Goal: Task Accomplishment & Management: Use online tool/utility

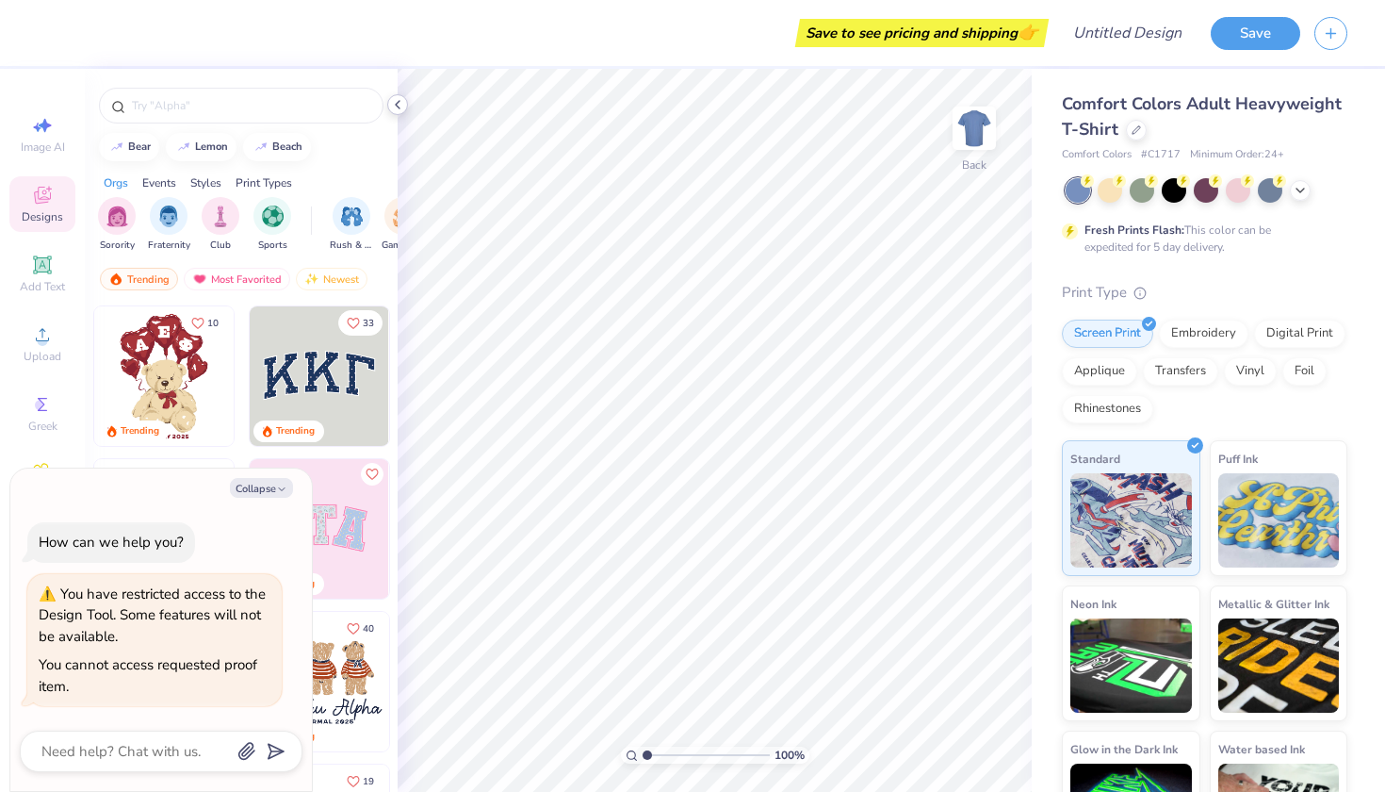
click at [398, 106] on icon at bounding box center [397, 104] width 15 height 15
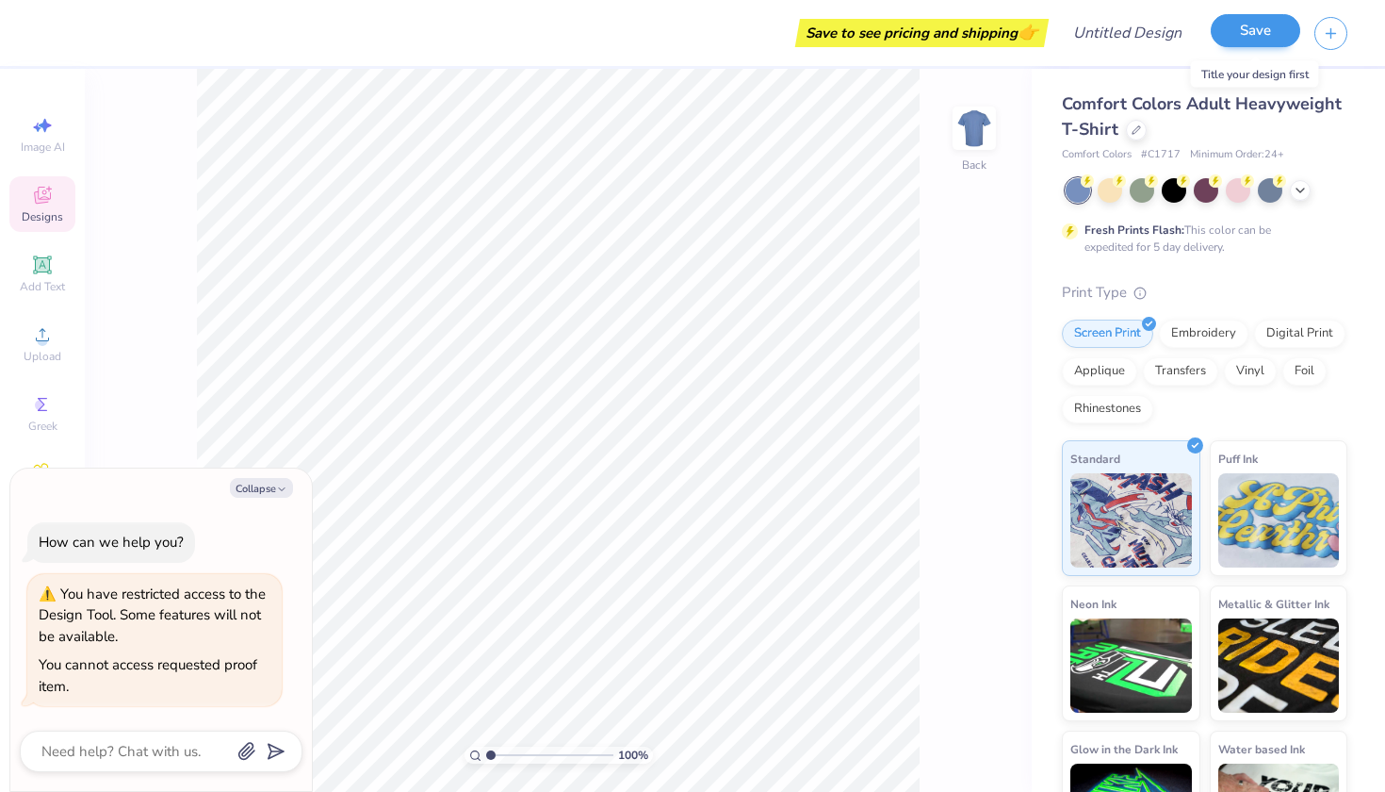
click at [1250, 41] on button "Save" at bounding box center [1256, 30] width 90 height 33
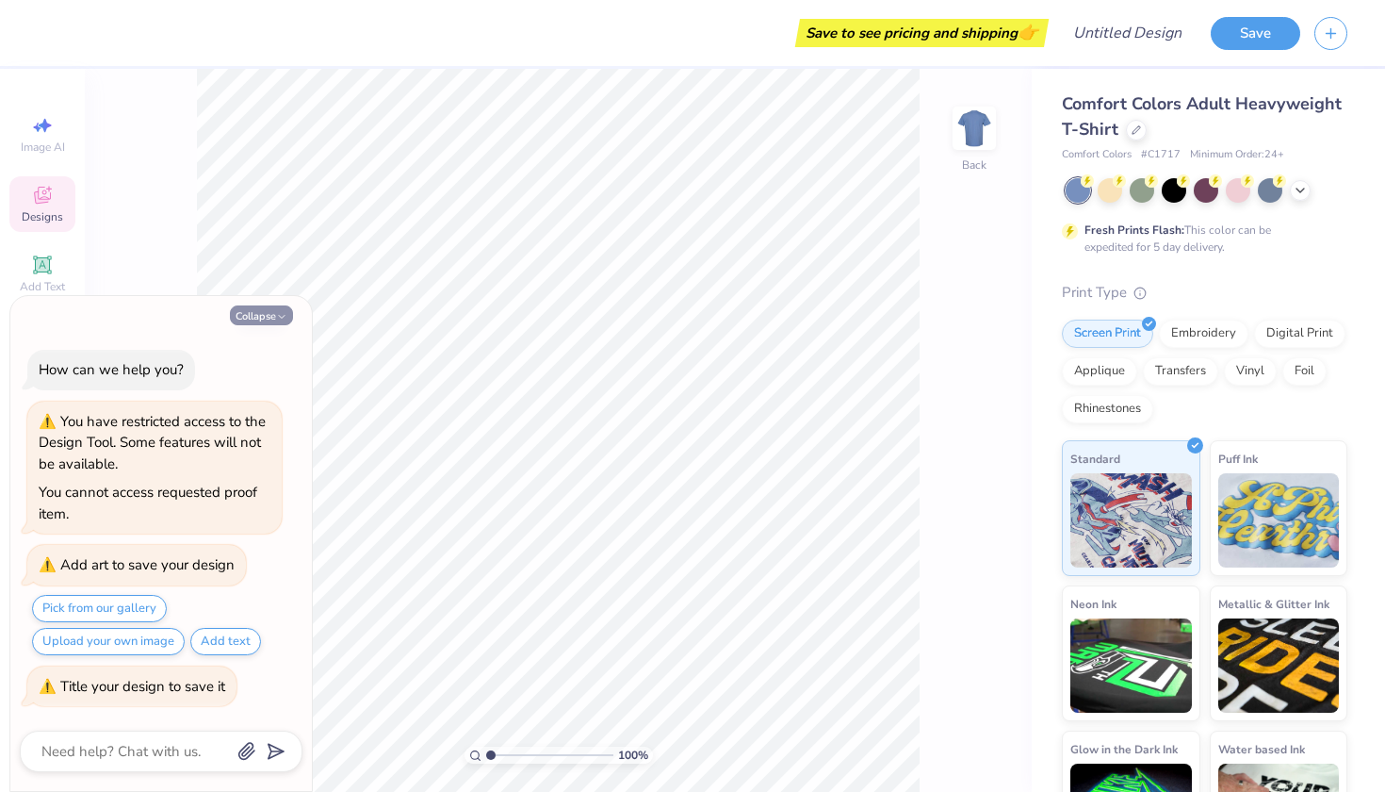
click at [278, 315] on icon "button" at bounding box center [281, 316] width 11 height 11
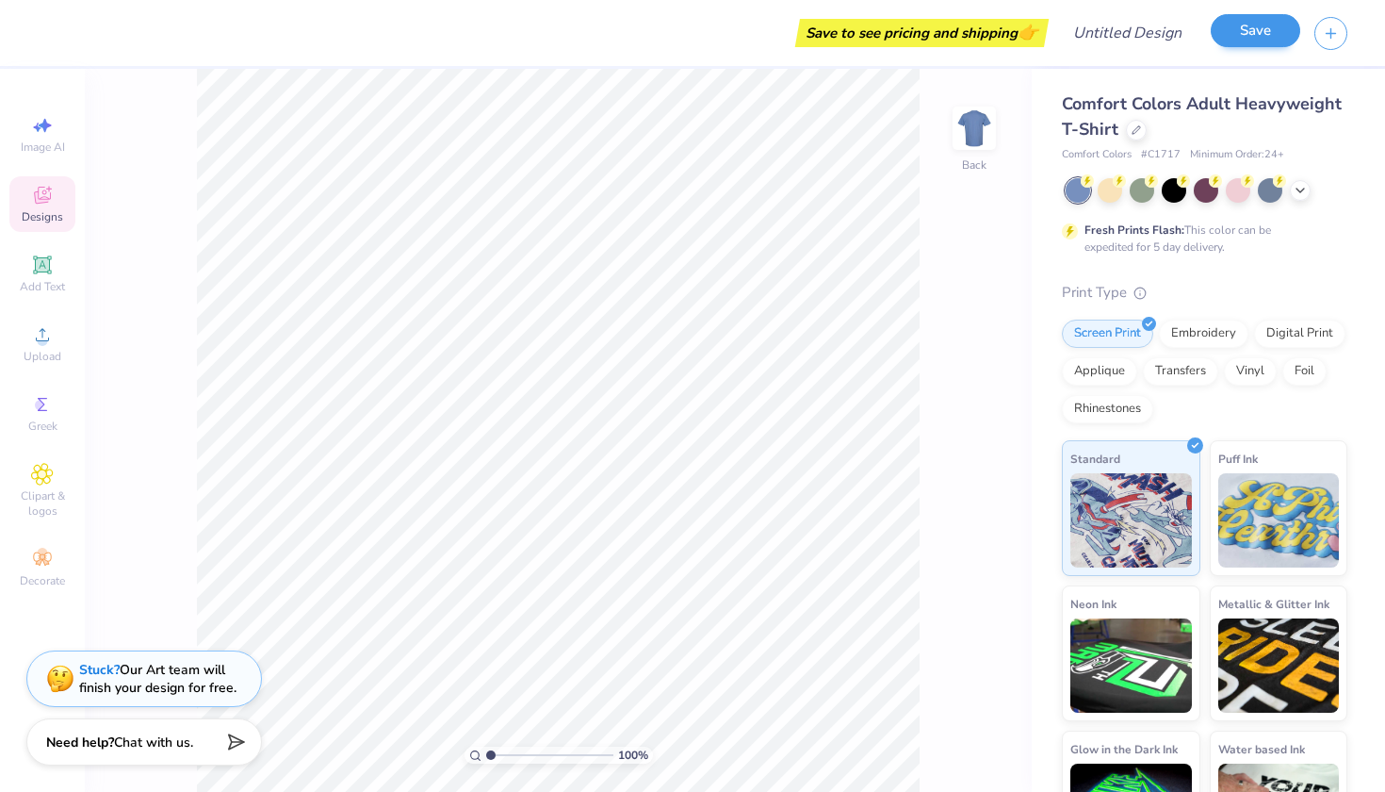
click at [1239, 36] on button "Save" at bounding box center [1256, 30] width 90 height 33
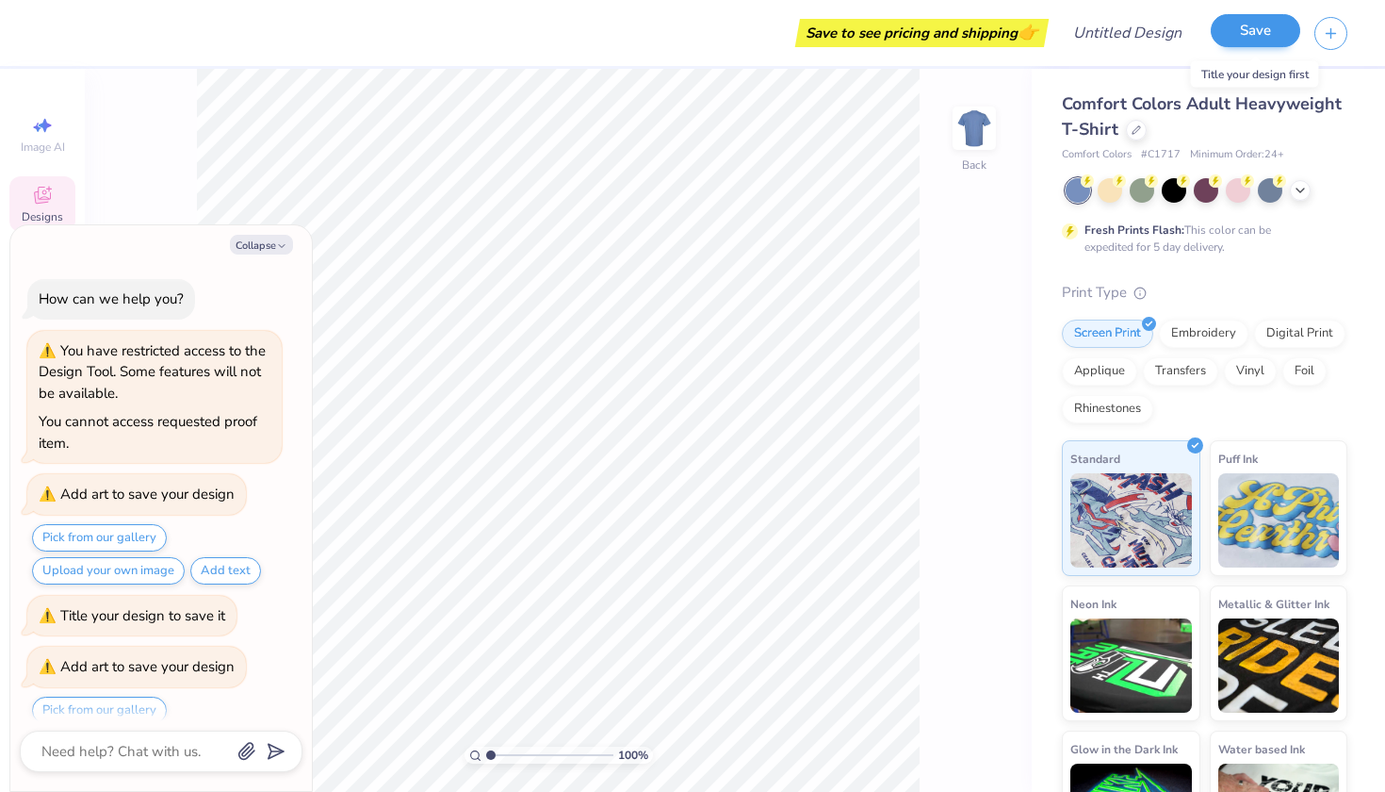
scroll to position [97, 0]
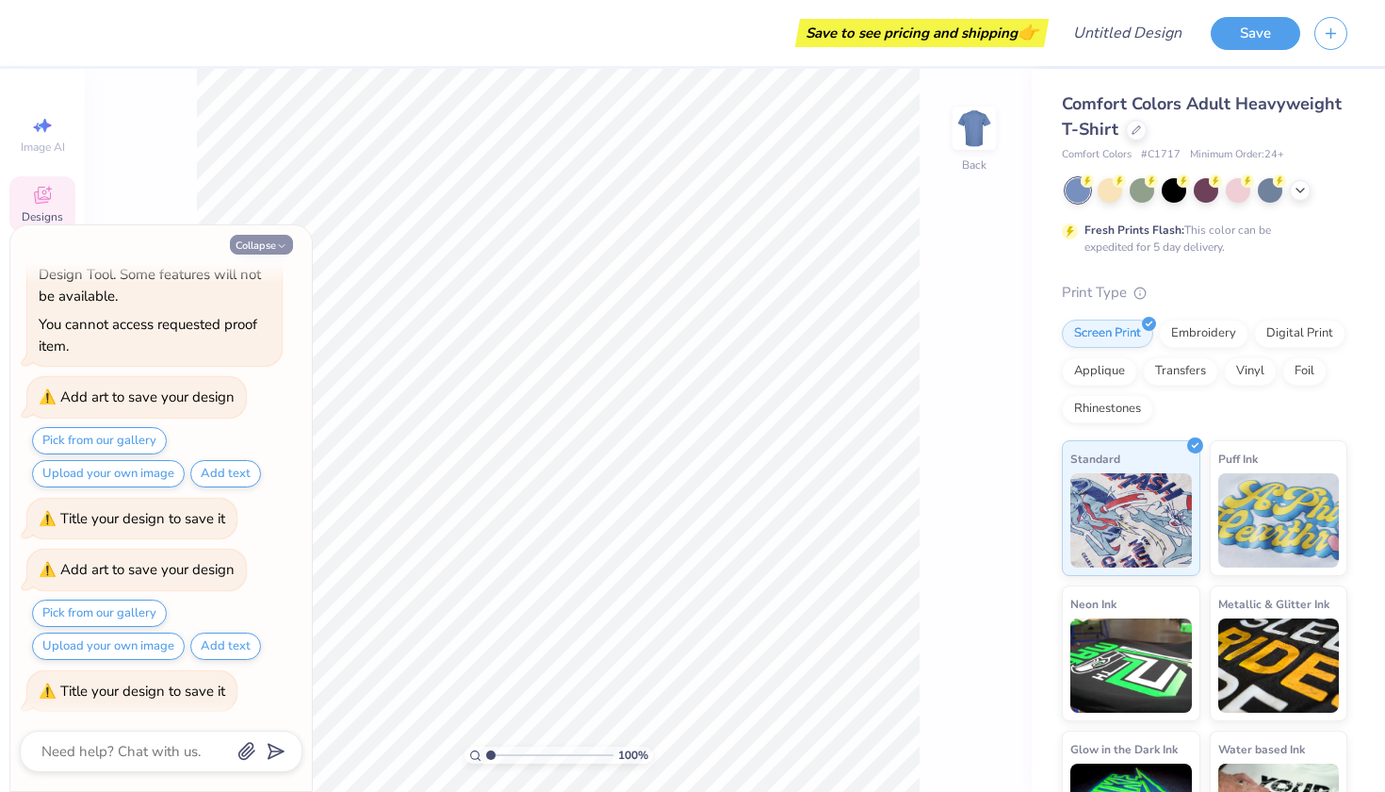
click at [269, 241] on button "Collapse" at bounding box center [261, 245] width 63 height 20
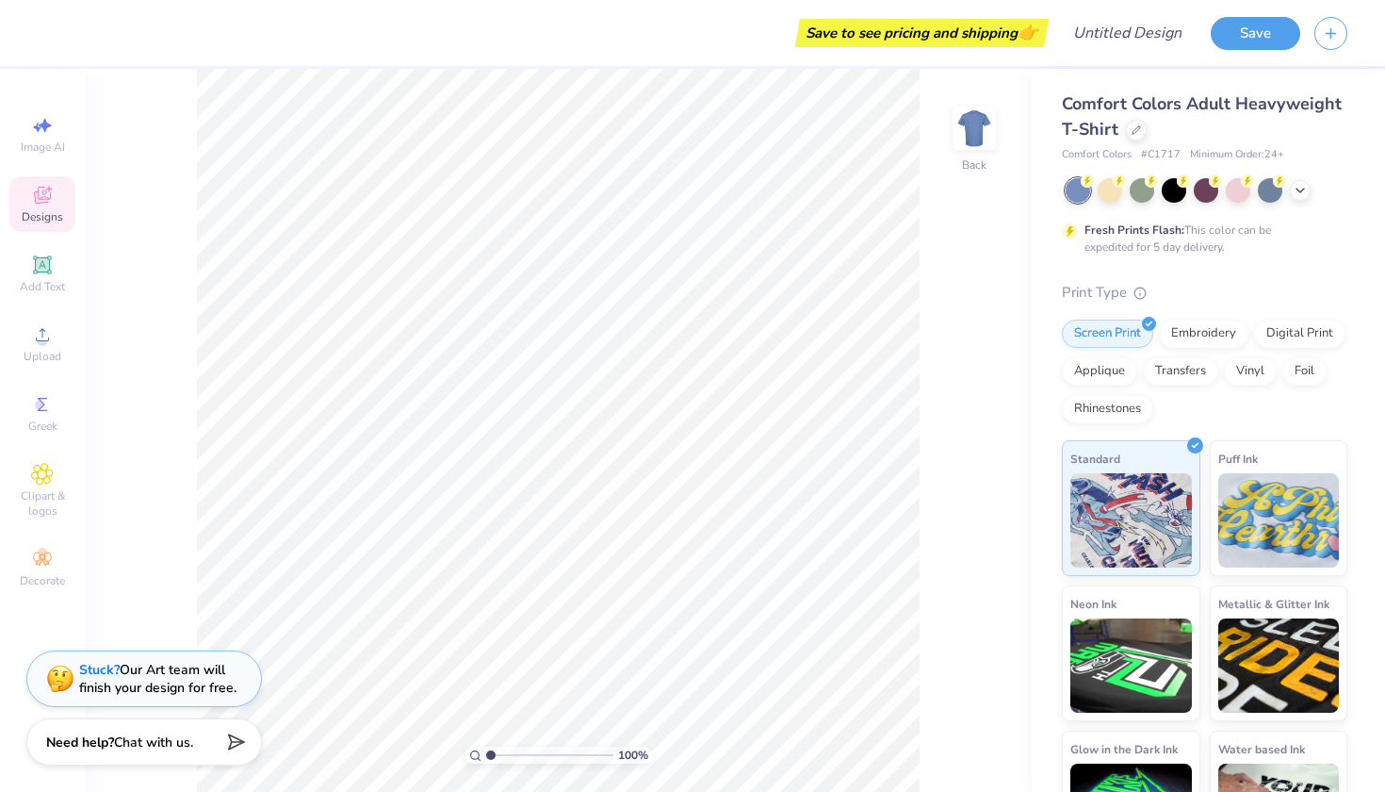
type textarea "x"
click at [1104, 34] on input "Design Title" at bounding box center [1150, 33] width 92 height 38
type input "T shirts"
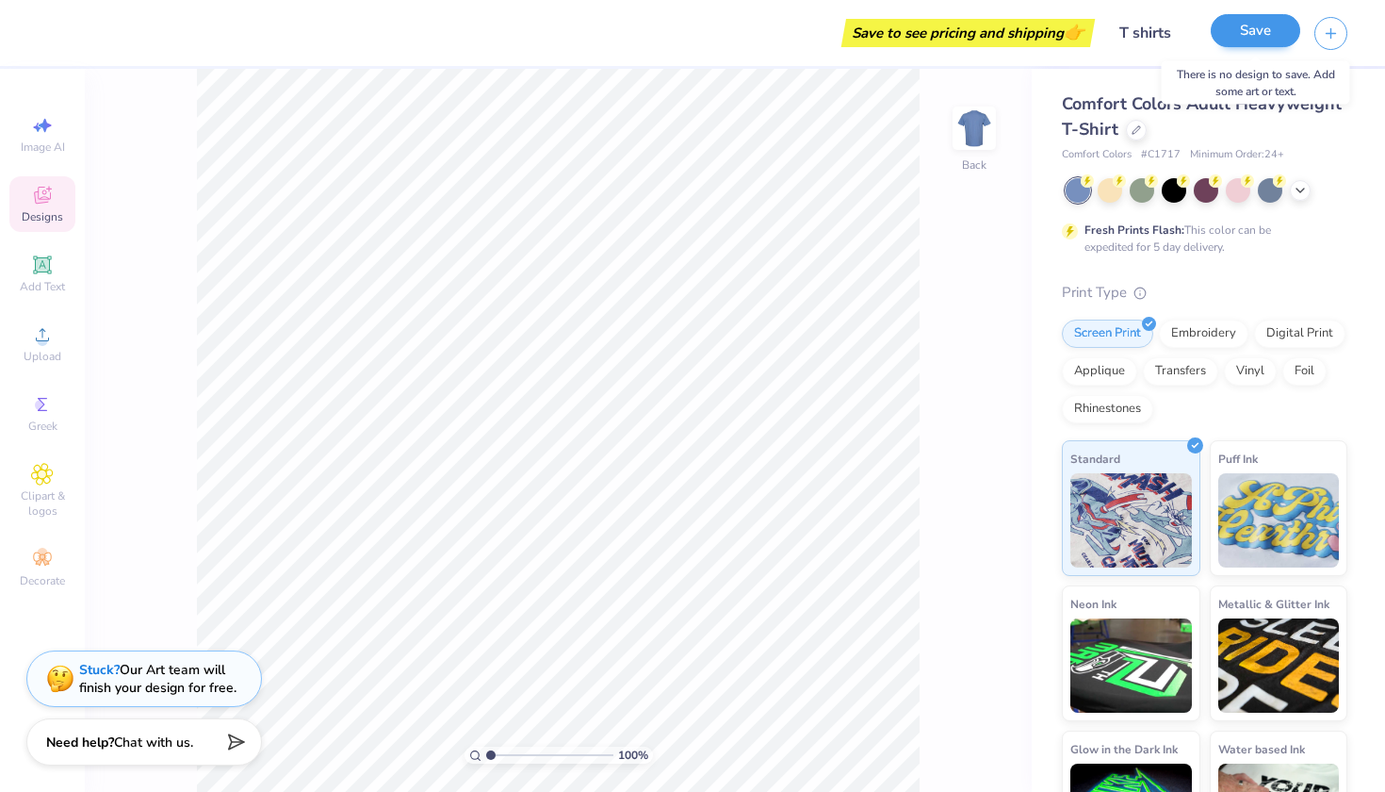
click at [1227, 31] on button "Save" at bounding box center [1256, 30] width 90 height 33
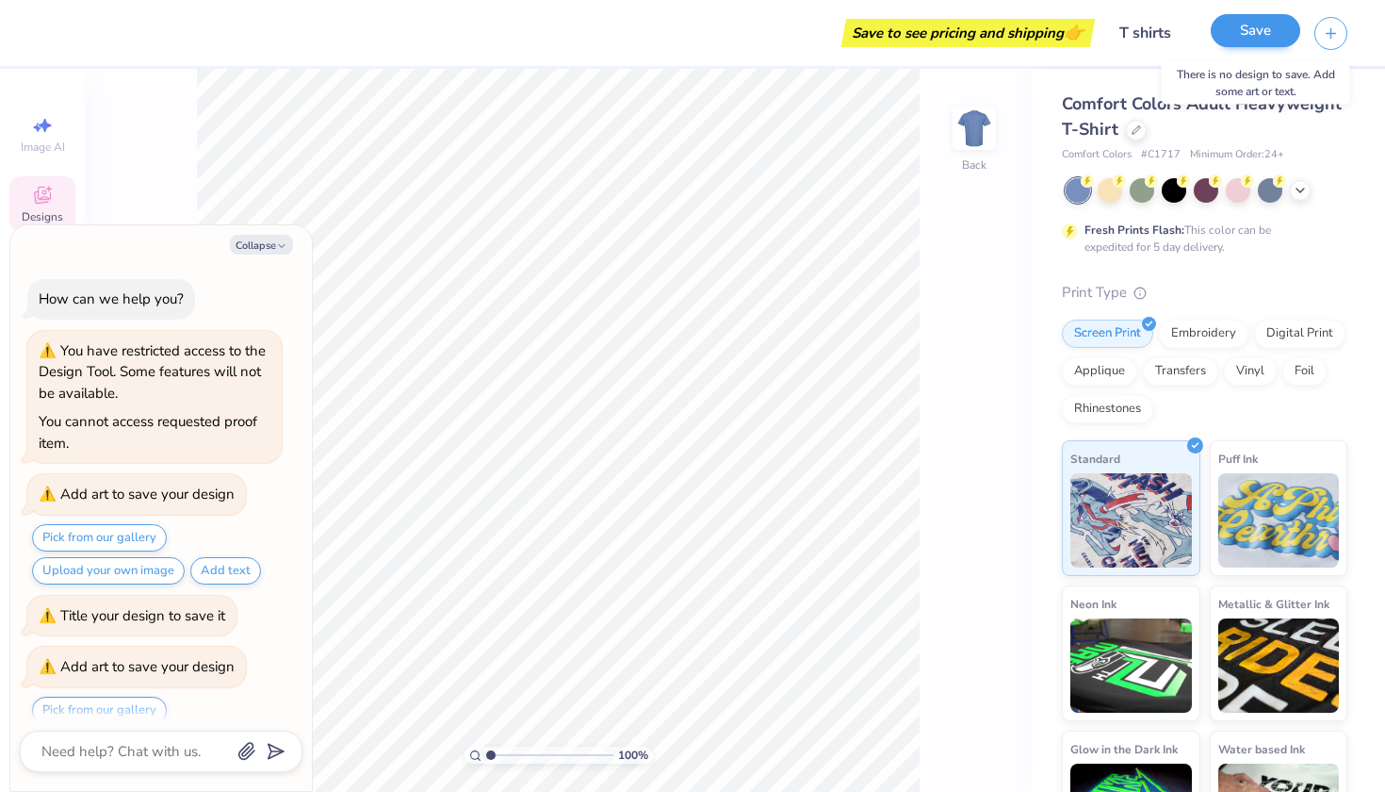
scroll to position [218, 0]
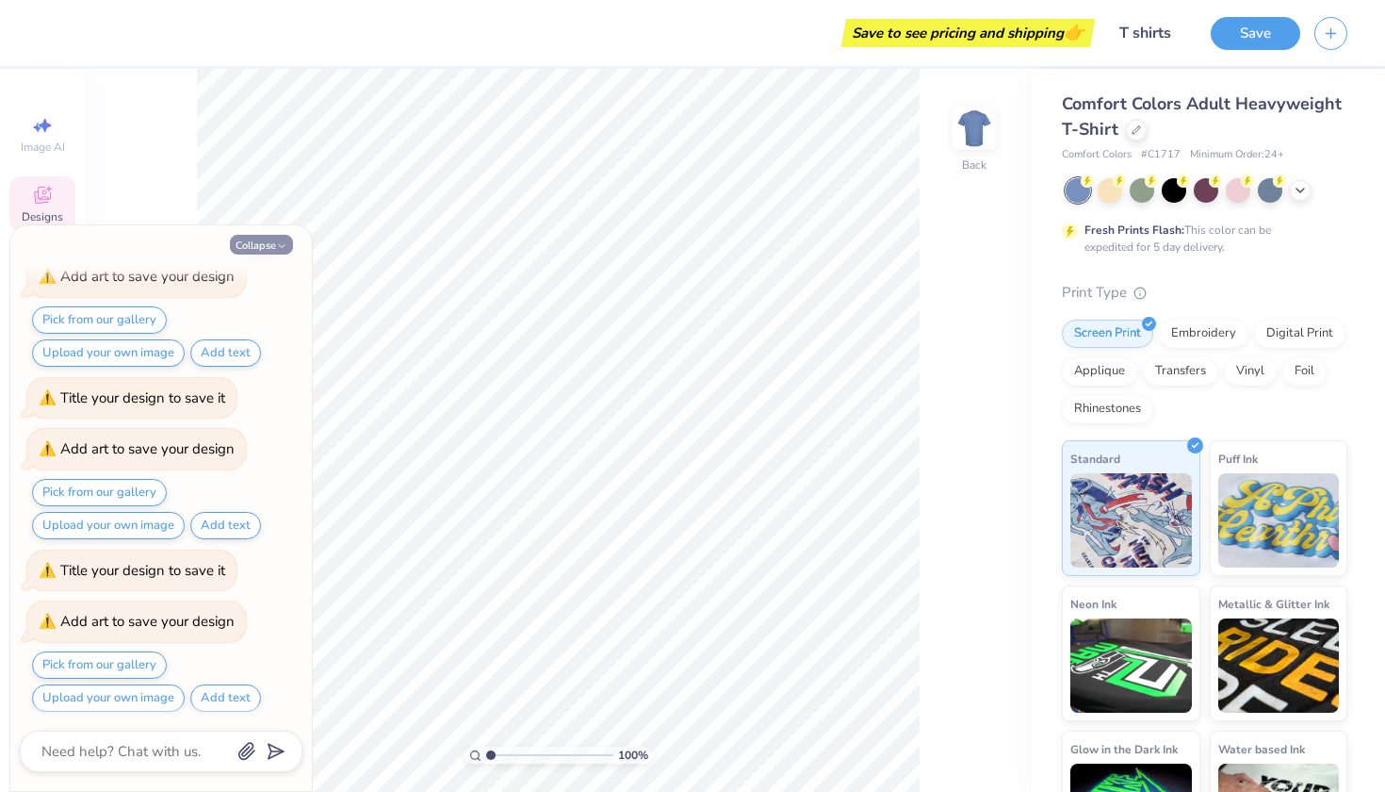
click at [262, 238] on button "Collapse" at bounding box center [261, 245] width 63 height 20
type textarea "x"
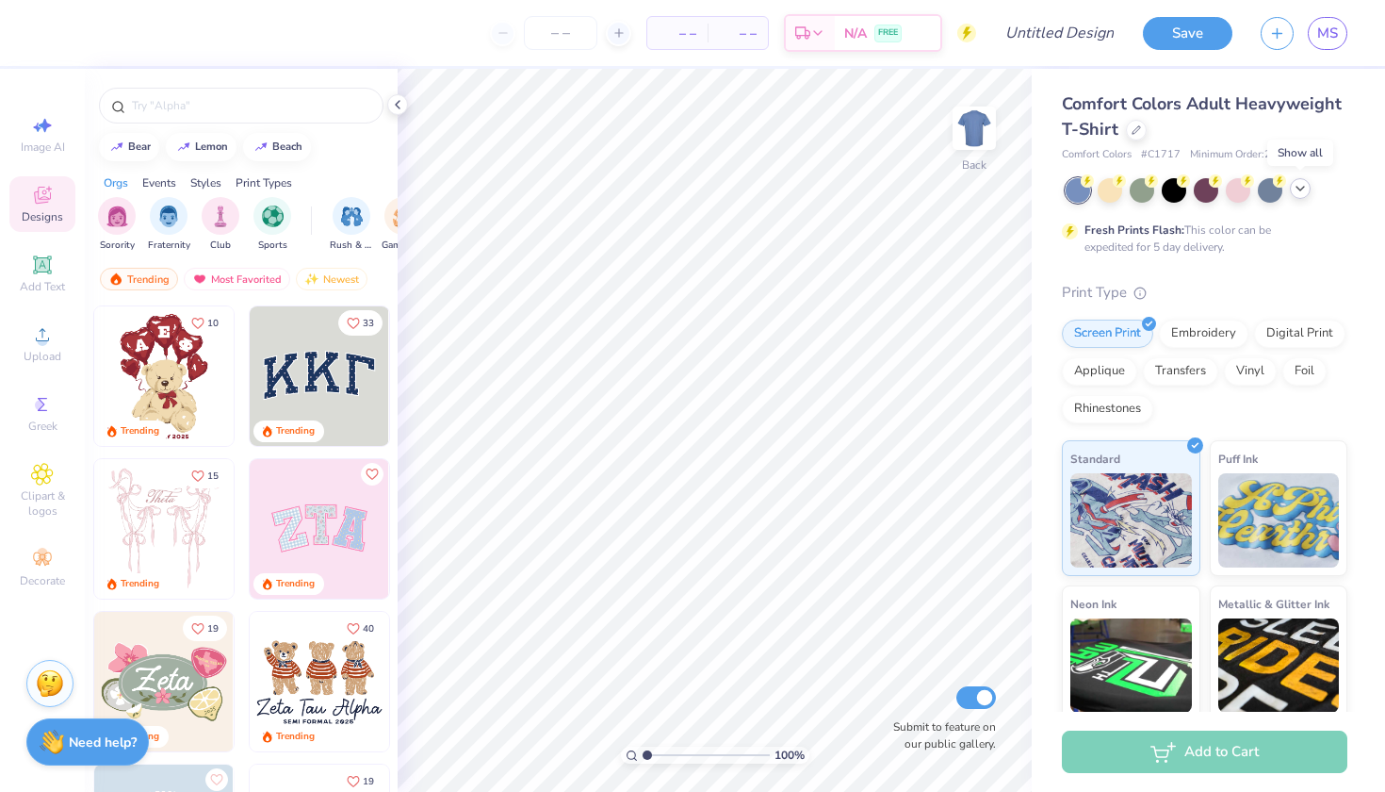
click at [1298, 185] on icon at bounding box center [1300, 188] width 15 height 15
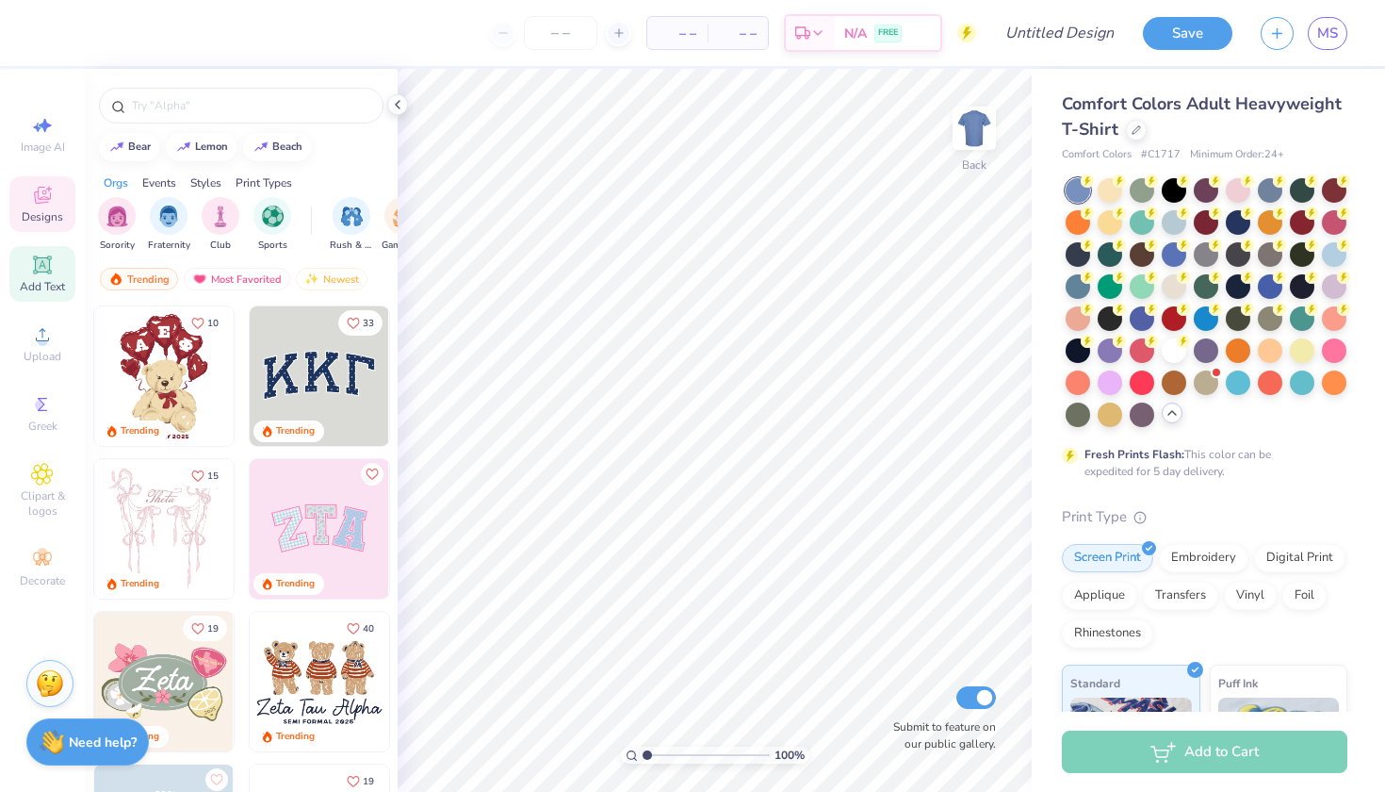
click at [38, 264] on icon at bounding box center [42, 264] width 14 height 14
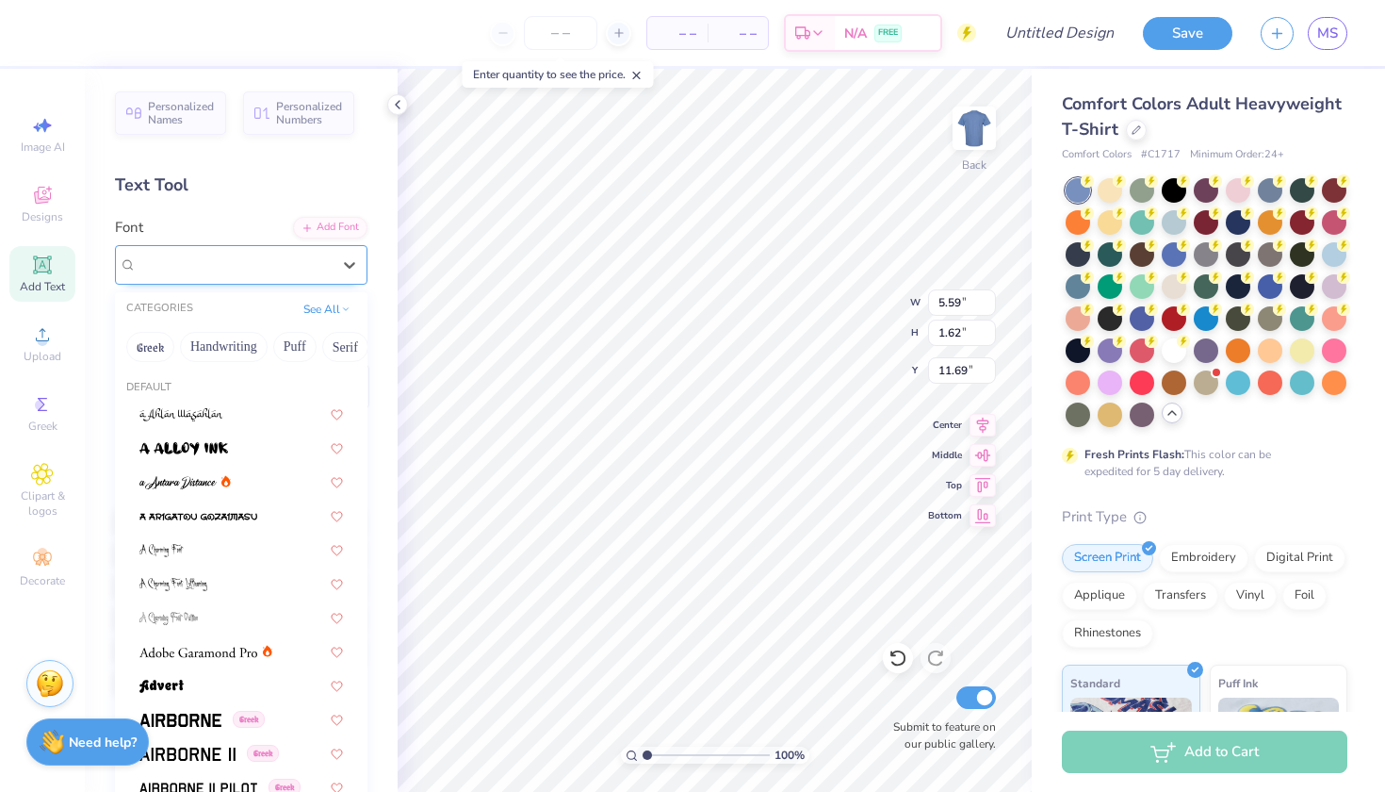
click at [299, 281] on div "Super Dream" at bounding box center [241, 265] width 253 height 40
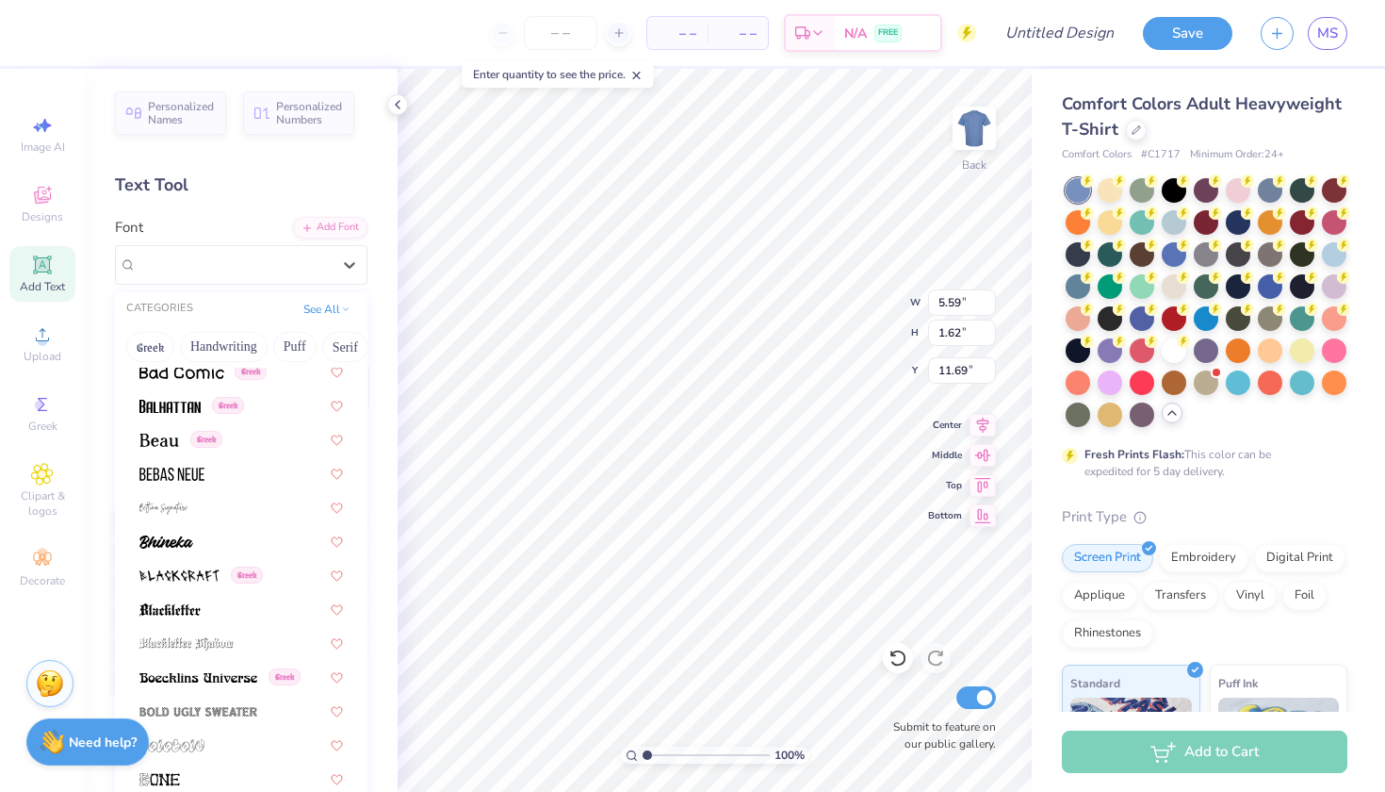
scroll to position [840, 0]
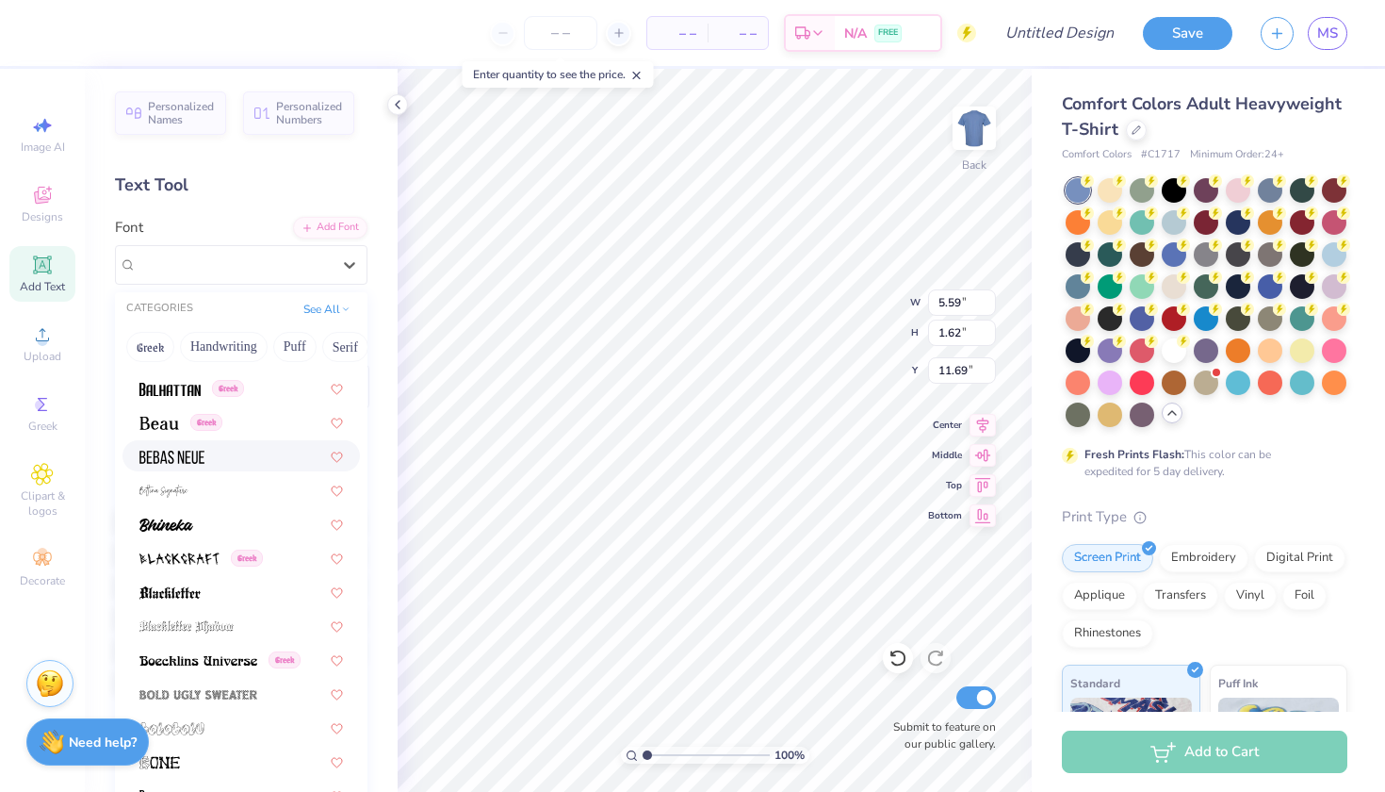
click at [238, 464] on div at bounding box center [241, 456] width 204 height 20
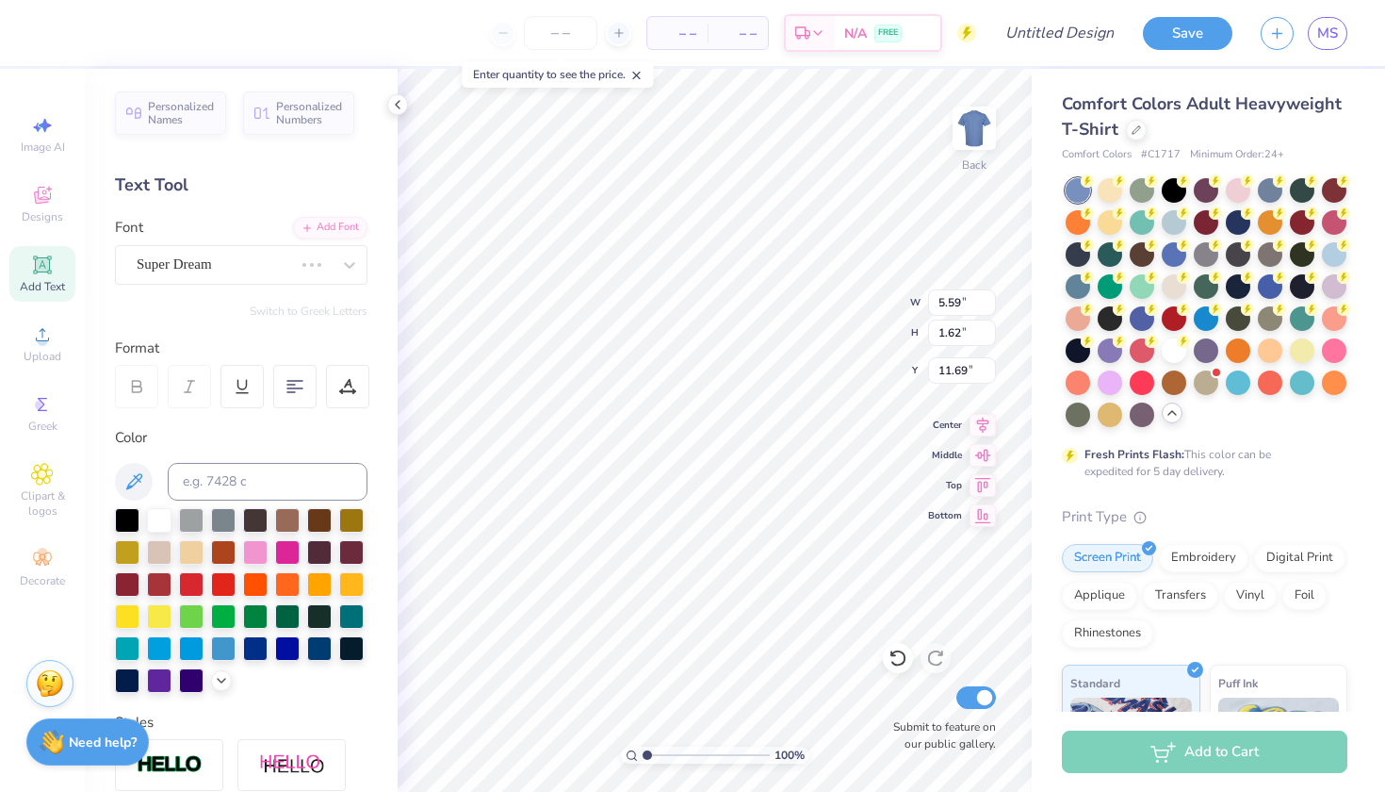
type input "3.45"
type textarea "T"
type textarea "Parents Weekend"
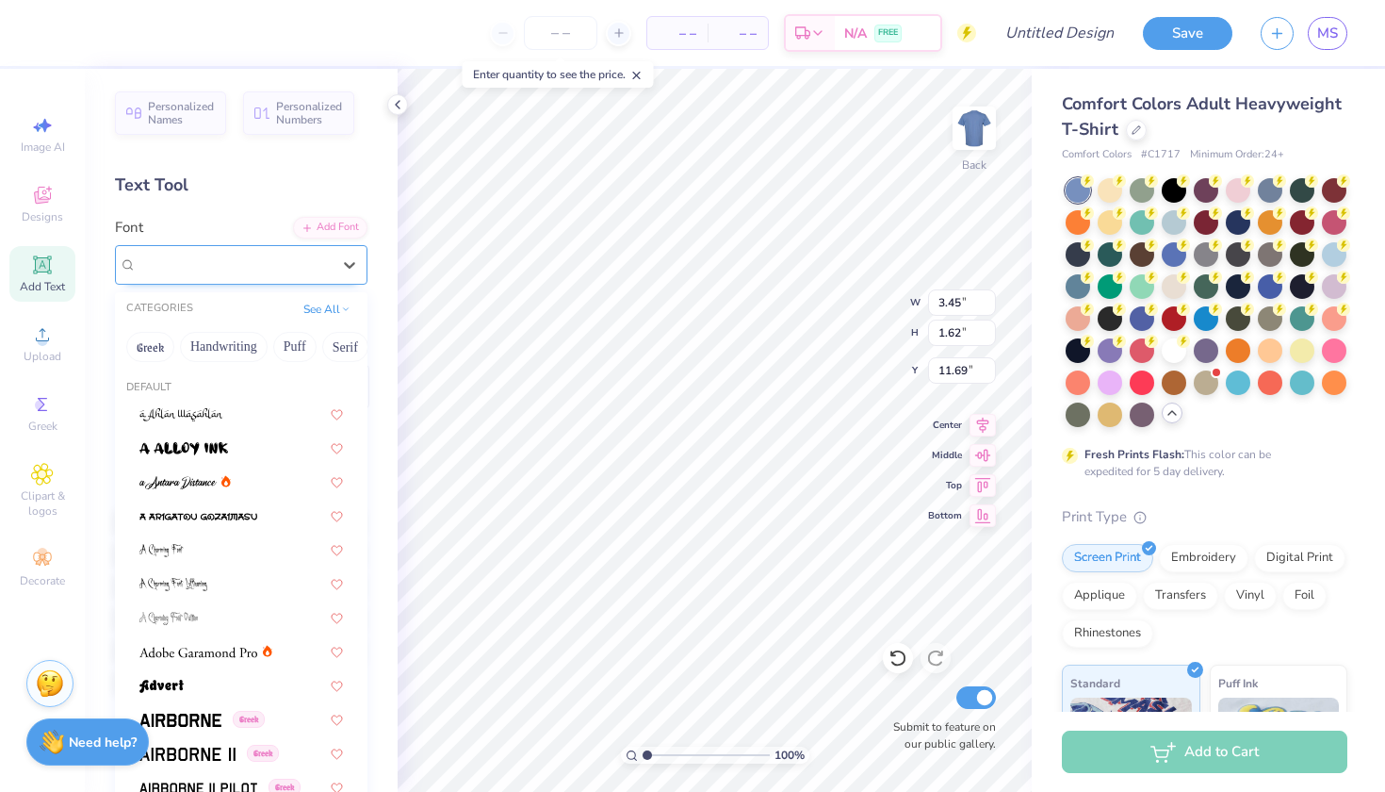
click at [310, 255] on div "Bebas Neue" at bounding box center [234, 264] width 198 height 29
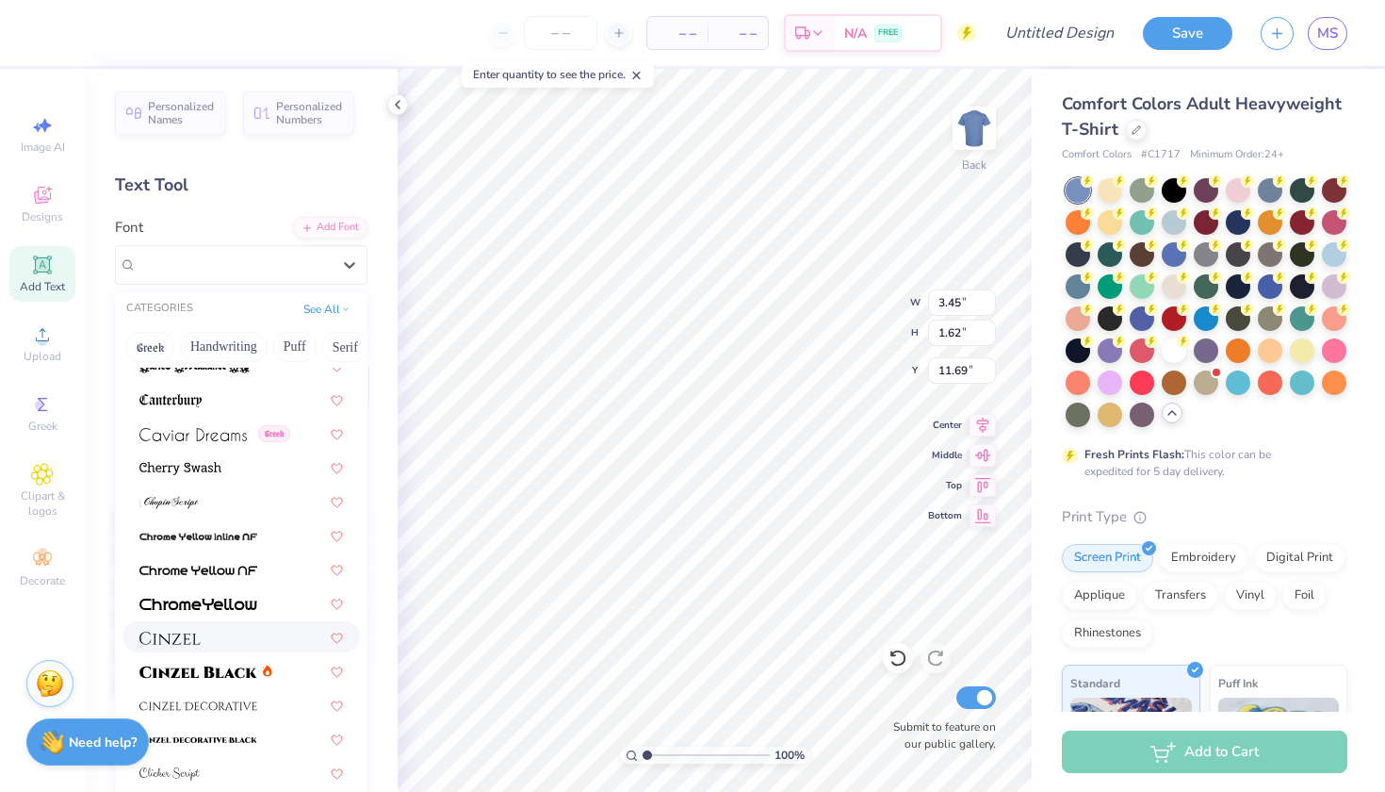
scroll to position [2017, 0]
click at [250, 623] on div at bounding box center [240, 635] width 237 height 31
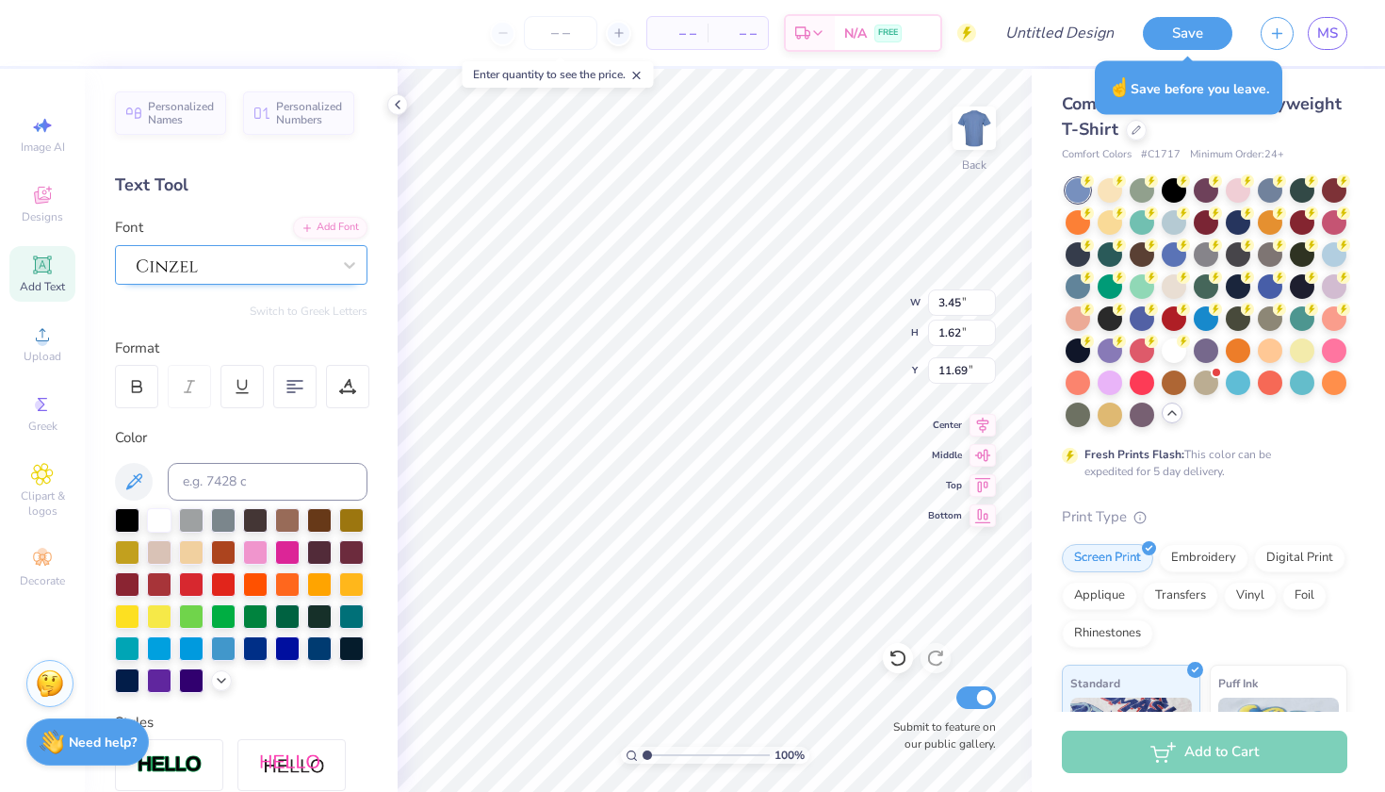
click at [319, 269] on div at bounding box center [234, 264] width 198 height 29
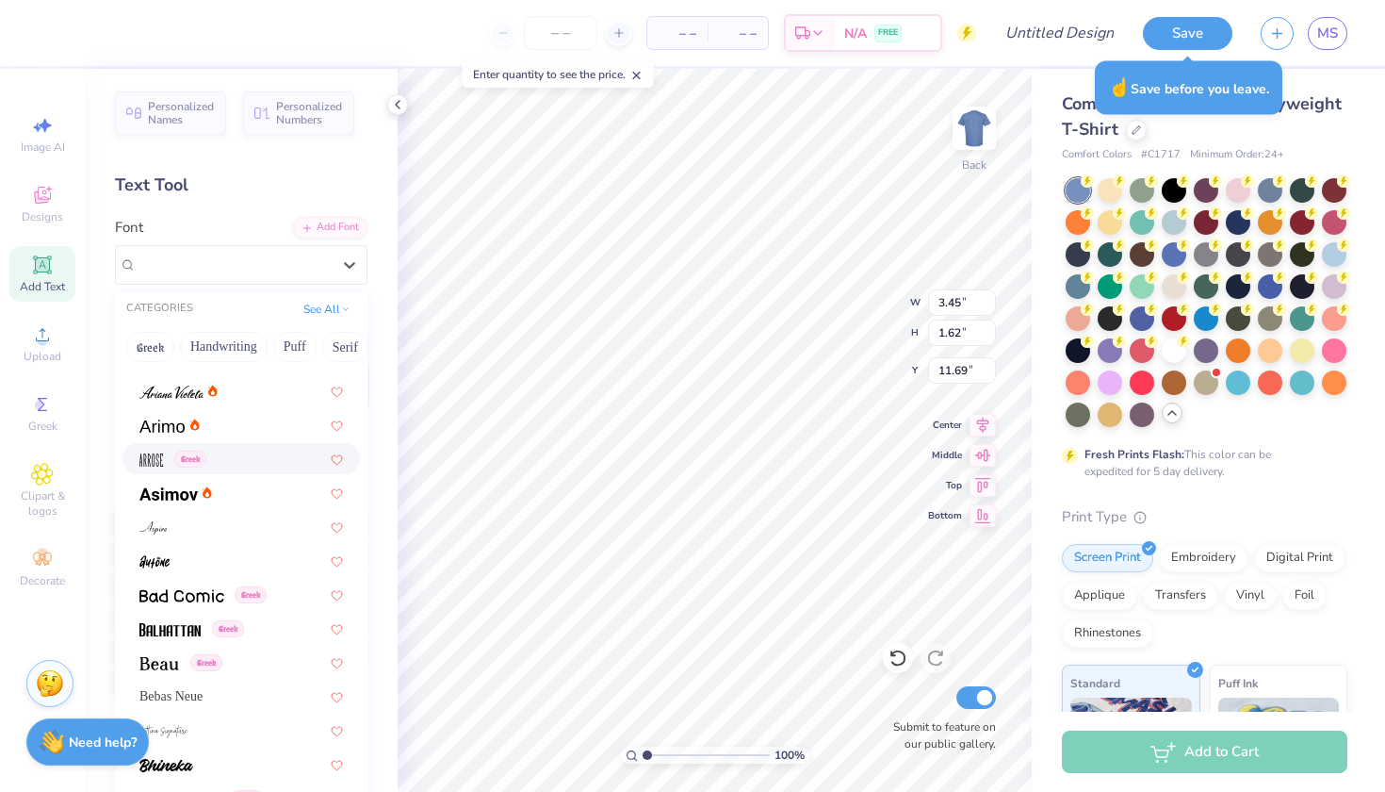
scroll to position [601, 0]
click at [253, 682] on div "Bebas Neue" at bounding box center [240, 693] width 237 height 31
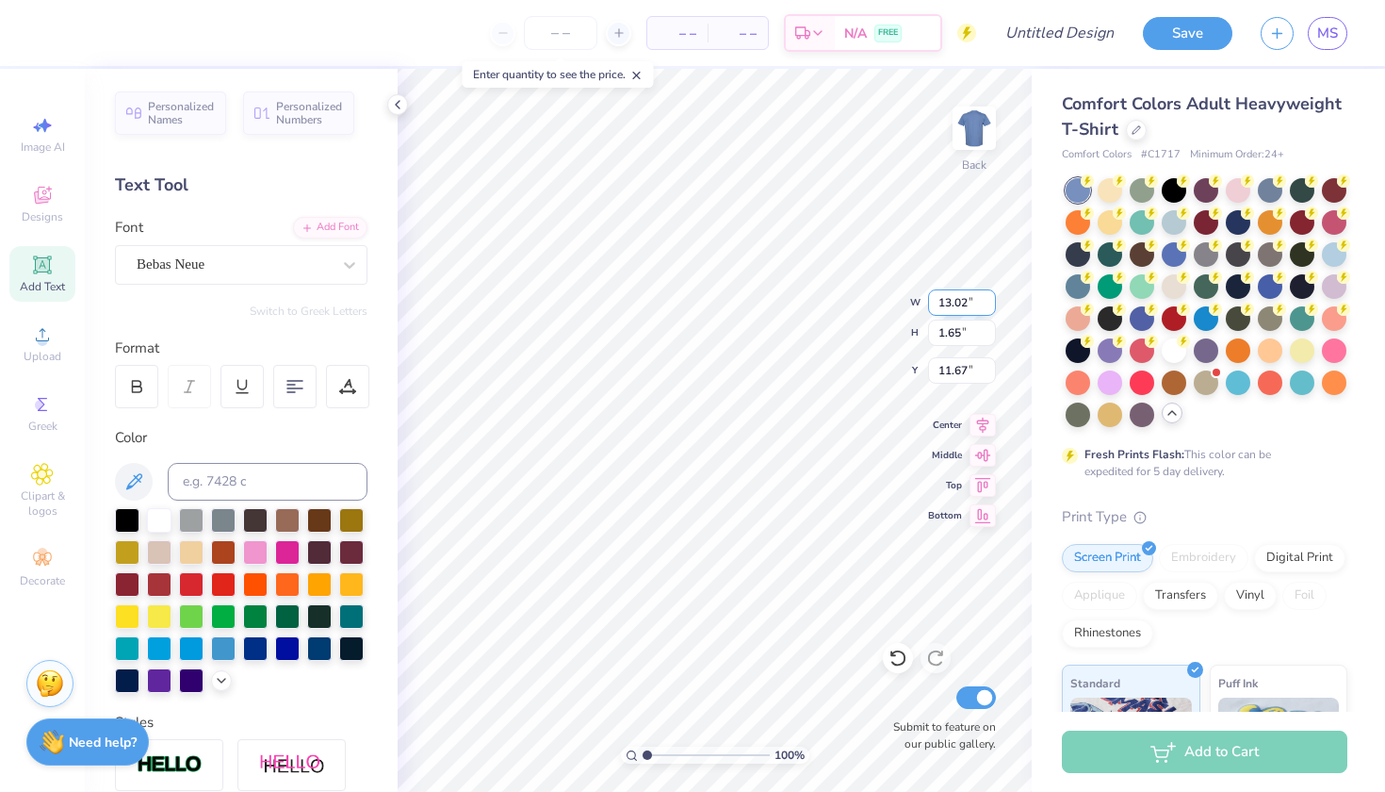
click at [989, 307] on input "13.02" at bounding box center [962, 302] width 68 height 26
click at [989, 307] on input "13.01" at bounding box center [962, 302] width 68 height 26
click at [989, 307] on input "13" at bounding box center [962, 302] width 68 height 26
type input "12.99"
click at [989, 307] on input "12.99" at bounding box center [962, 302] width 68 height 26
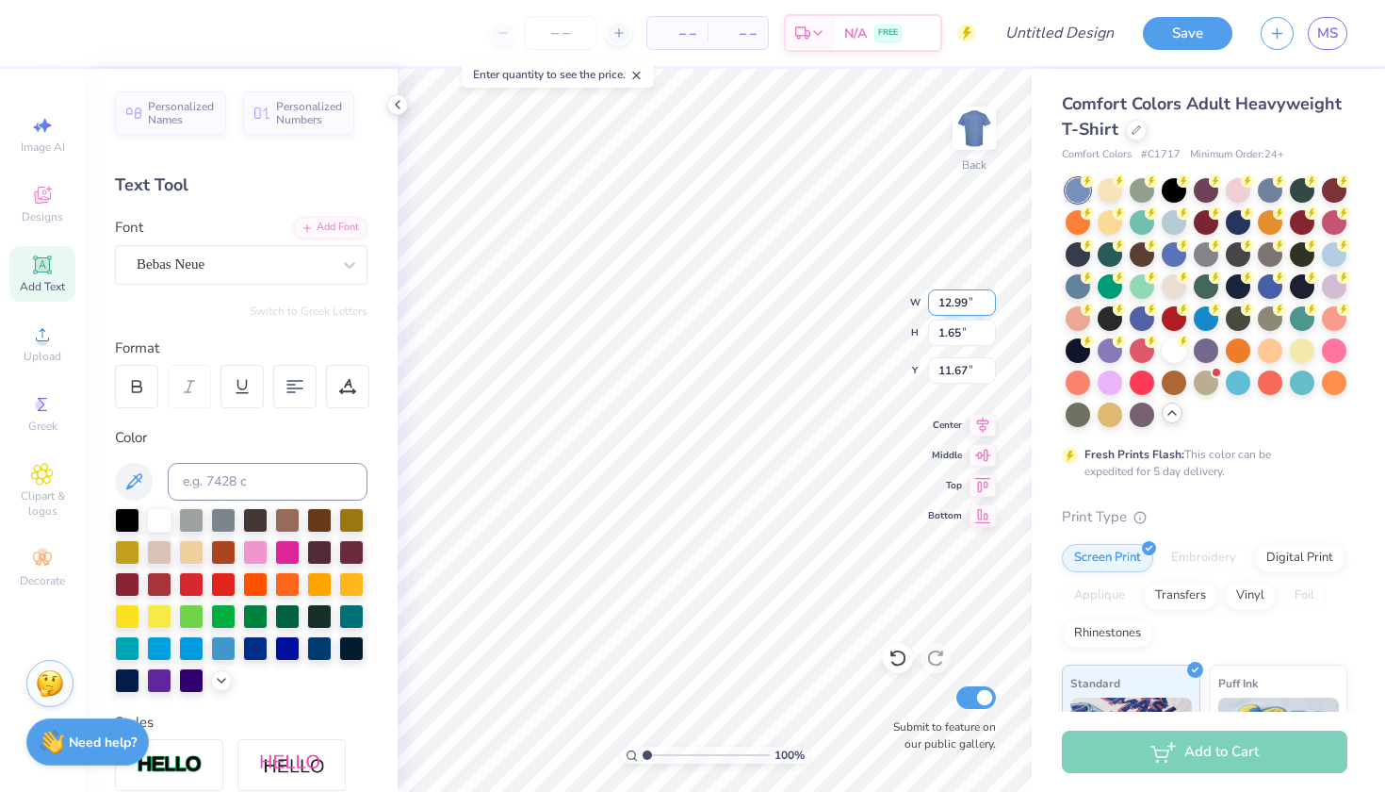
type input "11.68"
click at [989, 304] on input "12.98" at bounding box center [962, 302] width 68 height 26
click at [989, 304] on input "12.97" at bounding box center [962, 302] width 68 height 26
click at [989, 304] on input "12.96" at bounding box center [962, 302] width 68 height 26
click at [989, 304] on input "12.95" at bounding box center [962, 302] width 68 height 26
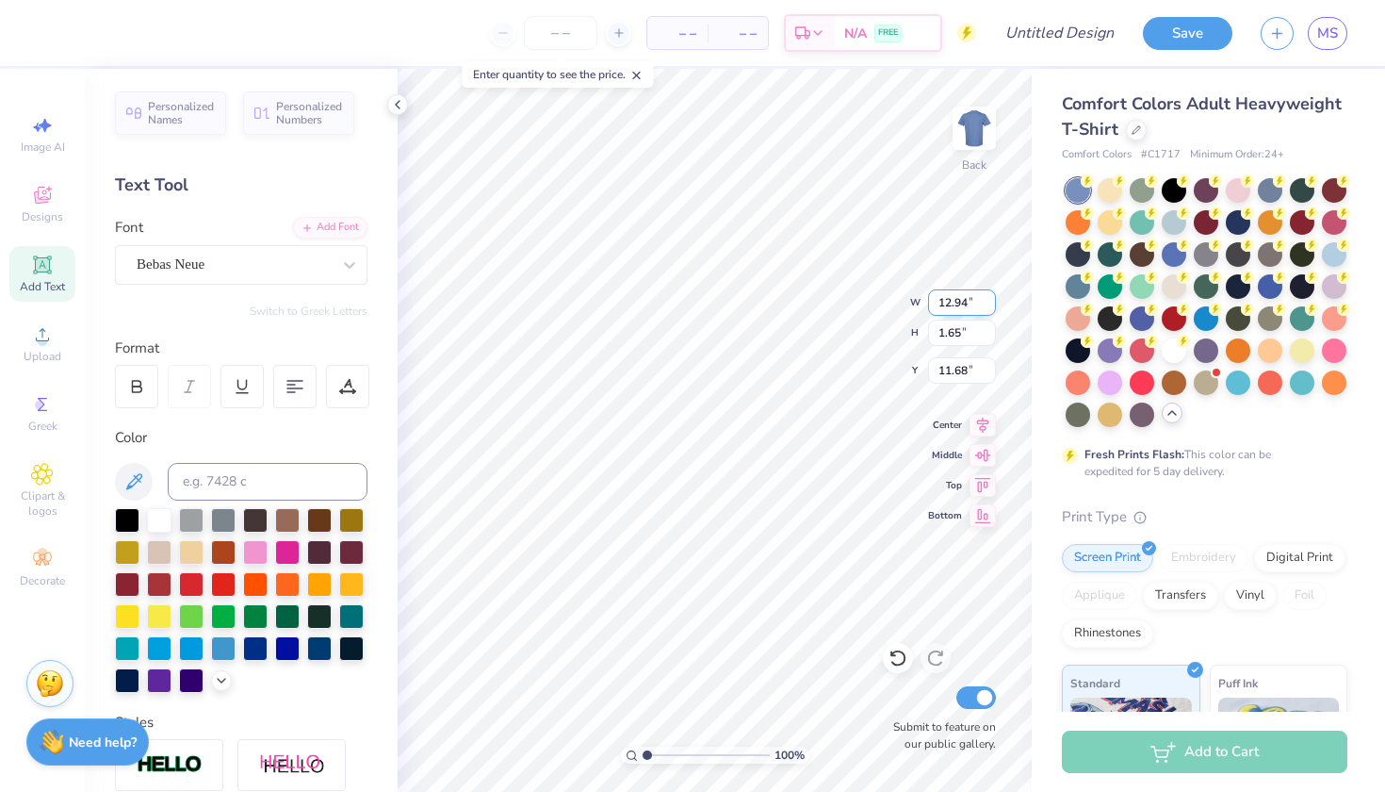
click at [988, 304] on input "12.94" at bounding box center [962, 302] width 68 height 26
click at [988, 304] on input "12.93" at bounding box center [962, 302] width 68 height 26
click at [988, 304] on input "12.92" at bounding box center [962, 302] width 68 height 26
click at [988, 304] on input "12.91" at bounding box center [962, 302] width 68 height 26
click at [988, 304] on input "12.9" at bounding box center [962, 302] width 68 height 26
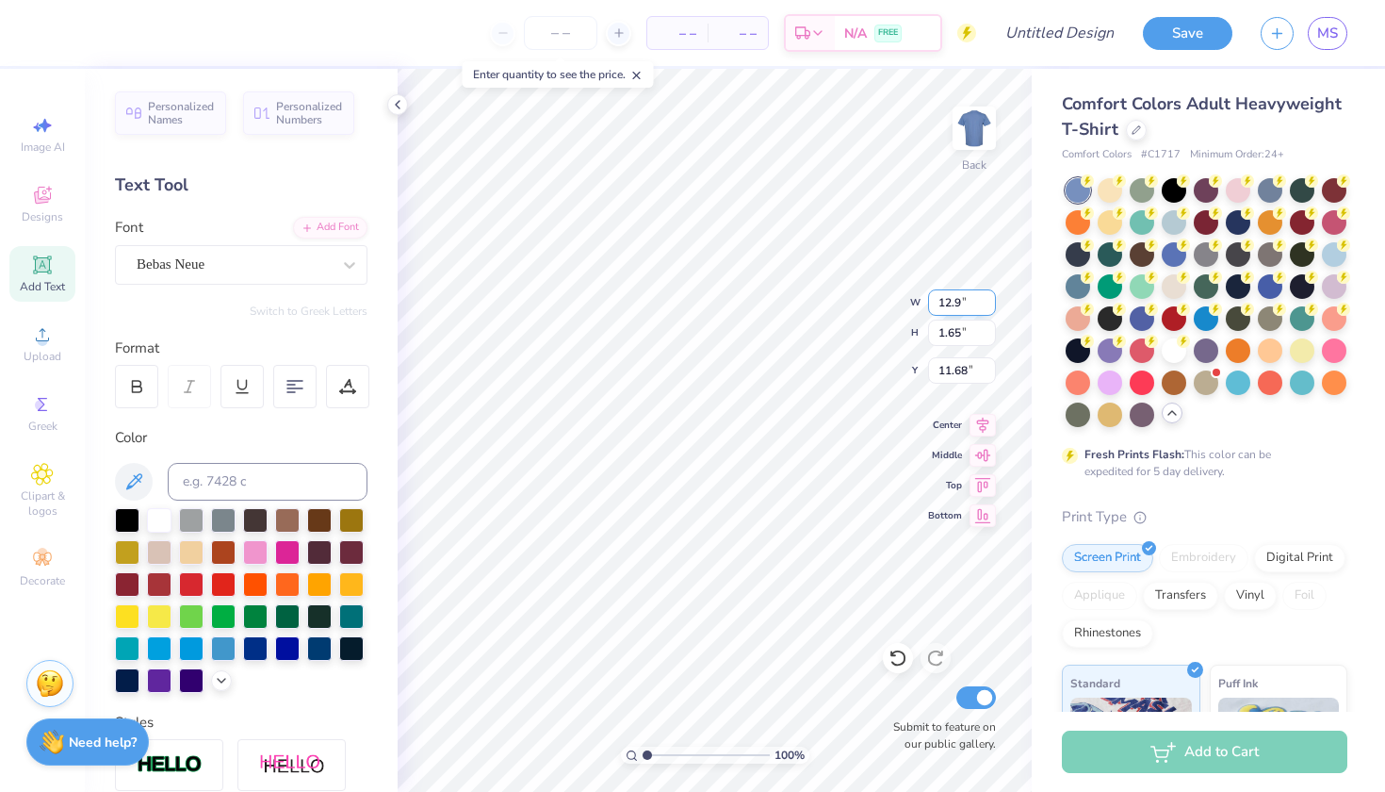
drag, startPoint x: 941, startPoint y: 302, endPoint x: 962, endPoint y: 302, distance: 20.7
click at [962, 302] on input "12.9" at bounding box center [962, 302] width 68 height 26
type input "10.00"
type input "1.27"
type input "11.87"
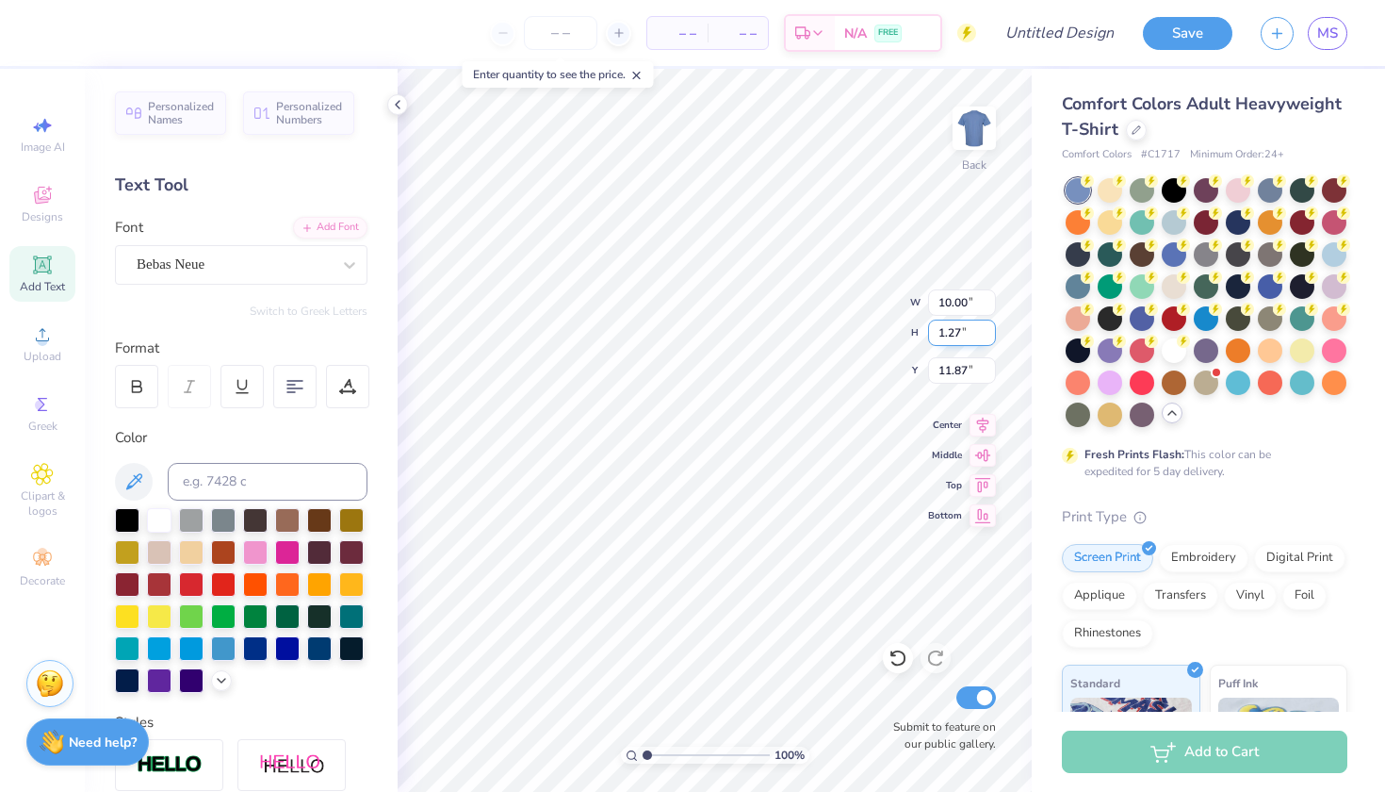
drag, startPoint x: 959, startPoint y: 335, endPoint x: 931, endPoint y: 335, distance: 28.3
click at [931, 335] on input "1.27" at bounding box center [962, 332] width 68 height 26
type input "1"
type input "7.89"
type input "1.00"
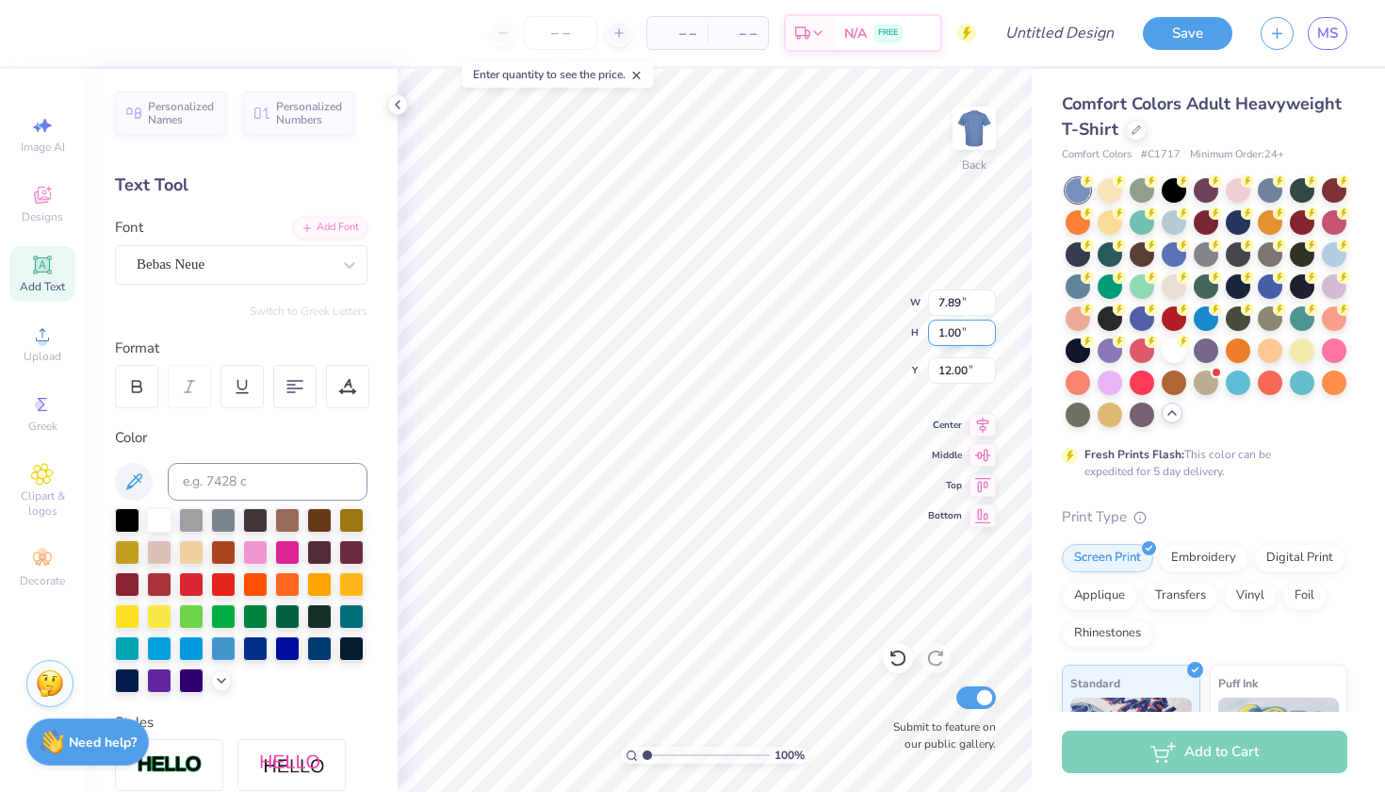
type input "5.54"
click at [45, 202] on icon at bounding box center [42, 197] width 15 height 12
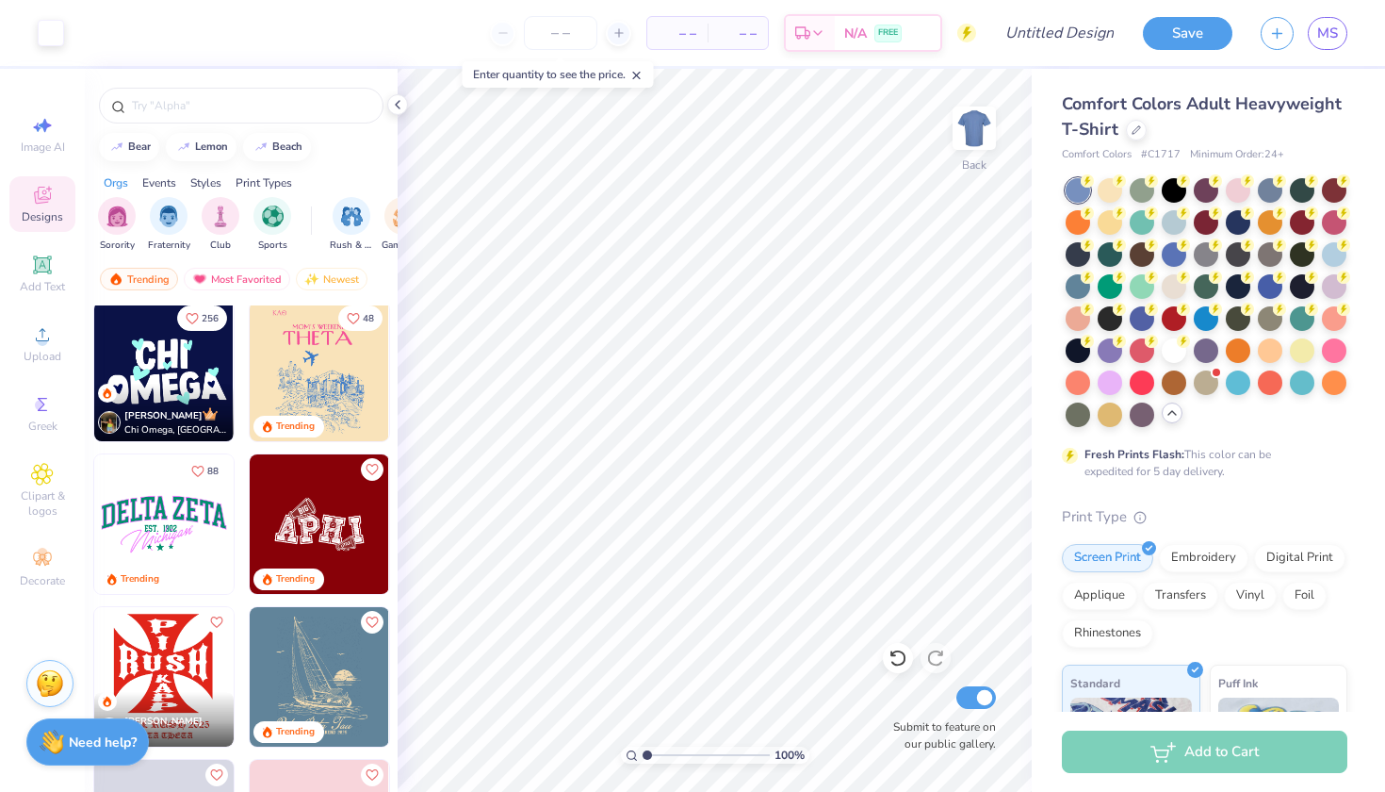
scroll to position [3211, 0]
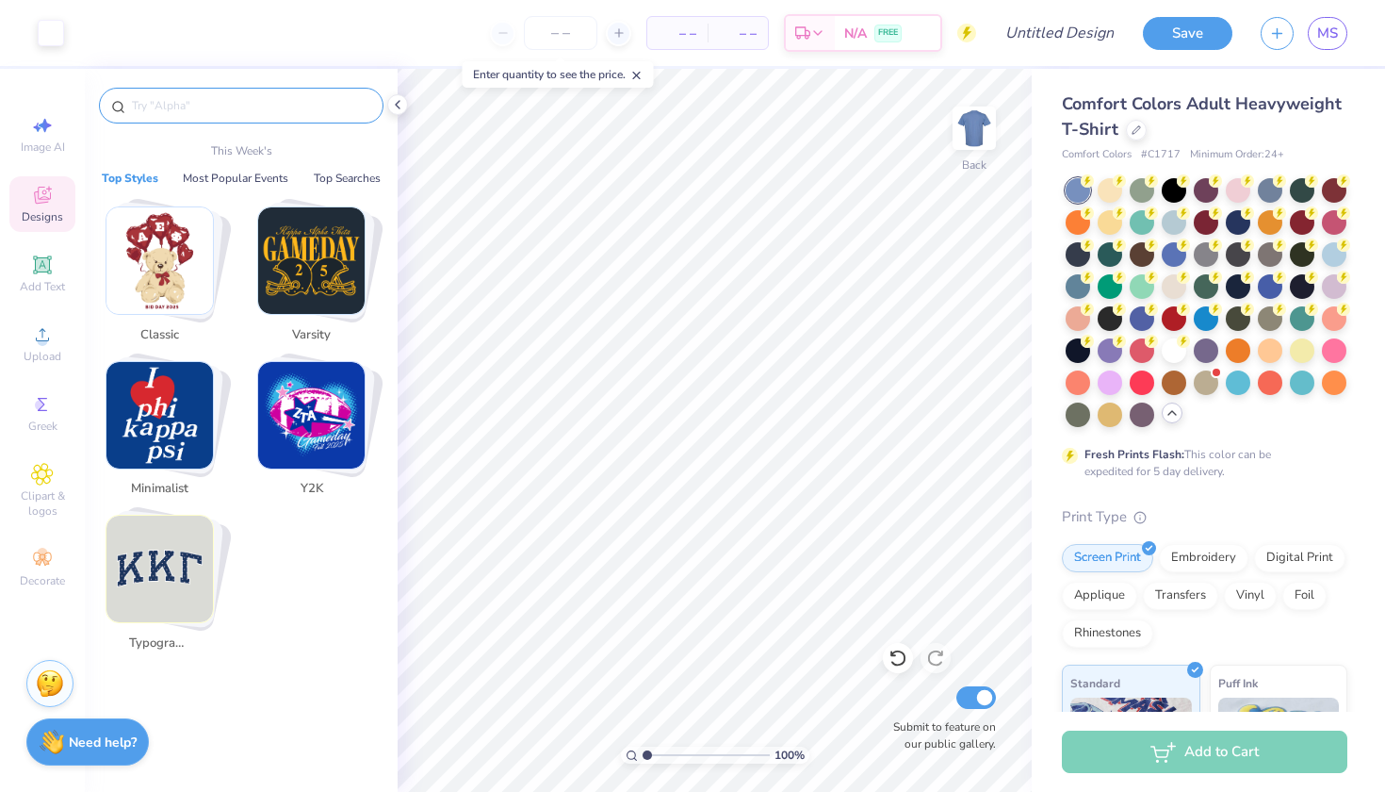
click at [221, 112] on input "text" at bounding box center [250, 105] width 241 height 19
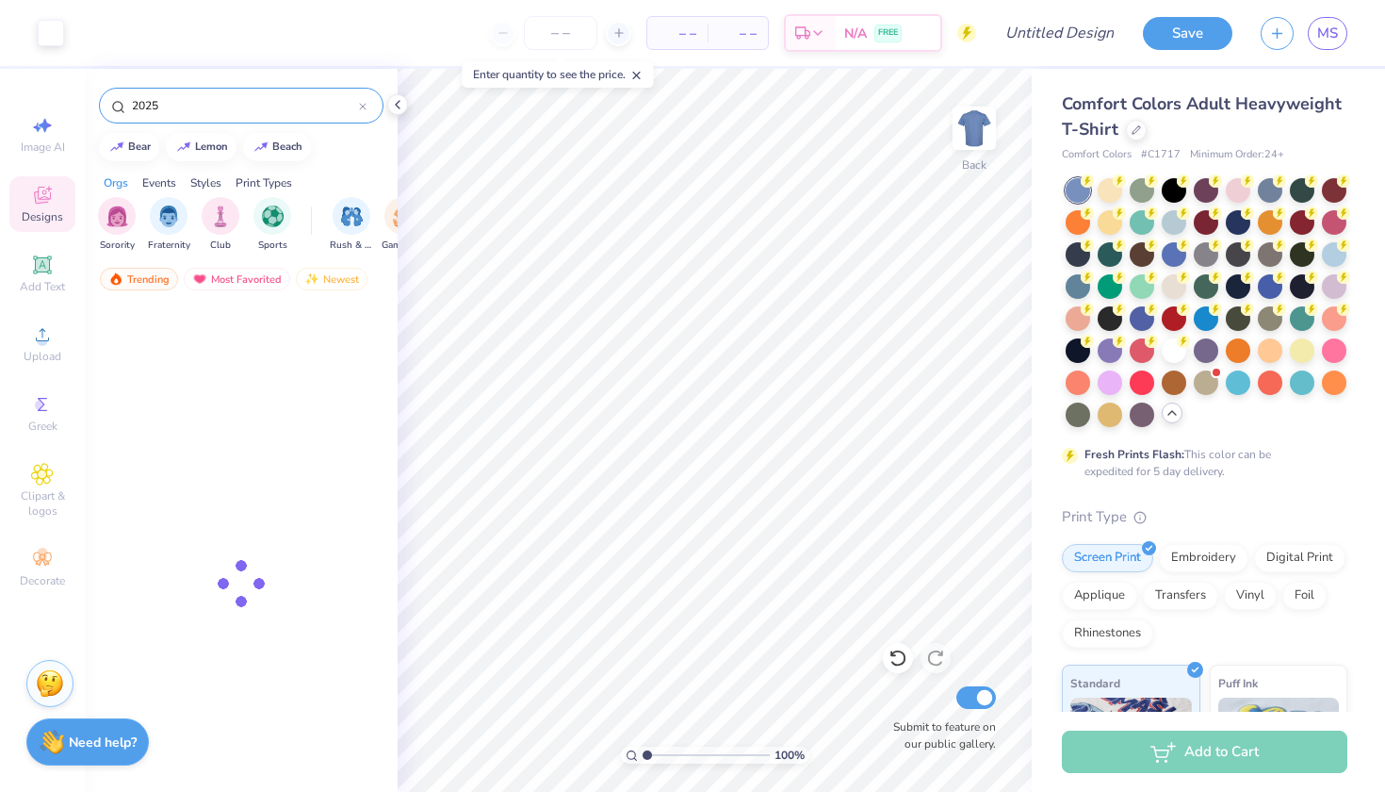
type input "2025"
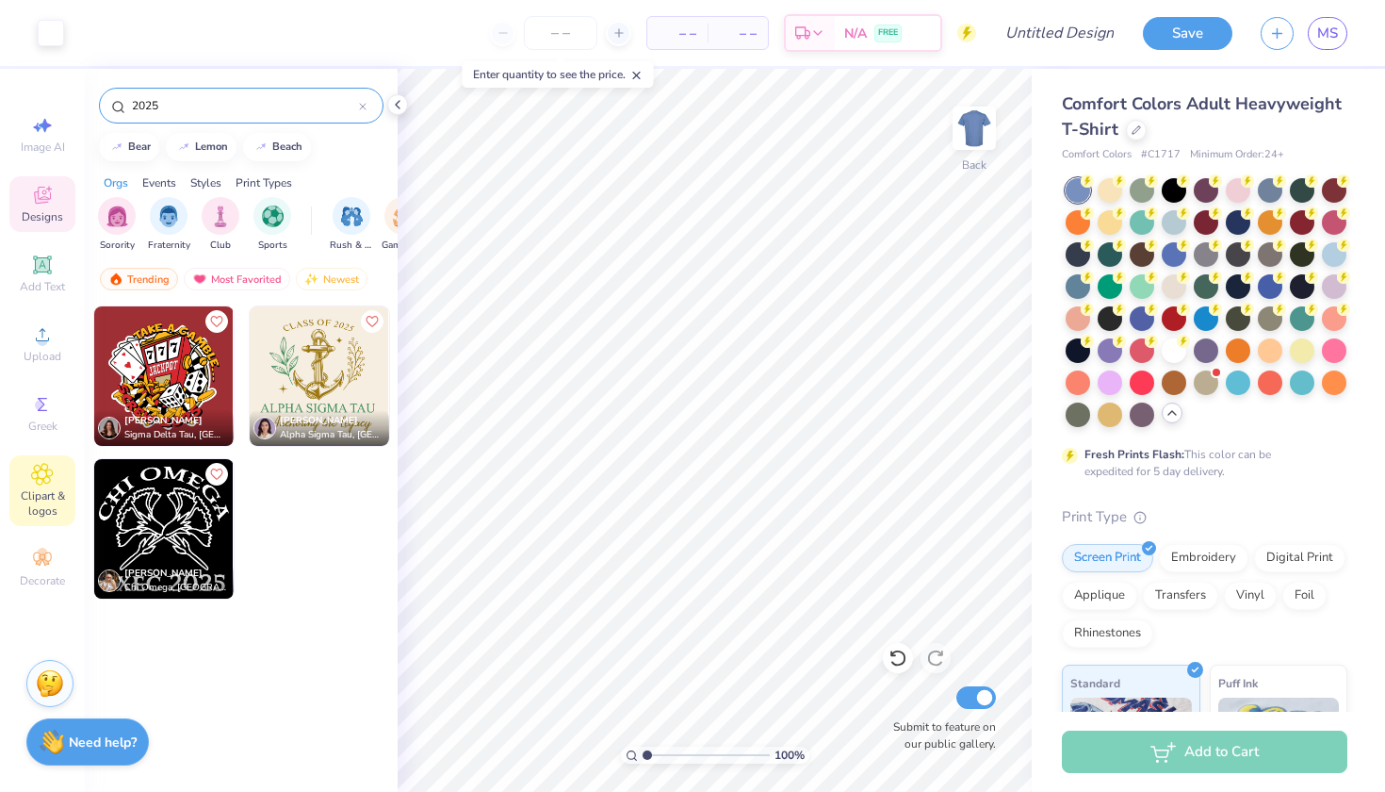
click at [37, 493] on span "Clipart & logos" at bounding box center [42, 503] width 66 height 30
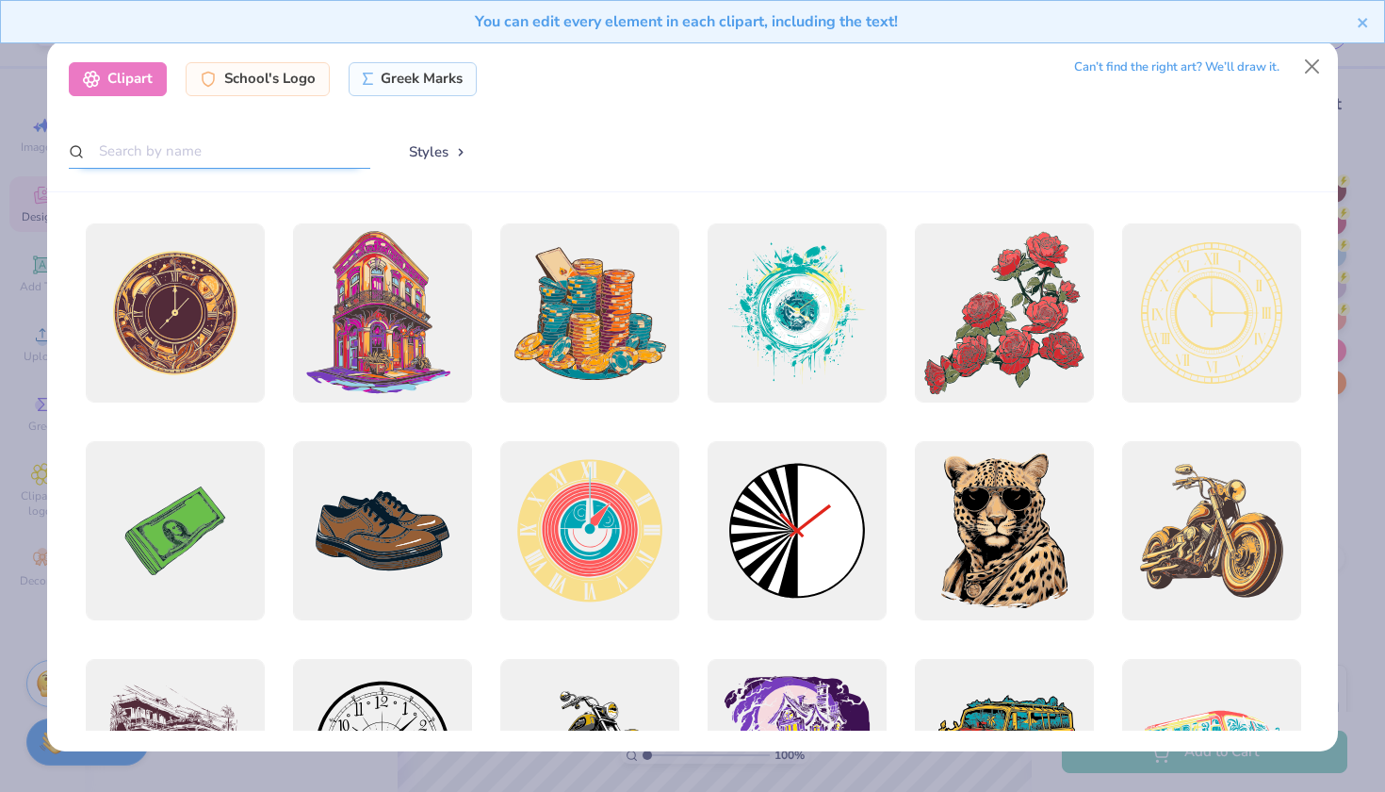
click at [258, 148] on input "text" at bounding box center [220, 151] width 302 height 35
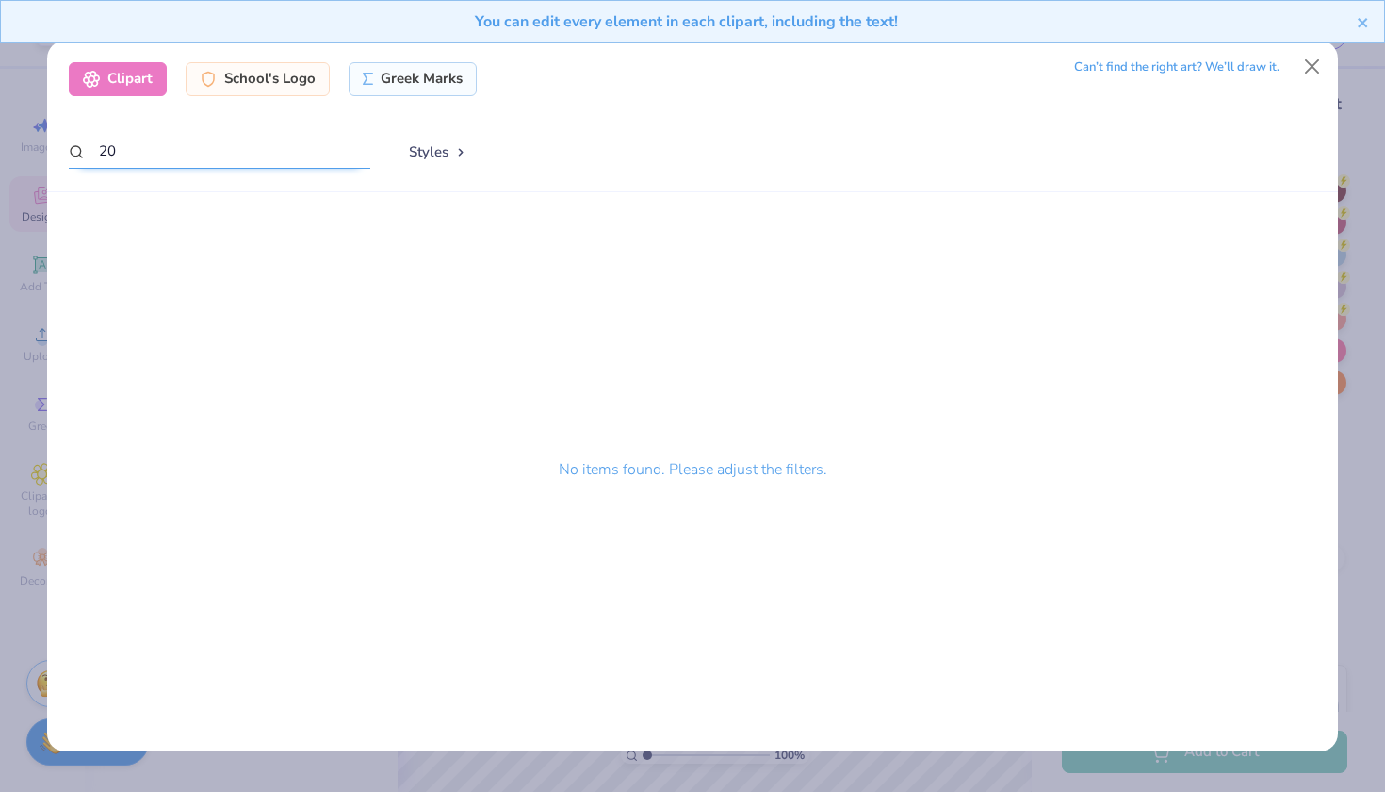
type input "2"
type input "m"
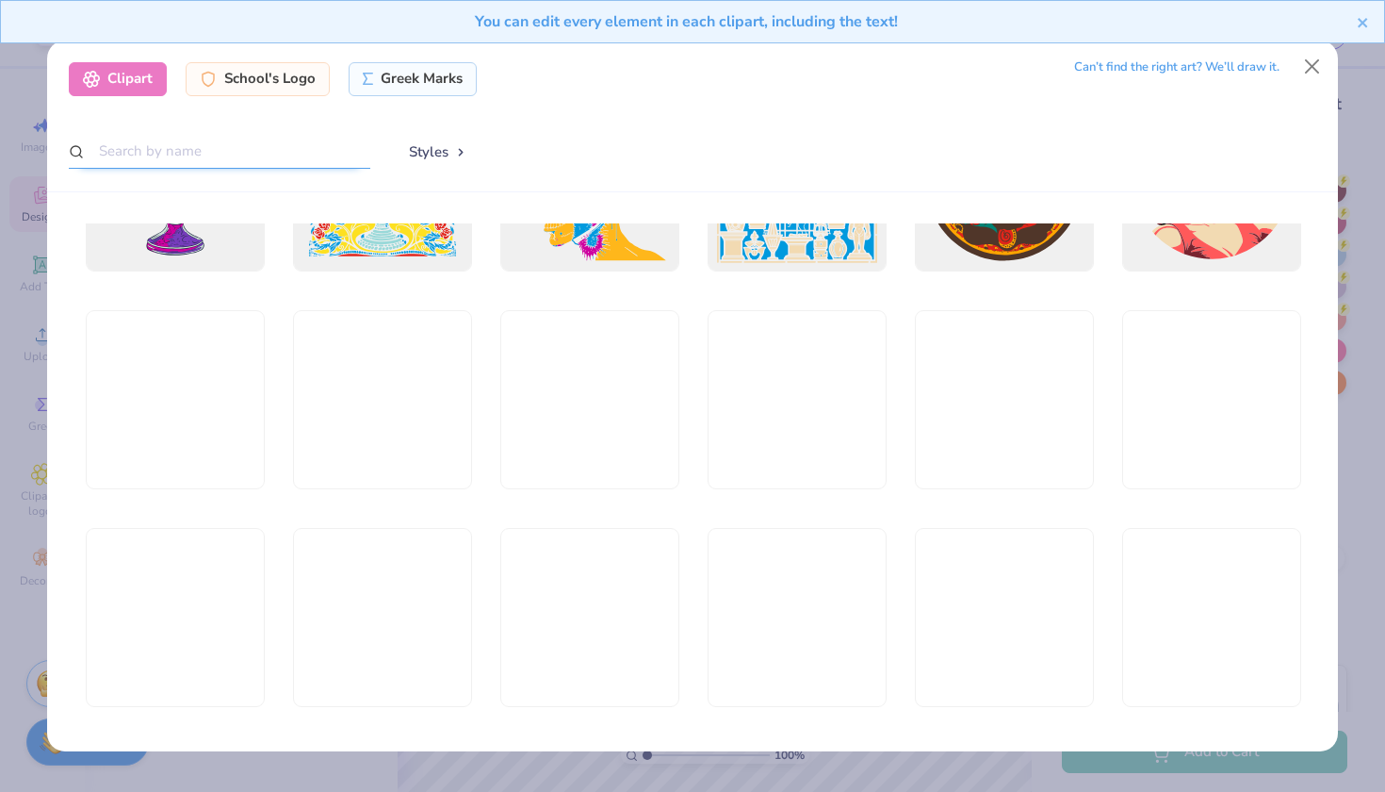
scroll to position [3397, 0]
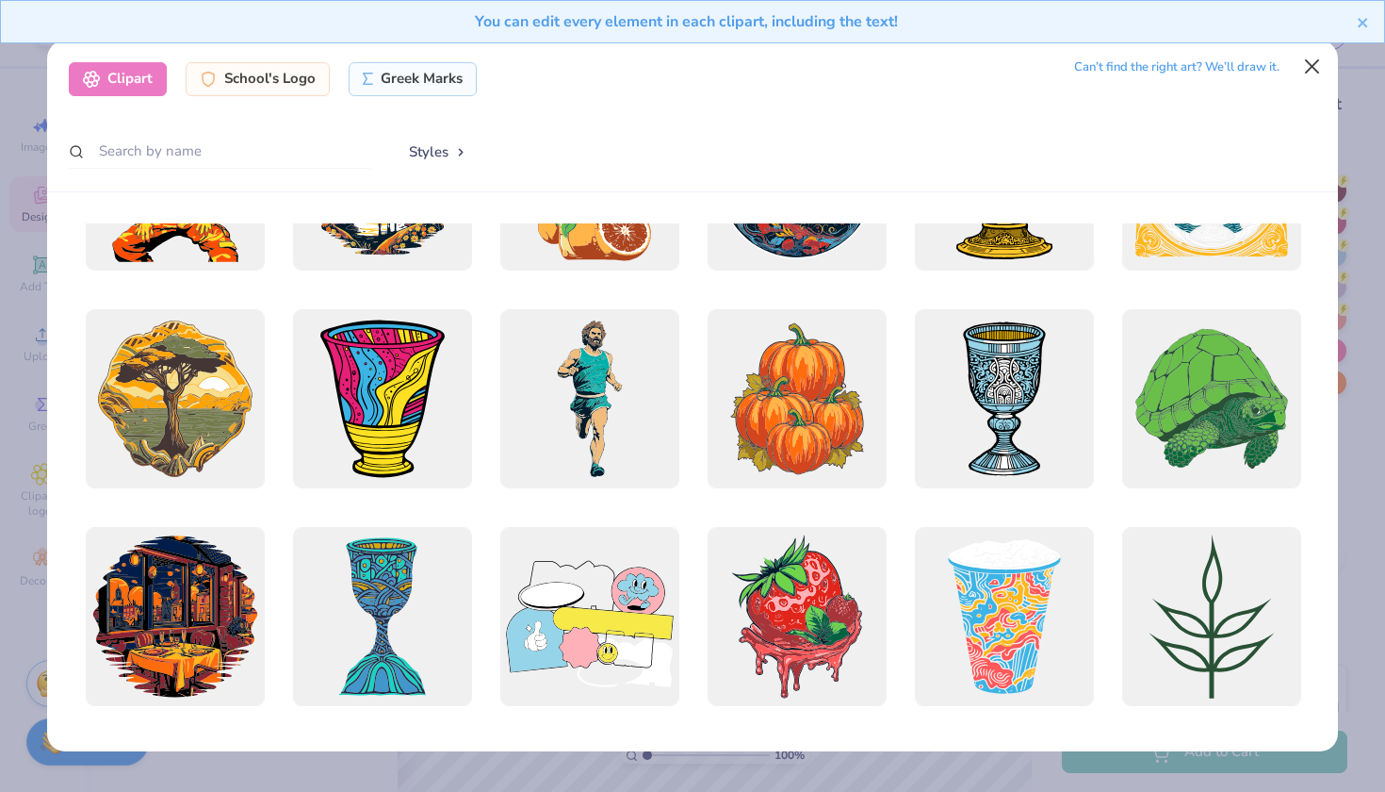
click at [1314, 69] on button "Close" at bounding box center [1313, 67] width 36 height 36
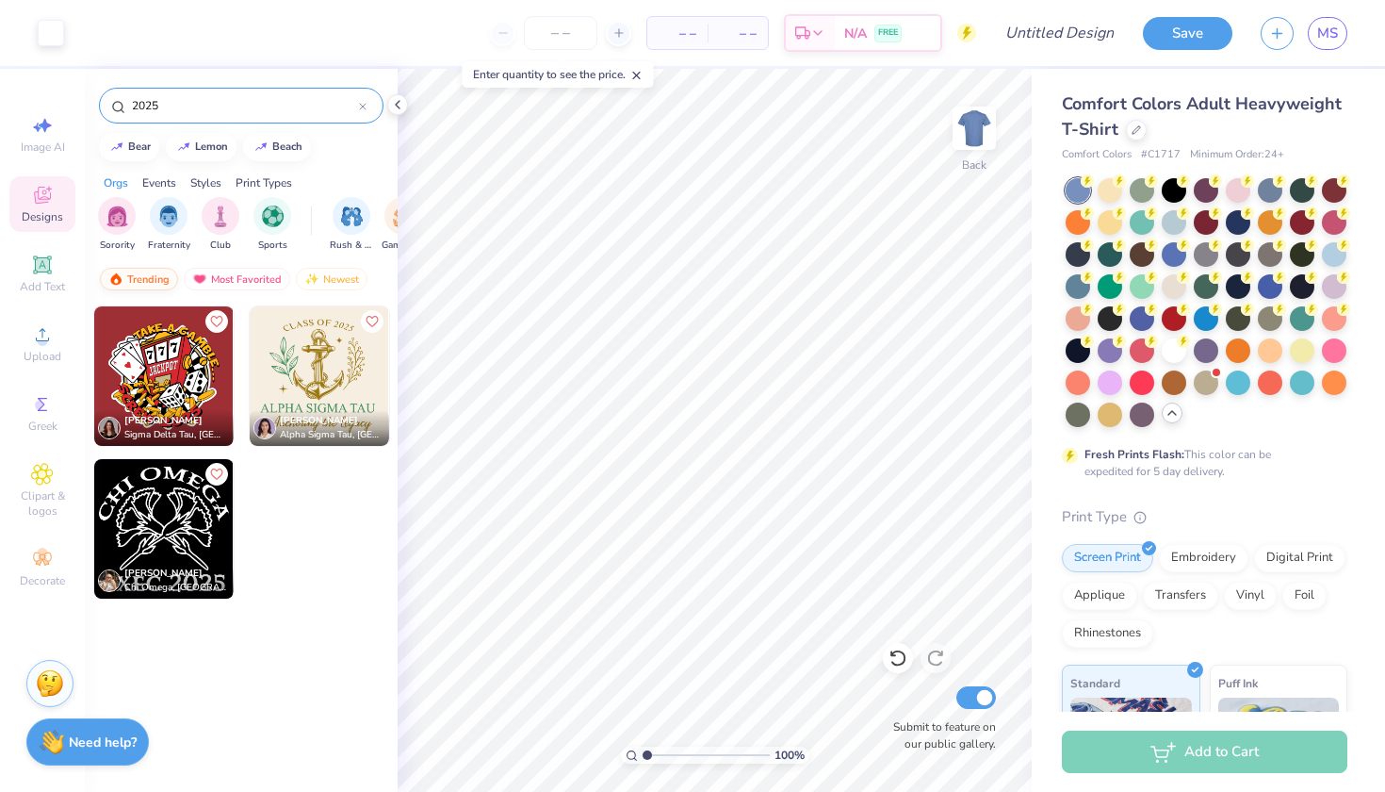
click at [122, 280] on img at bounding box center [115, 278] width 15 height 13
click at [137, 273] on div "Trending" at bounding box center [139, 279] width 78 height 23
click at [371, 103] on div "2025" at bounding box center [241, 106] width 285 height 36
click at [361, 105] on icon at bounding box center [363, 107] width 6 height 6
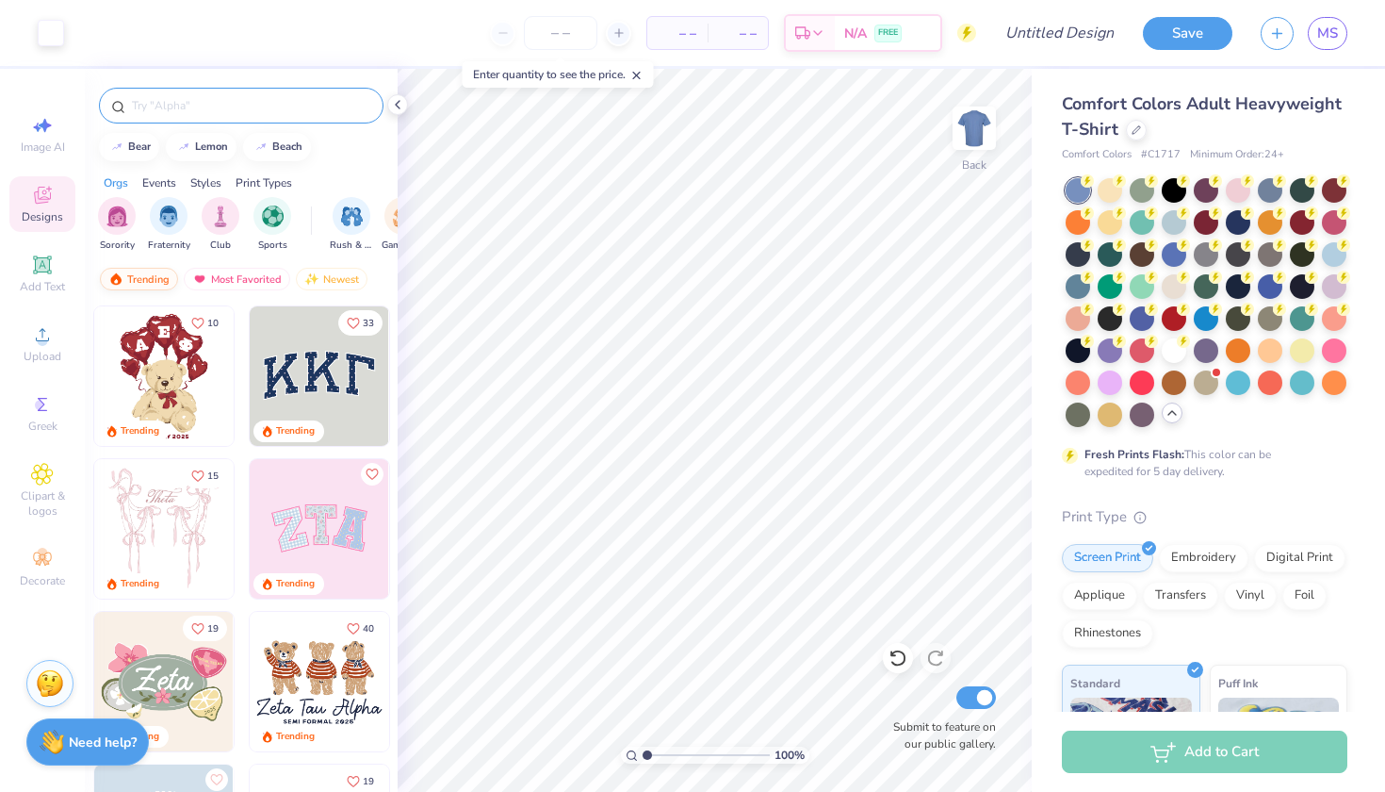
click at [153, 276] on div "Trending" at bounding box center [139, 279] width 78 height 23
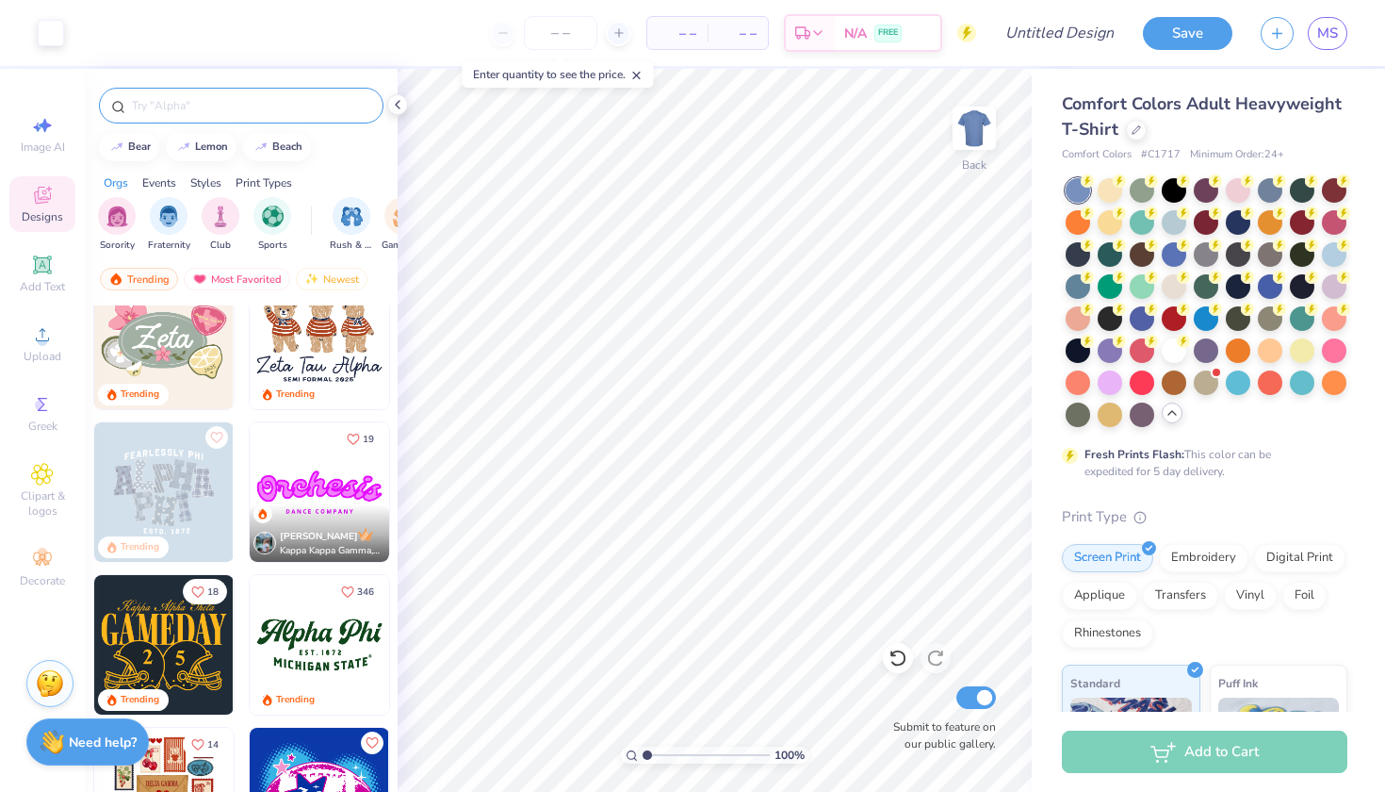
scroll to position [343, 0]
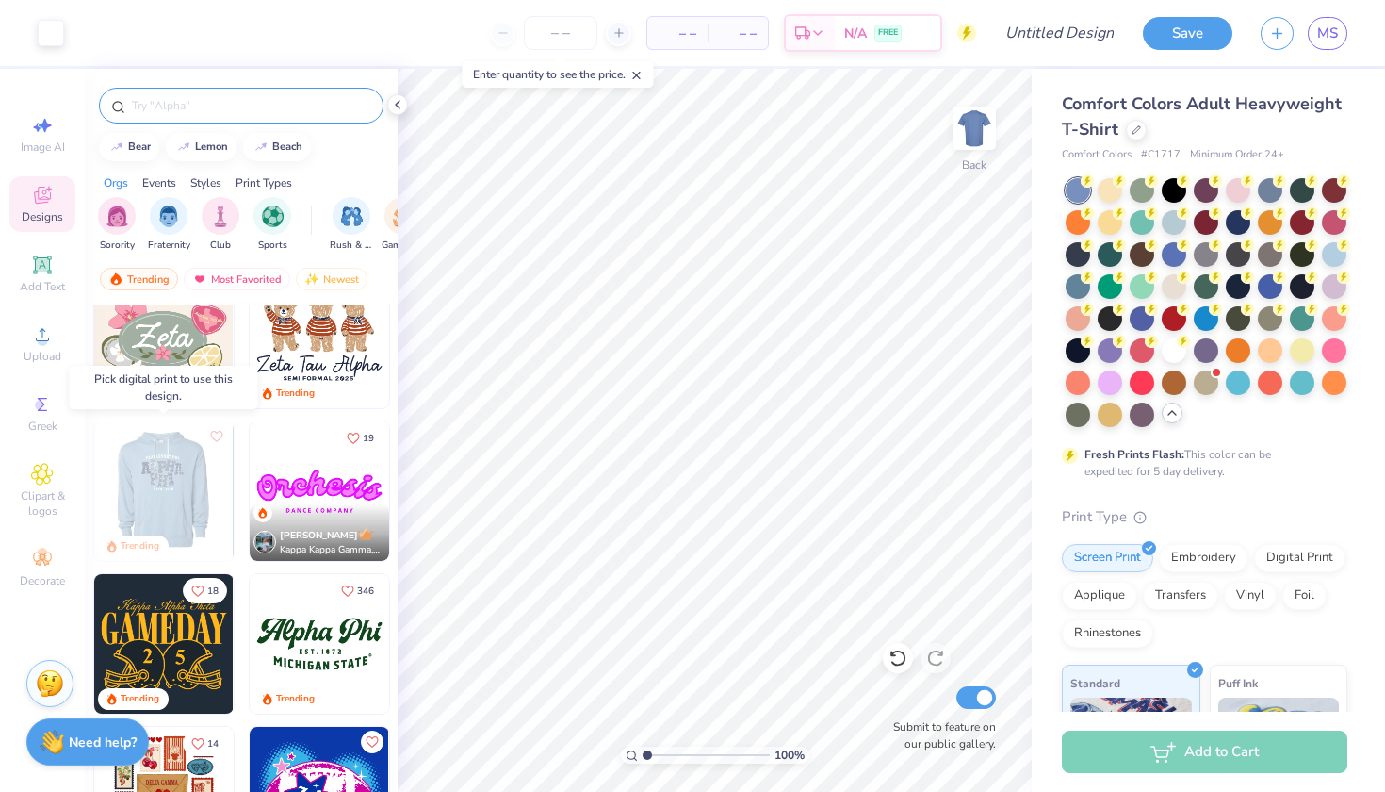
click at [192, 503] on img at bounding box center [162, 490] width 139 height 139
click at [141, 459] on img at bounding box center [163, 490] width 139 height 139
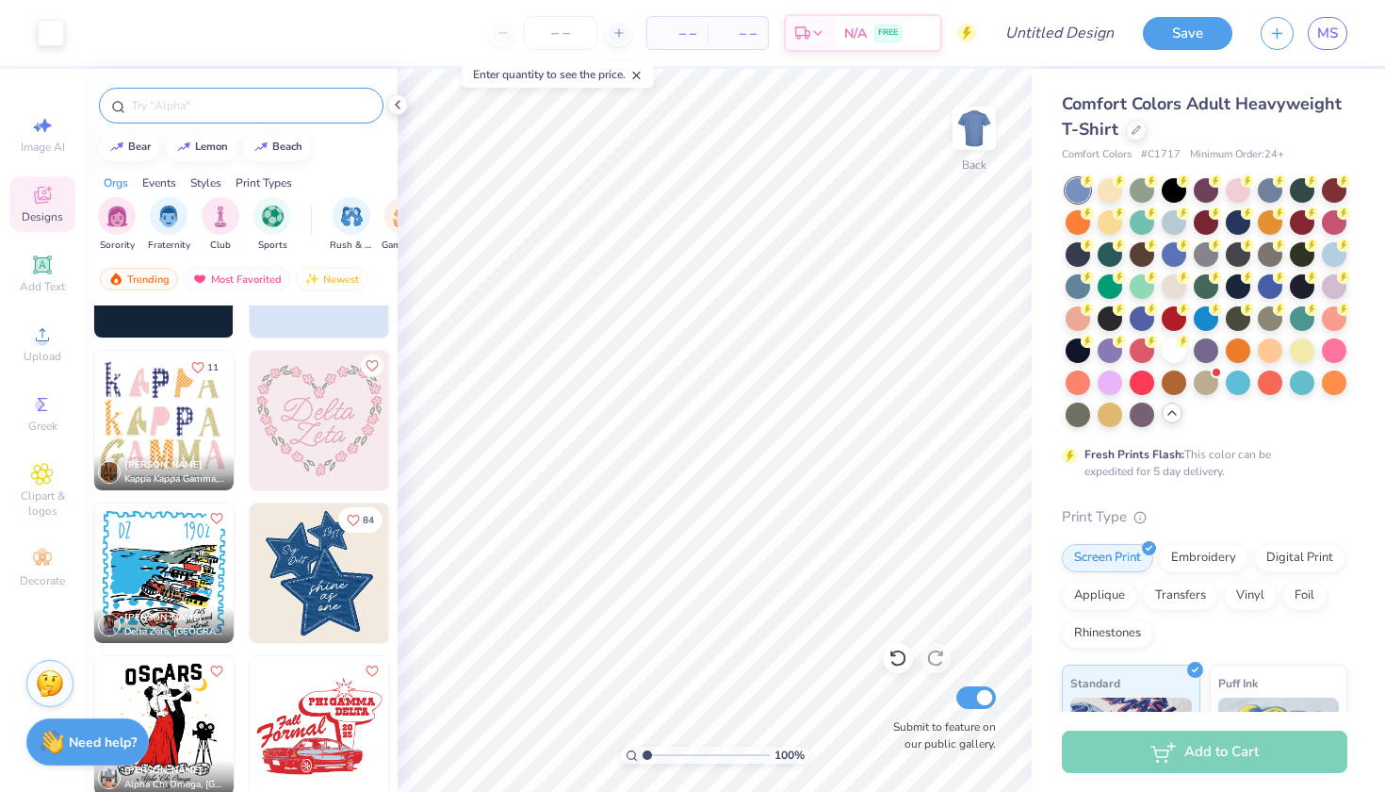
scroll to position [5146, 0]
click at [312, 534] on img at bounding box center [319, 572] width 139 height 139
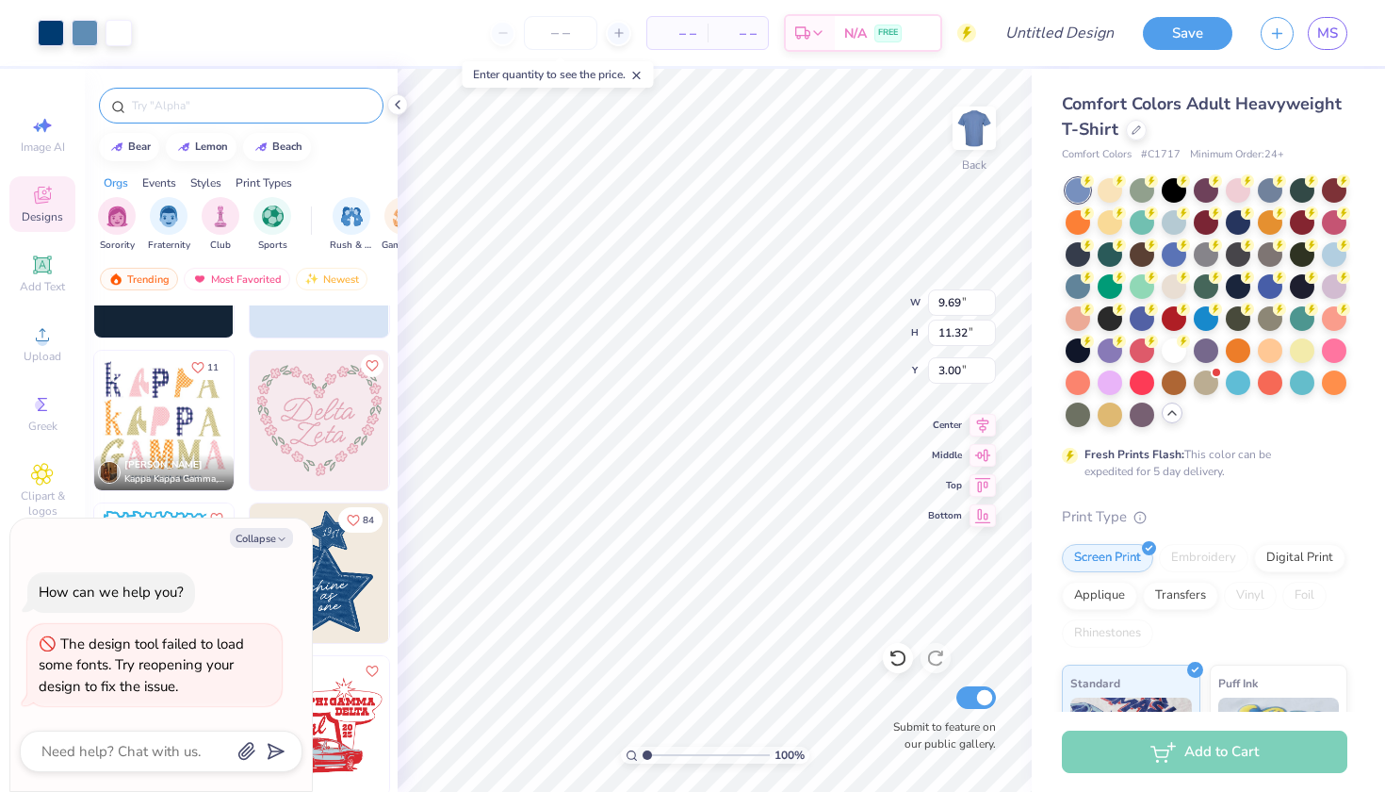
type textarea "x"
type input "1.77"
type textarea "x"
type input "6.99"
type input "8.16"
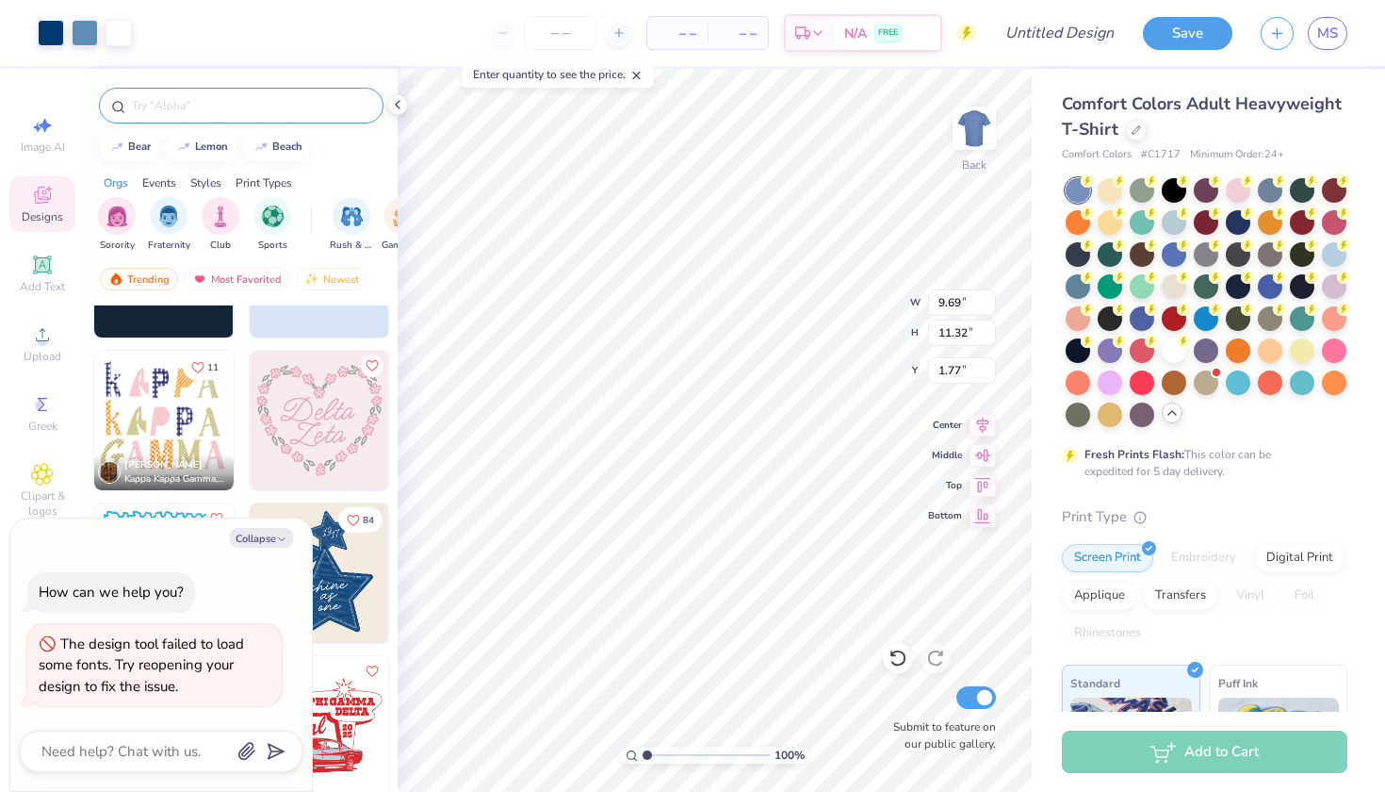
type input "4.92"
type textarea "x"
type input "7.89"
type input "1.00"
type input "5.54"
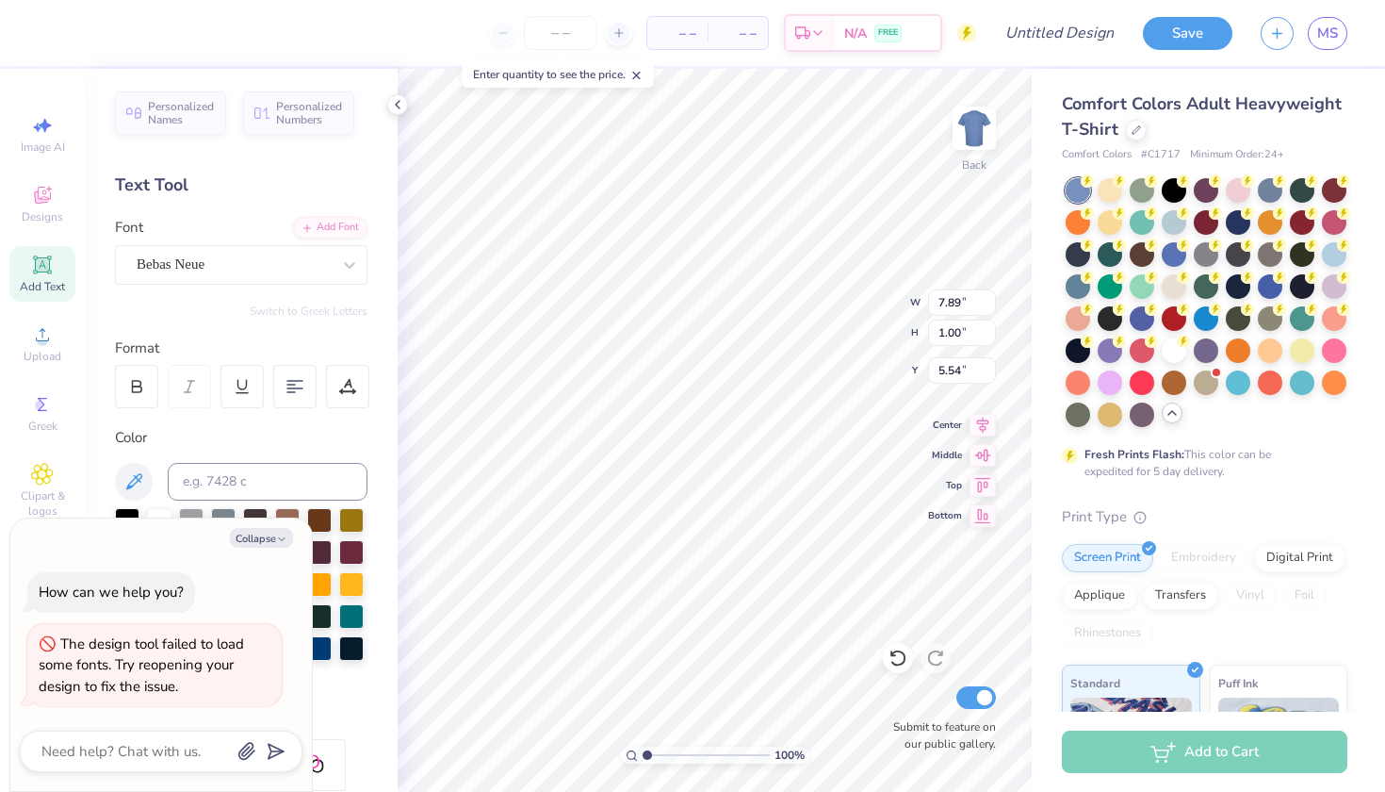
type textarea "x"
type input "1.77"
type textarea "x"
type input "6.99"
type input "8.16"
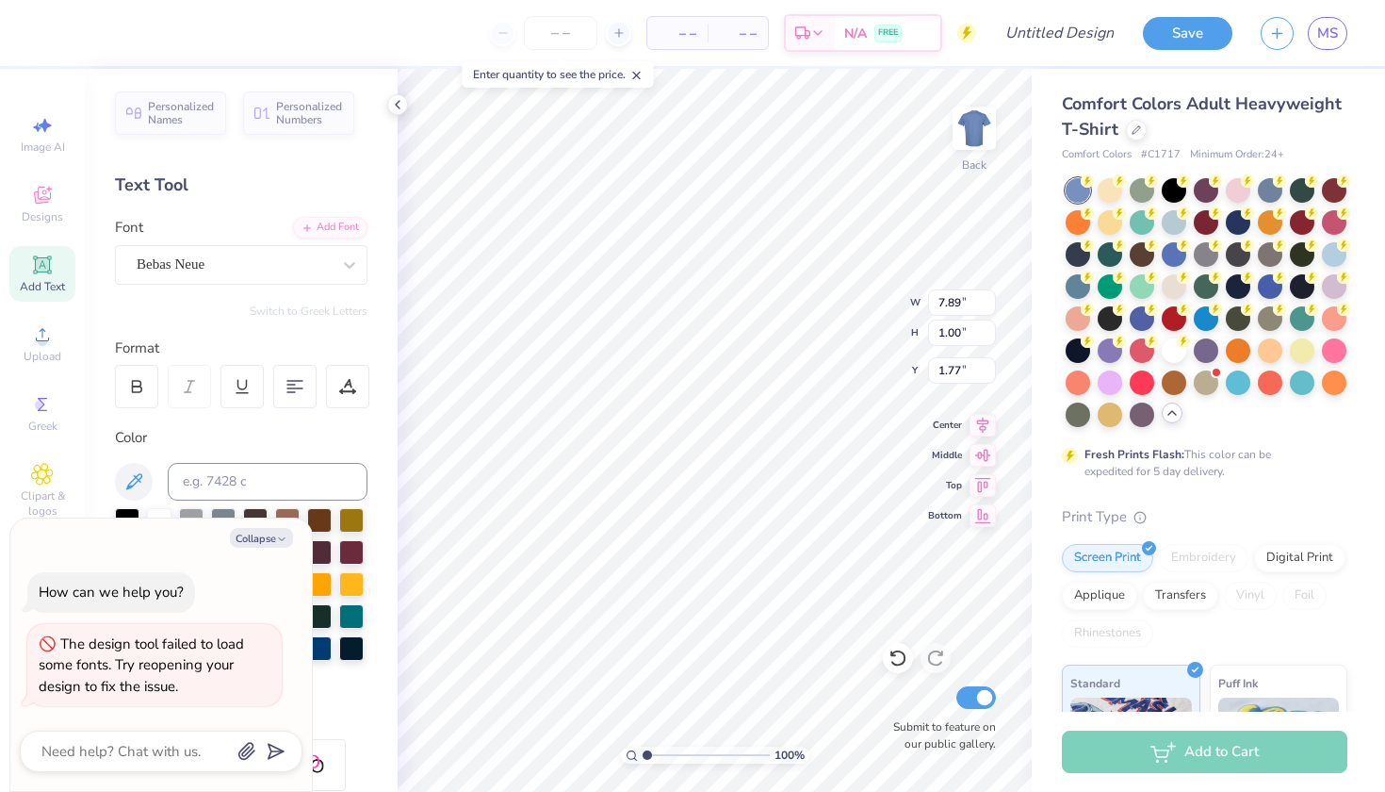
type input "4.92"
type textarea "x"
type input "0.50"
click at [252, 535] on button "Collapse" at bounding box center [261, 538] width 63 height 20
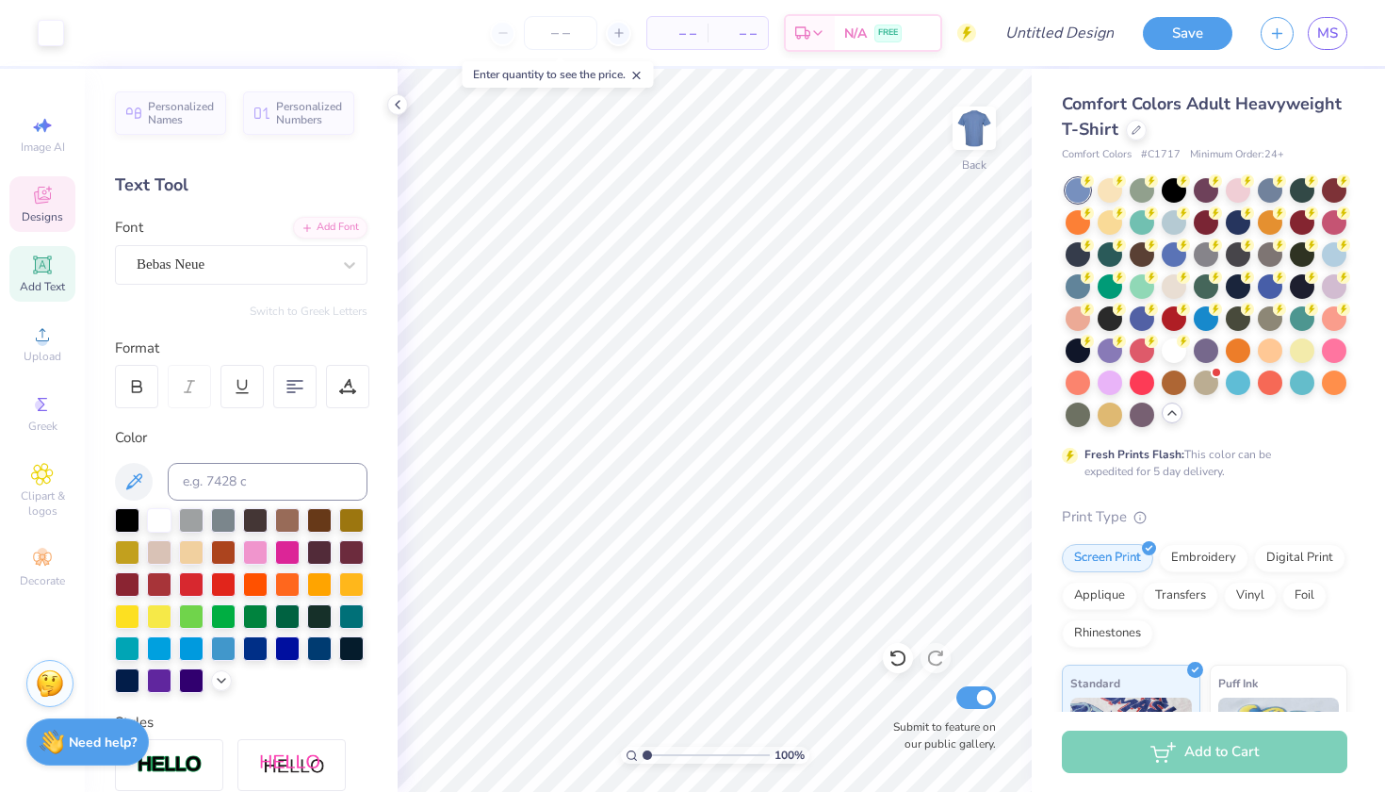
click at [45, 213] on span "Designs" at bounding box center [42, 216] width 41 height 15
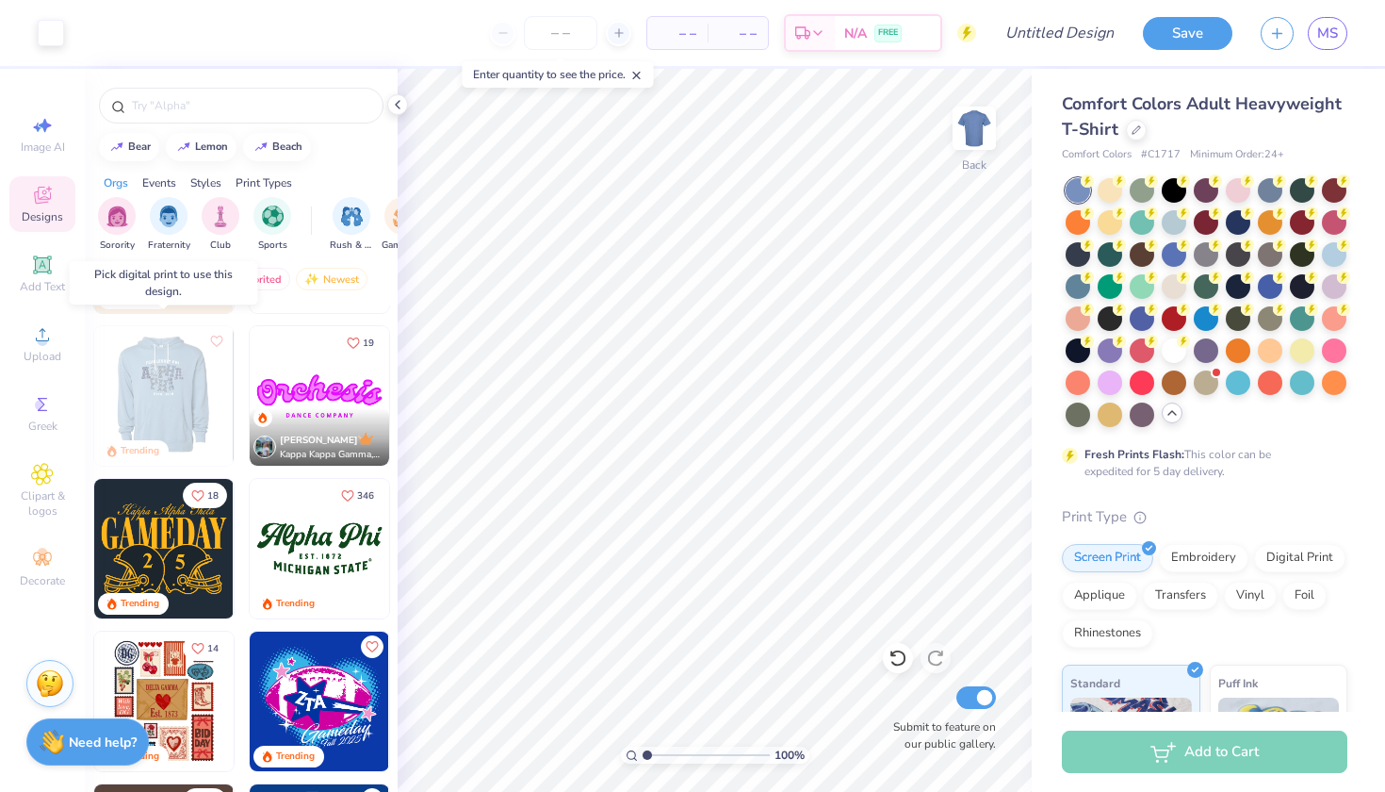
scroll to position [449, 0]
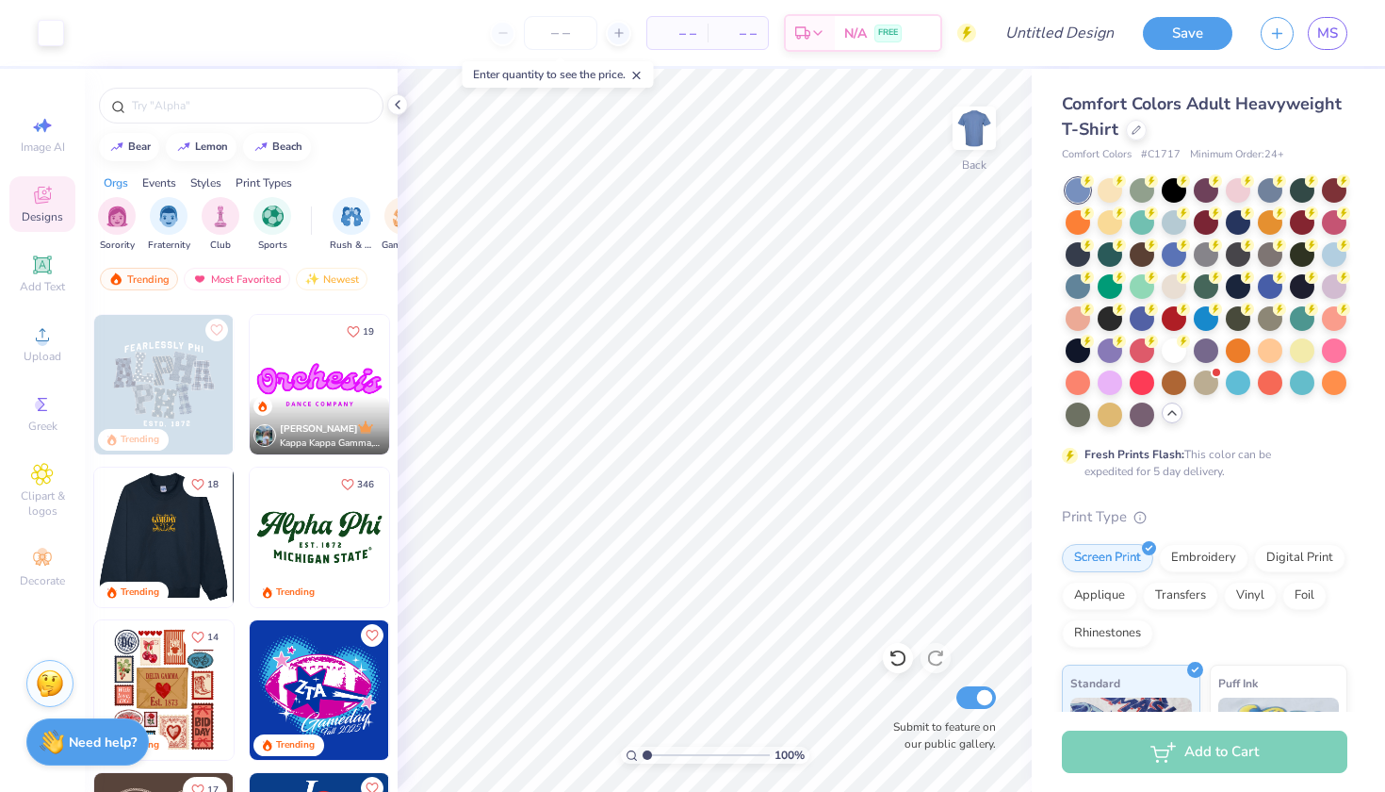
click at [343, 567] on img at bounding box center [319, 536] width 139 height 139
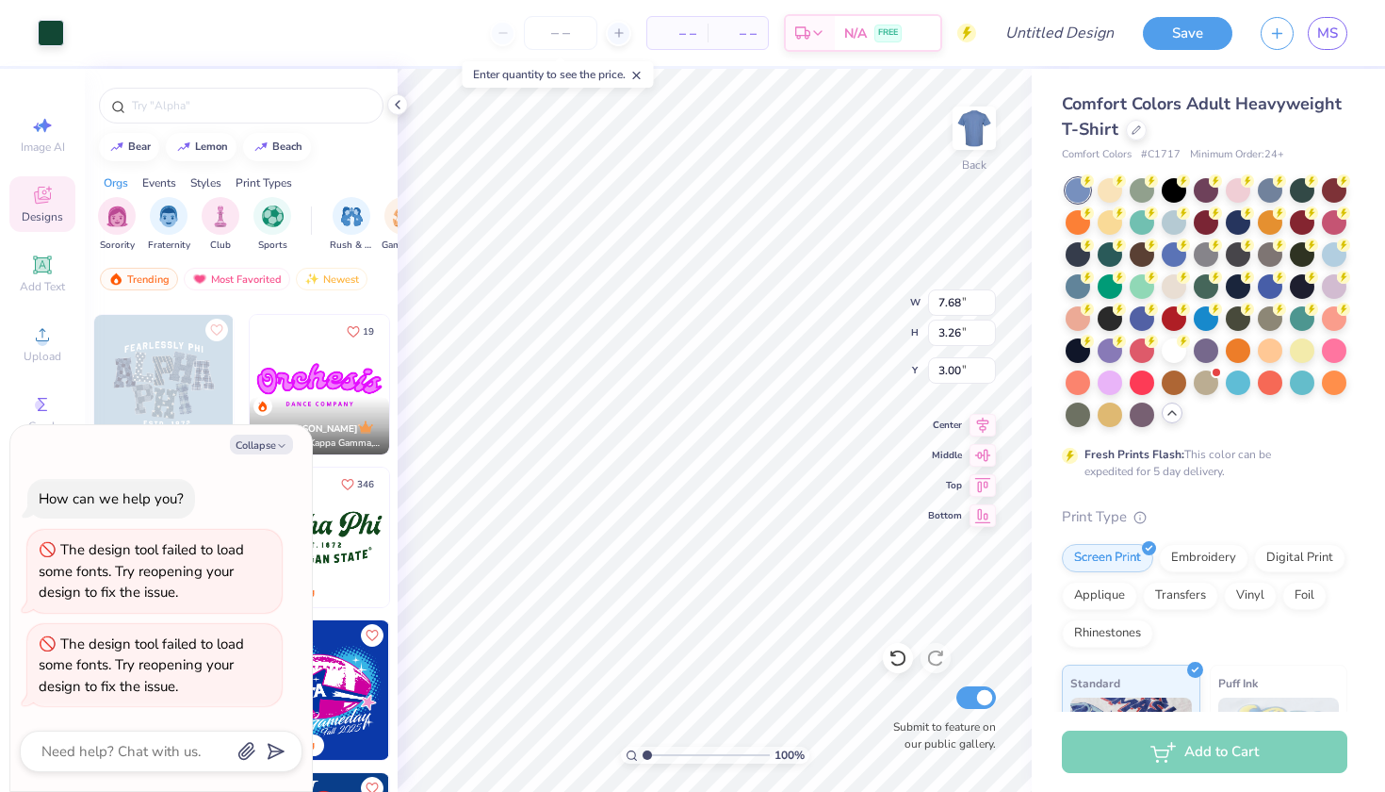
type textarea "x"
type input "4.23"
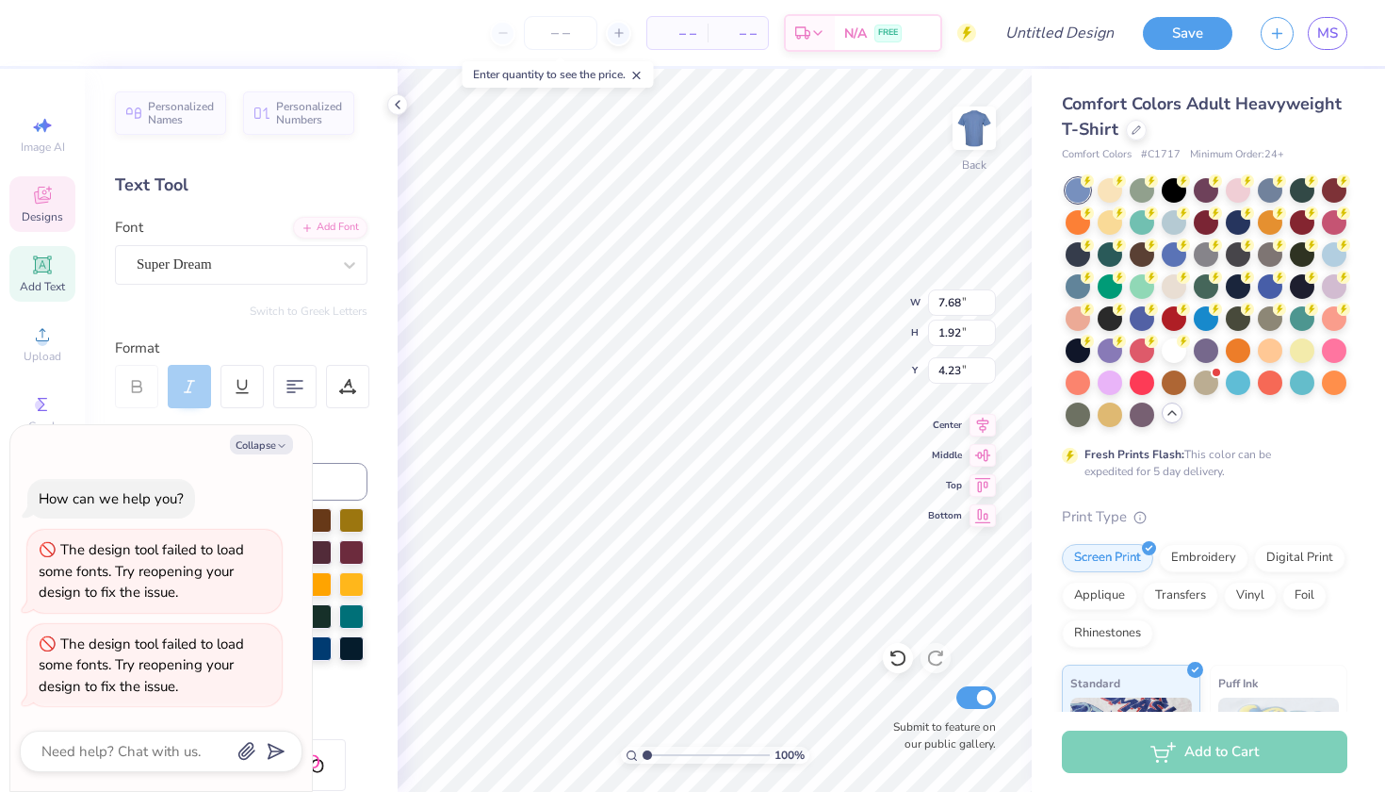
scroll to position [0, 2]
type textarea "x"
type textarea "Alpha Pi"
type textarea "x"
type textarea "Alpha i"
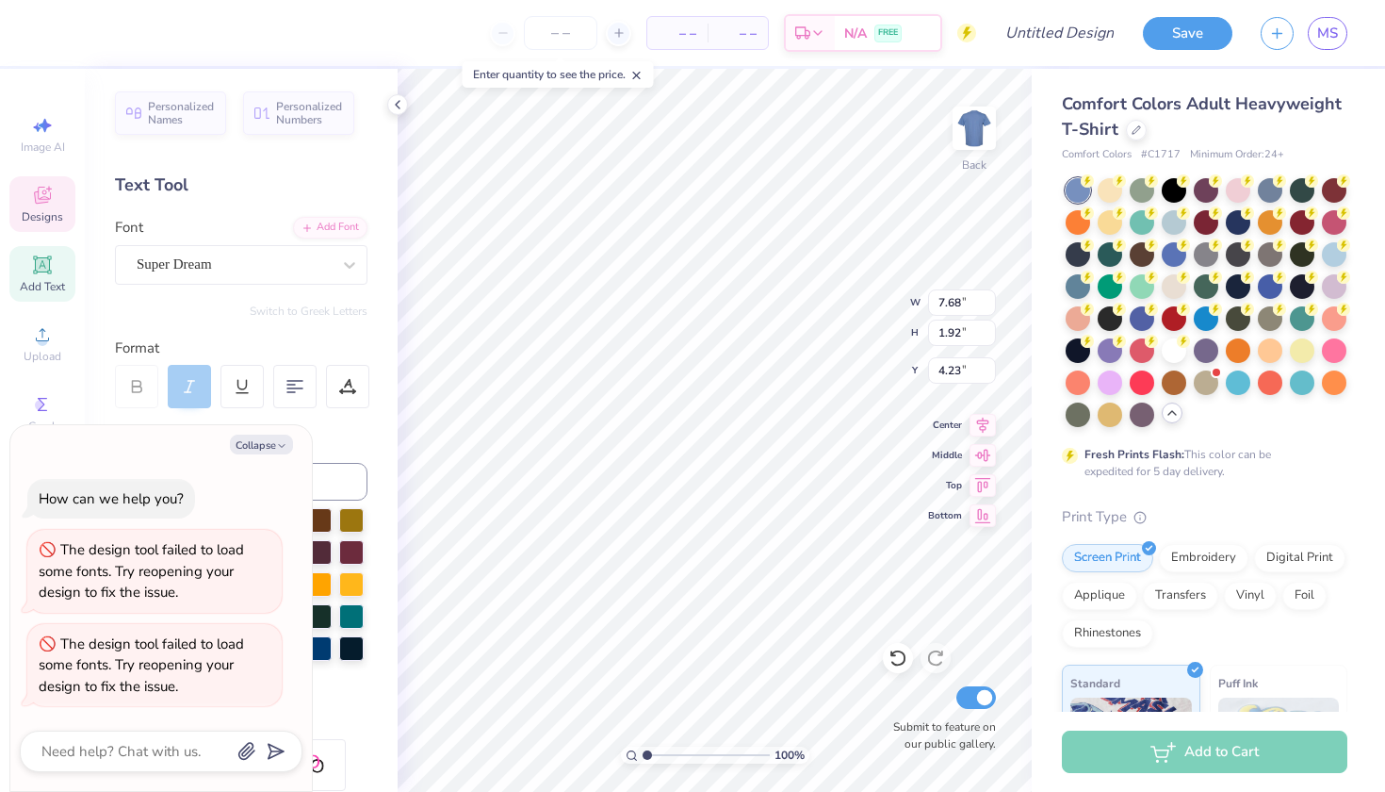
scroll to position [0, 1]
type textarea "x"
type textarea "Alphai"
type textarea "x"
type textarea "Alphi"
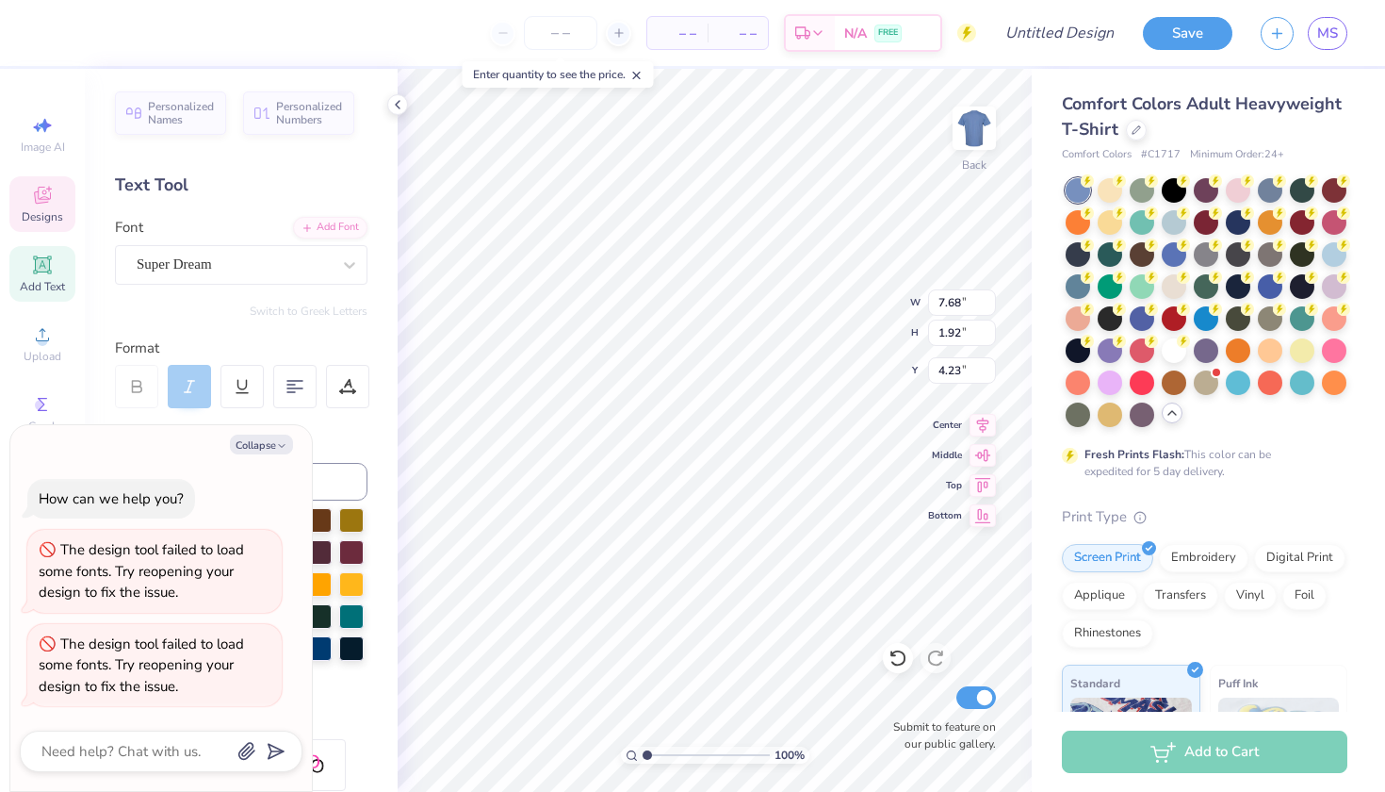
scroll to position [0, 0]
type textarea "x"
type textarea "Alpi"
type textarea "x"
type textarea "Ali"
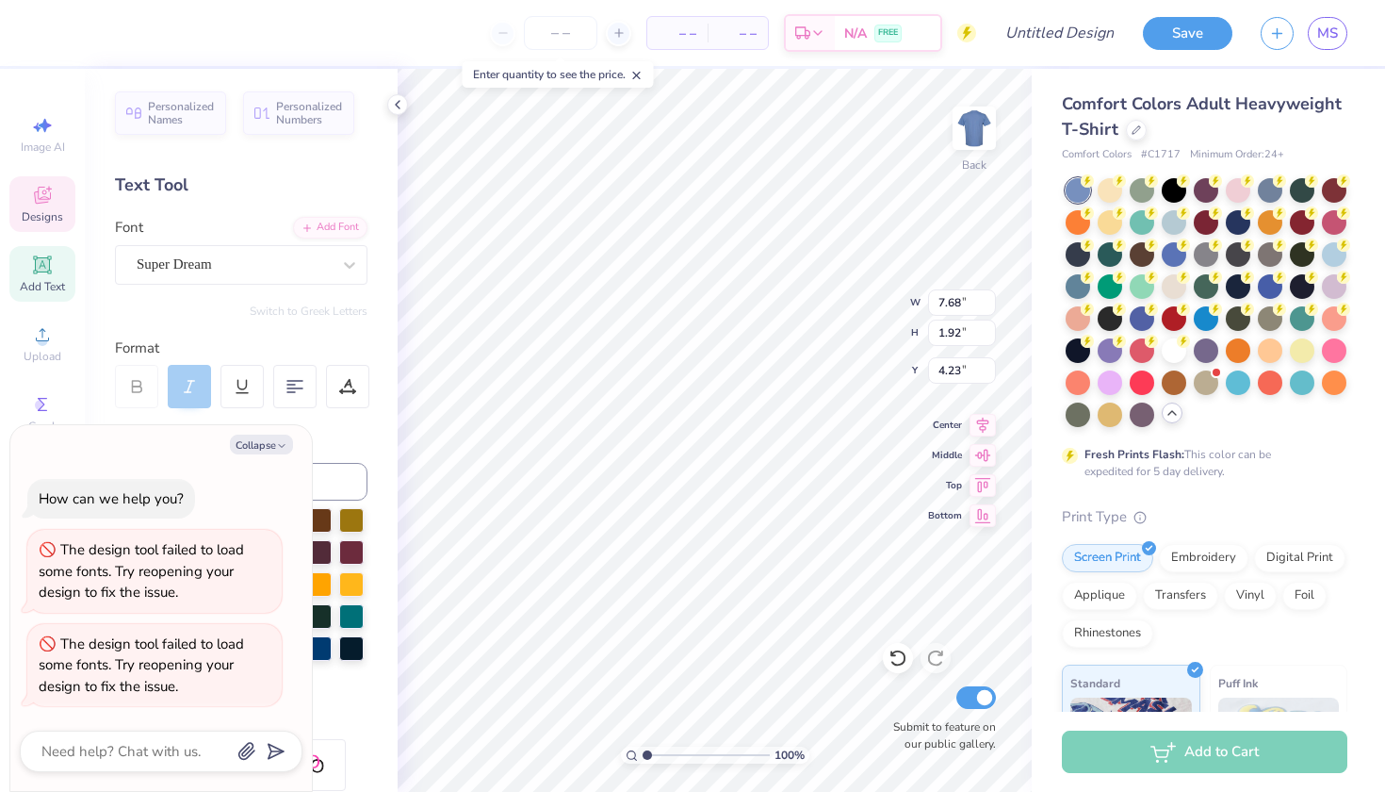
type textarea "x"
type textarea "Ai"
type textarea "x"
type textarea "i"
type textarea "x"
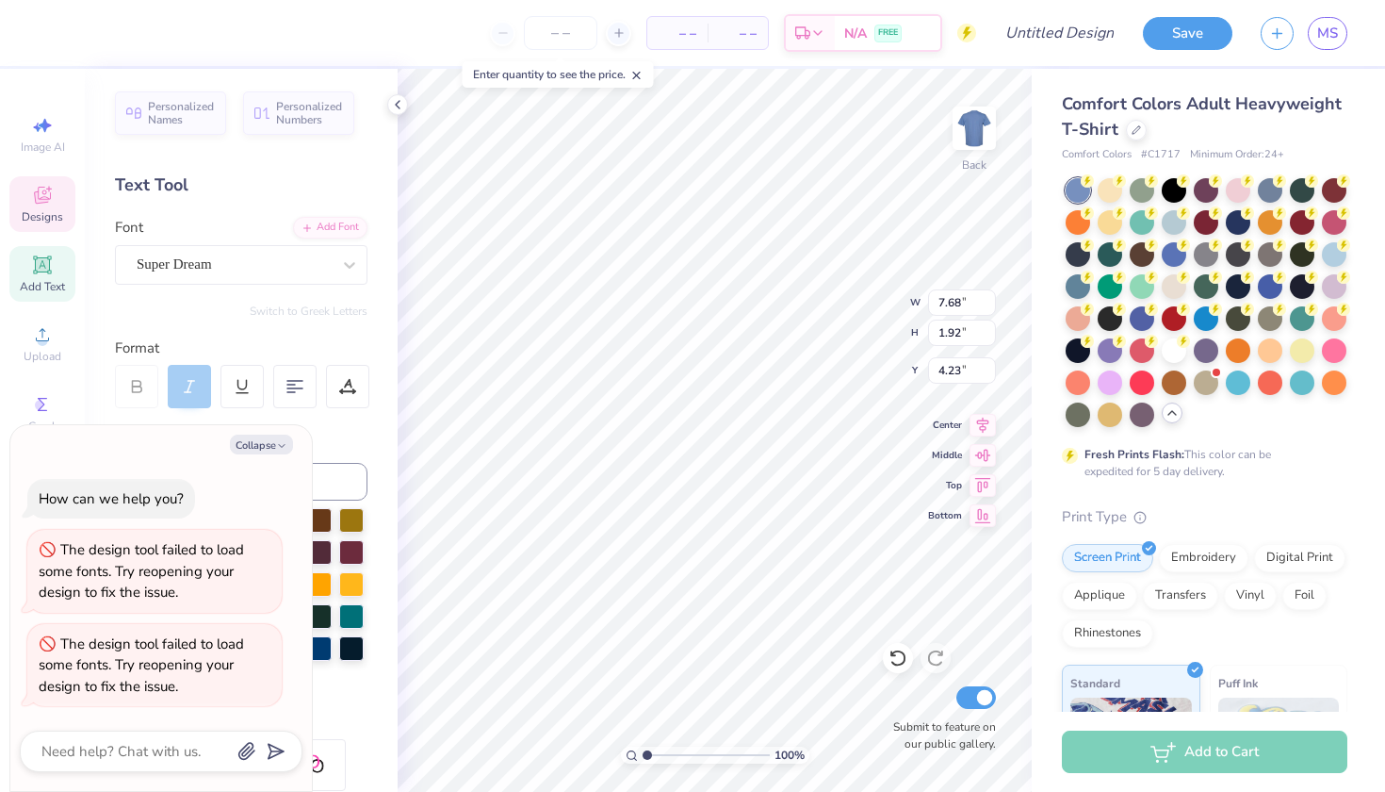
type textarea "Pi"
type textarea "x"
type textarea "Pai"
type textarea "x"
type textarea "Pari"
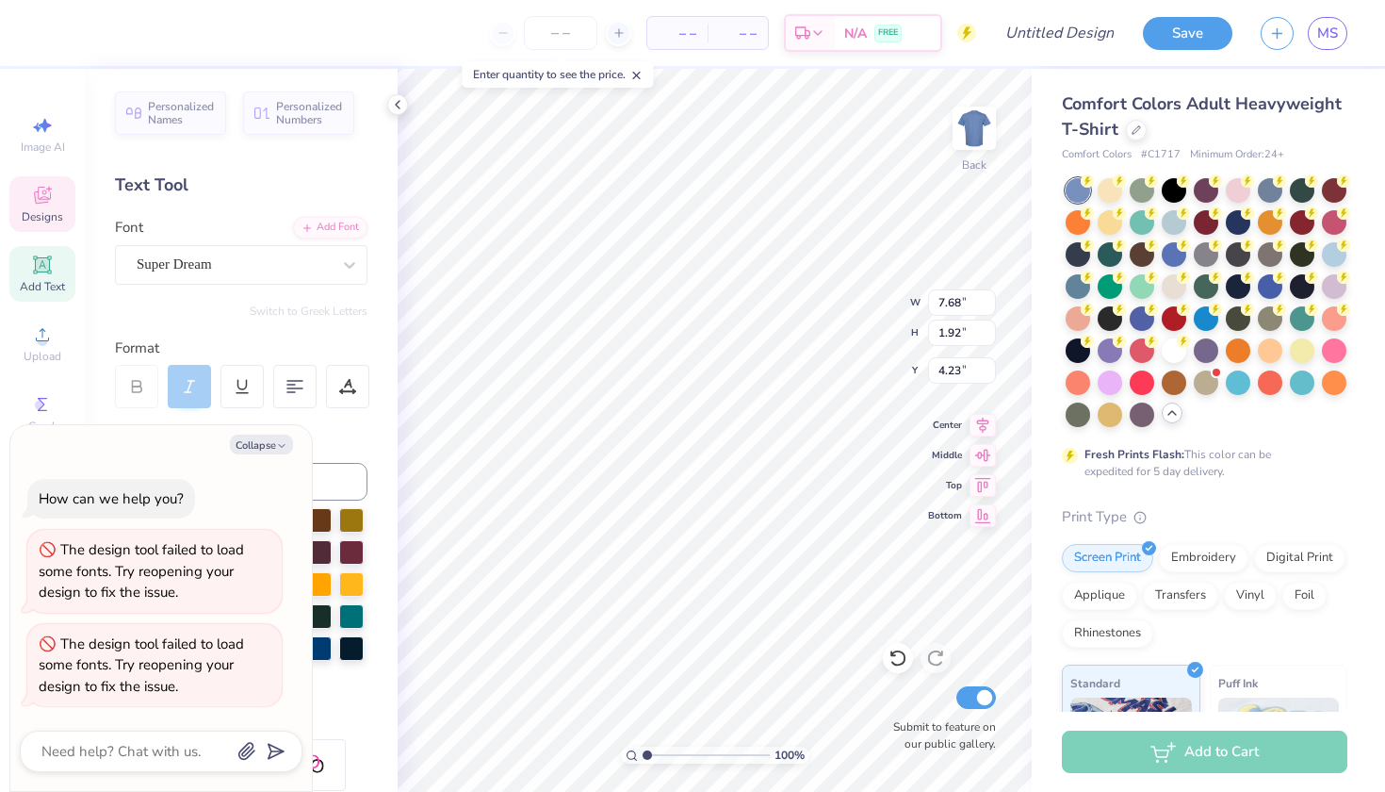
type textarea "x"
type textarea "Parei"
type textarea "x"
type textarea "Pareni"
type textarea "x"
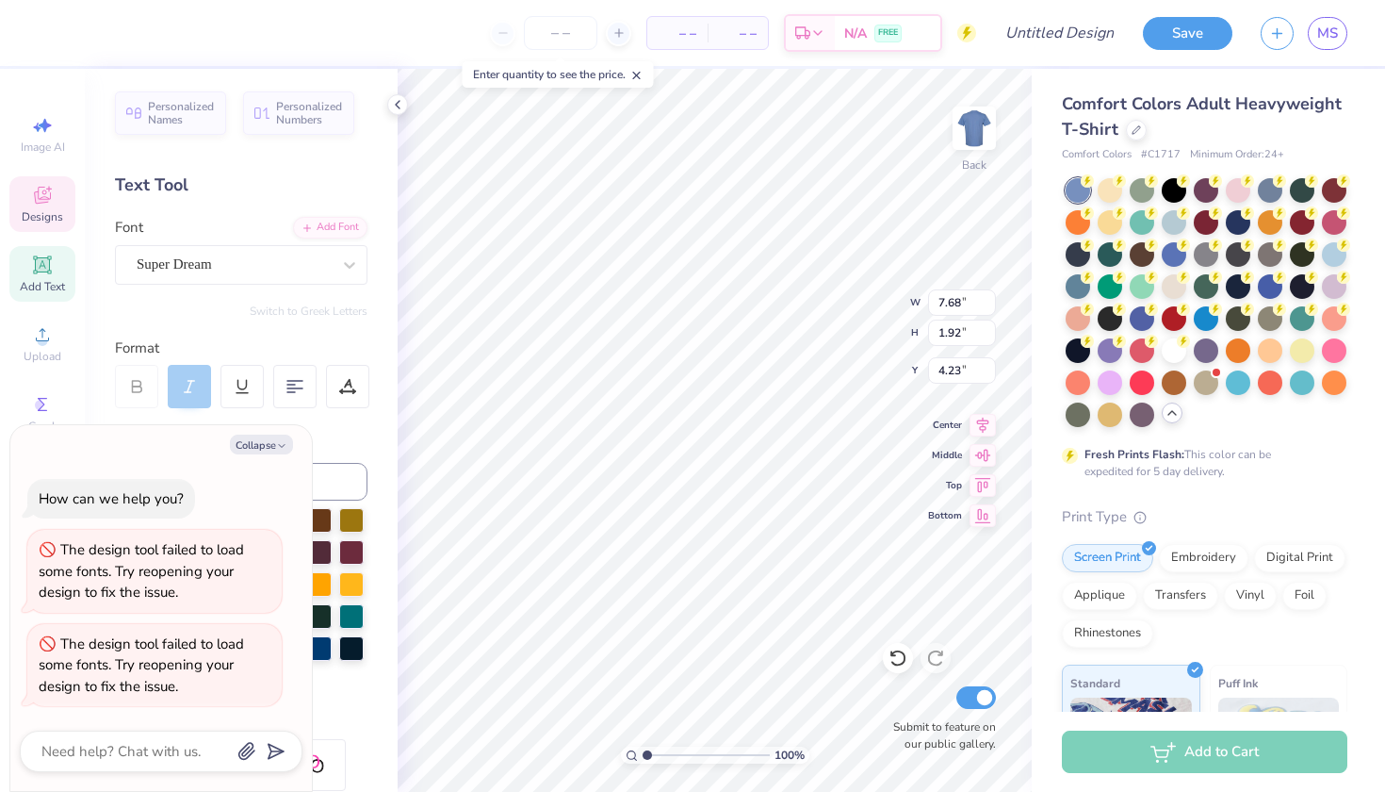
type textarea "Parenti"
type textarea "x"
type textarea "Parentsi"
type textarea "x"
type textarea "Parents i"
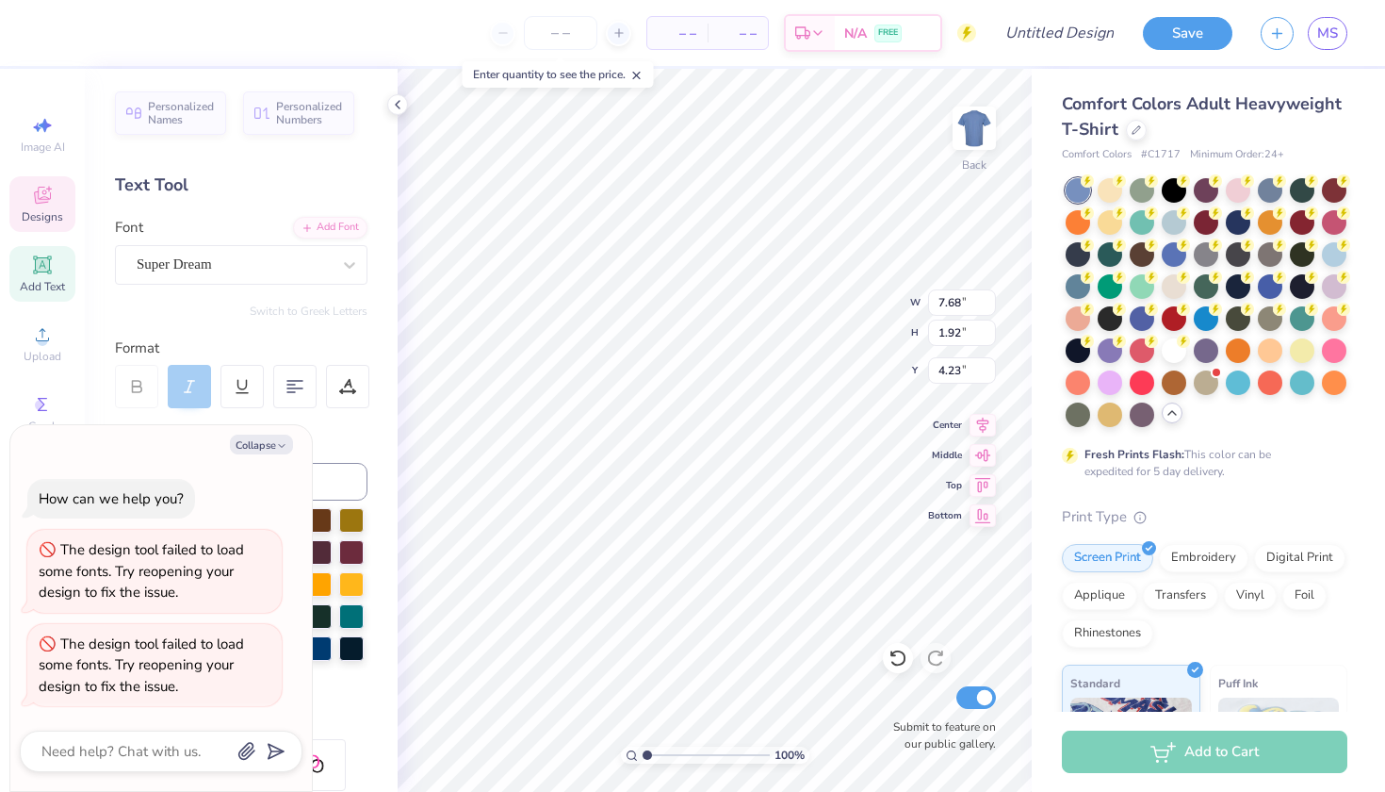
type textarea "x"
type textarea "Parents Wi"
type textarea "x"
type textarea "Parents Wei"
type textarea "x"
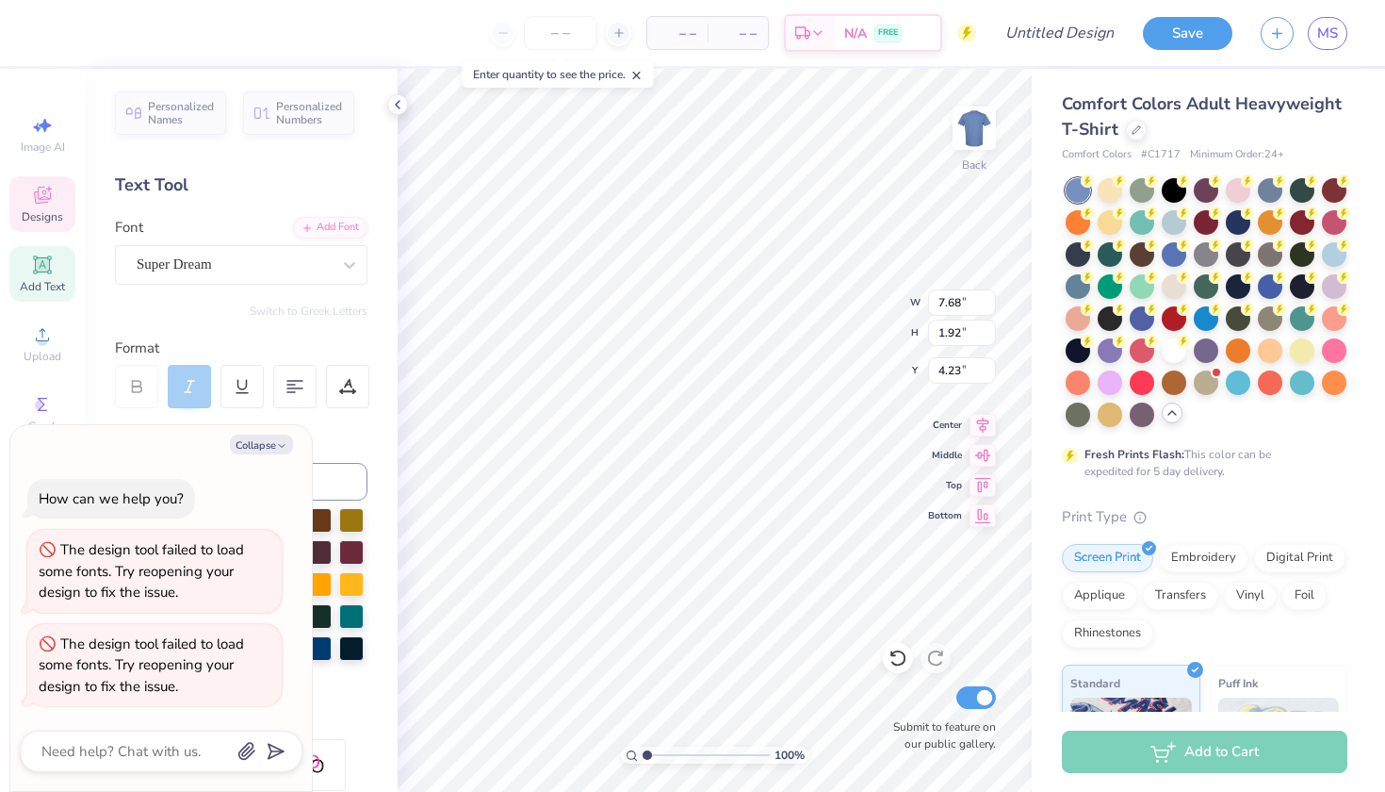
type textarea "Parents Weei"
type textarea "x"
type textarea "Parents Weeki"
type textarea "x"
type textarea "Parents Weekei"
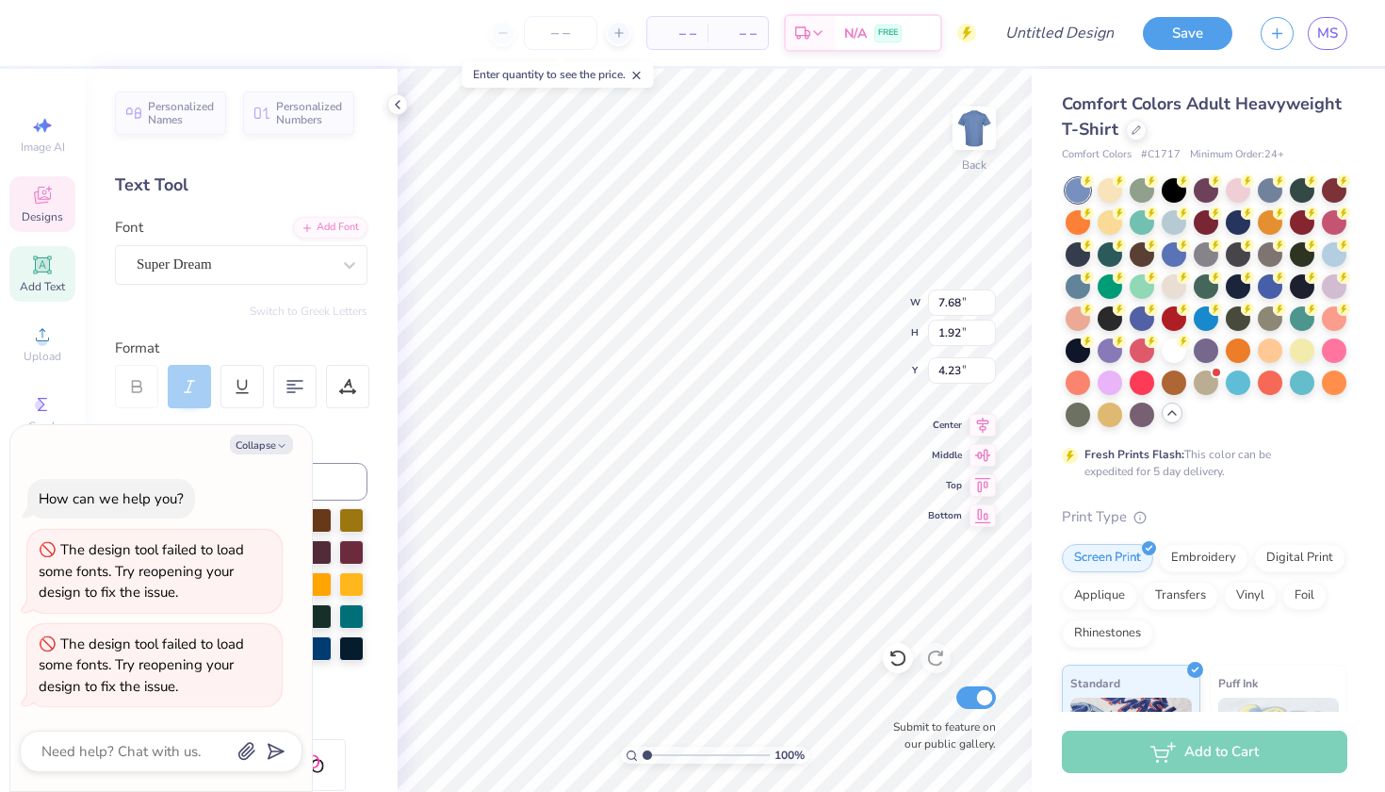
type textarea "x"
type textarea "Parents Weekeni"
type textarea "x"
type textarea "Parents Weekendi"
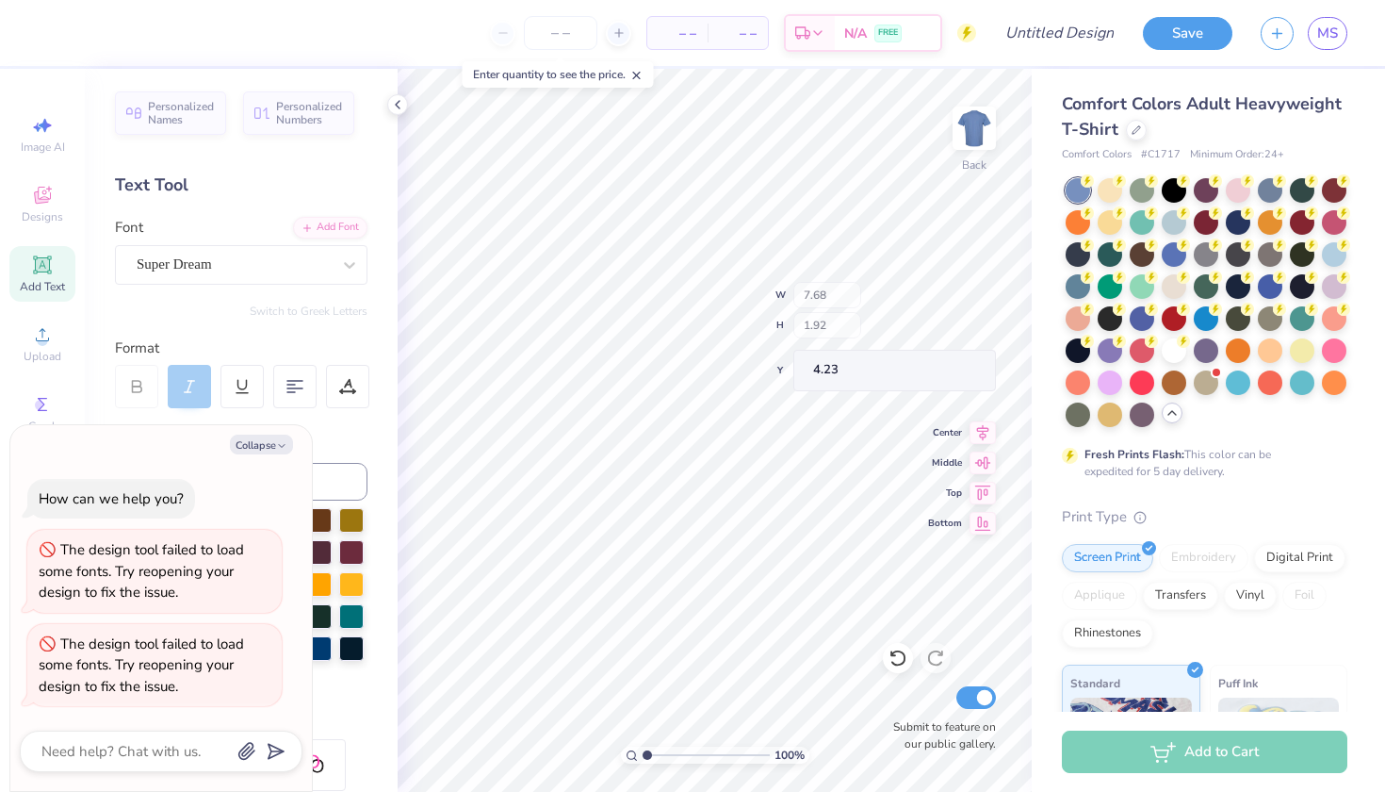
click at [869, 285] on div "100 % Back W 7.68 H 1.92 Y 4.23 Center Middle Top Bottom Submit to feature on o…" at bounding box center [715, 430] width 634 height 723
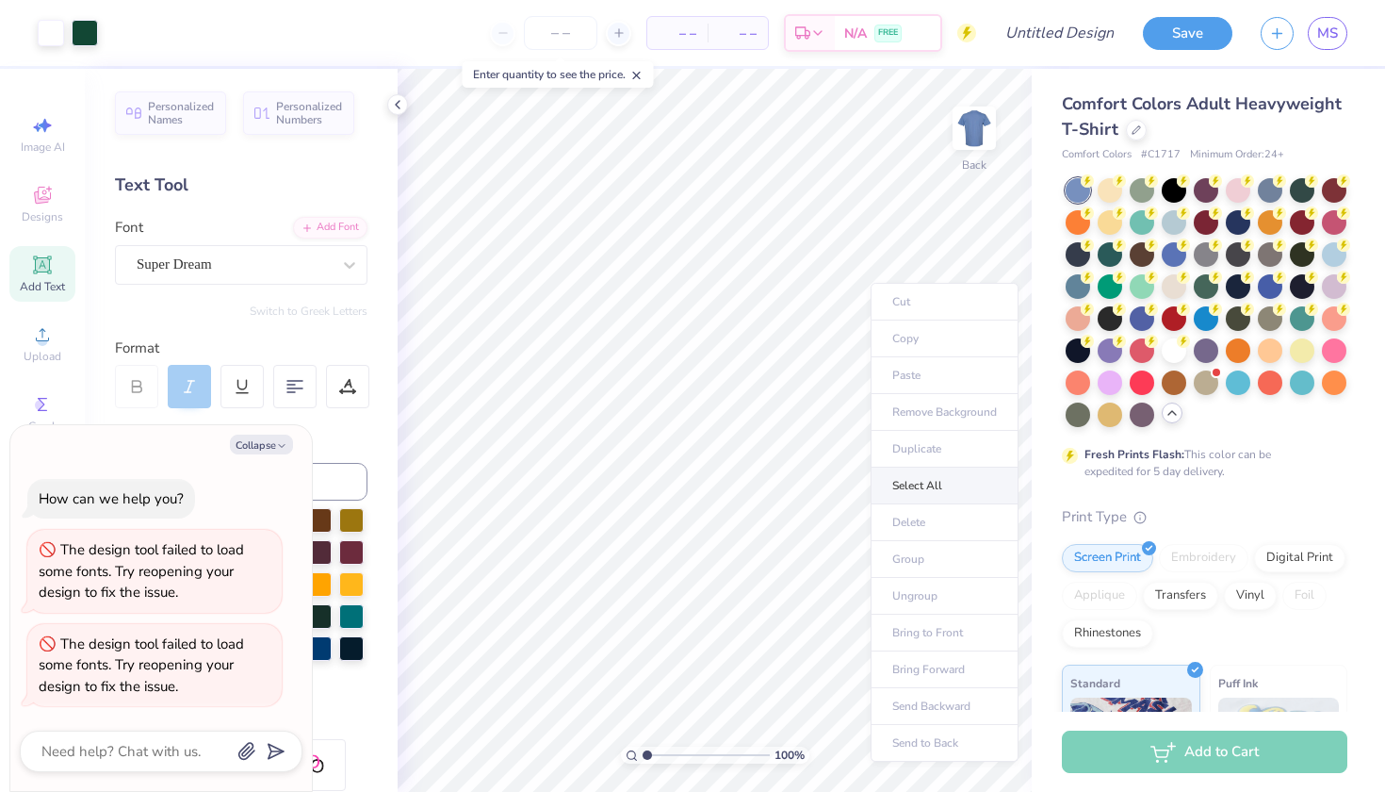
click at [937, 485] on li "Select All" at bounding box center [945, 485] width 148 height 37
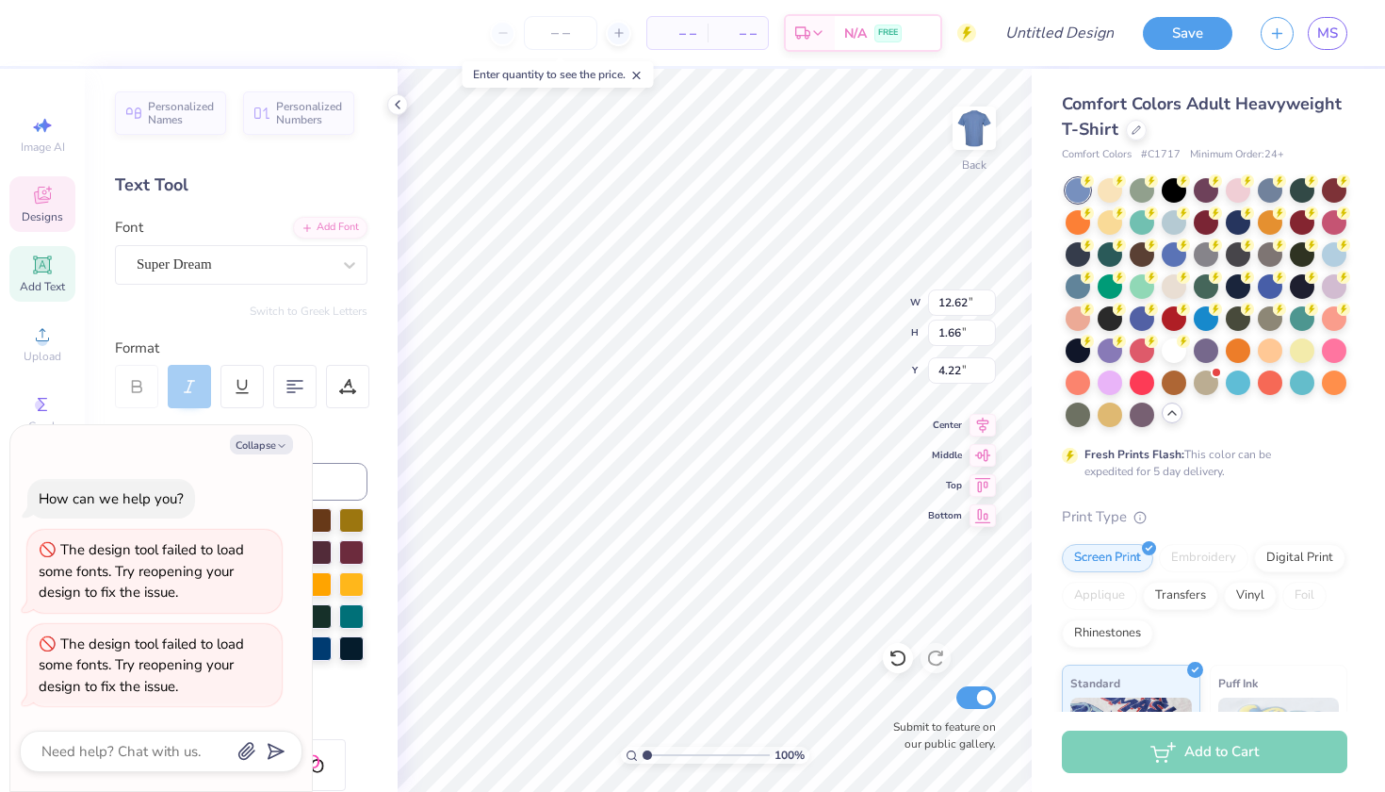
type textarea "x"
type textarea "Parents Weekendij"
type textarea "x"
type textarea "Parents Weekendi"
type textarea "x"
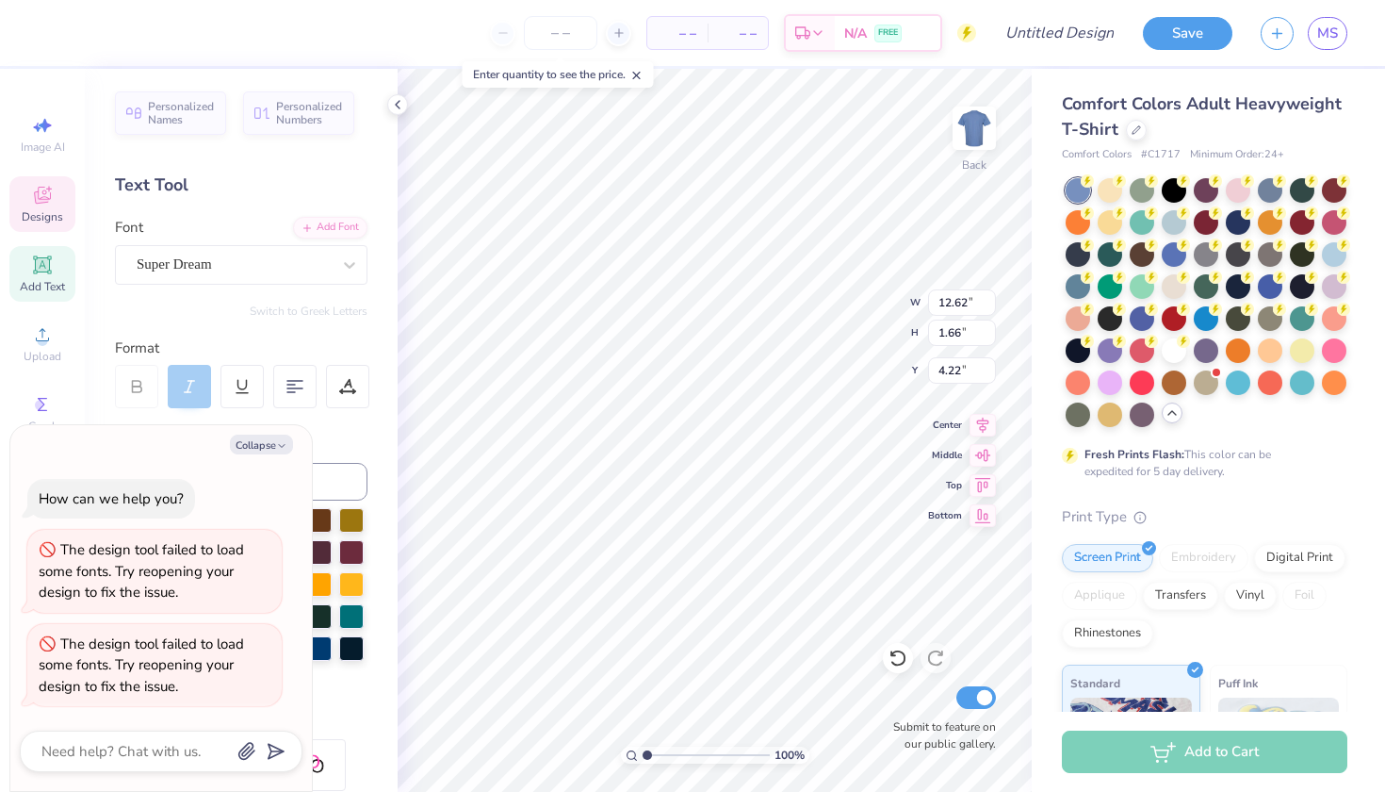
type textarea "Parents Weekend"
type textarea "x"
type textarea "Parents Weeken"
type textarea "x"
type textarea "Parents Weeke"
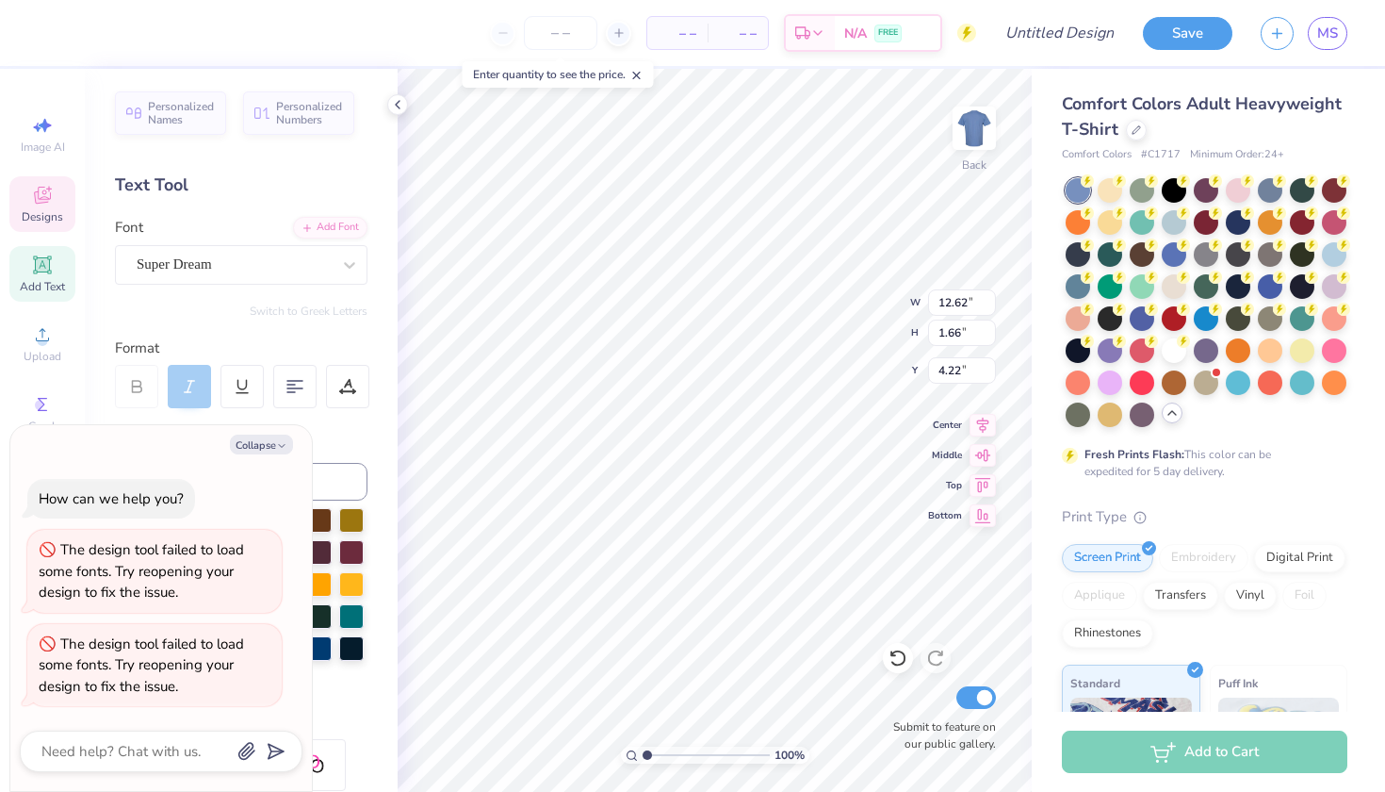
type textarea "x"
type textarea "Parents Week"
type textarea "x"
type textarea "Parents Wee"
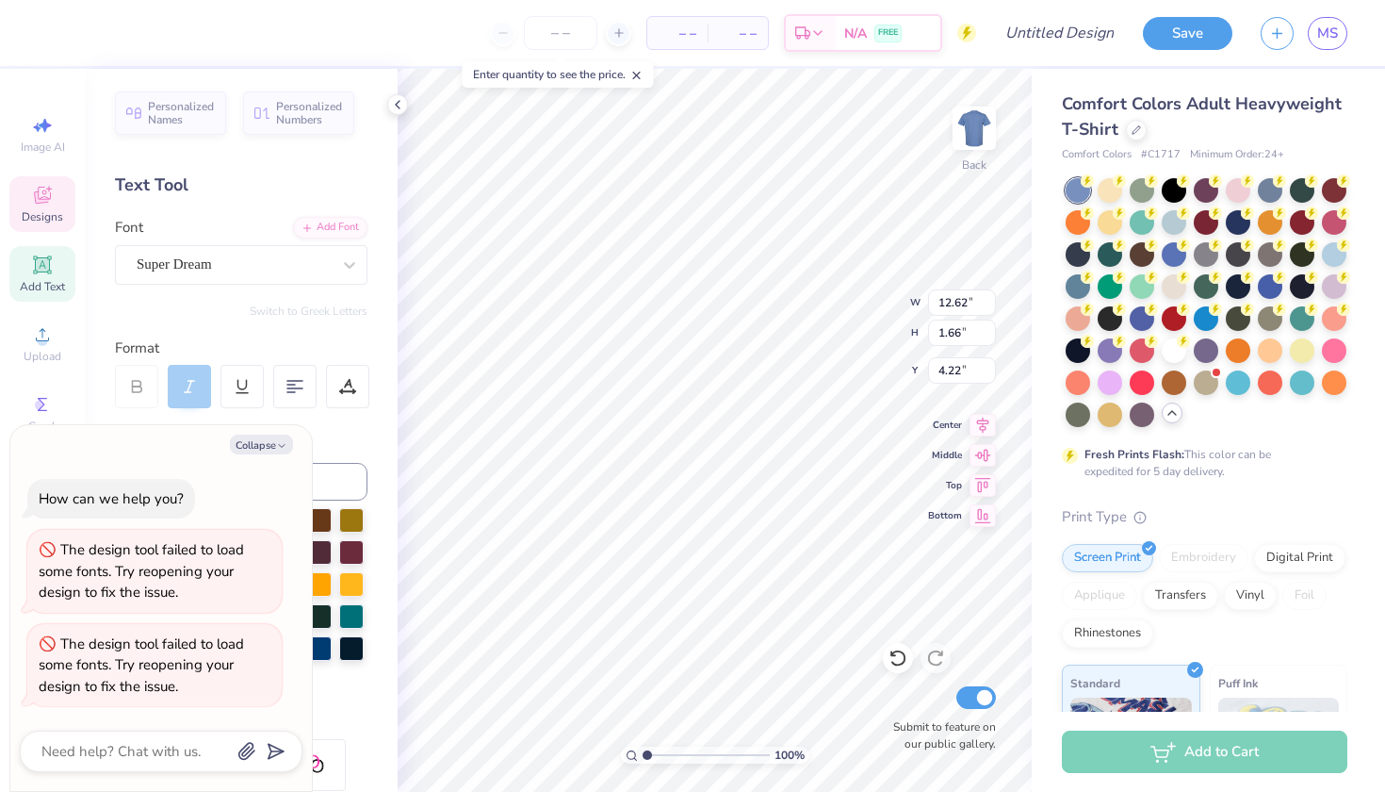
type textarea "x"
type textarea "Parents Week"
type textarea "x"
type textarea "Parents Weeke"
type textarea "x"
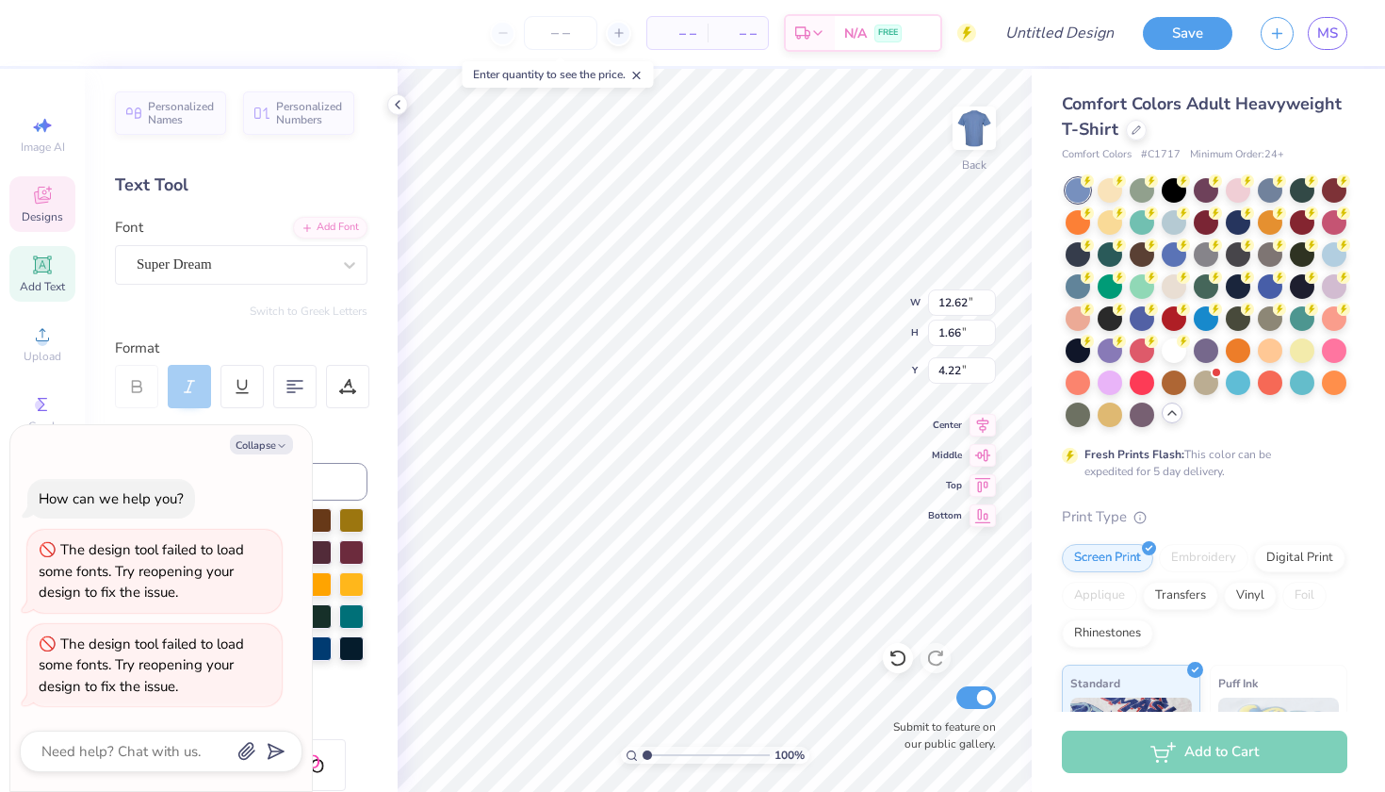
type textarea "Parents Weeken"
type textarea "x"
type textarea "Parents Weekend"
type textarea "x"
type textarea "E S T . 1 8 7"
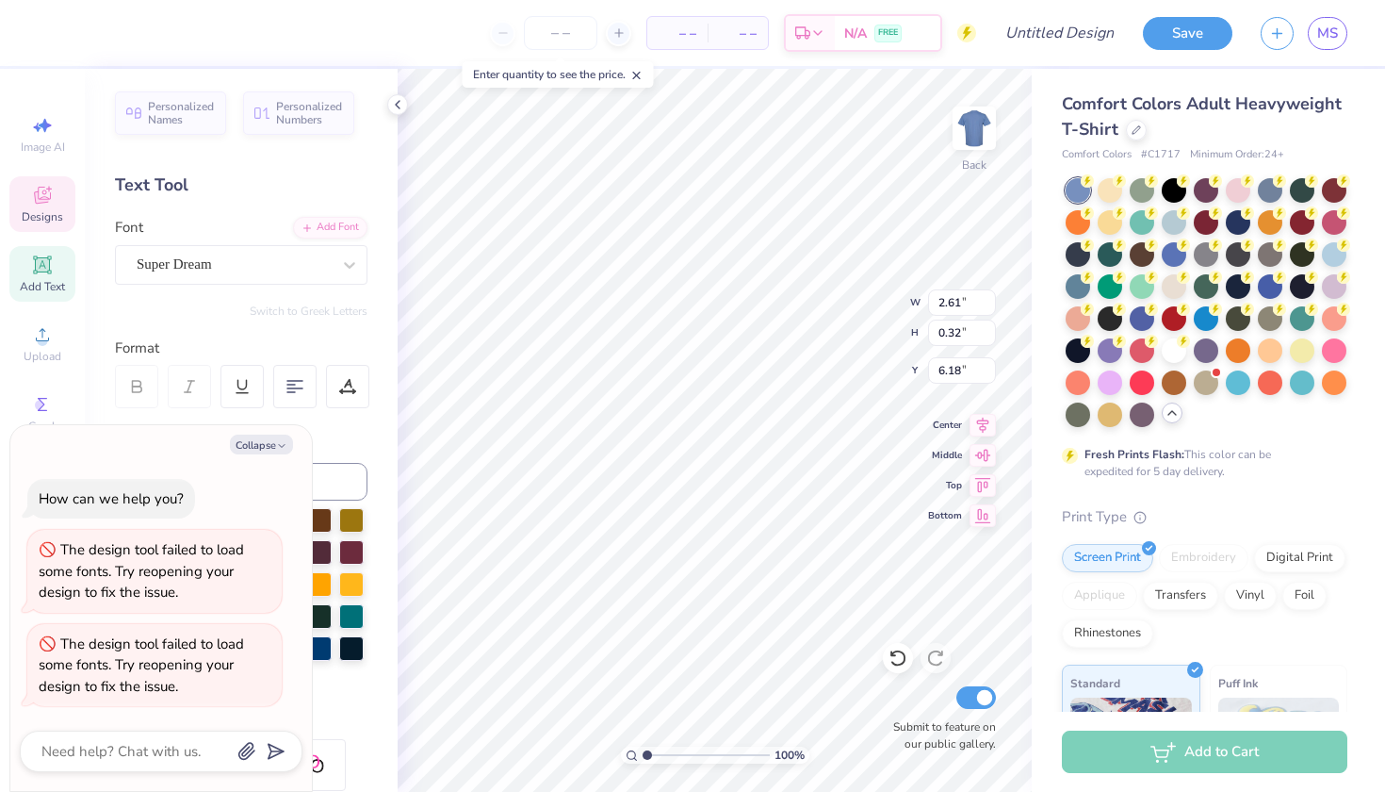
type textarea "x"
type textarea "E S T . 1 8 7"
type textarea "x"
type textarea "E S T . 1 8"
type textarea "x"
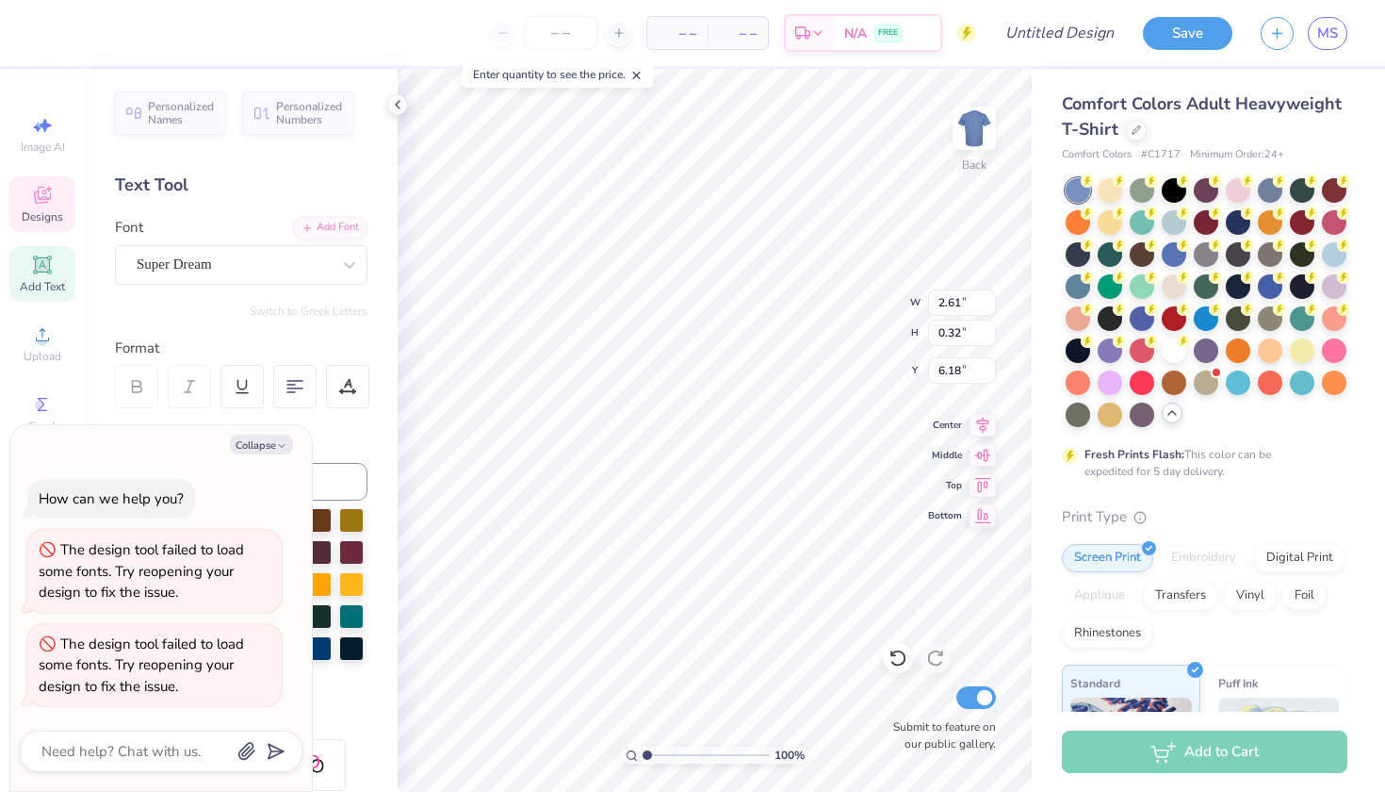
type textarea "E S T . 1 8"
type textarea "x"
type textarea "E S T . 1"
type textarea "x"
type textarea "E S T . 1"
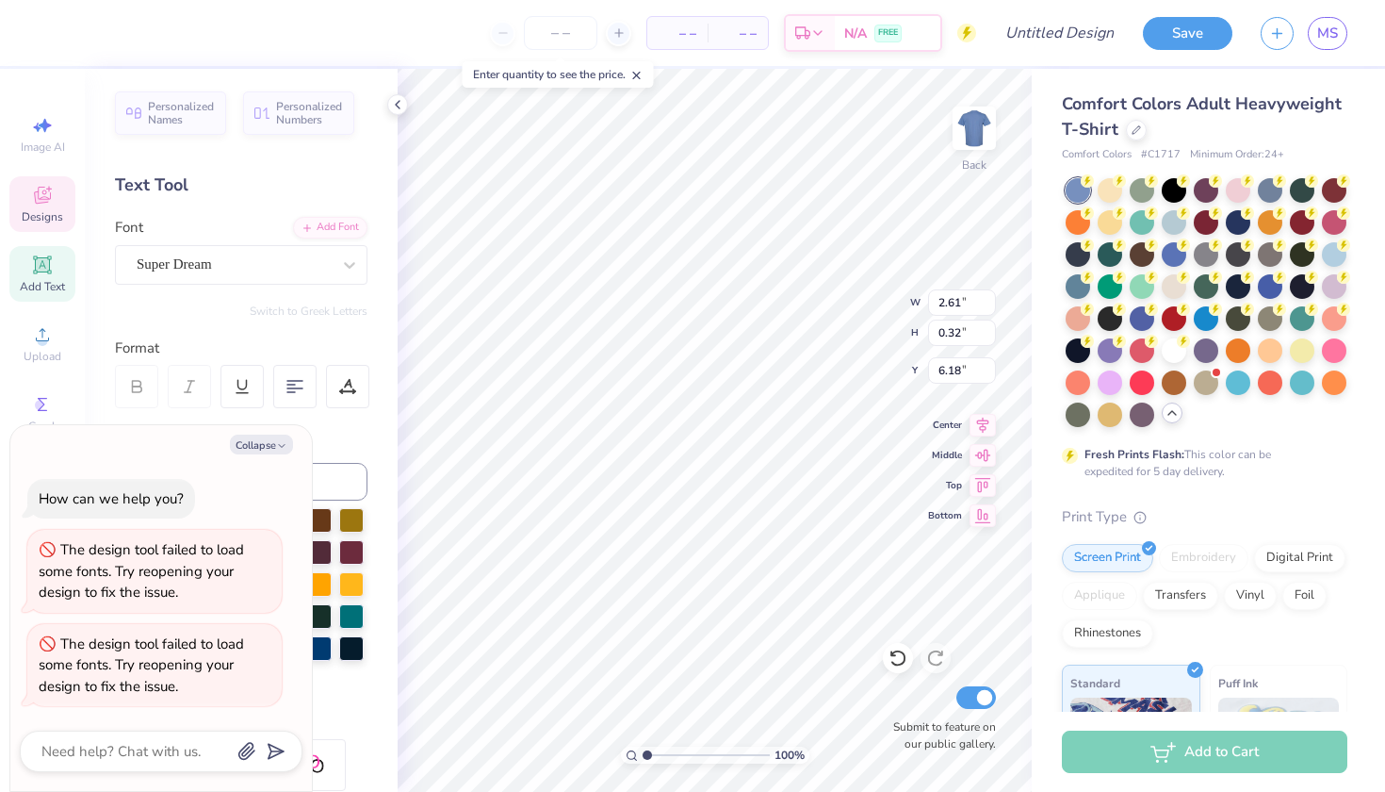
type textarea "x"
type textarea "E S T ."
type textarea "x"
type textarea "E S T ."
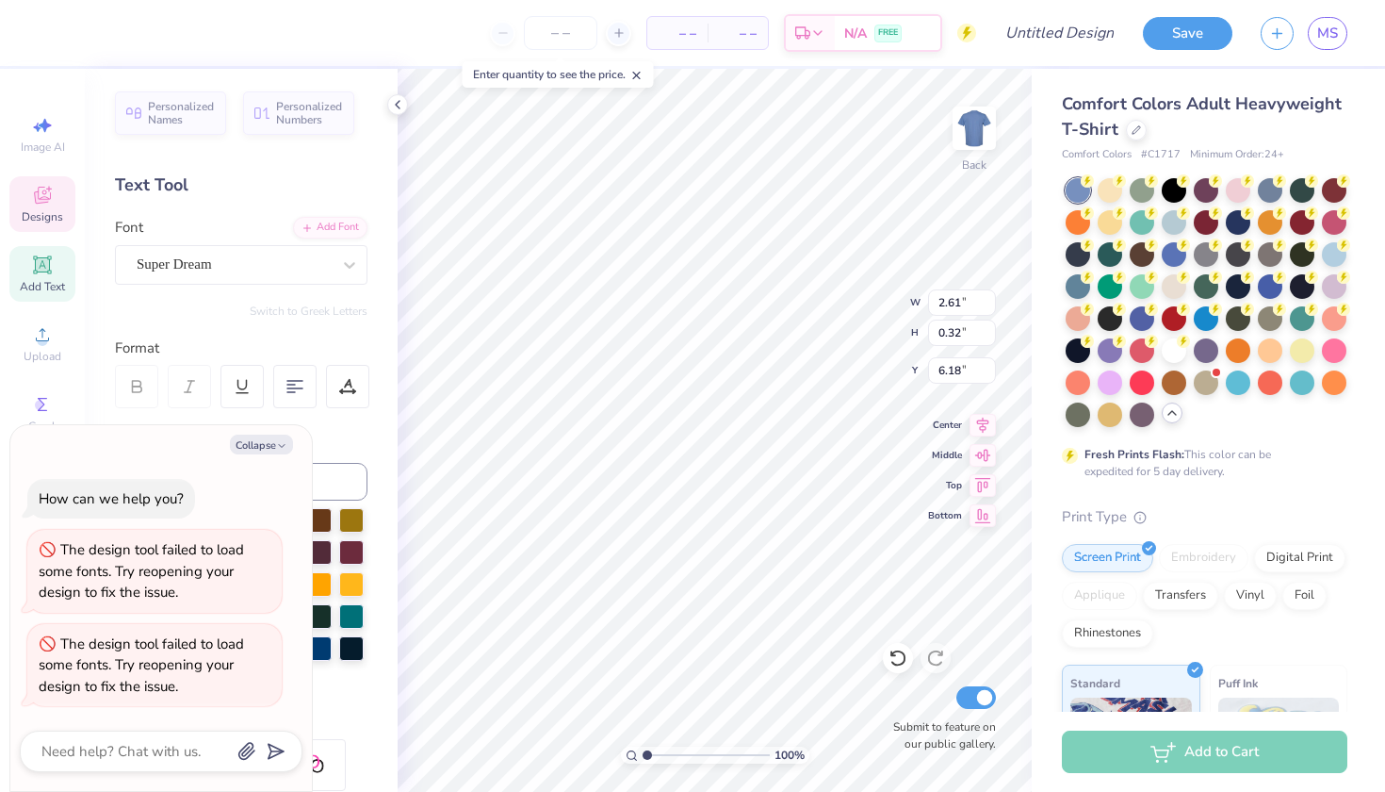
type textarea "x"
type textarea "E S T ."
type textarea "x"
type textarea "E S T"
type textarea "x"
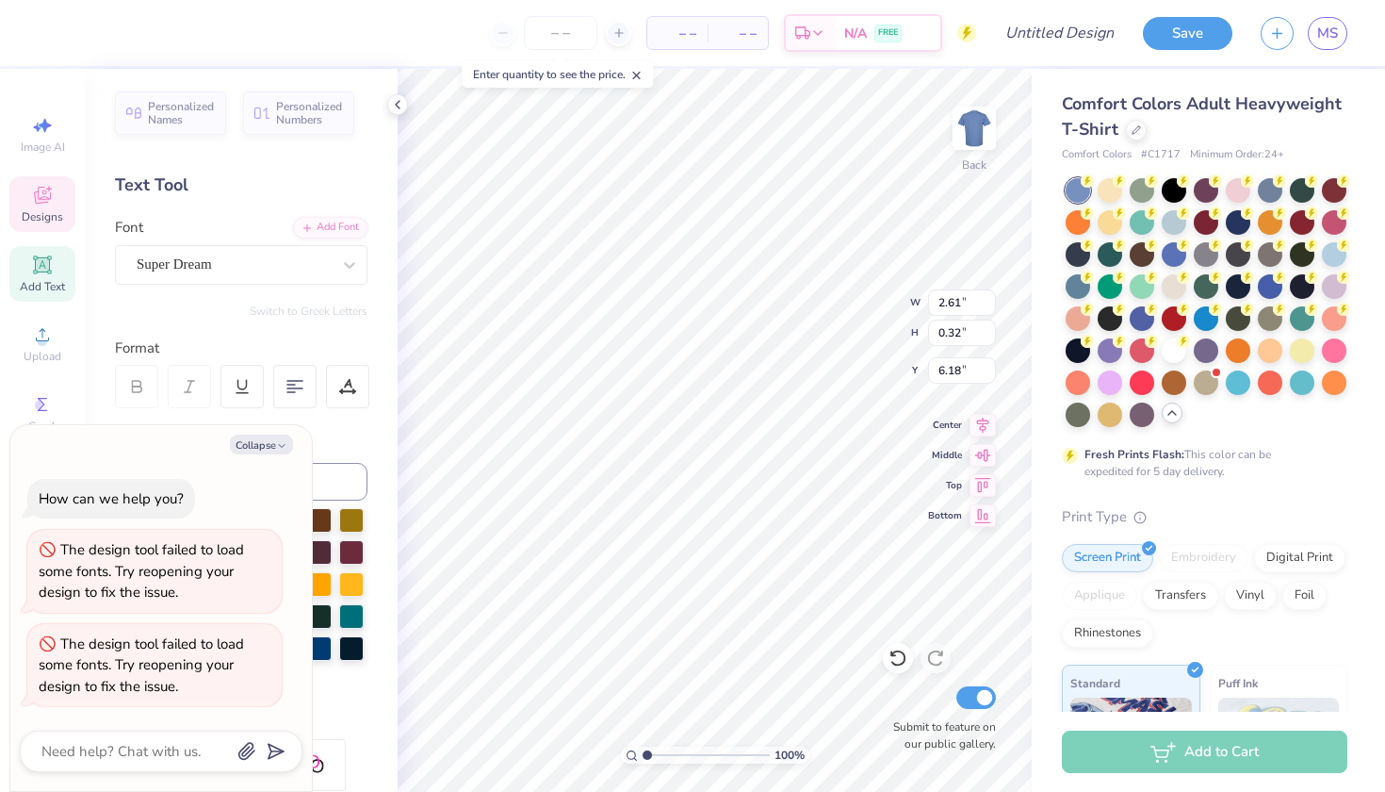
type textarea "E S T"
type textarea "x"
type textarea "E S"
type textarea "x"
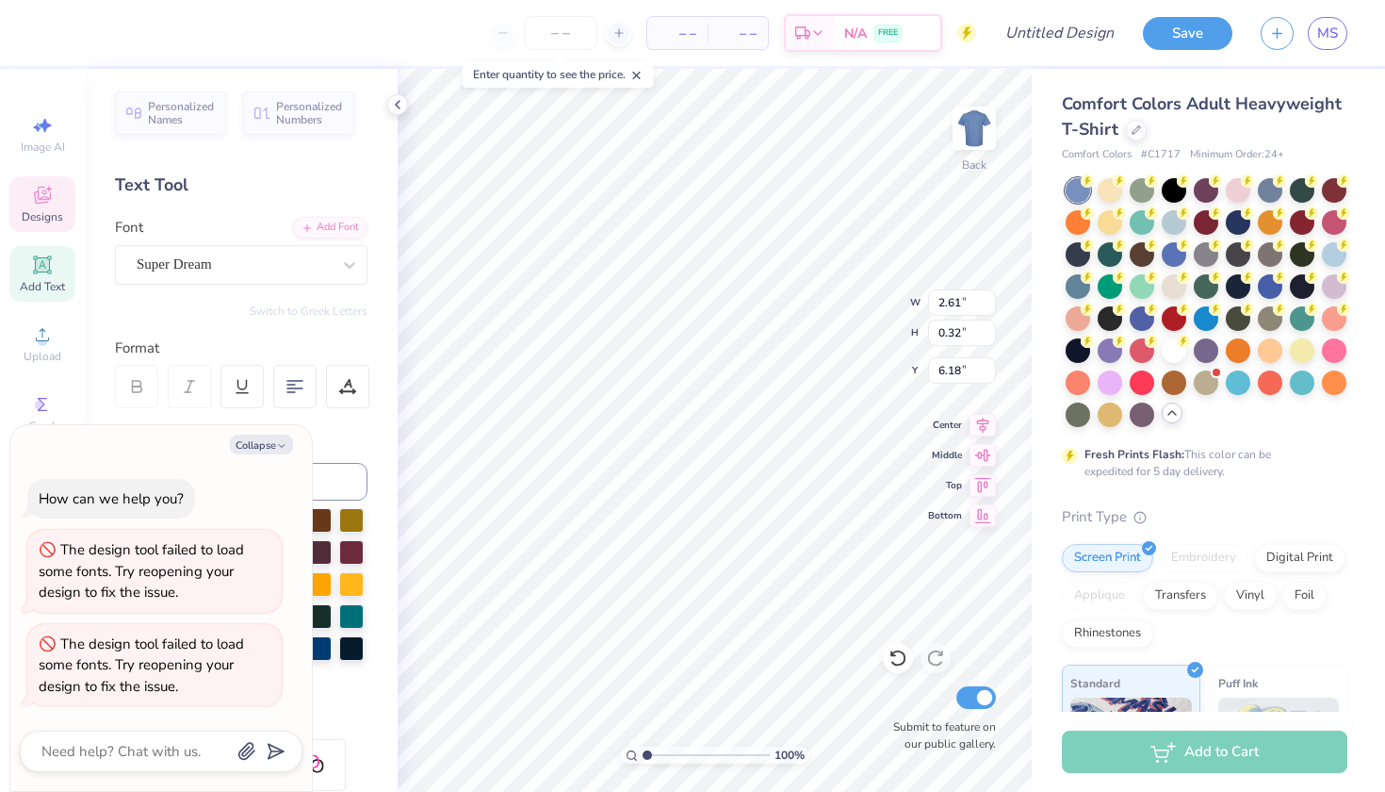
type textarea "E S"
type textarea "x"
type textarea "E"
type textarea "x"
type textarea "E"
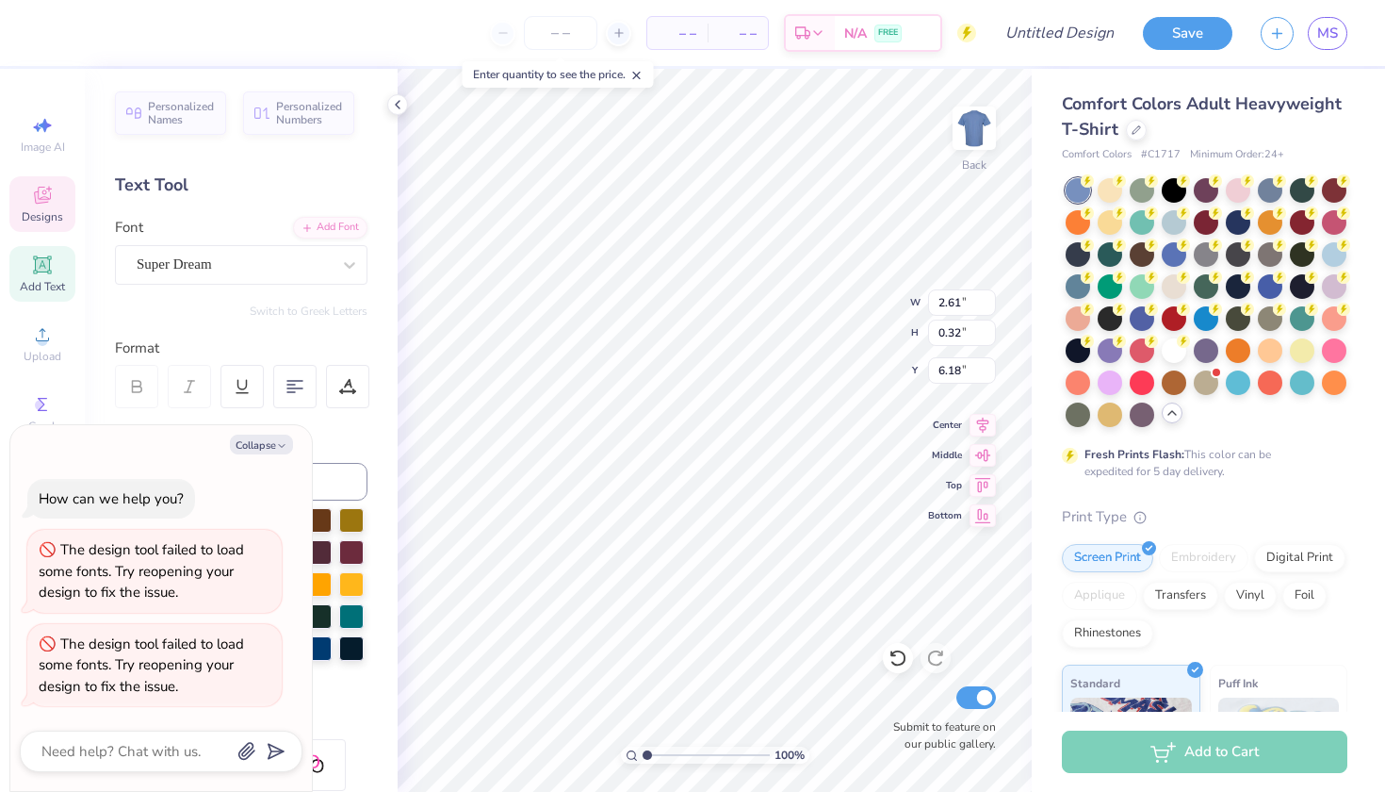
type textarea "x"
type textarea "@"
type textarea "x"
type textarea "@0"
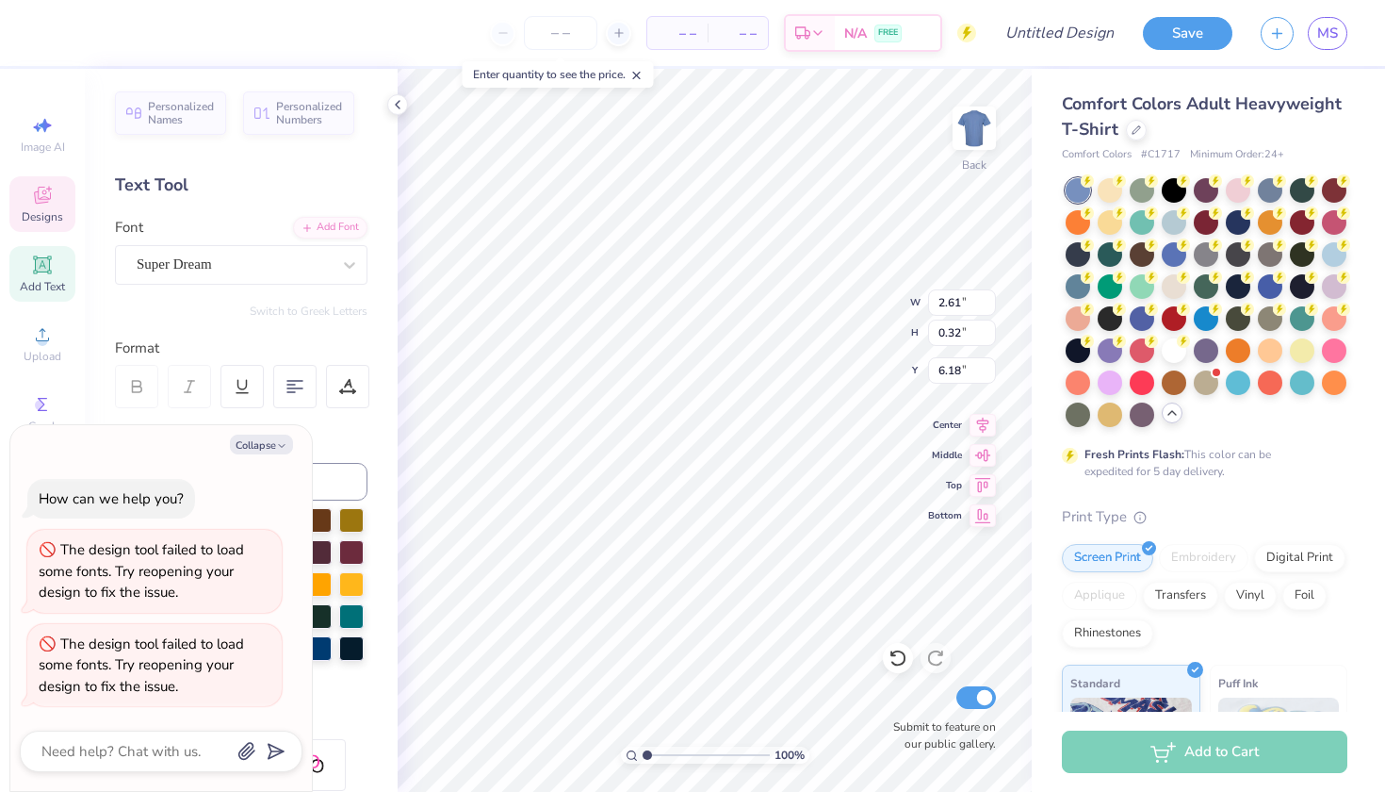
type textarea "x"
type textarea "@02"
type textarea "x"
type textarea "@0"
type textarea "x"
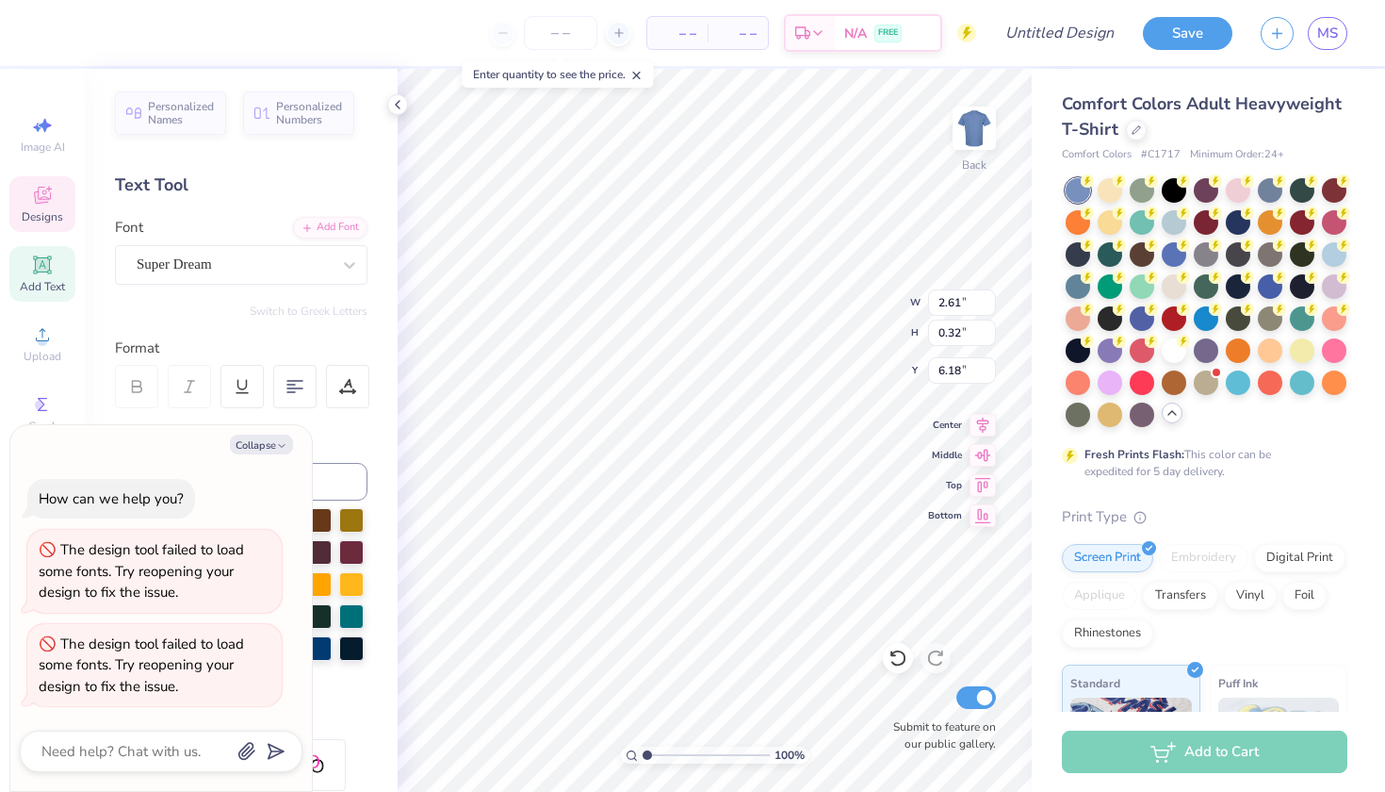
type textarea "@"
type textarea "x"
type textarea "2"
type textarea "x"
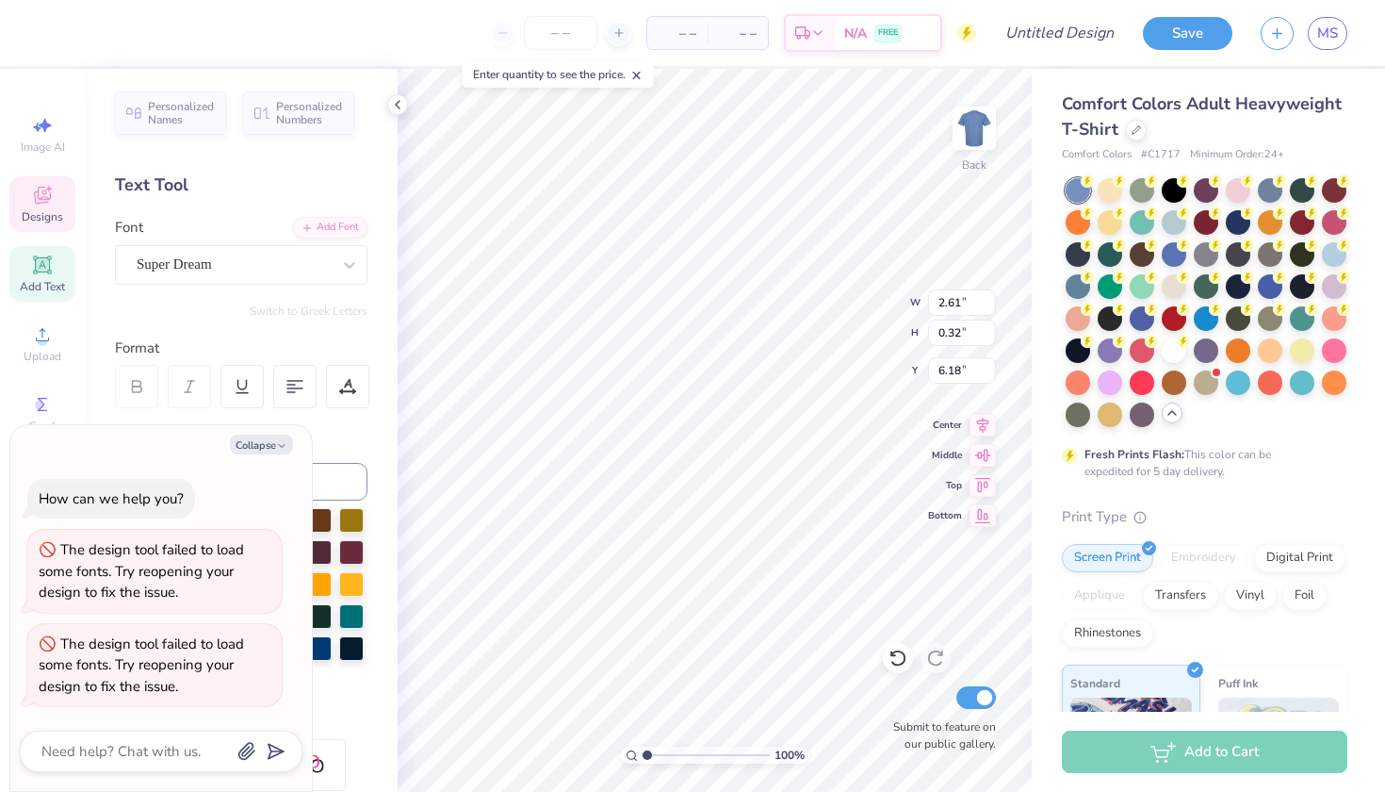
type textarea "20"
type textarea "x"
type textarea "202"
type textarea "x"
type textarea "2025"
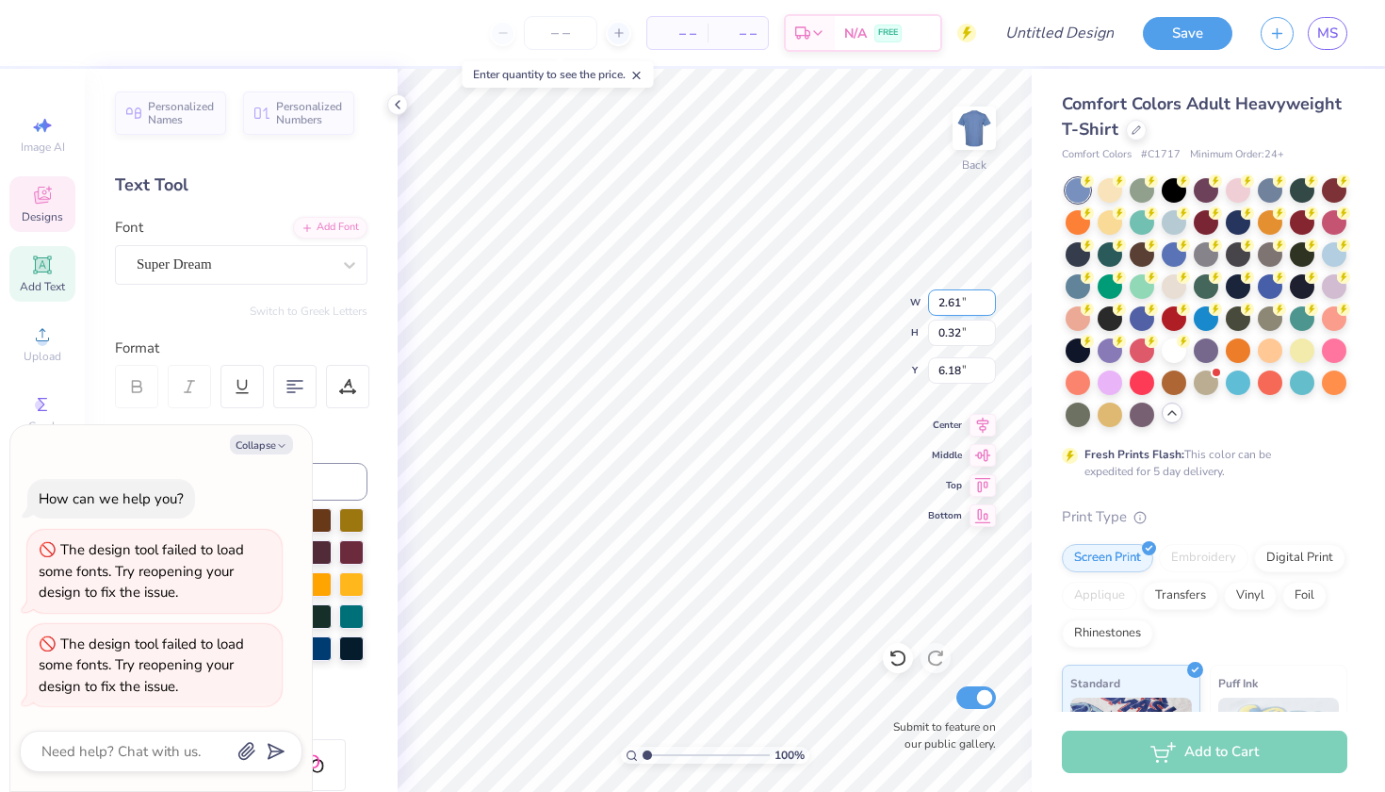
type input "2.62"
type textarea "x"
type input "0.31"
type input "6.22"
click at [988, 300] on input "2.62" at bounding box center [962, 302] width 68 height 26
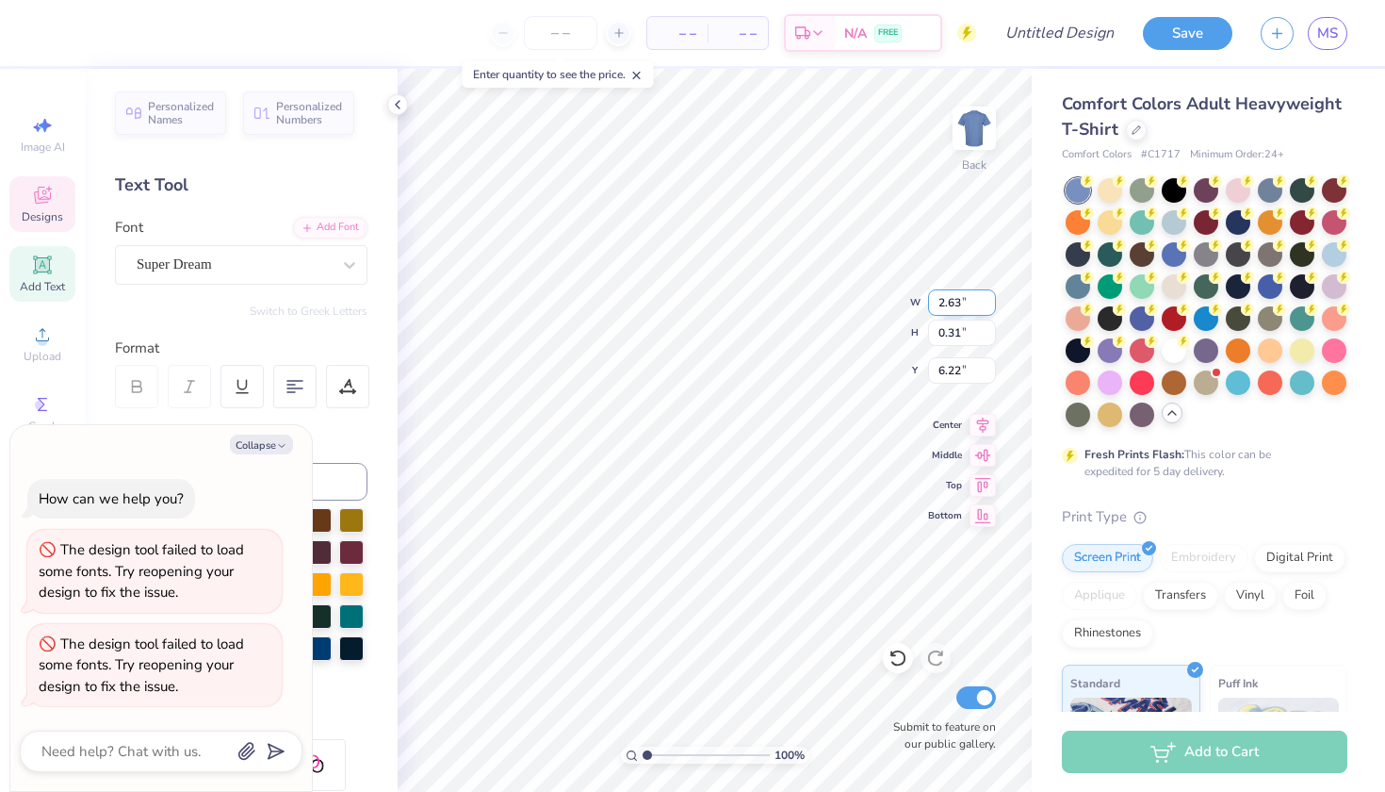
click at [988, 300] on input "2.63" at bounding box center [962, 302] width 68 height 26
click at [988, 300] on input "2.64" at bounding box center [962, 302] width 68 height 26
click at [988, 300] on input "2.65" at bounding box center [962, 302] width 68 height 26
click at [988, 300] on input "2.66" at bounding box center [962, 302] width 68 height 26
click at [988, 300] on input "2.67" at bounding box center [962, 302] width 68 height 26
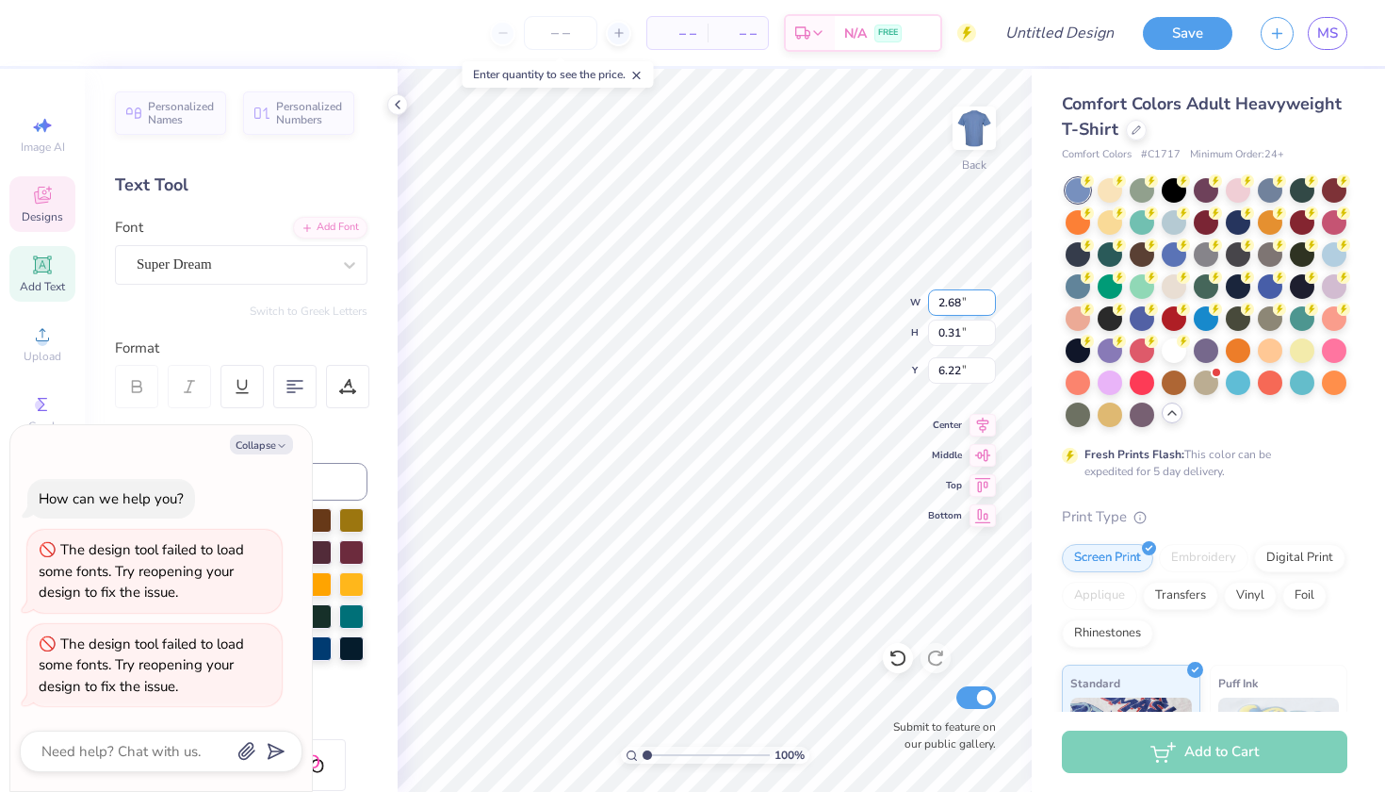
click at [988, 300] on input "2.68" at bounding box center [962, 302] width 68 height 26
click at [988, 300] on input "2.69" at bounding box center [962, 302] width 68 height 26
click at [988, 300] on input "2.7" at bounding box center [962, 302] width 68 height 26
click at [988, 300] on input "2.71" at bounding box center [962, 302] width 68 height 26
click at [988, 300] on input "2.72" at bounding box center [962, 302] width 68 height 26
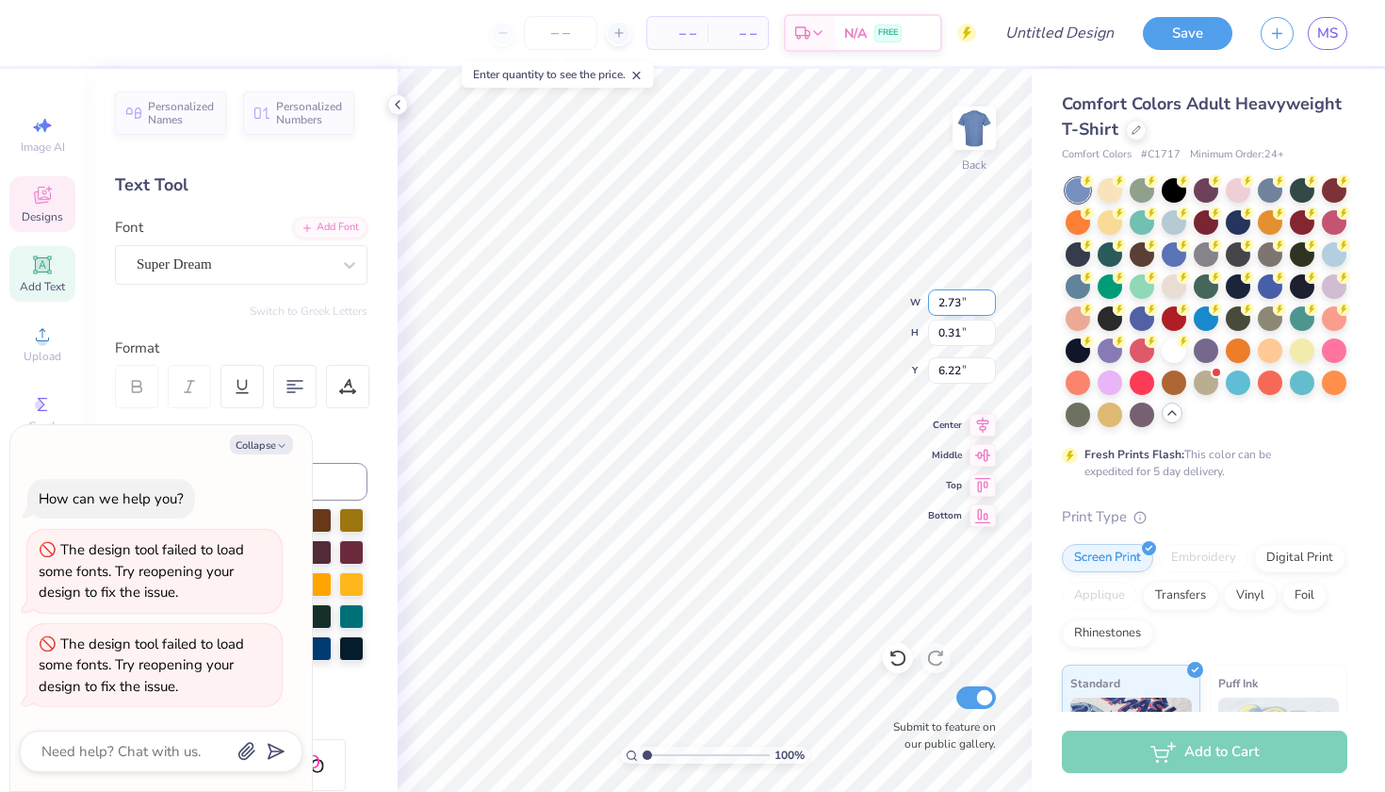
click at [988, 300] on input "2.73" at bounding box center [962, 302] width 68 height 26
click at [988, 300] on input "2.74" at bounding box center [962, 302] width 68 height 26
click at [988, 300] on input "2.75" at bounding box center [962, 302] width 68 height 26
click at [988, 300] on input "2.76" at bounding box center [962, 302] width 68 height 26
click at [988, 300] on input "2.77" at bounding box center [962, 302] width 68 height 26
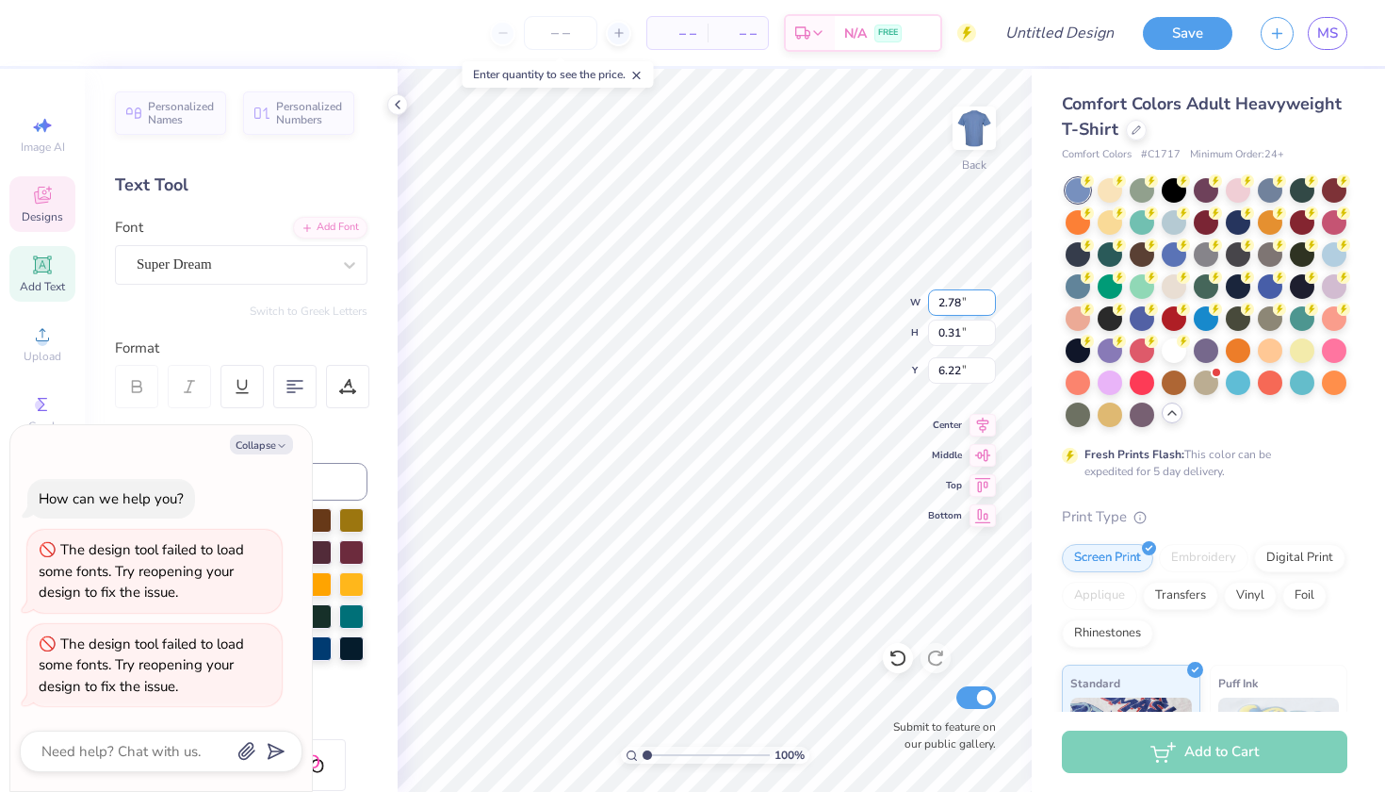
click at [988, 300] on input "2.78" at bounding box center [962, 302] width 68 height 26
click at [988, 300] on input "2.79" at bounding box center [962, 302] width 68 height 26
click at [988, 300] on input "2.8" at bounding box center [962, 302] width 68 height 26
click at [988, 300] on input "2.81" at bounding box center [962, 302] width 68 height 26
click at [988, 300] on input "2.82" at bounding box center [962, 302] width 68 height 26
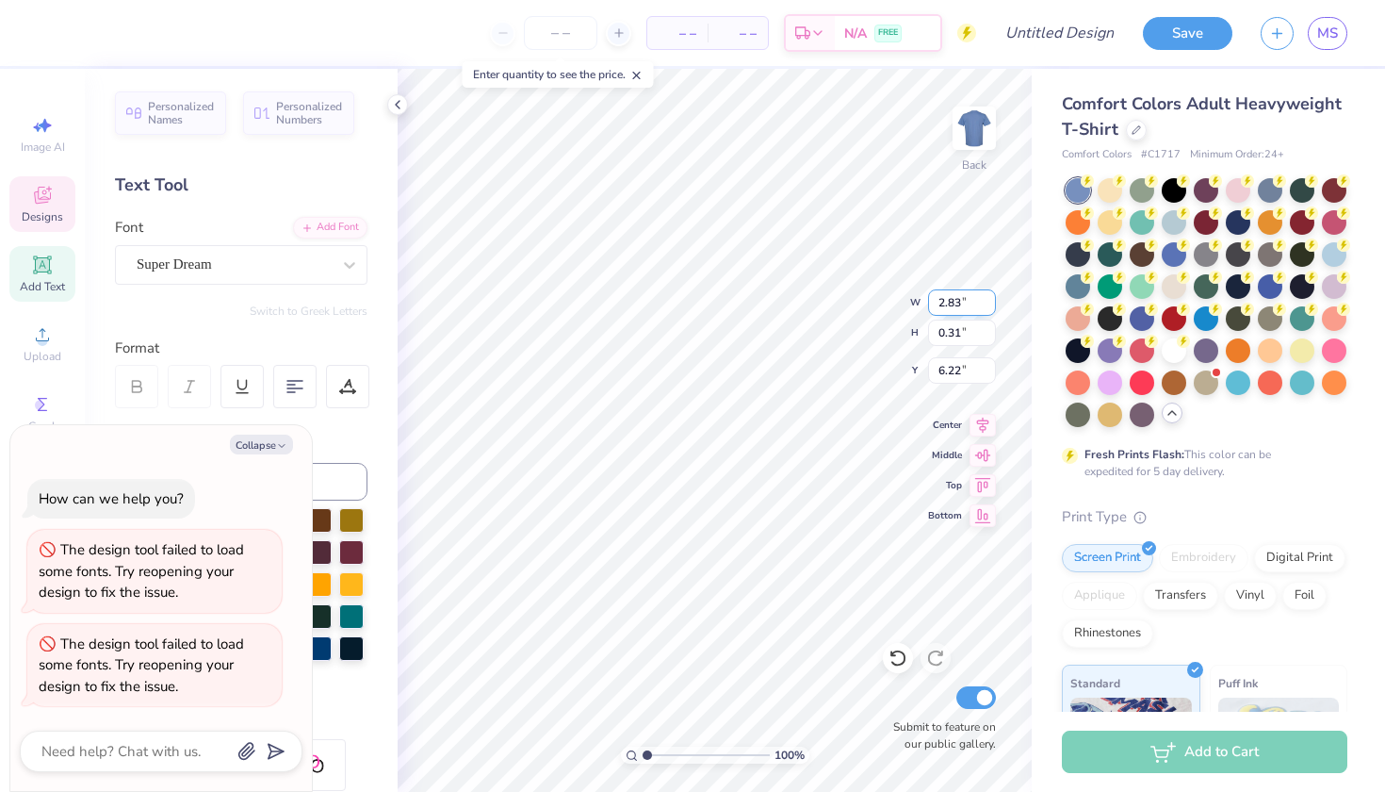
click at [988, 300] on input "2.83" at bounding box center [962, 302] width 68 height 26
click at [988, 300] on input "2.84" at bounding box center [962, 302] width 68 height 26
click at [988, 300] on input "2.85" at bounding box center [962, 302] width 68 height 26
click at [988, 300] on input "2.86" at bounding box center [962, 302] width 68 height 26
click at [988, 300] on input "2.87" at bounding box center [962, 302] width 68 height 26
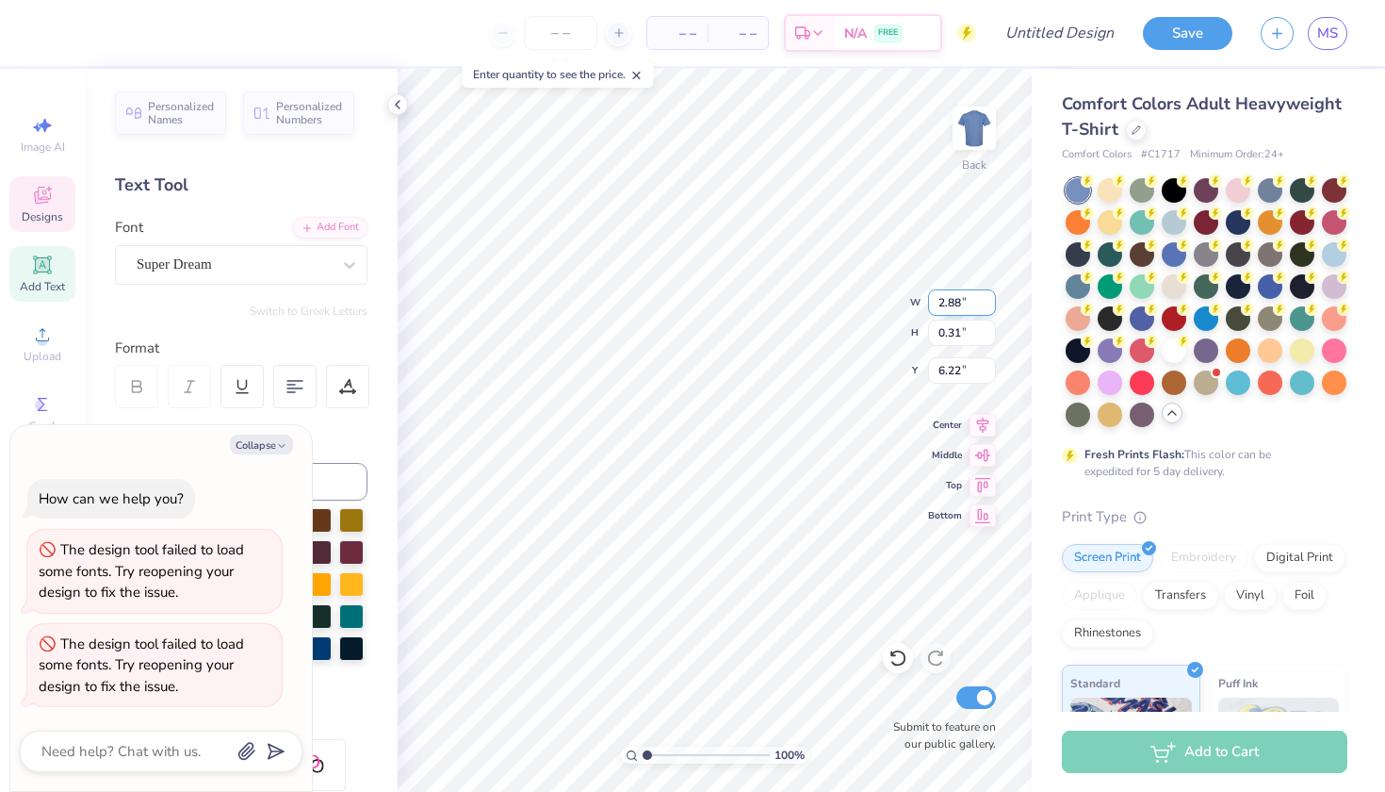
click at [988, 300] on input "2.88" at bounding box center [962, 302] width 68 height 26
click at [988, 300] on input "2.89" at bounding box center [962, 302] width 68 height 26
click at [988, 300] on input "2.9" at bounding box center [962, 302] width 68 height 26
click at [988, 300] on input "2.91" at bounding box center [962, 302] width 68 height 26
click at [988, 300] on input "2.92" at bounding box center [962, 302] width 68 height 26
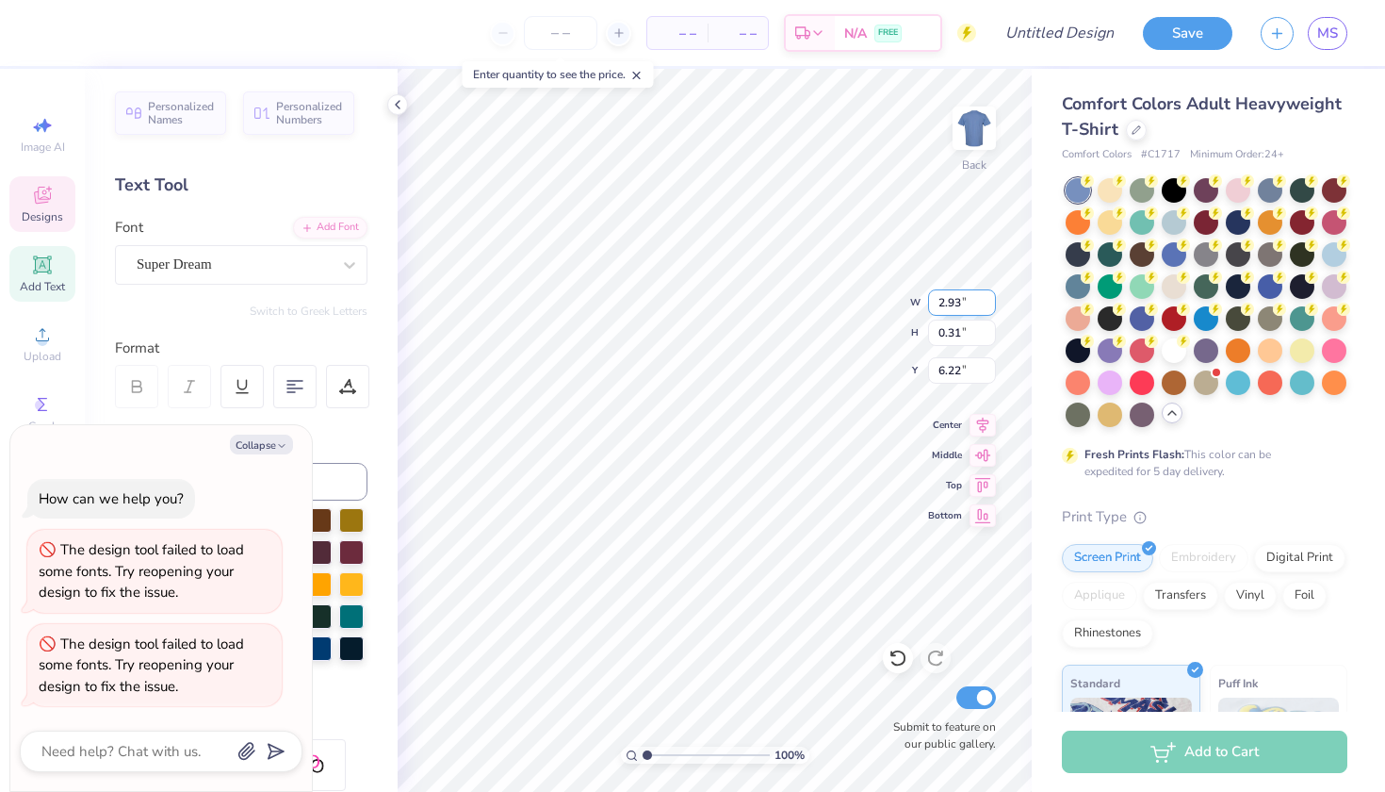
click at [988, 300] on input "2.93" at bounding box center [962, 302] width 68 height 26
click at [988, 300] on input "2.94" at bounding box center [962, 302] width 68 height 26
click at [988, 300] on input "2.95" at bounding box center [962, 302] width 68 height 26
click at [988, 300] on input "2.96" at bounding box center [962, 302] width 68 height 26
click at [988, 300] on input "2.97" at bounding box center [962, 302] width 68 height 26
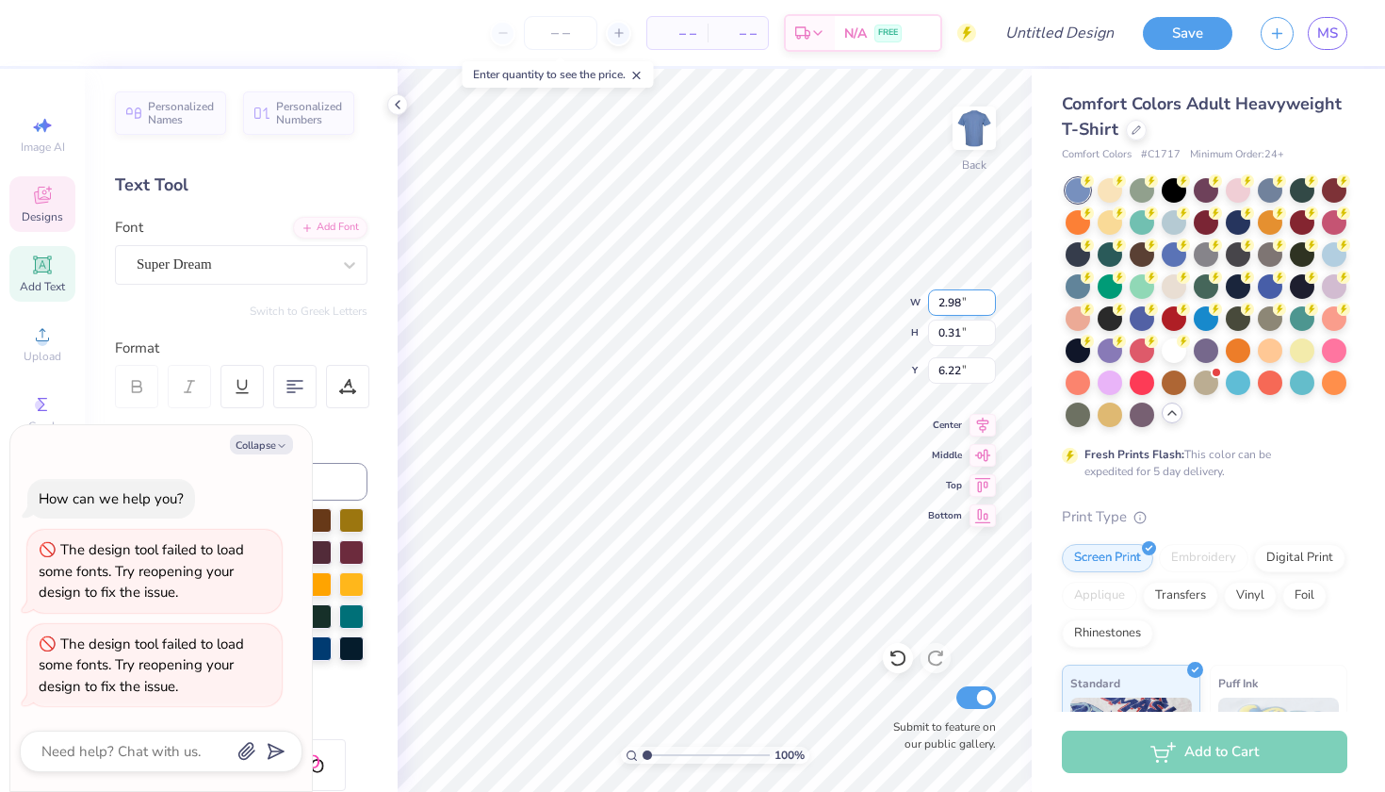
click at [988, 300] on input "2.98" at bounding box center [962, 302] width 68 height 26
click at [988, 300] on input "2.99" at bounding box center [962, 302] width 68 height 26
click at [988, 300] on input "3" at bounding box center [962, 302] width 68 height 26
click at [988, 300] on input "3.01" at bounding box center [962, 302] width 68 height 26
type input "3.02"
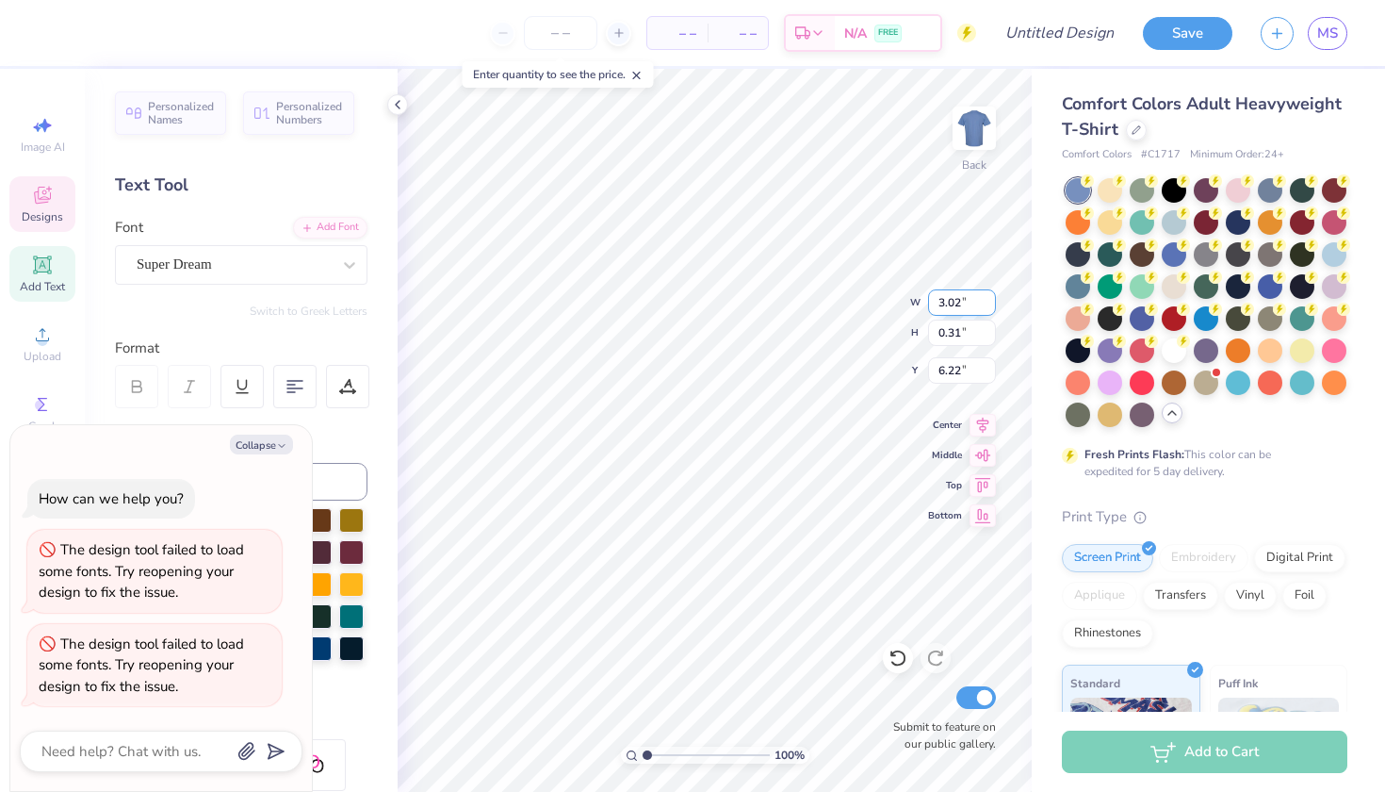
click at [988, 300] on input "3.02" at bounding box center [962, 302] width 68 height 26
type input "0.32"
click at [989, 326] on input "0.32" at bounding box center [962, 332] width 68 height 26
type textarea "x"
type input "5.89"
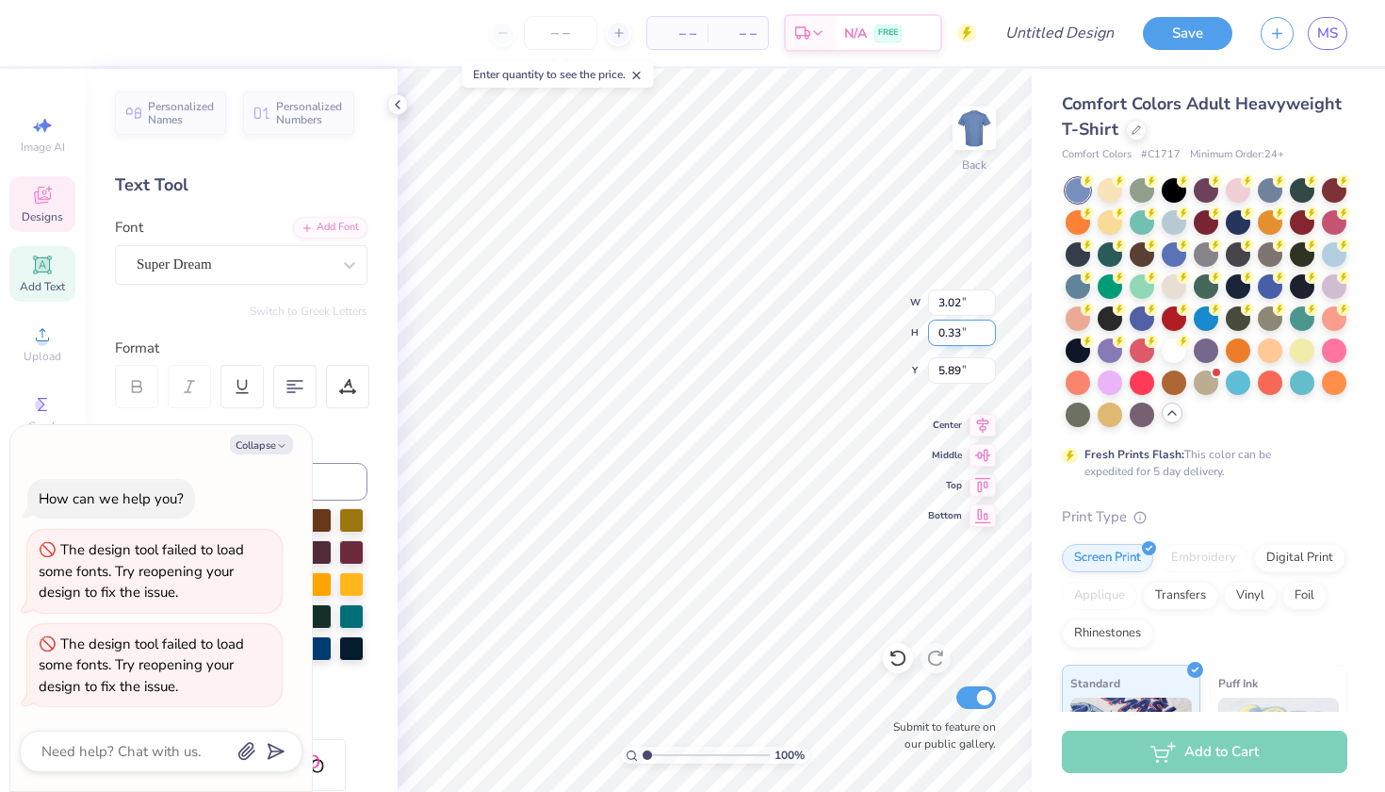
click at [989, 326] on input "0.33" at bounding box center [962, 332] width 68 height 26
click at [989, 326] on input "0.34" at bounding box center [962, 332] width 68 height 26
click at [990, 336] on input "0.33" at bounding box center [962, 332] width 68 height 26
type input "0.32"
click at [989, 336] on input "0.32" at bounding box center [962, 332] width 68 height 26
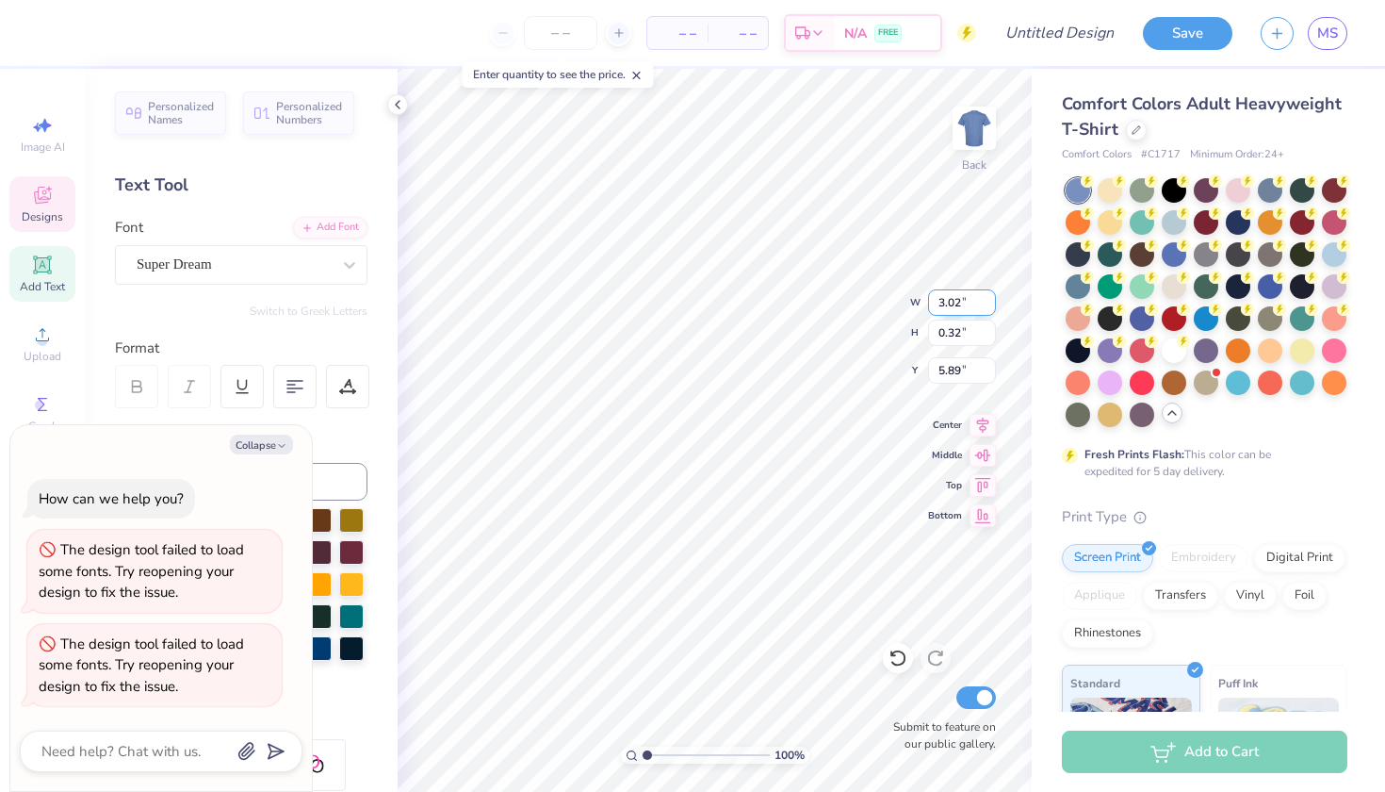
type input "3.01"
click at [988, 305] on input "3.01" at bounding box center [962, 302] width 68 height 26
type textarea "x"
type input "6.21"
click at [988, 305] on input "3" at bounding box center [962, 302] width 68 height 26
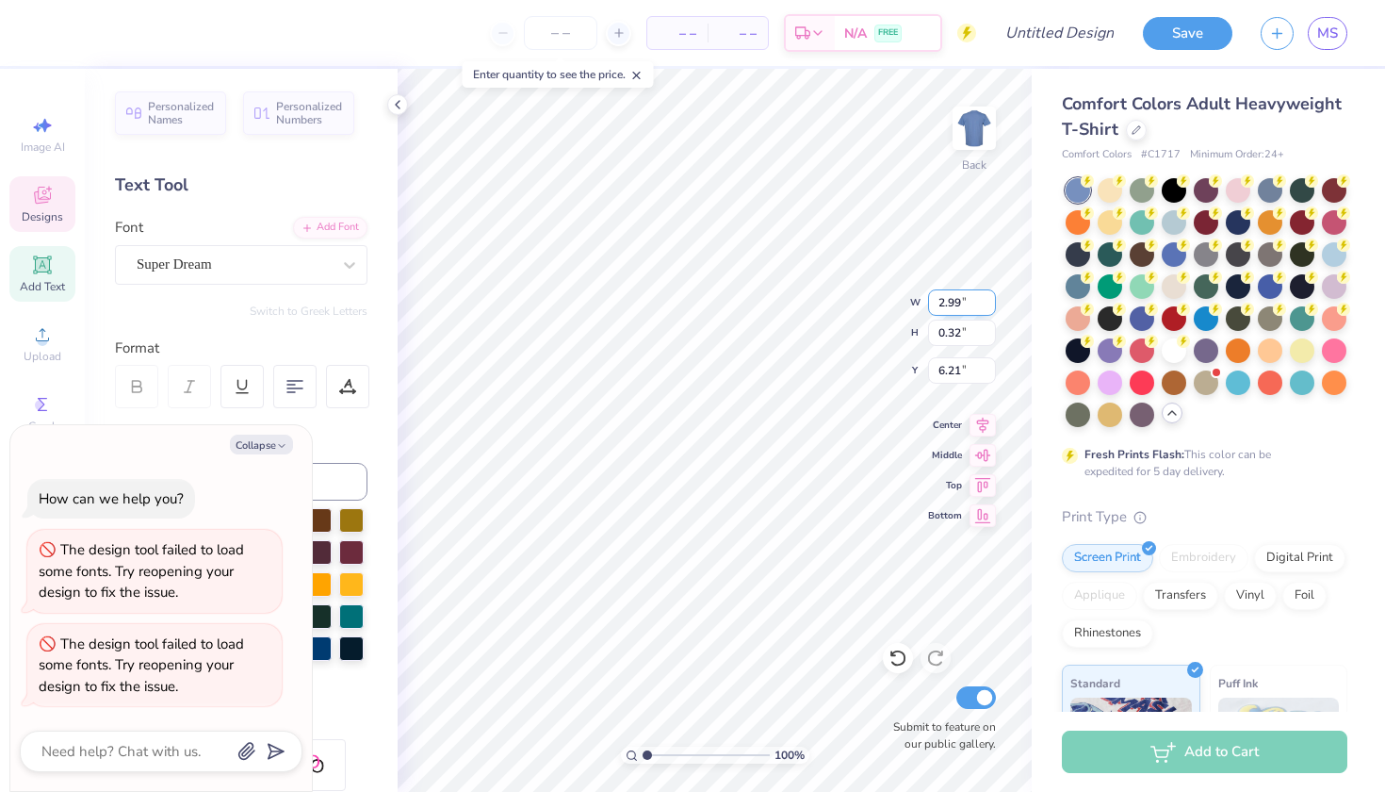
click at [988, 305] on input "2.99" at bounding box center [962, 302] width 68 height 26
click at [988, 305] on input "2.98" at bounding box center [962, 302] width 68 height 26
click at [988, 305] on input "2.97" at bounding box center [962, 302] width 68 height 26
click at [987, 298] on input "2.98" at bounding box center [962, 302] width 68 height 26
click at [987, 298] on input "2.99" at bounding box center [962, 302] width 68 height 26
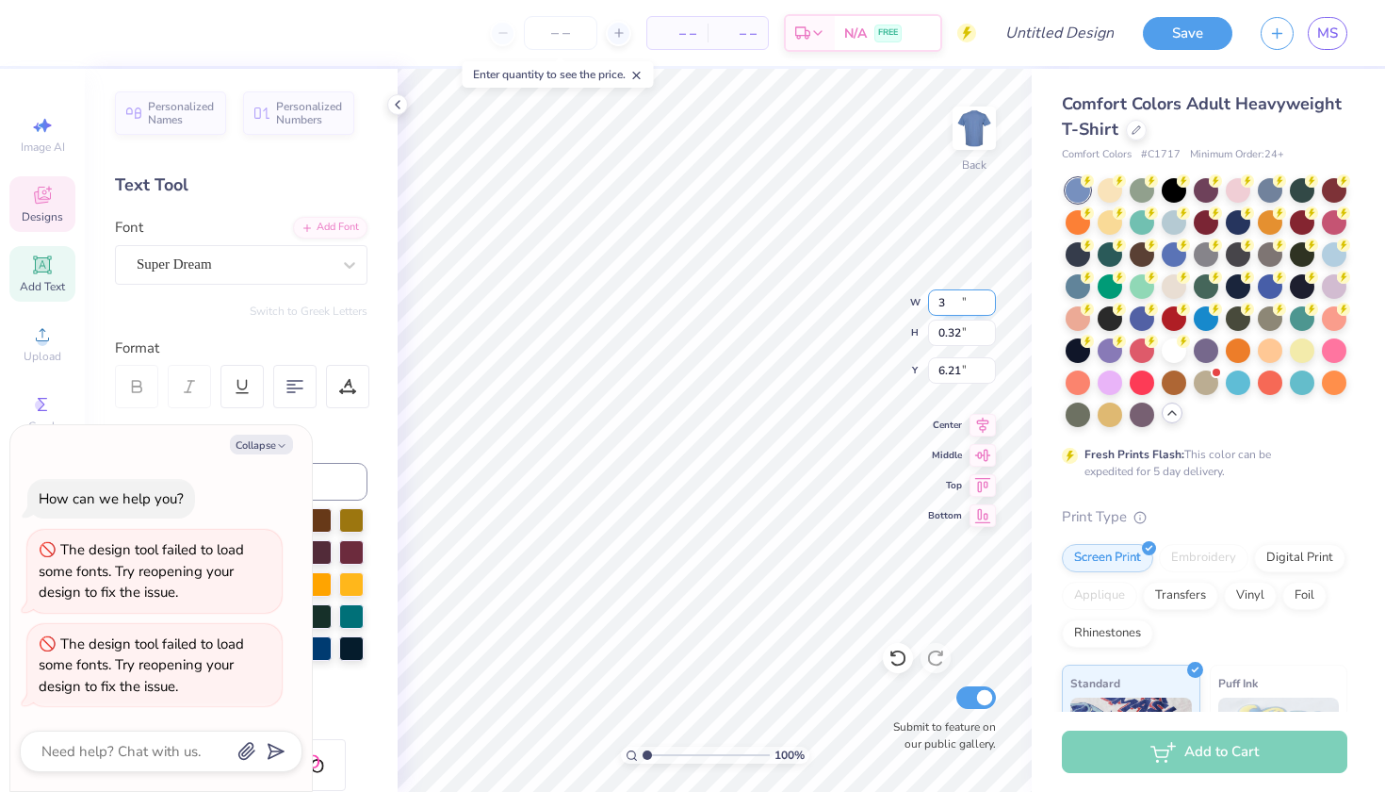
click at [987, 298] on input "3" at bounding box center [962, 302] width 68 height 26
type input "3.01"
click at [988, 298] on input "3.01" at bounding box center [962, 302] width 68 height 26
type textarea "x"
type input "0.96"
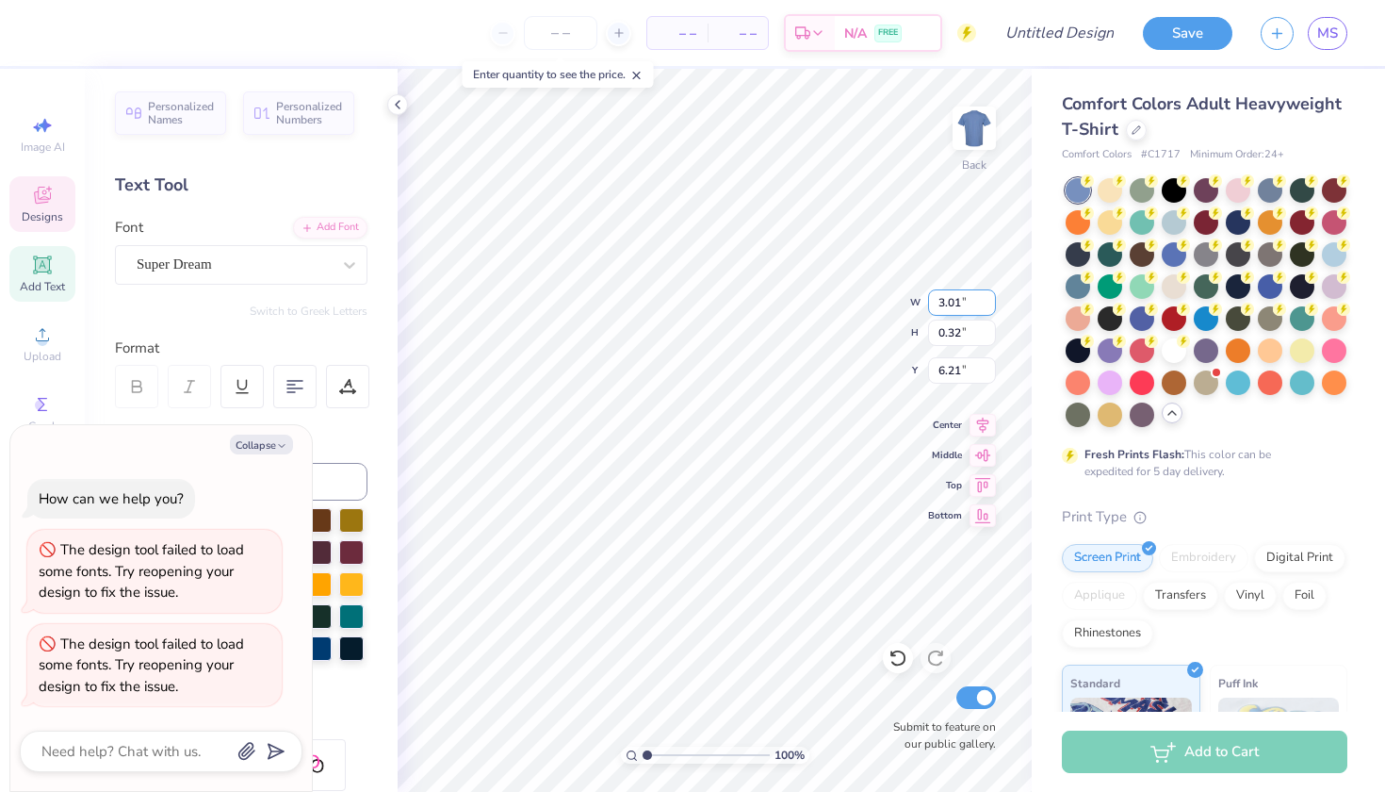
type input "5.89"
type input "3"
type input "2.25"
type textarea "x"
type input "0.72"
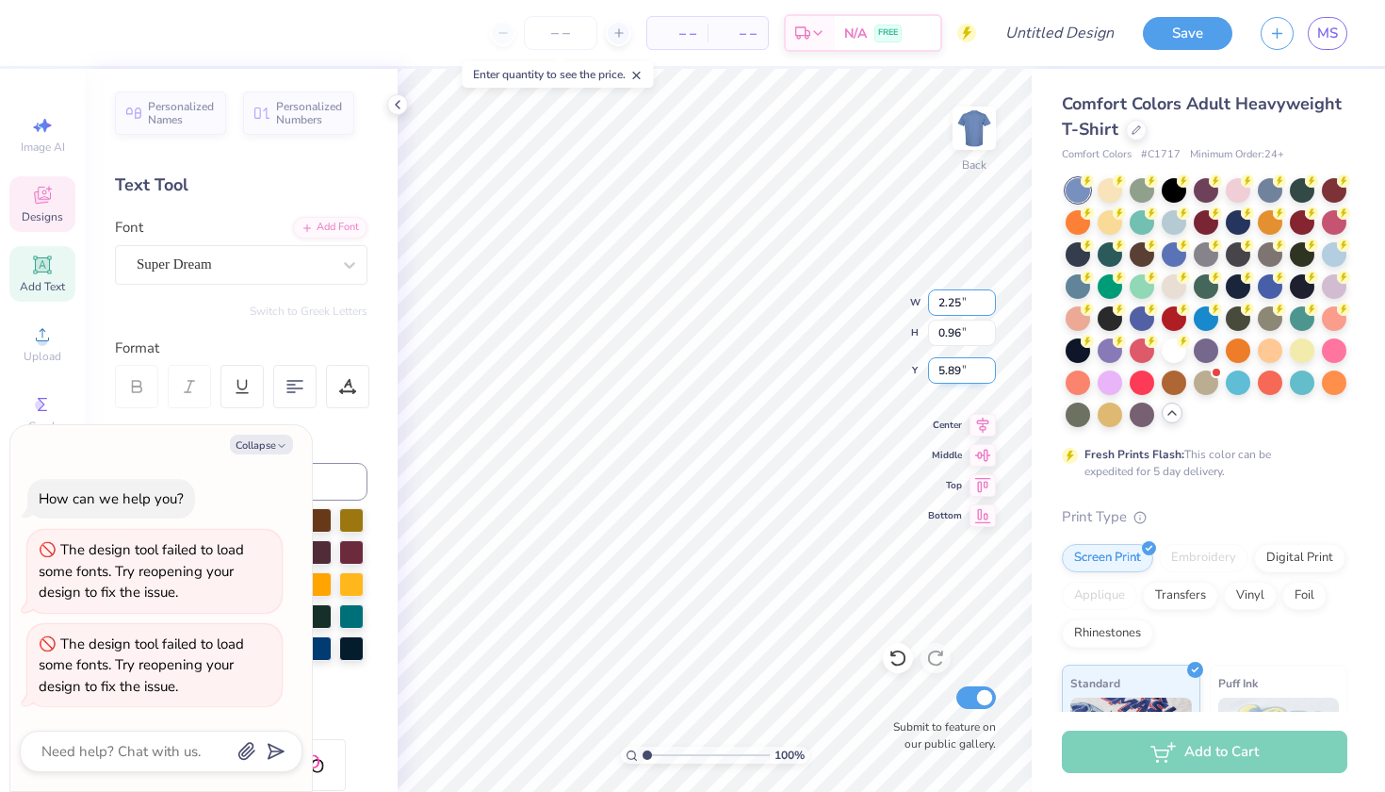
type input "6.01"
type textarea "x"
type input "2.24"
click at [990, 304] on input "2.24" at bounding box center [962, 302] width 68 height 26
type textarea "x"
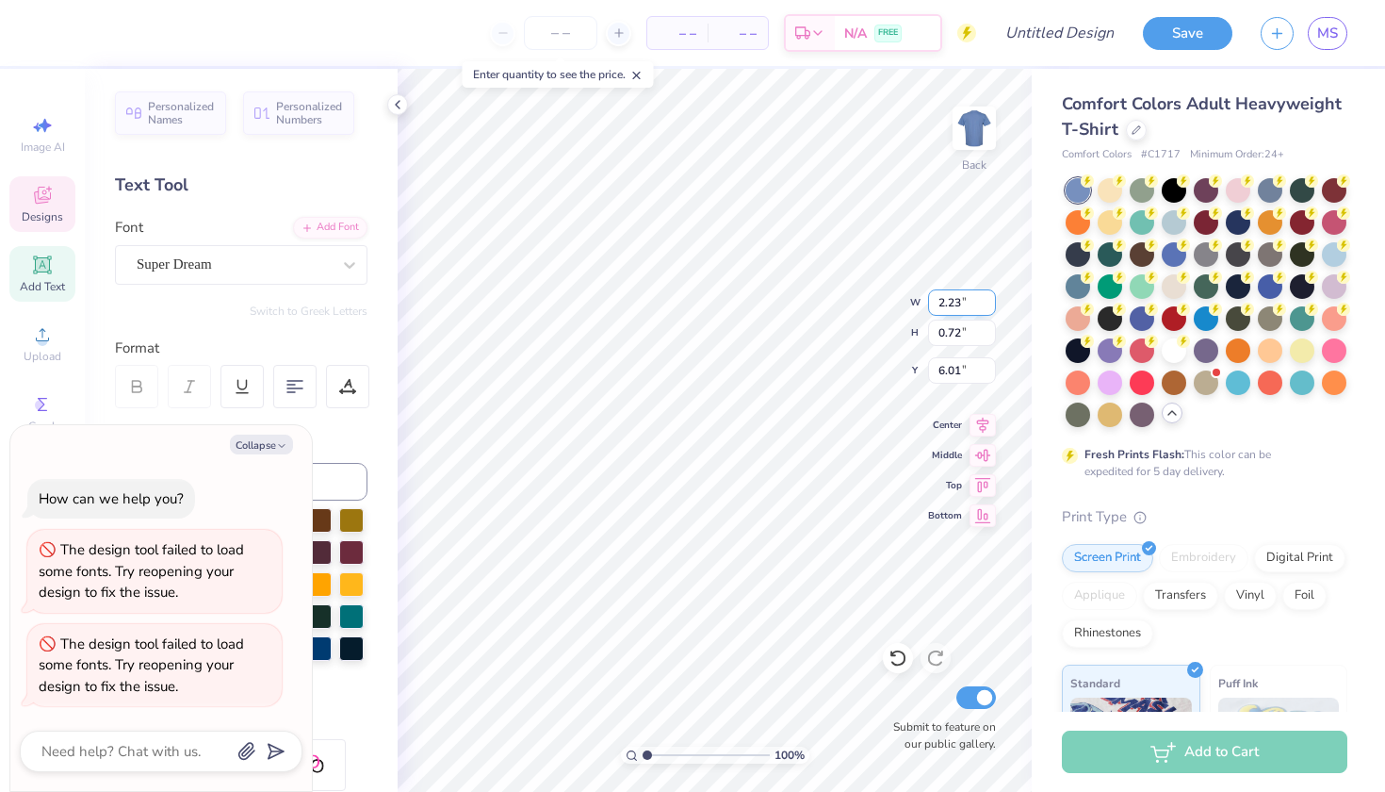
click at [988, 307] on input "2.23" at bounding box center [962, 302] width 68 height 26
click at [988, 307] on input "2.22" at bounding box center [962, 302] width 68 height 26
click at [988, 307] on input "2.21" at bounding box center [962, 302] width 68 height 26
click at [988, 307] on input "2.2" at bounding box center [962, 302] width 68 height 26
click at [988, 307] on input "2.19" at bounding box center [962, 302] width 68 height 26
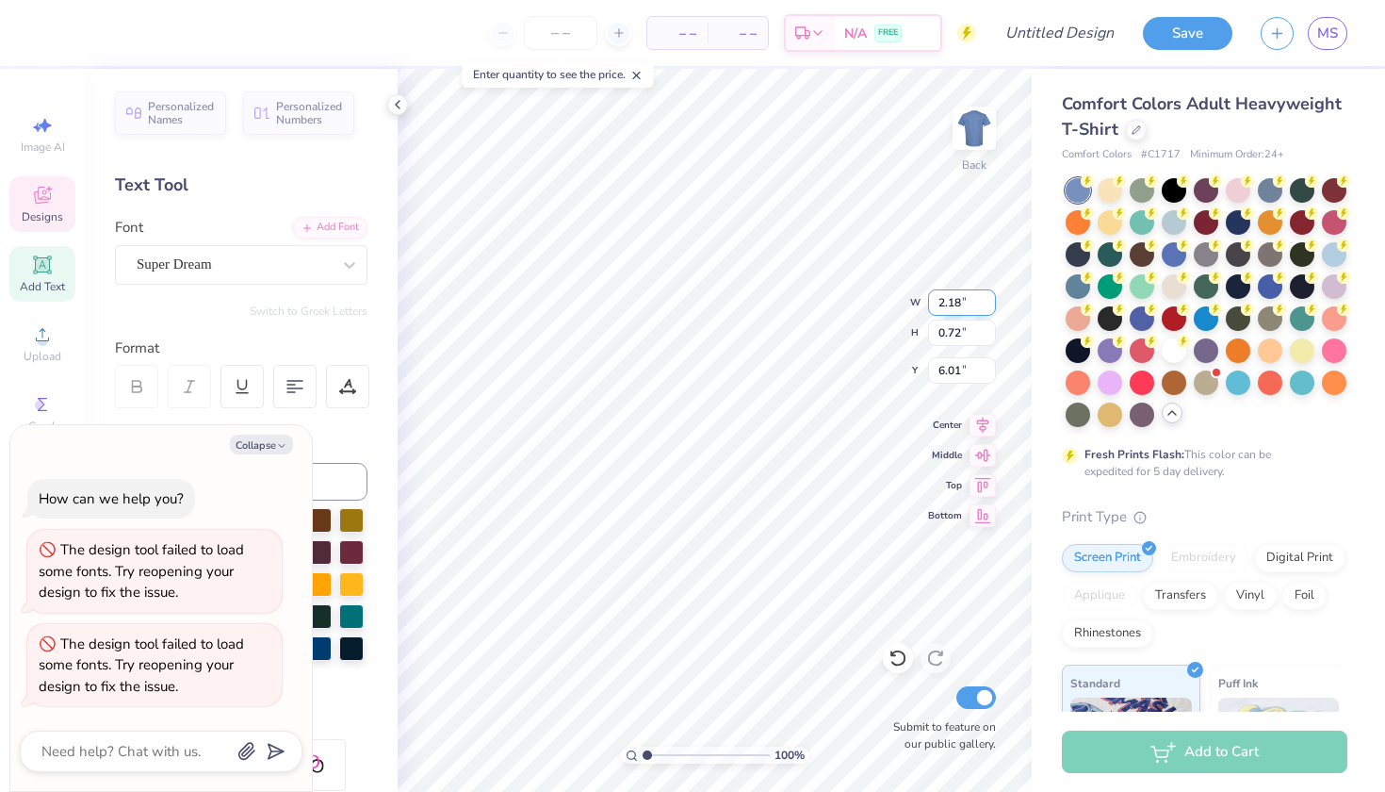
click at [988, 307] on input "2.18" at bounding box center [962, 302] width 68 height 26
click at [988, 307] on input "2.17" at bounding box center [962, 302] width 68 height 26
click at [988, 307] on input "2.16" at bounding box center [962, 302] width 68 height 26
click at [988, 307] on input "2.15" at bounding box center [962, 302] width 68 height 26
click at [988, 306] on input "2.14" at bounding box center [962, 302] width 68 height 26
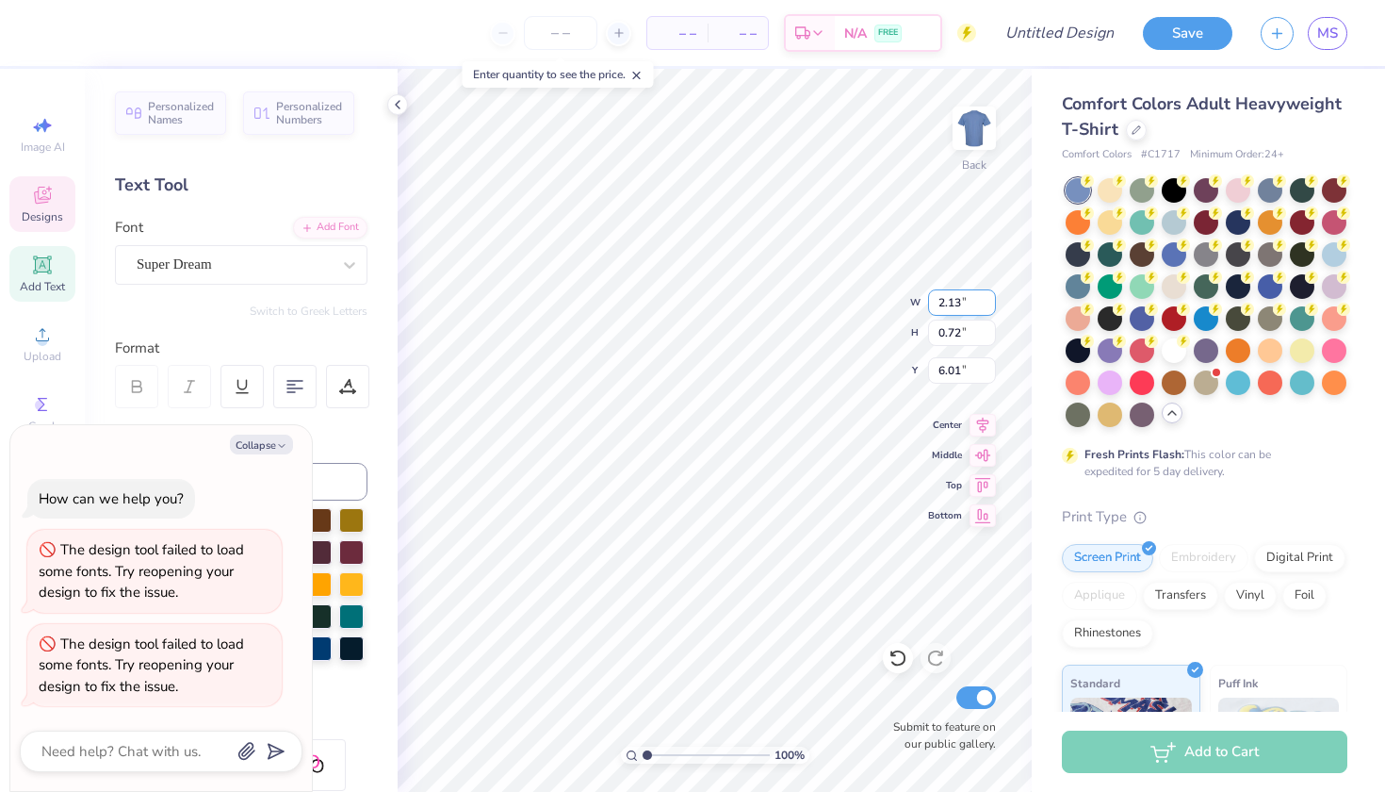
click at [988, 306] on input "2.13" at bounding box center [962, 302] width 68 height 26
type input "2.12"
click at [988, 306] on input "2.12" at bounding box center [962, 302] width 68 height 26
type textarea "x"
type input "0.68"
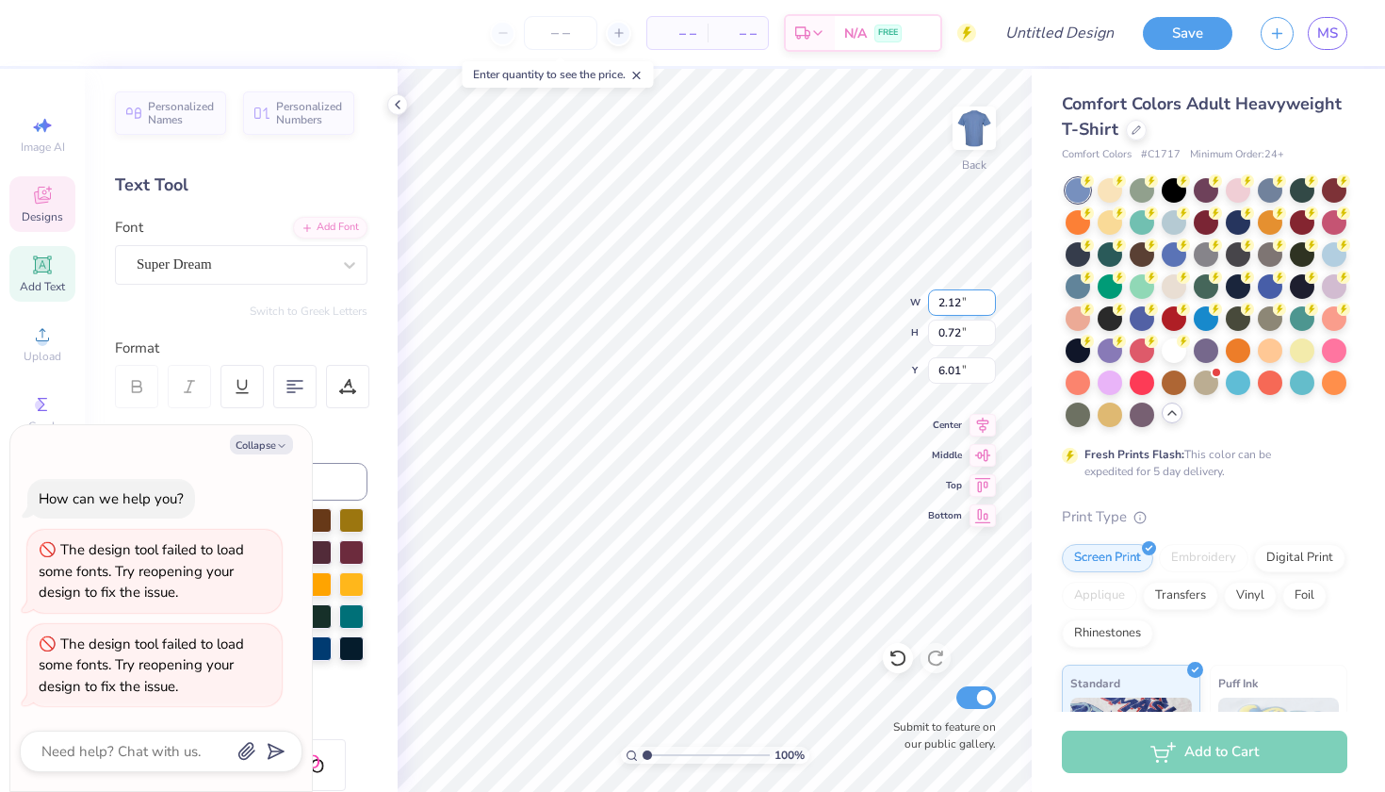
type input "6.03"
type textarea "x"
type textarea "M"
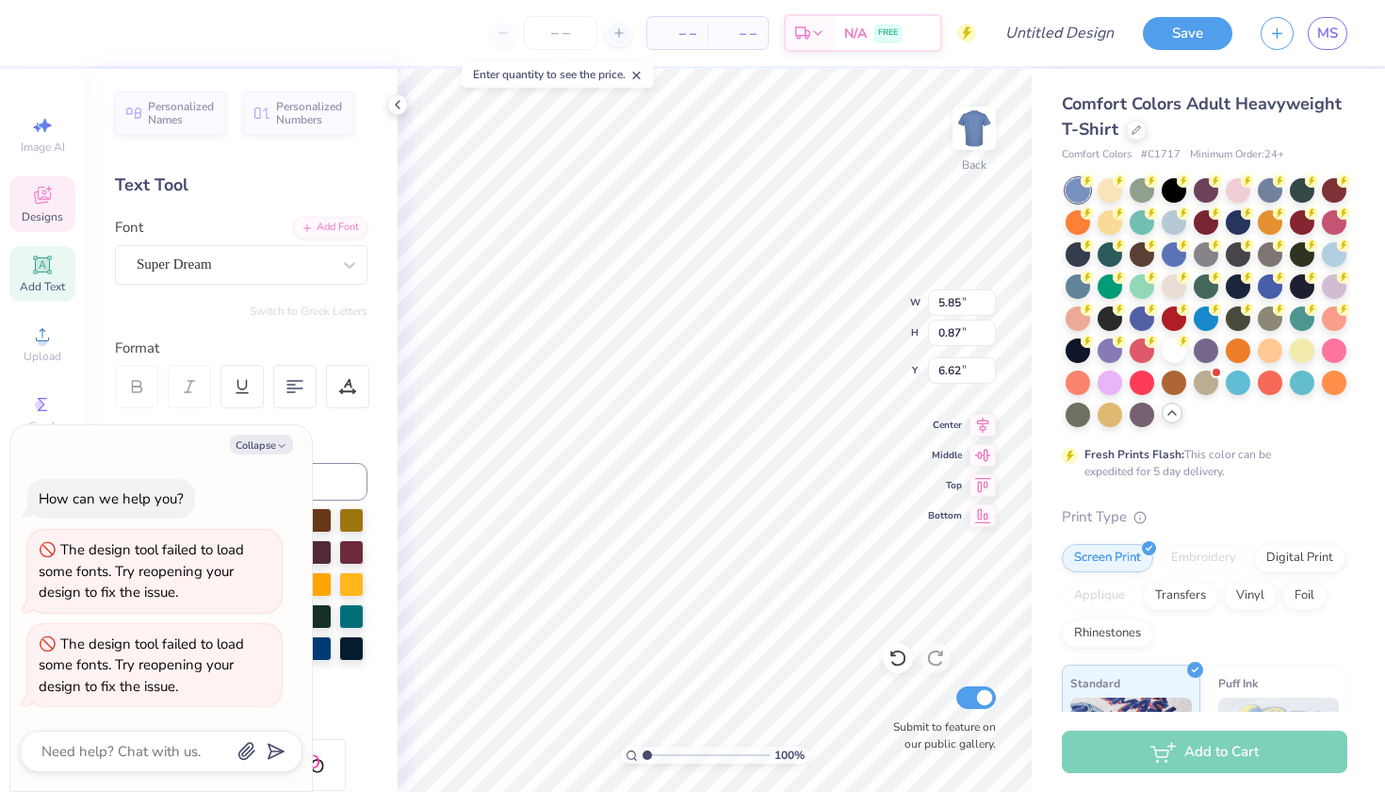
type textarea "x"
type textarea "Ma"
type textarea "x"
type textarea "Mar"
type textarea "x"
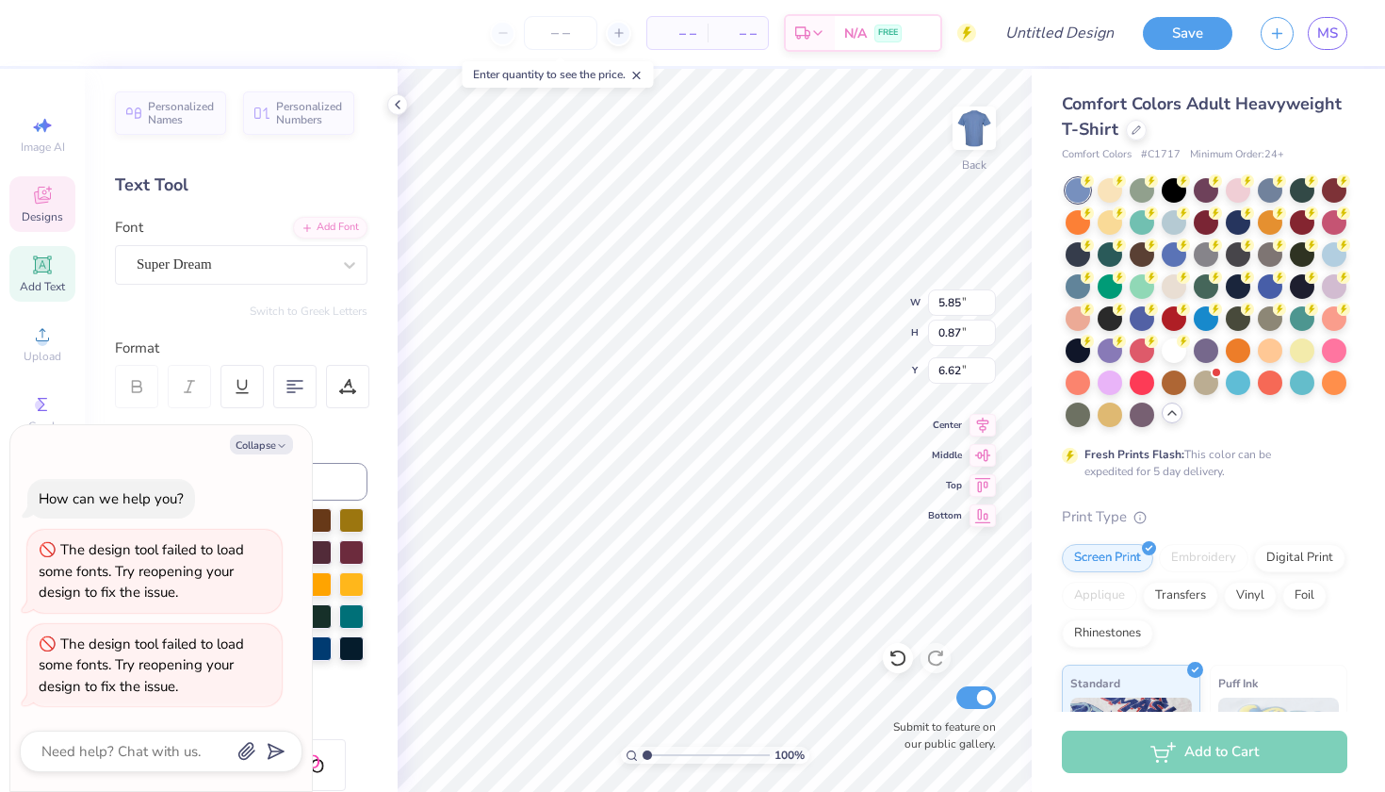
type textarea "Marq"
type textarea "x"
type textarea "Marqu"
type textarea "x"
type textarea "Marque"
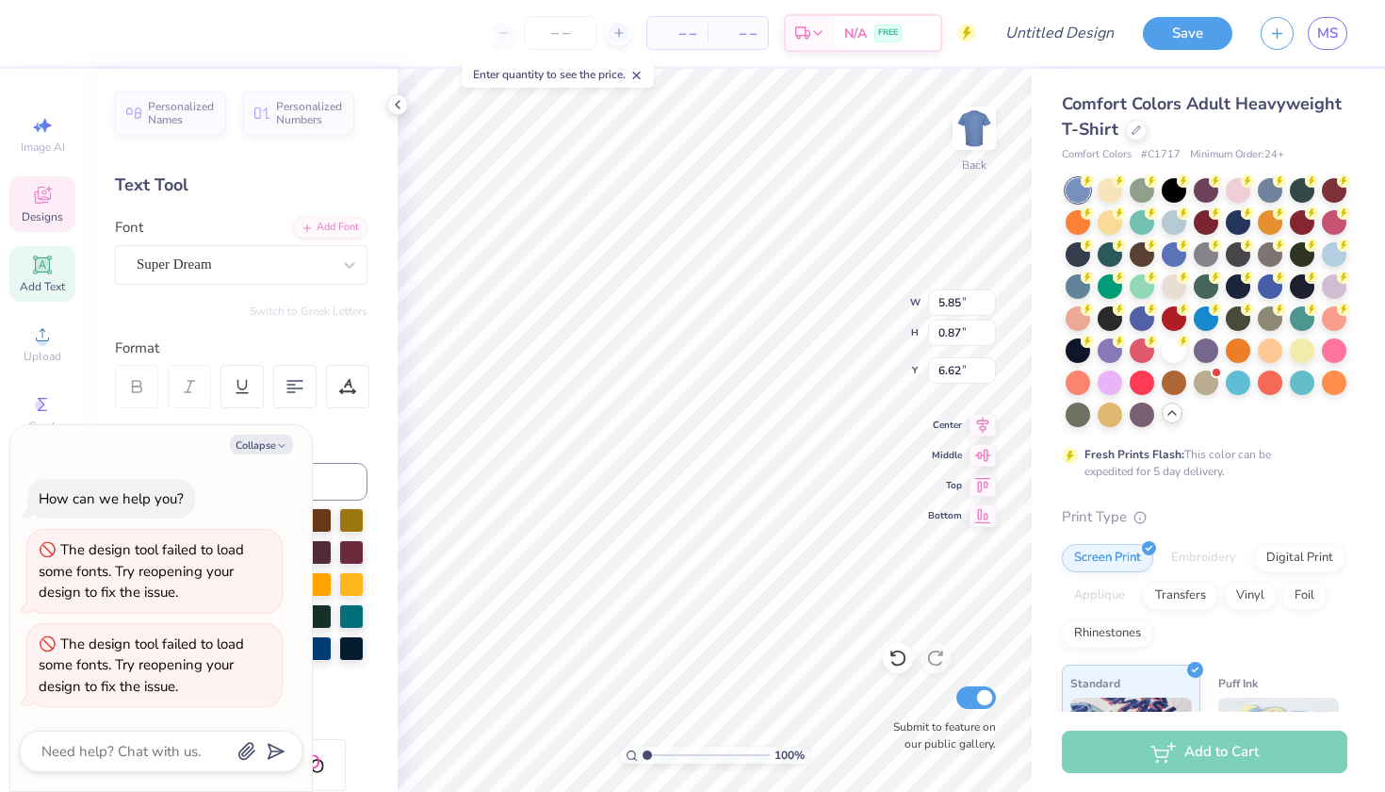
type textarea "x"
type textarea "Marquet"
type textarea "x"
click at [990, 305] on input "2.11" at bounding box center [962, 302] width 68 height 26
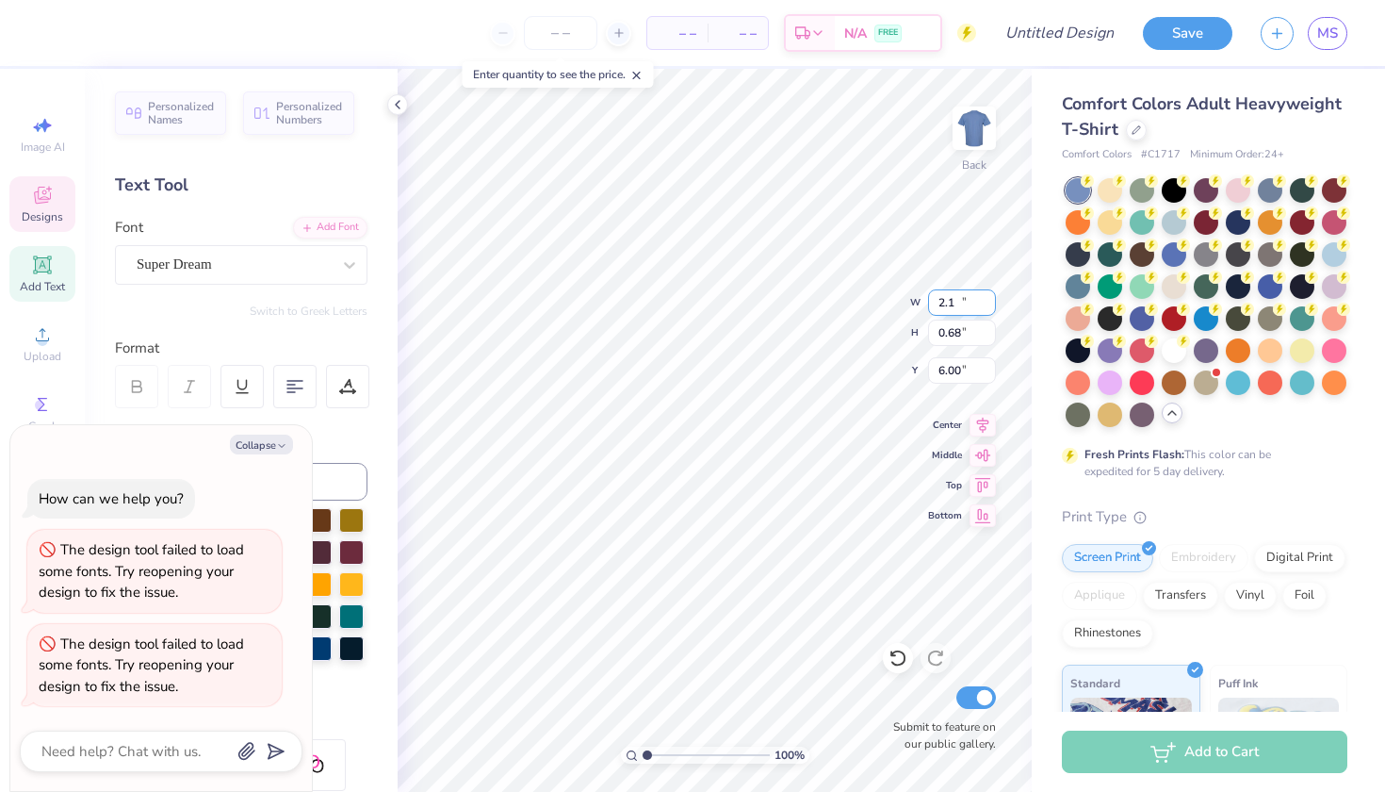
click at [990, 305] on input "2.1" at bounding box center [962, 302] width 68 height 26
click at [990, 305] on input "2.09" at bounding box center [962, 302] width 68 height 26
click at [990, 305] on input "2.08" at bounding box center [962, 302] width 68 height 26
click at [990, 305] on input "2.07" at bounding box center [962, 302] width 68 height 26
click at [990, 305] on input "2.06" at bounding box center [962, 302] width 68 height 26
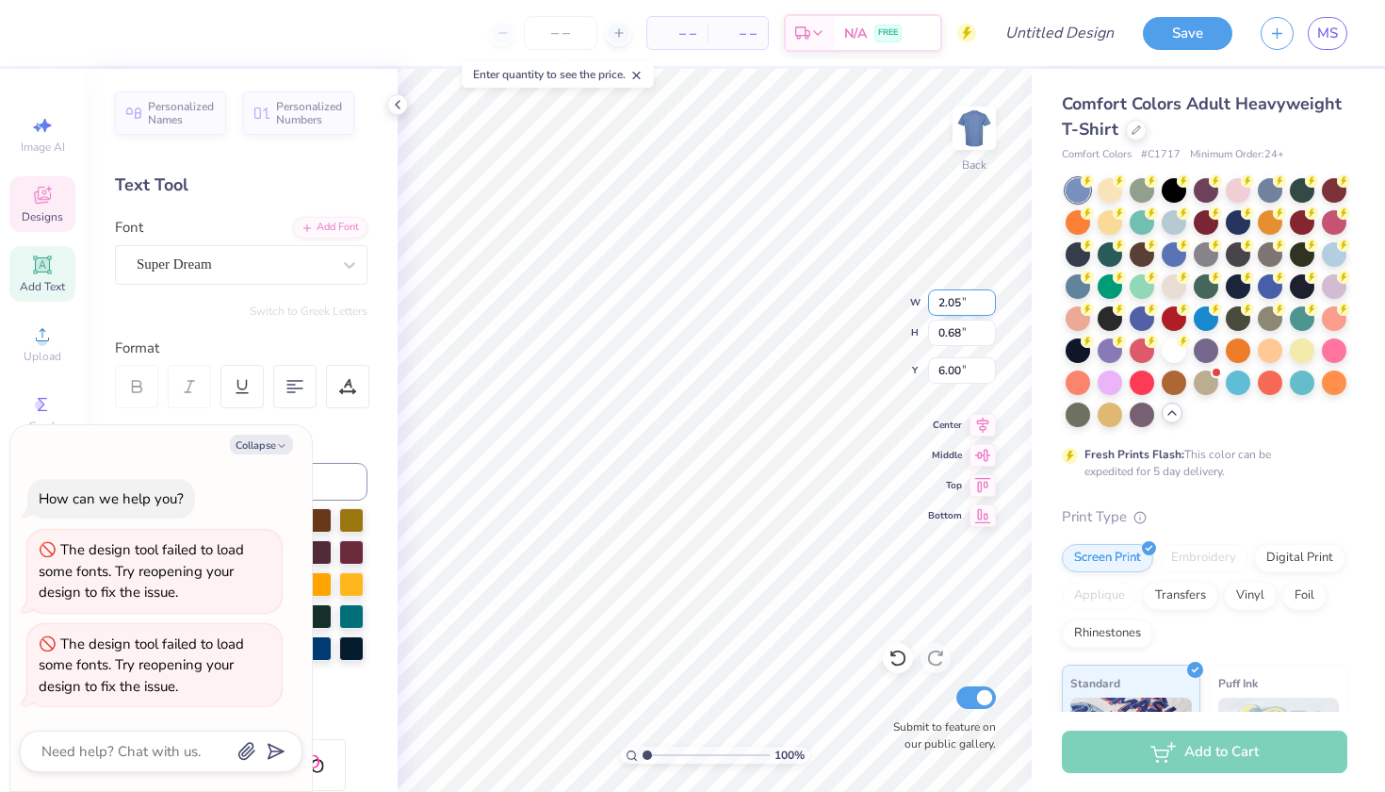
click at [990, 305] on input "2.05" at bounding box center [962, 302] width 68 height 26
click at [990, 305] on input "2.04" at bounding box center [962, 302] width 68 height 26
click at [990, 305] on input "2.03" at bounding box center [962, 302] width 68 height 26
click at [990, 305] on input "2.02" at bounding box center [962, 302] width 68 height 26
click at [990, 305] on input "2.01" at bounding box center [962, 302] width 68 height 26
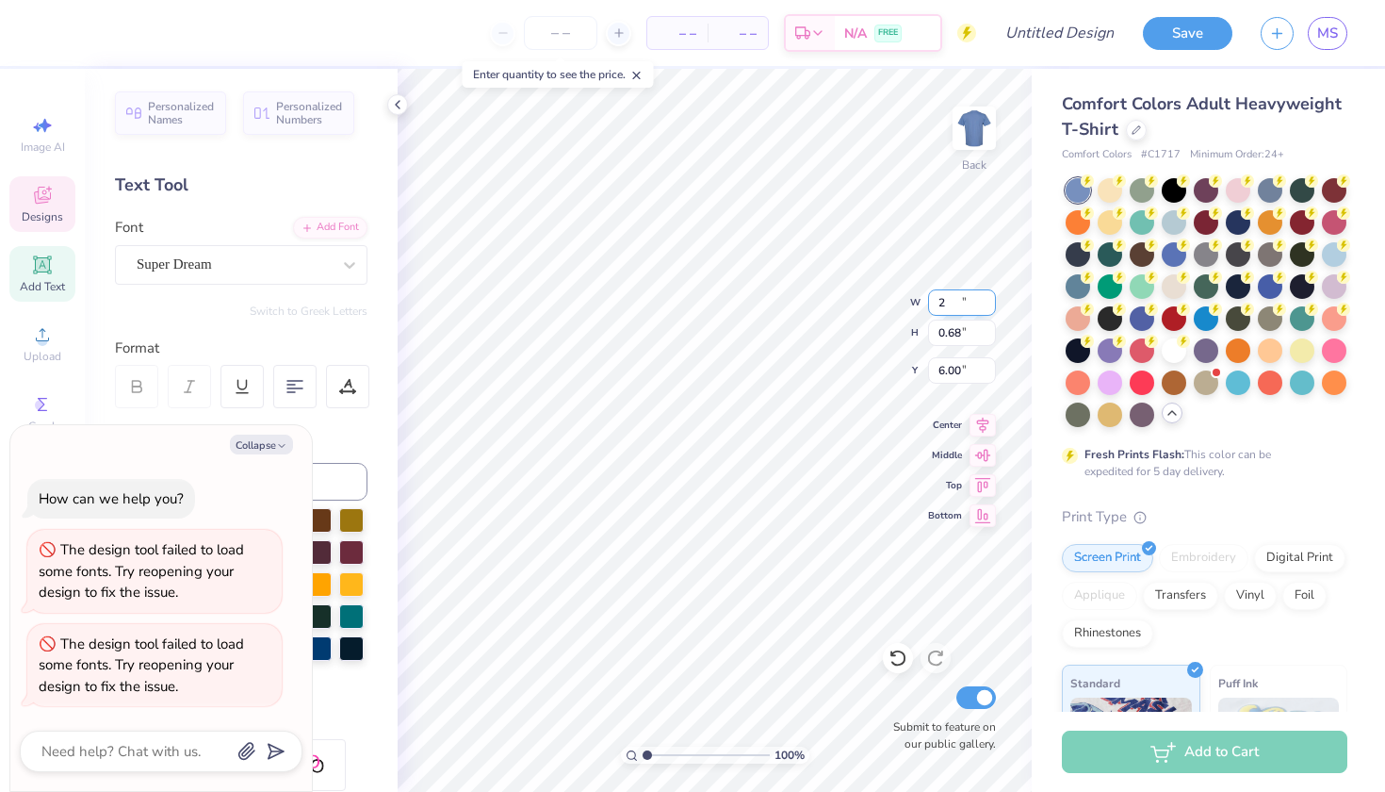
click at [990, 305] on input "2" at bounding box center [962, 302] width 68 height 26
click at [990, 305] on input "1.99" at bounding box center [962, 302] width 68 height 26
click at [990, 305] on input "1.98" at bounding box center [962, 302] width 68 height 26
click at [990, 305] on input "1.97" at bounding box center [962, 302] width 68 height 26
click at [989, 305] on input "1.96" at bounding box center [962, 302] width 68 height 26
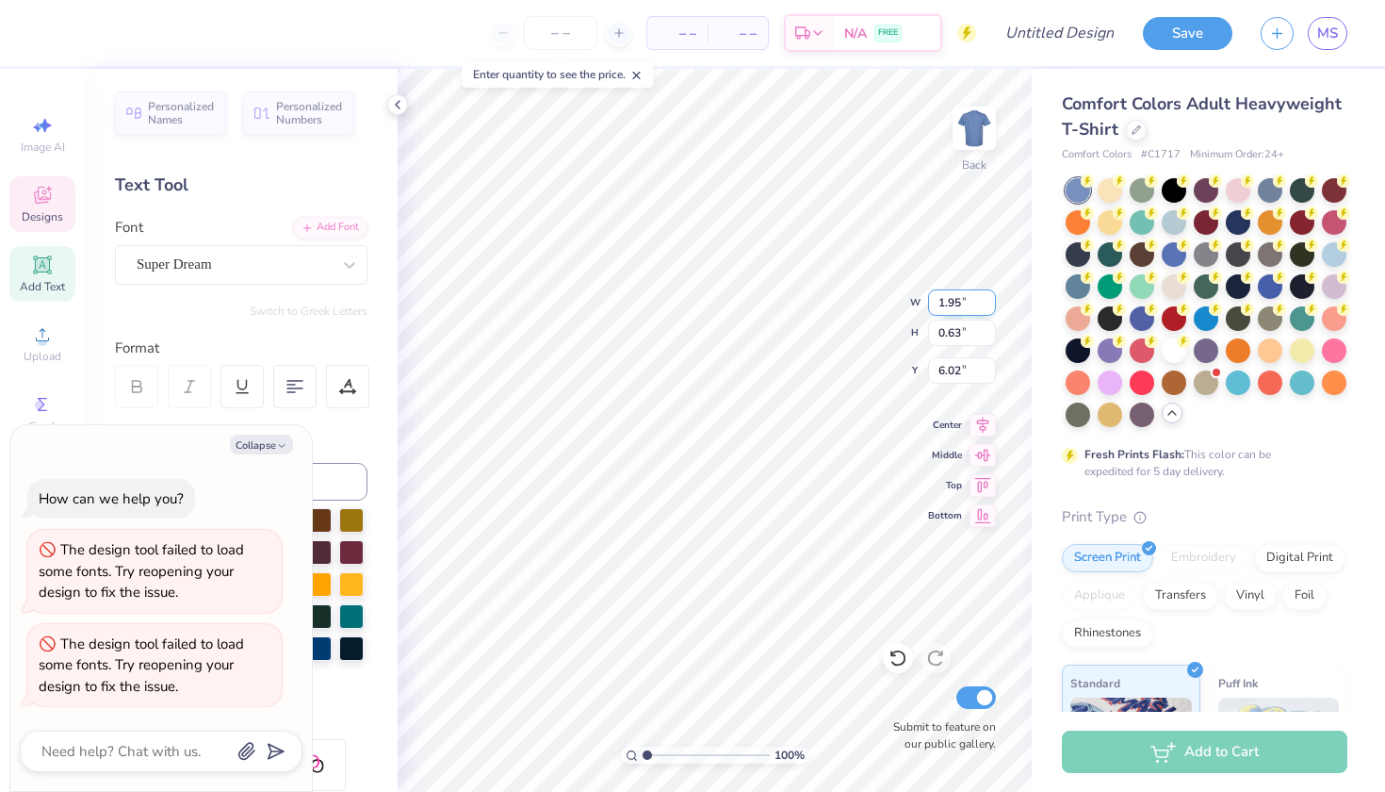
click at [989, 305] on input "1.95" at bounding box center [962, 302] width 68 height 26
click at [989, 305] on input "1.94" at bounding box center [962, 302] width 68 height 26
click at [989, 305] on input "1.93" at bounding box center [962, 302] width 68 height 26
click at [989, 305] on input "1.92" at bounding box center [962, 302] width 68 height 26
click at [989, 305] on input "1.91" at bounding box center [962, 302] width 68 height 26
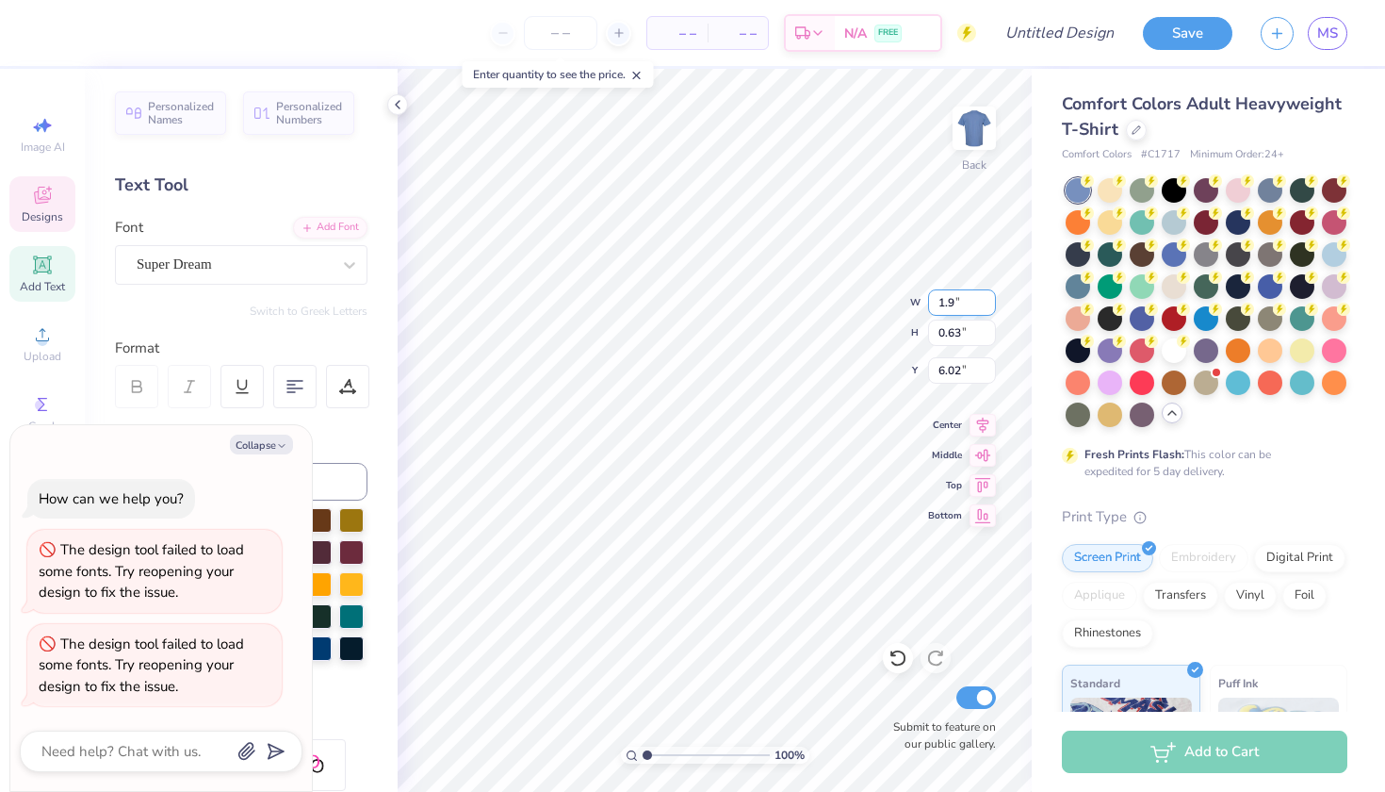
click at [989, 305] on input "1.9" at bounding box center [962, 302] width 68 height 26
click at [1179, 348] on div at bounding box center [1174, 348] width 24 height 24
click at [1072, 278] on div at bounding box center [1078, 284] width 24 height 24
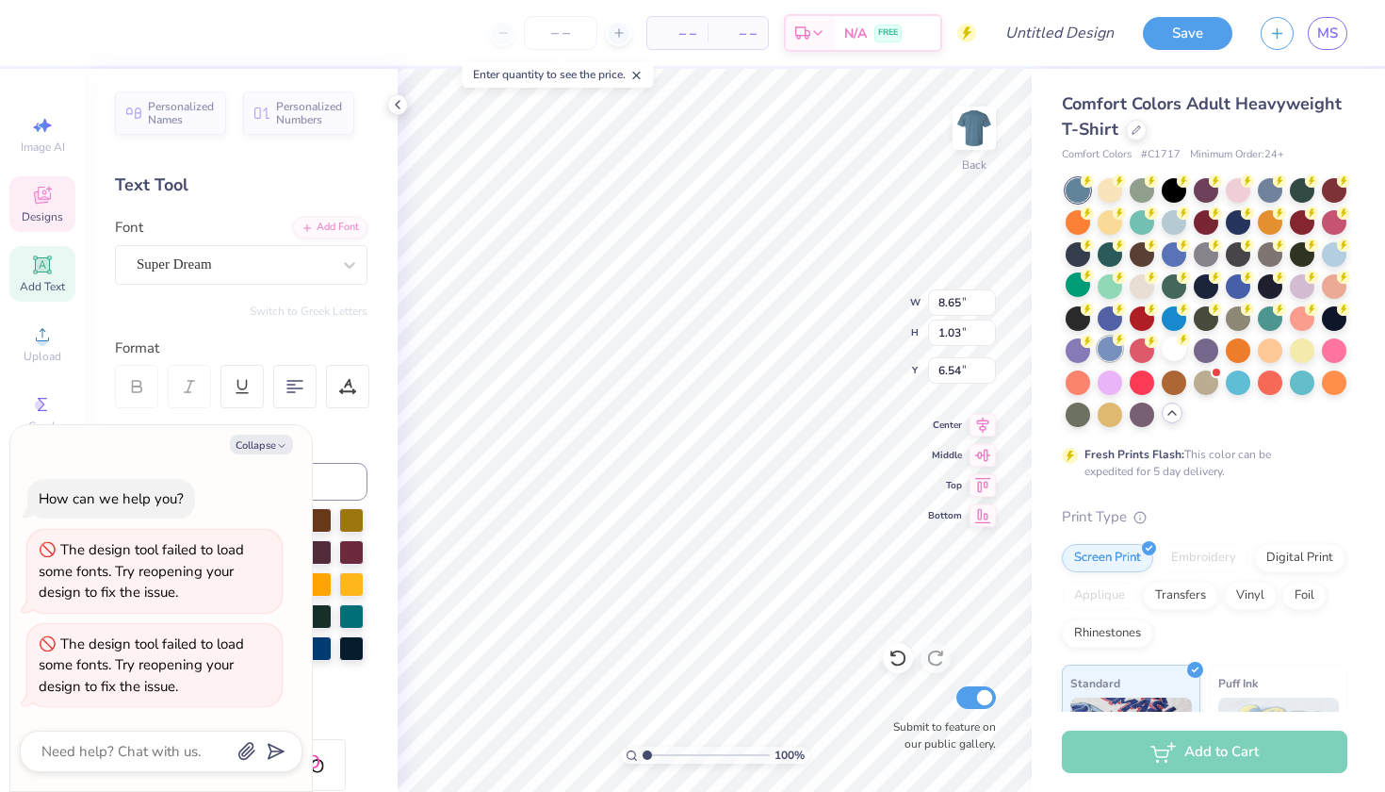
click at [1106, 350] on div at bounding box center [1110, 348] width 24 height 24
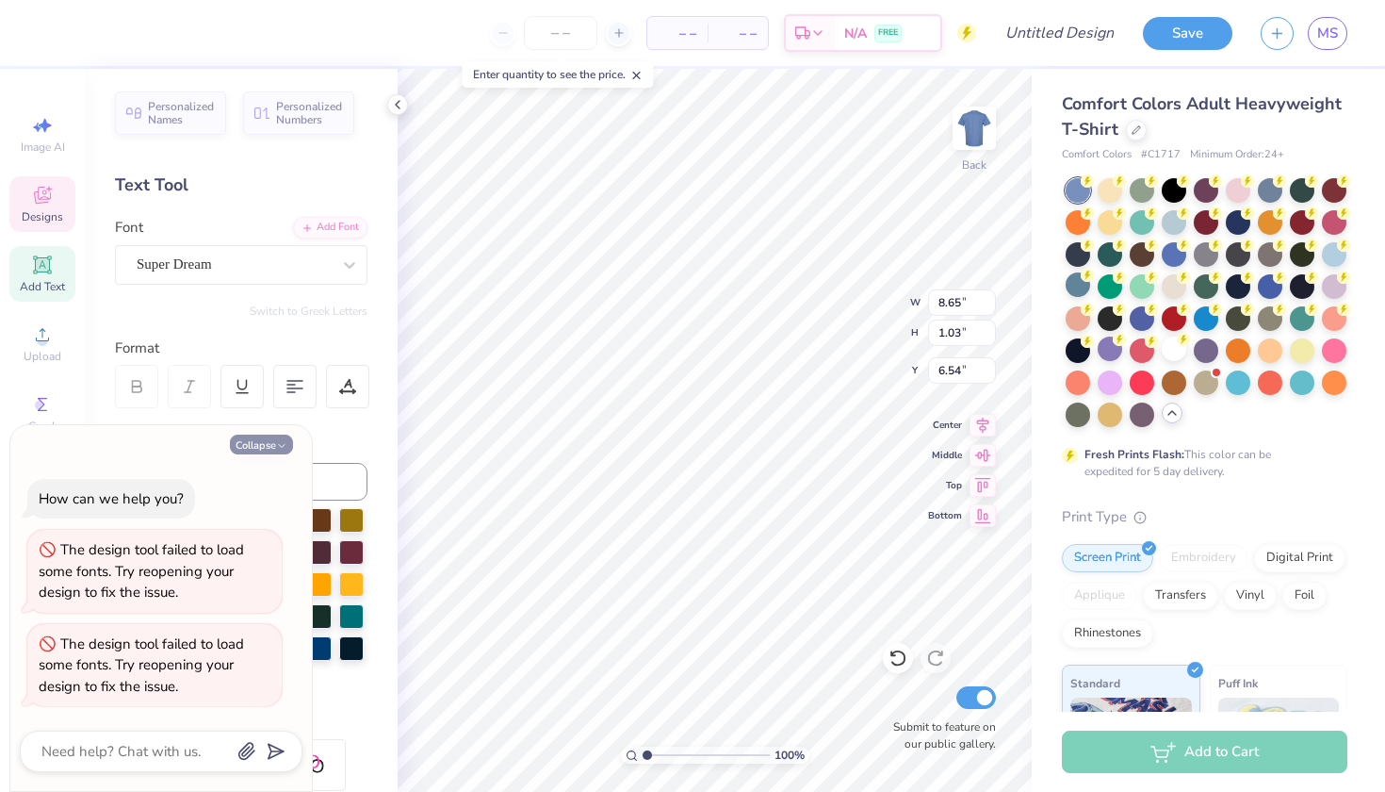
click at [267, 450] on button "Collapse" at bounding box center [261, 444] width 63 height 20
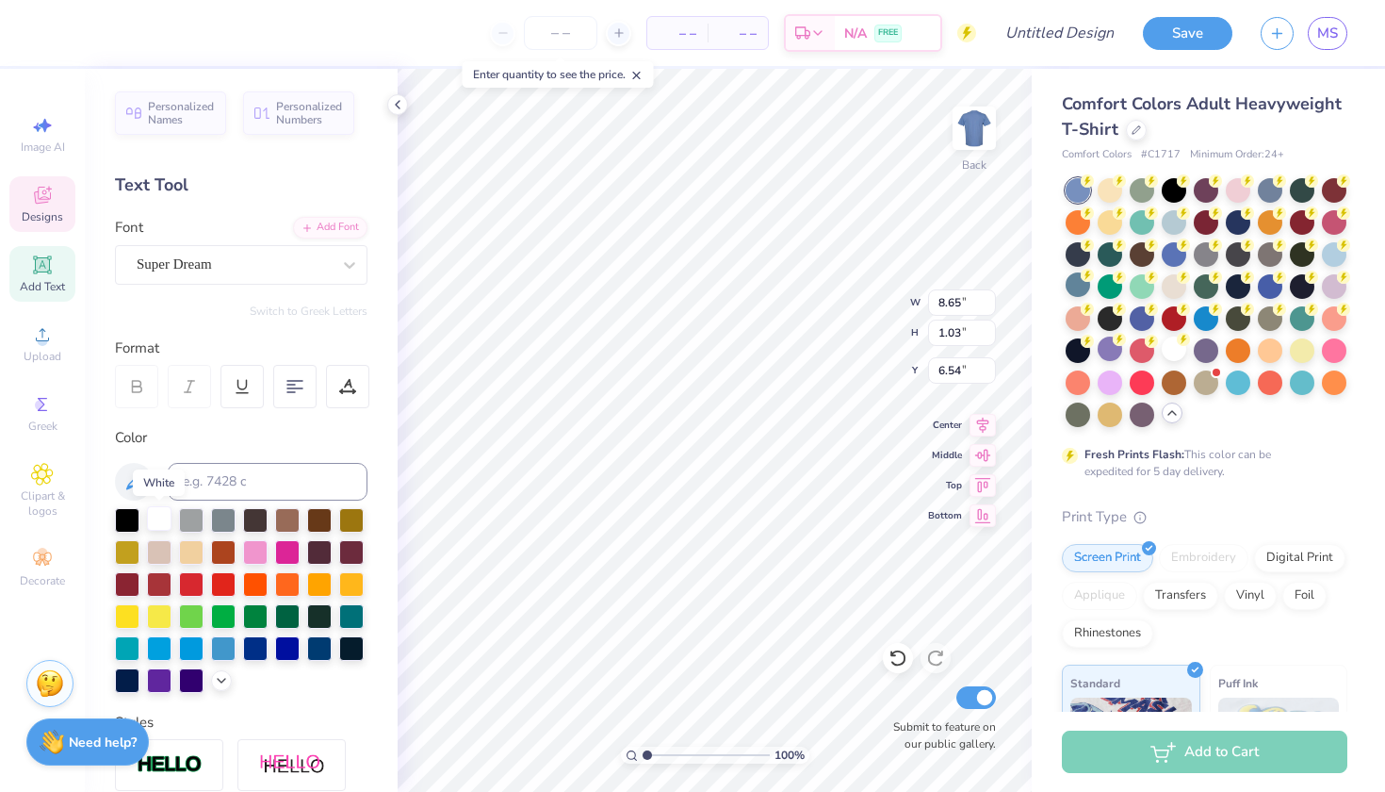
click at [159, 516] on div at bounding box center [159, 518] width 24 height 24
click at [159, 526] on div at bounding box center [159, 518] width 24 height 24
click at [154, 520] on div at bounding box center [159, 518] width 24 height 24
click at [155, 617] on div at bounding box center [159, 614] width 24 height 24
click at [124, 614] on div at bounding box center [127, 614] width 24 height 24
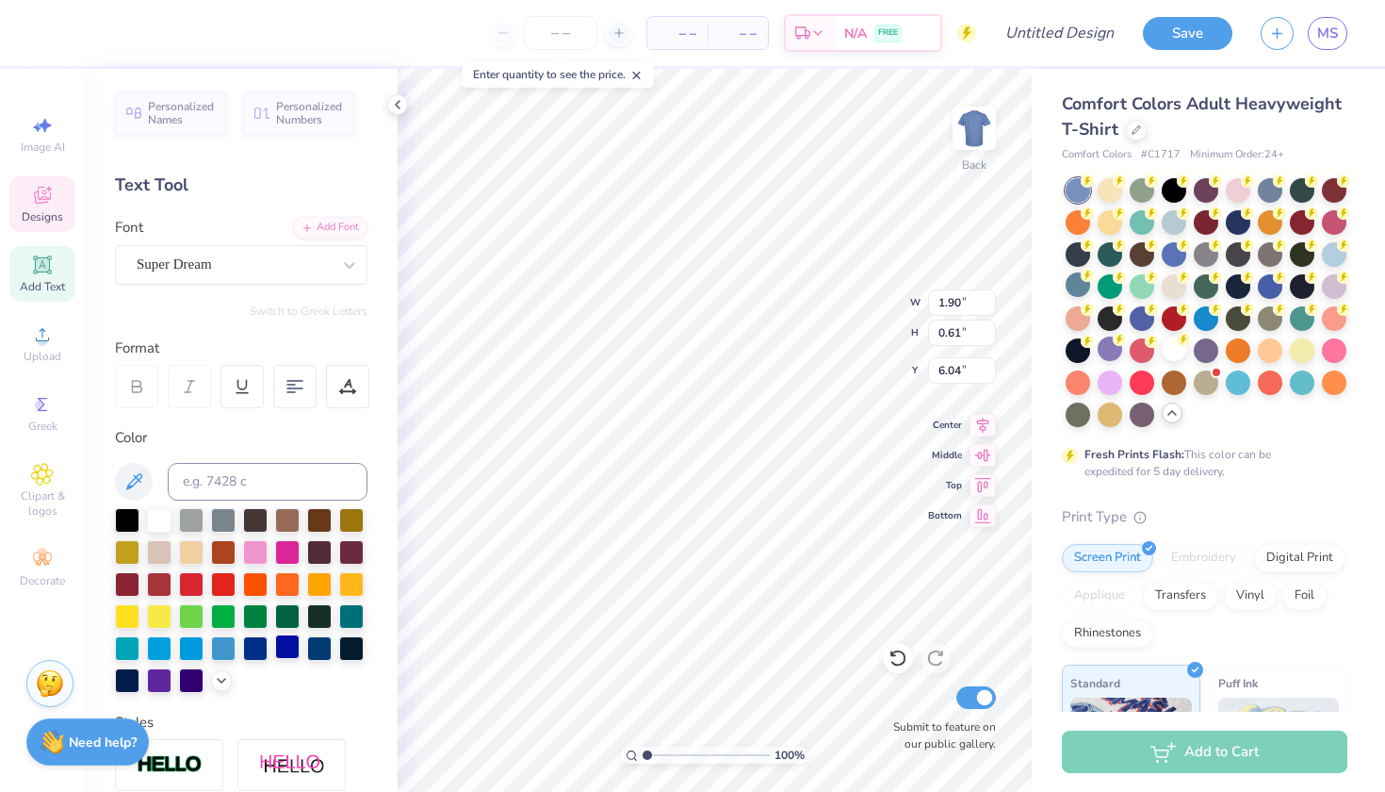
click at [287, 644] on div at bounding box center [287, 646] width 24 height 24
click at [989, 308] on input "12.25" at bounding box center [962, 302] width 68 height 26
click at [989, 308] on input "12.24" at bounding box center [962, 302] width 68 height 26
click at [989, 308] on input "12.23" at bounding box center [962, 302] width 68 height 26
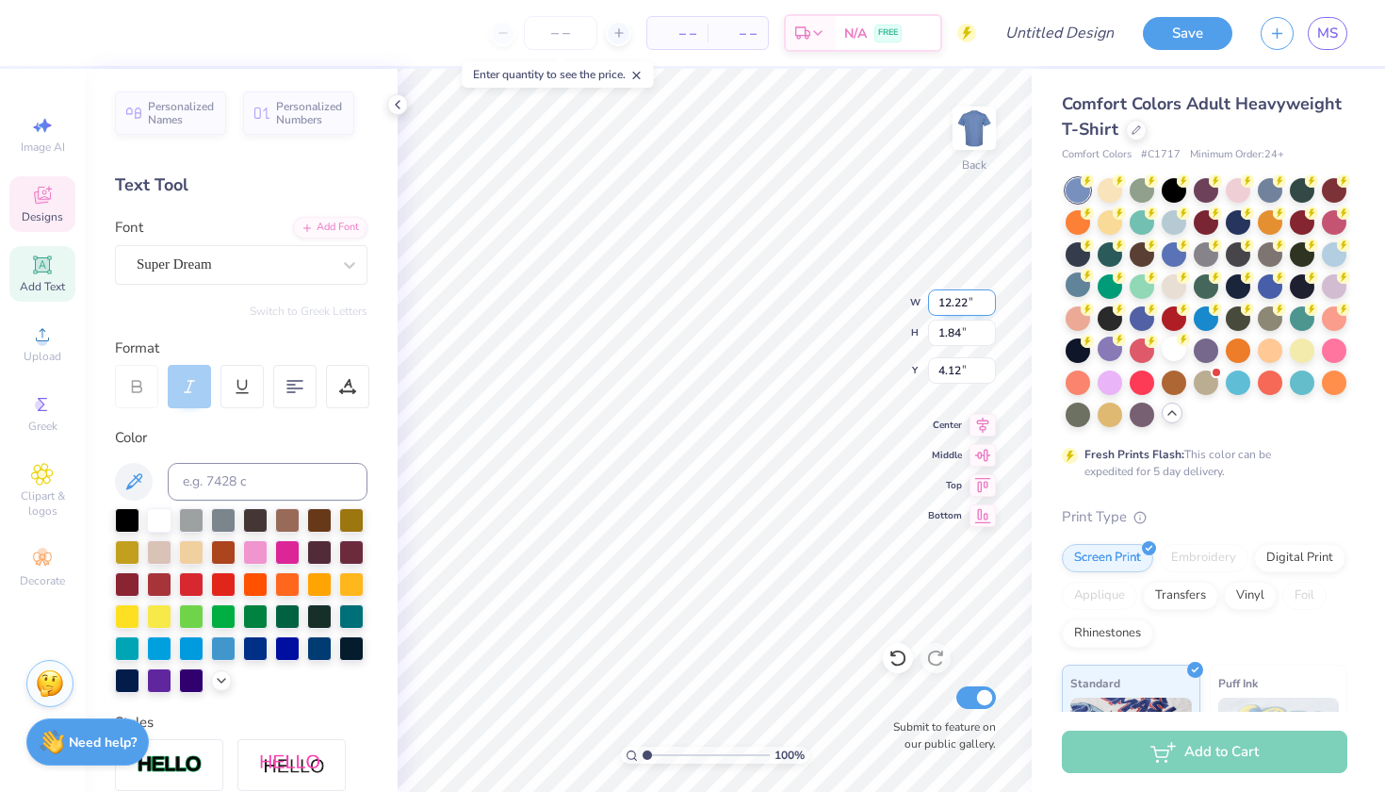
click at [989, 308] on input "12.22" at bounding box center [962, 302] width 68 height 26
click at [989, 307] on input "12.21" at bounding box center [962, 302] width 68 height 26
click at [989, 307] on input "12.2" at bounding box center [962, 302] width 68 height 26
click at [989, 307] on input "12.19" at bounding box center [962, 302] width 68 height 26
click at [989, 307] on input "12.18" at bounding box center [962, 302] width 68 height 26
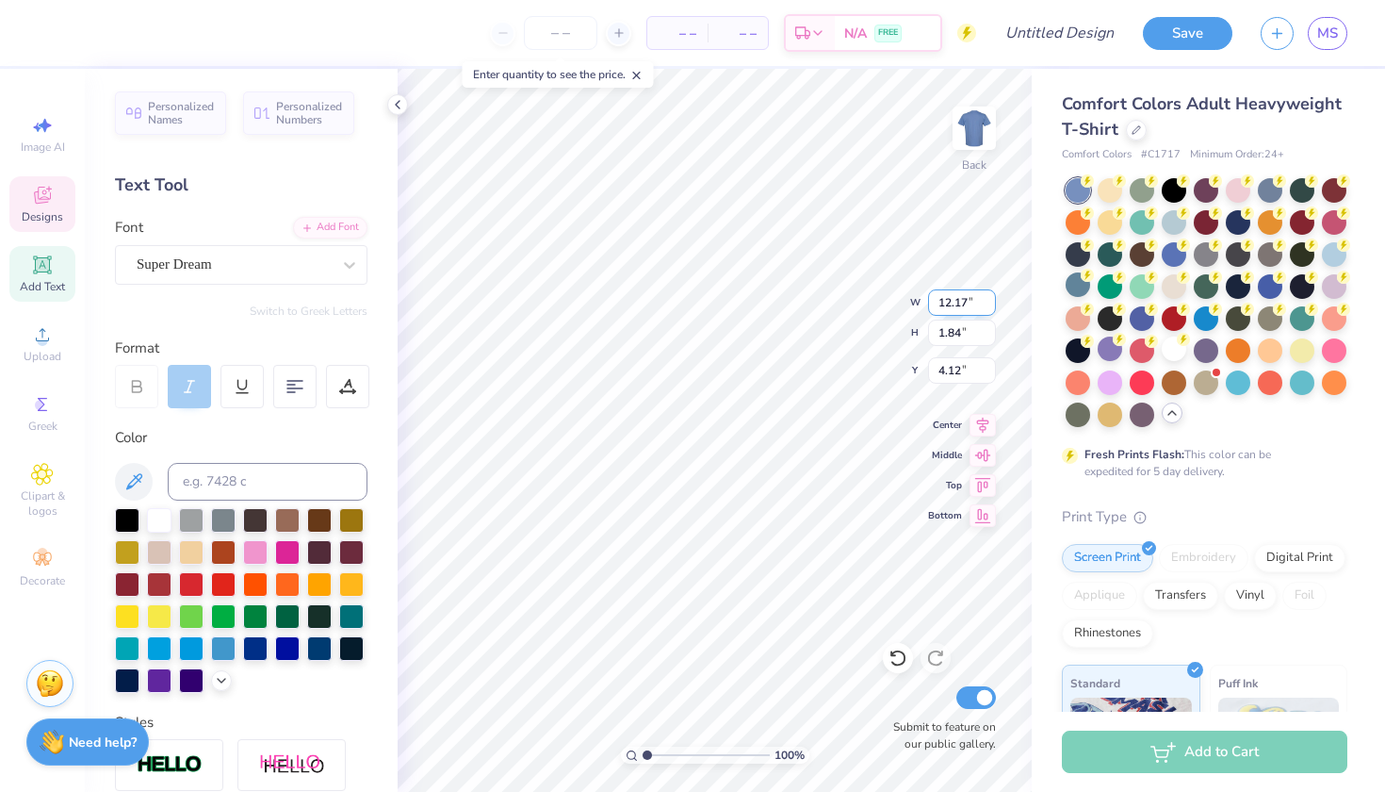
click at [989, 307] on input "12.17" at bounding box center [962, 302] width 68 height 26
click at [989, 307] on input "12.16" at bounding box center [962, 302] width 68 height 26
click at [989, 307] on input "12.15" at bounding box center [962, 302] width 68 height 26
click at [989, 307] on input "12.14" at bounding box center [962, 302] width 68 height 26
click at [989, 307] on input "12.13" at bounding box center [962, 302] width 68 height 26
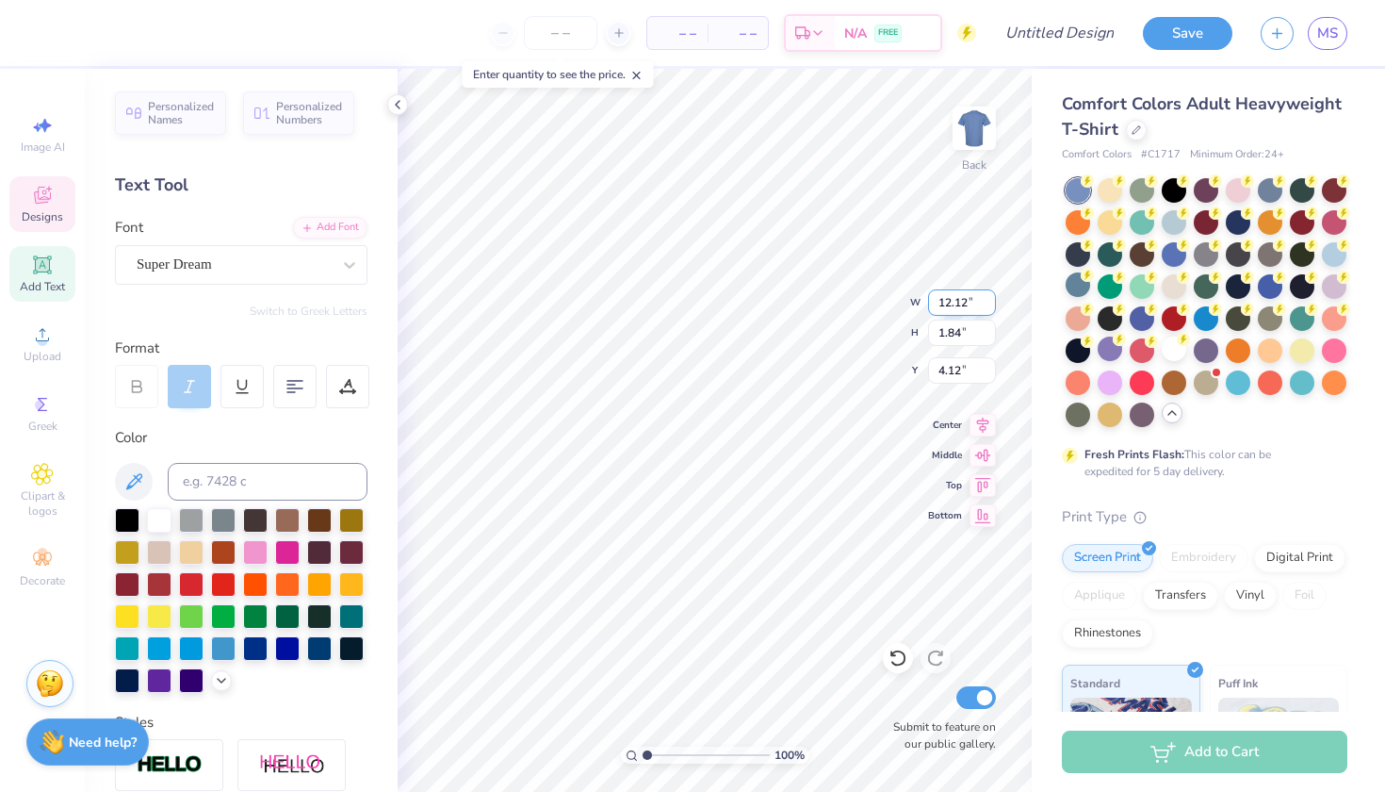
click at [989, 307] on input "12.12" at bounding box center [962, 302] width 68 height 26
click at [989, 307] on input "12.11" at bounding box center [962, 302] width 68 height 26
click at [989, 307] on input "12.1" at bounding box center [962, 302] width 68 height 26
click at [989, 307] on input "12.09" at bounding box center [962, 302] width 68 height 26
click at [989, 307] on input "12.08" at bounding box center [962, 302] width 68 height 26
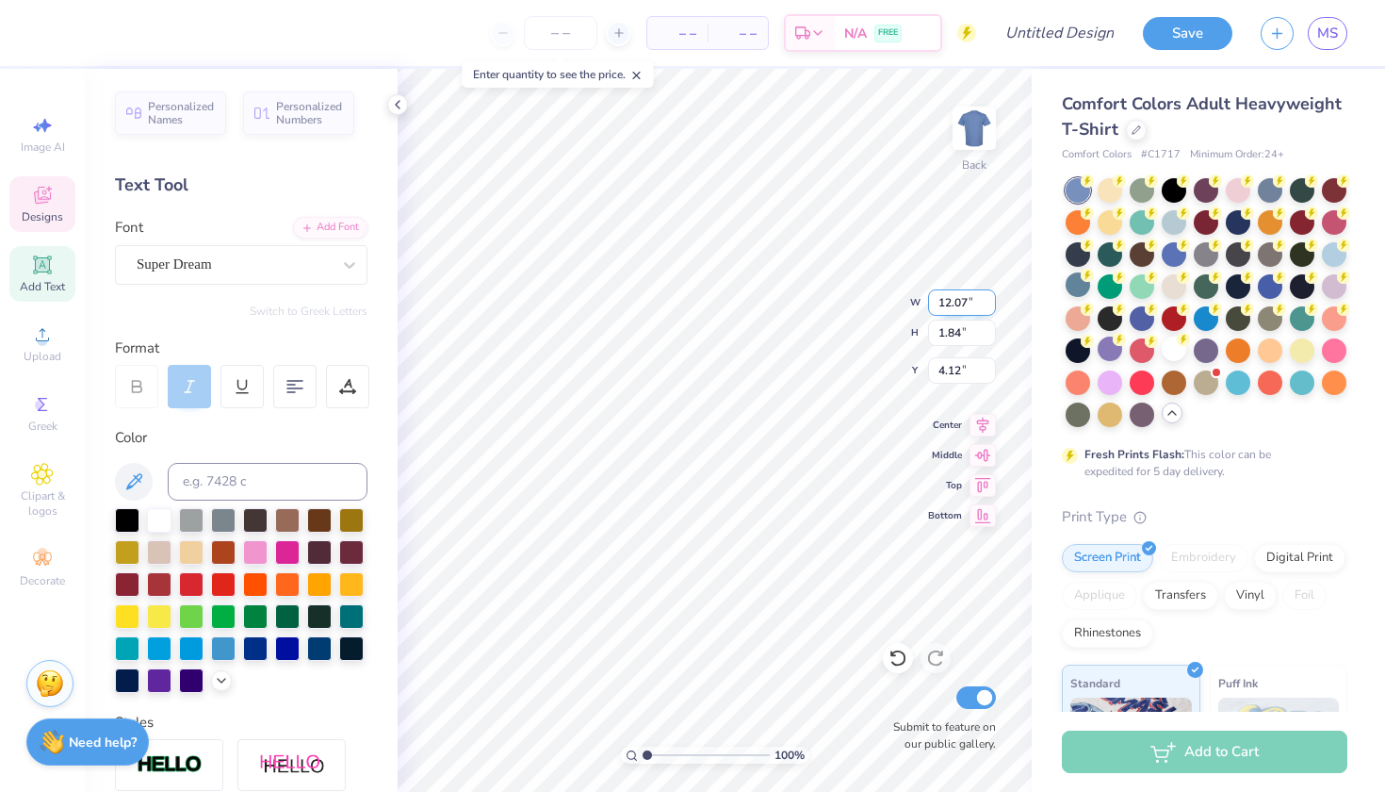
click at [989, 307] on input "12.07" at bounding box center [962, 302] width 68 height 26
click at [989, 307] on input "12.06" at bounding box center [962, 302] width 68 height 26
click at [989, 307] on input "12.05" at bounding box center [962, 302] width 68 height 26
click at [988, 302] on input "12.06" at bounding box center [962, 302] width 68 height 26
click at [988, 302] on input "12.07" at bounding box center [962, 302] width 68 height 26
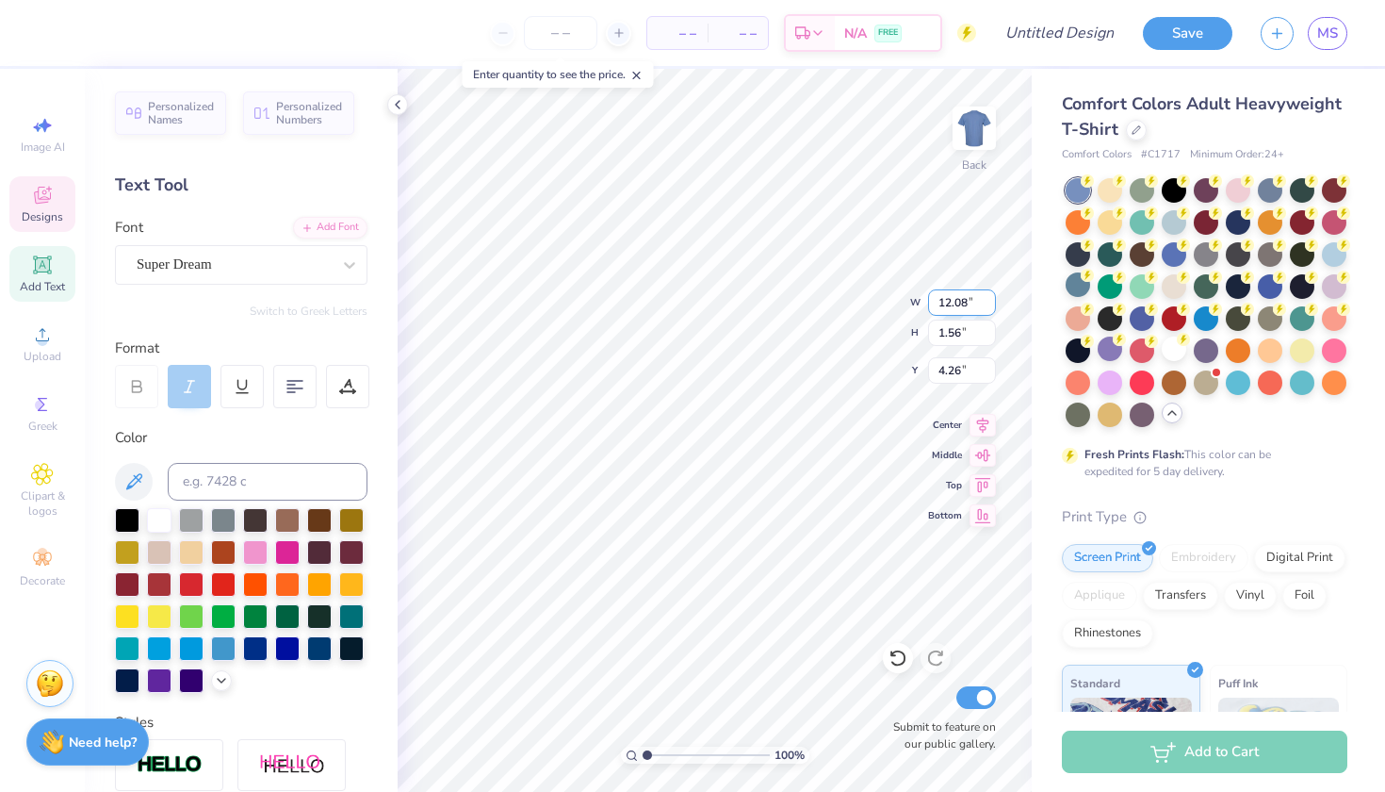
click at [988, 302] on input "12.08" at bounding box center [962, 302] width 68 height 26
click at [988, 302] on input "12.09" at bounding box center [962, 302] width 68 height 26
click at [988, 302] on input "12.1" at bounding box center [962, 302] width 68 height 26
click at [988, 302] on input "12.11" at bounding box center [962, 302] width 68 height 26
click at [988, 302] on input "12.12" at bounding box center [962, 302] width 68 height 26
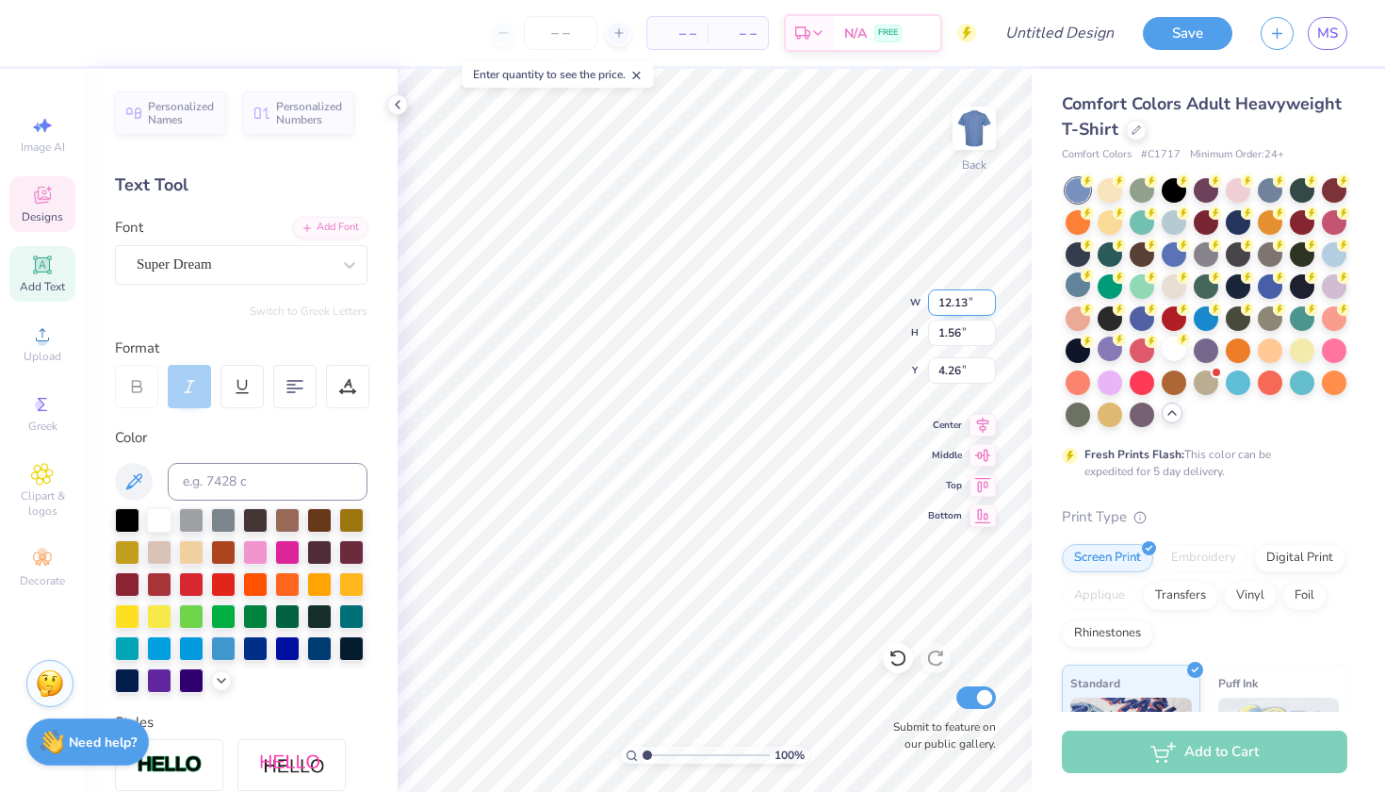
click at [988, 302] on input "12.13" at bounding box center [962, 302] width 68 height 26
click at [988, 302] on input "12.14" at bounding box center [962, 302] width 68 height 26
click at [988, 302] on input "12.15" at bounding box center [962, 302] width 68 height 26
click at [988, 302] on input "12.16" at bounding box center [962, 302] width 68 height 26
click at [988, 302] on input "12.17" at bounding box center [962, 302] width 68 height 26
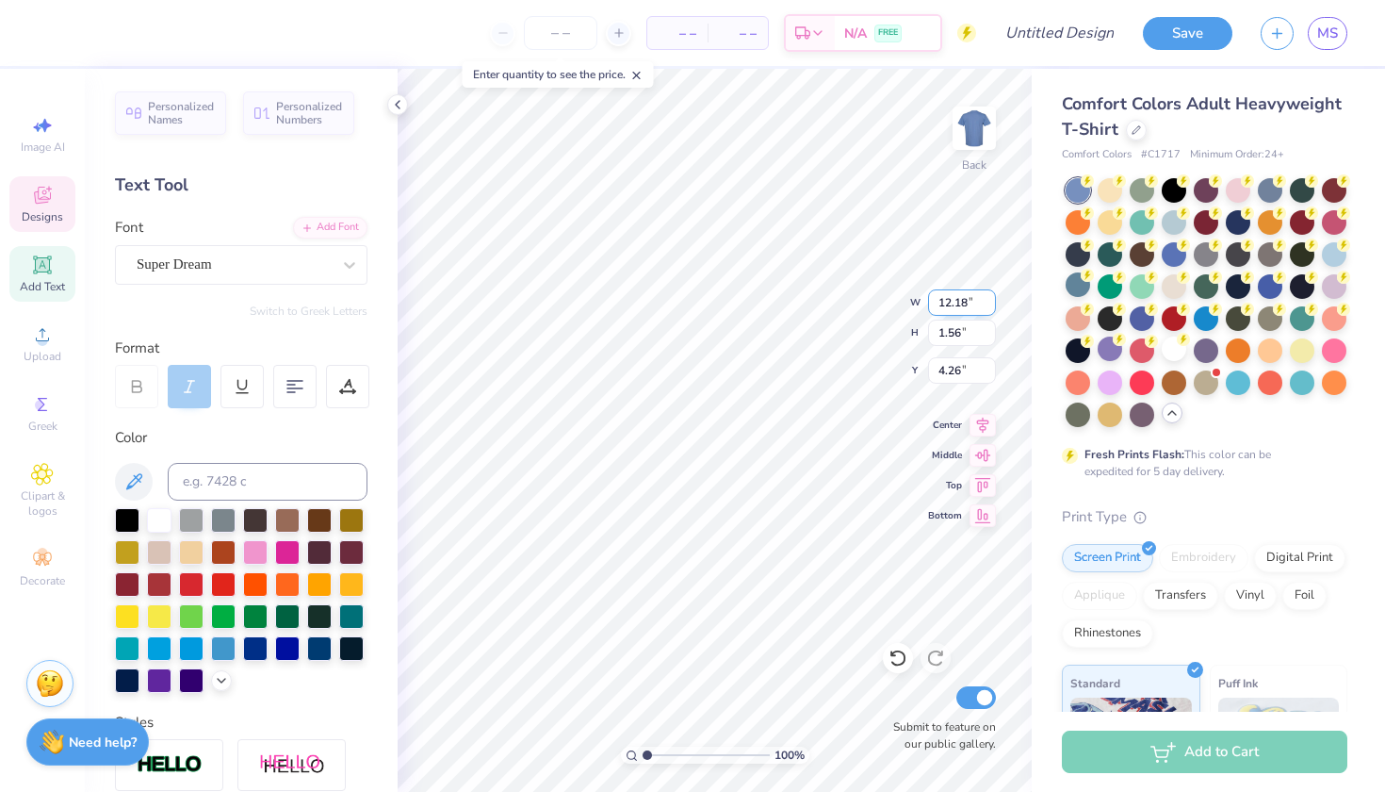
click at [988, 302] on input "12.18" at bounding box center [962, 302] width 68 height 26
click at [988, 302] on input "12.19" at bounding box center [962, 302] width 68 height 26
click at [988, 302] on input "12.2" at bounding box center [962, 302] width 68 height 26
click at [988, 302] on input "12.21" at bounding box center [962, 302] width 68 height 26
click at [988, 302] on input "12.22" at bounding box center [962, 302] width 68 height 26
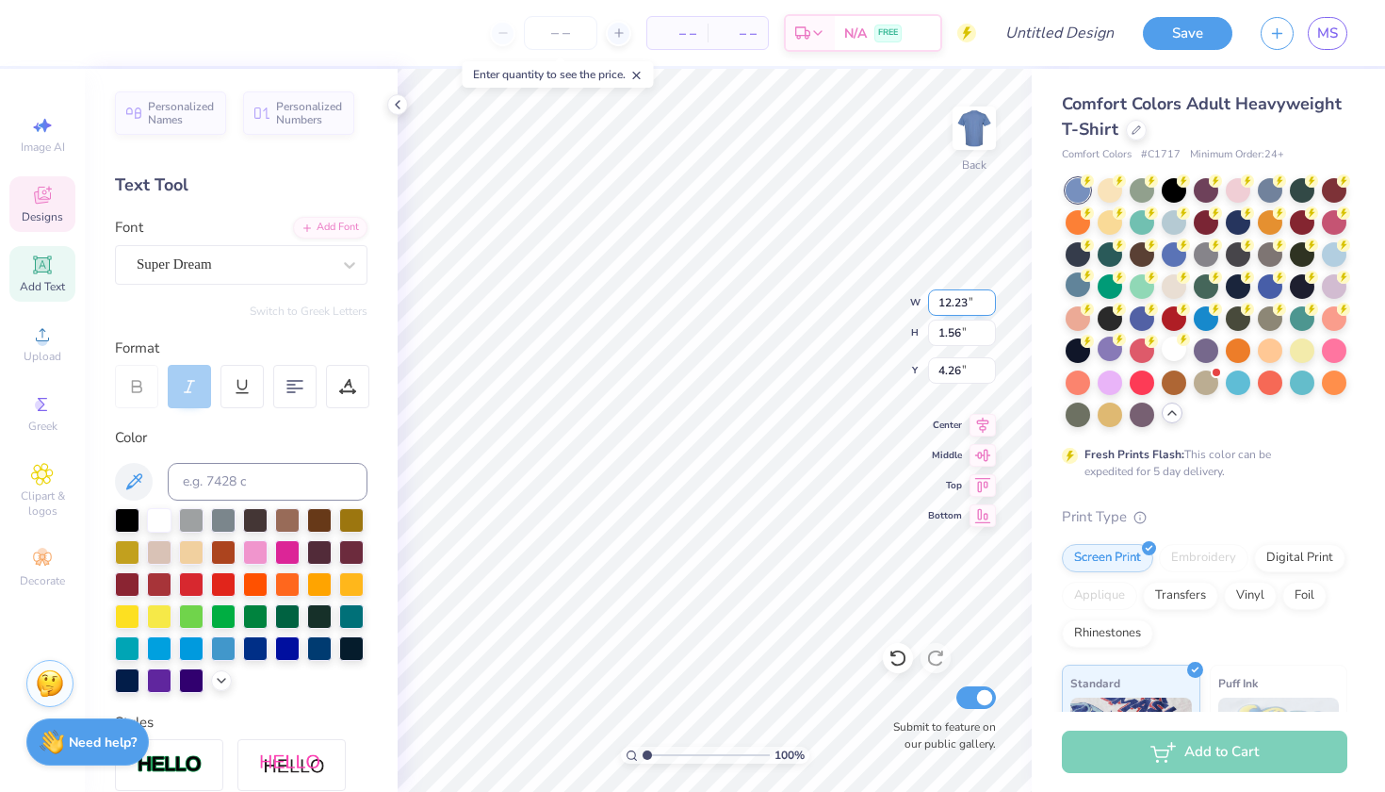
click at [988, 302] on input "12.23" at bounding box center [962, 302] width 68 height 26
click at [988, 302] on input "12.24" at bounding box center [962, 302] width 68 height 26
click at [988, 302] on input "12.25" at bounding box center [962, 302] width 68 height 26
drag, startPoint x: 940, startPoint y: 302, endPoint x: 969, endPoint y: 304, distance: 28.3
click at [969, 304] on input "12.25" at bounding box center [962, 302] width 68 height 26
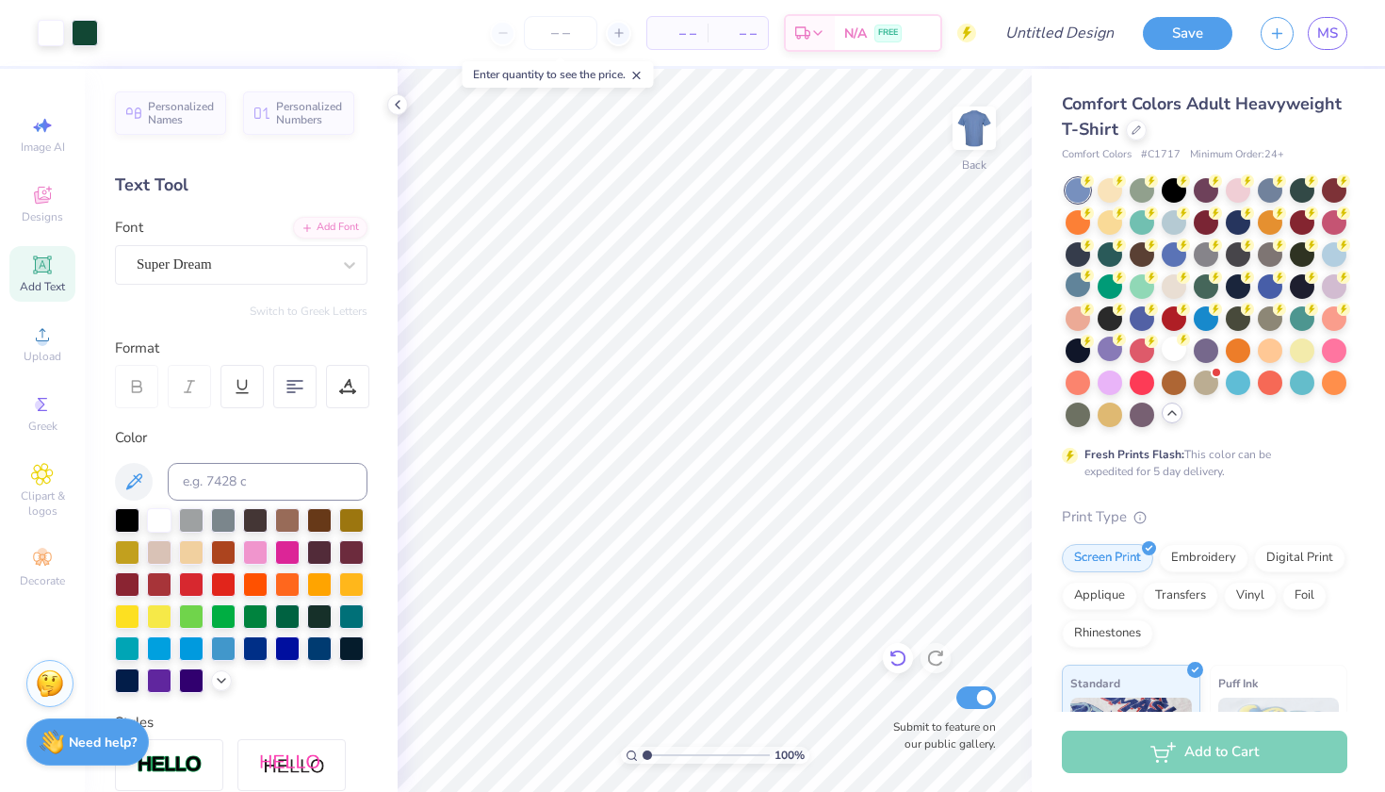
click at [900, 660] on icon at bounding box center [898, 657] width 19 height 19
click at [974, 119] on img at bounding box center [974, 127] width 75 height 75
click at [976, 143] on img at bounding box center [974, 127] width 75 height 75
click at [976, 143] on img at bounding box center [974, 128] width 38 height 38
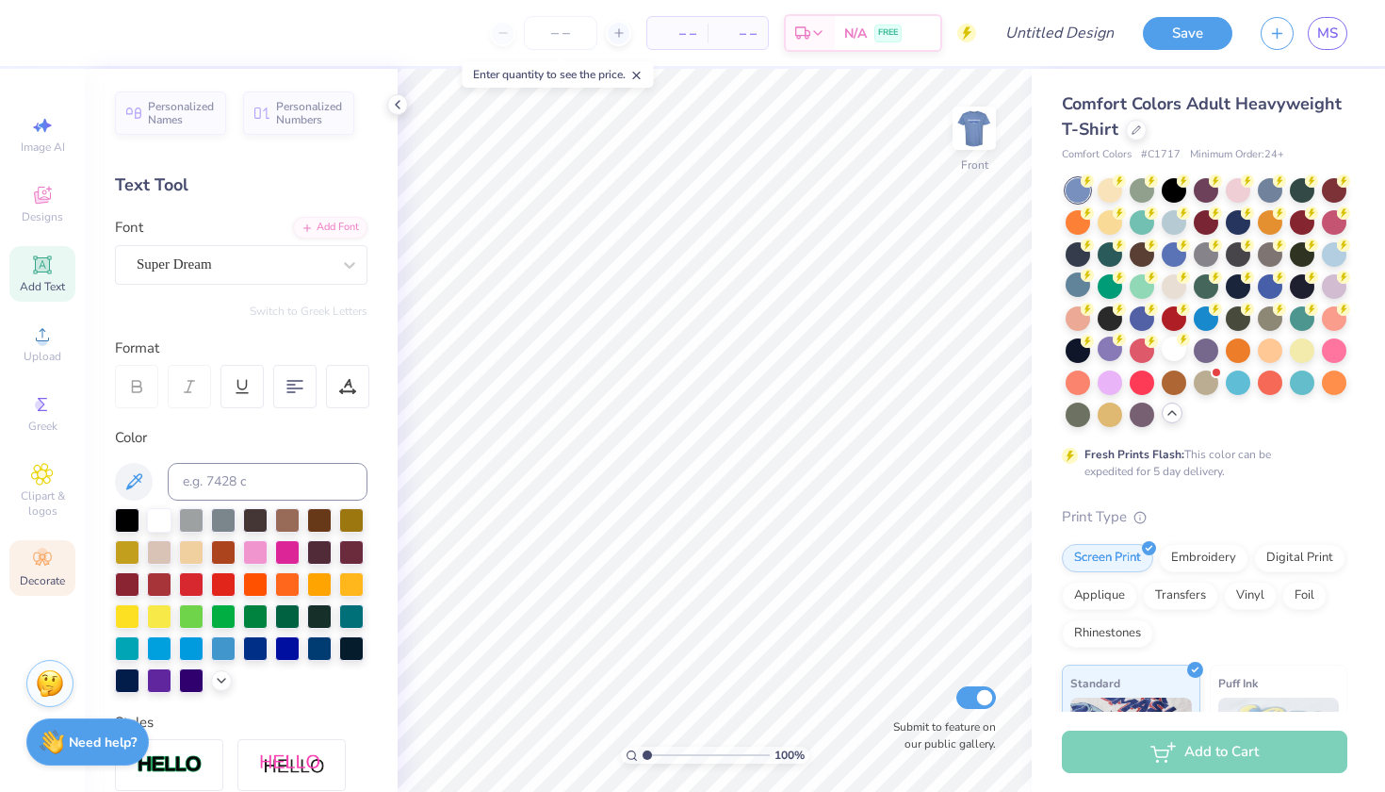
click at [36, 568] on icon at bounding box center [42, 558] width 23 height 23
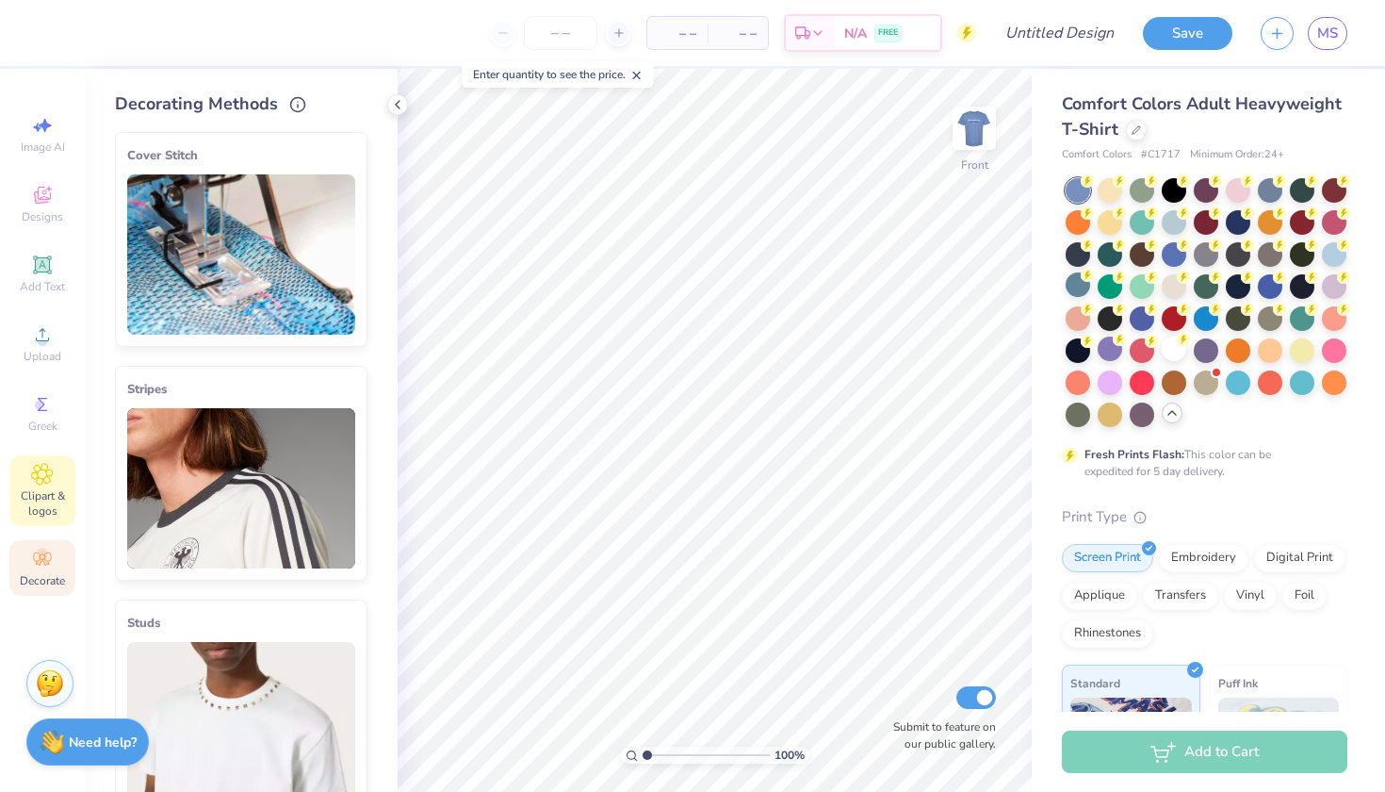
click at [46, 494] on span "Clipart & logos" at bounding box center [42, 503] width 66 height 30
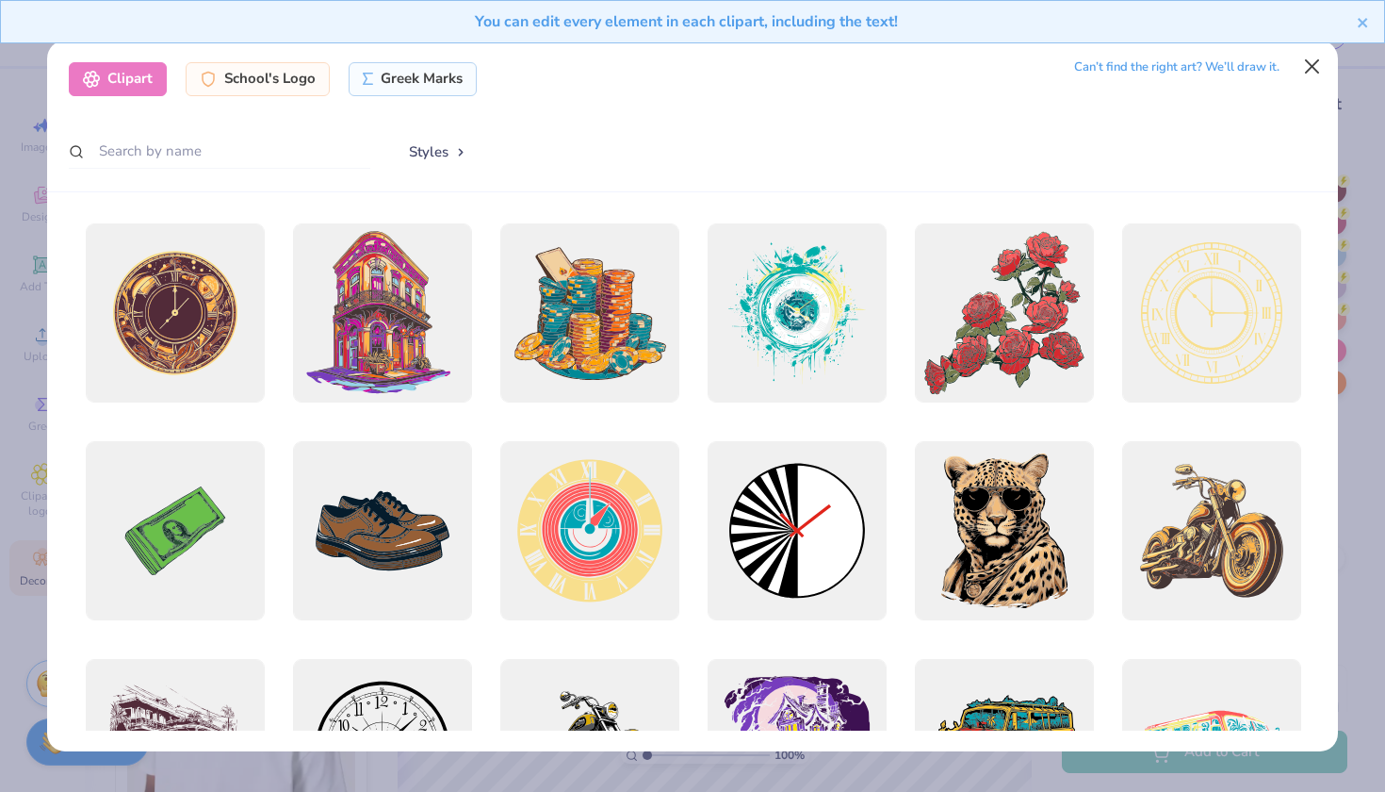
click at [1318, 61] on button "Close" at bounding box center [1313, 67] width 36 height 36
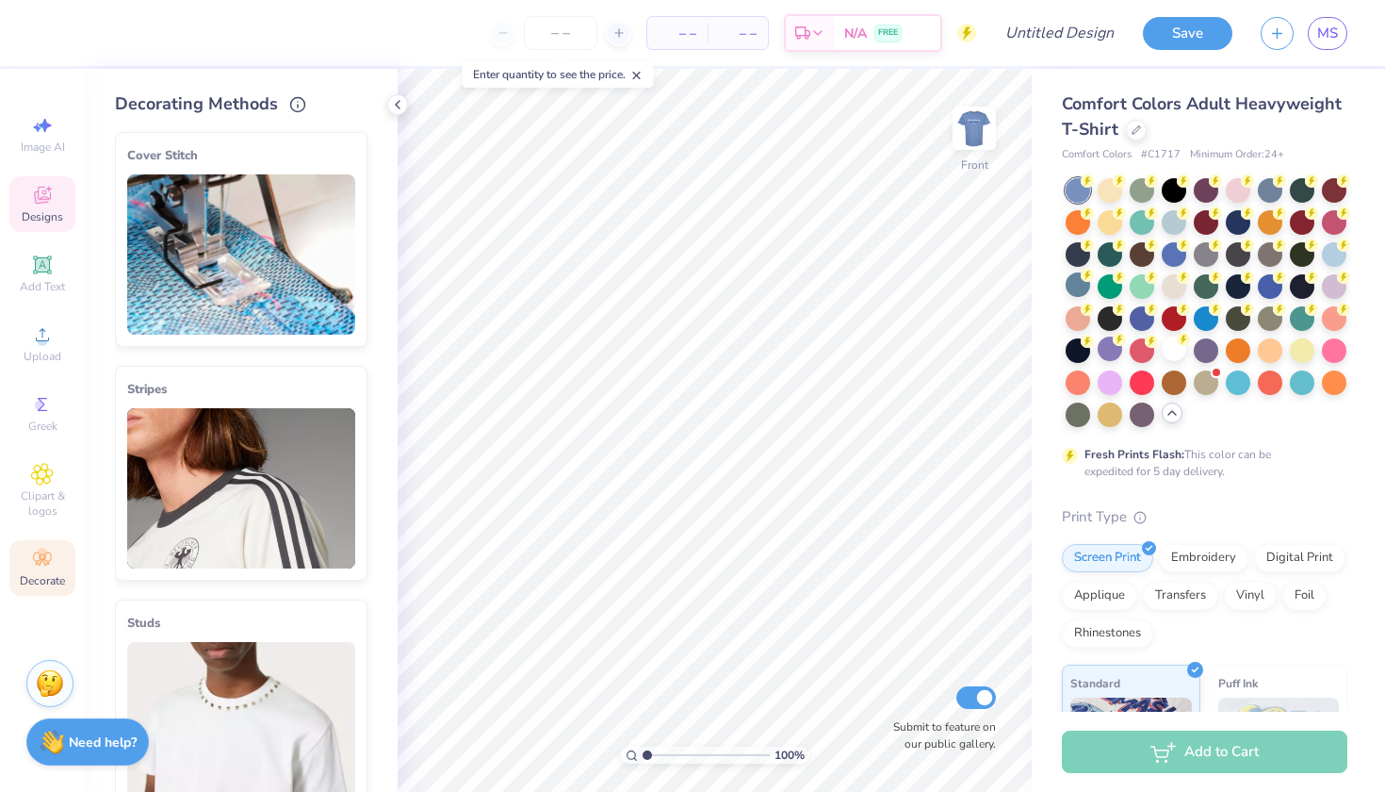
click at [46, 219] on span "Designs" at bounding box center [42, 216] width 41 height 15
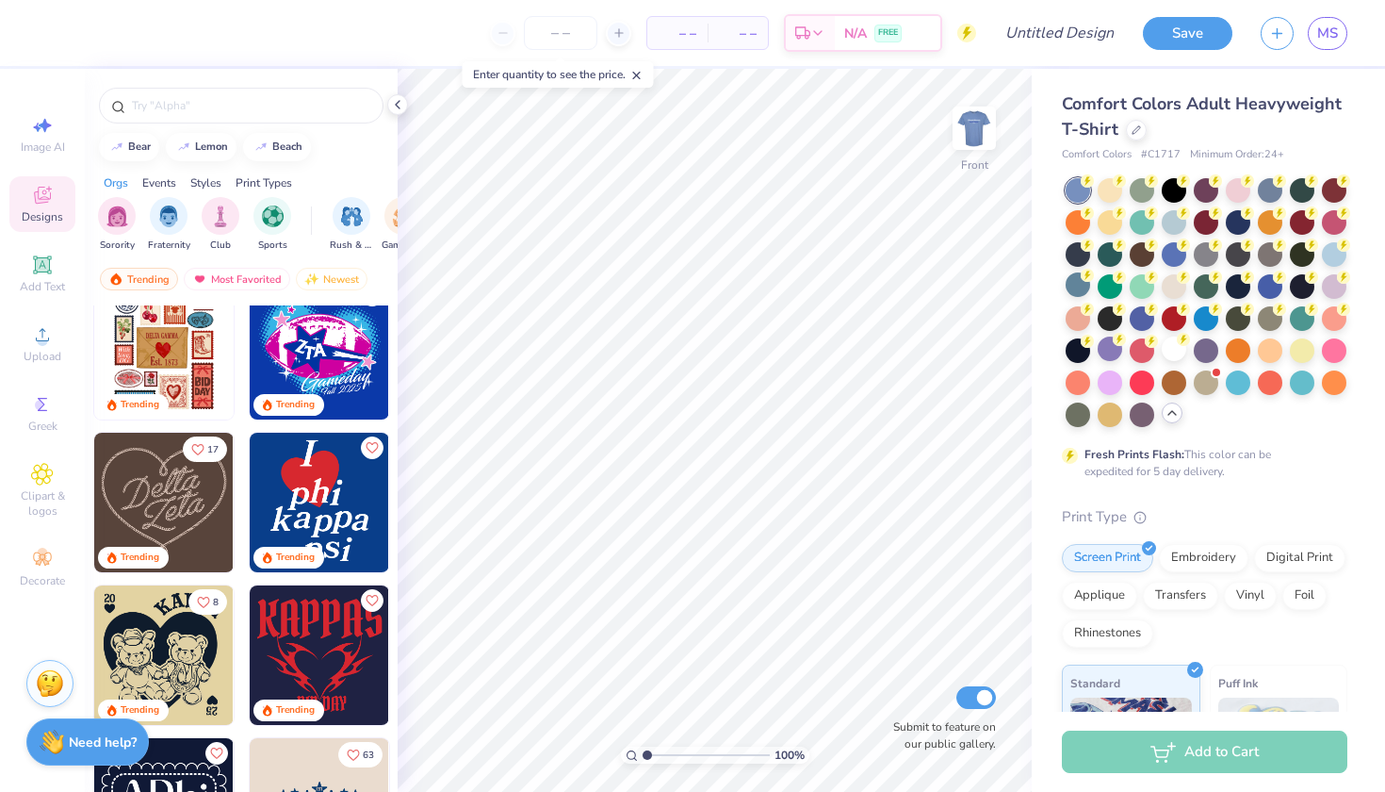
scroll to position [801, 0]
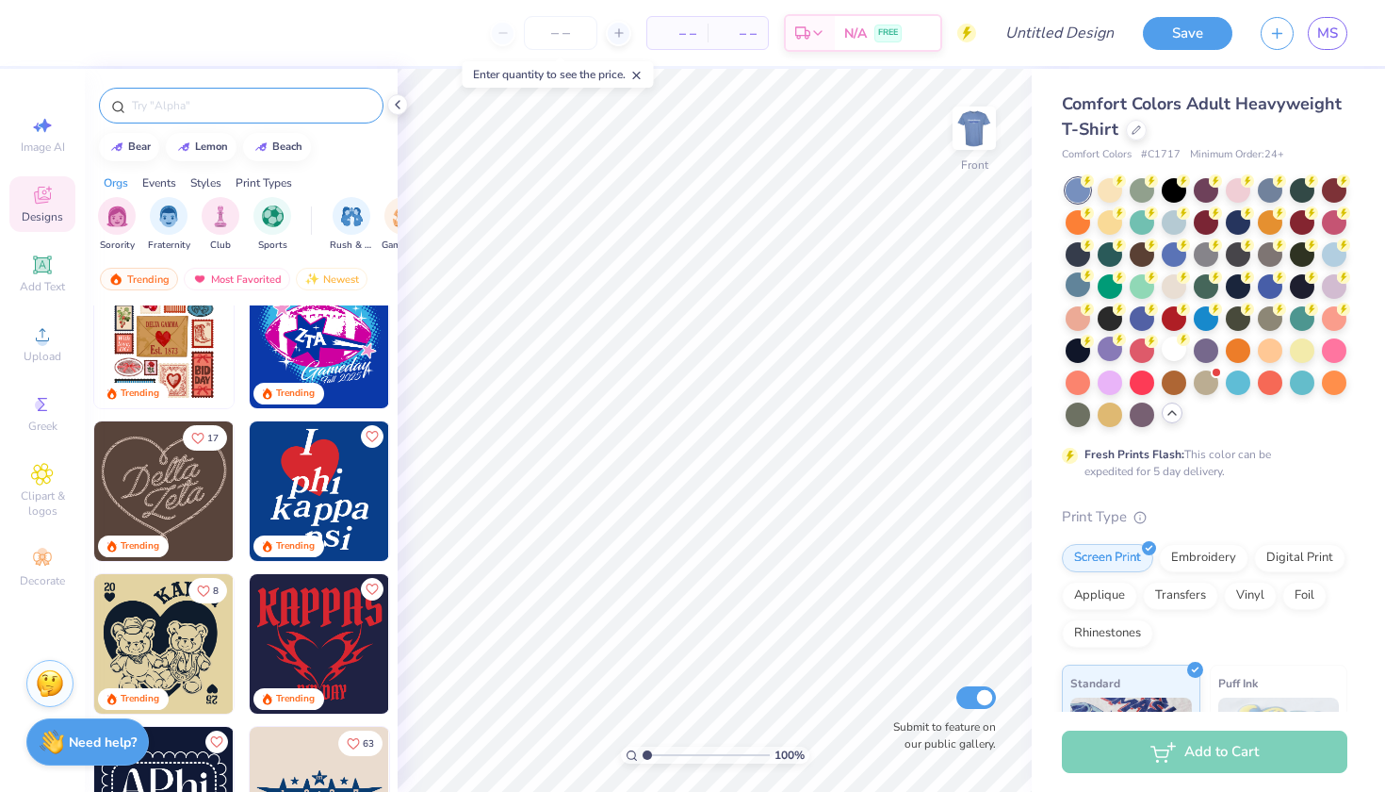
click at [229, 105] on input "text" at bounding box center [250, 105] width 241 height 19
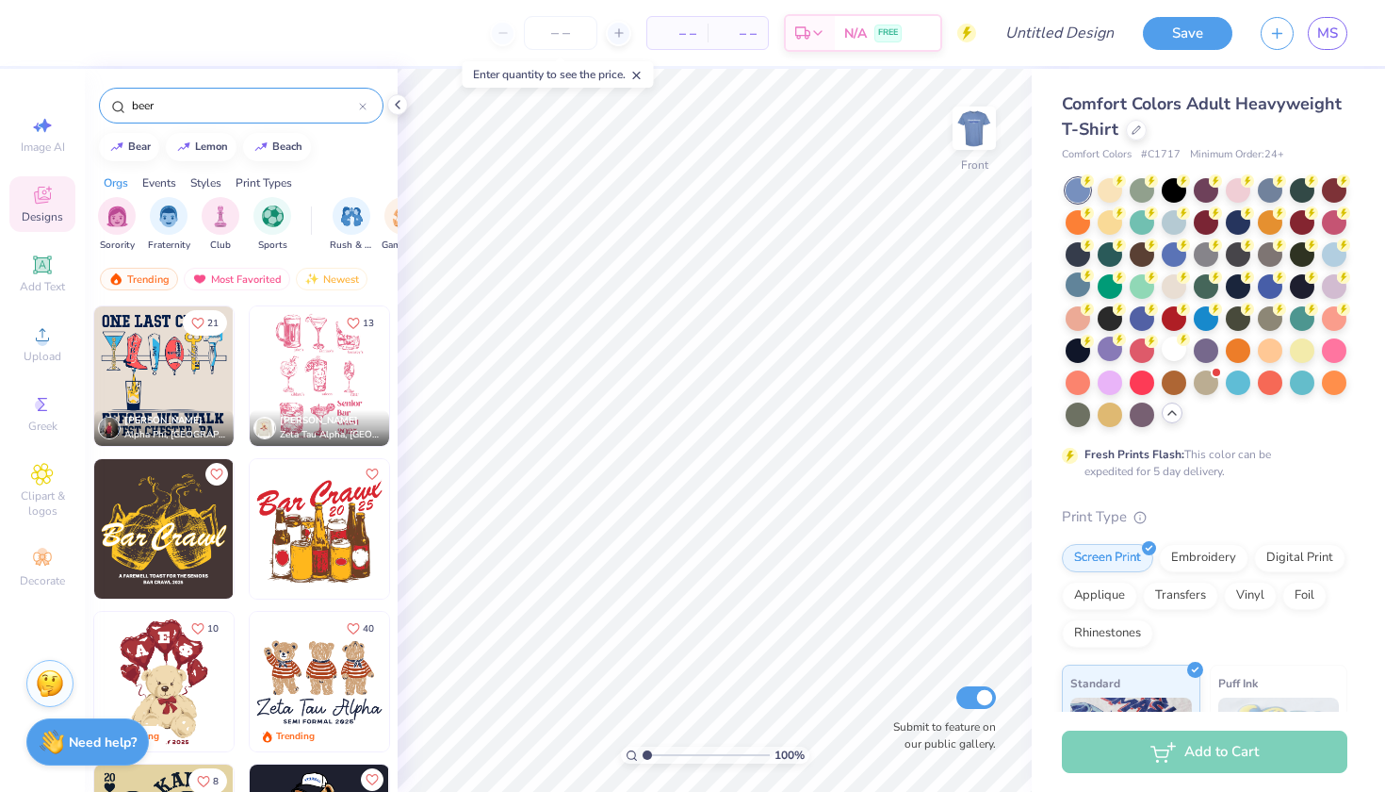
click at [330, 387] on img at bounding box center [319, 375] width 139 height 139
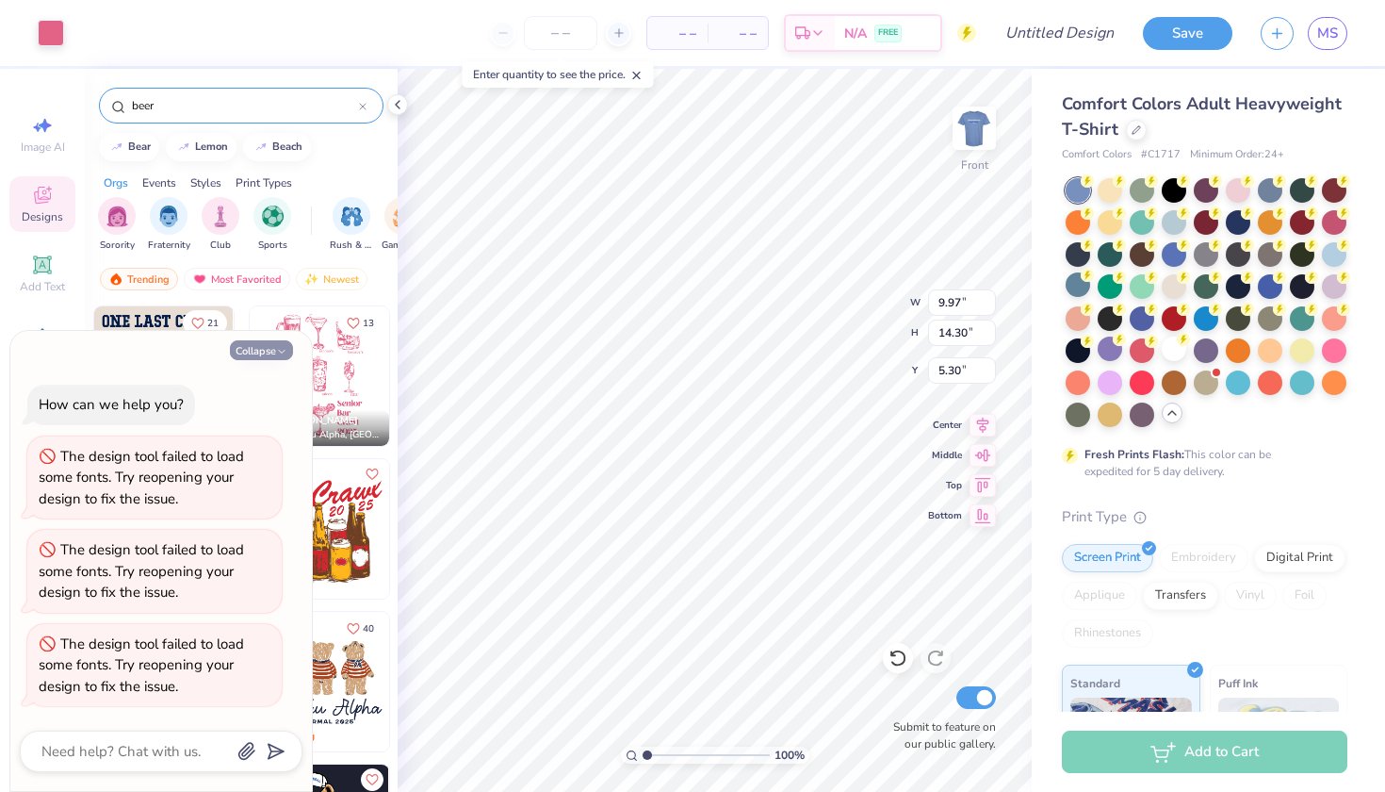
click at [270, 349] on button "Collapse" at bounding box center [261, 350] width 63 height 20
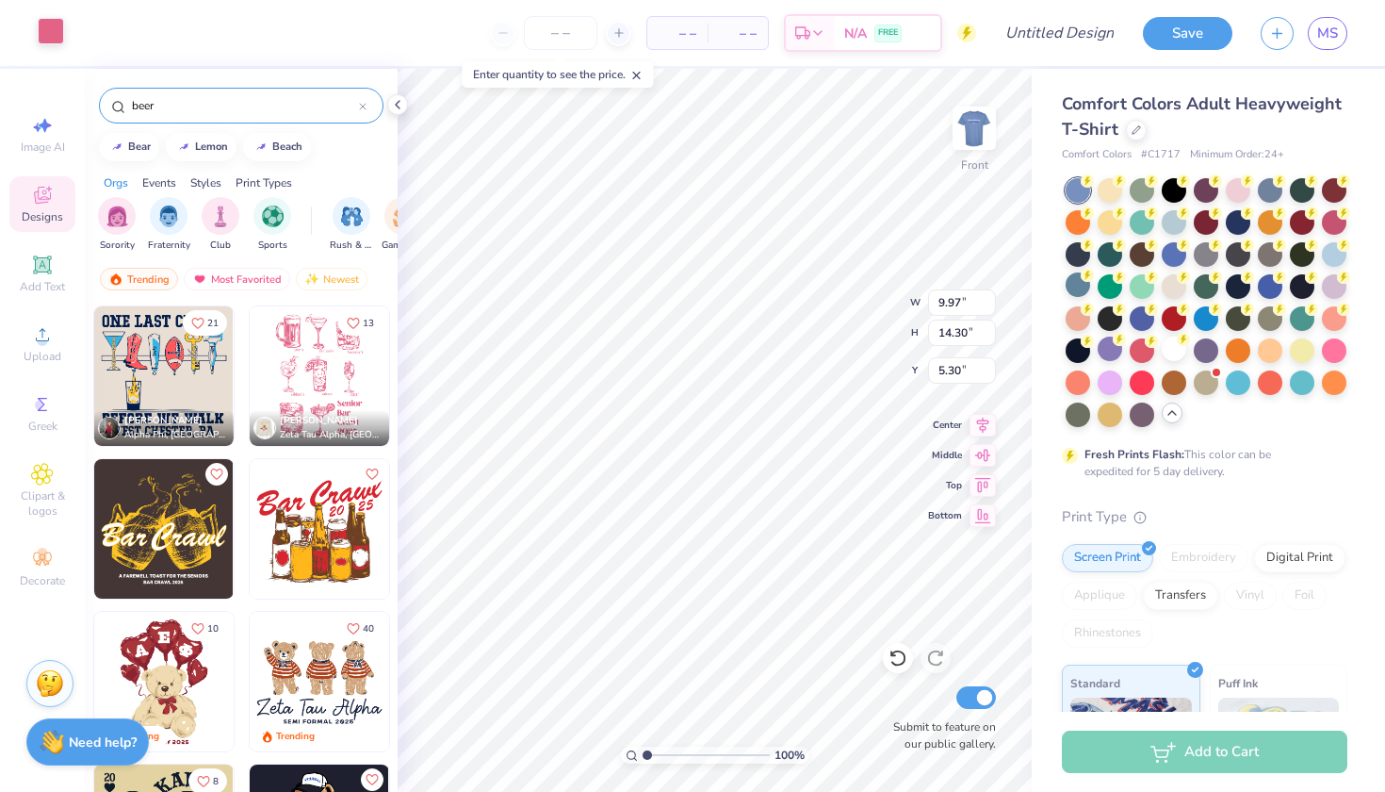
click at [47, 32] on div at bounding box center [51, 31] width 26 height 26
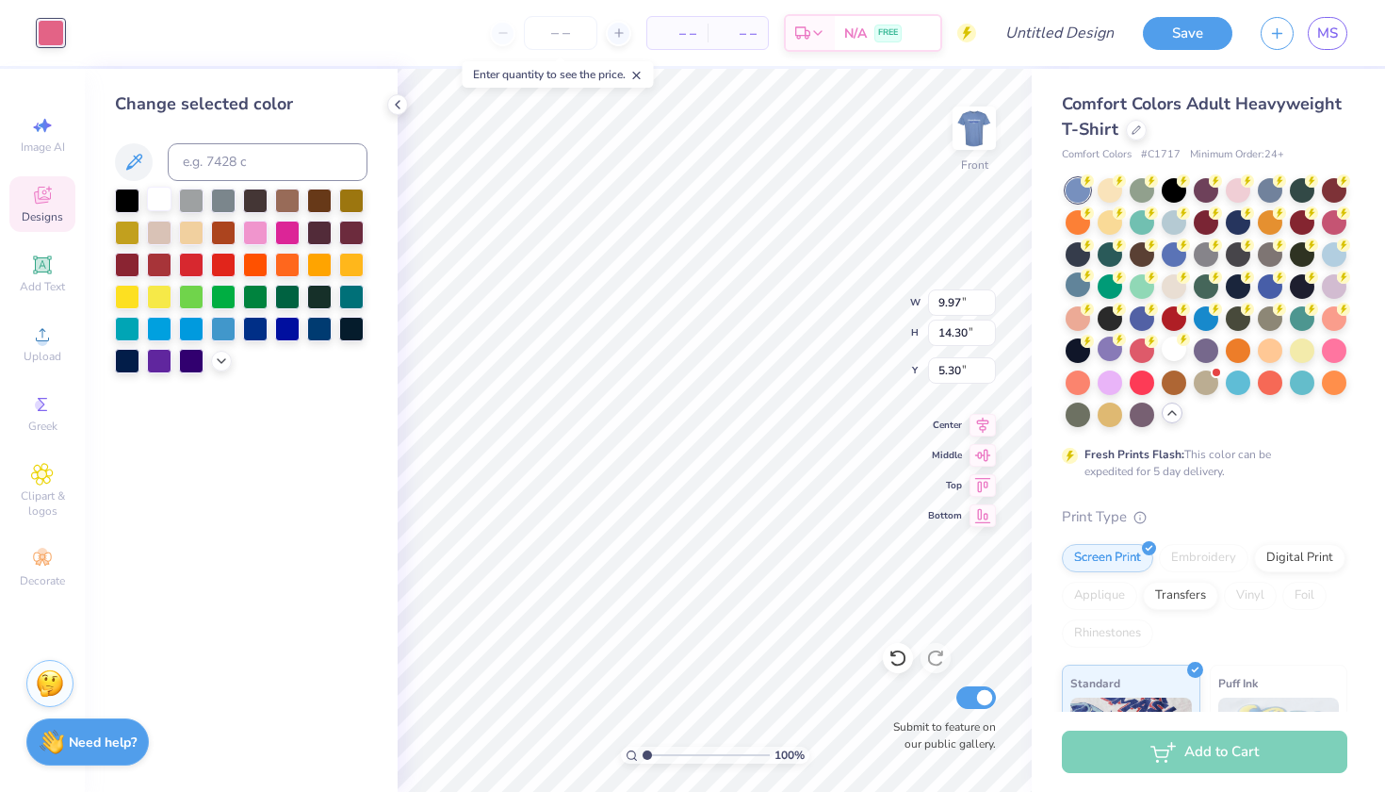
click at [161, 203] on div at bounding box center [159, 199] width 24 height 24
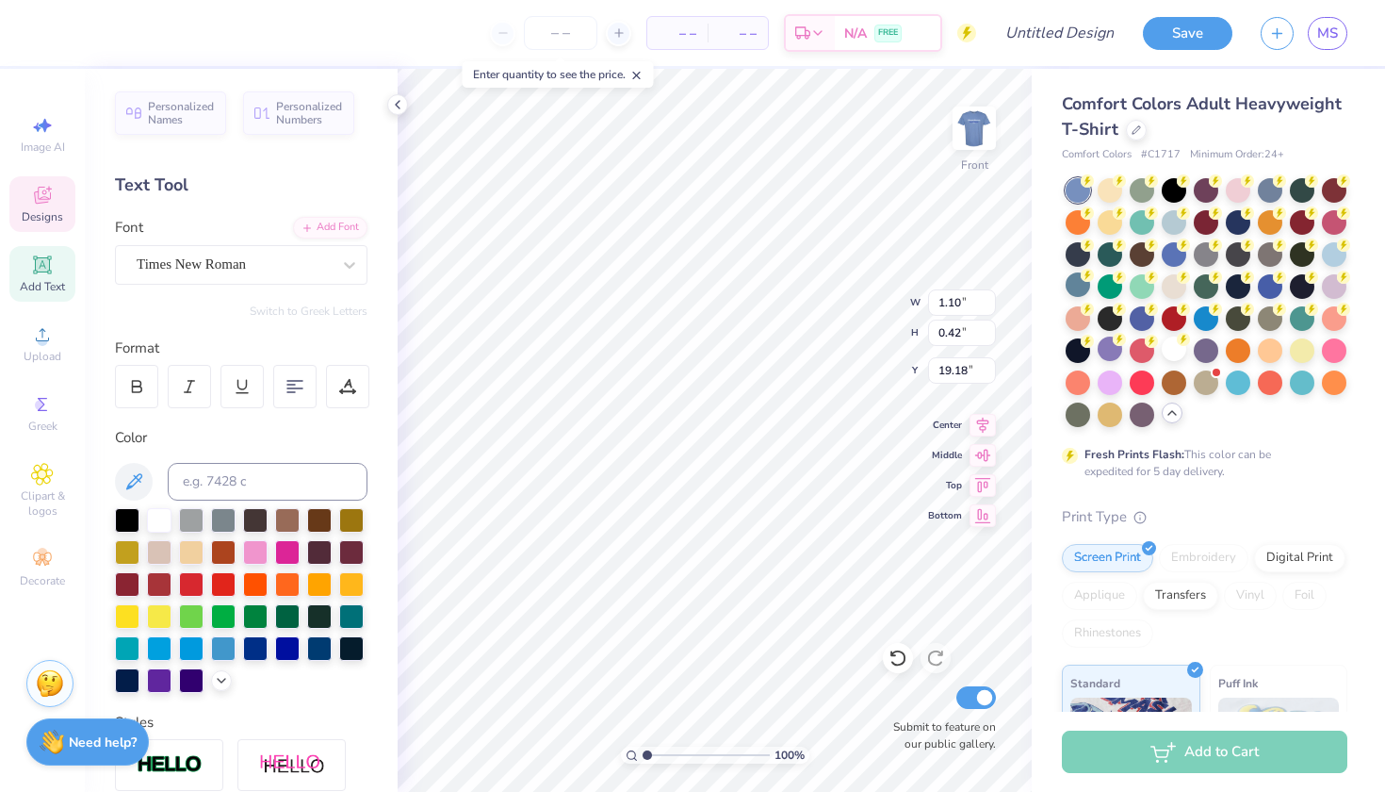
scroll to position [0, 1]
click at [890, 657] on icon at bounding box center [898, 657] width 19 height 19
click at [971, 125] on img at bounding box center [974, 127] width 75 height 75
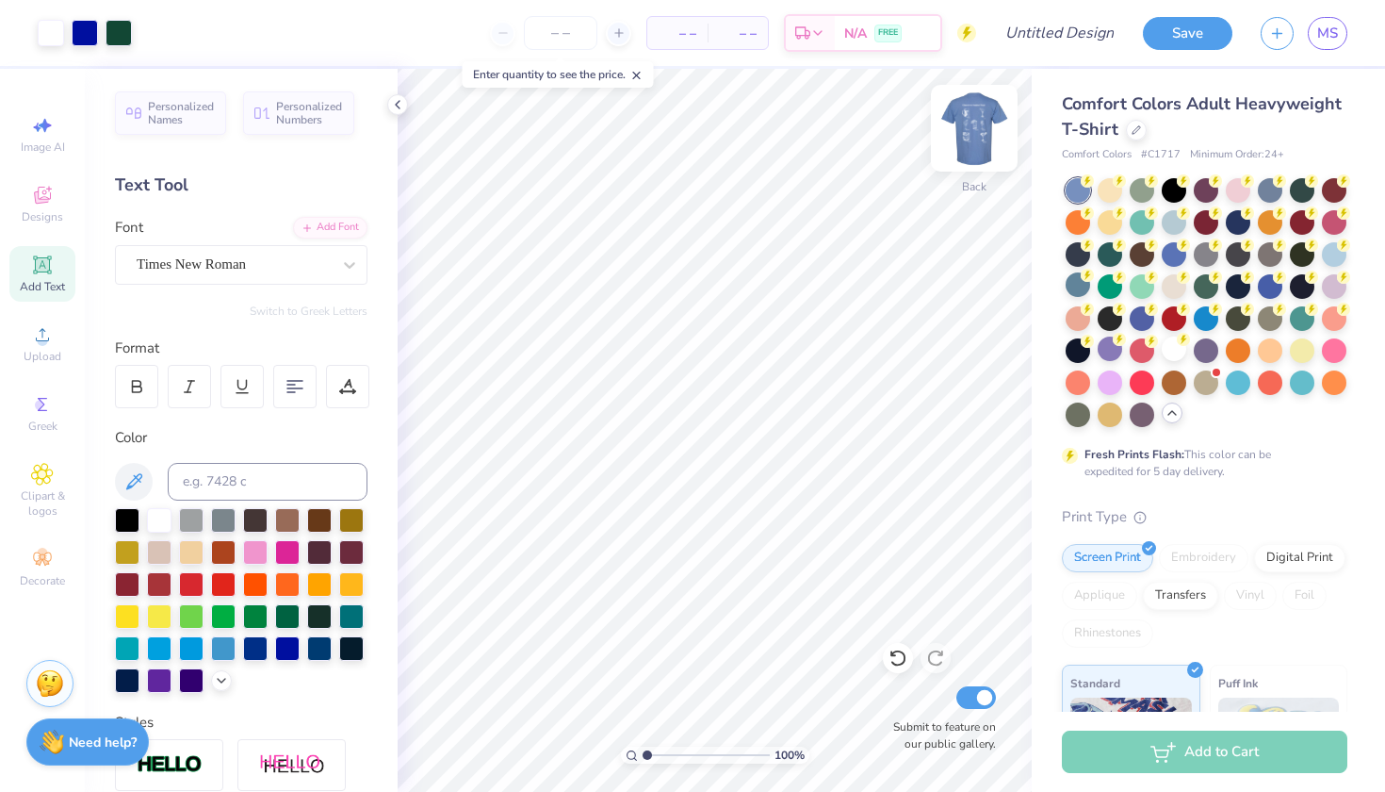
click at [975, 139] on img at bounding box center [974, 127] width 75 height 75
click at [893, 651] on icon at bounding box center [898, 657] width 19 height 19
click at [894, 653] on icon at bounding box center [898, 658] width 16 height 17
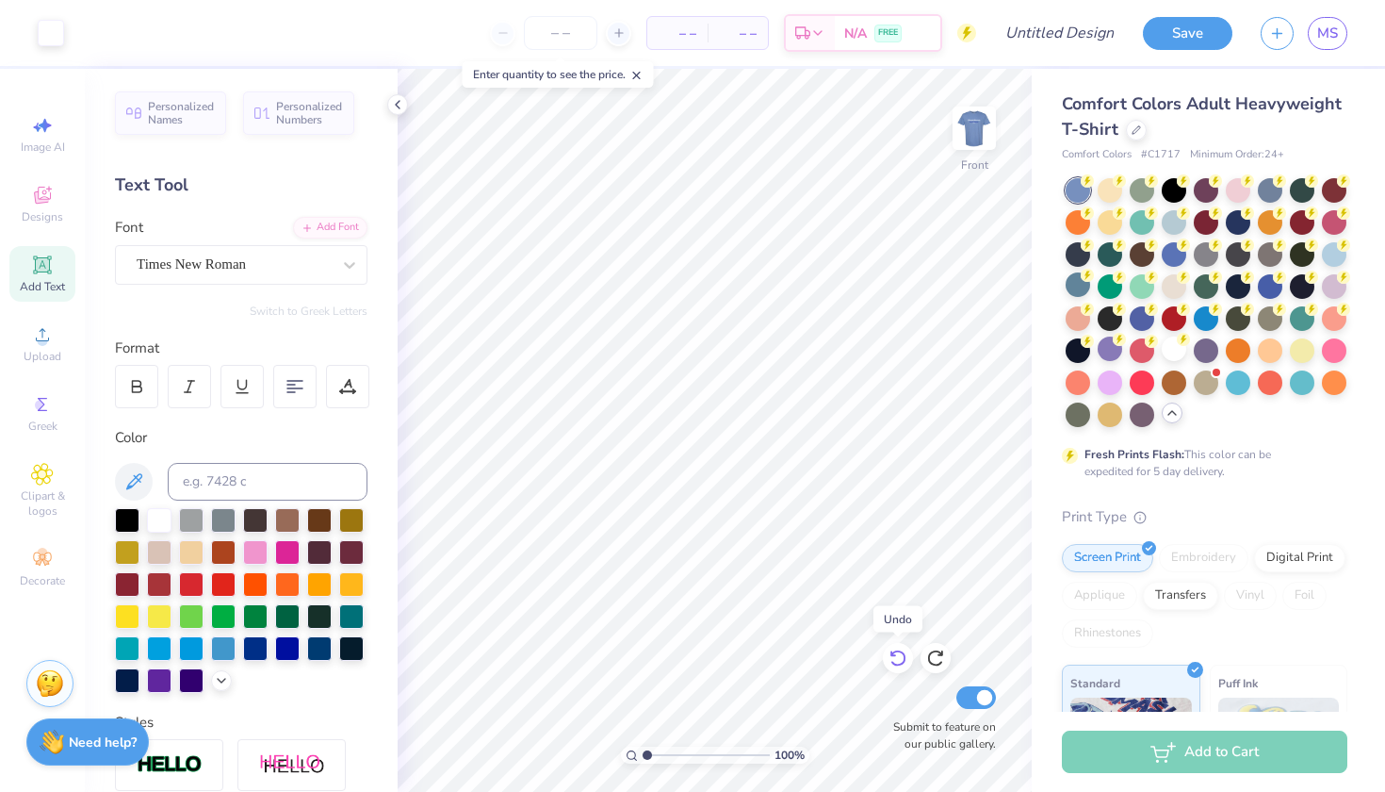
click at [894, 653] on icon at bounding box center [898, 658] width 16 height 17
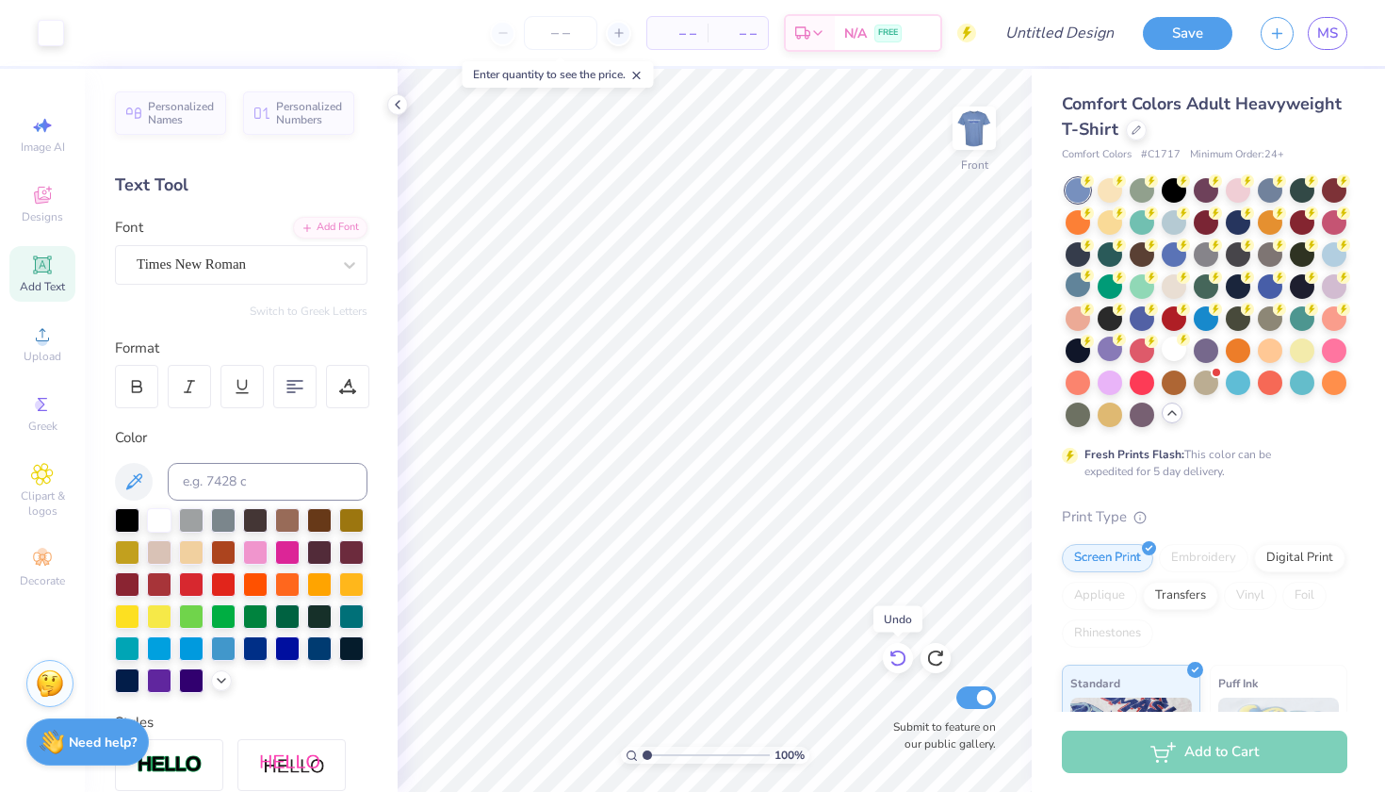
click at [894, 653] on icon at bounding box center [898, 658] width 16 height 17
click at [937, 652] on icon at bounding box center [935, 658] width 16 height 17
click at [936, 652] on icon at bounding box center [935, 658] width 16 height 17
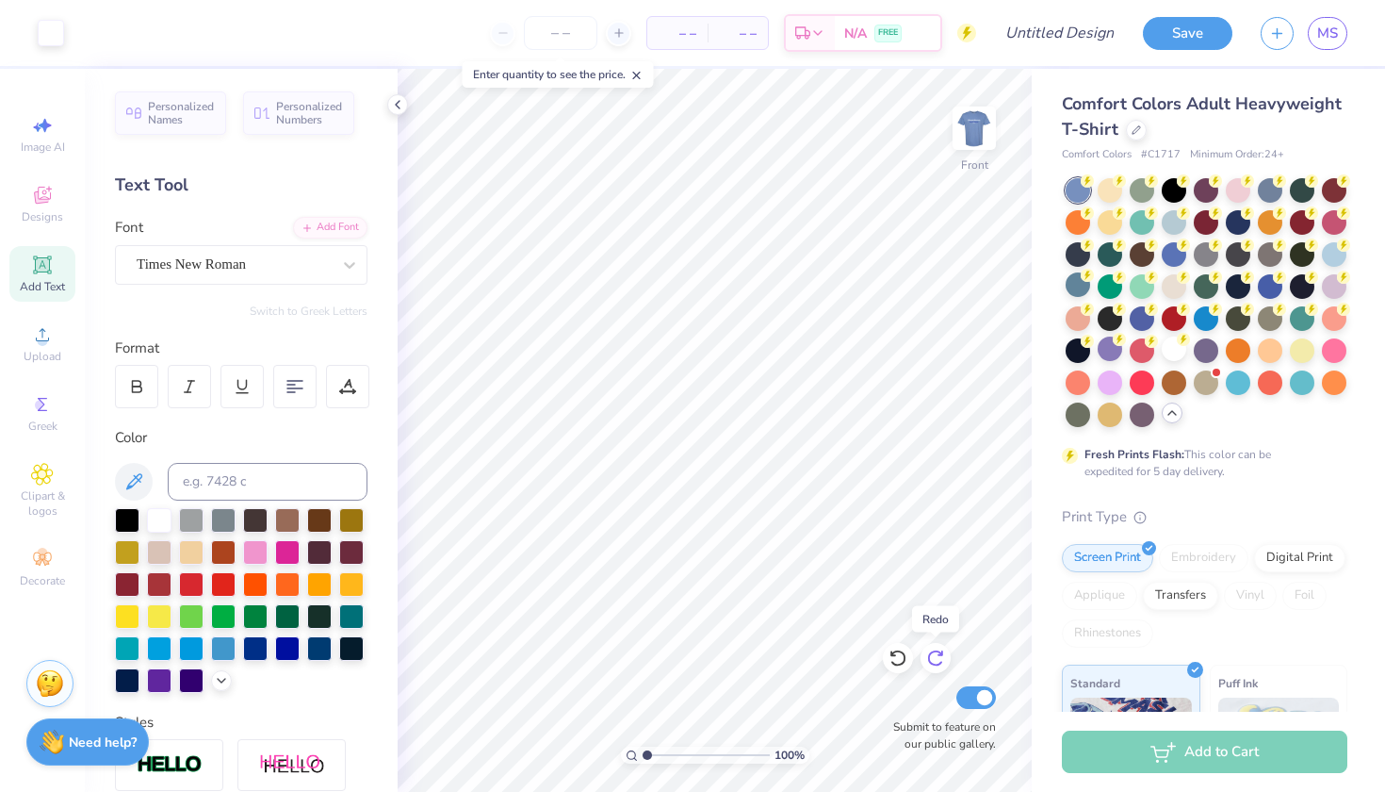
click at [936, 652] on icon at bounding box center [935, 658] width 16 height 17
click at [46, 212] on span "Designs" at bounding box center [42, 216] width 41 height 15
click at [900, 661] on icon at bounding box center [898, 657] width 19 height 19
click at [969, 128] on img at bounding box center [974, 127] width 75 height 75
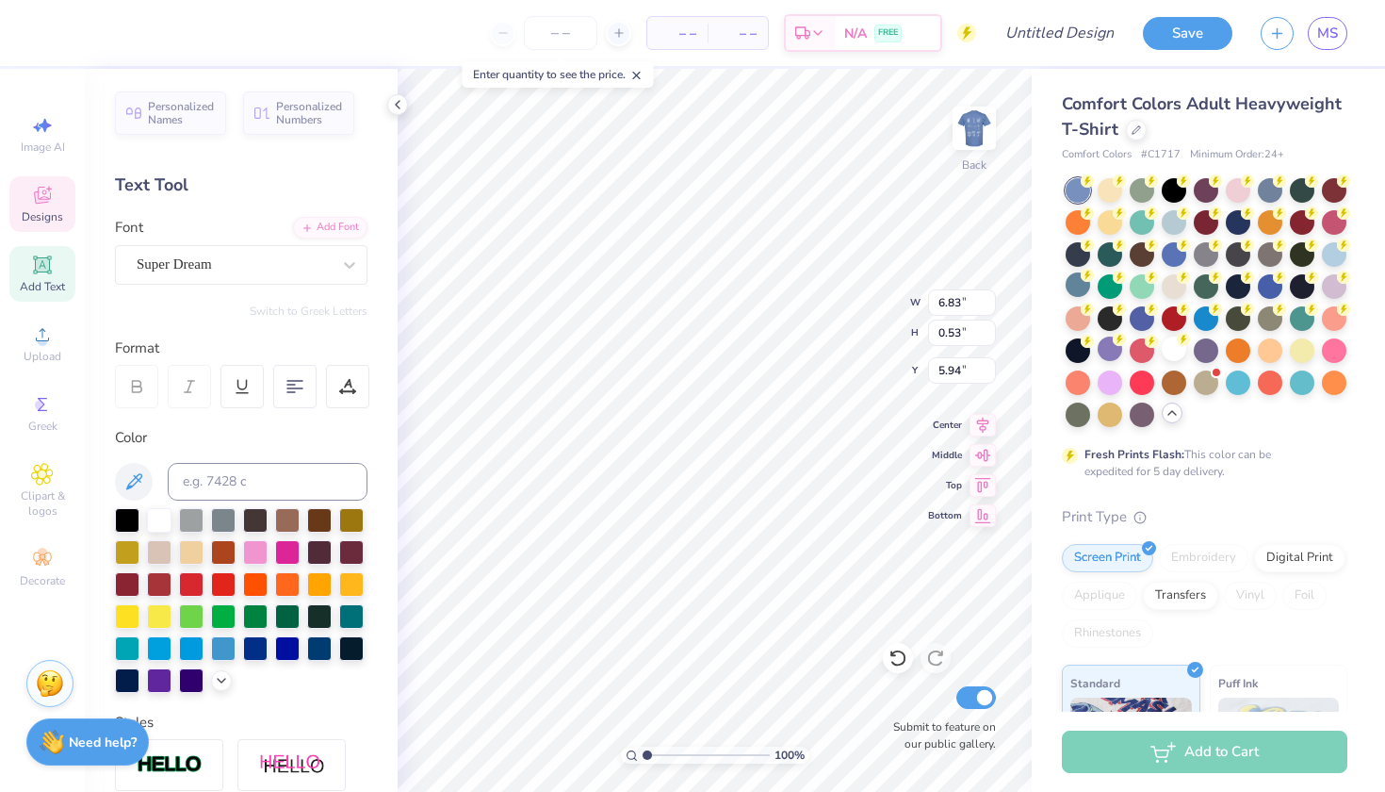
scroll to position [0, 6]
click at [160, 514] on div at bounding box center [159, 518] width 24 height 24
click at [157, 613] on div at bounding box center [159, 614] width 24 height 24
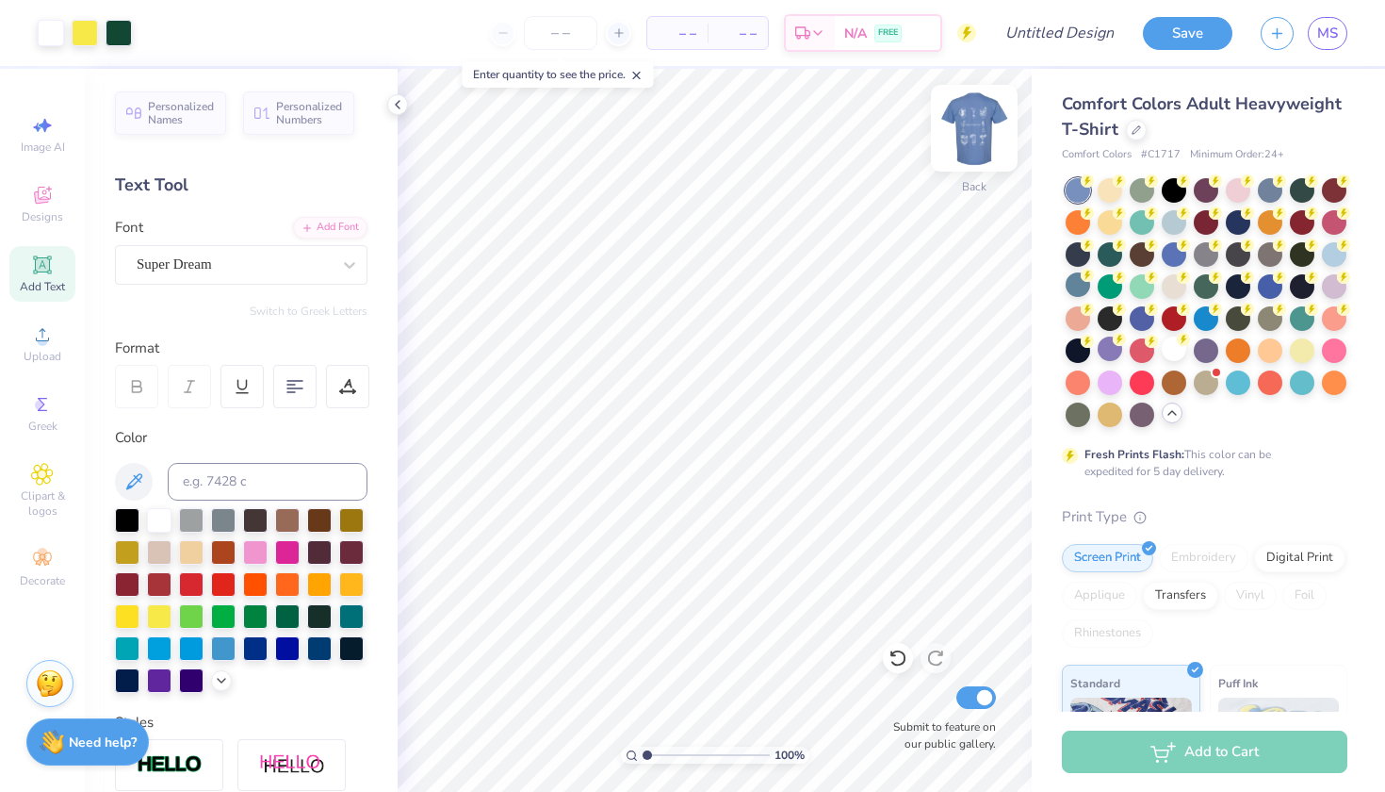
click at [971, 134] on img at bounding box center [974, 127] width 75 height 75
click at [1080, 38] on input "Design Title" at bounding box center [1083, 33] width 92 height 38
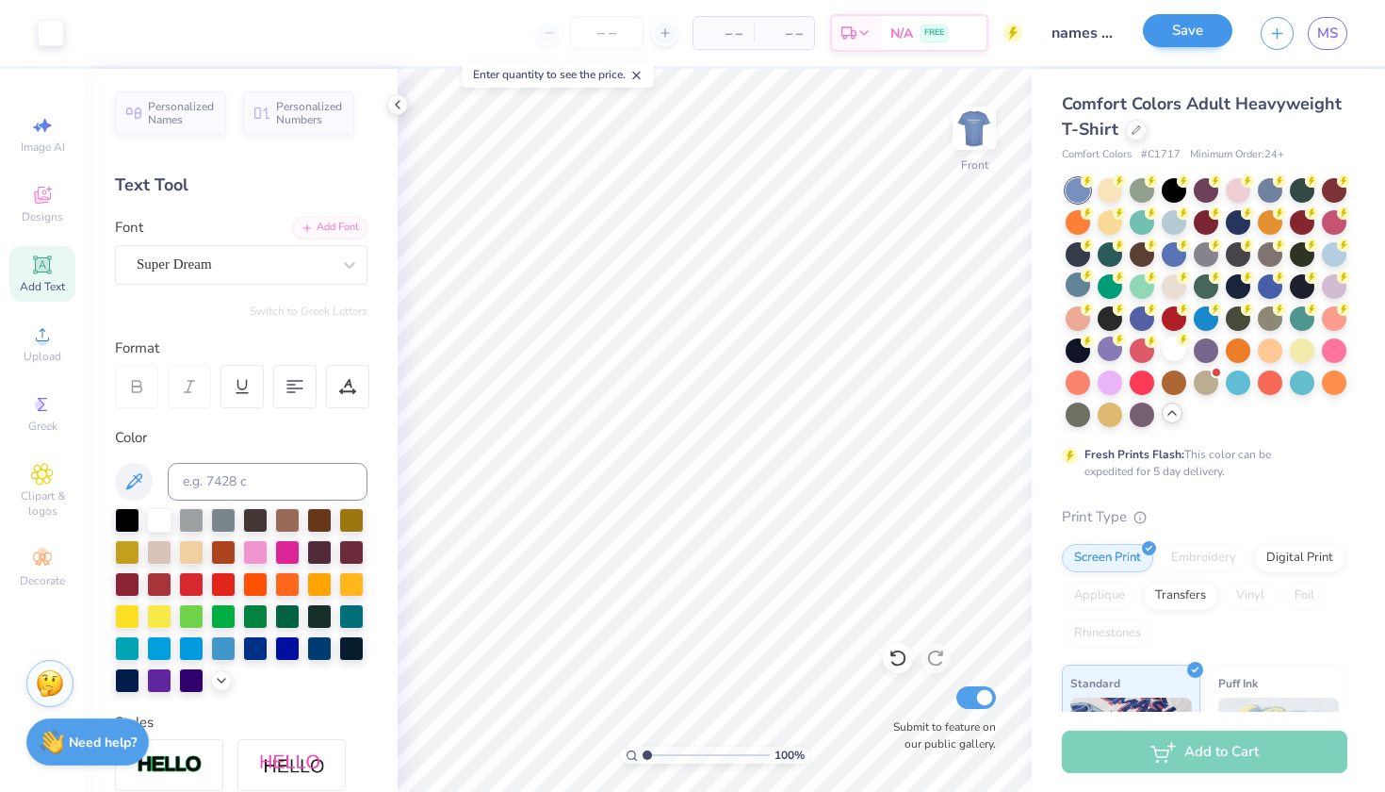
drag, startPoint x: 1210, startPoint y: 2, endPoint x: 1195, endPoint y: 32, distance: 33.7
click at [1195, 32] on button "Save" at bounding box center [1188, 30] width 90 height 33
click at [1187, 31] on div "Save" at bounding box center [1188, 33] width 90 height 33
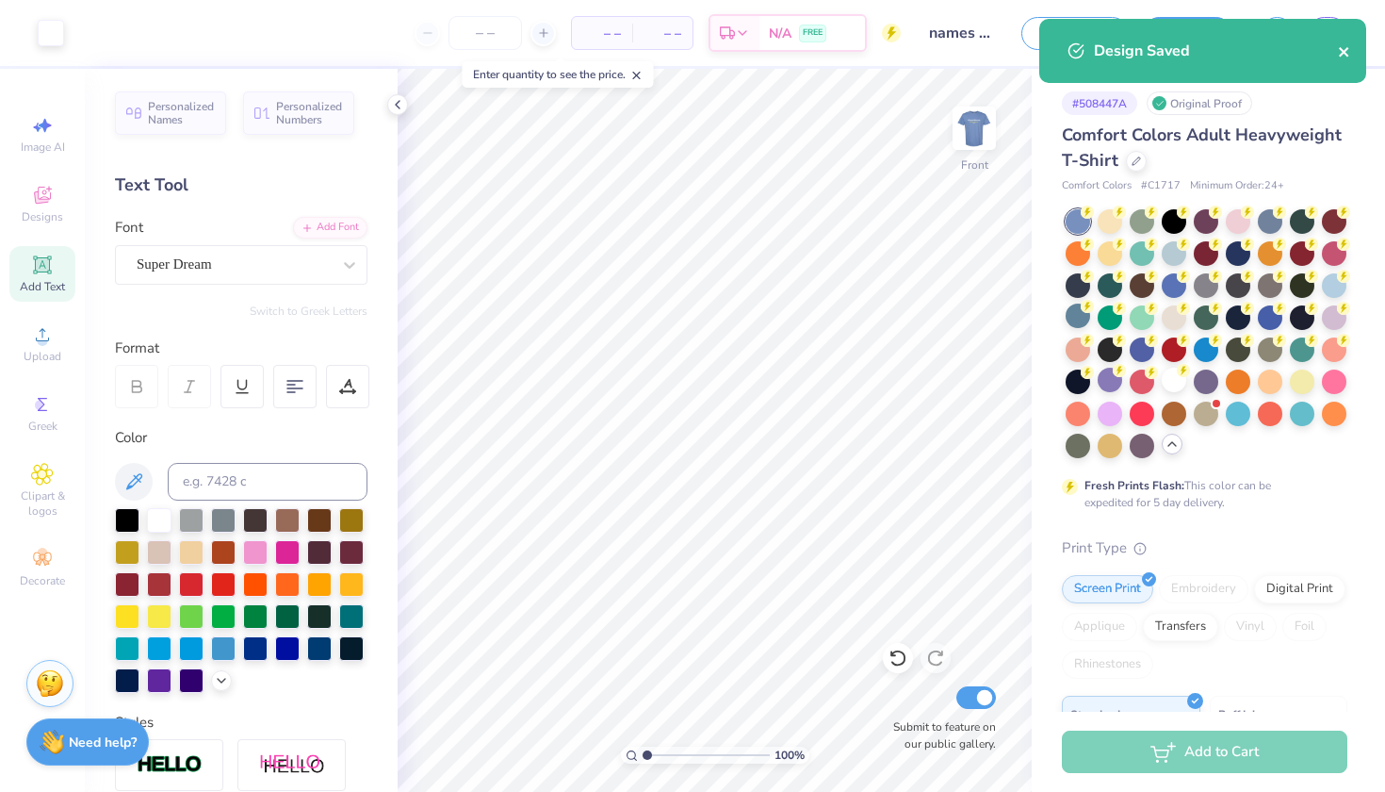
click at [1342, 57] on icon "close" at bounding box center [1344, 51] width 13 height 15
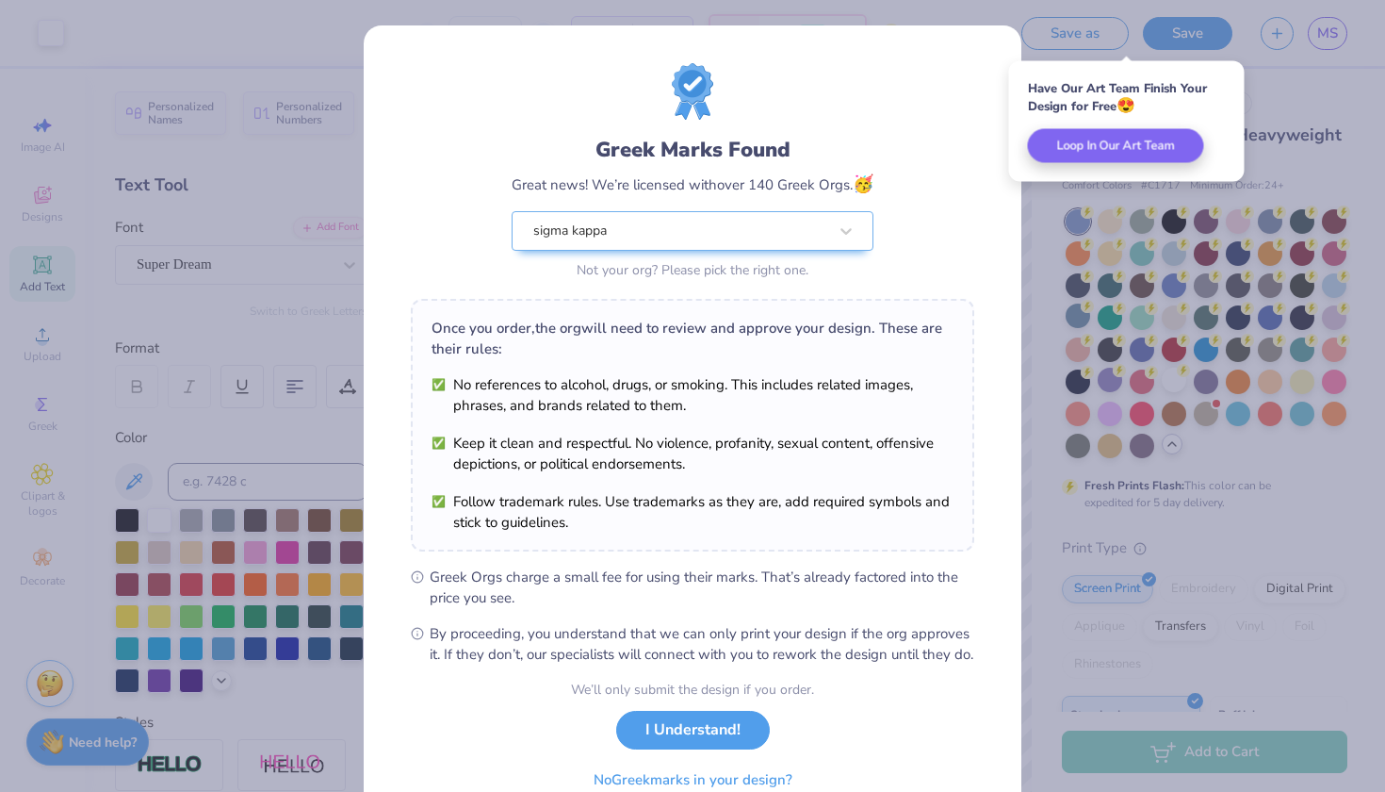
scroll to position [24, 0]
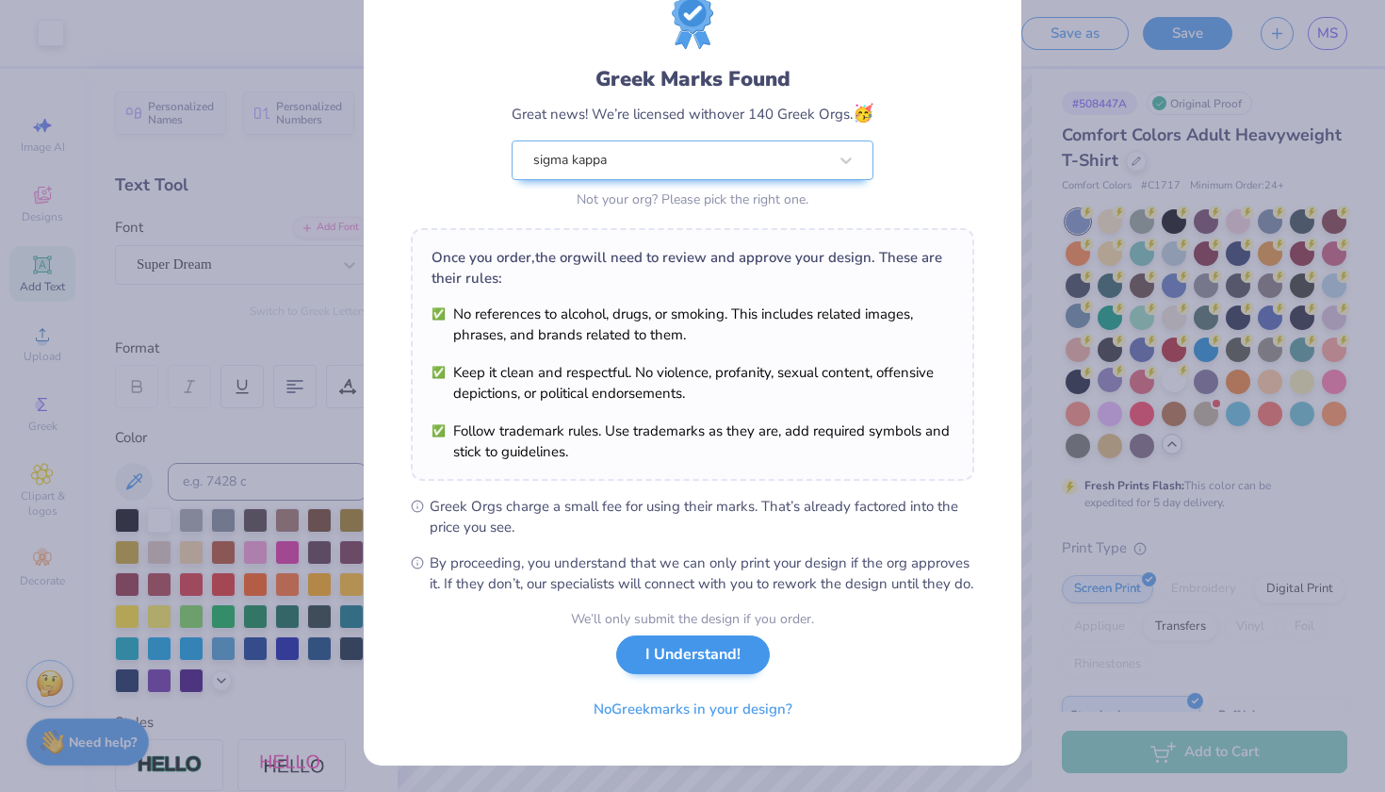
click at [694, 661] on button "I Understand!" at bounding box center [693, 654] width 154 height 39
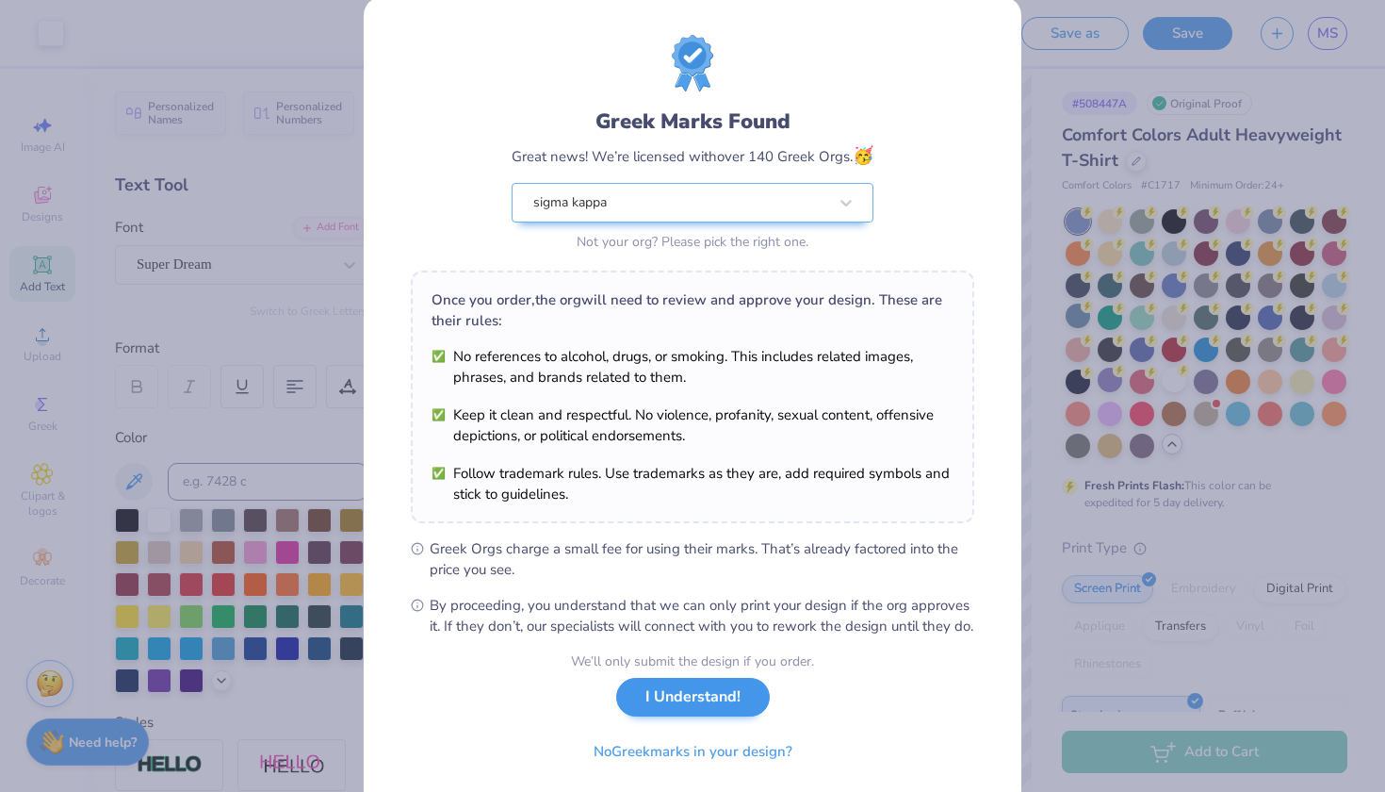
scroll to position [0, 0]
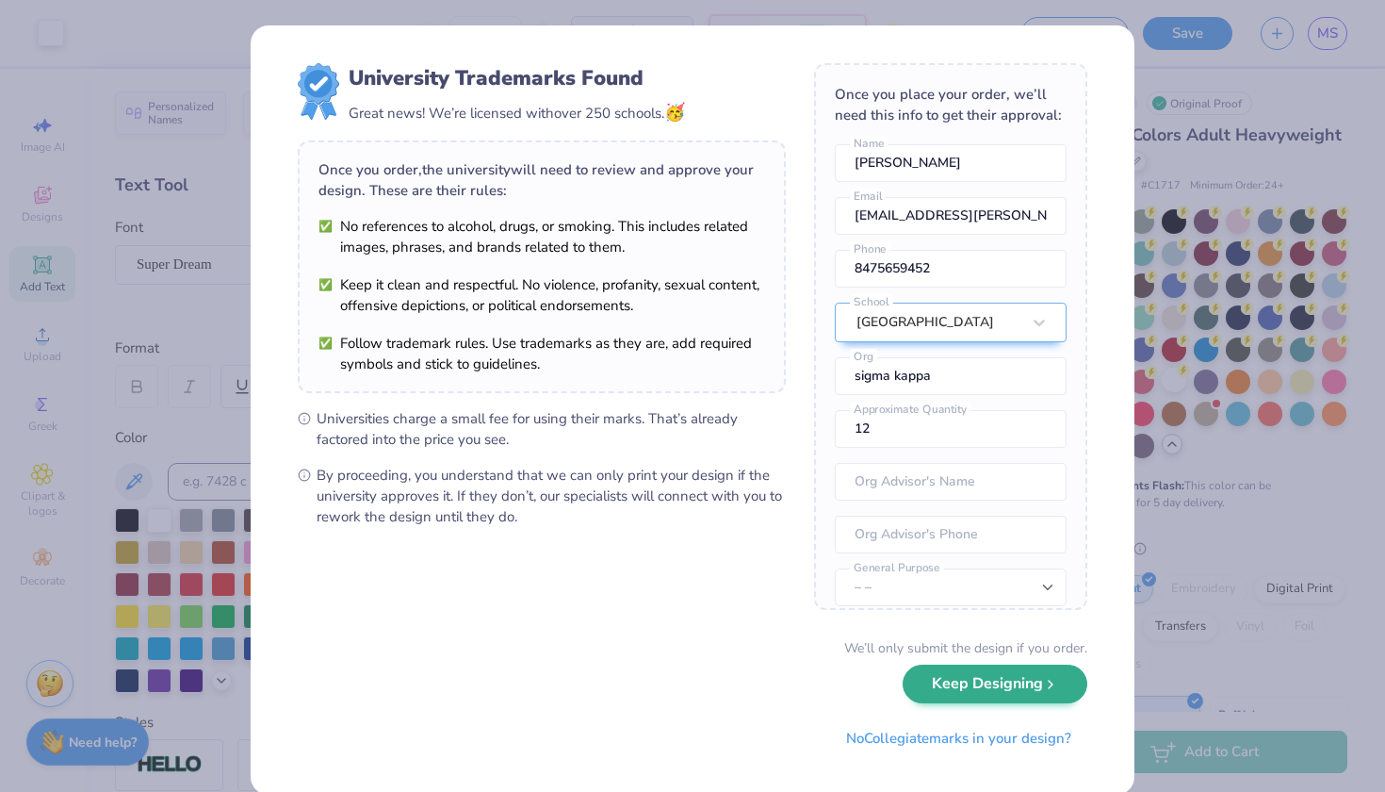
click at [1020, 684] on button "Keep Designing" at bounding box center [995, 683] width 185 height 39
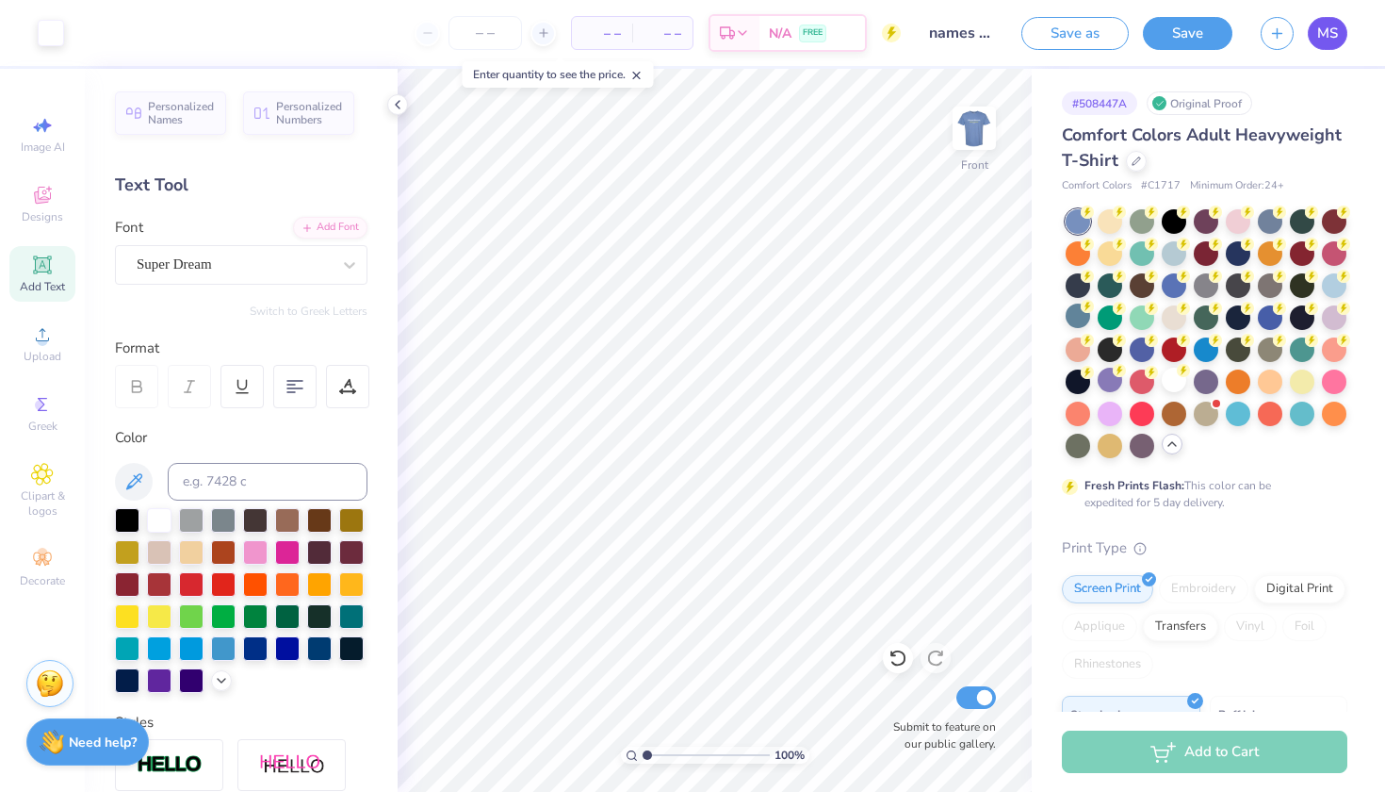
click at [1322, 38] on span "MS" at bounding box center [1327, 34] width 21 height 22
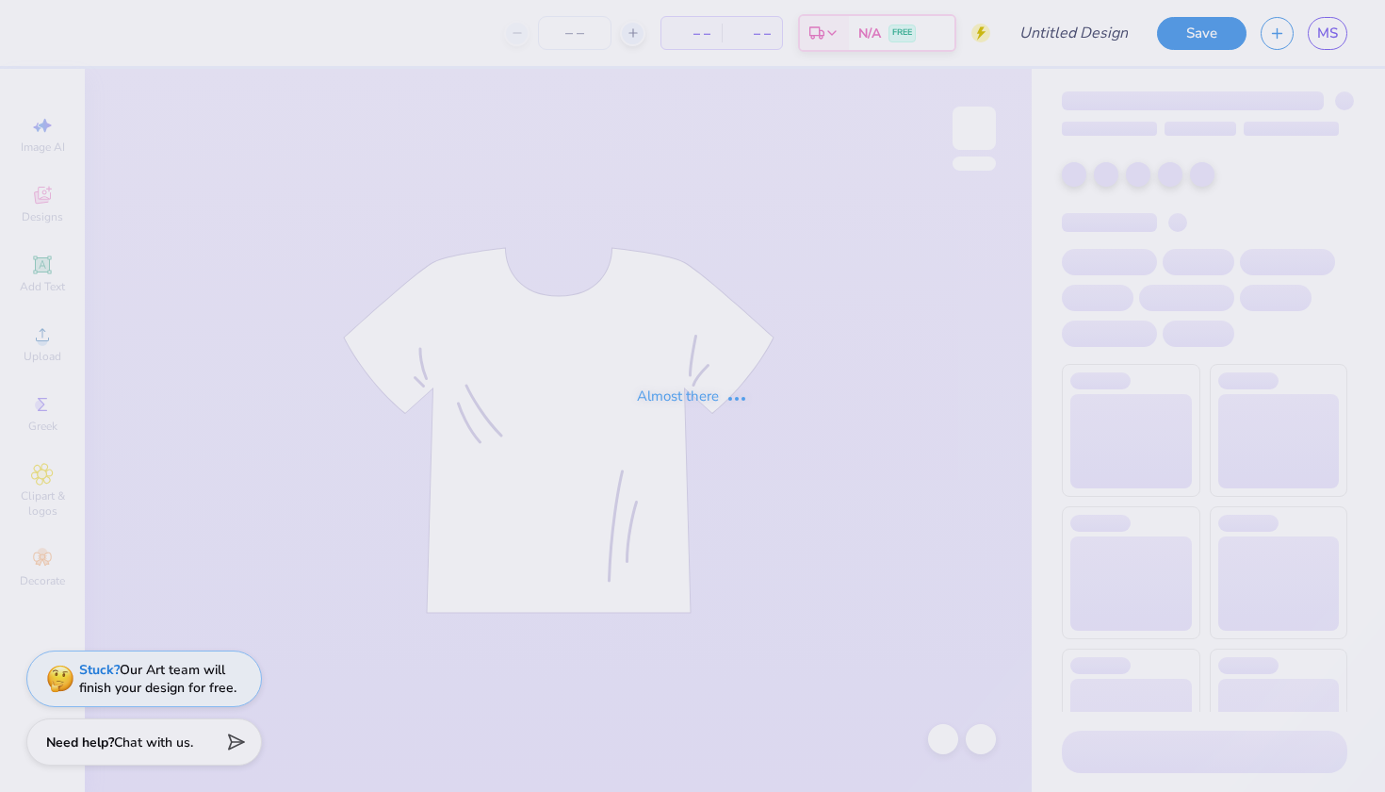
type input "names parents weekend"
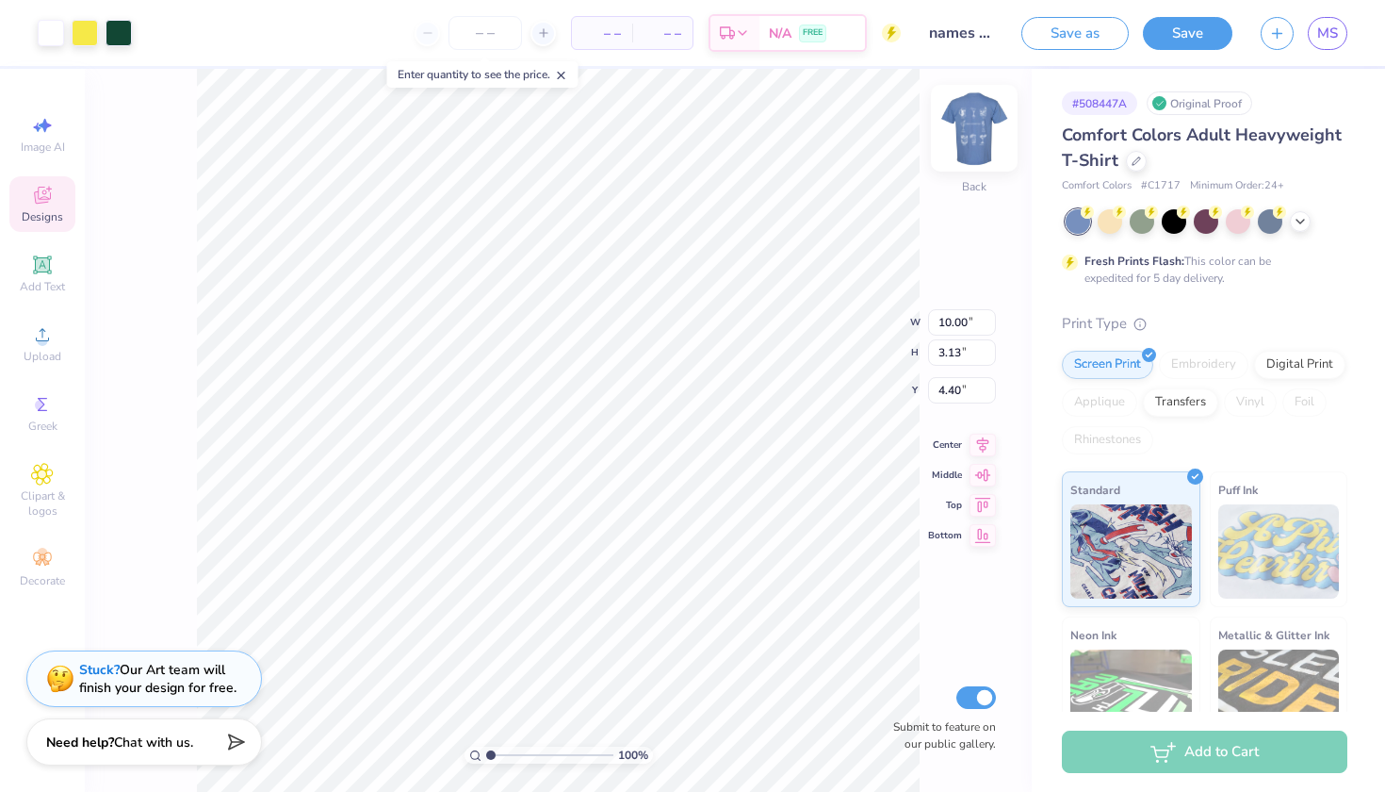
click at [973, 151] on img at bounding box center [974, 127] width 75 height 75
click at [986, 135] on img at bounding box center [974, 127] width 75 height 75
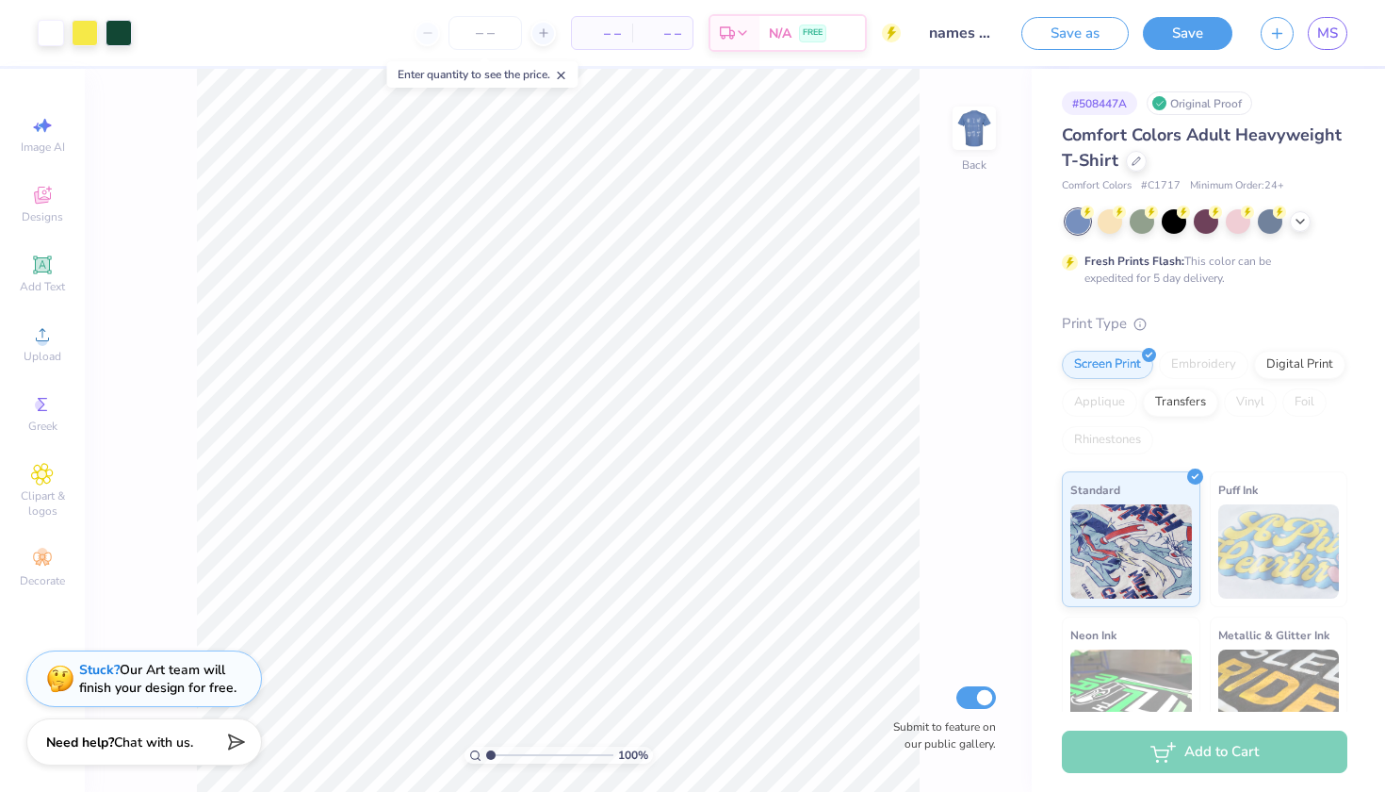
click at [568, 75] on icon at bounding box center [561, 75] width 13 height 13
click at [1089, 39] on button "Save as" at bounding box center [1074, 30] width 107 height 33
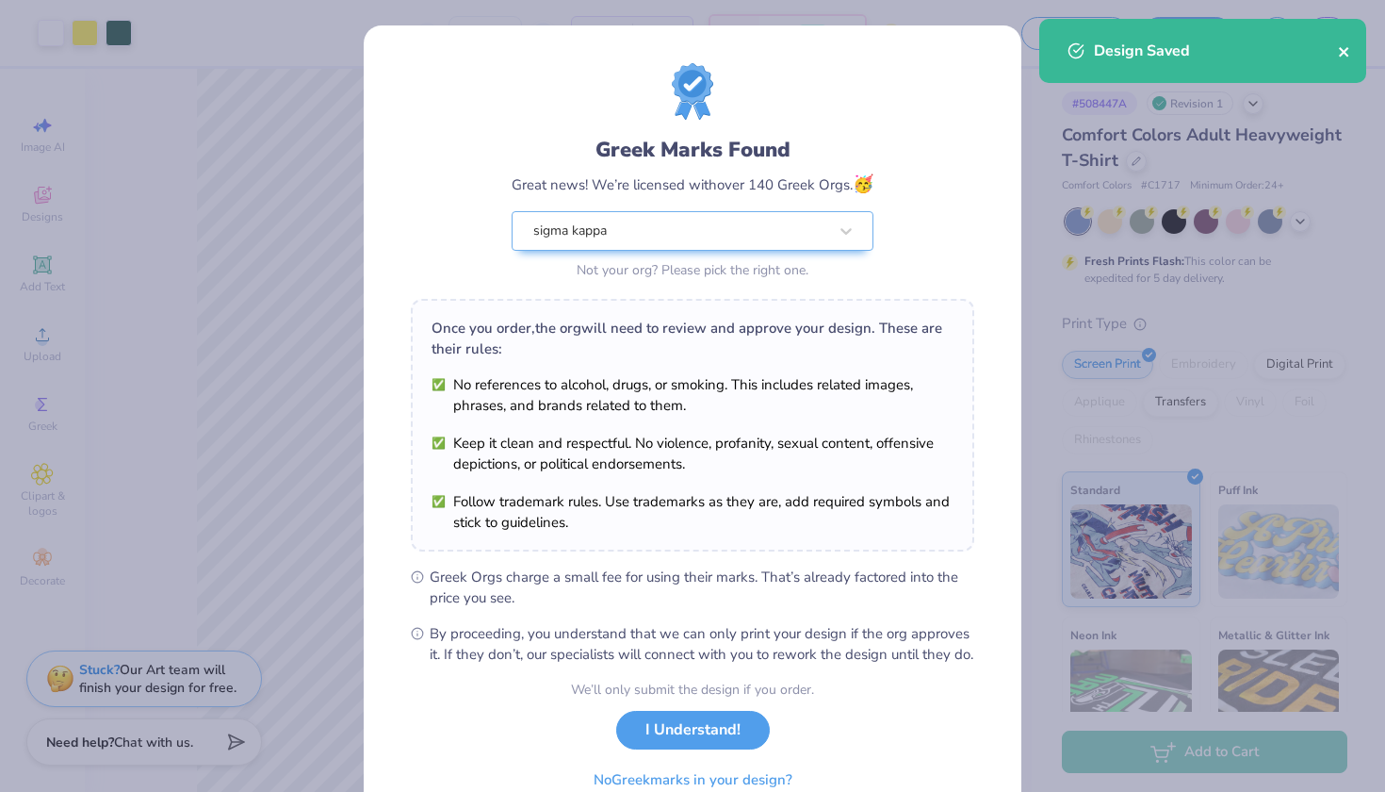
click at [1345, 60] on button "close" at bounding box center [1344, 51] width 13 height 23
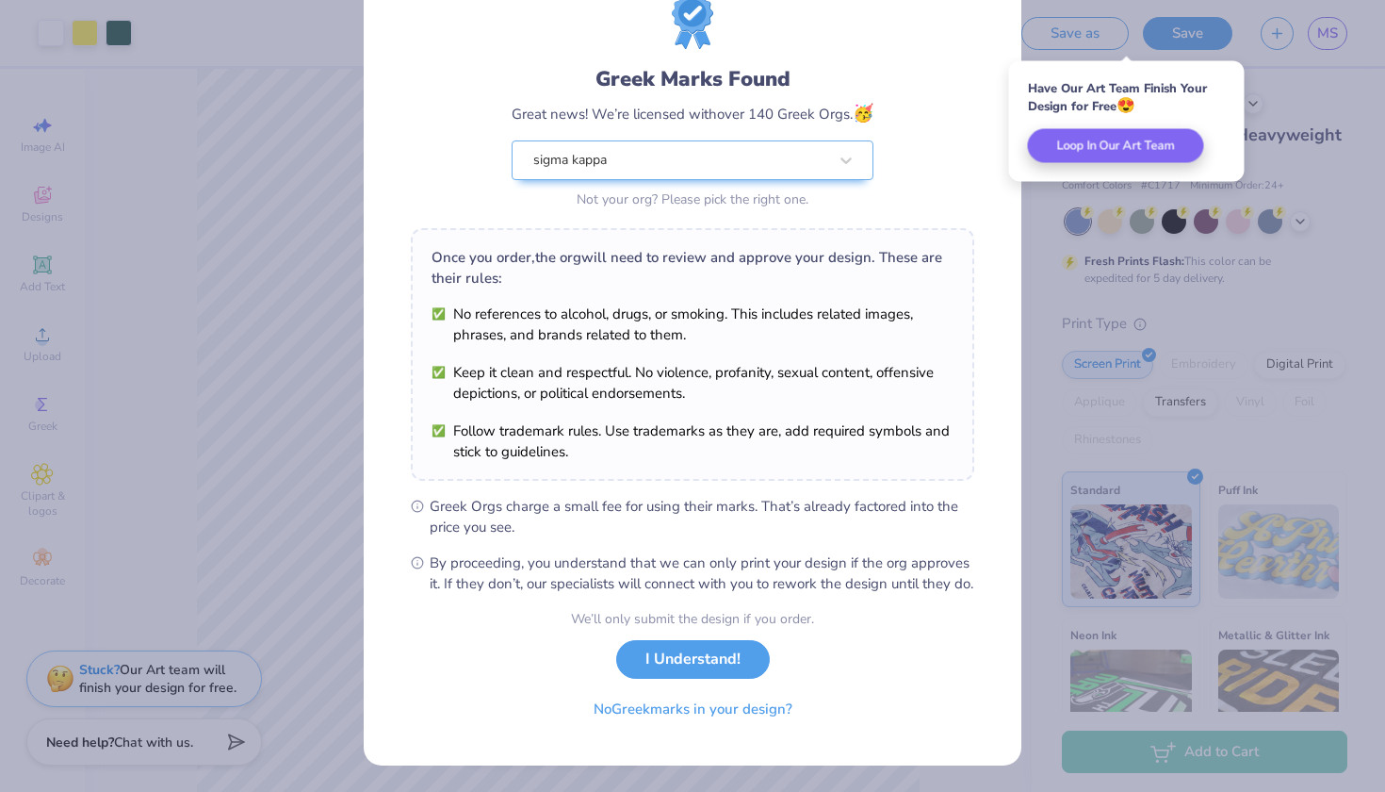
scroll to position [90, 0]
click at [697, 717] on button "No Greek marks in your design?" at bounding box center [693, 704] width 231 height 39
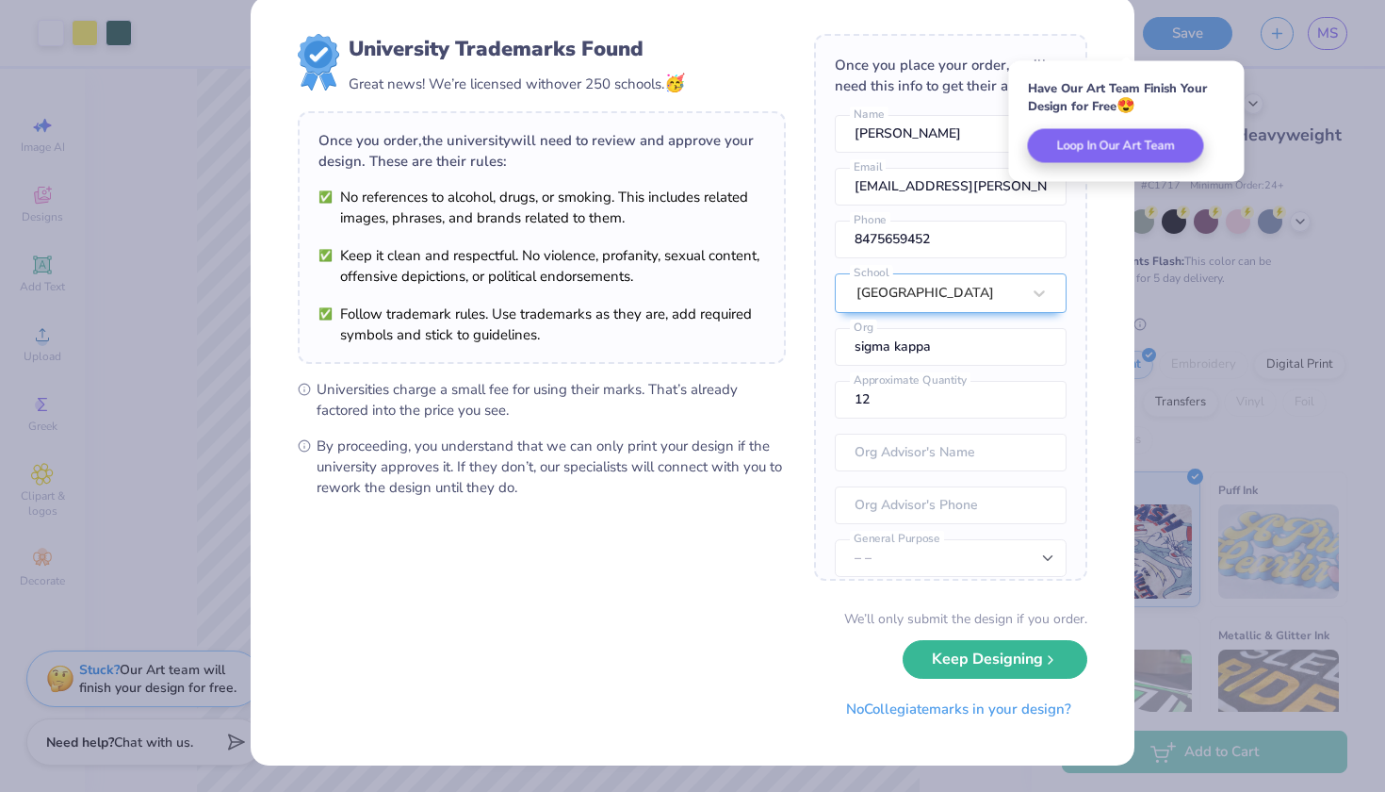
scroll to position [0, 0]
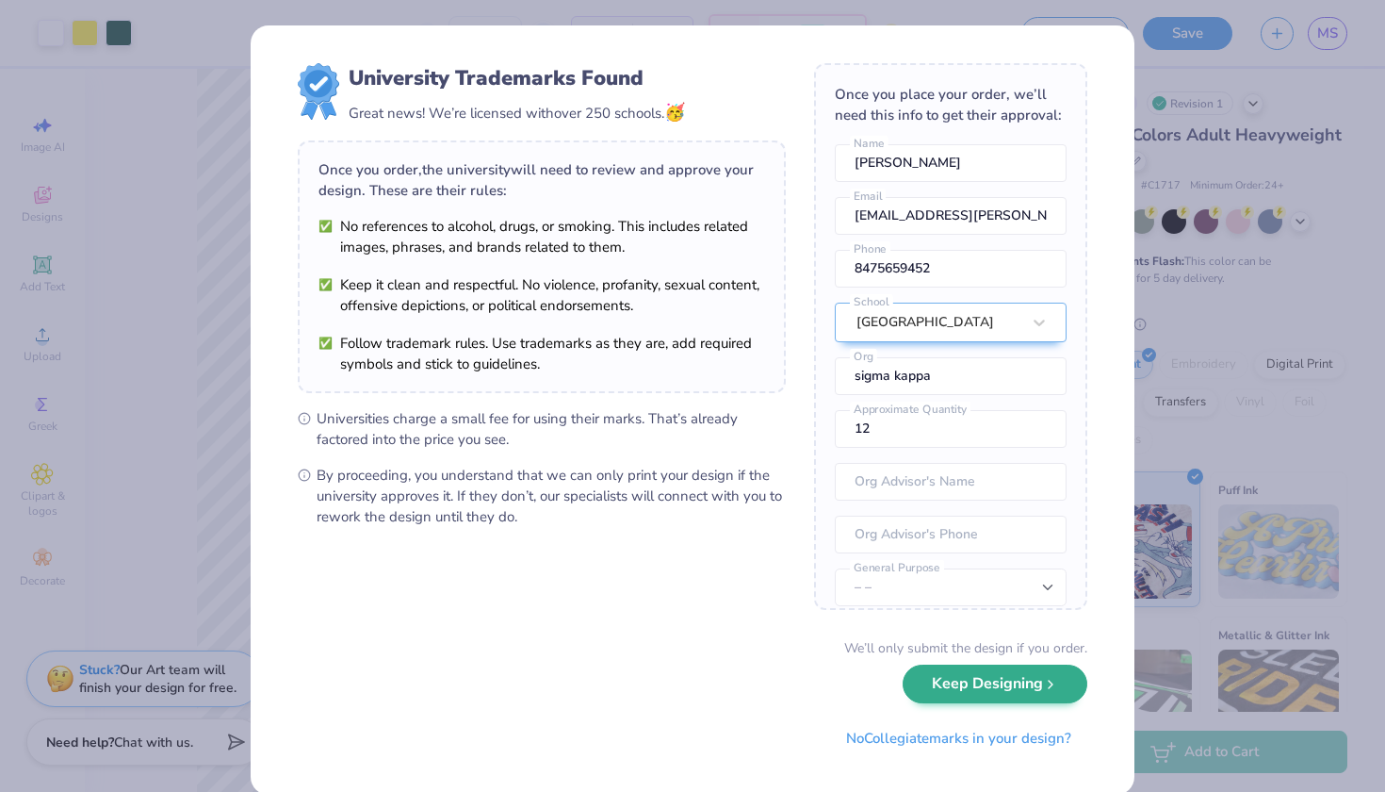
click at [1054, 683] on icon "submit" at bounding box center [1050, 684] width 15 height 15
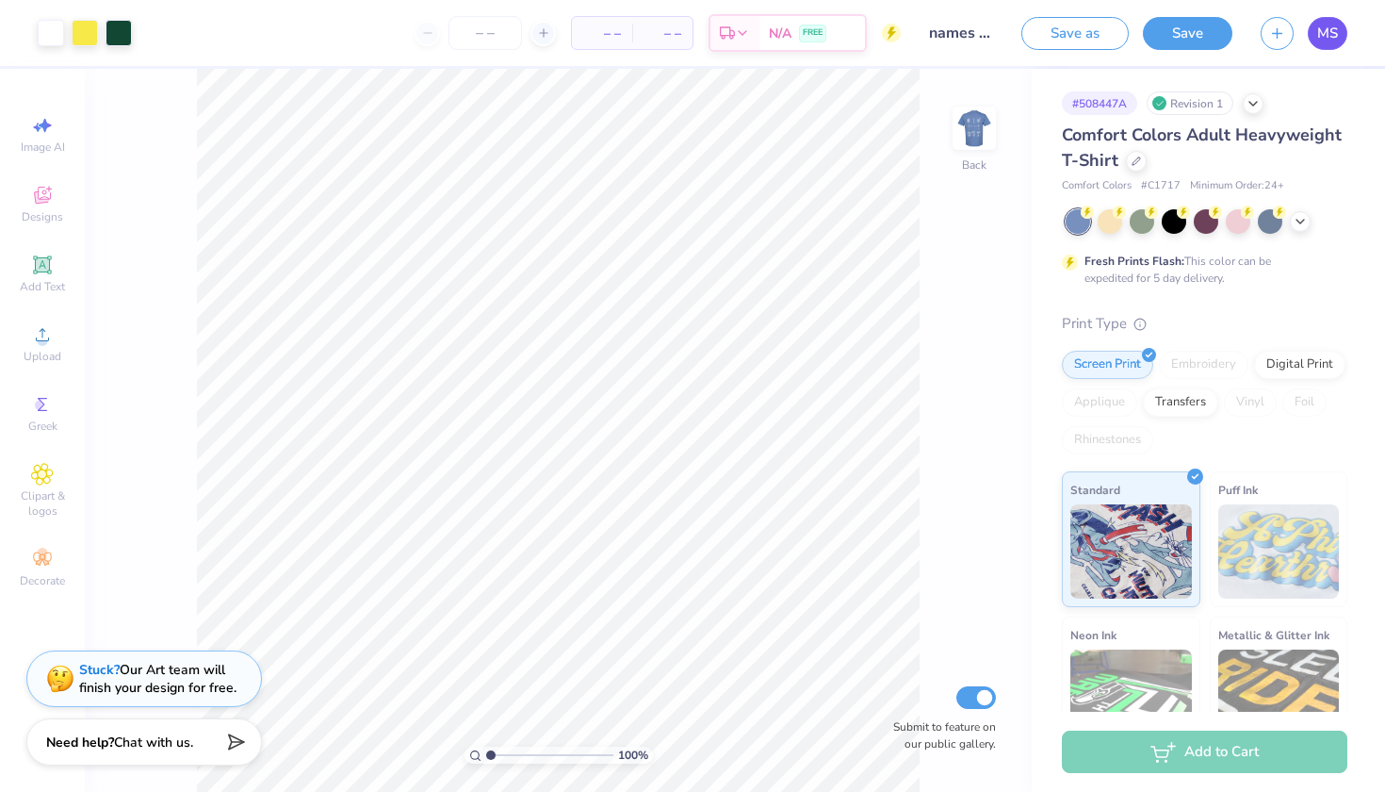
click at [1338, 31] on link "MS" at bounding box center [1328, 33] width 40 height 33
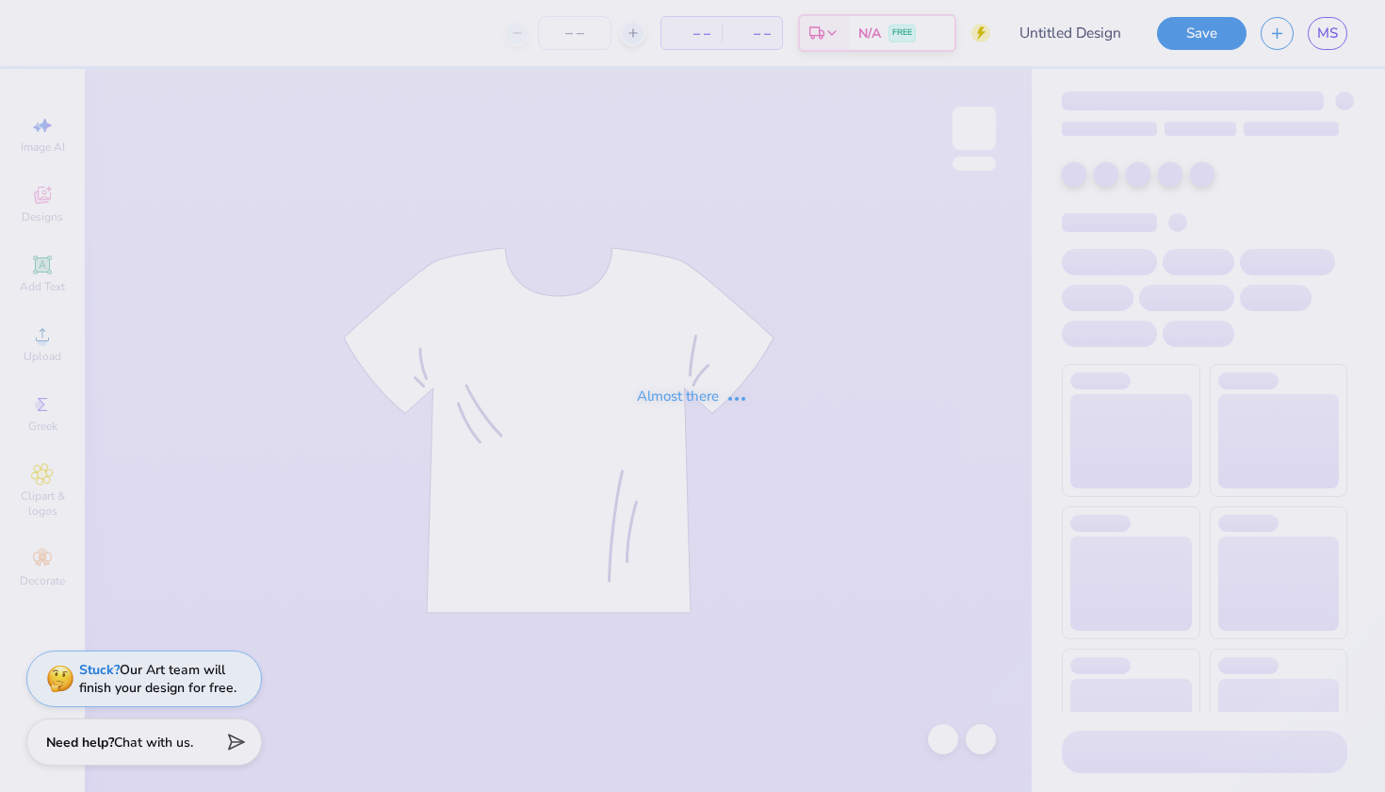
type input "names parents weekend"
type input "24"
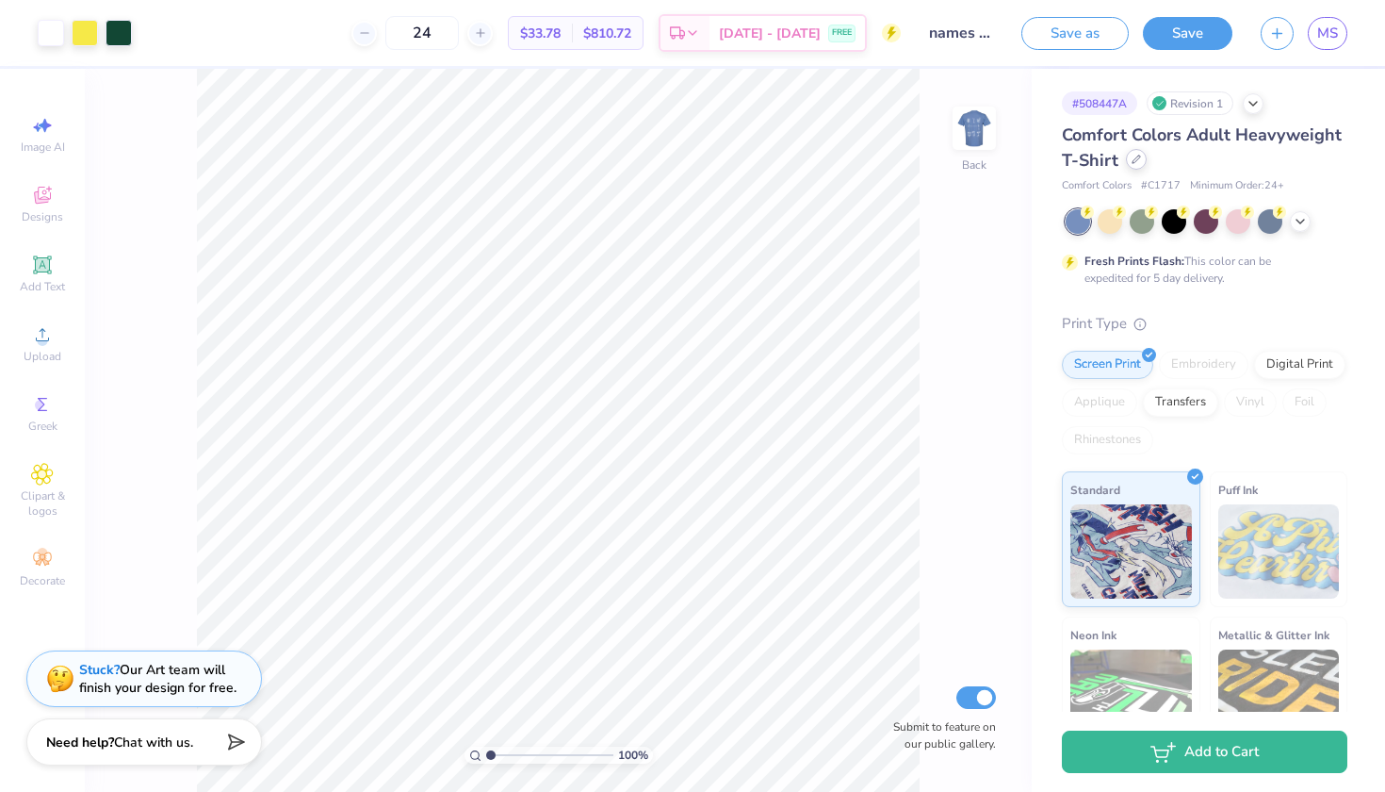
click at [1139, 165] on div at bounding box center [1136, 159] width 21 height 21
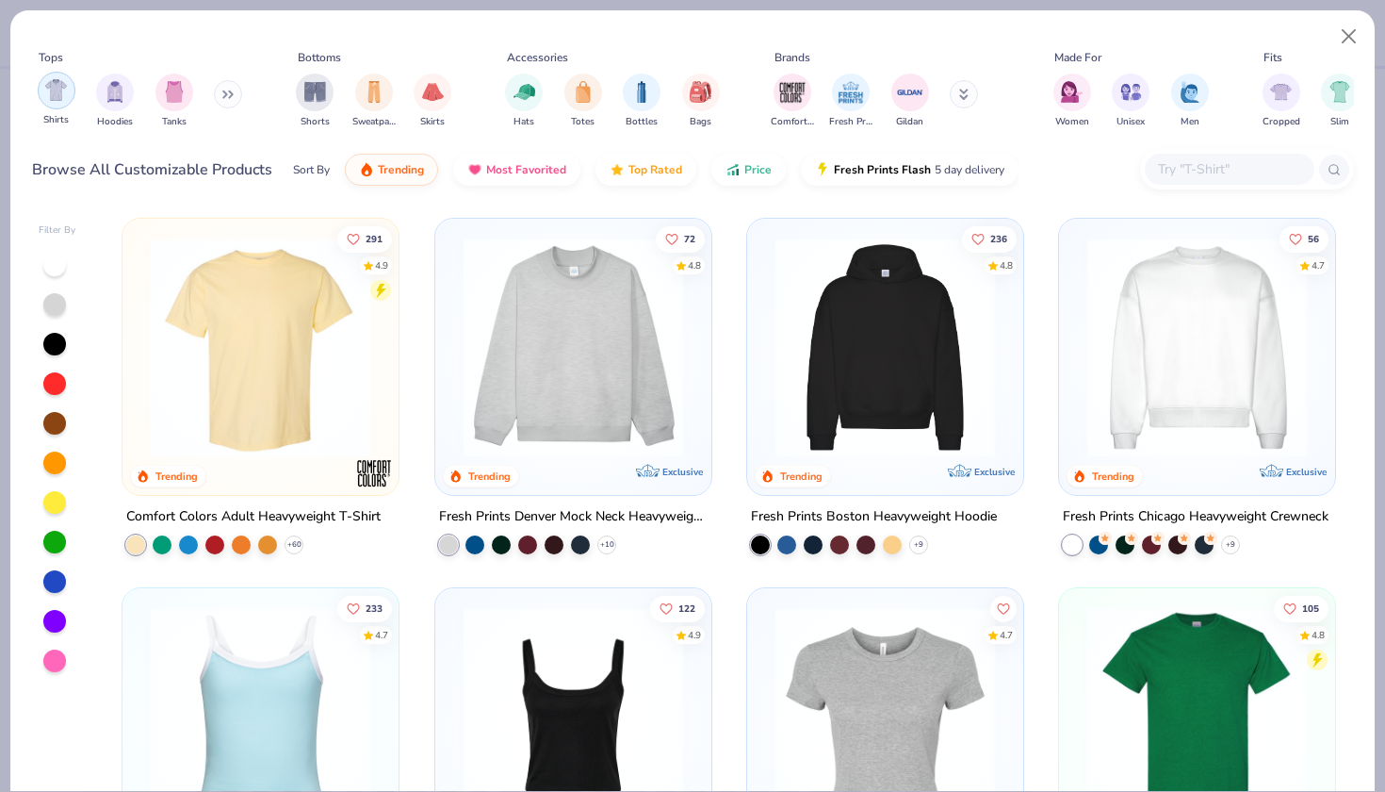
click at [56, 99] on img "filter for Shirts" at bounding box center [56, 90] width 22 height 22
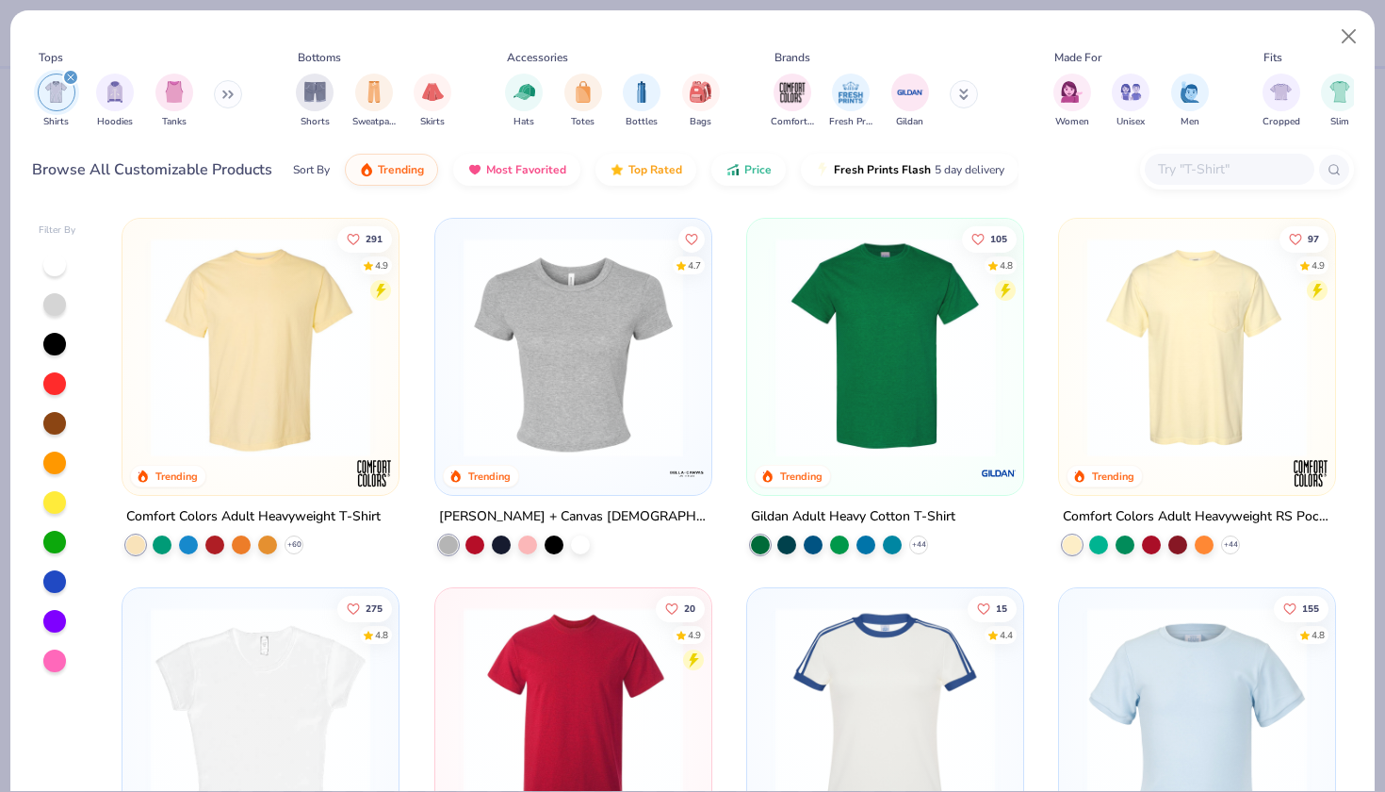
click at [922, 383] on div at bounding box center [646, 347] width 716 height 220
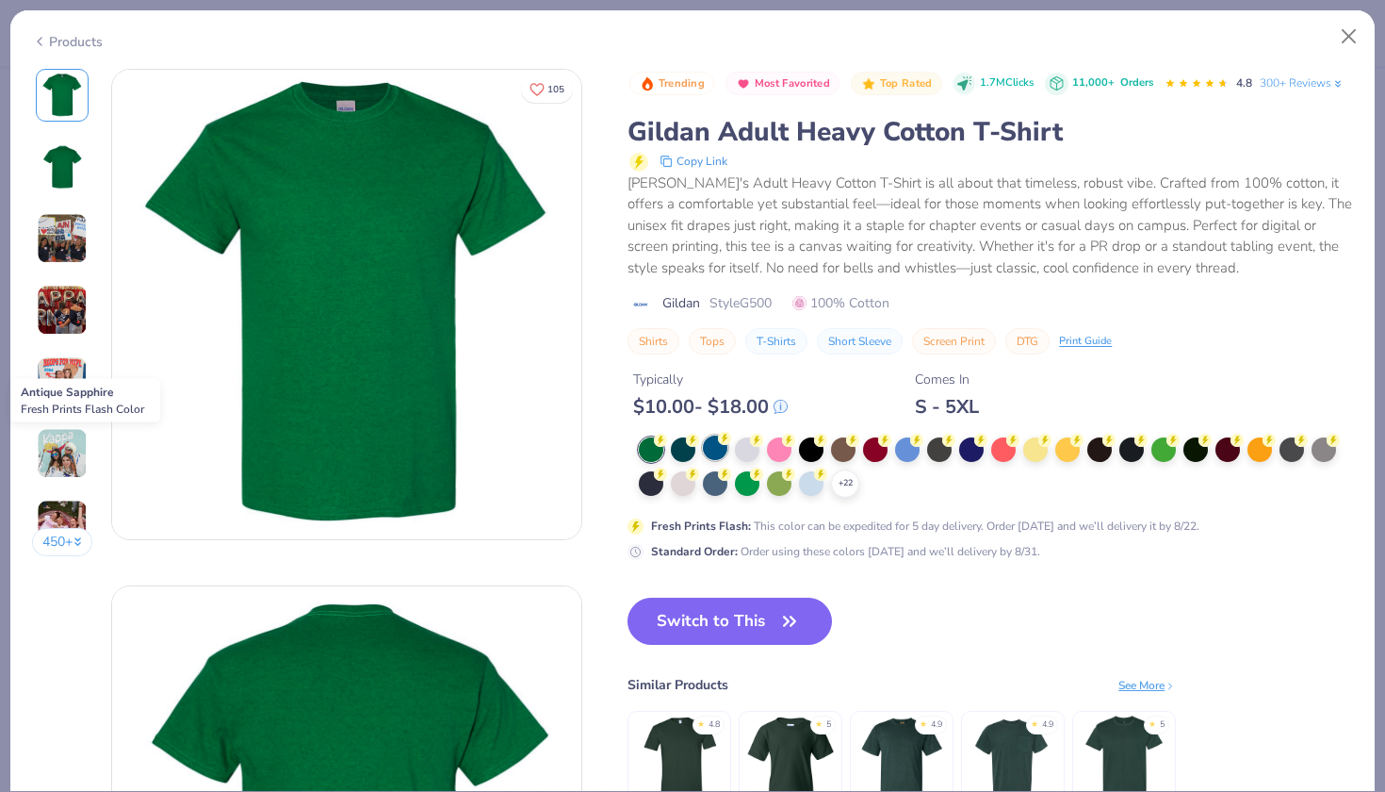
click at [711, 444] on div at bounding box center [715, 447] width 24 height 24
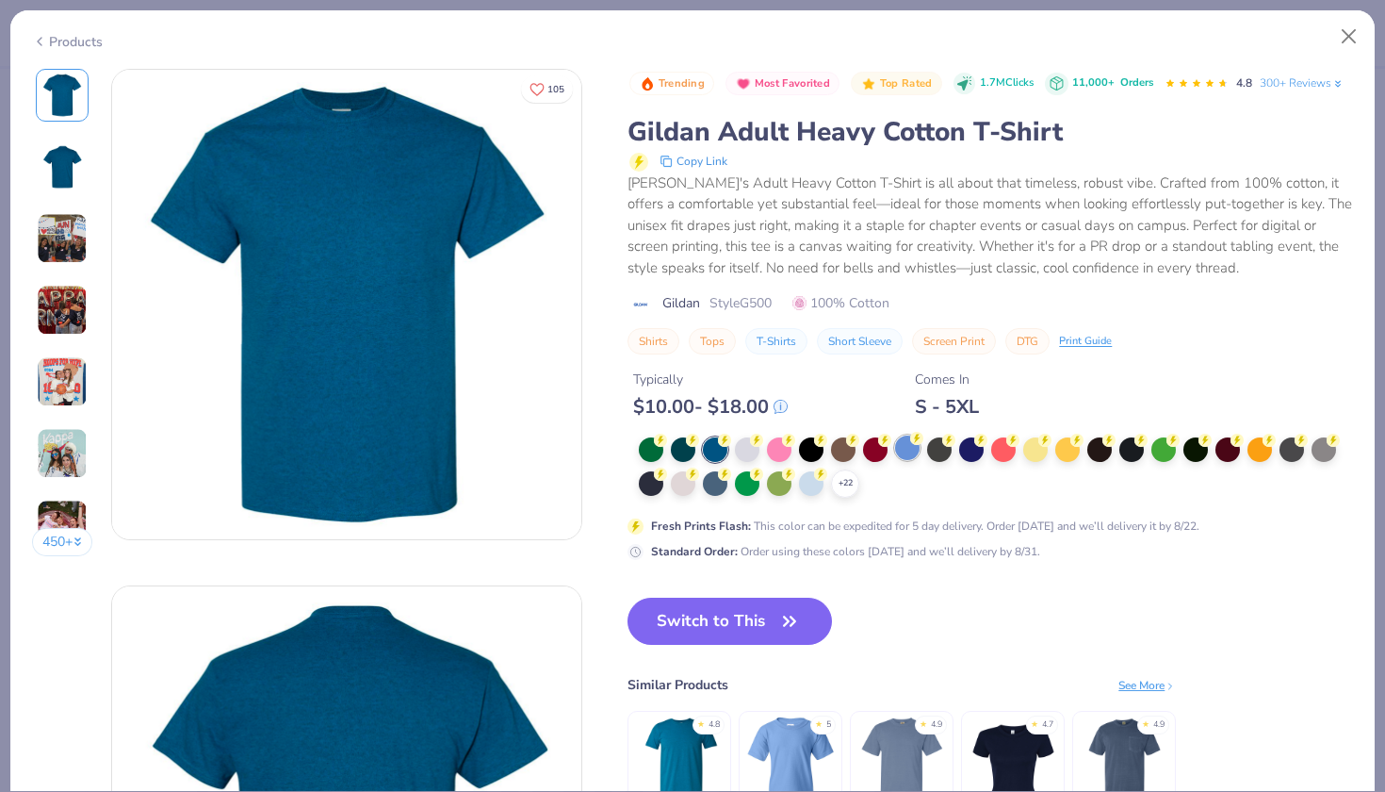
click at [897, 450] on div at bounding box center [907, 447] width 24 height 24
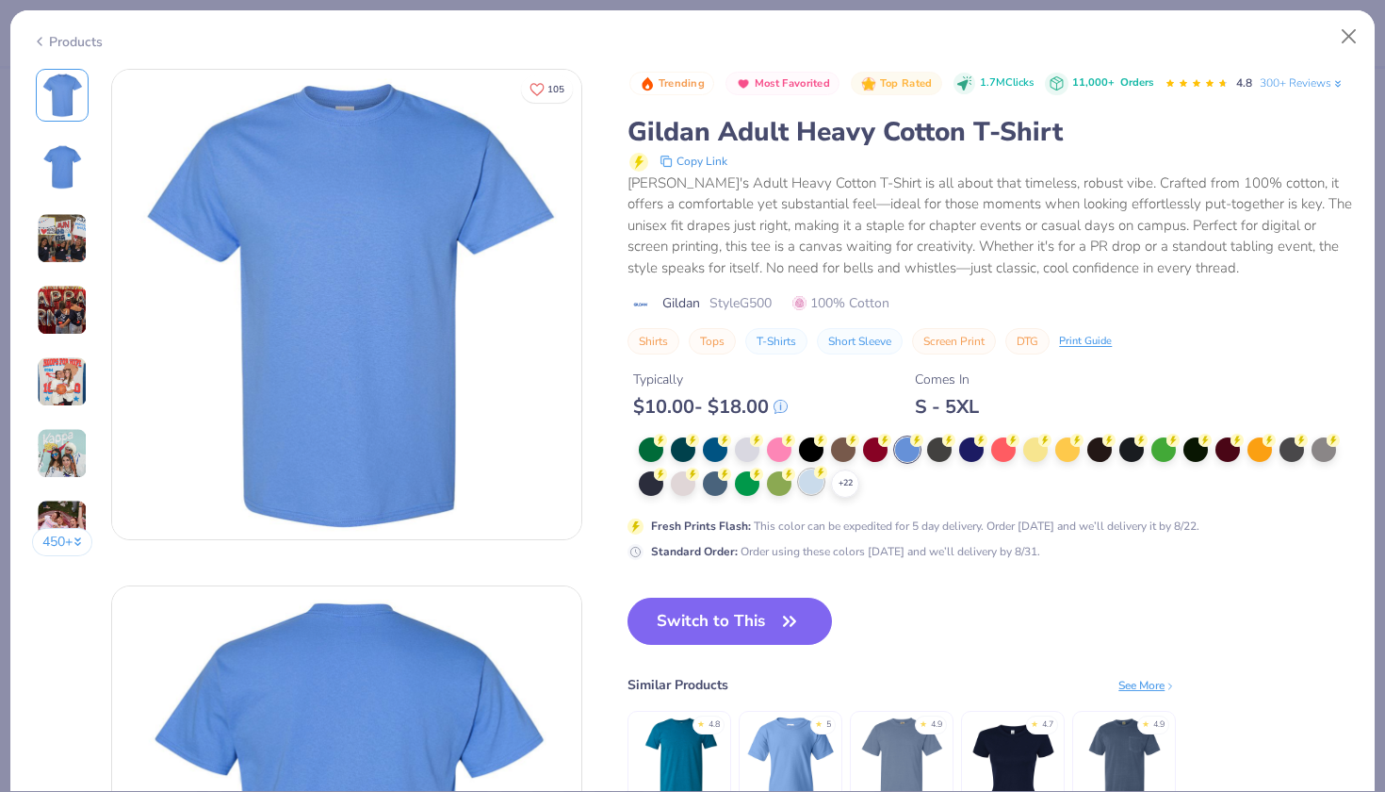
click at [816, 482] on div at bounding box center [811, 481] width 24 height 24
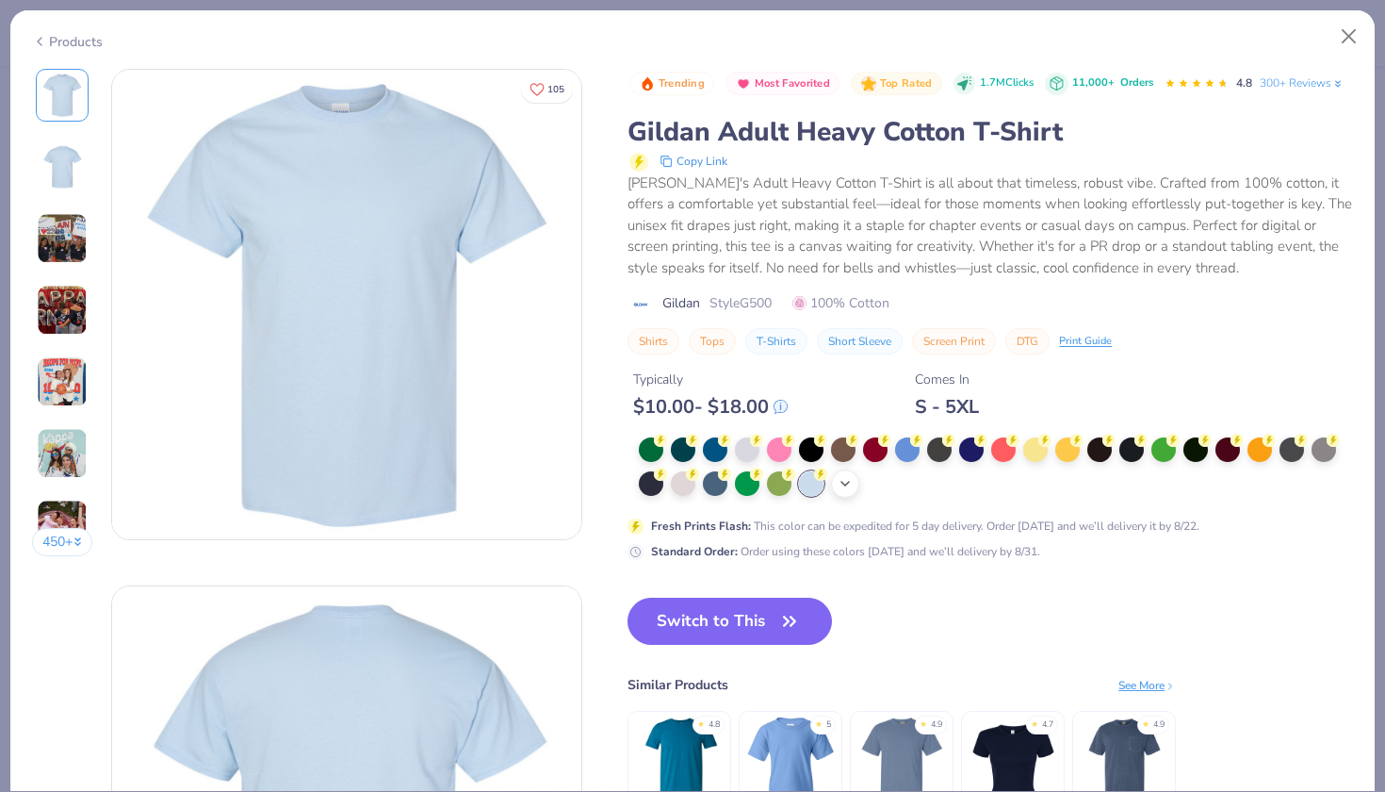
click at [842, 482] on polyline at bounding box center [845, 484] width 8 height 4
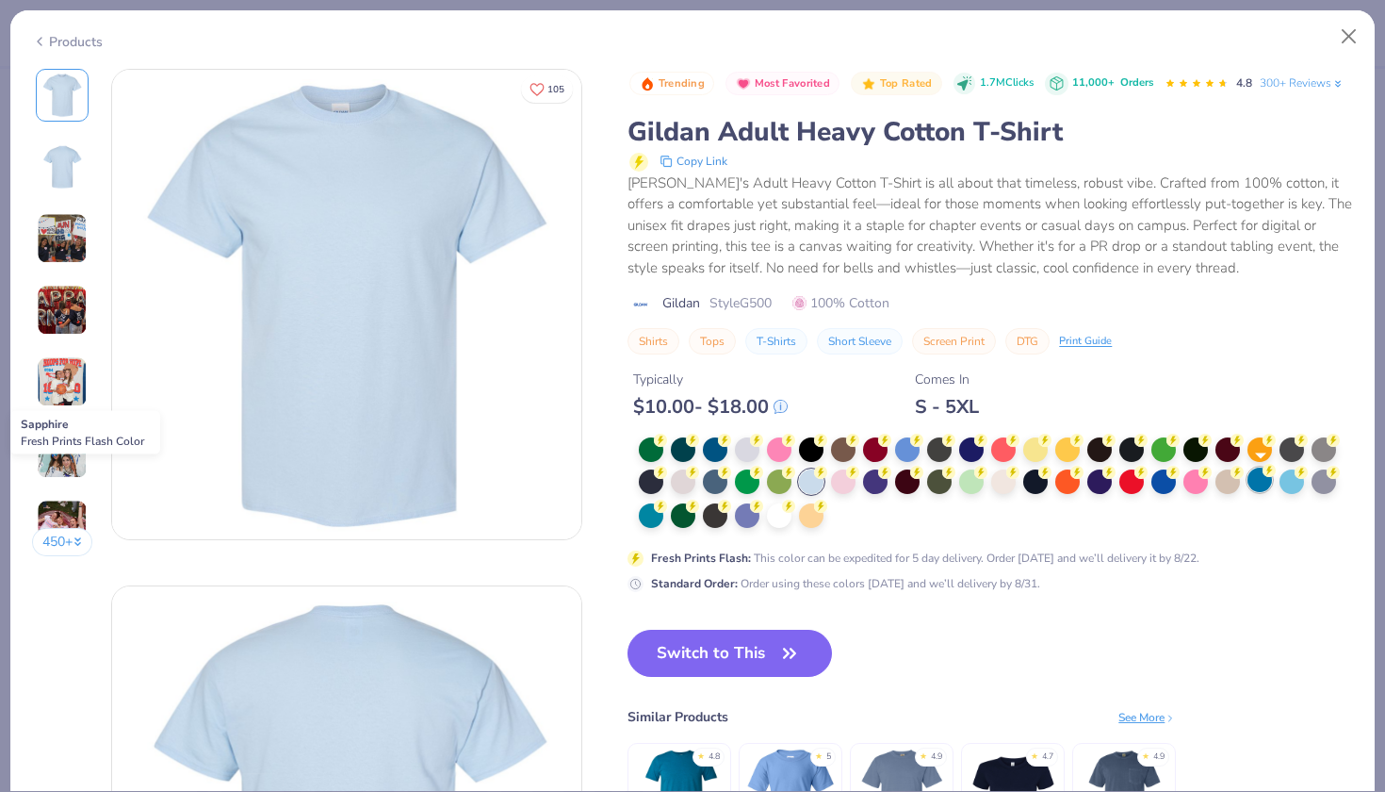
click at [1266, 477] on div at bounding box center [1260, 479] width 24 height 24
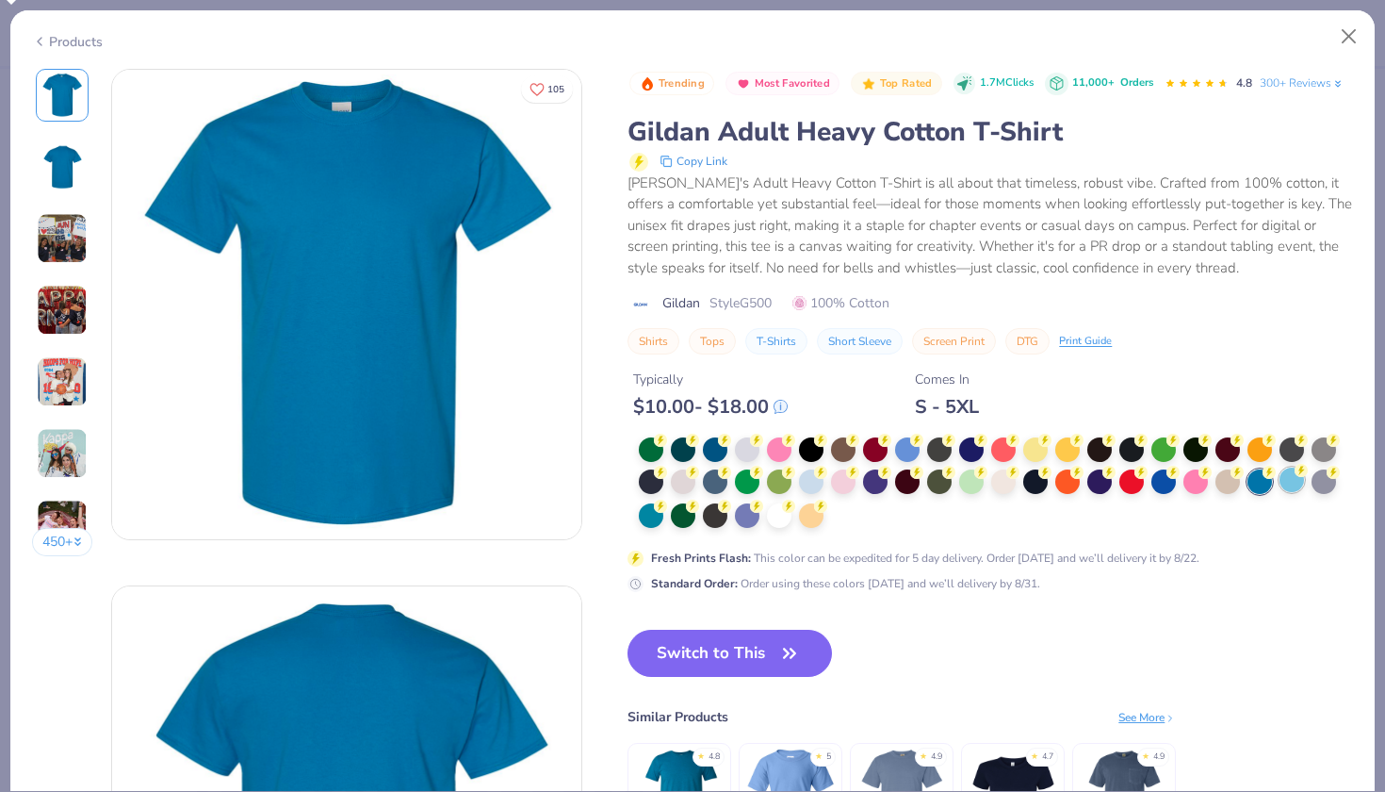
click at [1296, 479] on div at bounding box center [1292, 479] width 24 height 24
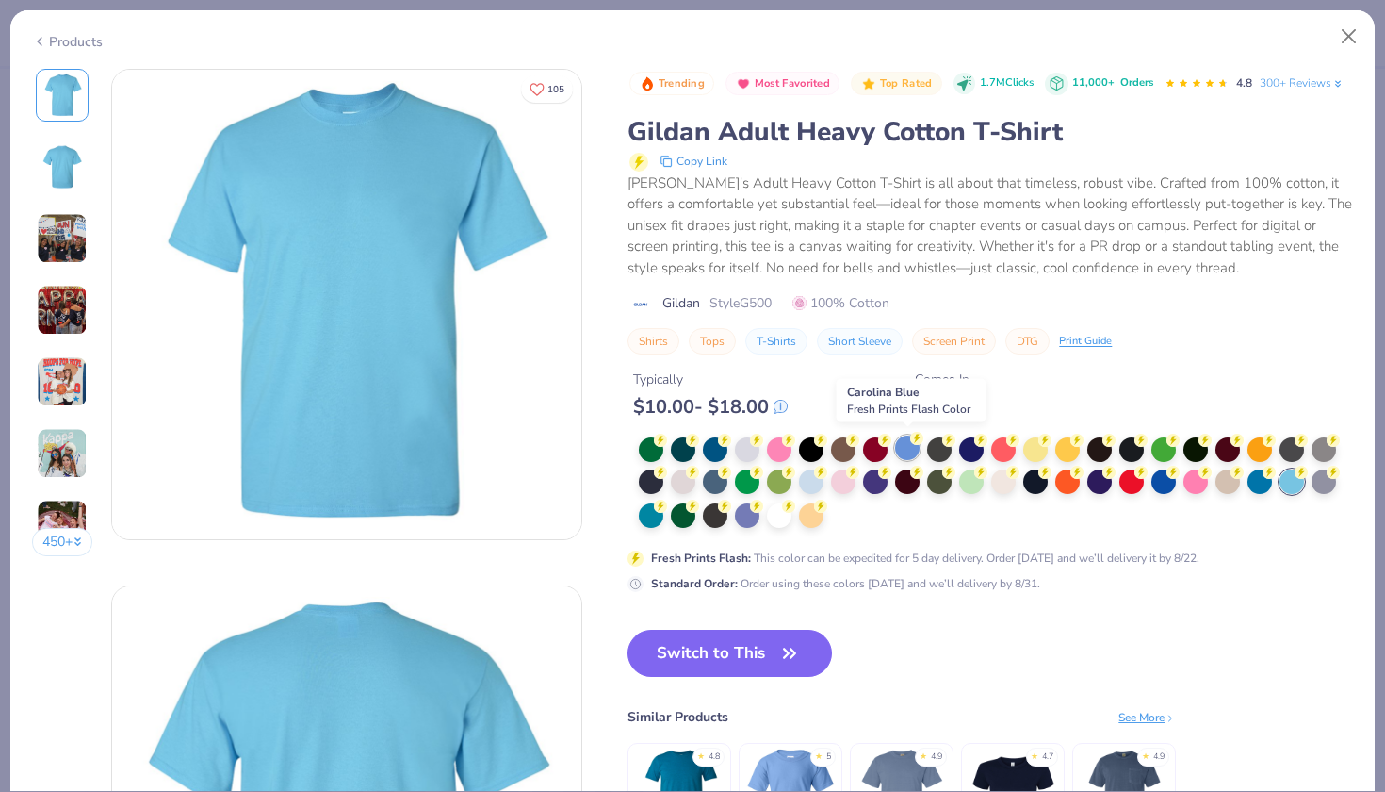
click at [906, 450] on div at bounding box center [907, 447] width 24 height 24
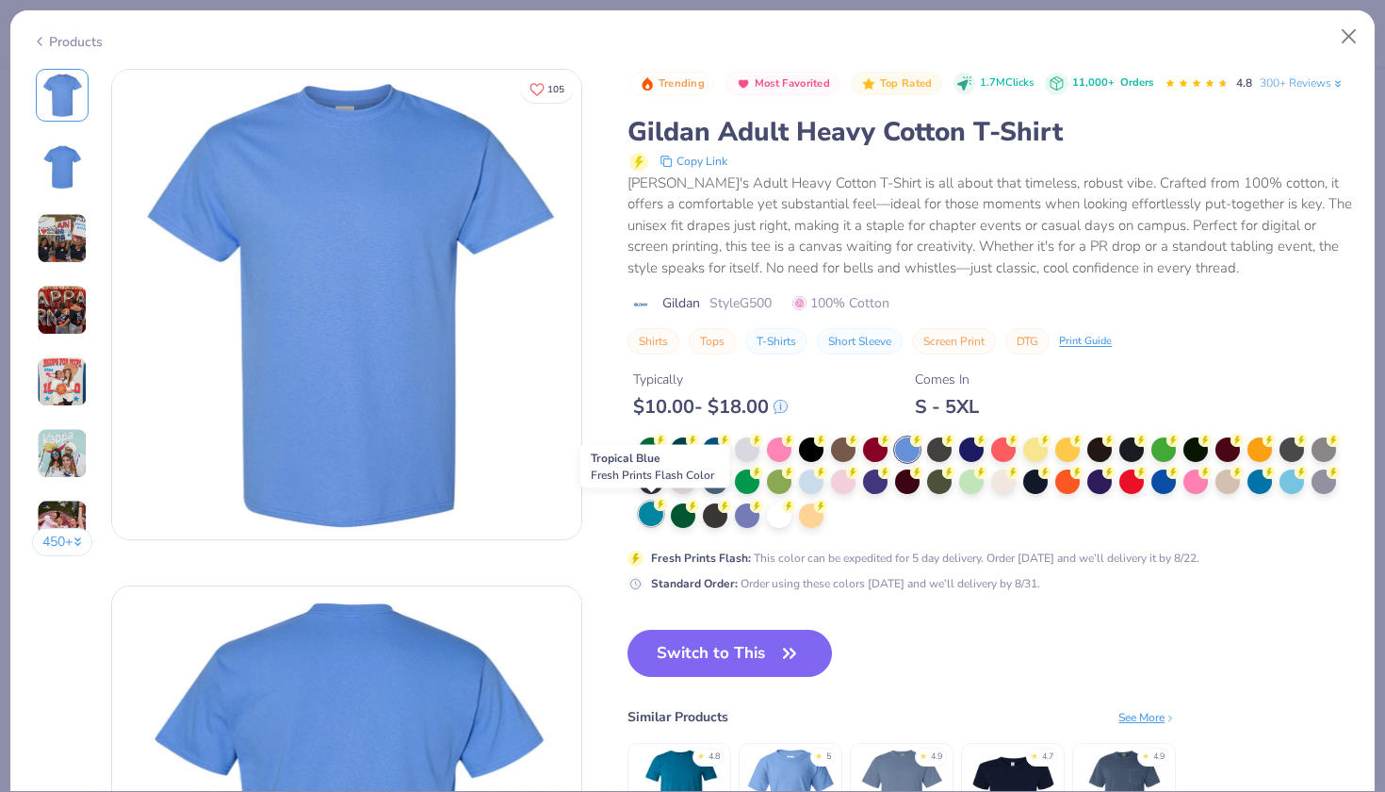
click at [647, 513] on div at bounding box center [651, 513] width 24 height 24
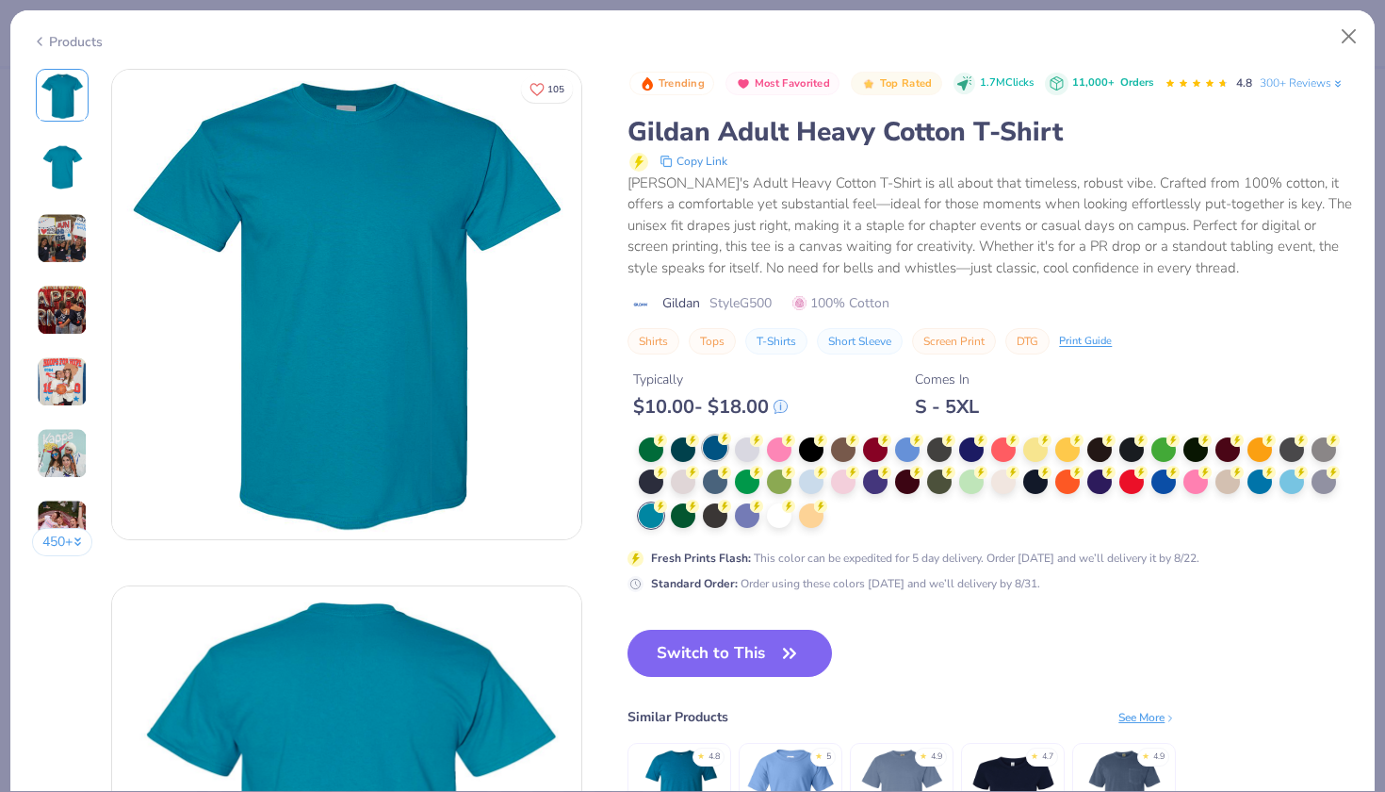
click at [711, 442] on div at bounding box center [715, 447] width 24 height 24
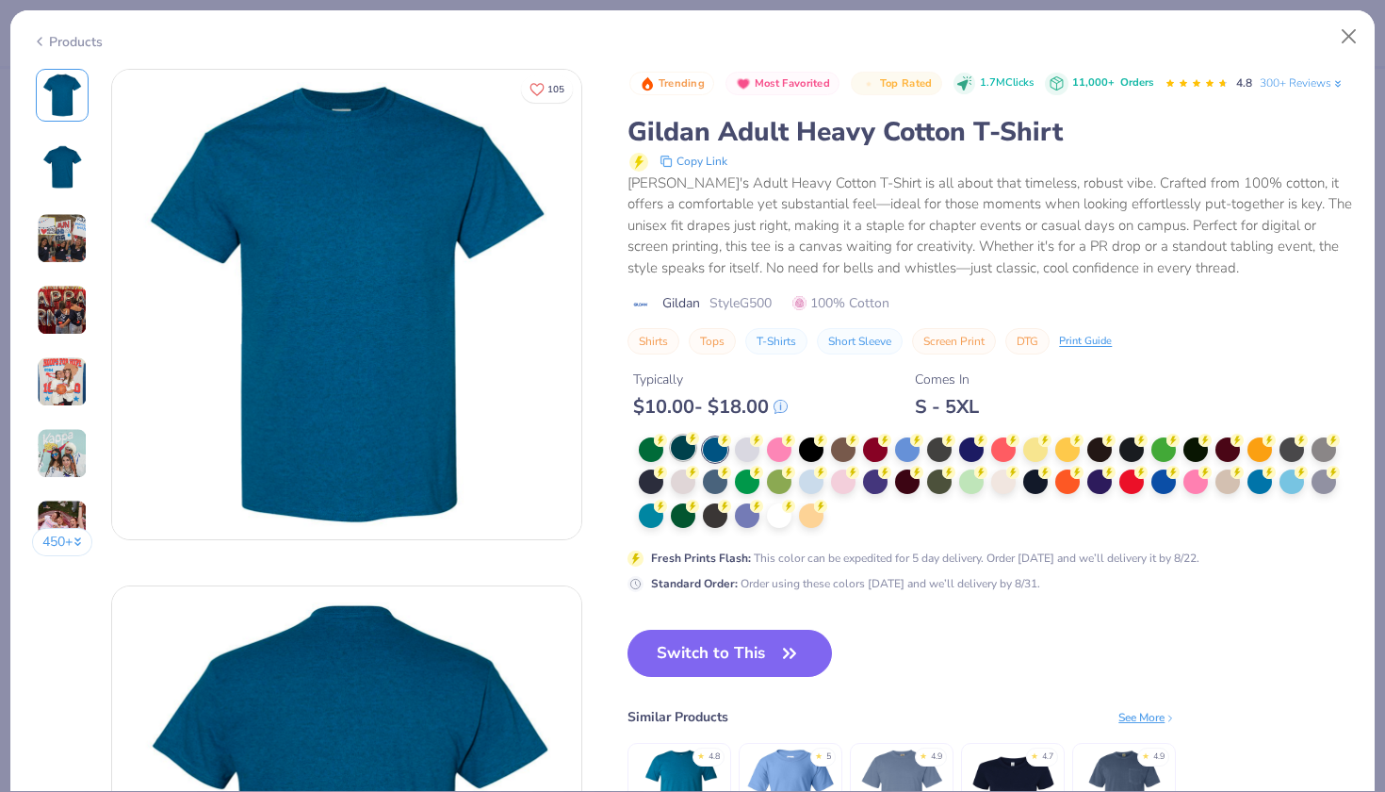
click at [689, 449] on div at bounding box center [683, 447] width 24 height 24
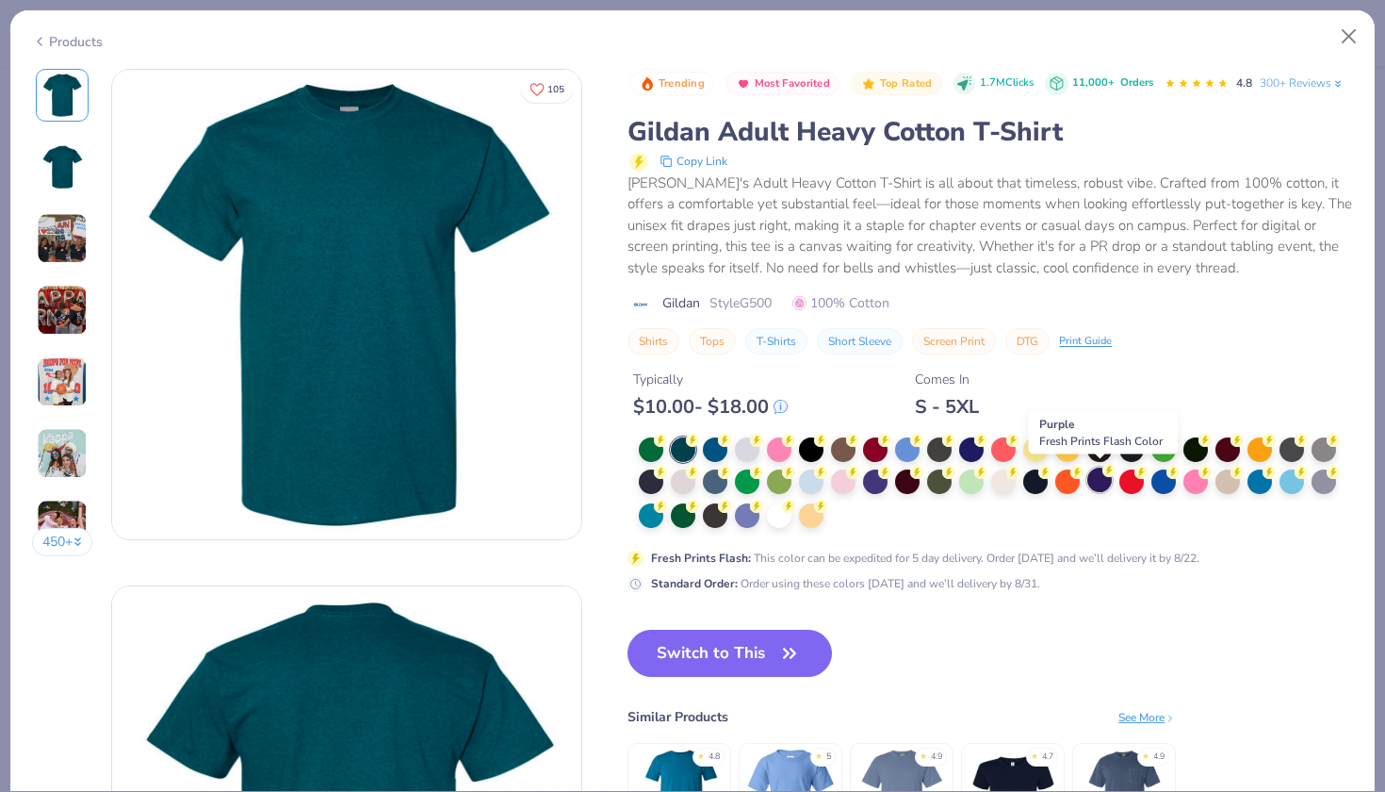
click at [1101, 479] on div at bounding box center [1099, 479] width 24 height 24
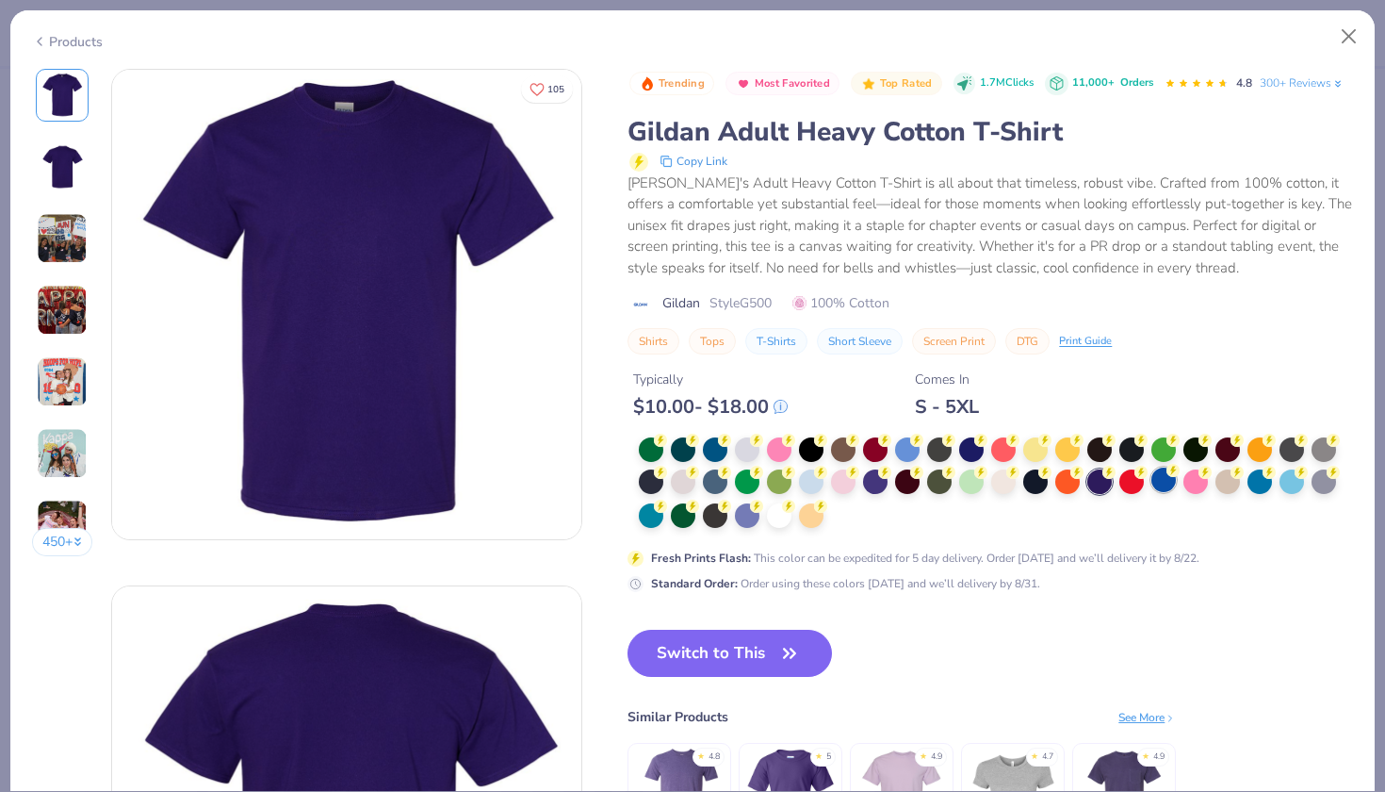
click at [1168, 479] on div at bounding box center [1163, 479] width 24 height 24
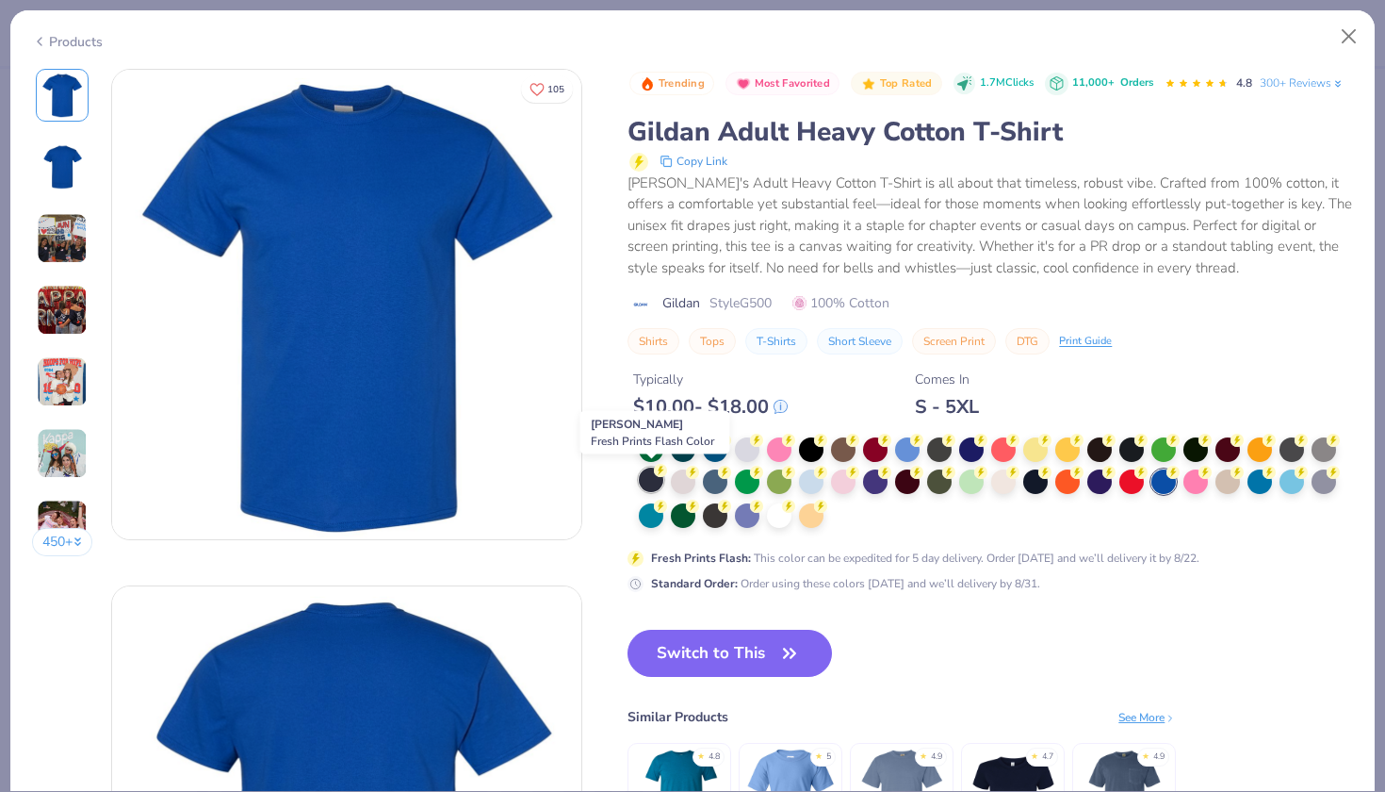
click at [654, 481] on div at bounding box center [651, 479] width 24 height 24
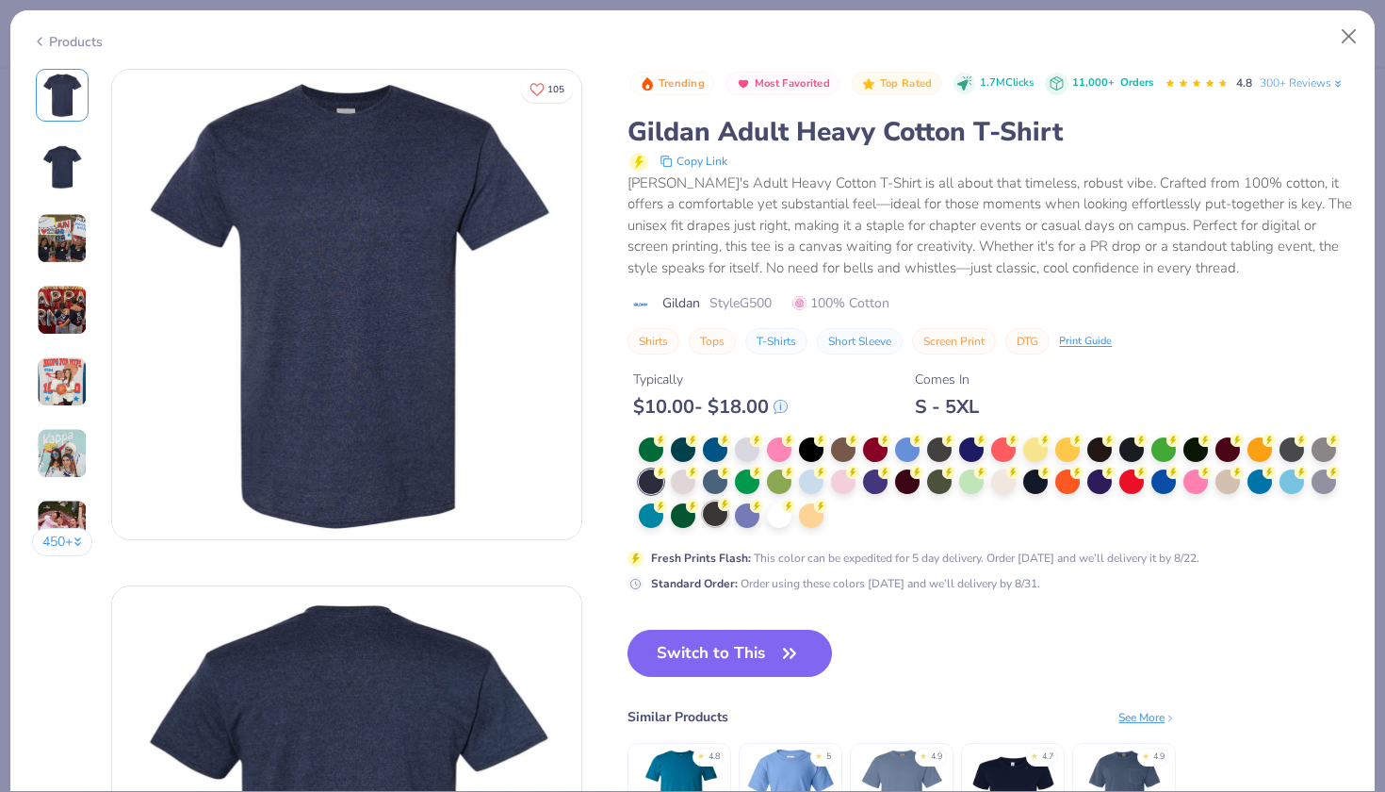
click at [710, 518] on div at bounding box center [715, 513] width 24 height 24
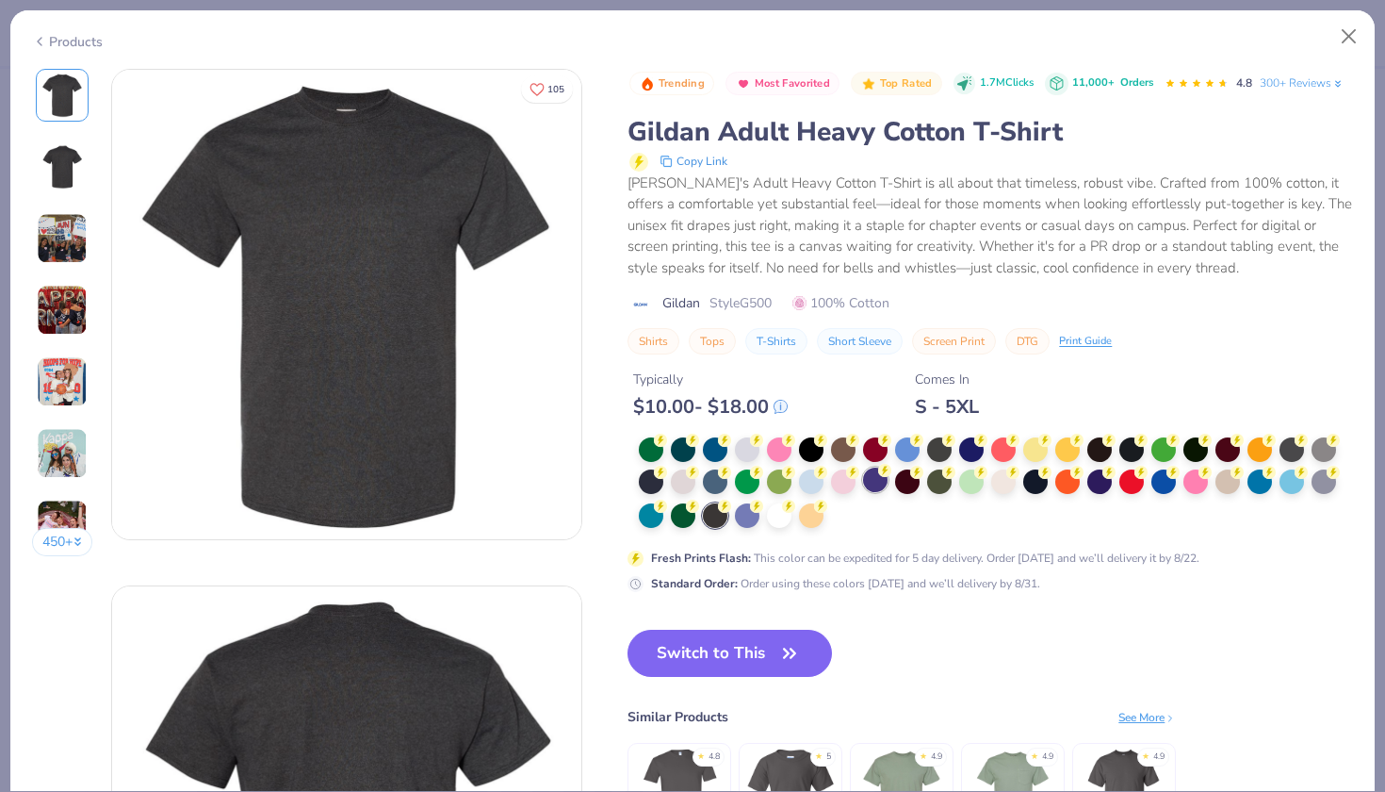
click at [881, 482] on div at bounding box center [875, 479] width 24 height 24
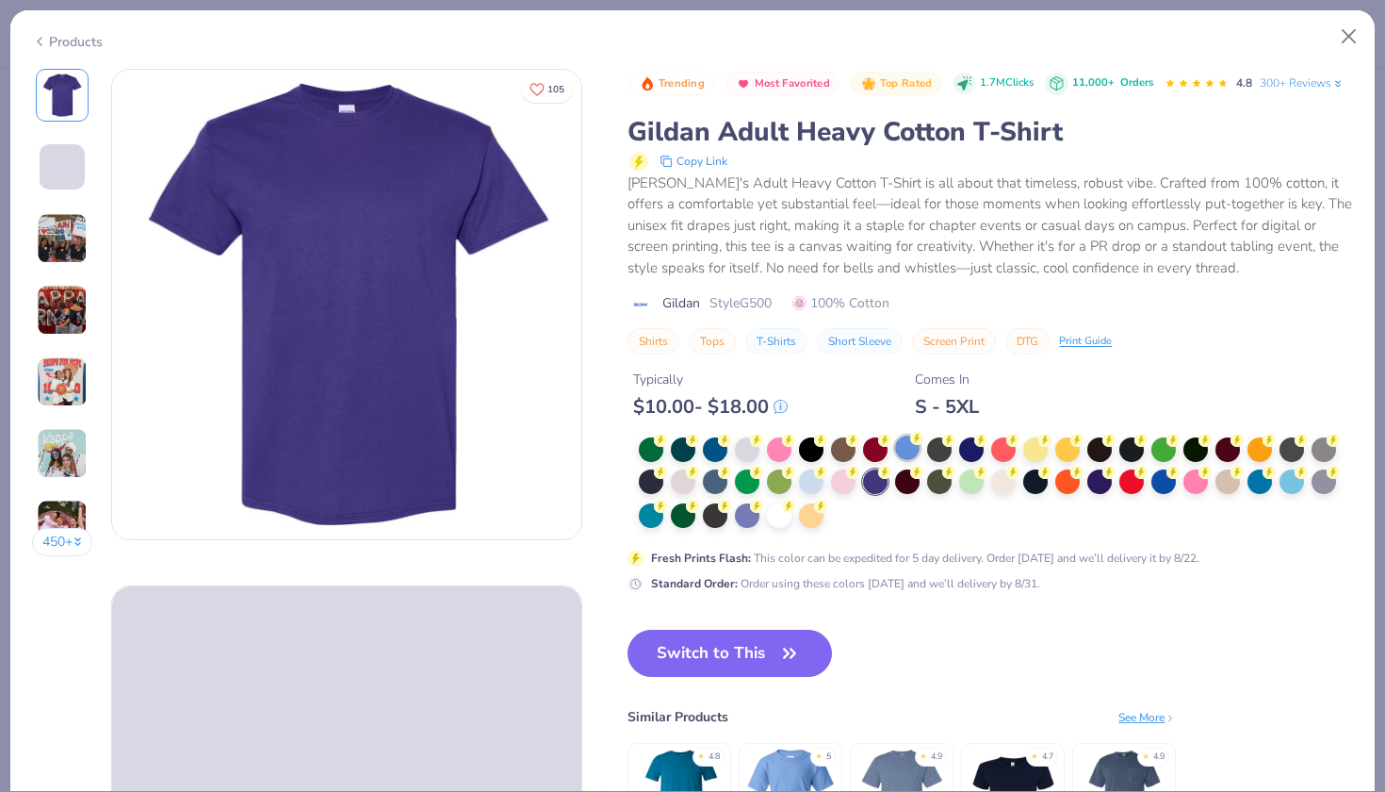
click at [906, 449] on div at bounding box center [907, 447] width 24 height 24
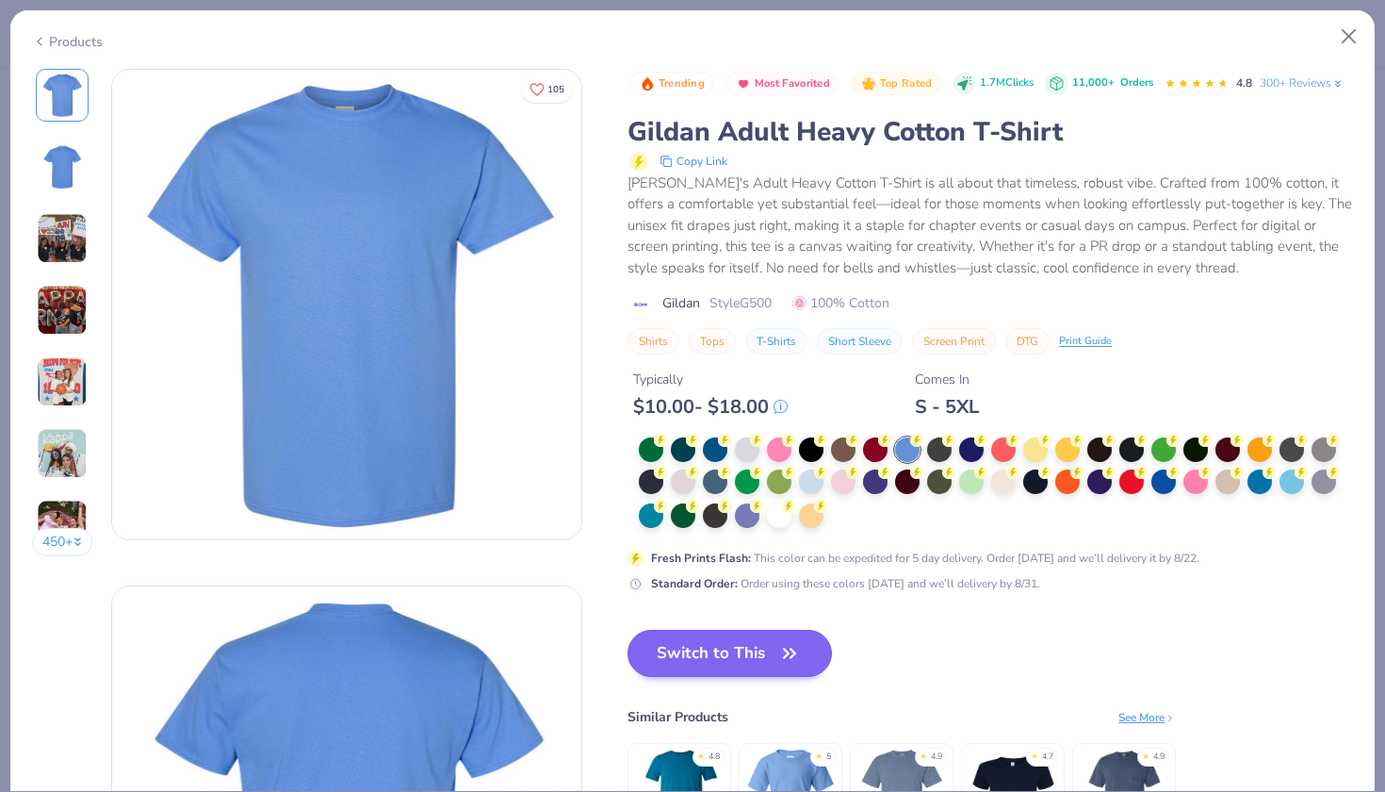
click at [677, 665] on button "Switch to This" at bounding box center [730, 652] width 204 height 47
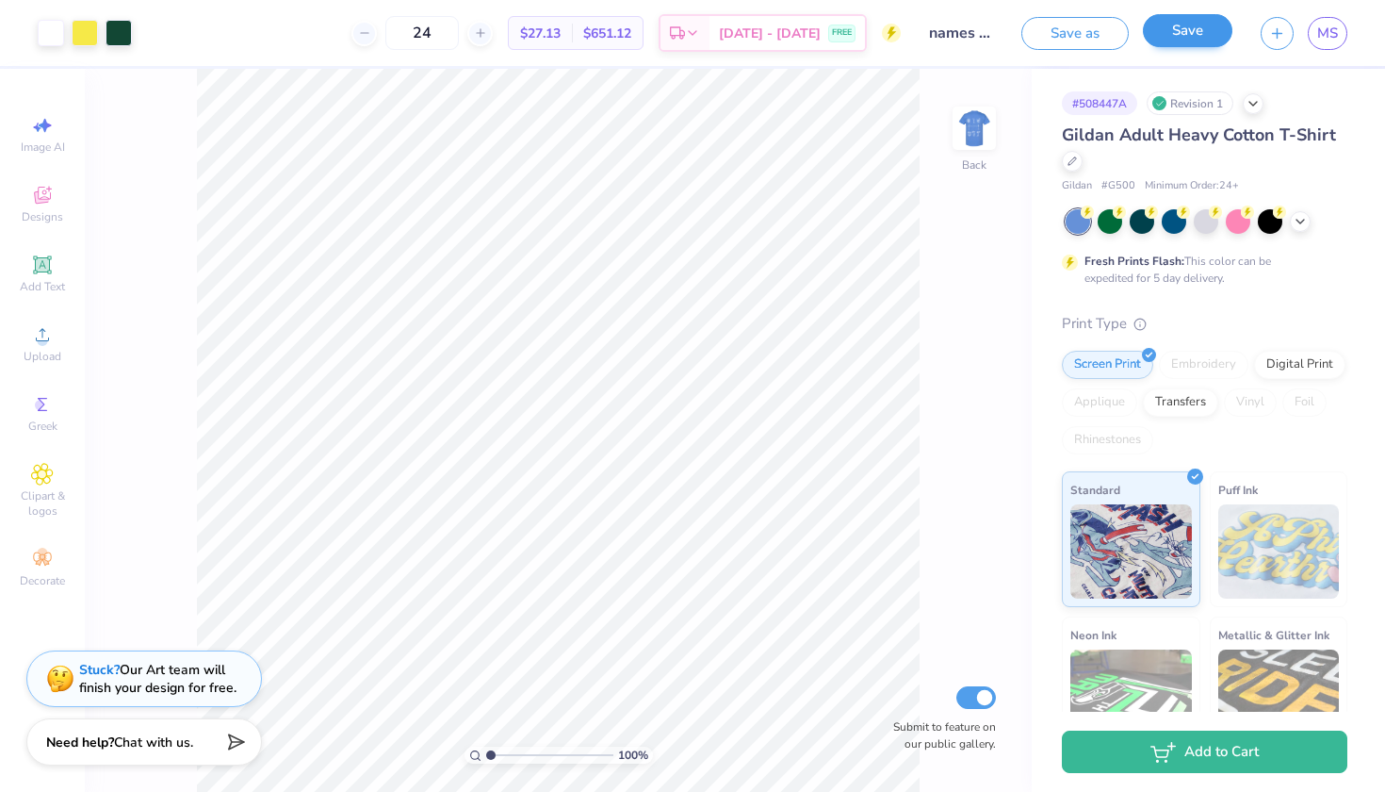
click at [1177, 39] on button "Save" at bounding box center [1188, 30] width 90 height 33
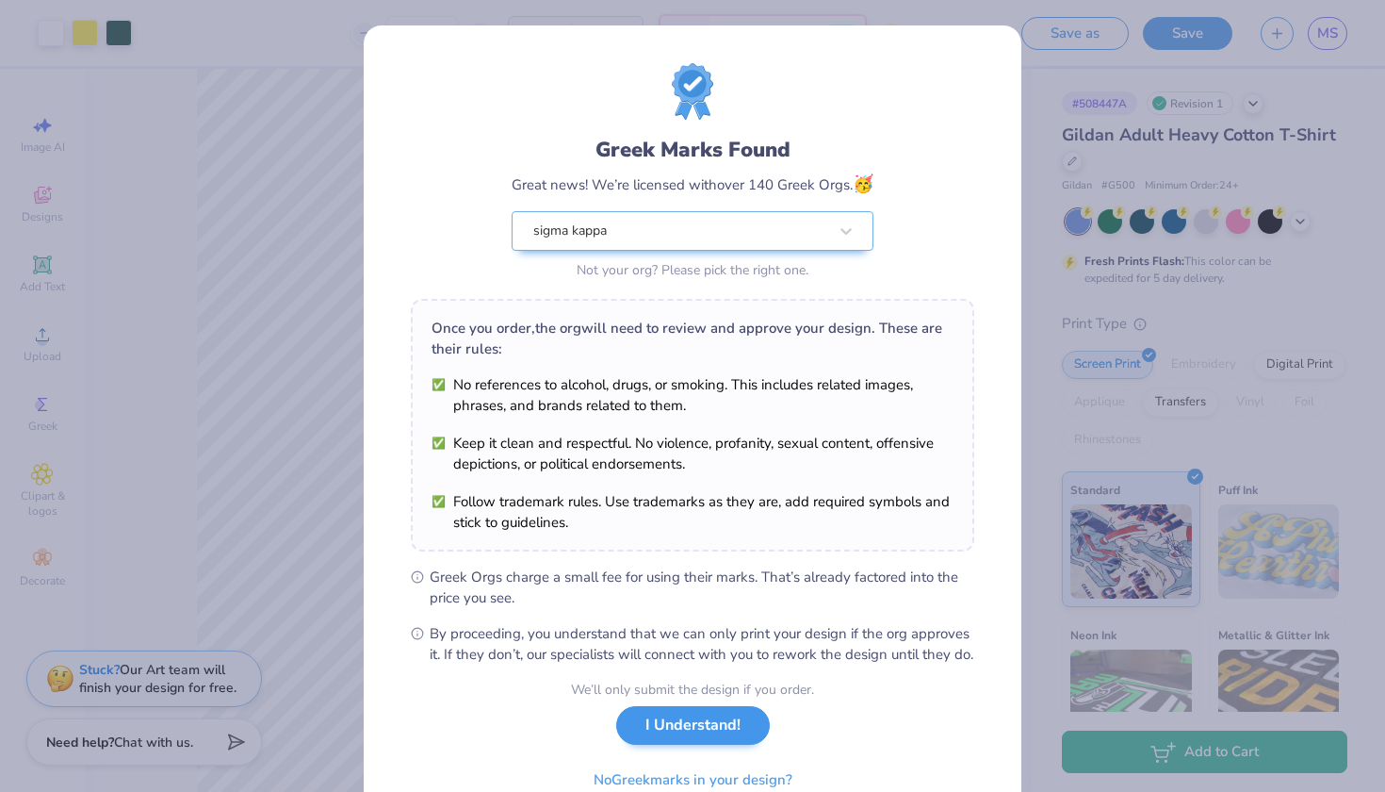
click at [703, 744] on button "I Understand!" at bounding box center [693, 725] width 154 height 39
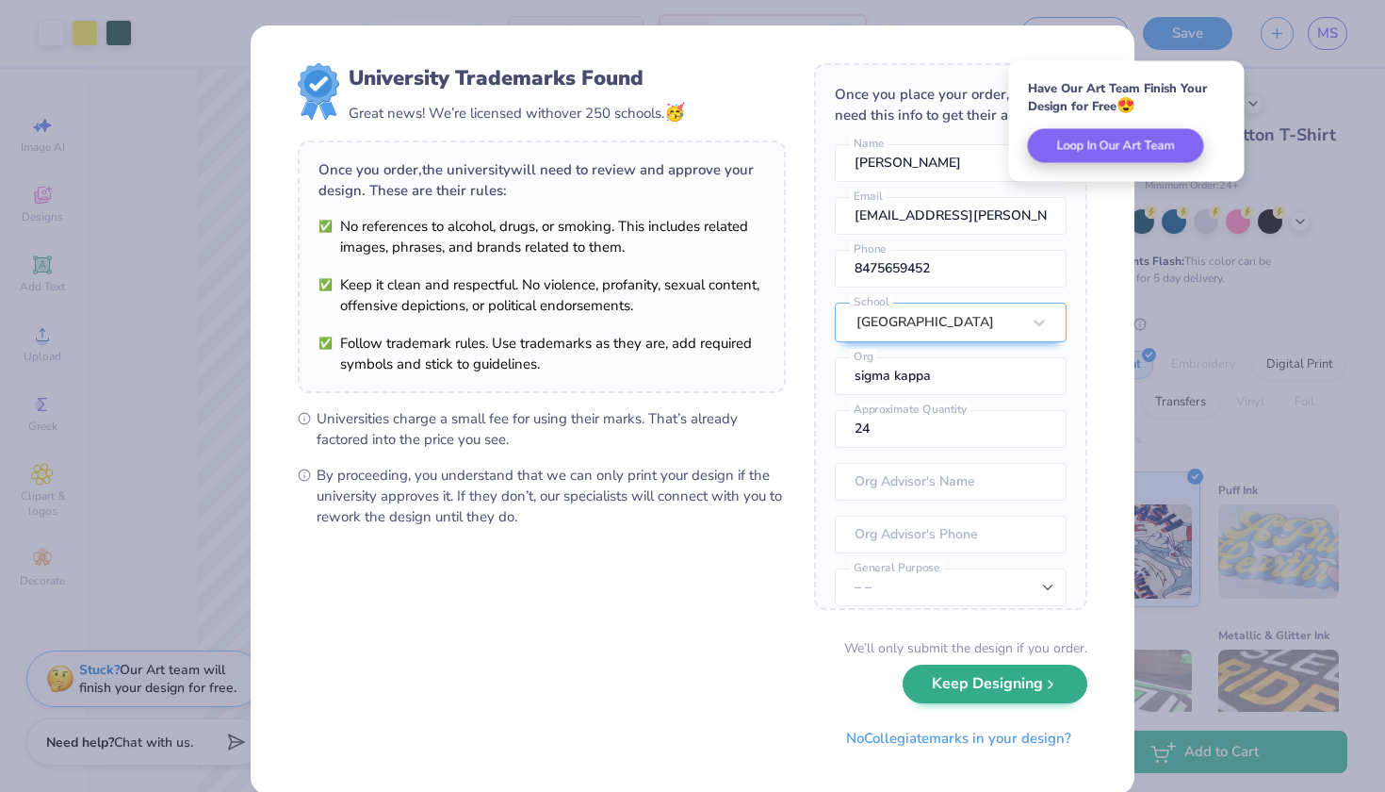
click at [992, 692] on button "Keep Designing" at bounding box center [995, 683] width 185 height 39
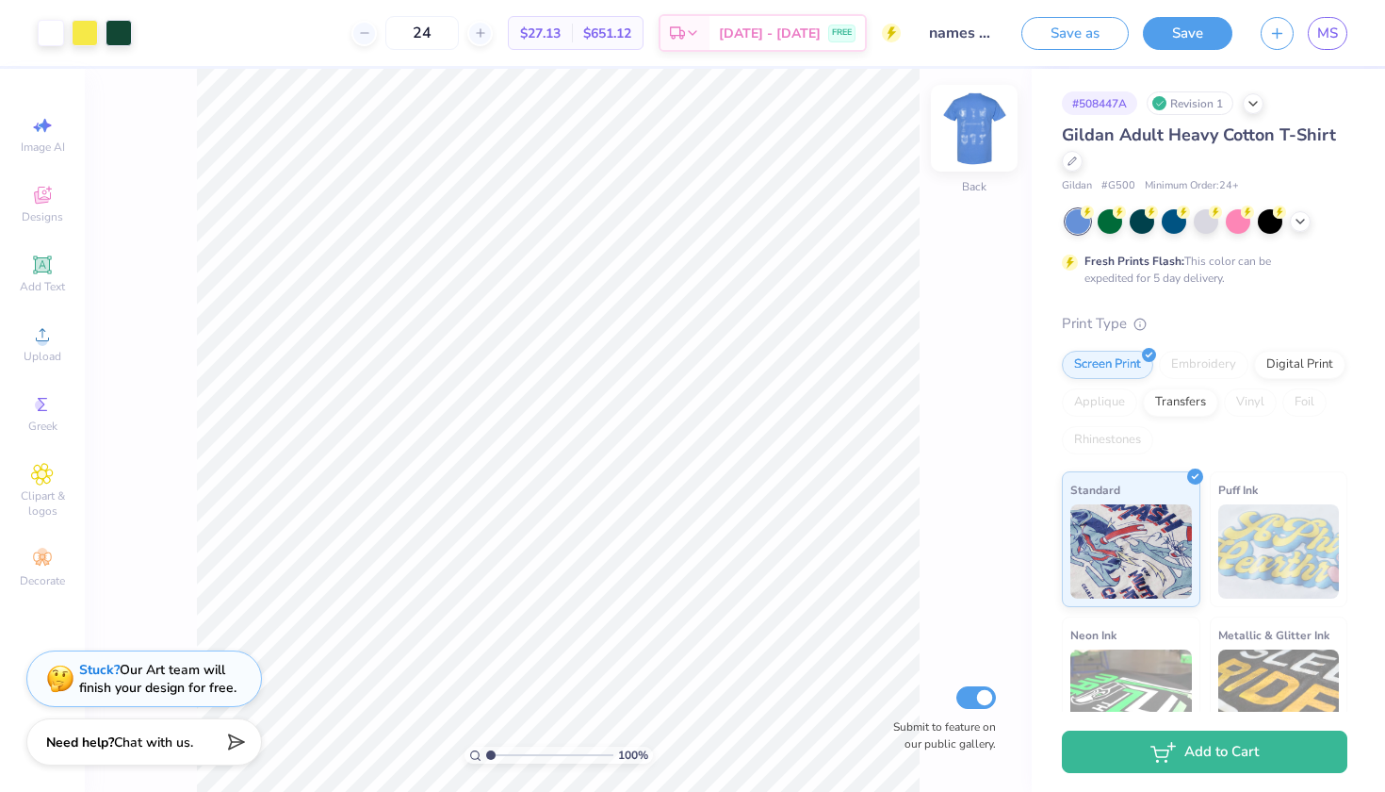
click at [972, 147] on img at bounding box center [974, 127] width 75 height 75
click at [983, 141] on img at bounding box center [974, 127] width 75 height 75
click at [1330, 33] on span "MS" at bounding box center [1327, 34] width 21 height 22
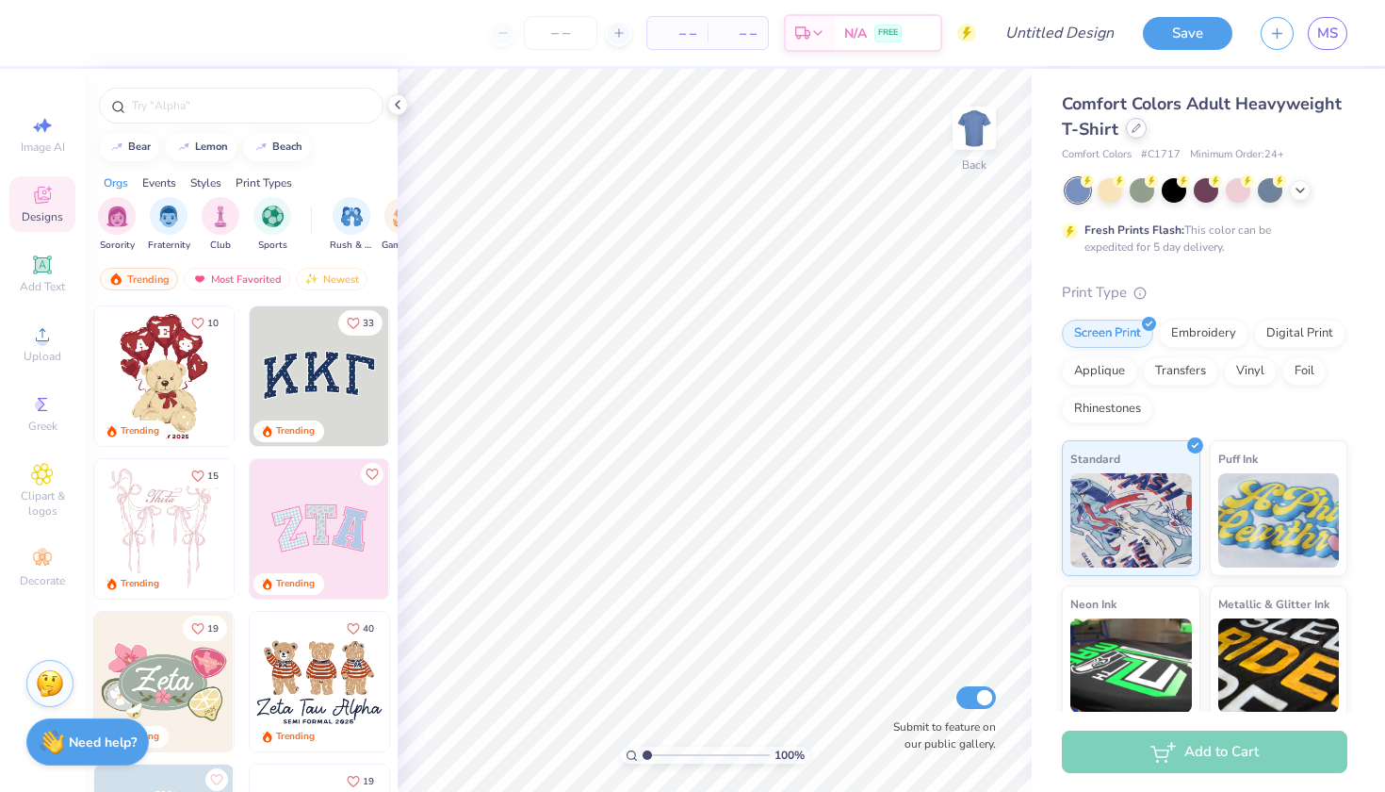
click at [1130, 128] on div at bounding box center [1136, 128] width 21 height 21
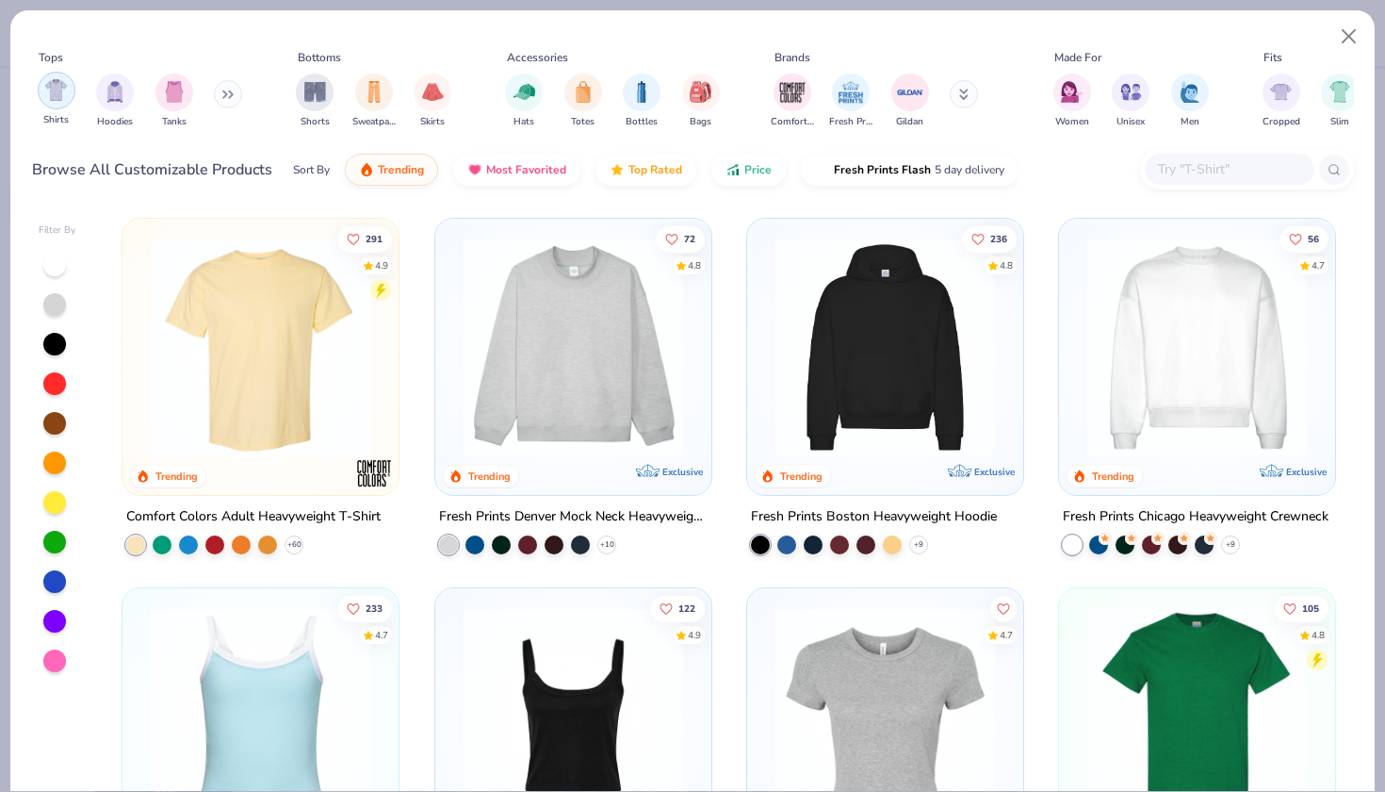
click at [61, 103] on div "filter for Shirts" at bounding box center [57, 91] width 38 height 38
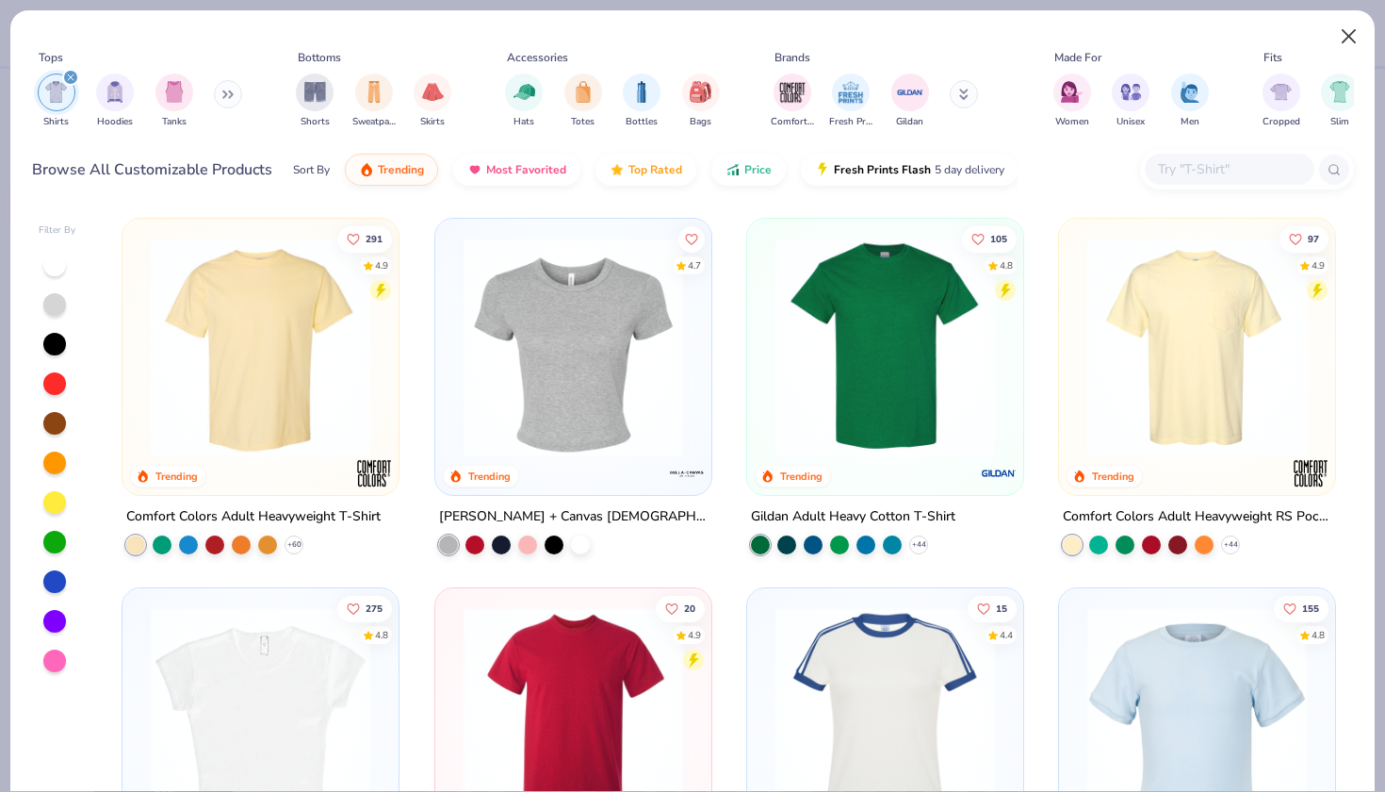
click at [1352, 32] on button "Close" at bounding box center [1349, 37] width 36 height 36
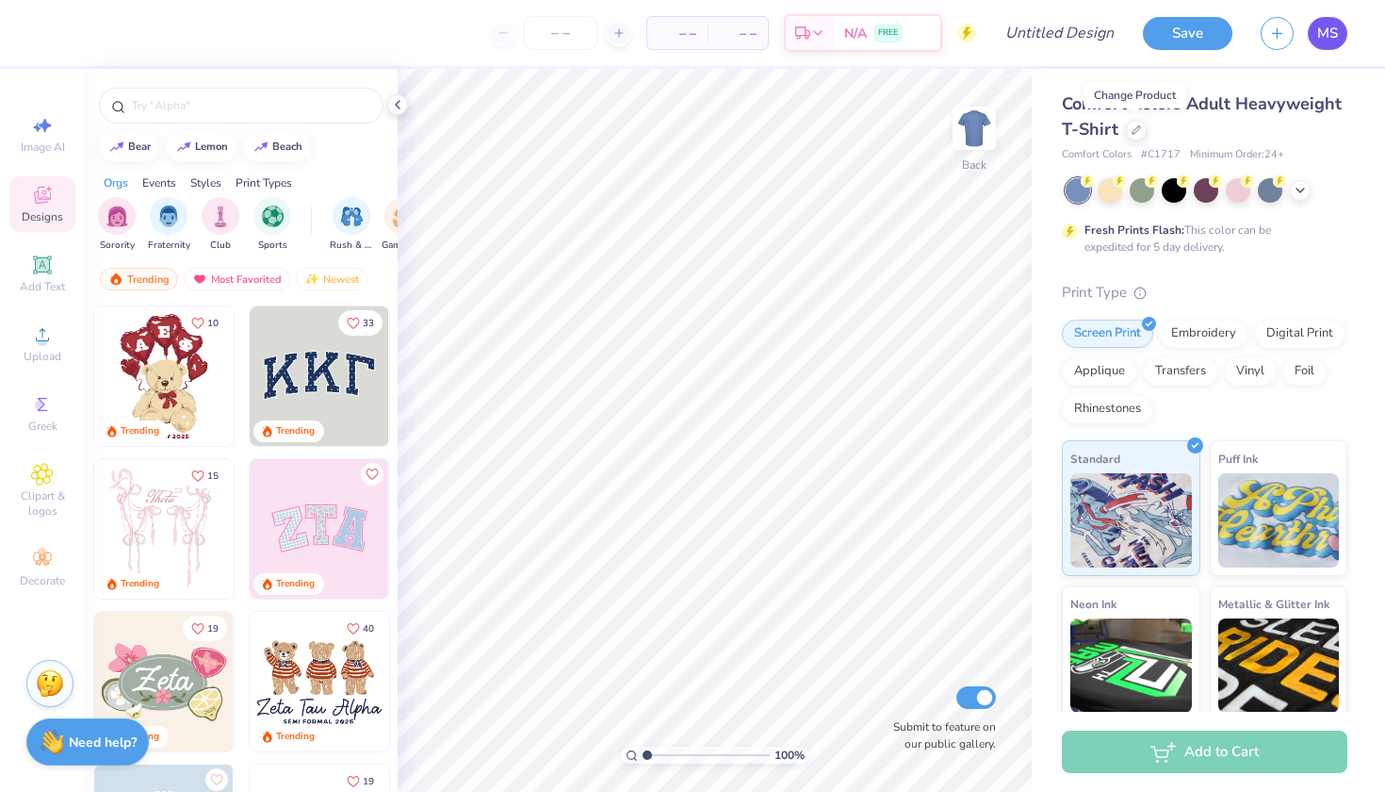
click at [1340, 36] on link "MS" at bounding box center [1328, 33] width 40 height 33
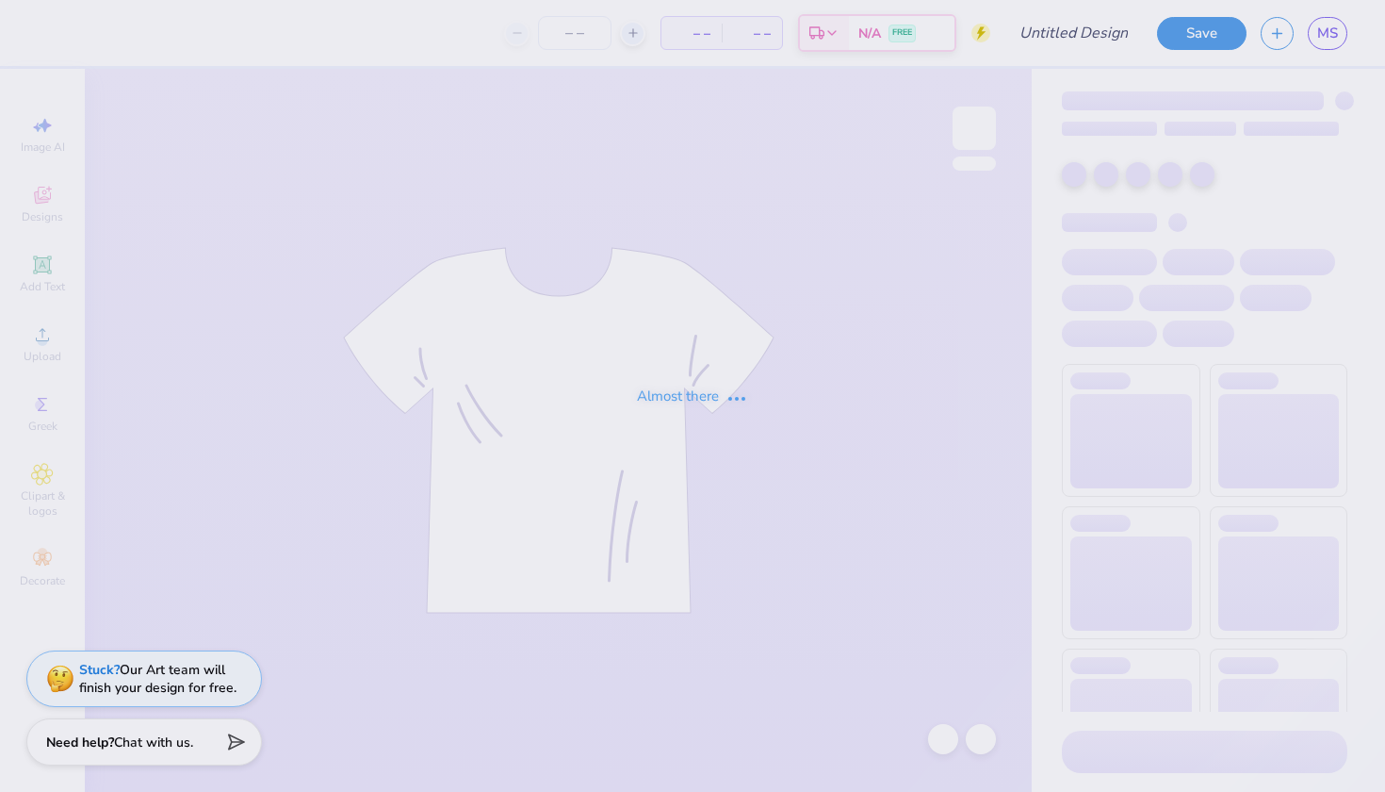
type input "24"
type input "names parents weekend"
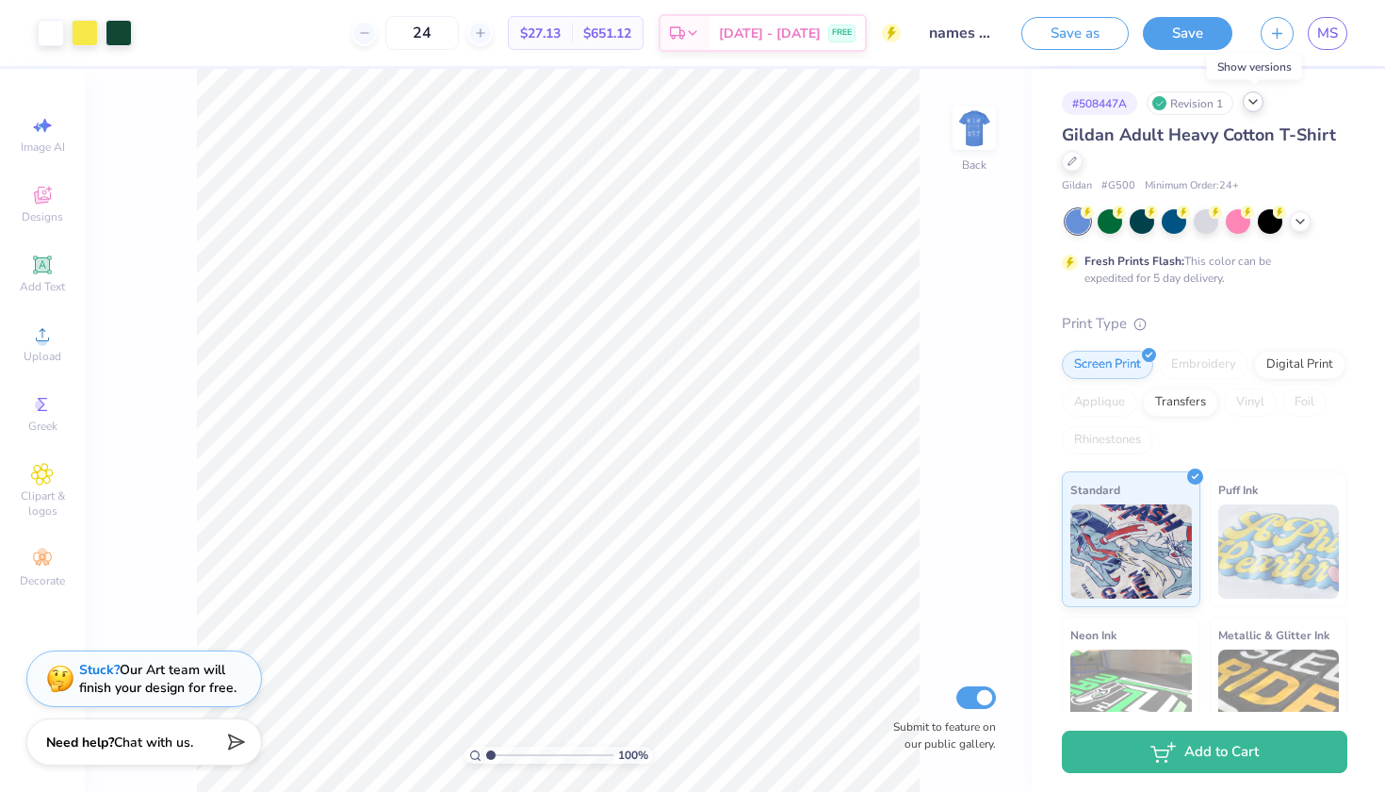
click at [1257, 102] on icon at bounding box center [1253, 101] width 15 height 15
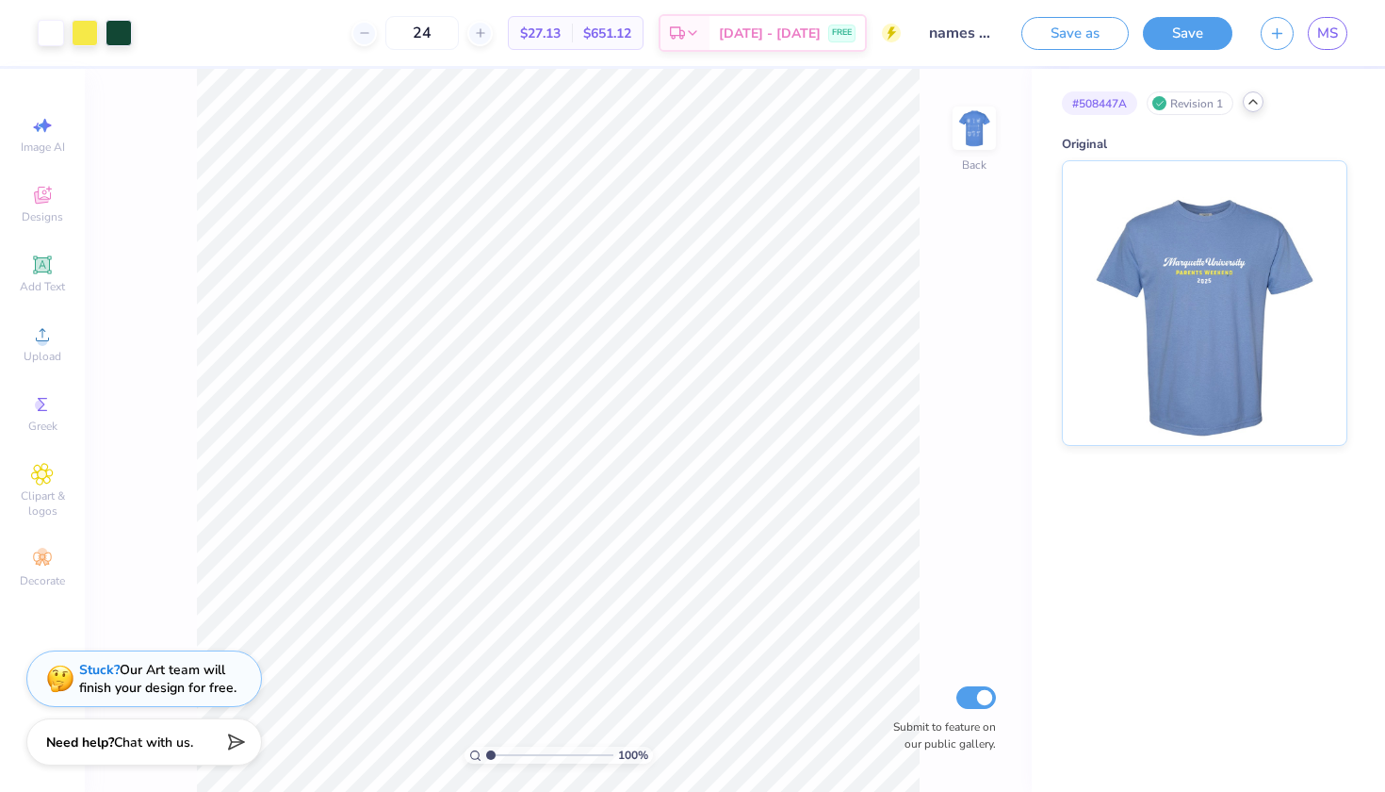
click at [1257, 102] on polyline at bounding box center [1253, 102] width 8 height 4
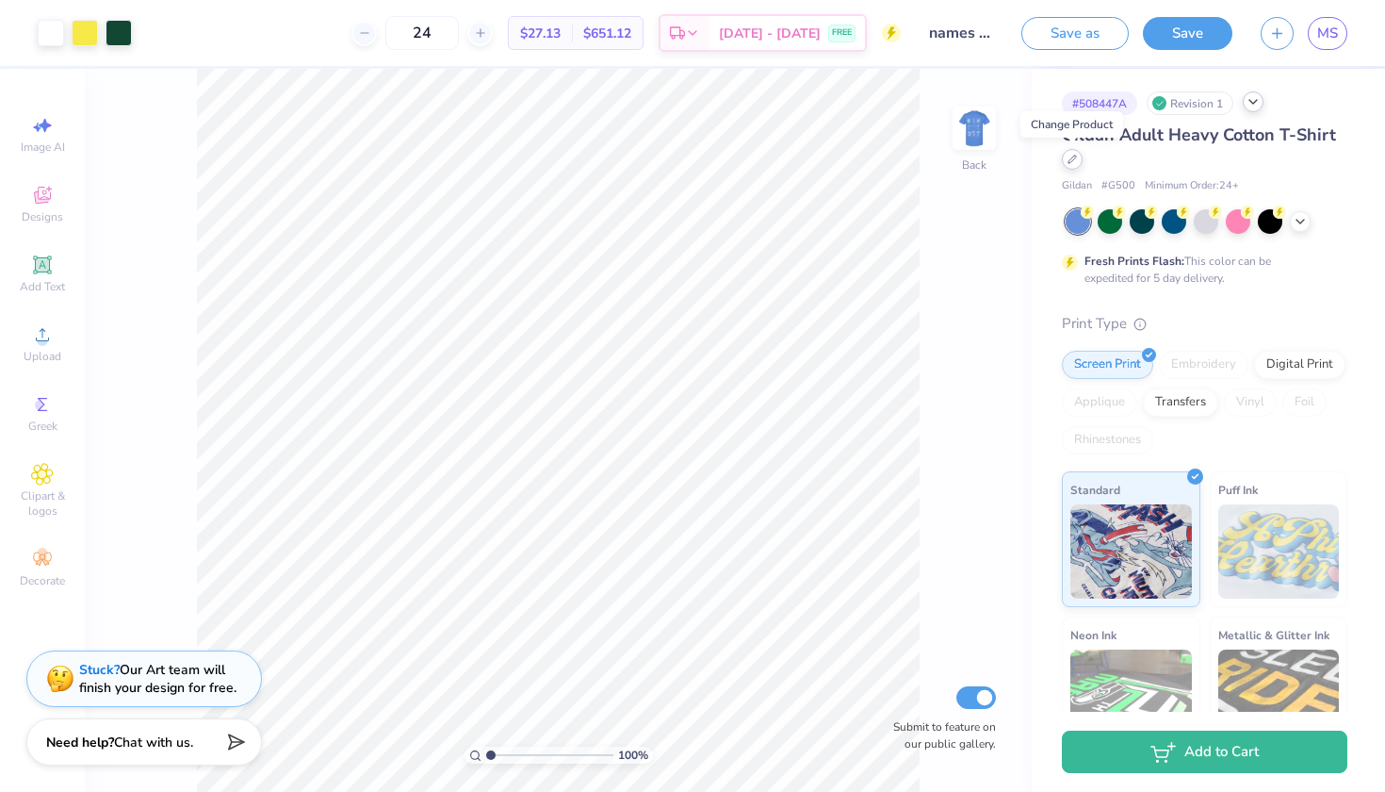
click at [1069, 162] on icon at bounding box center [1073, 159] width 8 height 8
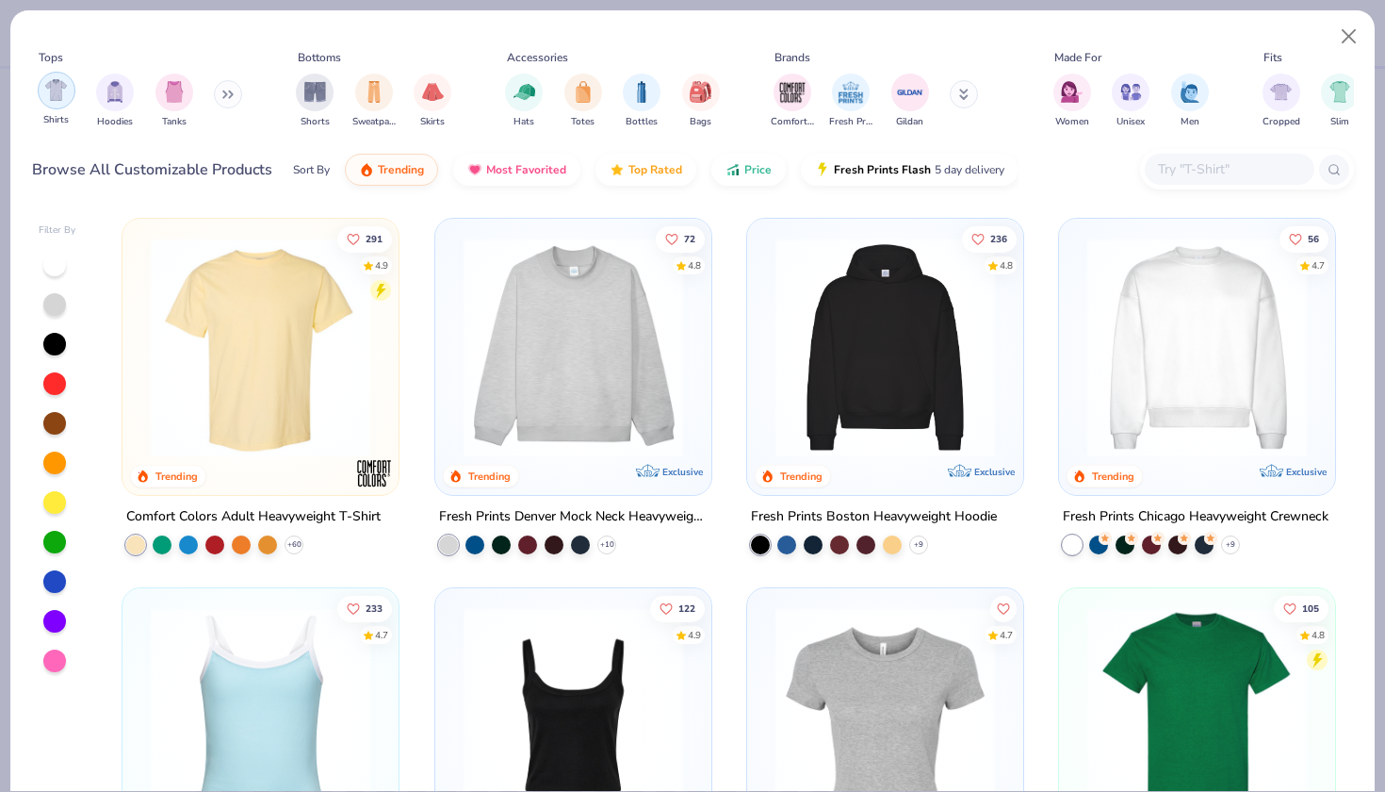
click at [57, 98] on img "filter for Shirts" at bounding box center [56, 90] width 22 height 22
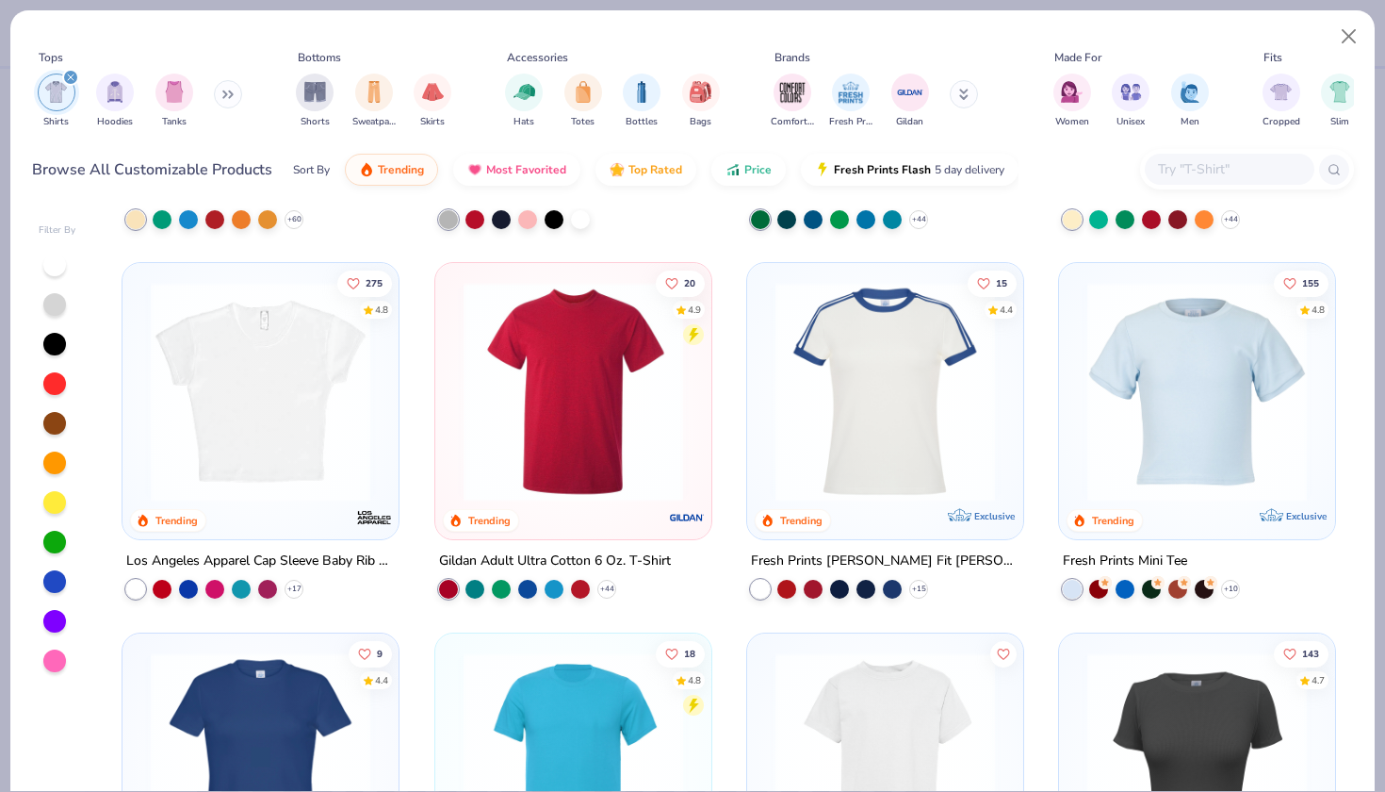
scroll to position [321, 0]
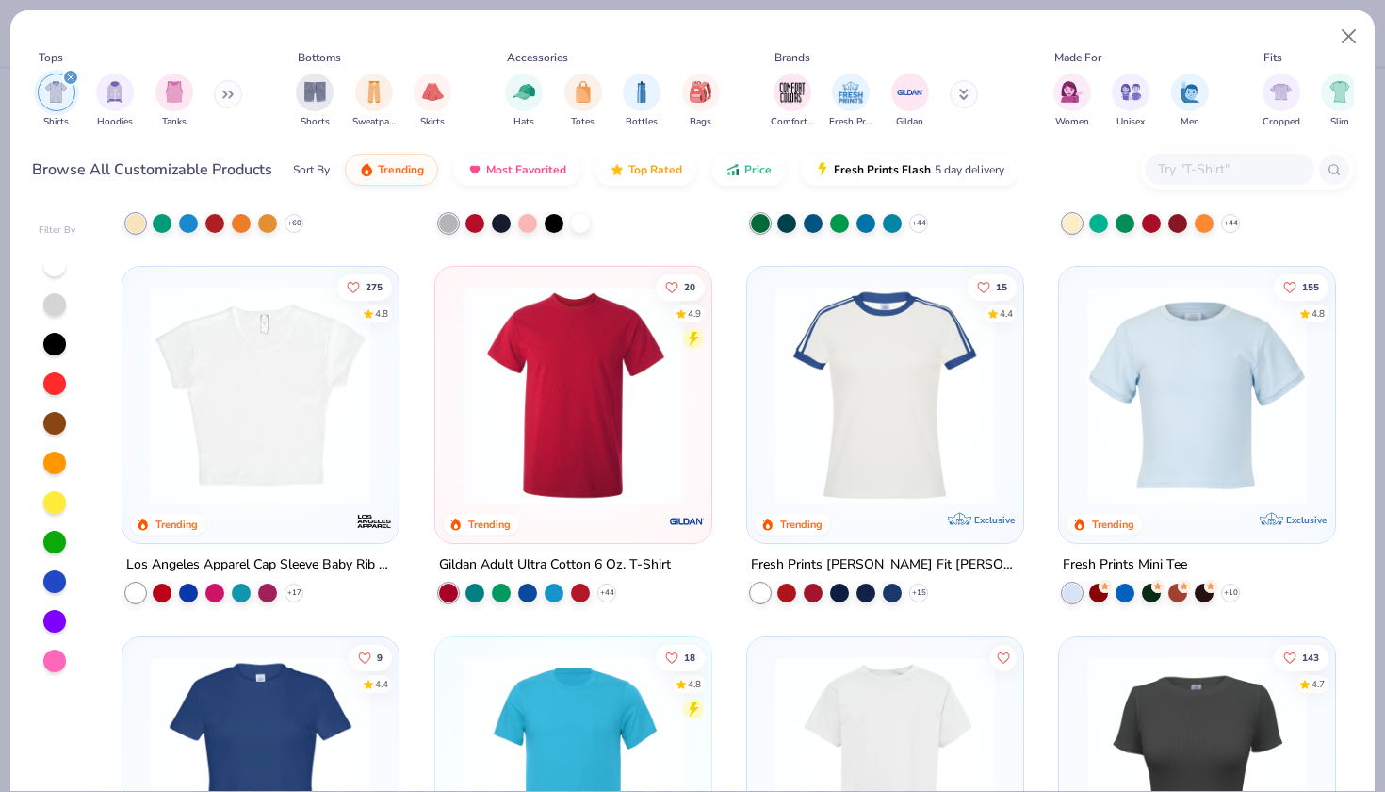
click at [580, 449] on img at bounding box center [573, 396] width 238 height 220
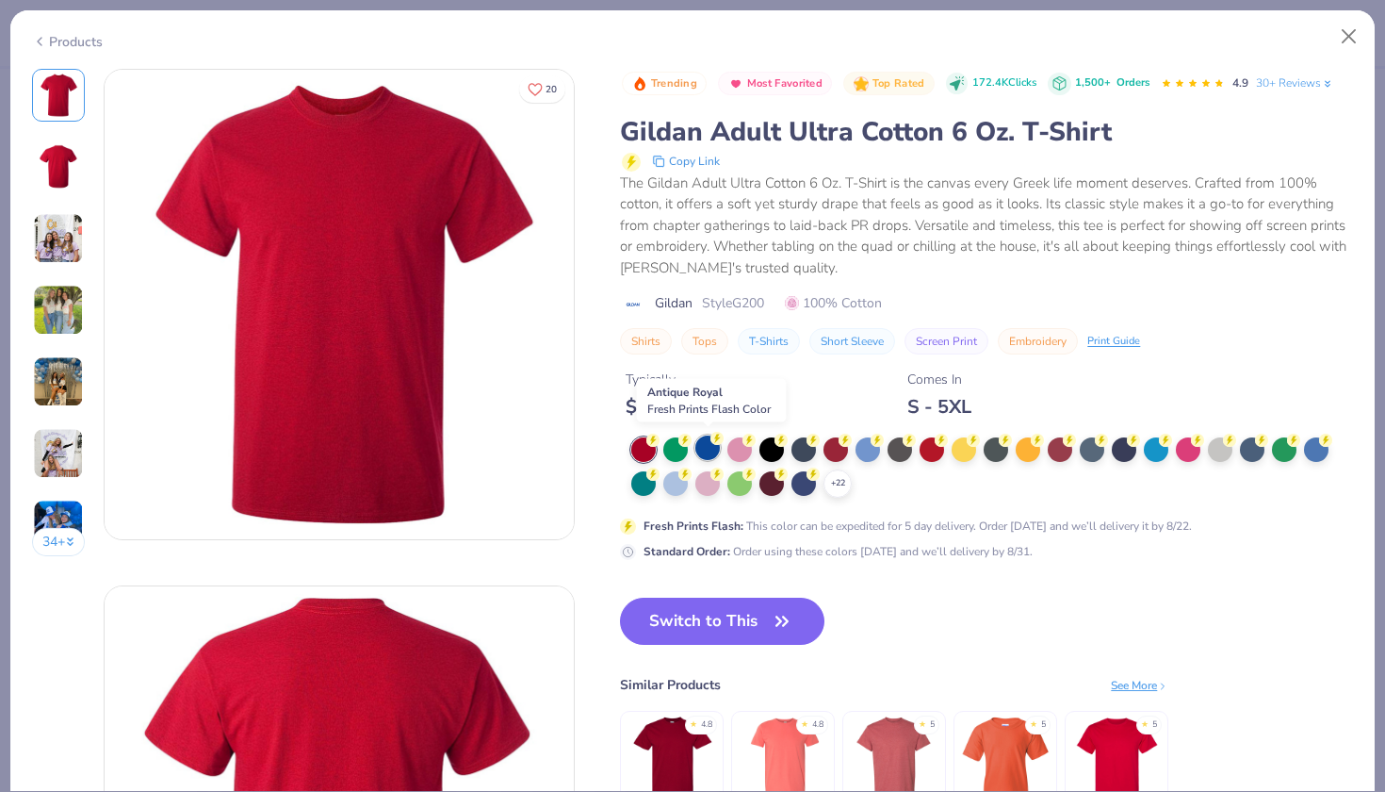
click at [713, 448] on div at bounding box center [707, 447] width 24 height 24
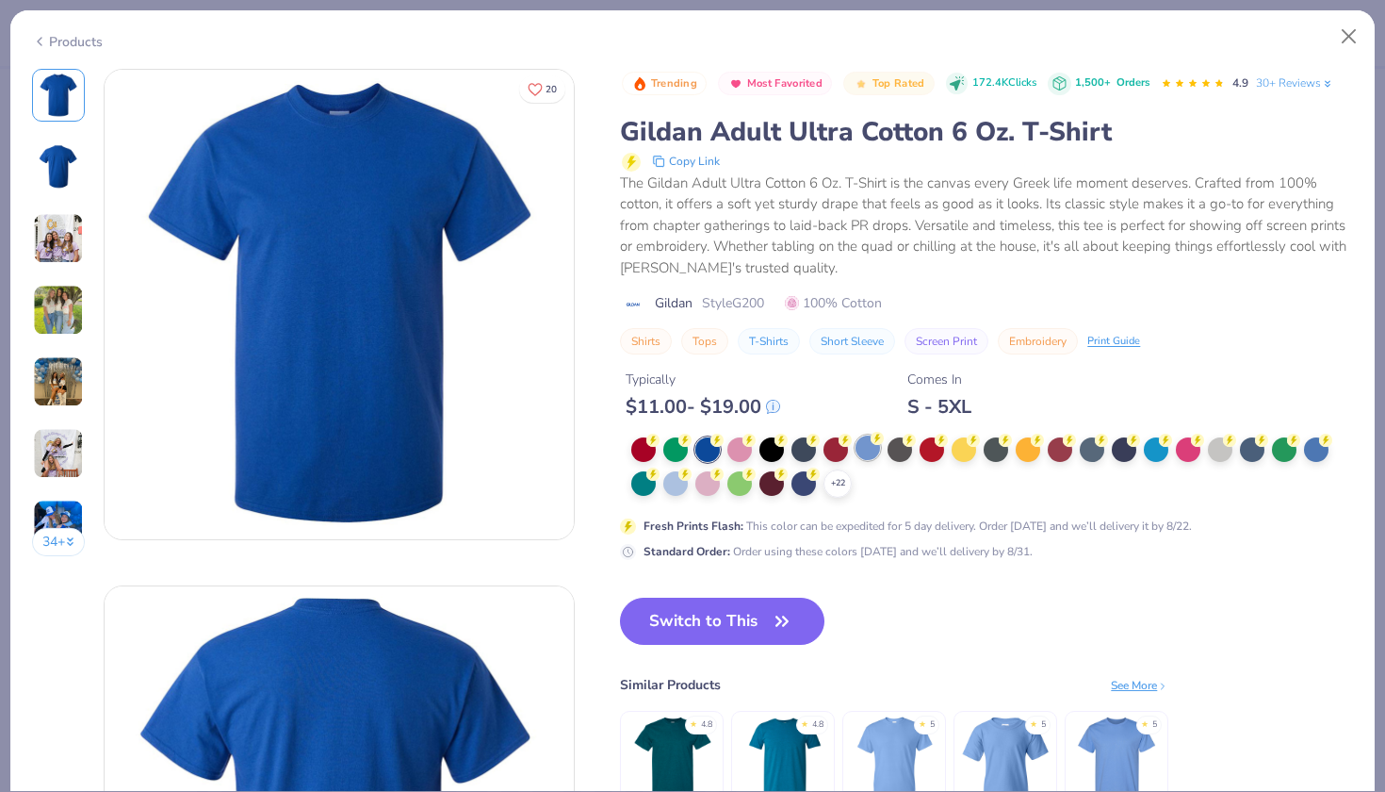
click at [874, 448] on div at bounding box center [868, 447] width 24 height 24
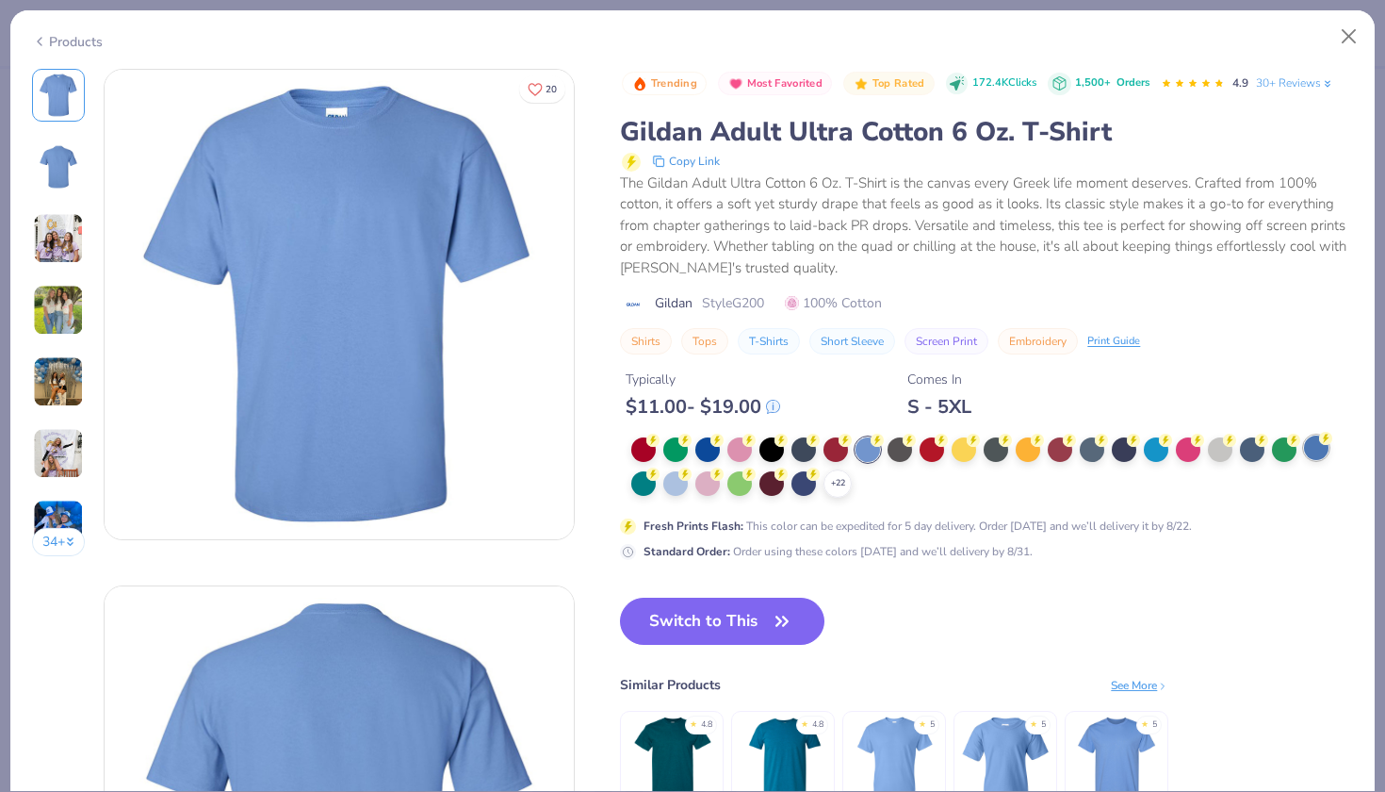
click at [1312, 450] on div at bounding box center [1316, 447] width 24 height 24
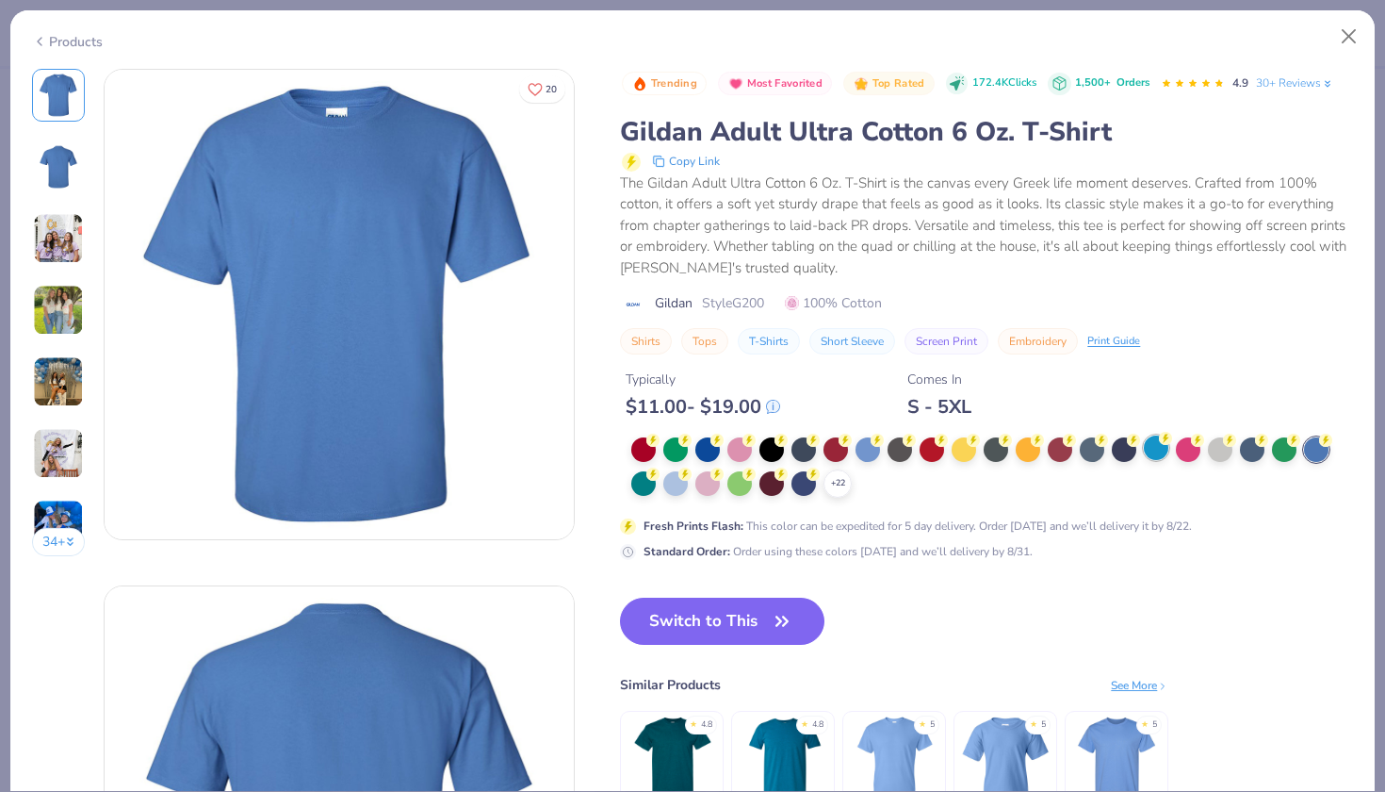
click at [1160, 445] on div at bounding box center [1156, 447] width 24 height 24
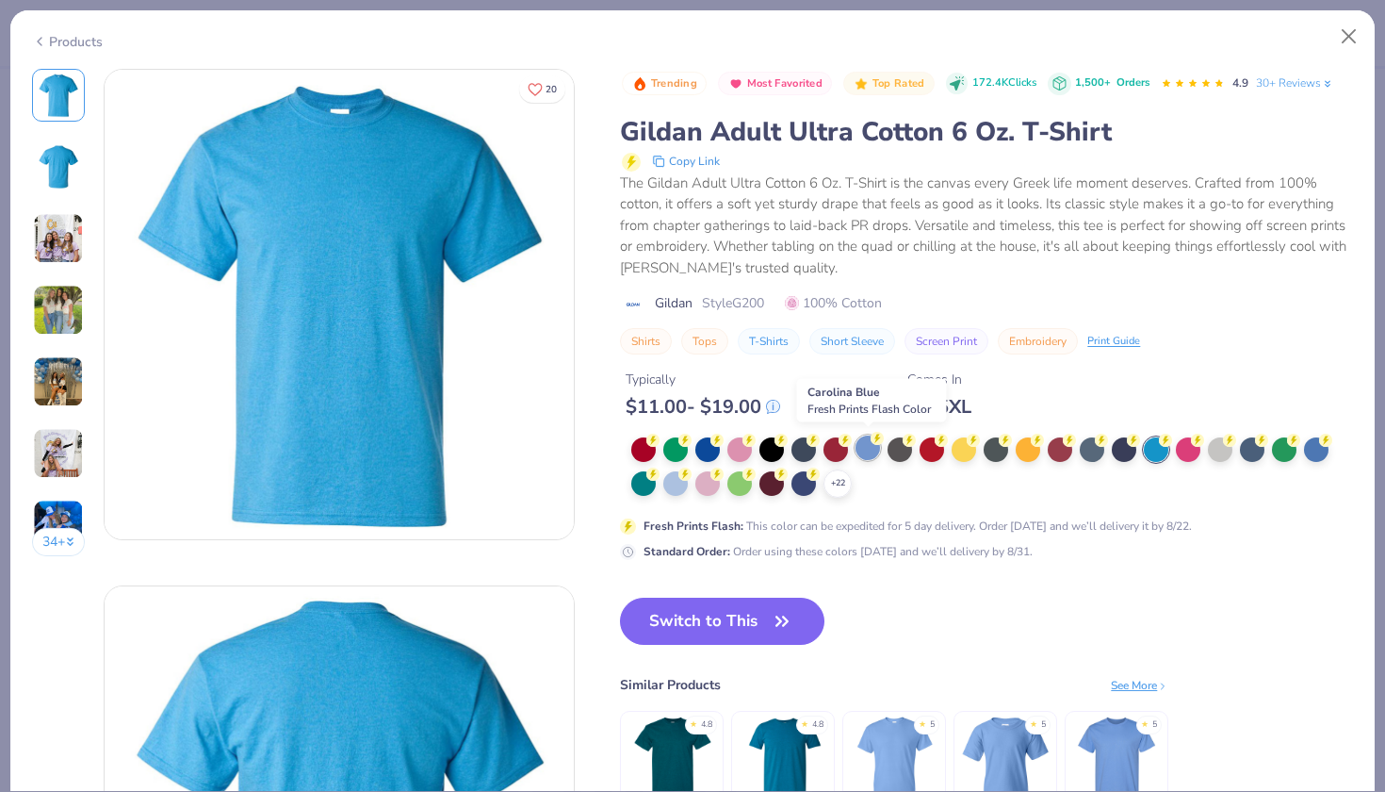
click at [867, 448] on div at bounding box center [868, 447] width 24 height 24
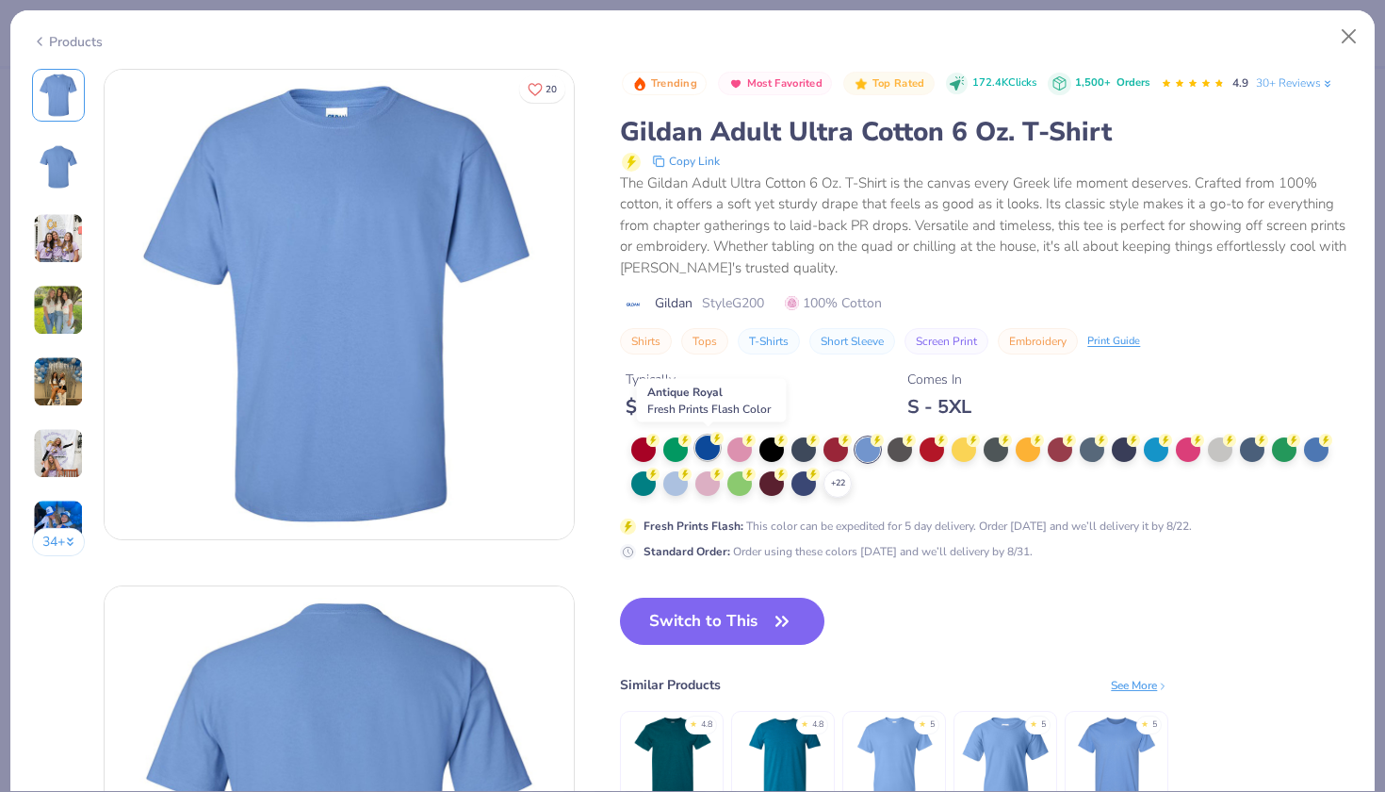
click at [703, 444] on div at bounding box center [707, 447] width 24 height 24
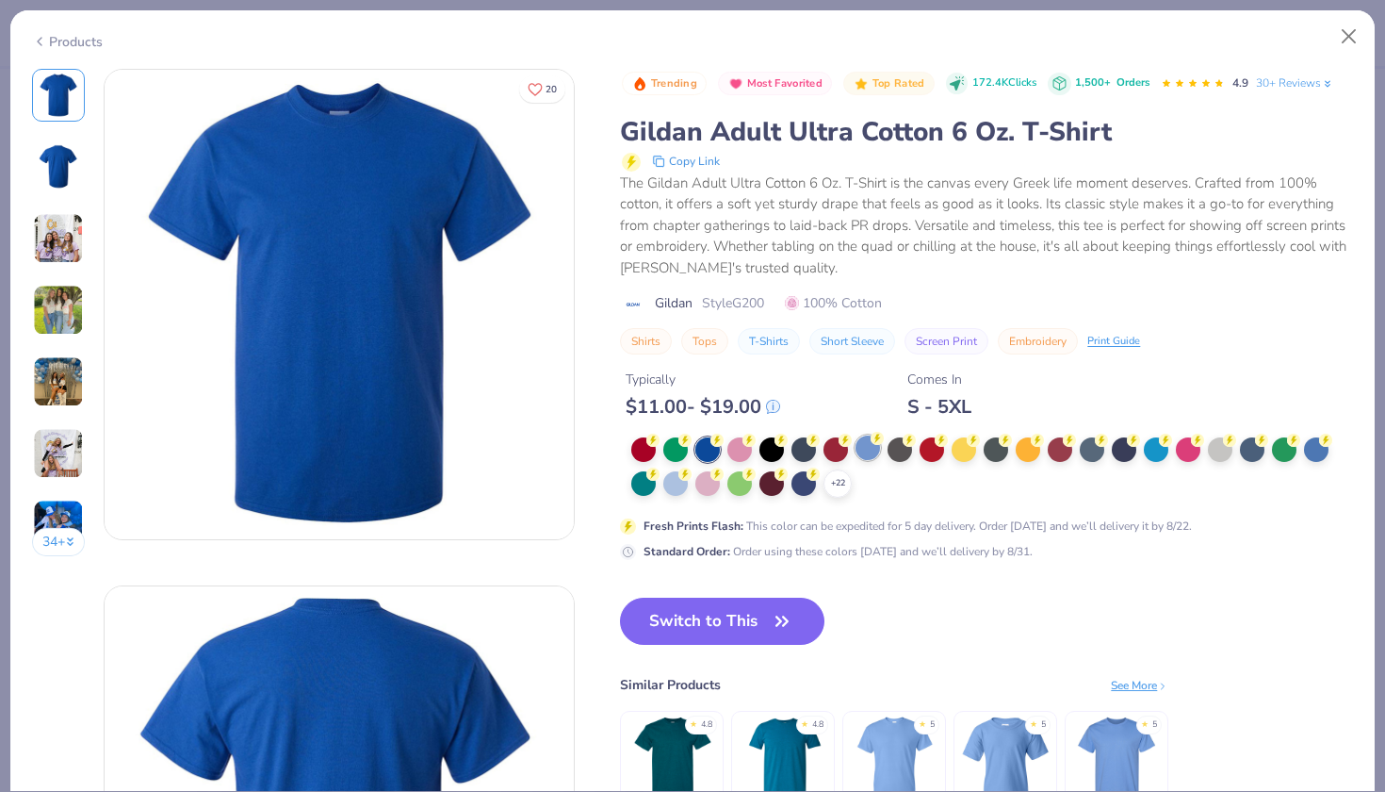
click at [866, 449] on div at bounding box center [868, 447] width 24 height 24
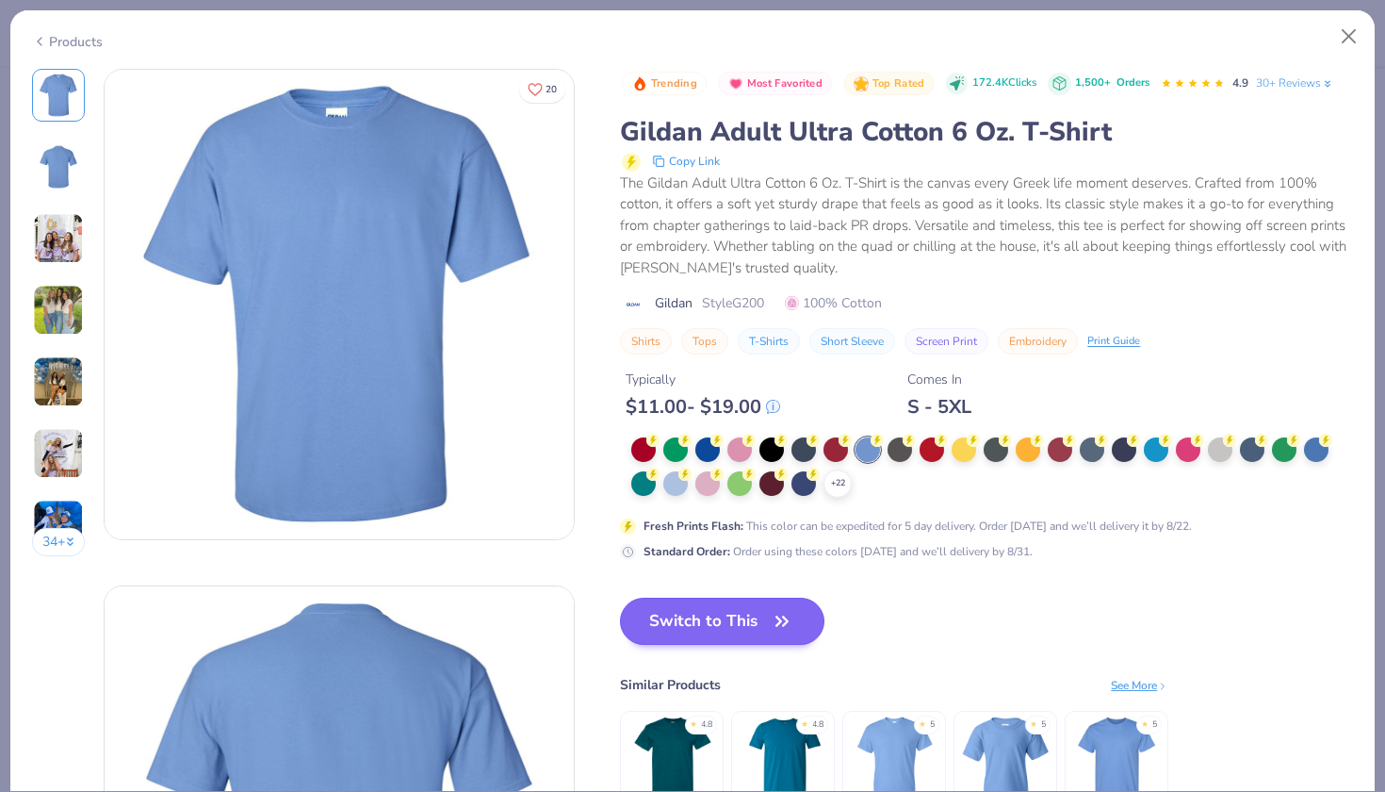
click at [773, 621] on icon "button" at bounding box center [782, 621] width 26 height 26
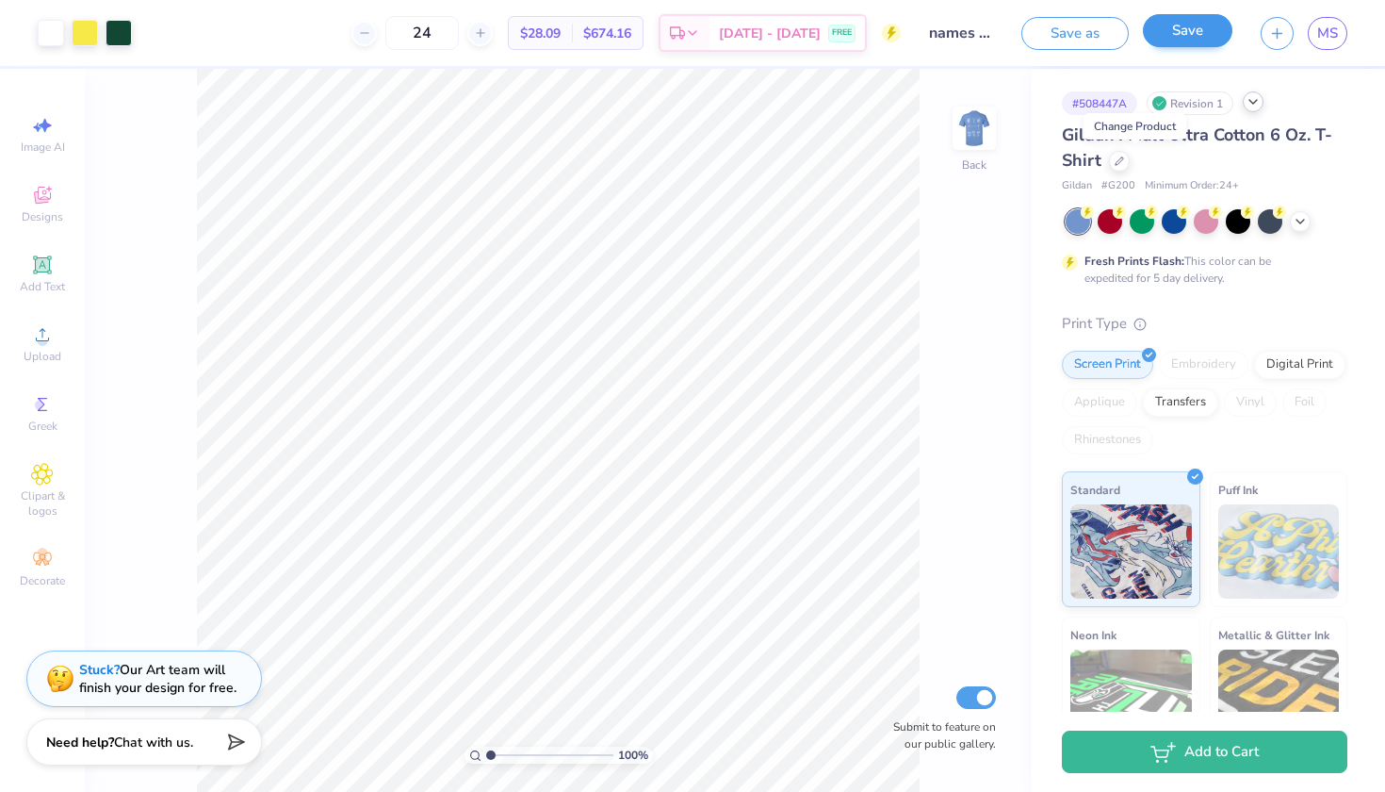
click at [1195, 34] on button "Save" at bounding box center [1188, 30] width 90 height 33
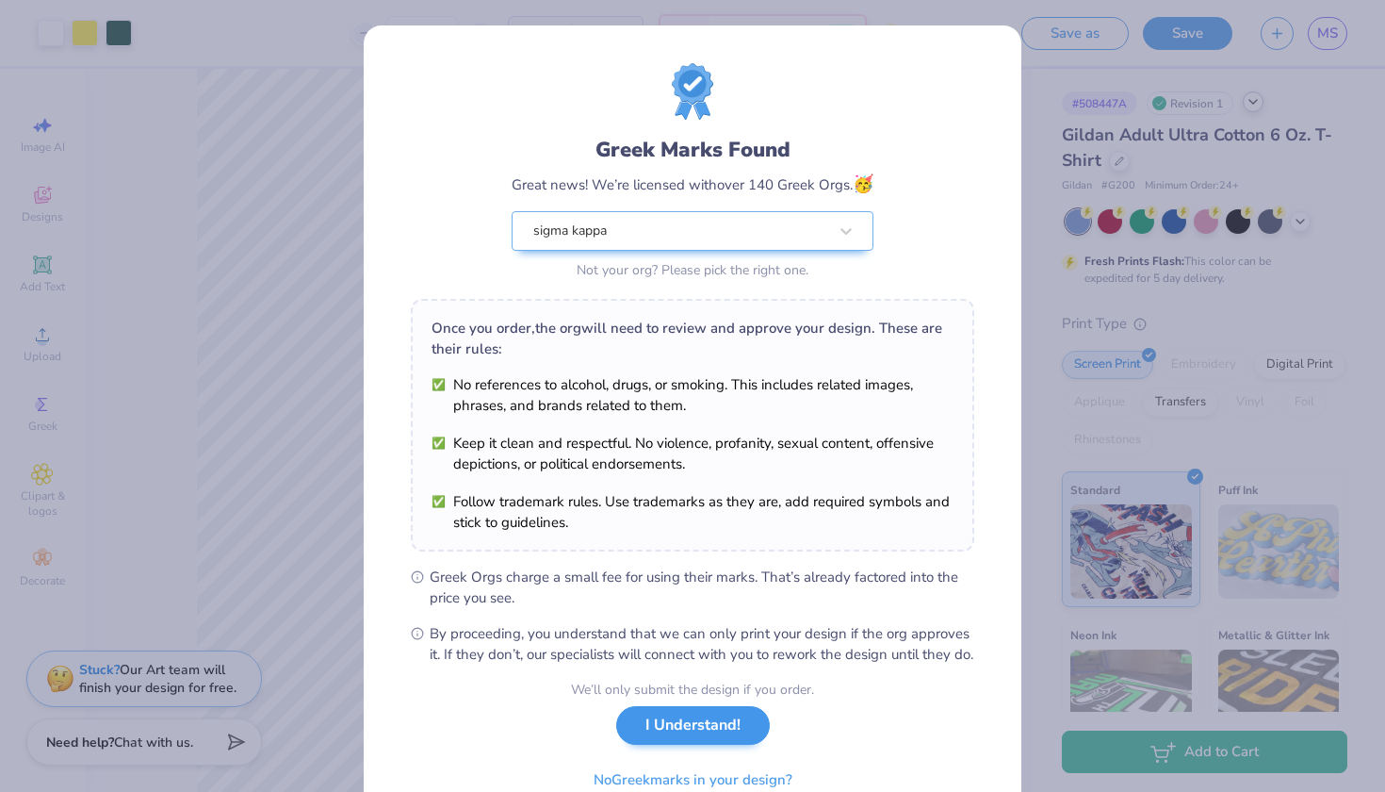
click at [716, 744] on button "I Understand!" at bounding box center [693, 725] width 154 height 39
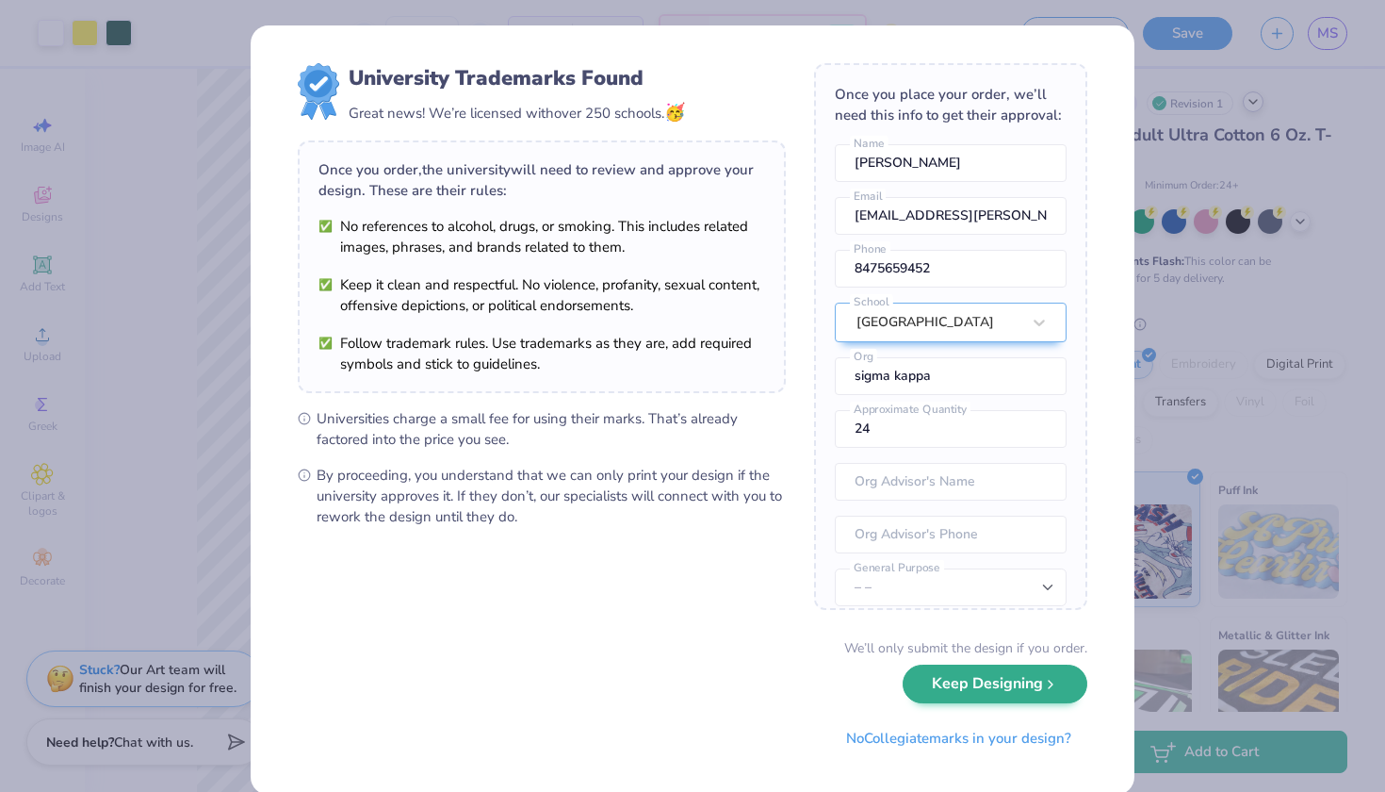
click at [987, 698] on button "Keep Designing" at bounding box center [995, 683] width 185 height 39
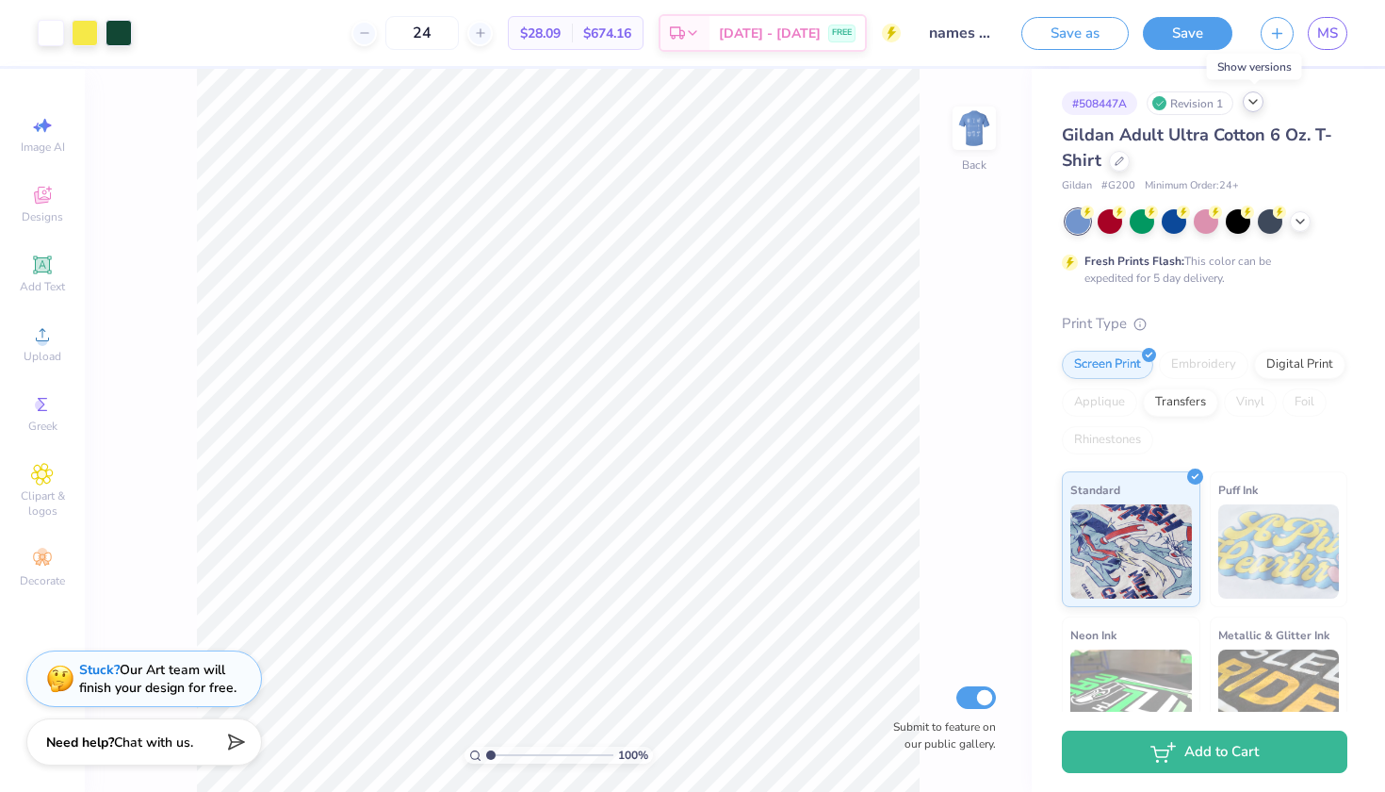
click at [1253, 104] on icon at bounding box center [1253, 101] width 15 height 15
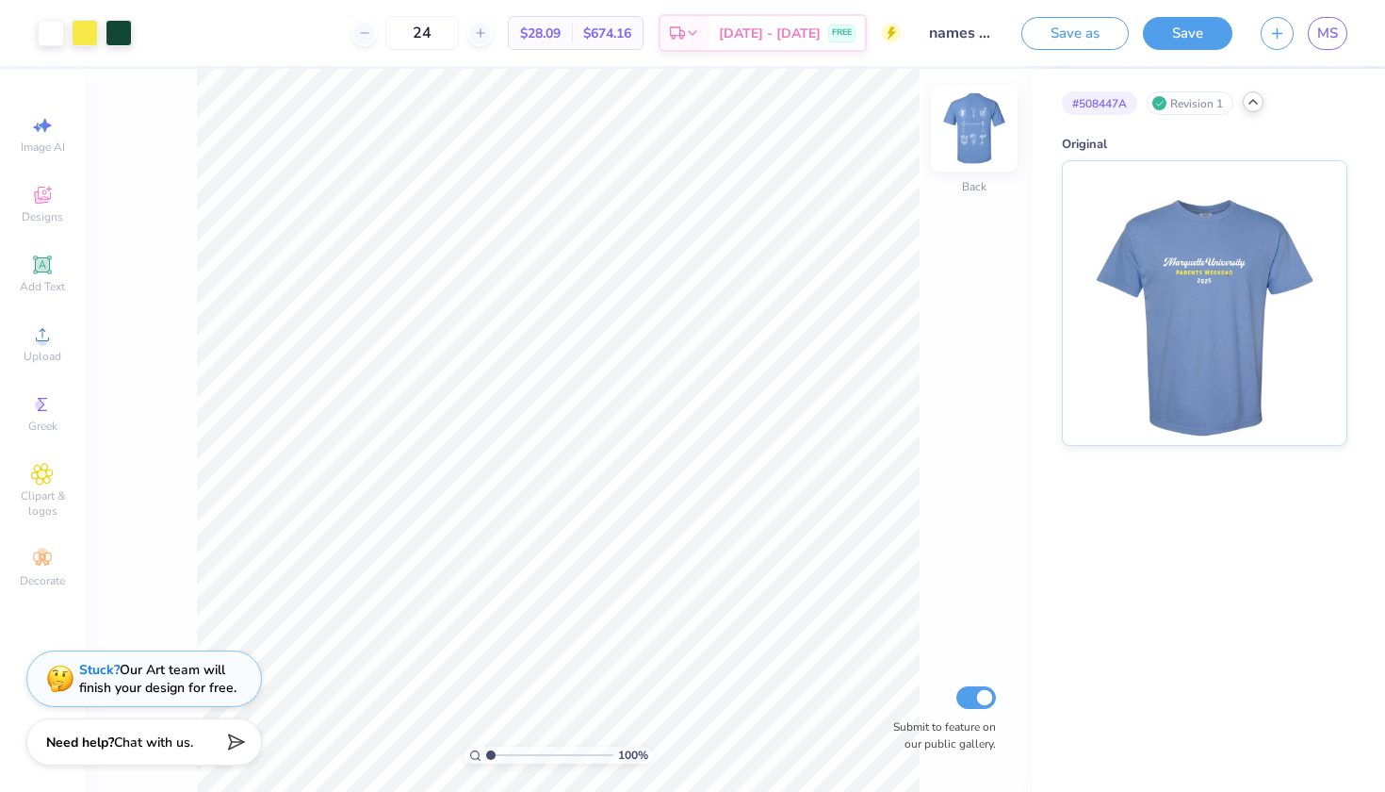
click at [974, 132] on img at bounding box center [974, 127] width 75 height 75
click at [1251, 108] on icon at bounding box center [1253, 101] width 15 height 15
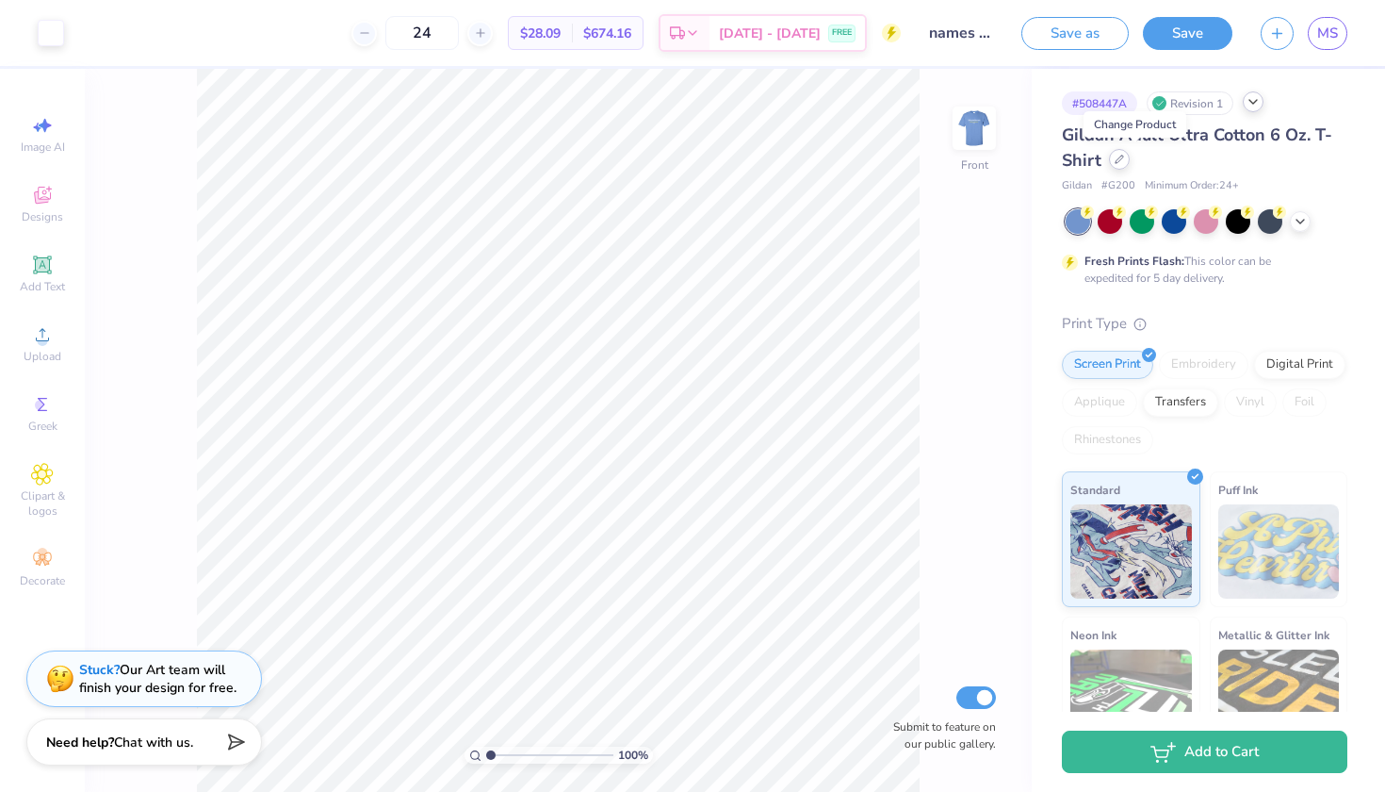
click at [1130, 159] on div at bounding box center [1119, 159] width 21 height 21
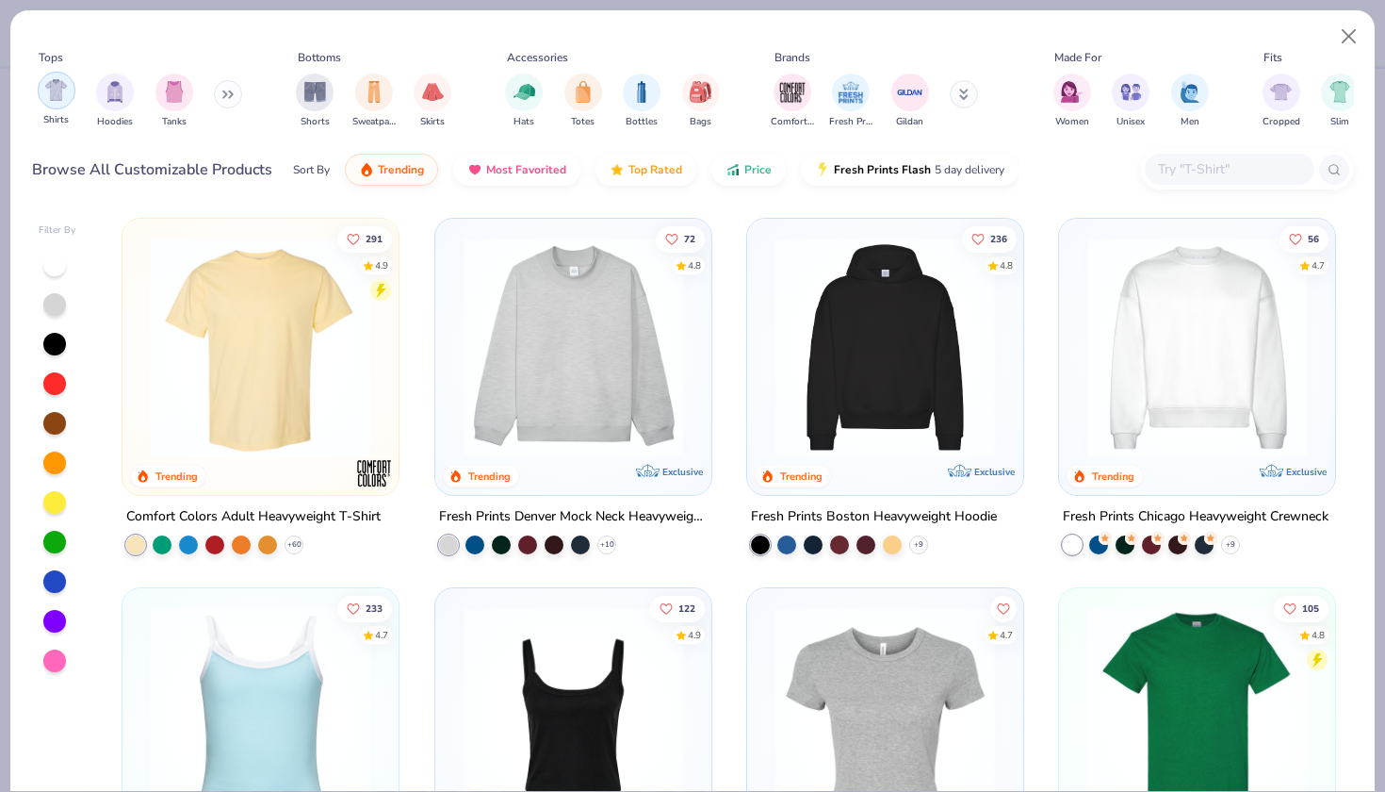
click at [50, 101] on img "filter for Shirts" at bounding box center [56, 90] width 22 height 22
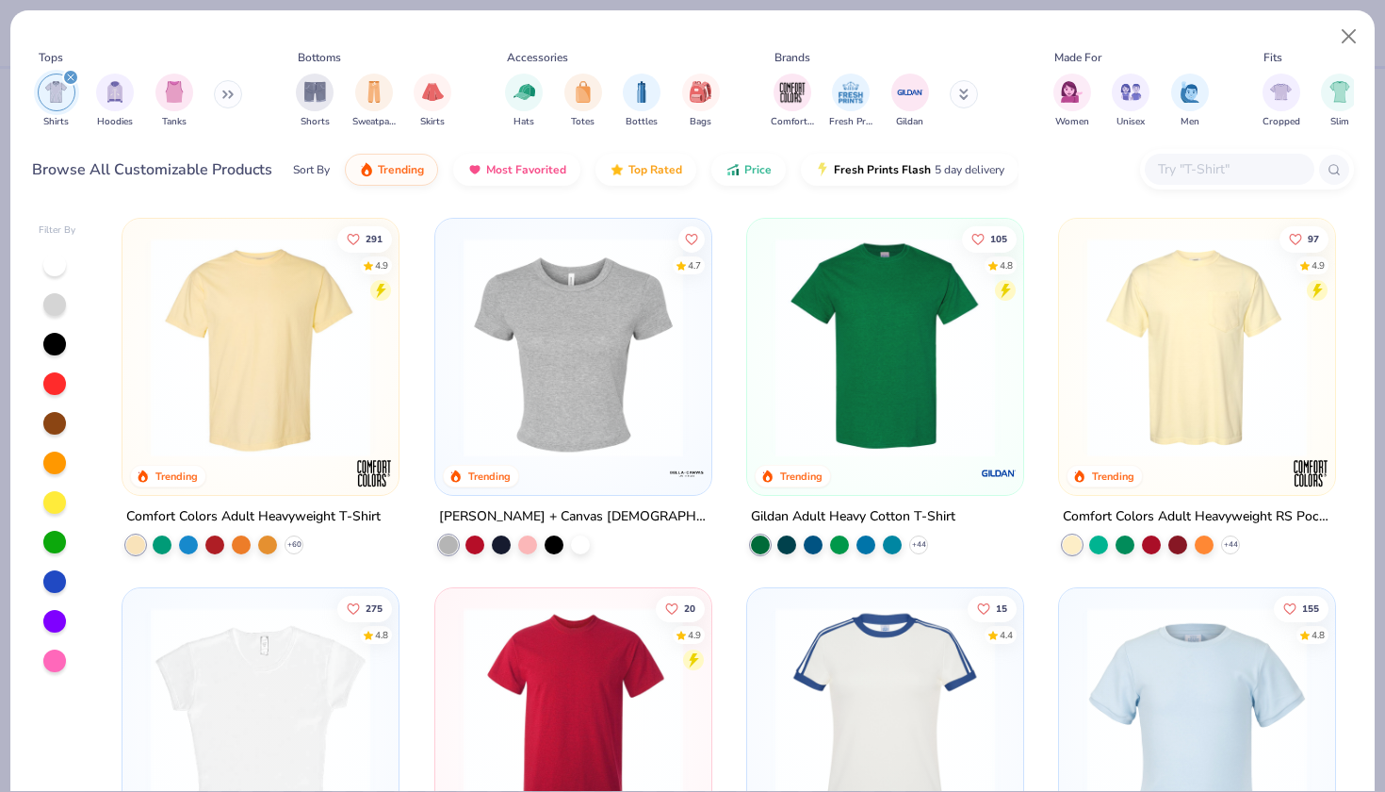
click at [874, 359] on img at bounding box center [885, 347] width 238 height 220
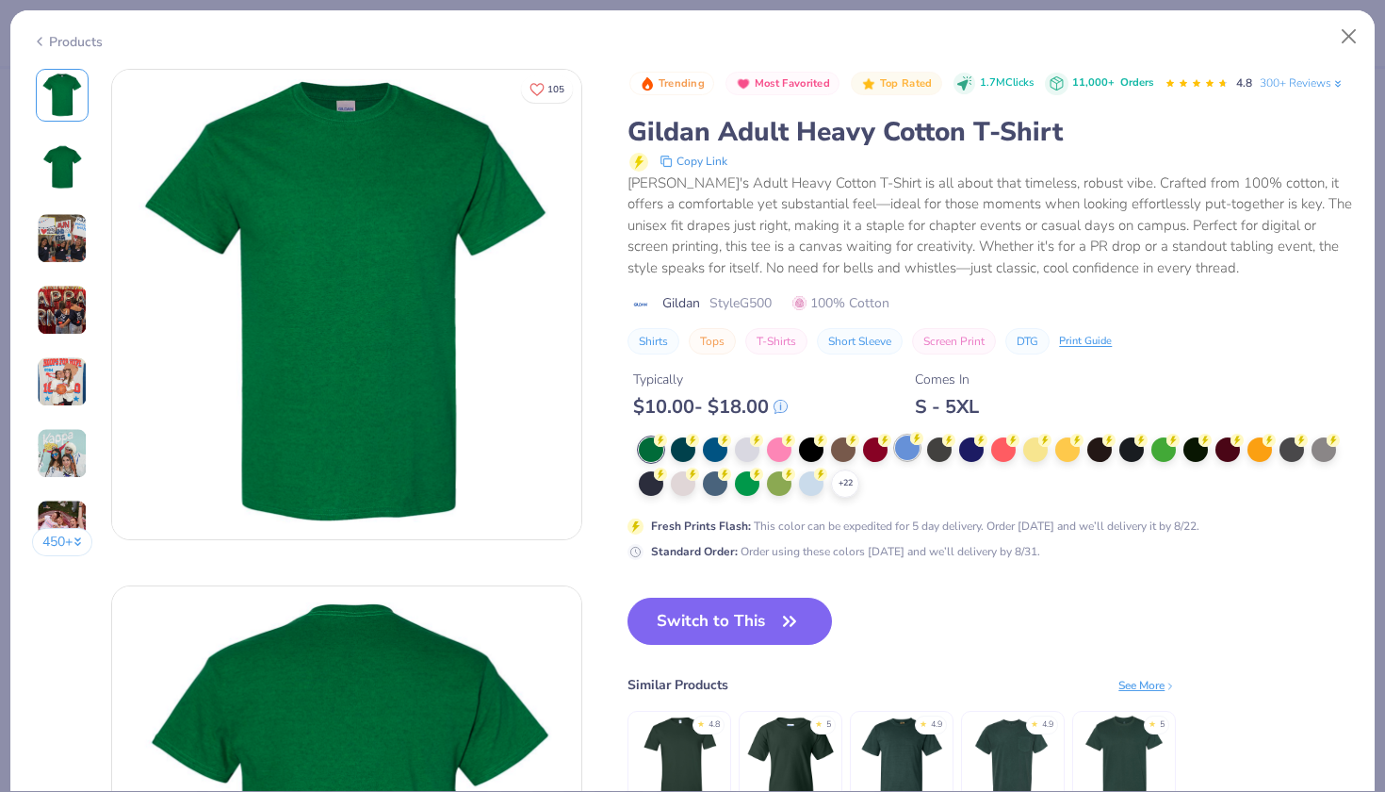
click at [906, 448] on div at bounding box center [907, 447] width 24 height 24
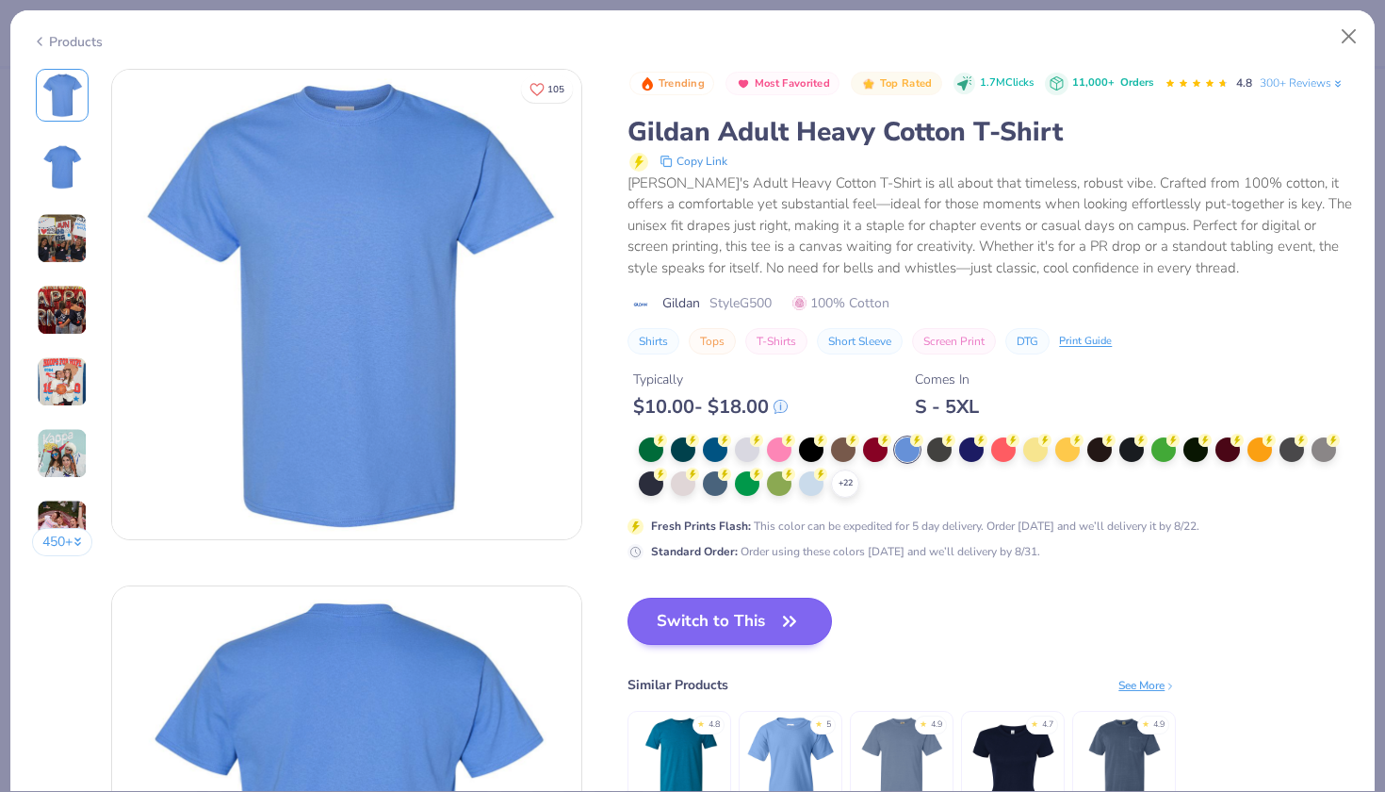
click at [760, 610] on button "Switch to This" at bounding box center [730, 620] width 204 height 47
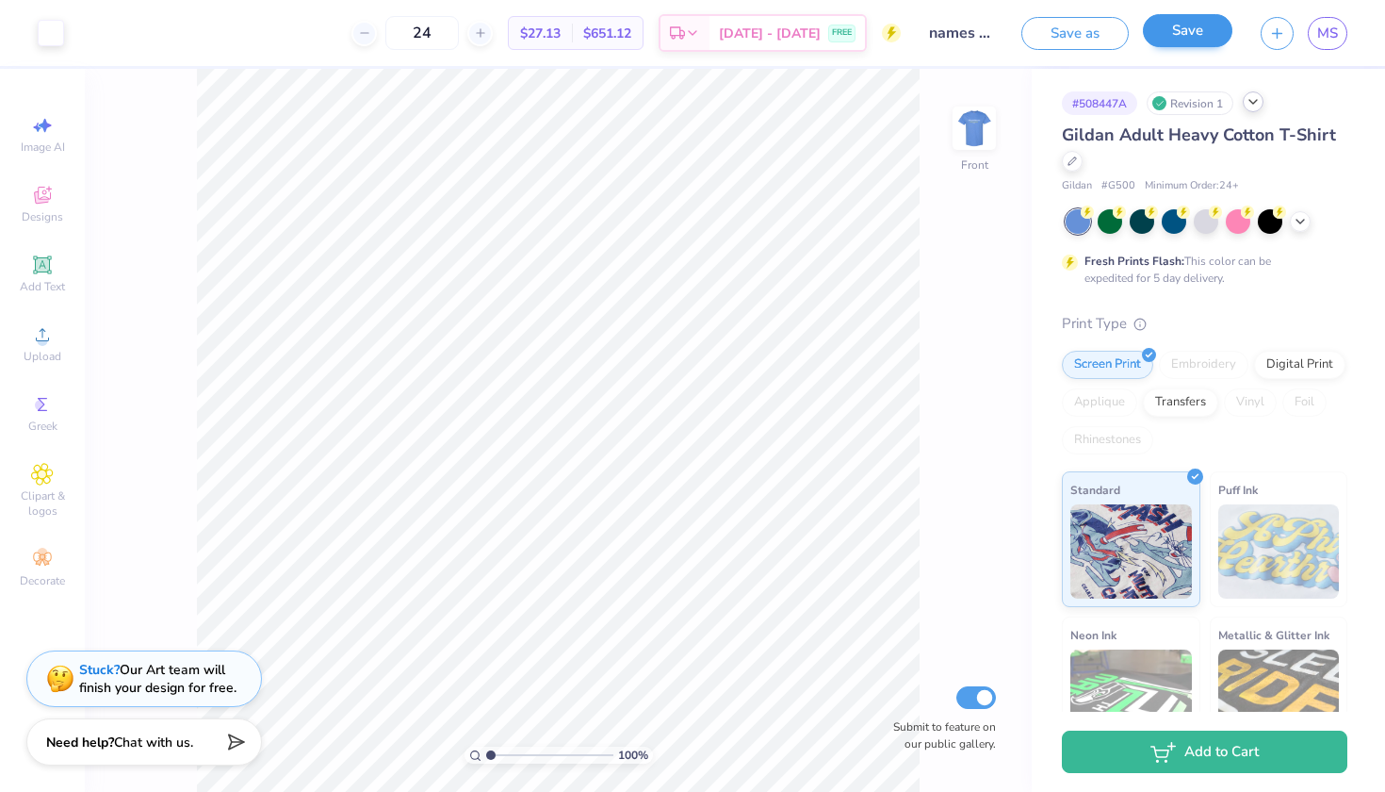
click at [1191, 40] on button "Save" at bounding box center [1188, 30] width 90 height 33
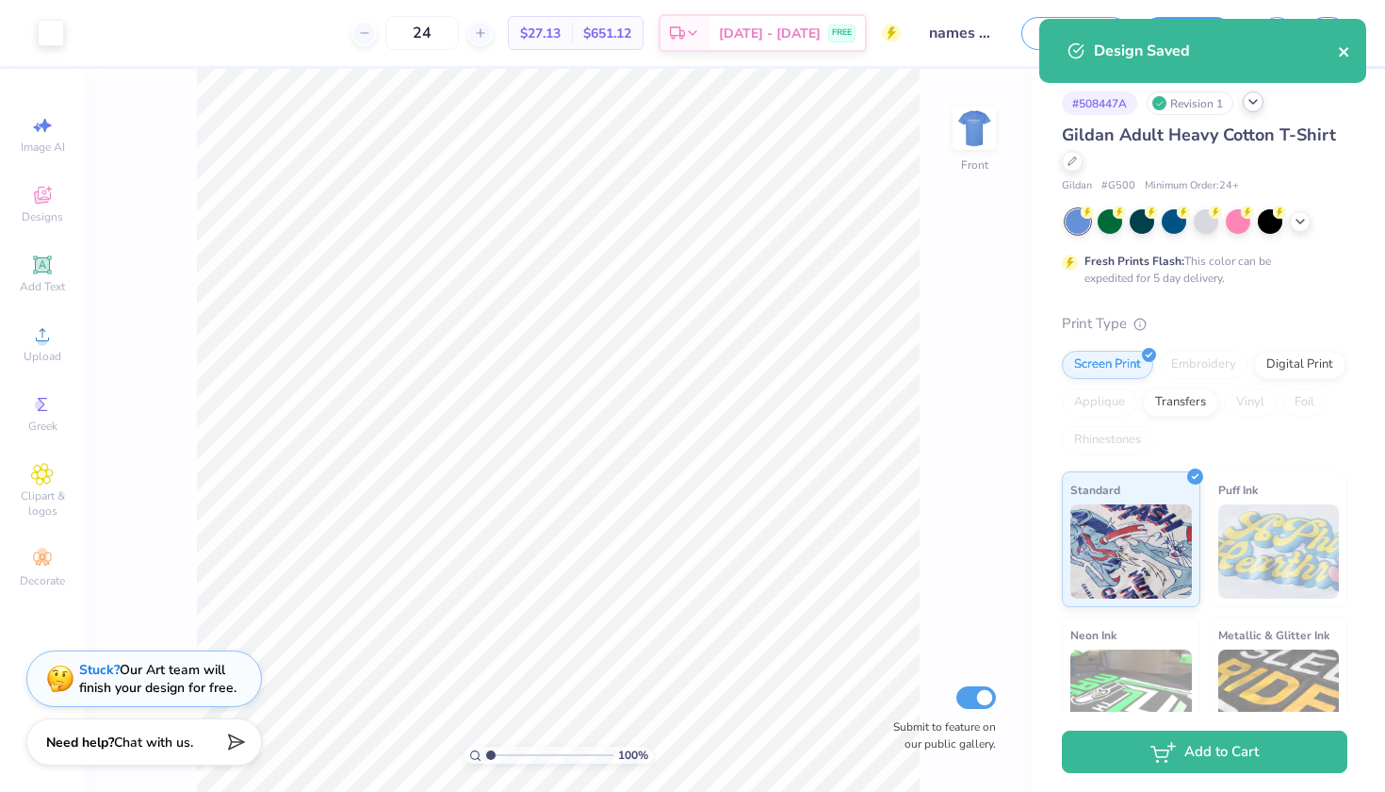
click at [1346, 54] on icon "close" at bounding box center [1343, 51] width 9 height 9
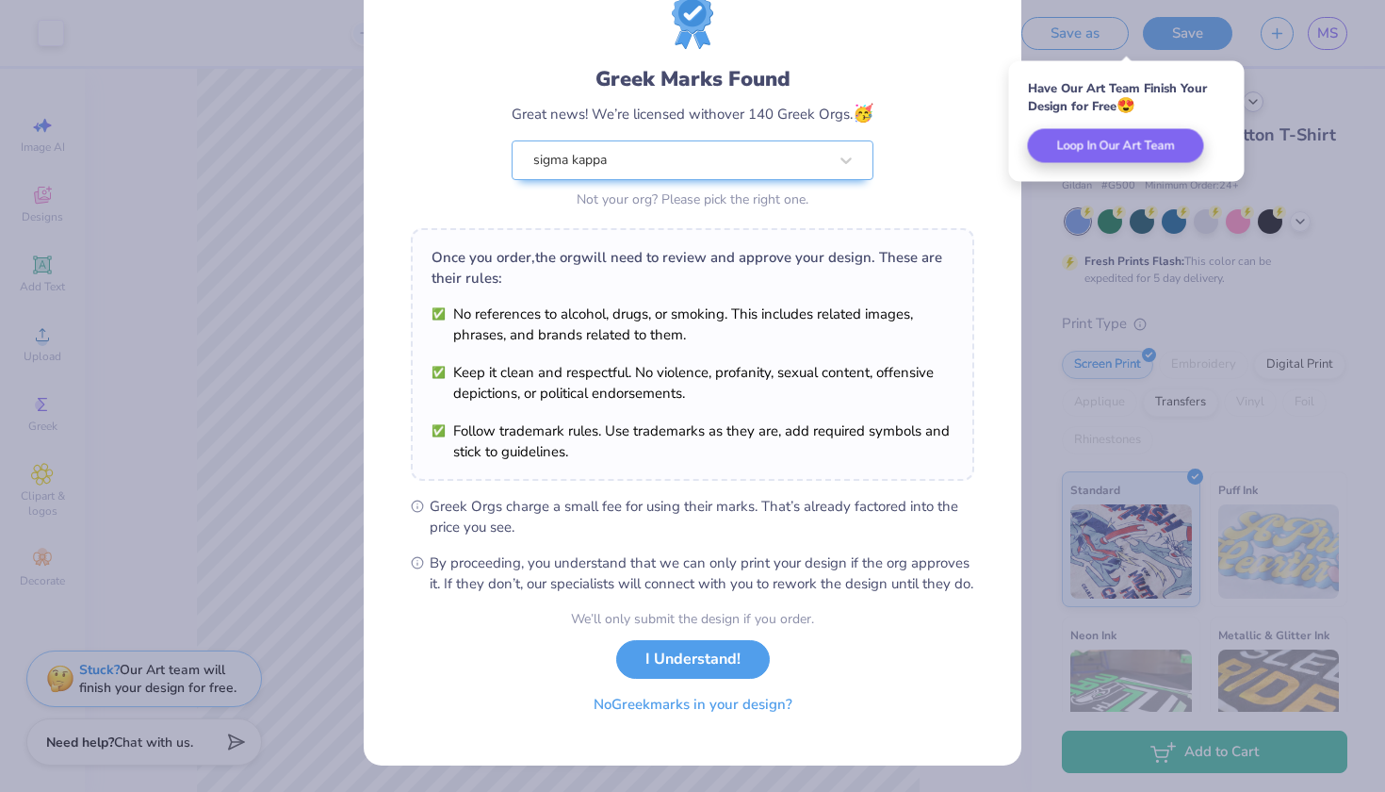
scroll to position [90, 0]
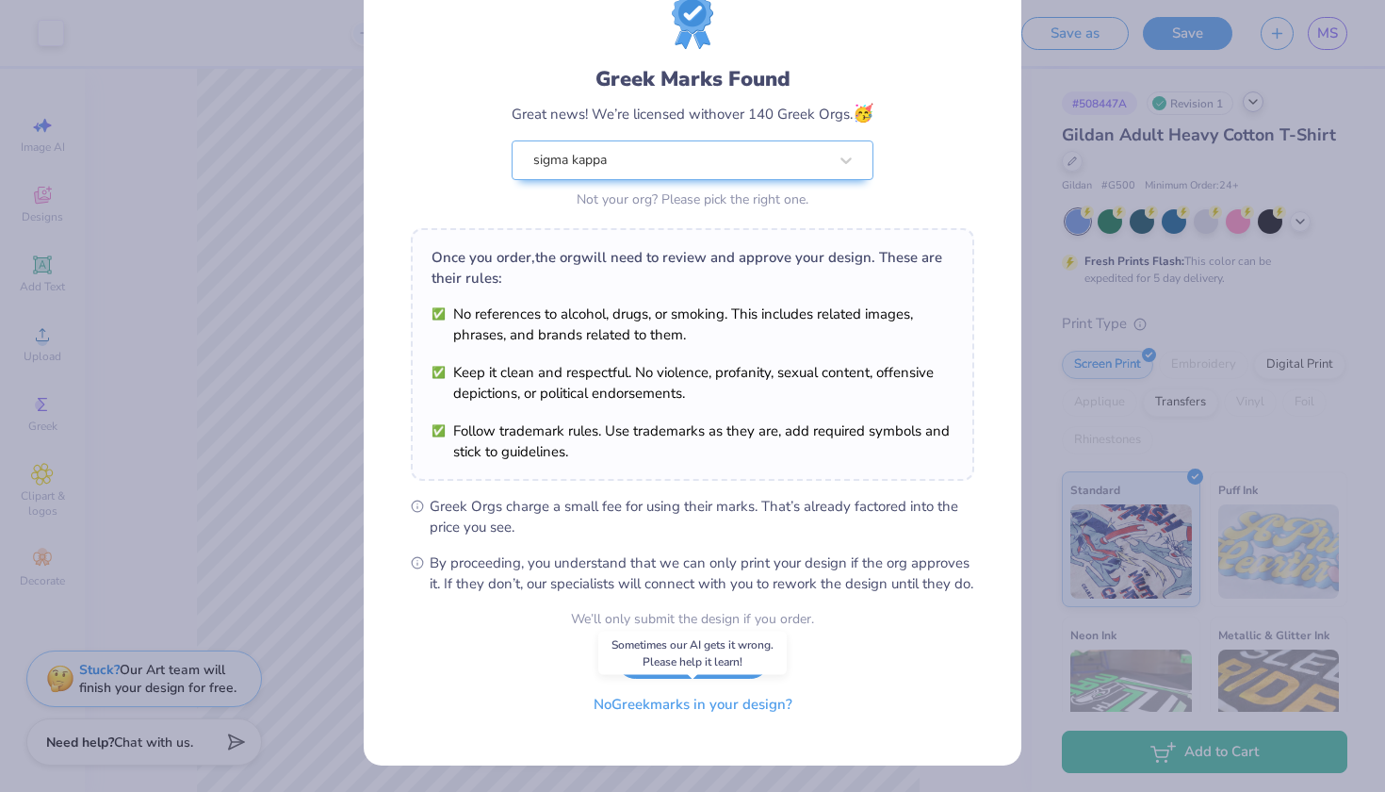
click at [725, 711] on button "No Greek marks in your design?" at bounding box center [693, 704] width 231 height 39
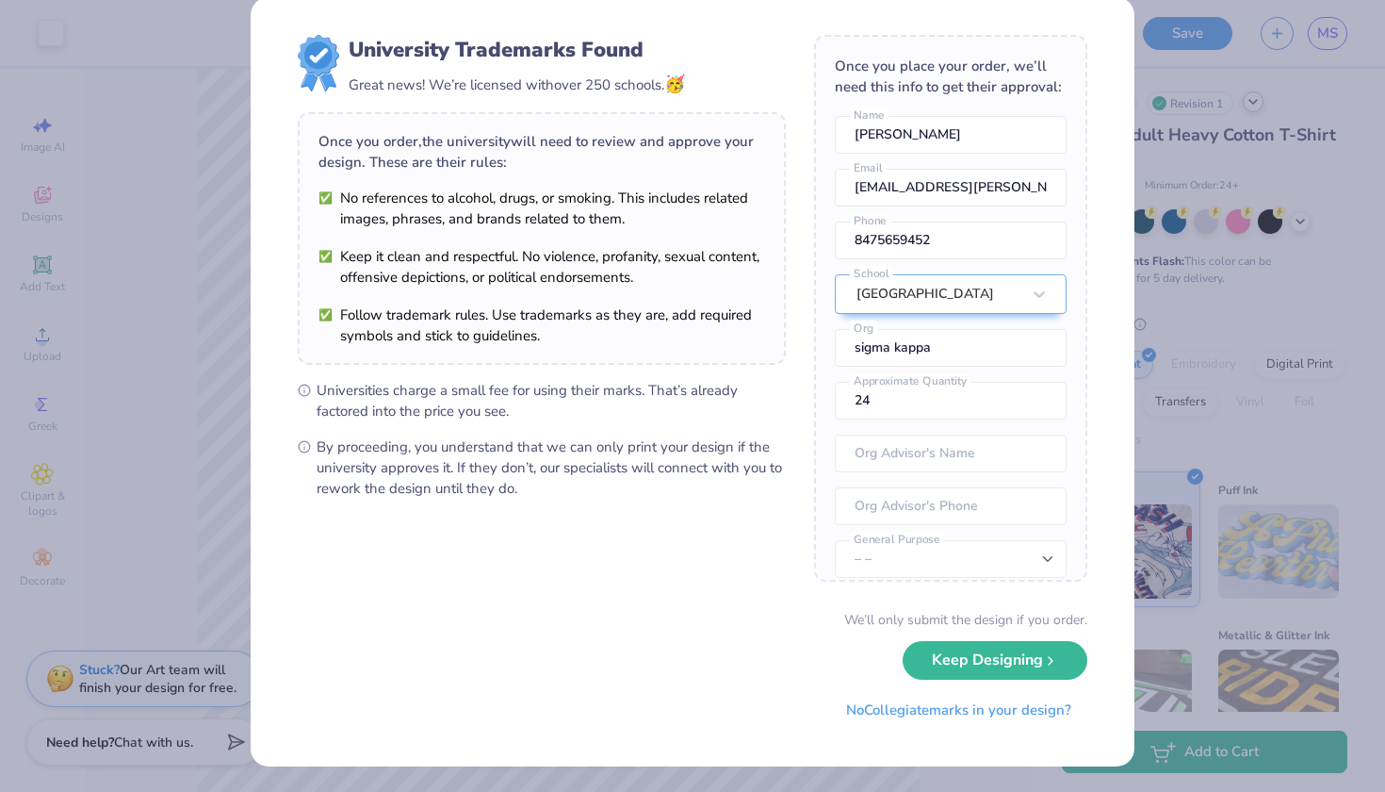
scroll to position [0, 0]
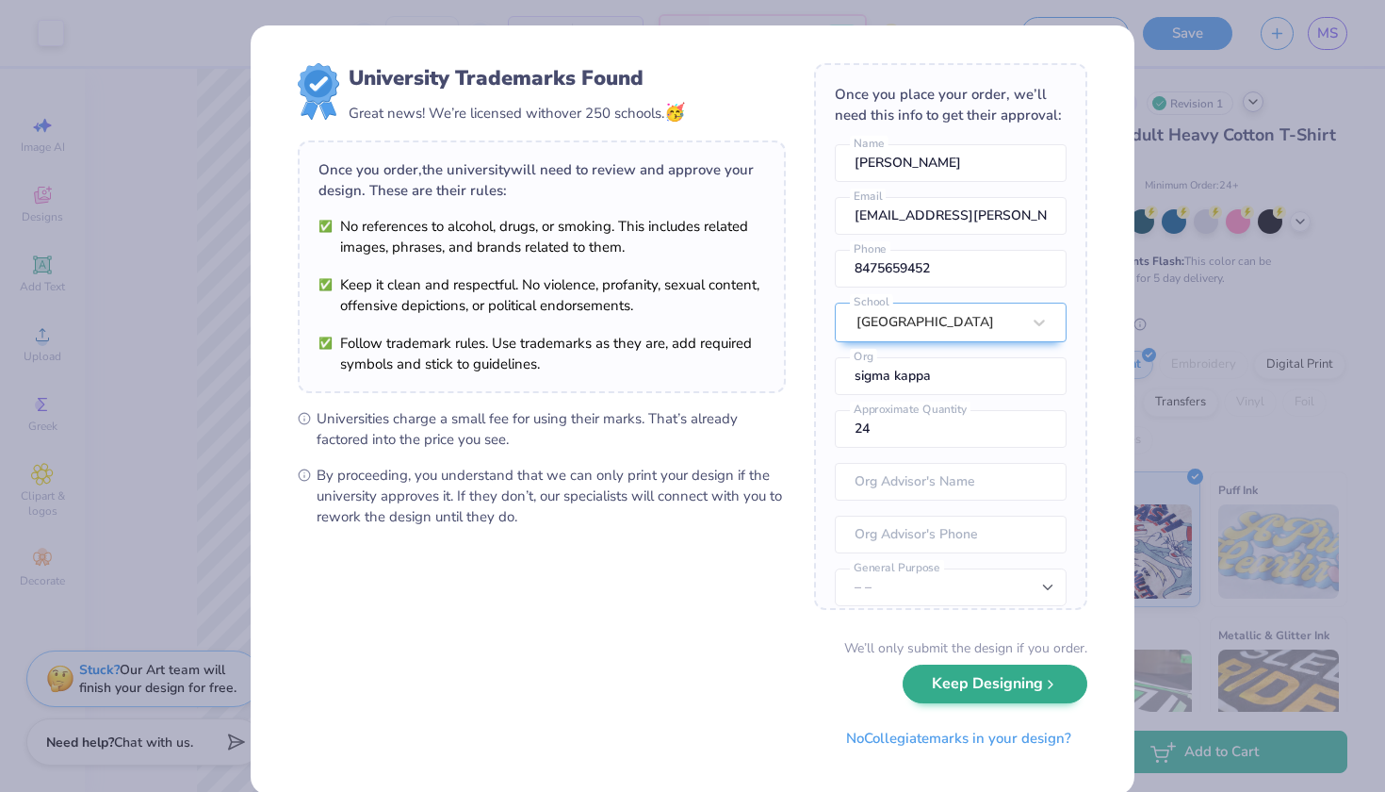
click at [974, 679] on button "Keep Designing" at bounding box center [995, 683] width 185 height 39
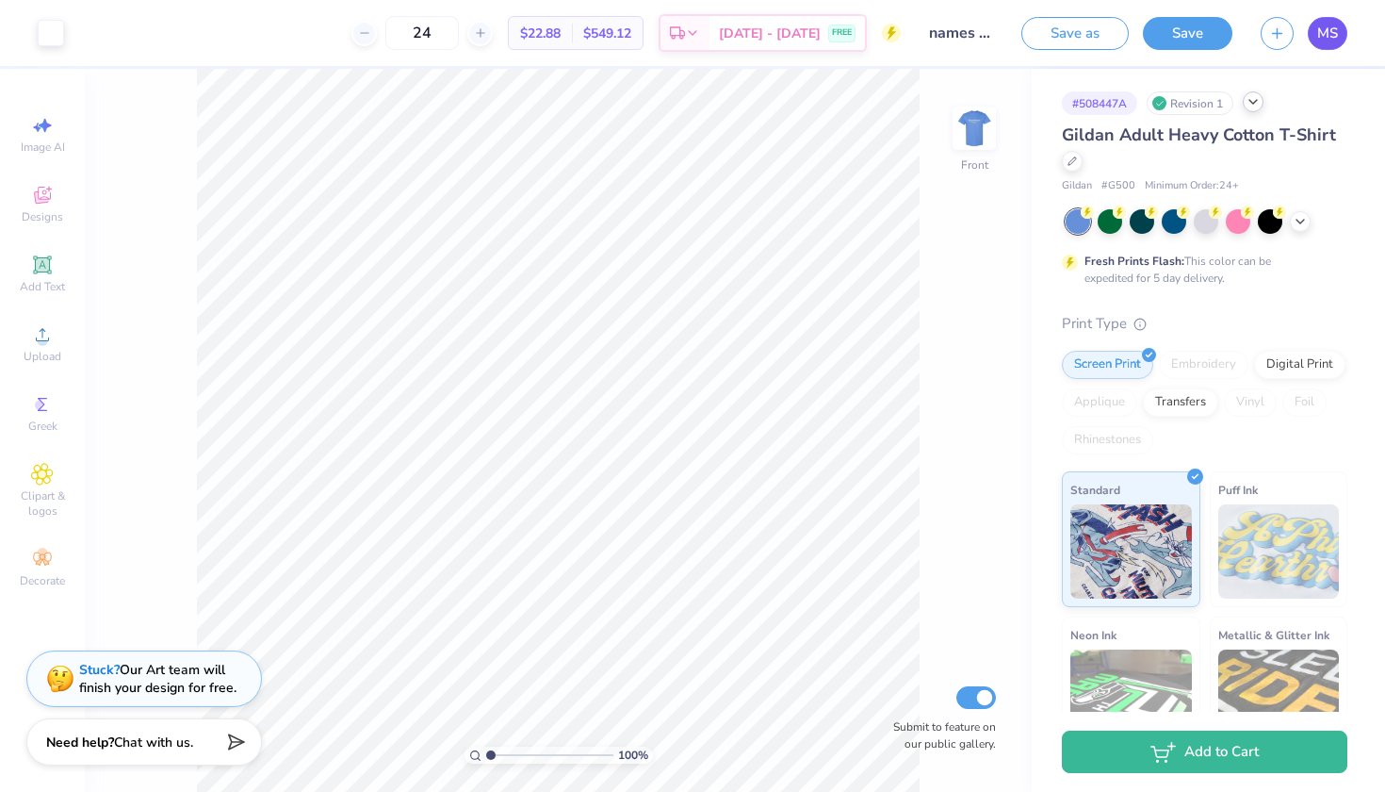
click at [1339, 32] on link "MS" at bounding box center [1328, 33] width 40 height 33
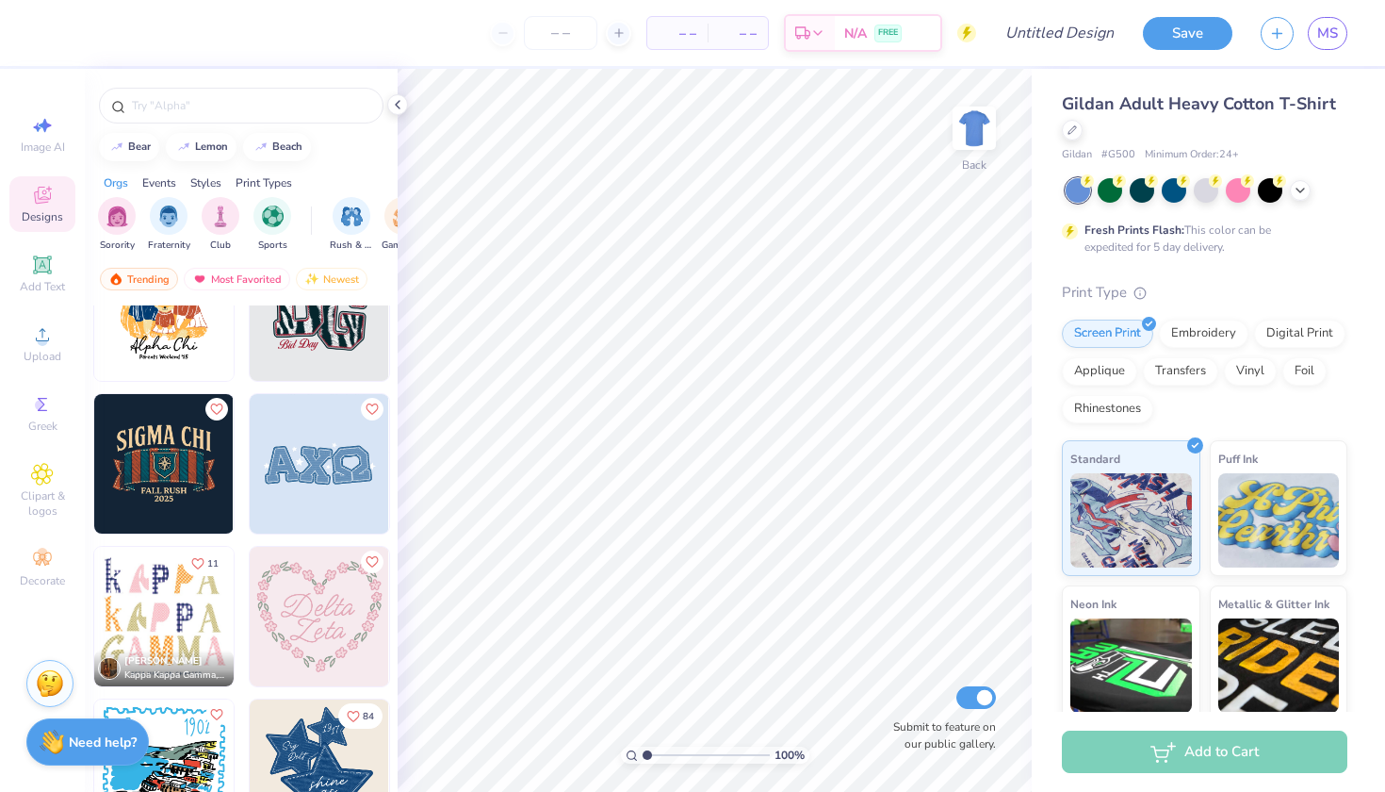
scroll to position [4956, 0]
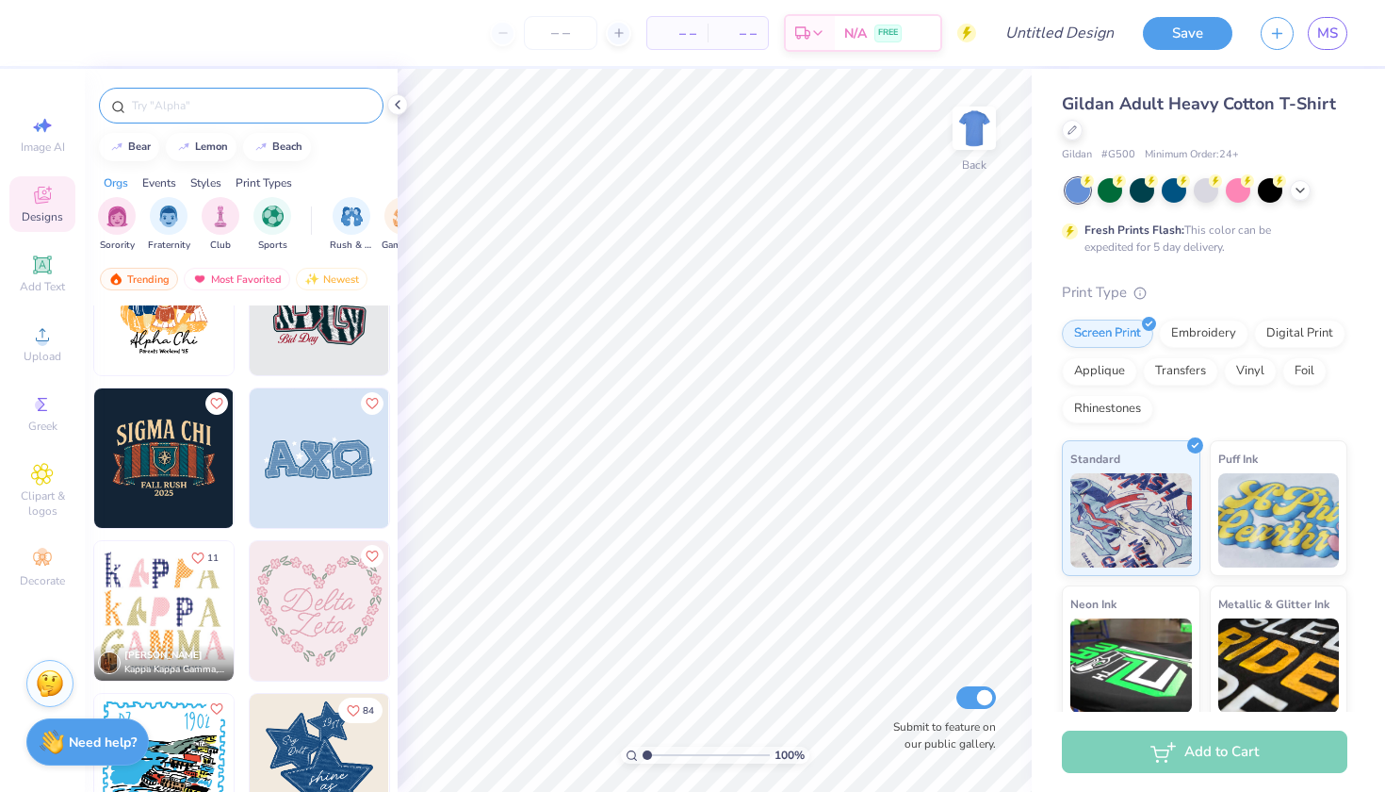
click at [188, 114] on input "text" at bounding box center [250, 105] width 241 height 19
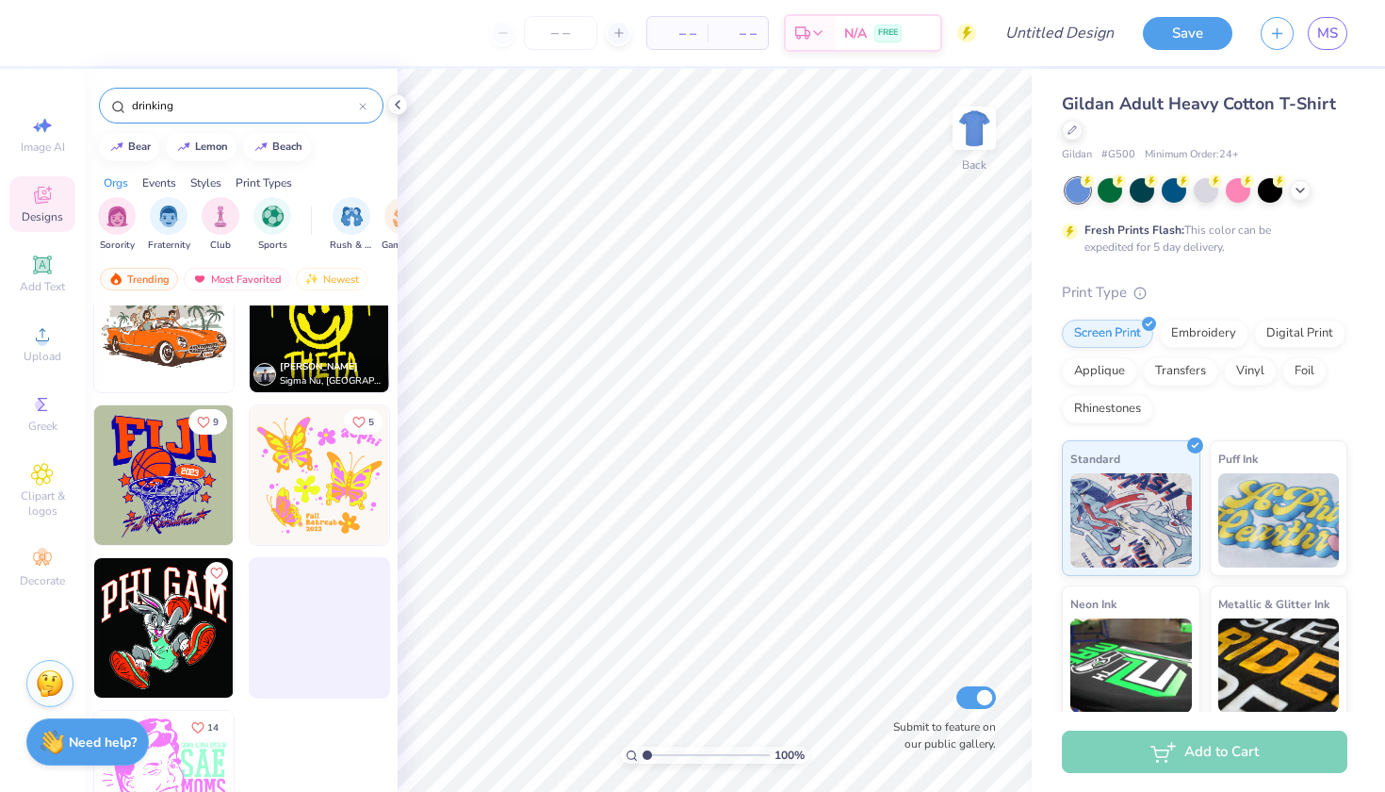
scroll to position [359, 0]
drag, startPoint x: 220, startPoint y: 105, endPoint x: 84, endPoint y: 98, distance: 136.8
click at [83, 98] on div "– – Per Item – – Total Est. Delivery N/A FREE Design Title Save MS Image AI Des…" at bounding box center [692, 396] width 1385 height 792
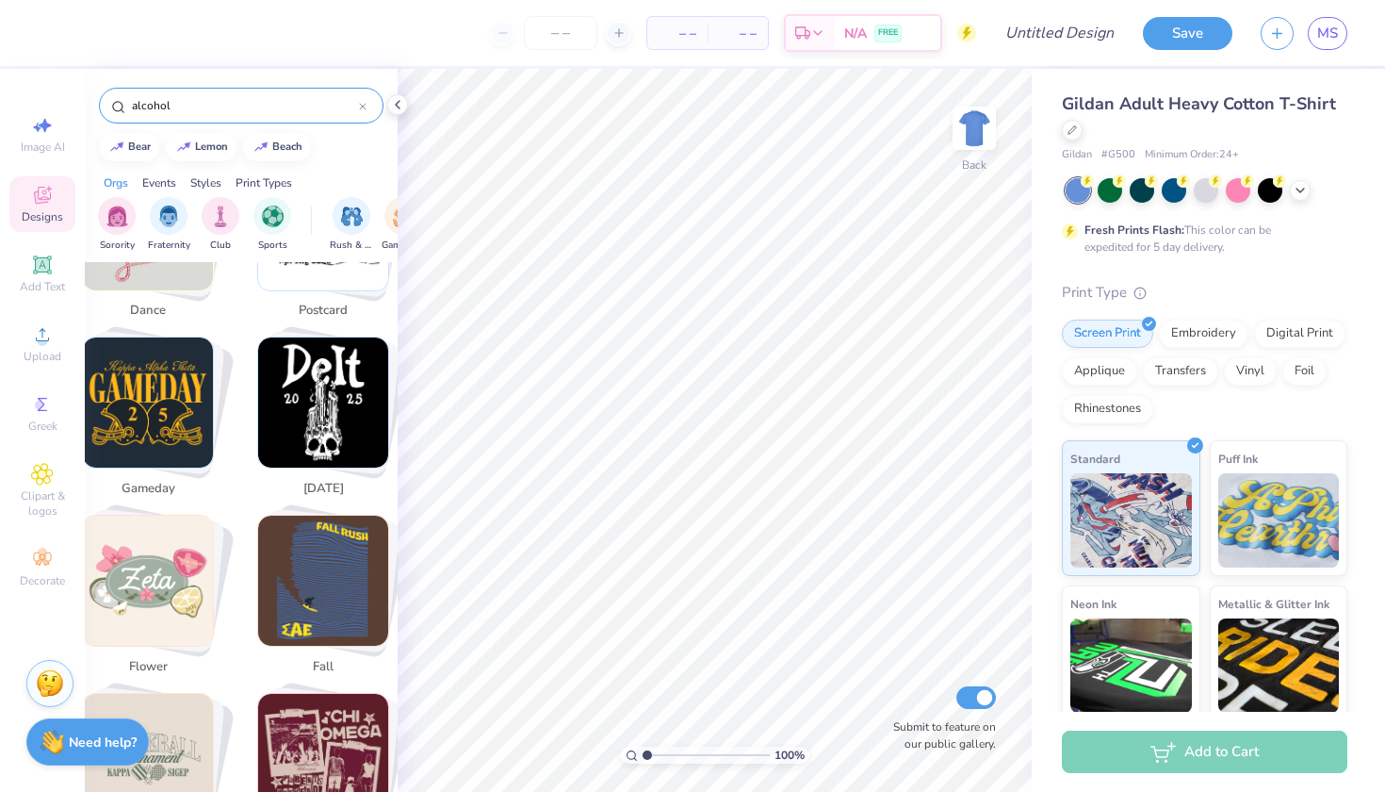
scroll to position [2949, 0]
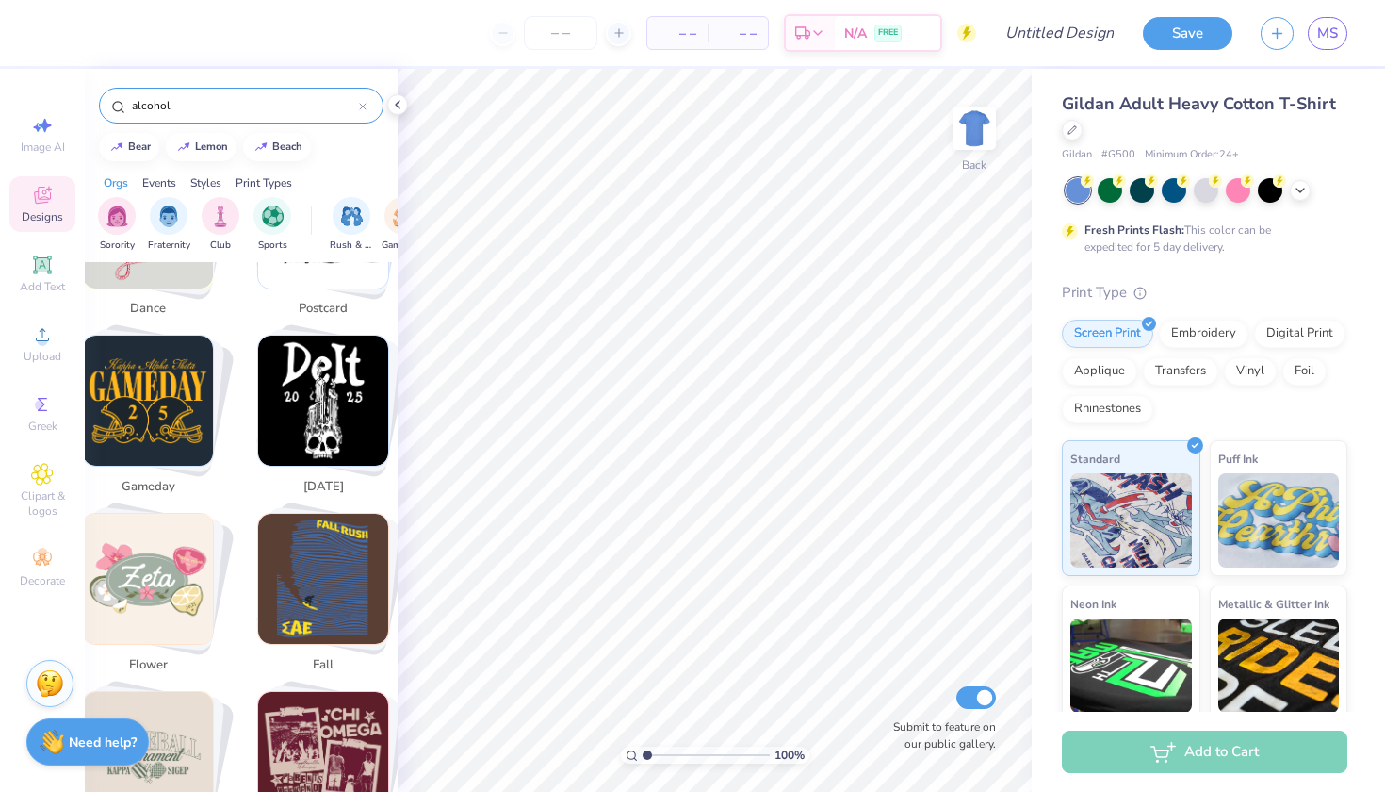
drag, startPoint x: 205, startPoint y: 98, endPoint x: 89, endPoint y: 93, distance: 116.9
click at [87, 93] on div "alcohol" at bounding box center [241, 101] width 313 height 64
type input "bbq"
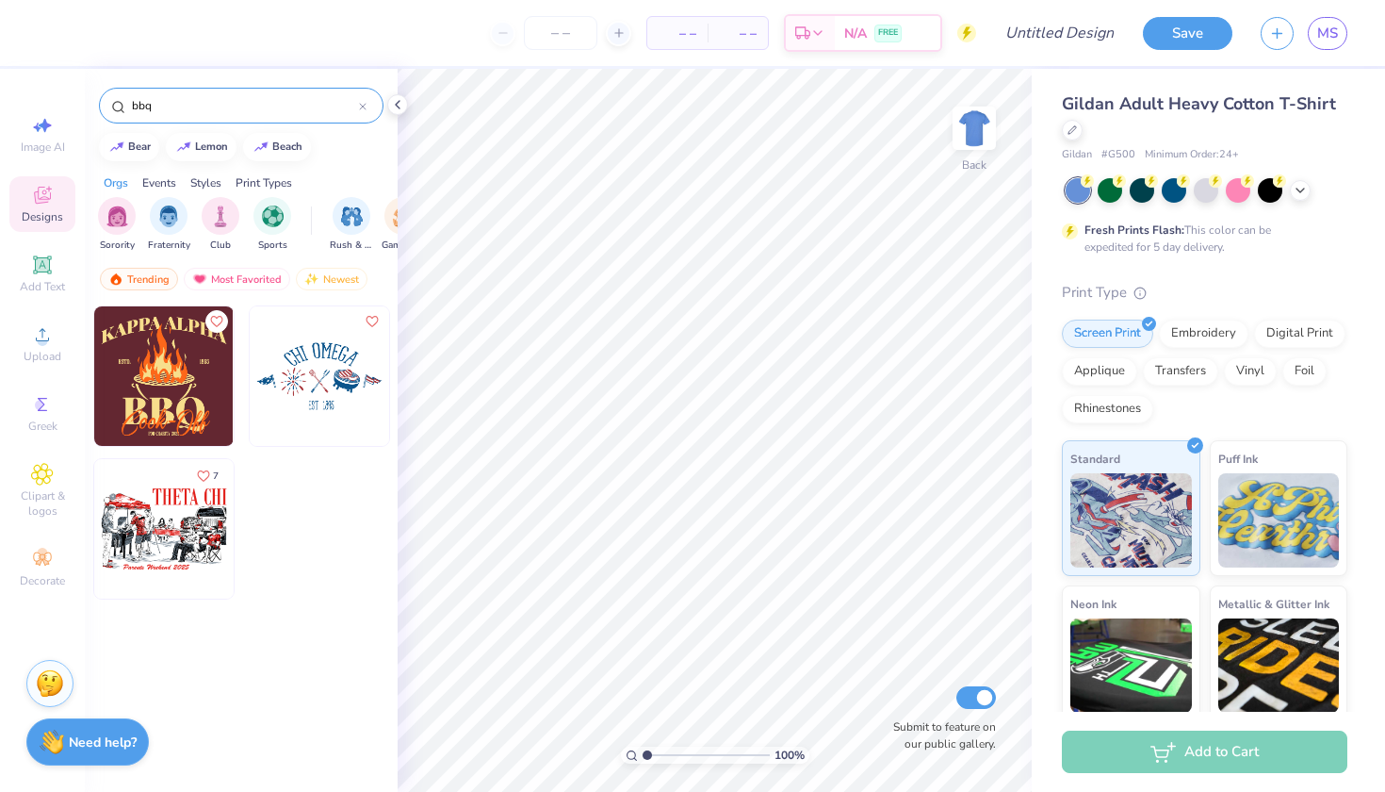
click at [175, 399] on img at bounding box center [163, 375] width 139 height 139
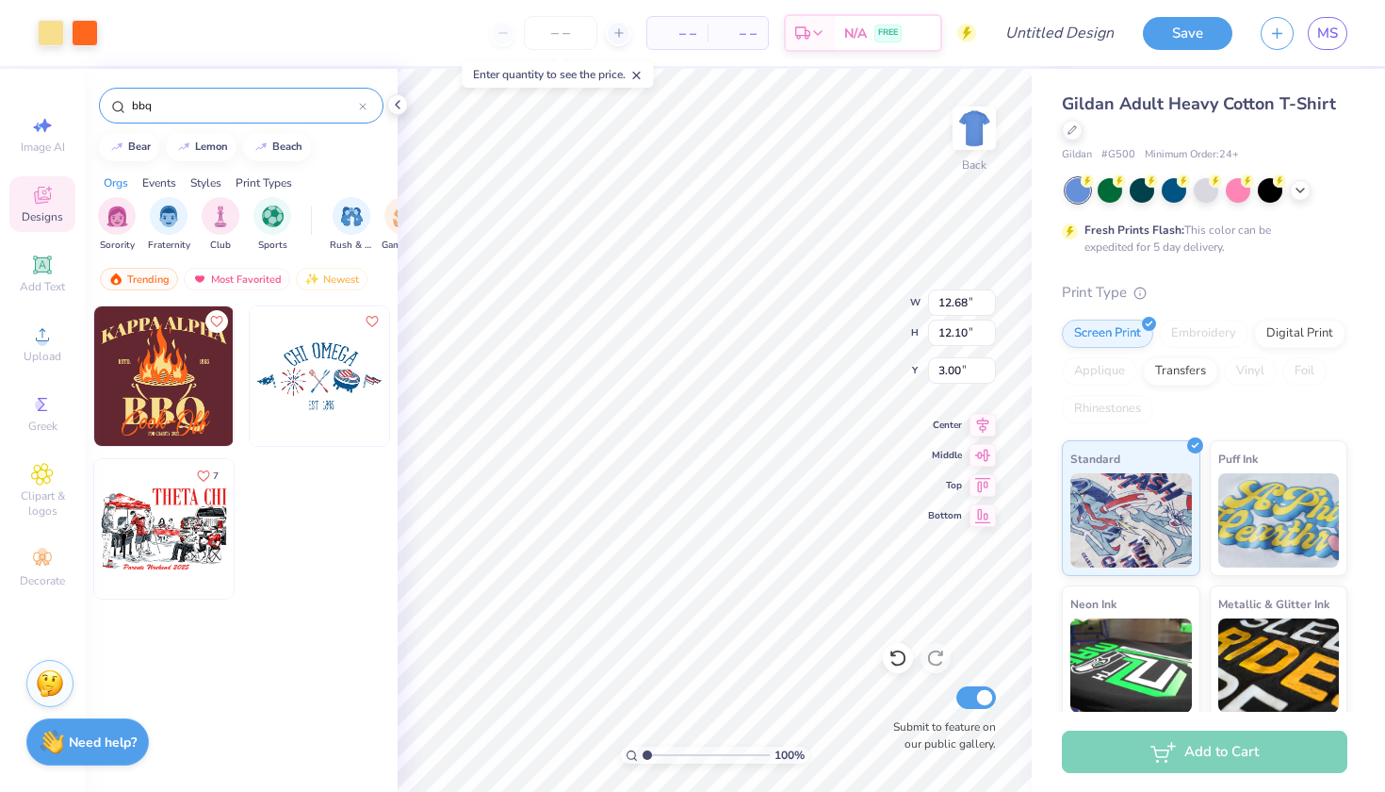
drag, startPoint x: 168, startPoint y: 106, endPoint x: 100, endPoint y: 99, distance: 68.3
click at [100, 100] on div "bbq" at bounding box center [241, 106] width 285 height 36
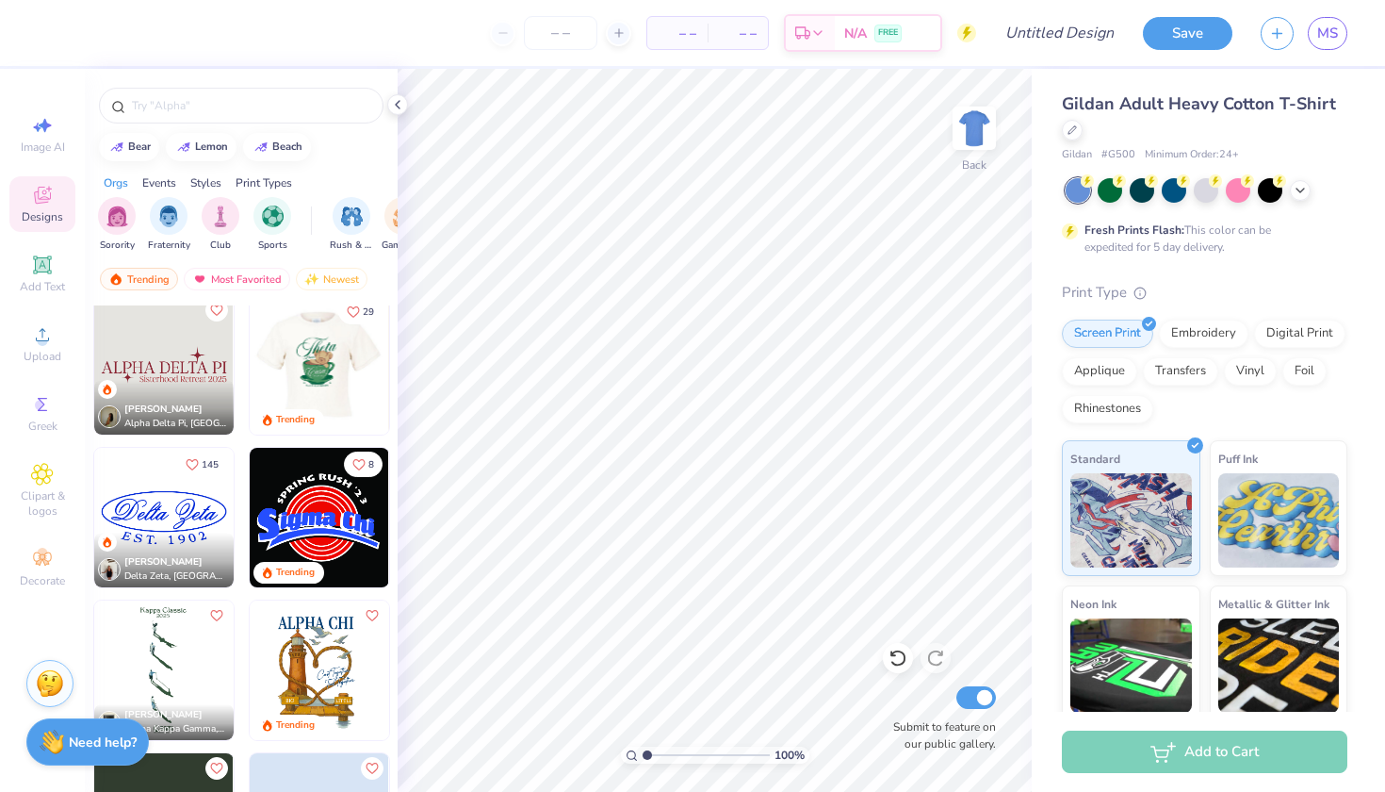
scroll to position [4314, 0]
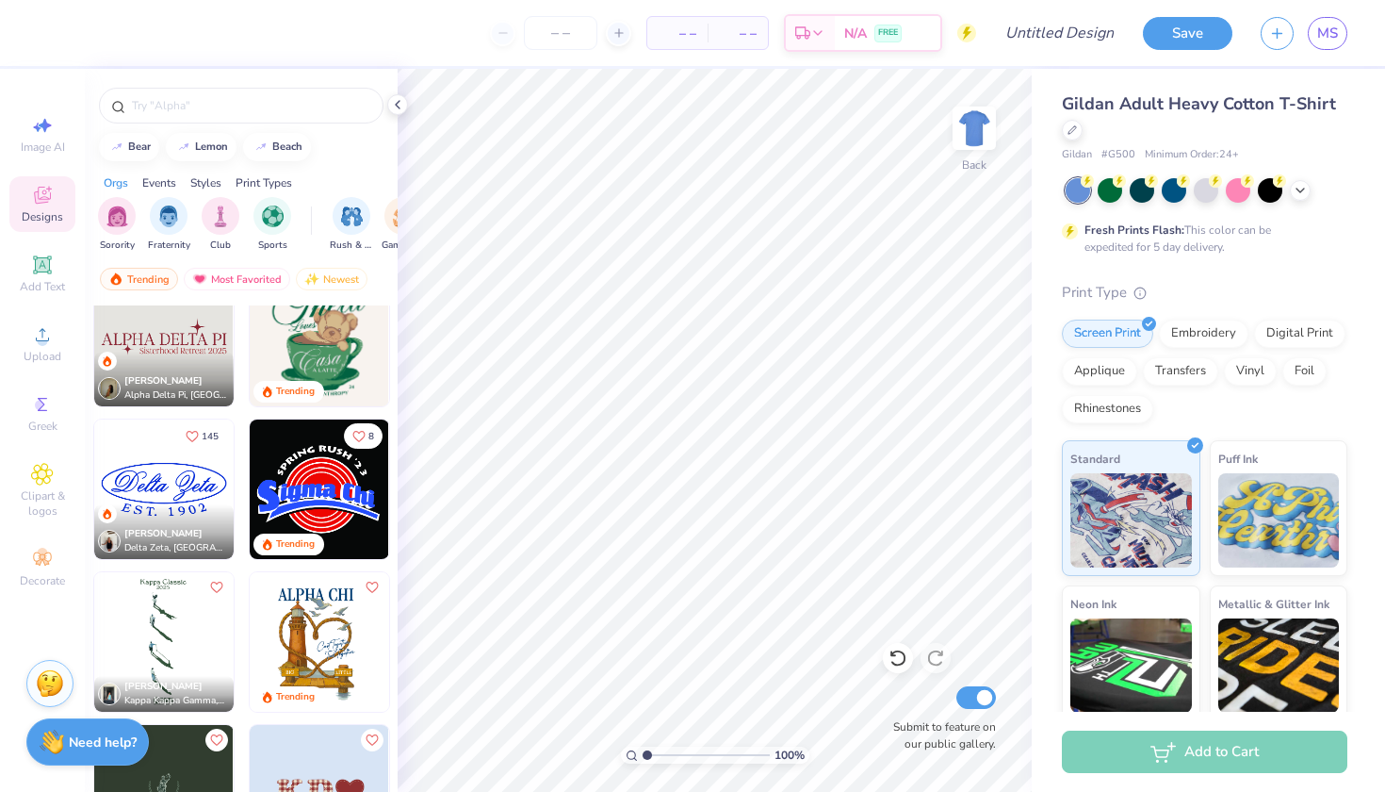
click at [177, 501] on img at bounding box center [163, 488] width 139 height 139
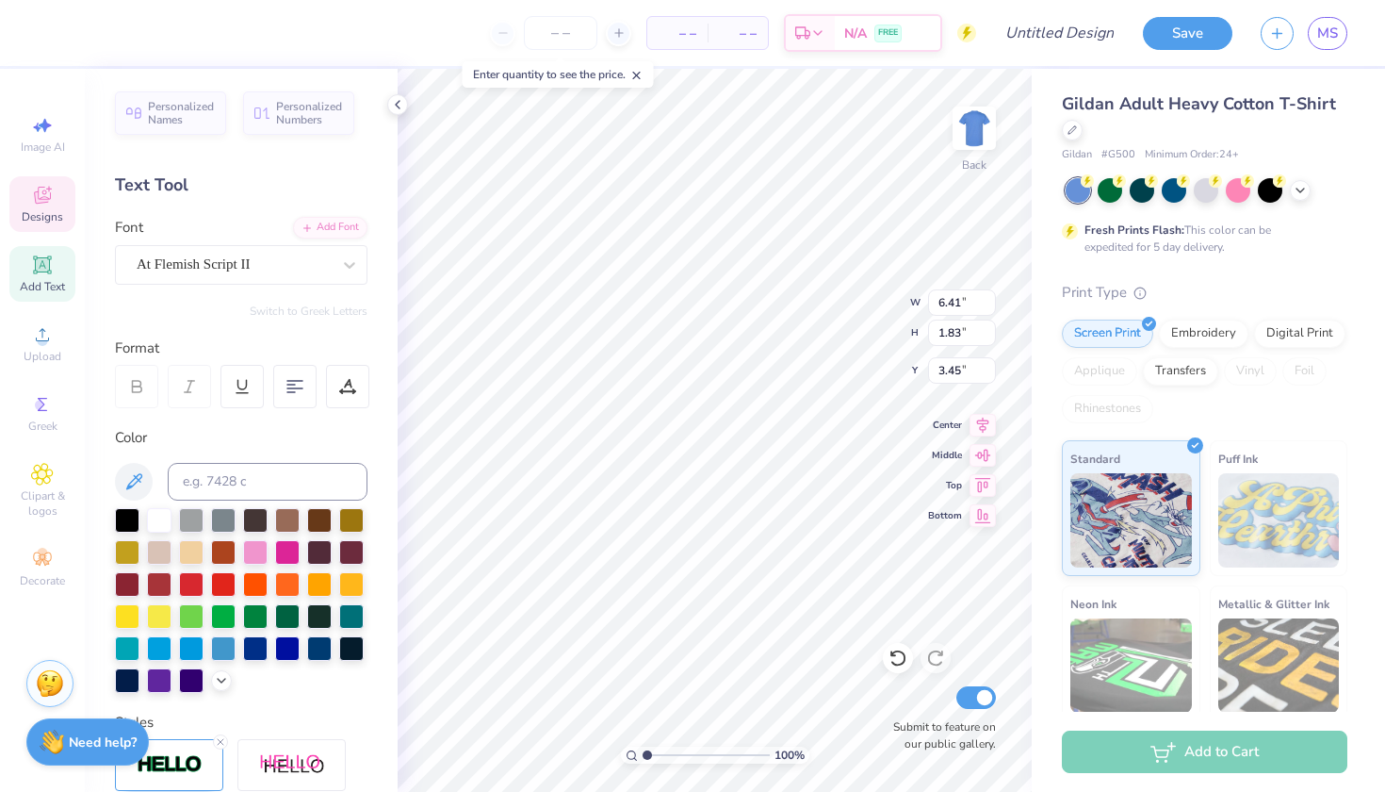
scroll to position [0, 0]
type textarea "D"
type textarea "Parents Weekend"
click at [990, 307] on input "6.4" at bounding box center [962, 302] width 68 height 26
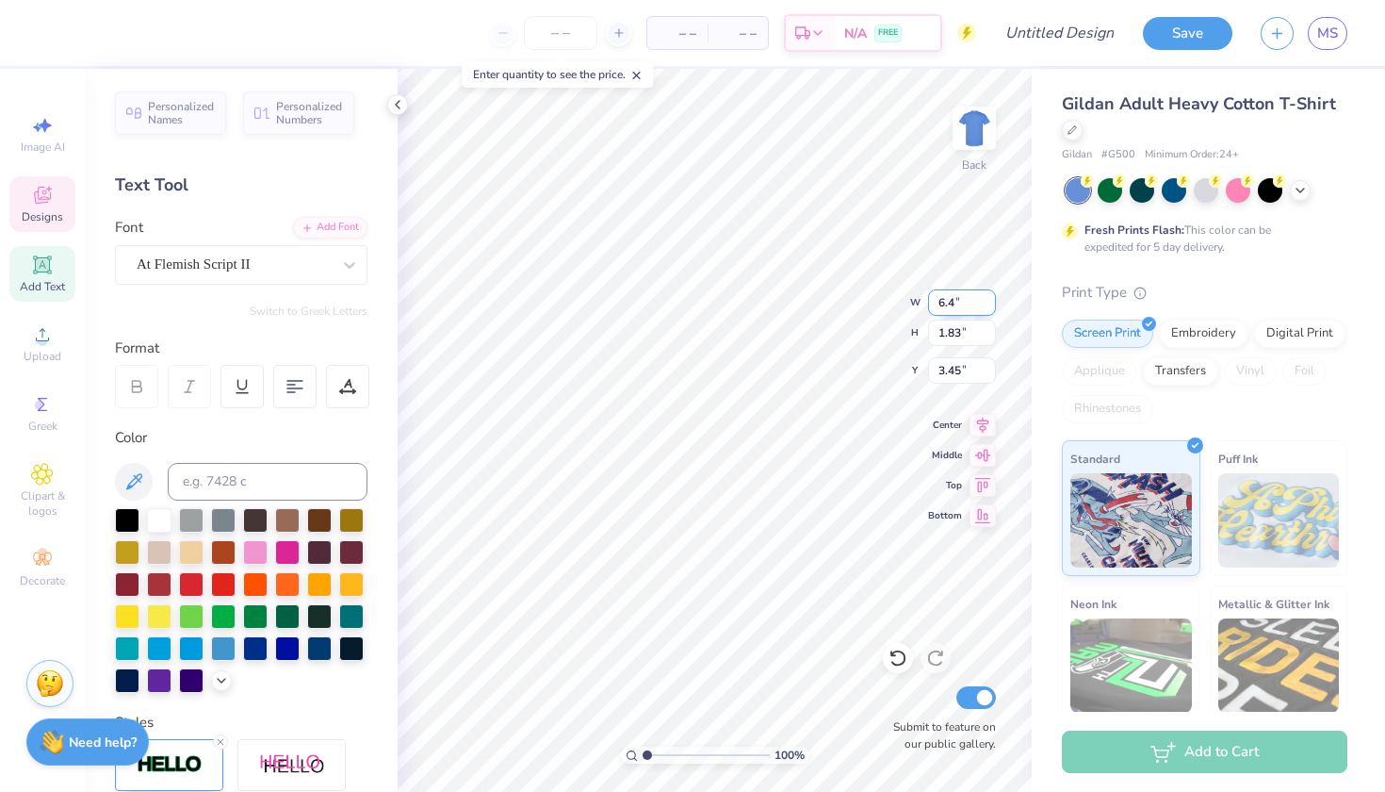
type input "6.39"
type input "1.50"
type input "3.61"
click at [990, 307] on input "6.39" at bounding box center [962, 302] width 68 height 26
click at [990, 307] on input "6.38" at bounding box center [962, 302] width 68 height 26
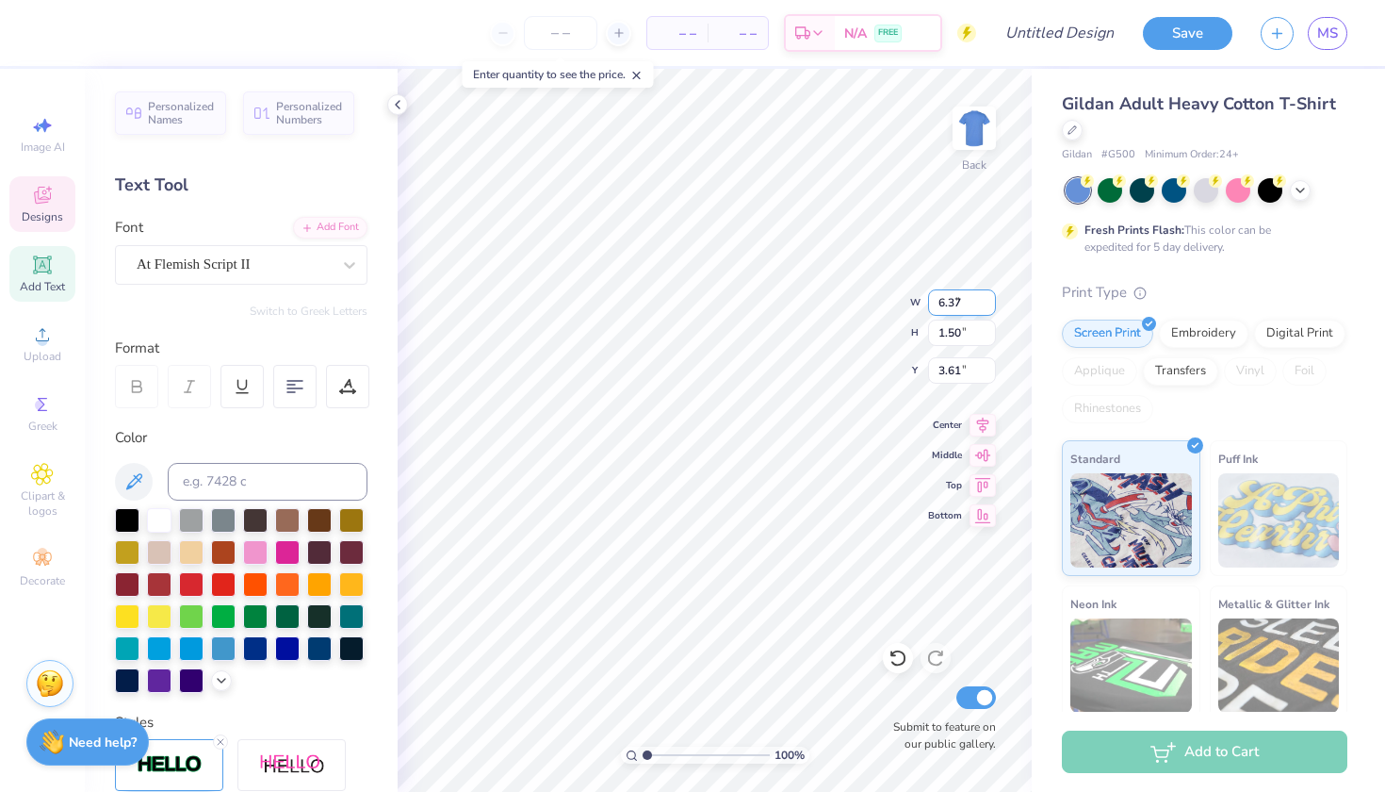
click at [990, 307] on input "6.37" at bounding box center [962, 302] width 68 height 26
click at [990, 307] on input "6.36" at bounding box center [962, 302] width 68 height 26
click at [990, 307] on input "6.35" at bounding box center [962, 302] width 68 height 26
click at [990, 307] on input "6.34" at bounding box center [962, 302] width 68 height 26
click at [990, 307] on input "6.33" at bounding box center [962, 302] width 68 height 26
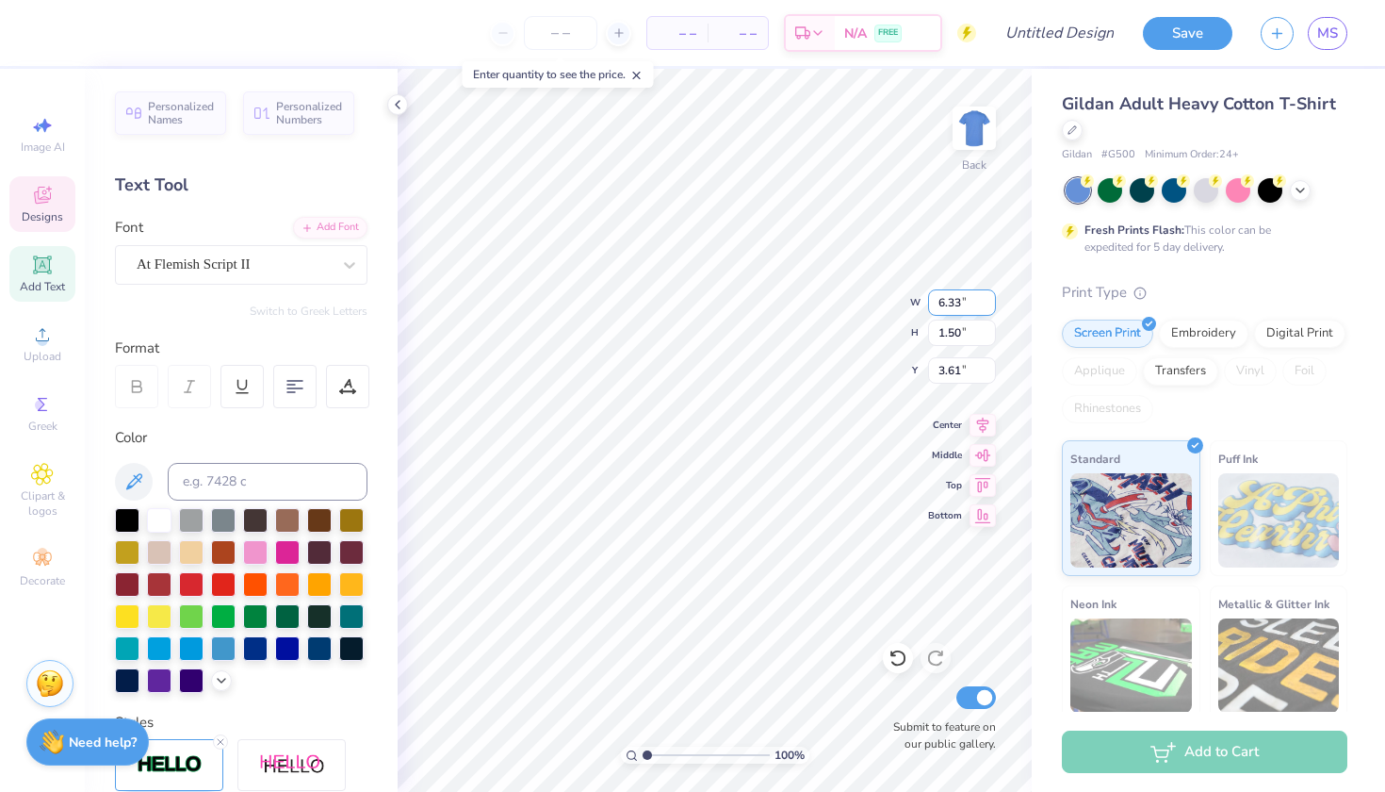
type input "6.32"
click at [990, 307] on input "6.32" at bounding box center [962, 302] width 68 height 26
type input "10.70"
type input "3.49"
click at [898, 650] on icon at bounding box center [898, 657] width 19 height 19
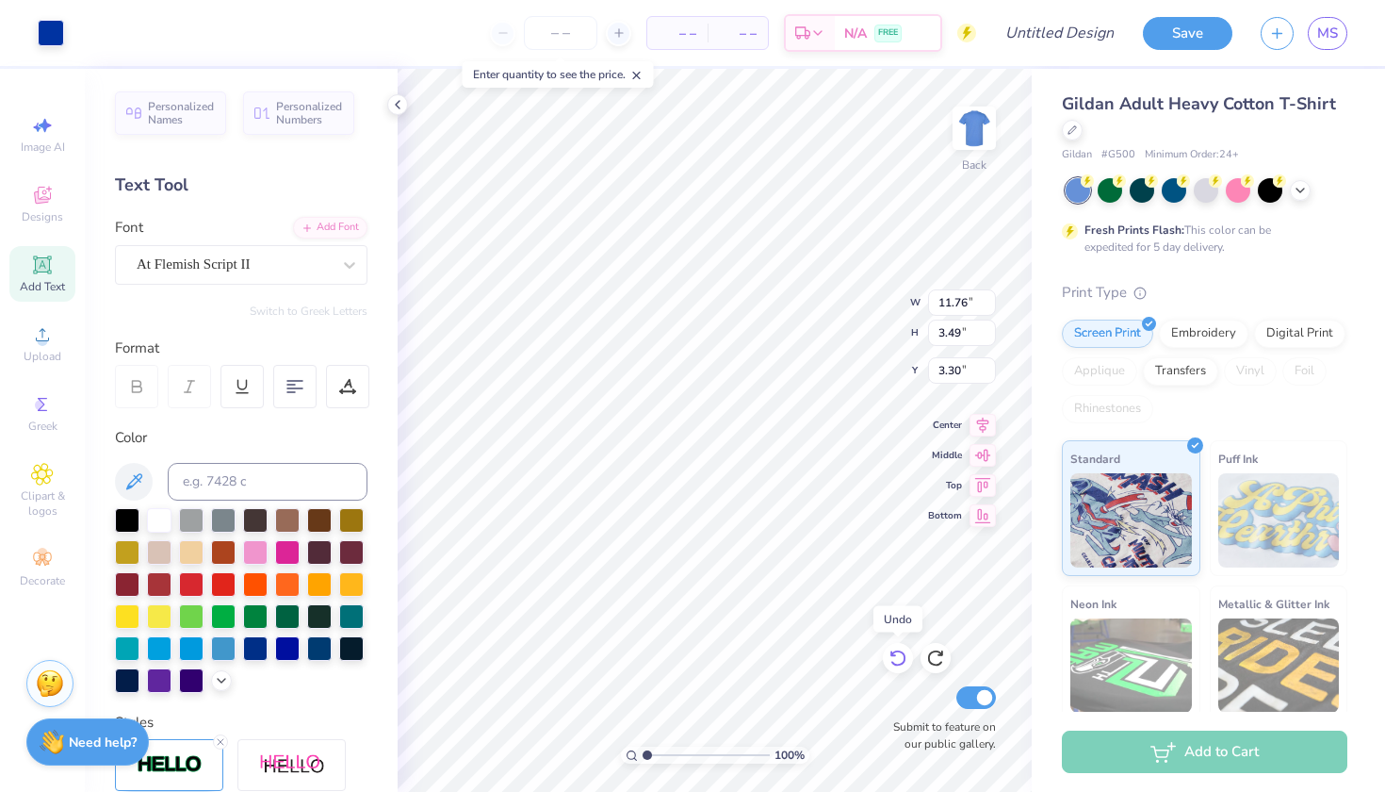
click at [898, 650] on icon at bounding box center [898, 657] width 19 height 19
type input "3.00"
click at [898, 650] on icon at bounding box center [898, 657] width 19 height 19
type input "9.71"
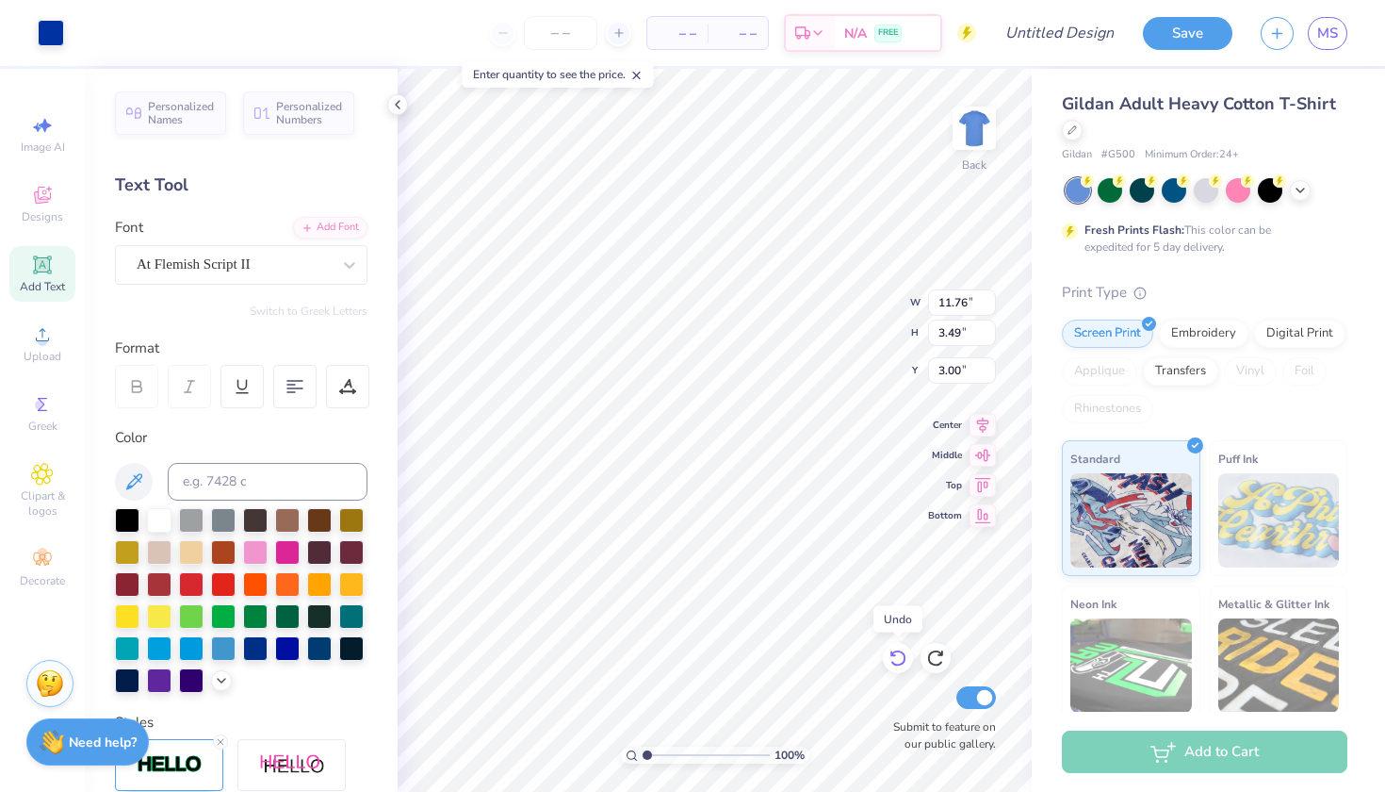
type input "2.45"
click at [898, 650] on icon at bounding box center [898, 657] width 19 height 19
click at [988, 306] on input "6.4" at bounding box center [962, 302] width 68 height 26
click at [988, 306] on input "6.39" at bounding box center [962, 302] width 68 height 26
click at [988, 306] on input "6.38" at bounding box center [962, 302] width 68 height 26
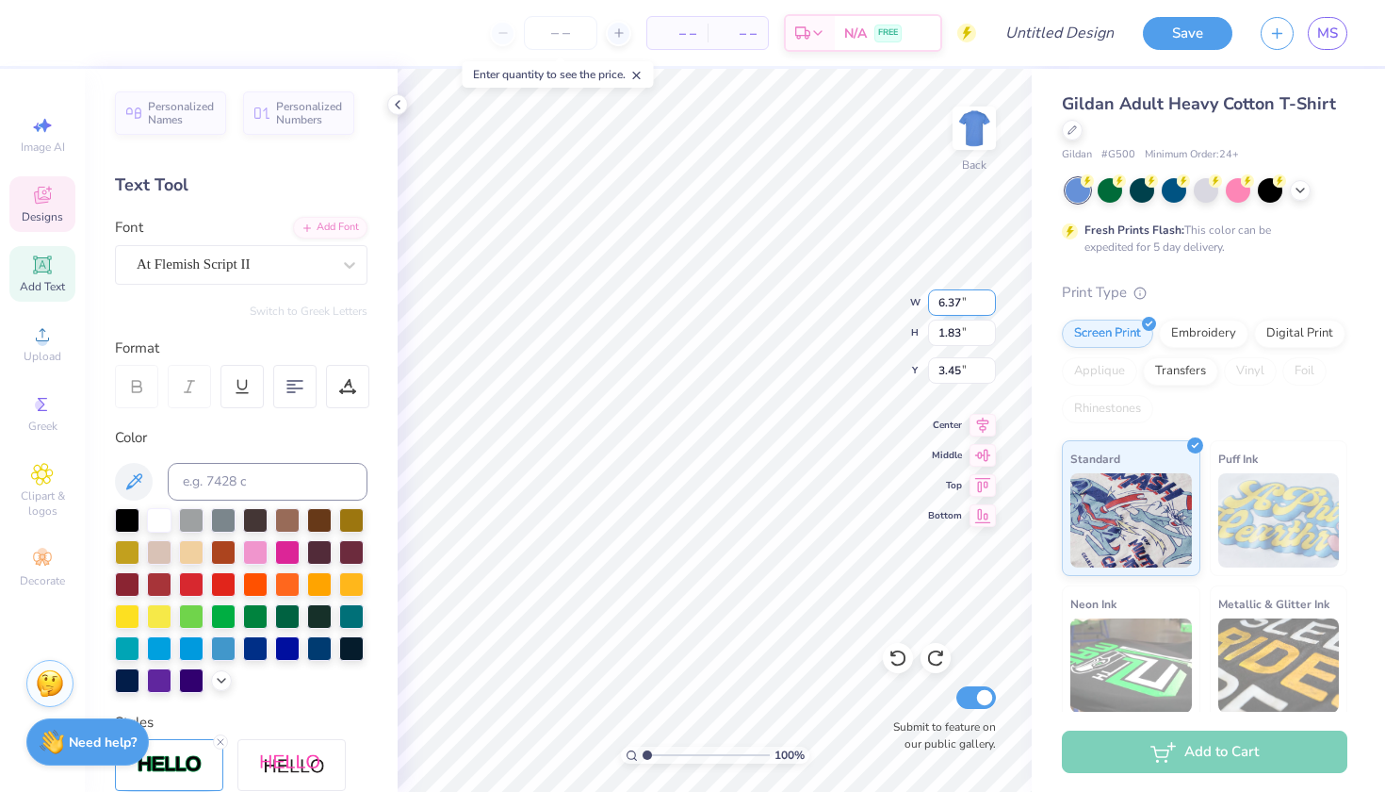
click at [988, 306] on input "6.37" at bounding box center [962, 302] width 68 height 26
click at [988, 306] on input "6.36" at bounding box center [962, 302] width 68 height 26
drag, startPoint x: 940, startPoint y: 302, endPoint x: 961, endPoint y: 303, distance: 20.8
click at [961, 303] on input "6.36" at bounding box center [962, 302] width 68 height 26
type input "5.00"
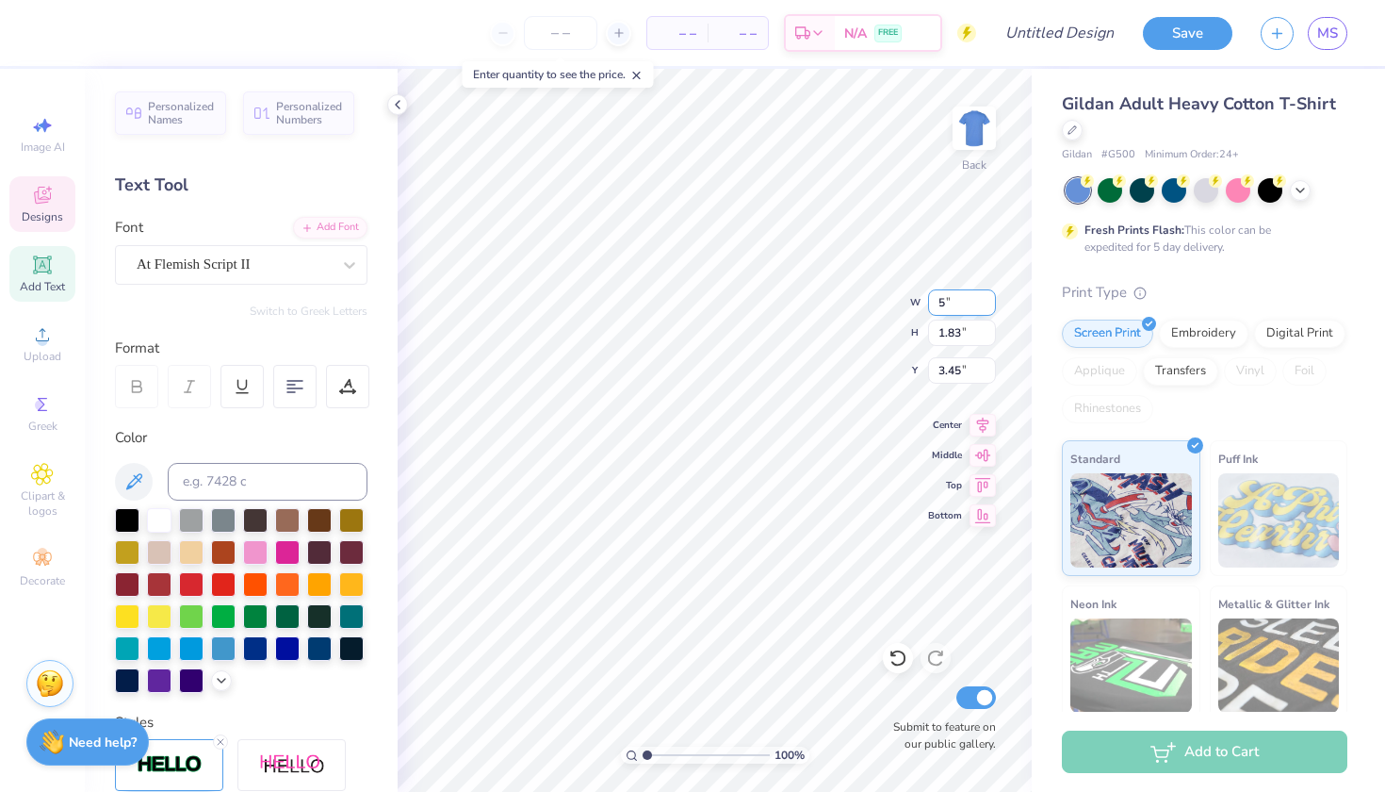
type input "1.42"
type input "3.65"
type textarea "D"
type textarea "Parents Weekend"
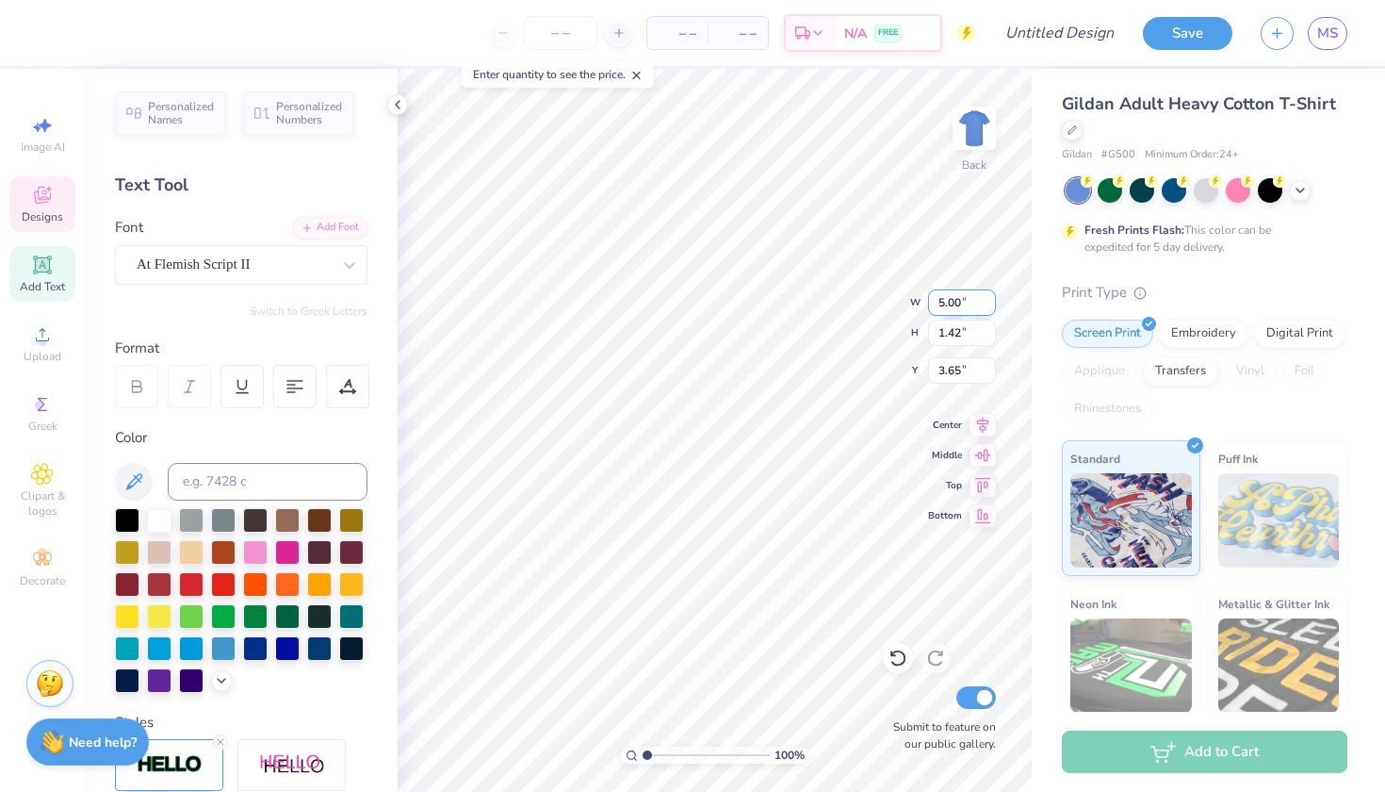
scroll to position [0, 6]
type input "4.99"
click at [989, 307] on input "4.99" at bounding box center [962, 302] width 68 height 26
type input "1.17"
type input "3.78"
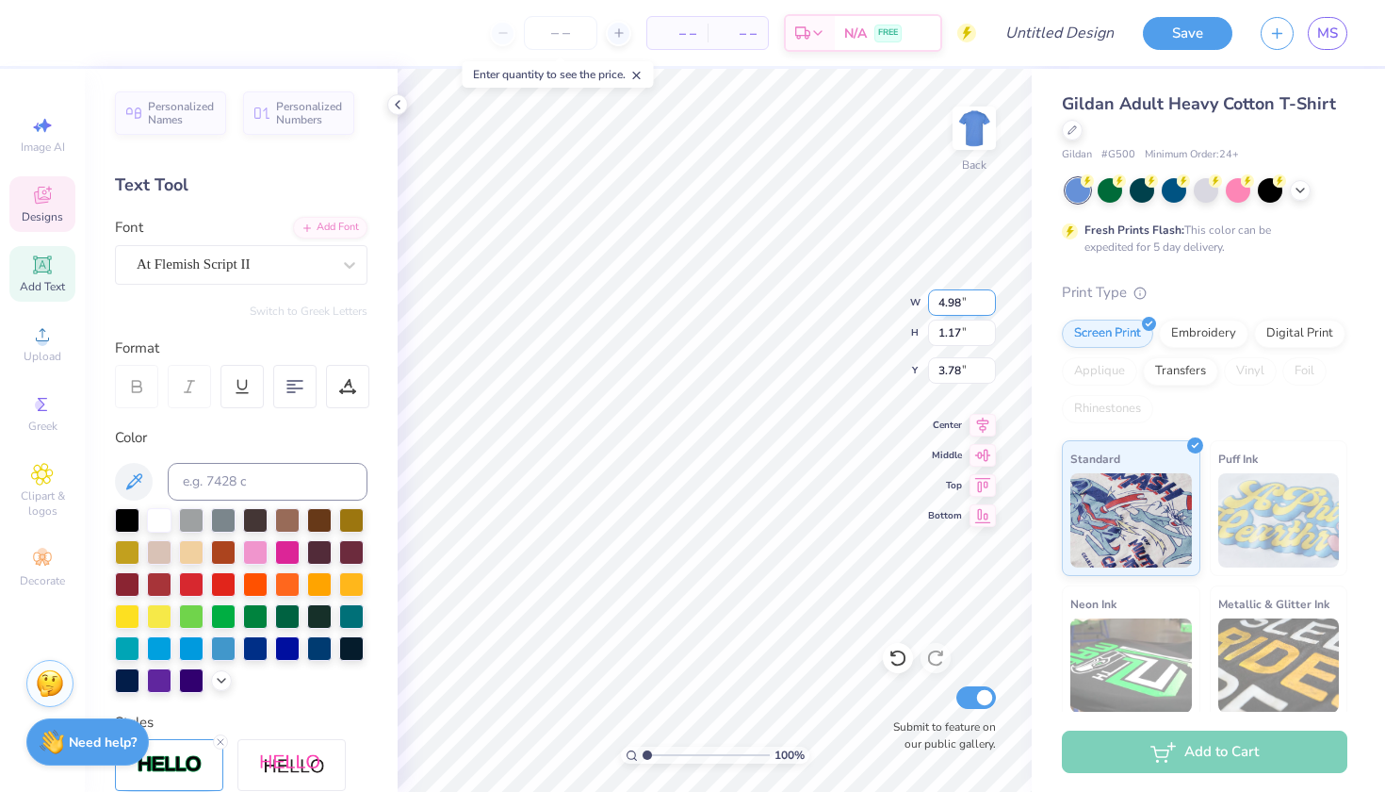
click at [989, 307] on input "4.98" at bounding box center [962, 302] width 68 height 26
click at [989, 307] on input "4.97" at bounding box center [962, 302] width 68 height 26
click at [989, 307] on input "4.96" at bounding box center [962, 302] width 68 height 26
click at [988, 305] on input "4.95" at bounding box center [962, 302] width 68 height 26
click at [988, 305] on input "4.94" at bounding box center [962, 302] width 68 height 26
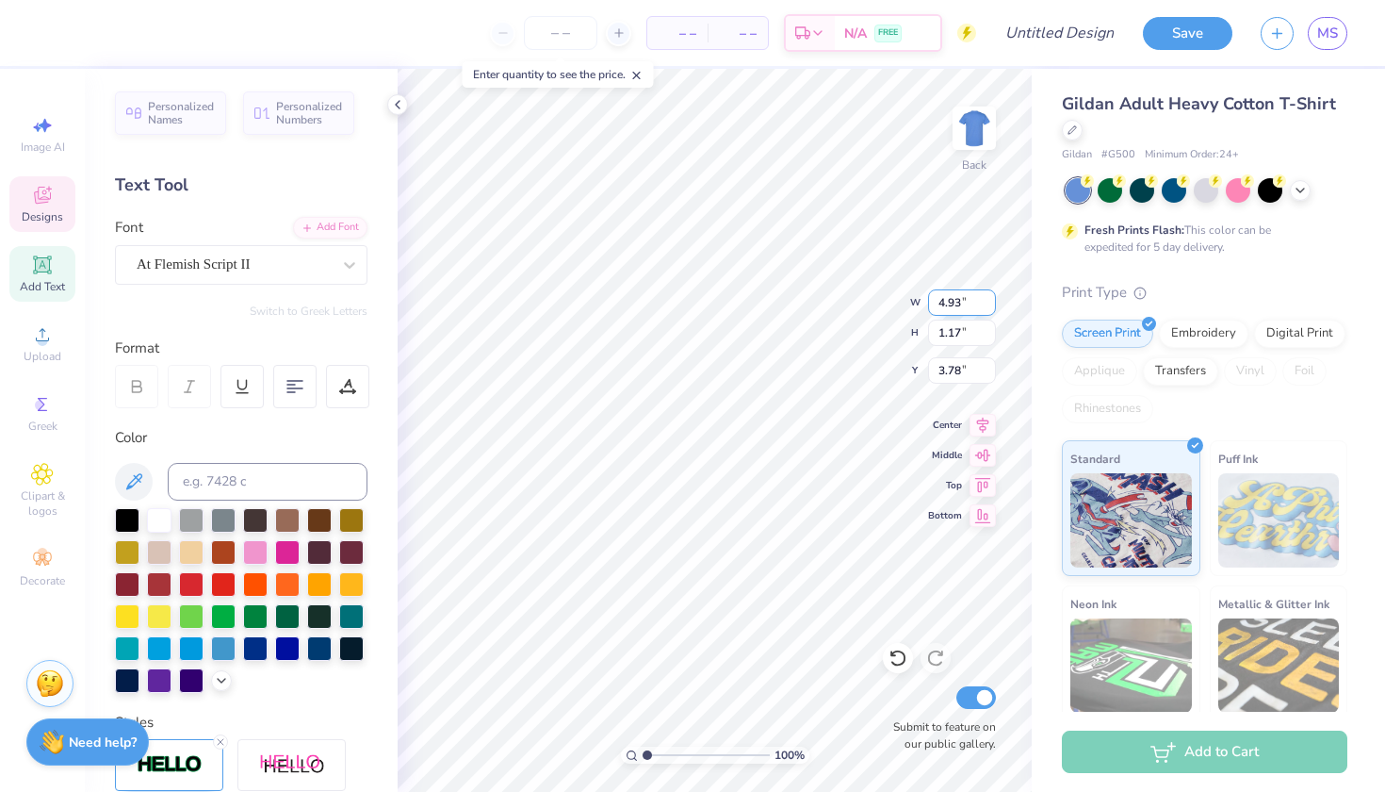
click at [988, 305] on input "4.93" at bounding box center [962, 302] width 68 height 26
click at [988, 305] on input "4.92" at bounding box center [962, 302] width 68 height 26
click at [988, 305] on input "4.91" at bounding box center [962, 302] width 68 height 26
click at [988, 305] on input "4.9" at bounding box center [962, 302] width 68 height 26
type input "4.90"
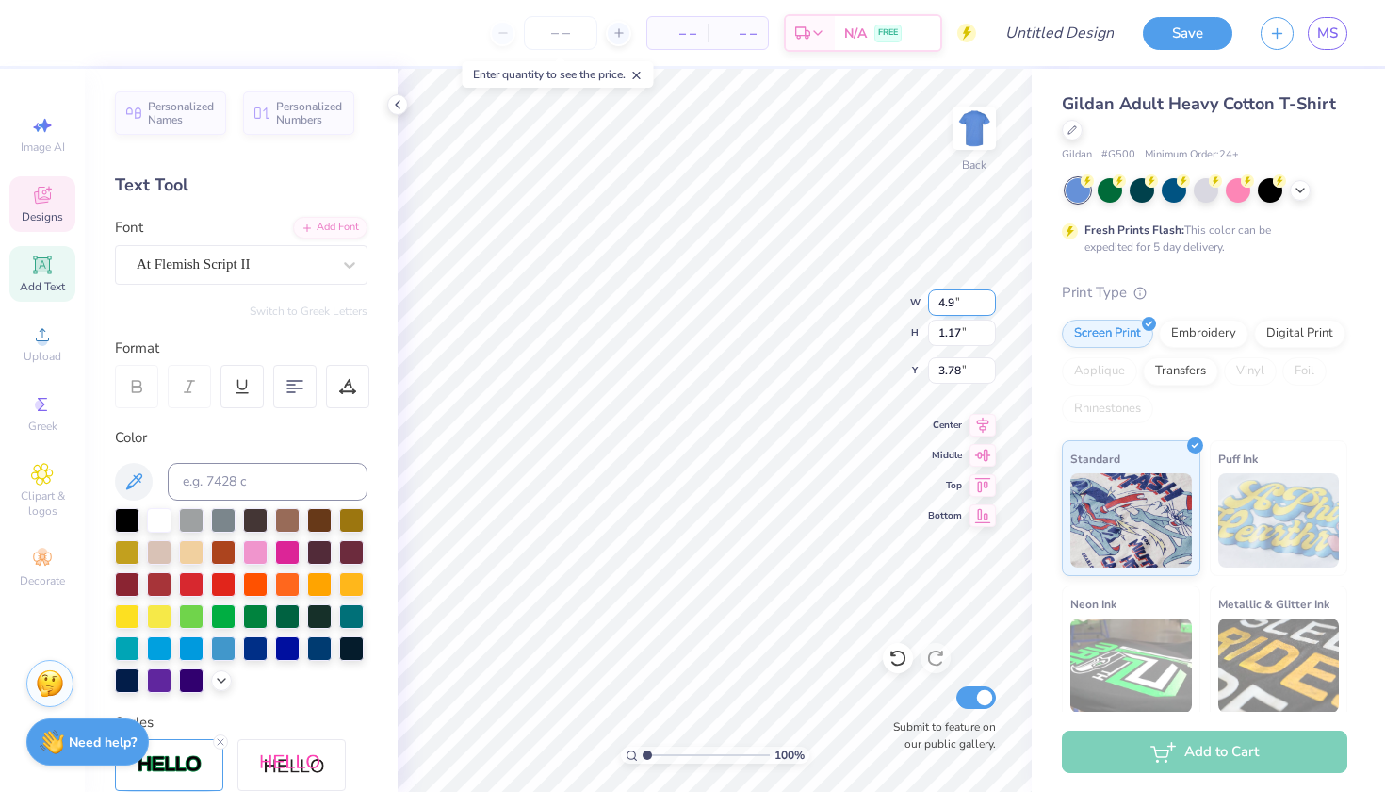
type input "0.75"
type input "3.98"
drag, startPoint x: 960, startPoint y: 303, endPoint x: 936, endPoint y: 303, distance: 24.5
click at [936, 303] on input "4.90" at bounding box center [962, 302] width 68 height 26
type input "4.97"
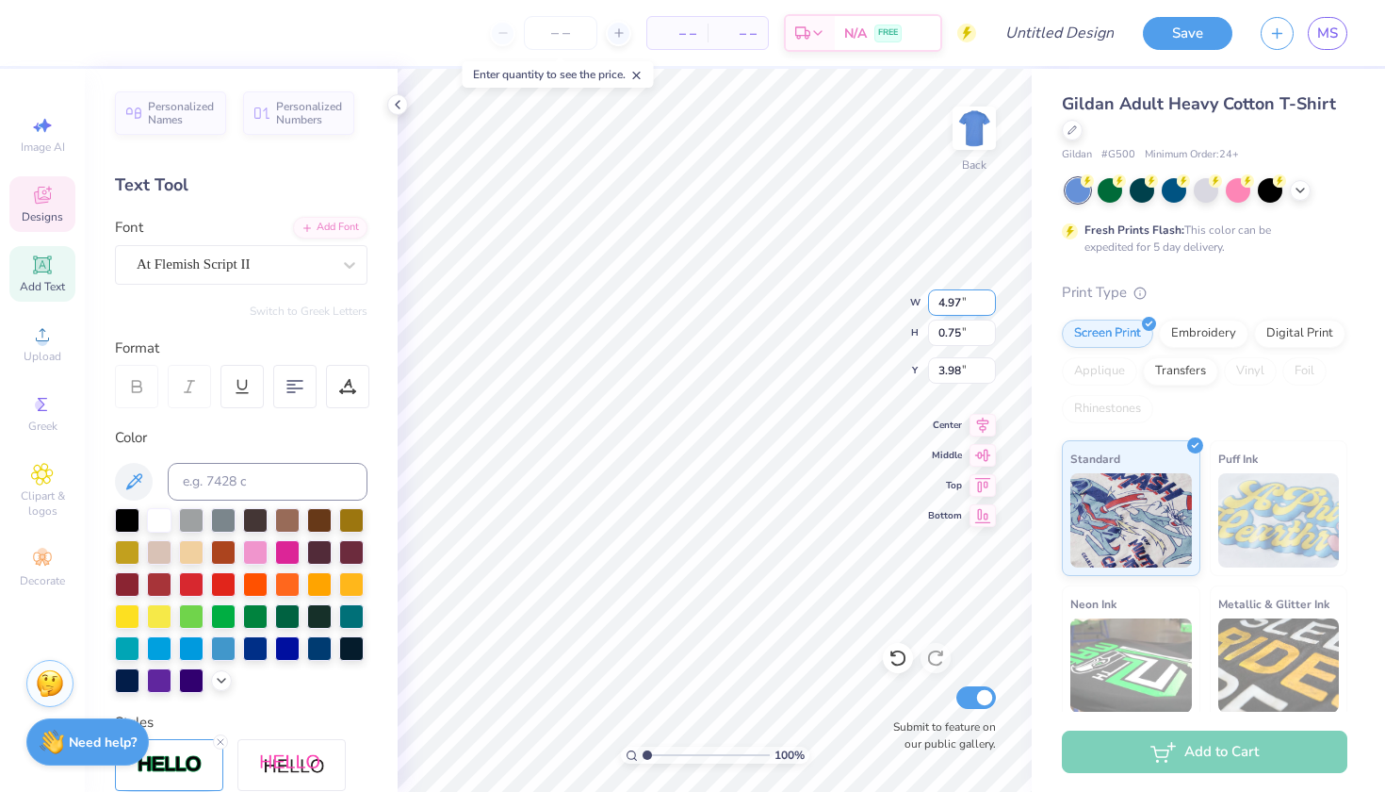
type input "0.76"
drag, startPoint x: 960, startPoint y: 302, endPoint x: 931, endPoint y: 302, distance: 29.2
click at [931, 302] on input "4.97" at bounding box center [962, 302] width 68 height 26
type input "5.00"
type input "0.77"
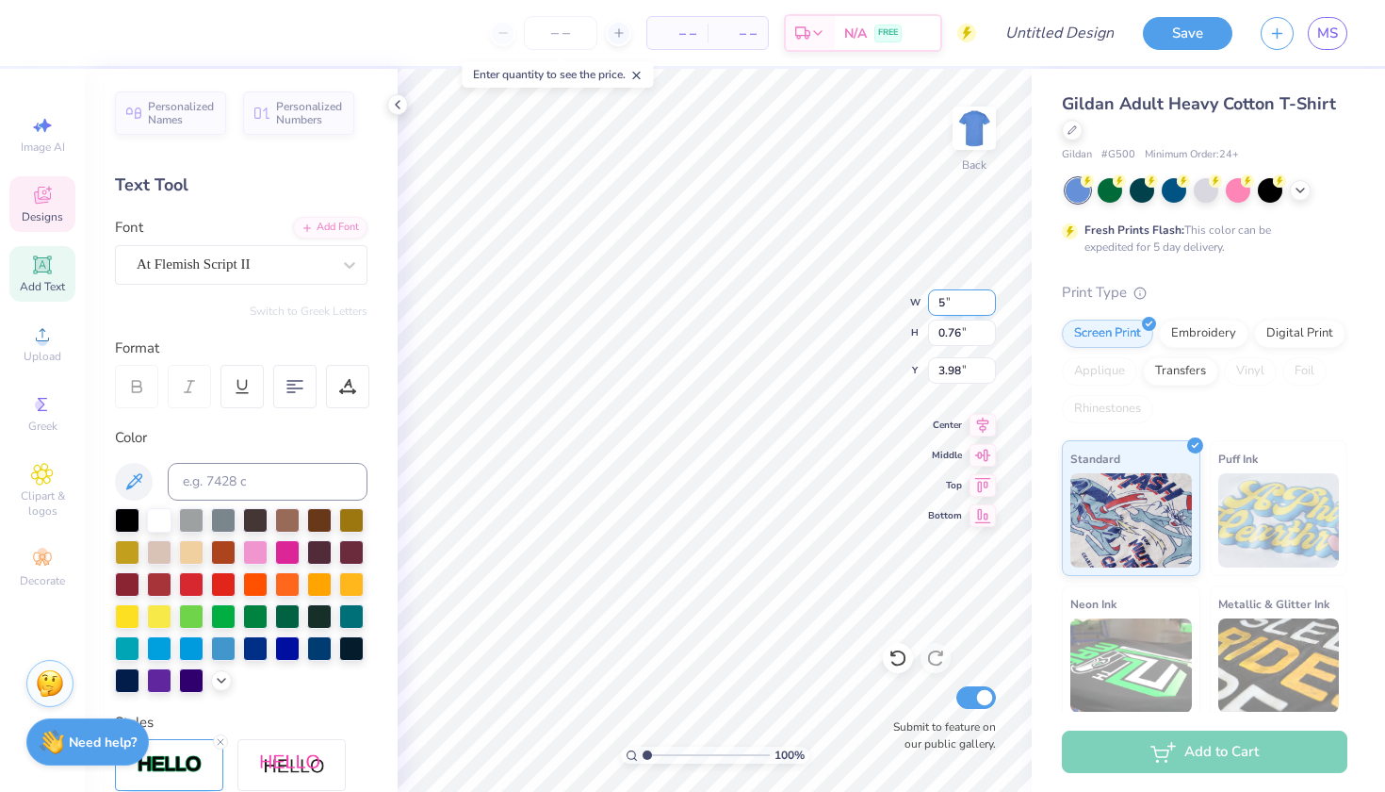
type input "3.97"
type input "5.55"
type input "0.85"
type input "3.93"
type input "5.70"
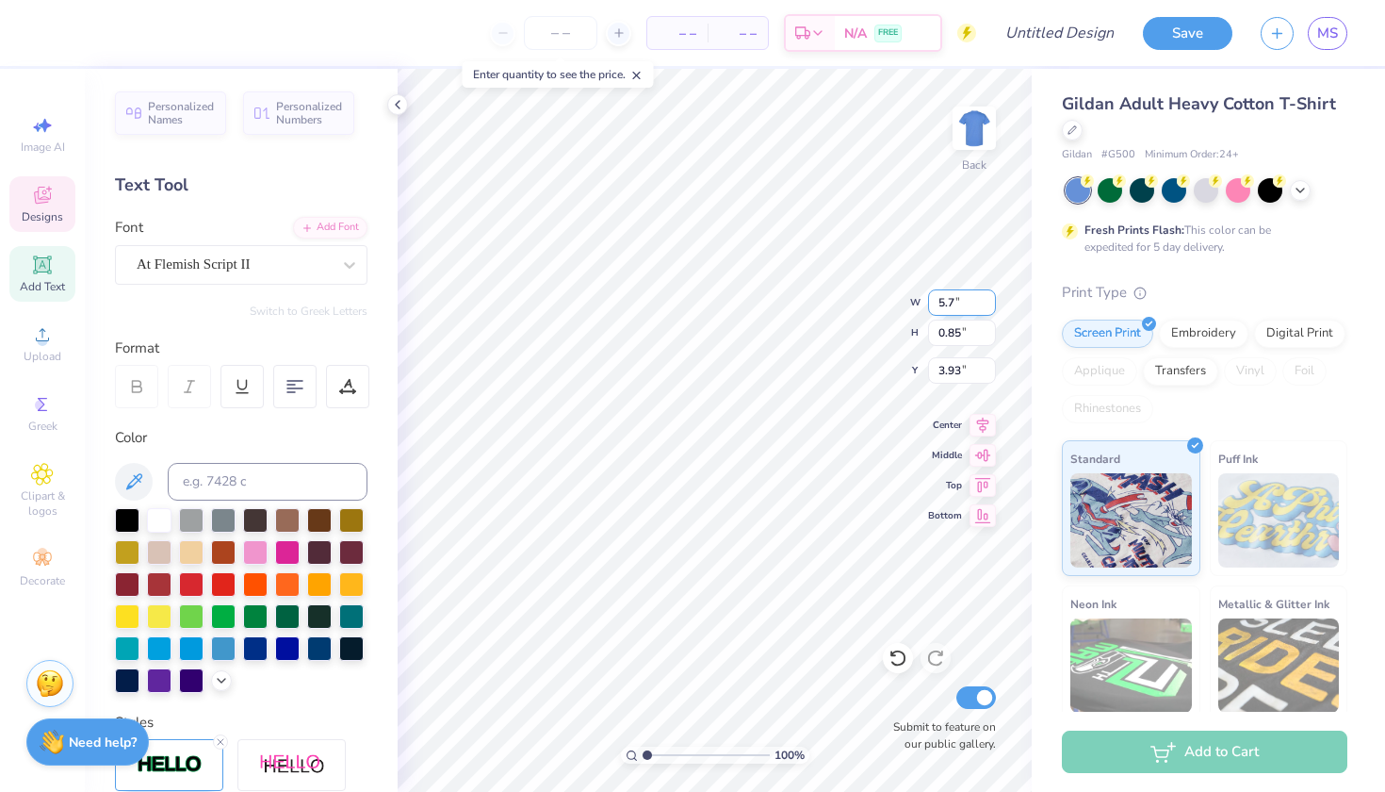
type input "0.88"
type input "3.92"
type input "5"
type input "6.00"
type input "0.92"
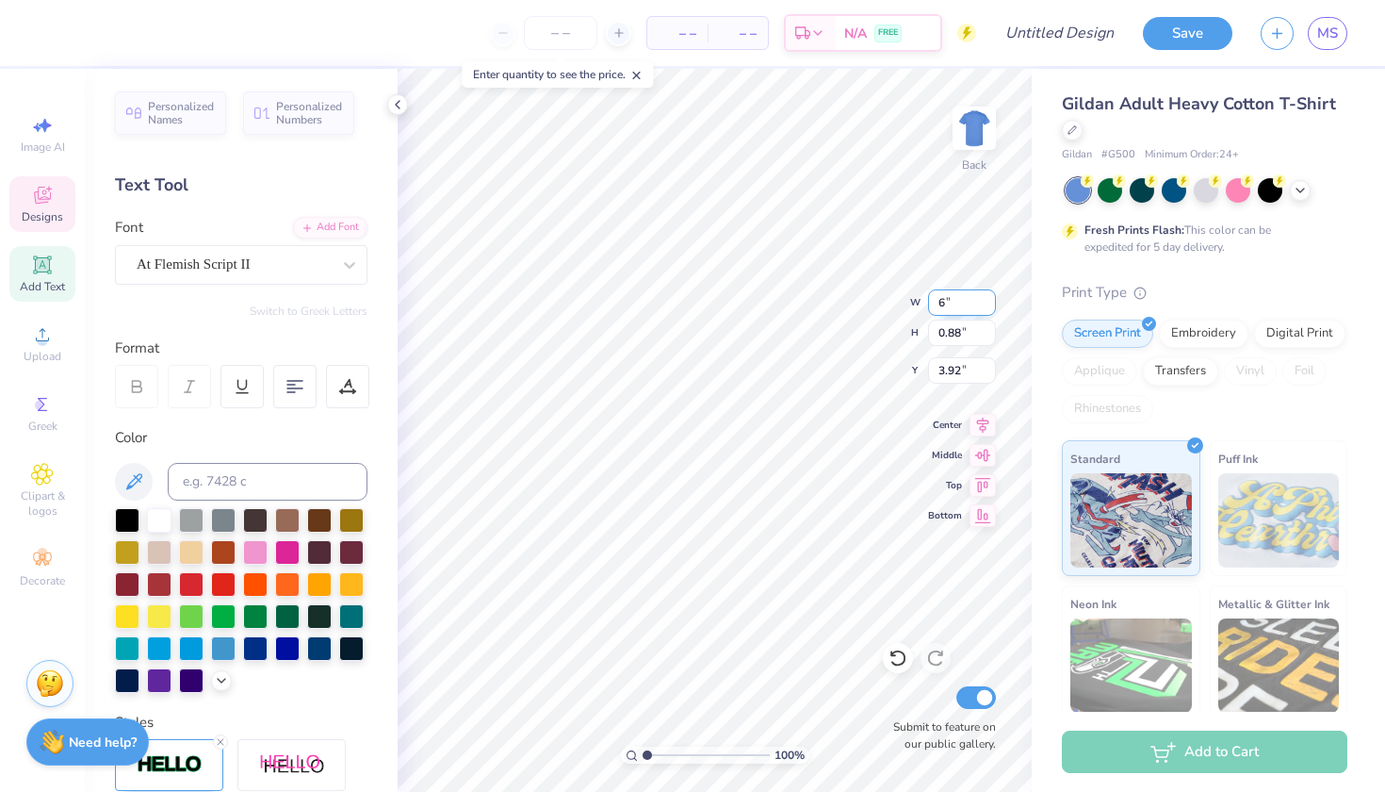
type input "3.90"
type input "6"
type input "7.00"
type input "1.08"
type input "3.82"
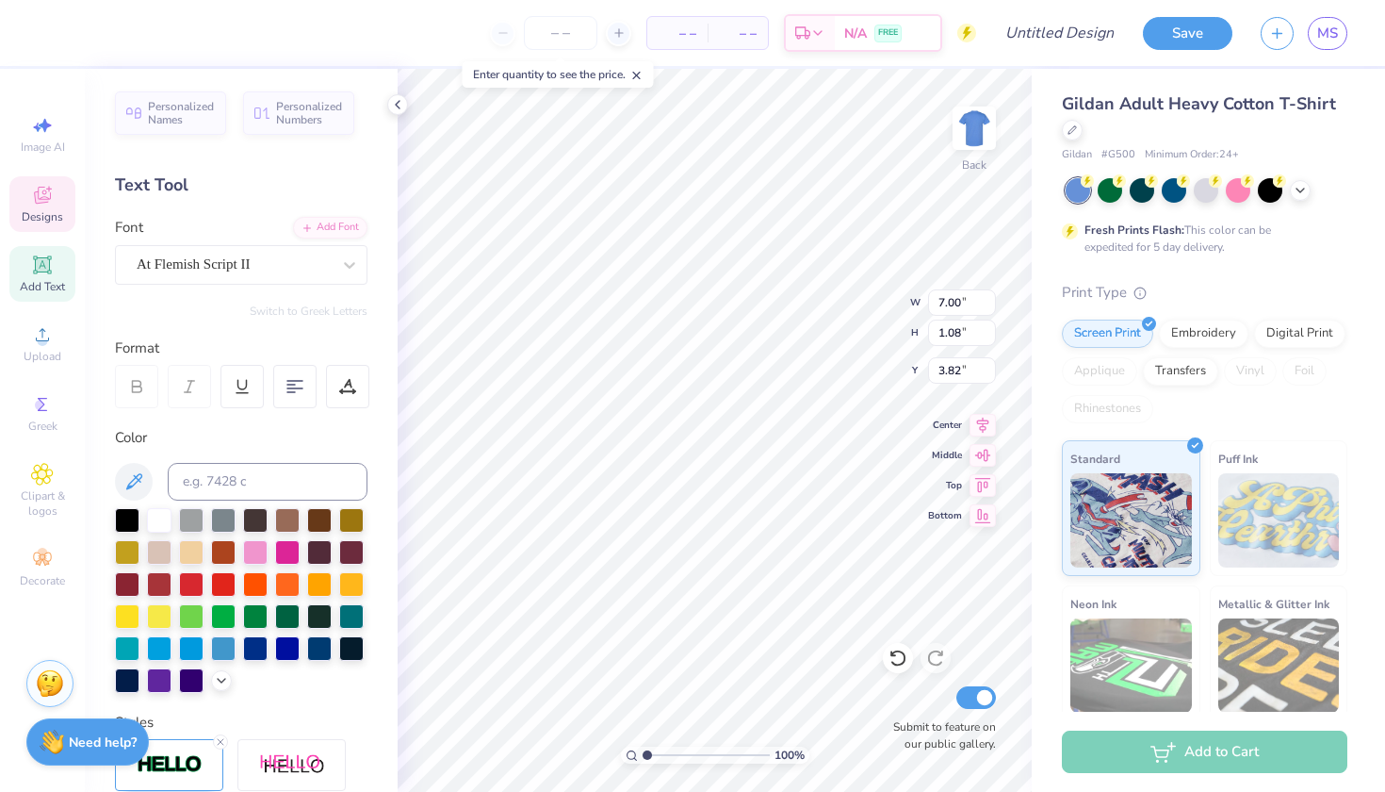
type input "3.69"
type textarea "2025"
type input "5.67"
type input "4.23"
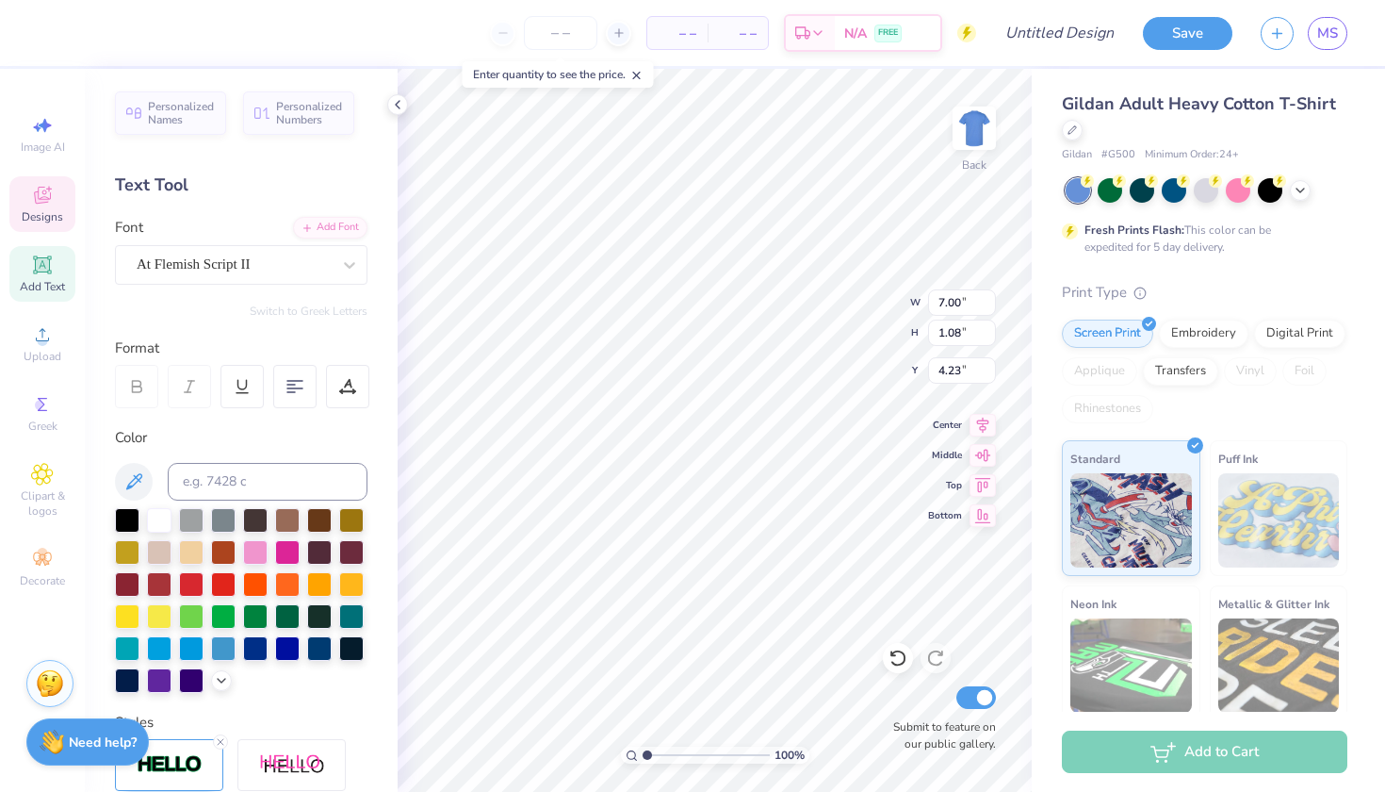
type input "7.51"
type input "2.45"
type input "3.51"
type input "6.31"
type input "6.60"
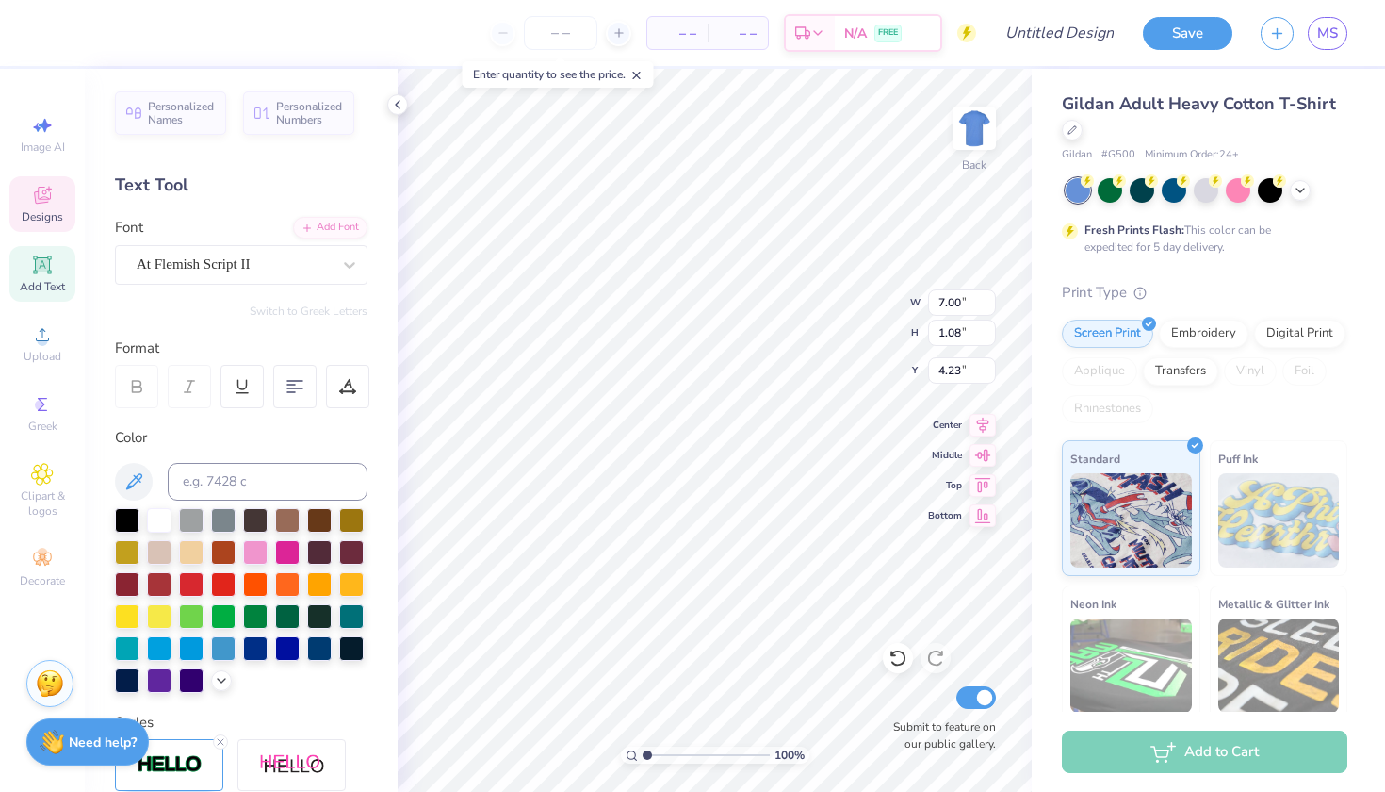
type input "1.02"
type input "4.21"
type input "4.23"
click at [164, 518] on div at bounding box center [159, 518] width 24 height 24
type input "6.60"
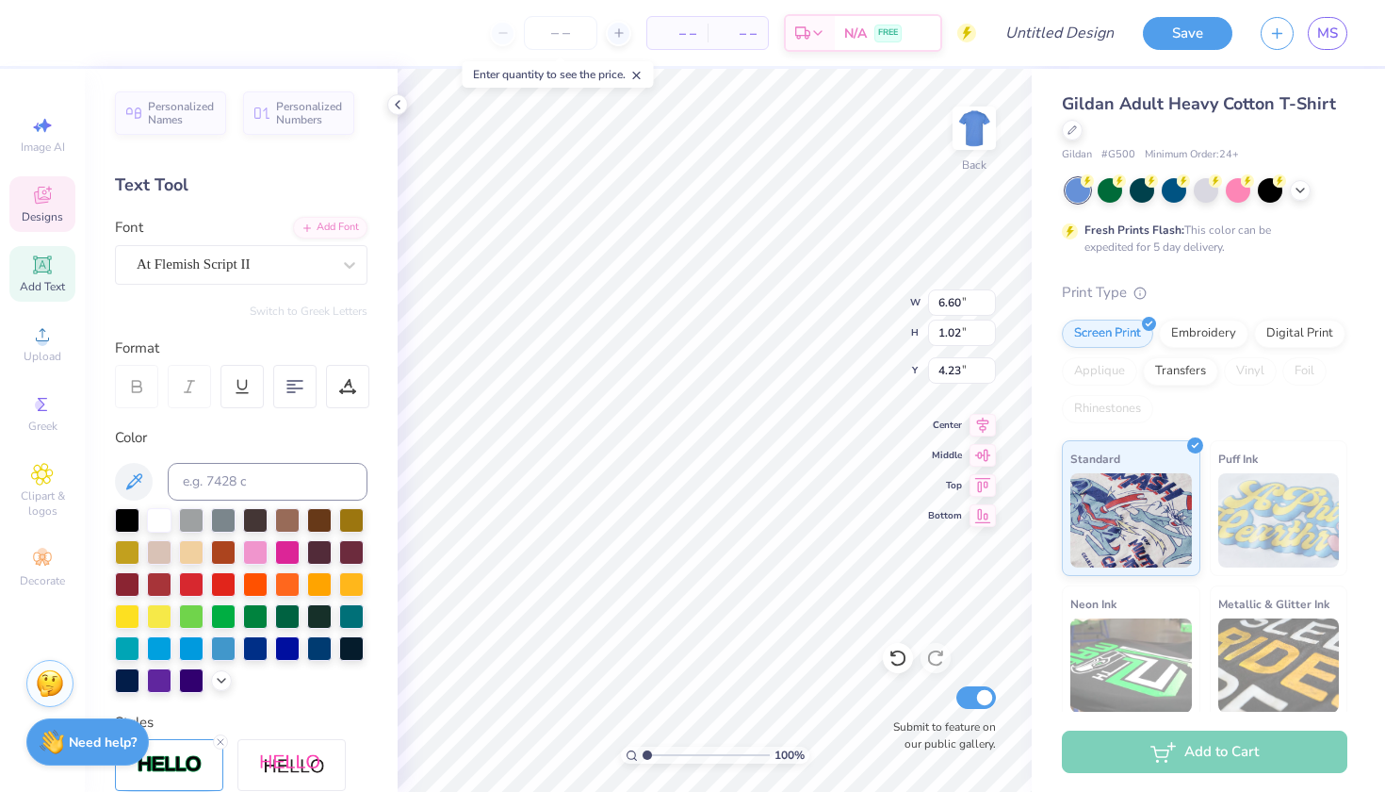
type input "1.02"
type input "4.23"
click at [164, 525] on div at bounding box center [159, 518] width 24 height 24
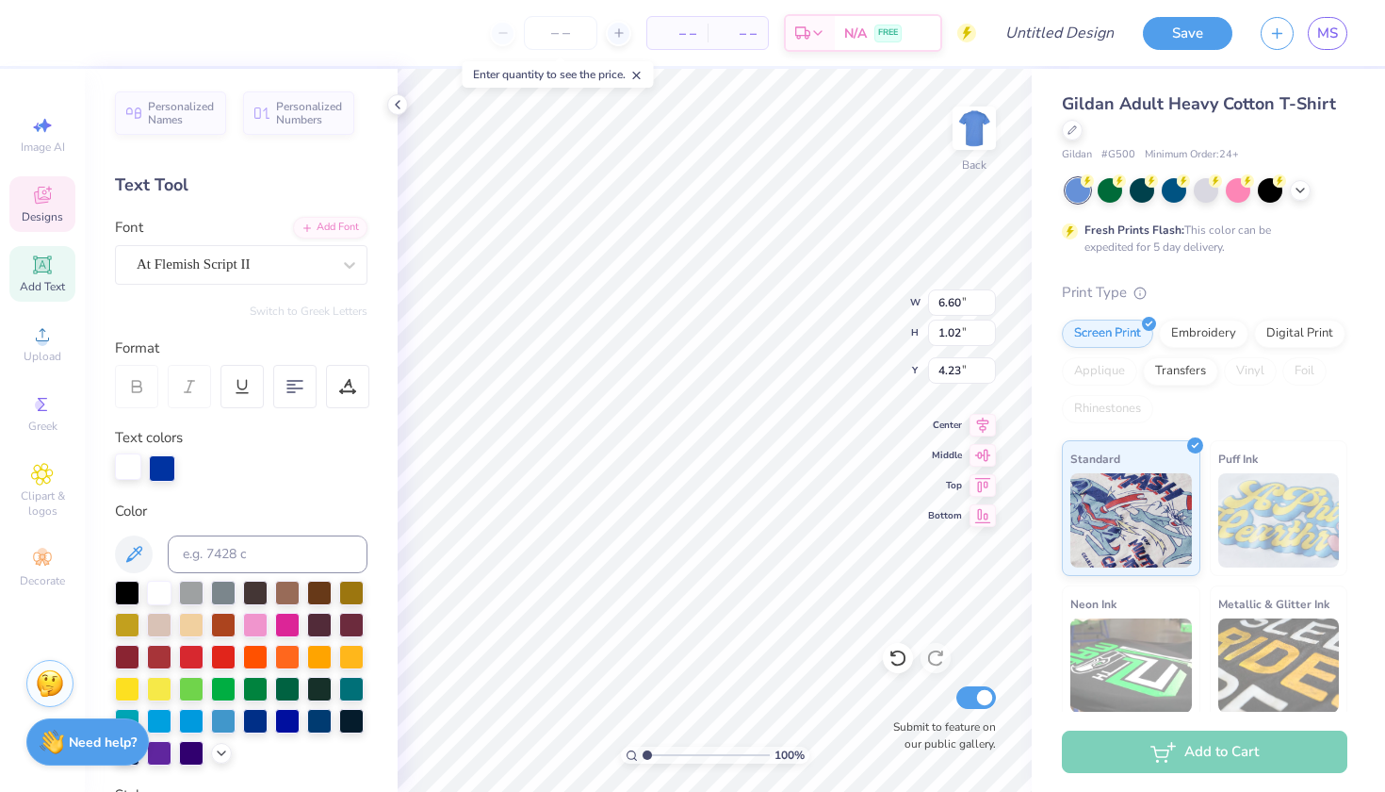
click at [127, 468] on div at bounding box center [128, 466] width 26 height 26
click at [127, 468] on div at bounding box center [128, 468] width 26 height 26
click at [171, 457] on div at bounding box center [162, 466] width 26 height 26
click at [168, 460] on div at bounding box center [162, 468] width 26 height 26
click at [171, 470] on div at bounding box center [162, 466] width 26 height 26
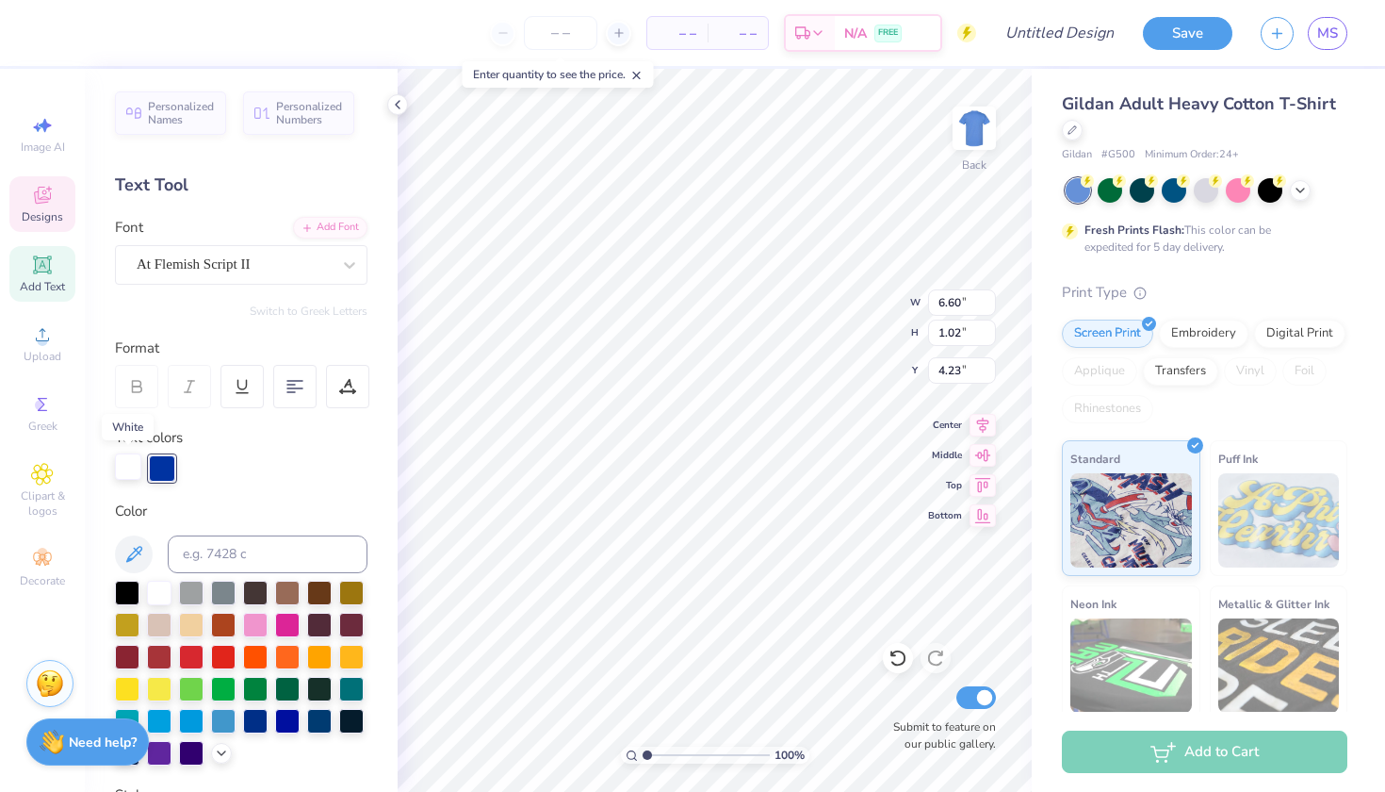
click at [128, 467] on div at bounding box center [128, 466] width 26 height 26
click at [131, 396] on div at bounding box center [136, 386] width 43 height 43
click at [158, 588] on div at bounding box center [159, 591] width 24 height 24
click at [900, 659] on icon at bounding box center [898, 657] width 19 height 19
click at [165, 471] on div at bounding box center [162, 466] width 26 height 26
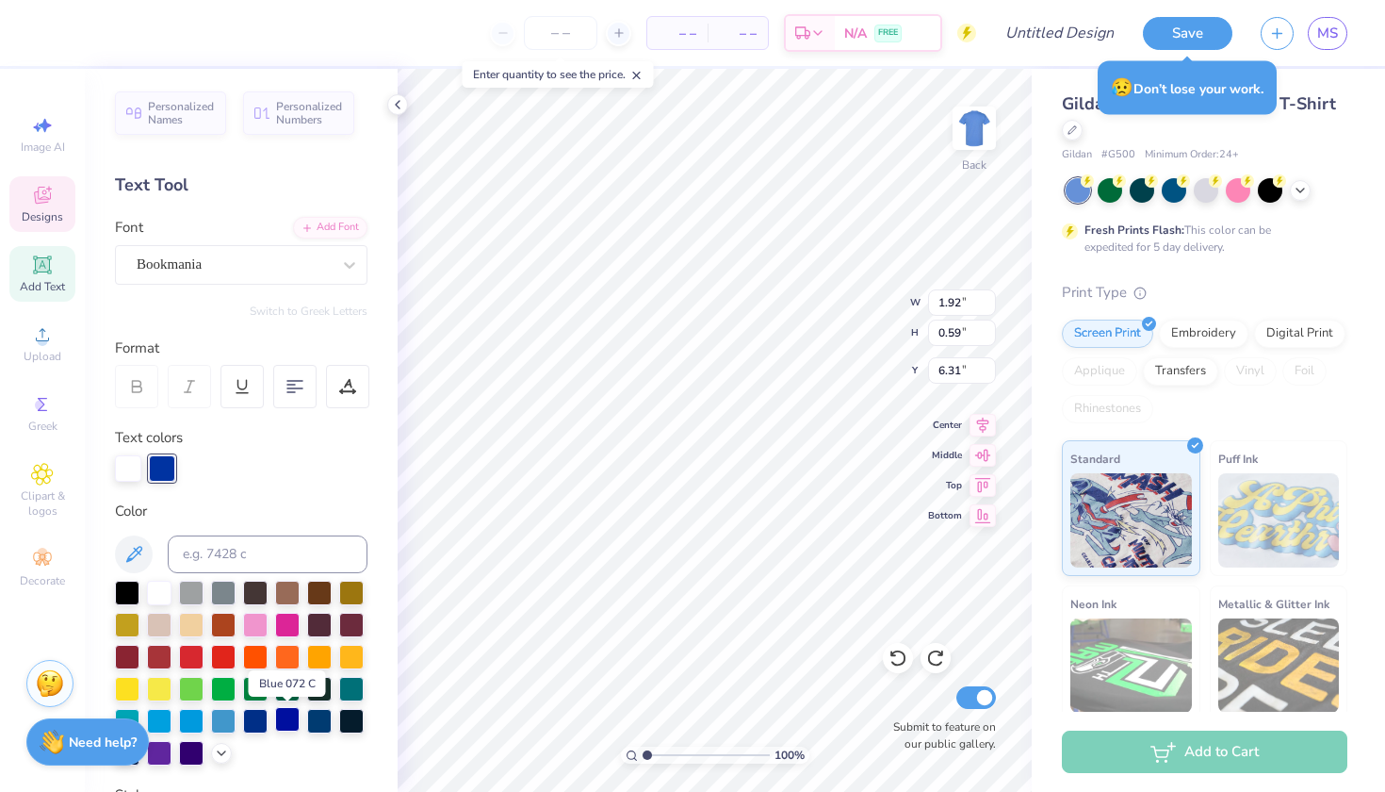
click at [288, 721] on div at bounding box center [287, 719] width 24 height 24
click at [895, 657] on icon at bounding box center [898, 657] width 19 height 19
click at [154, 594] on div at bounding box center [159, 591] width 24 height 24
click at [163, 595] on div at bounding box center [159, 591] width 24 height 24
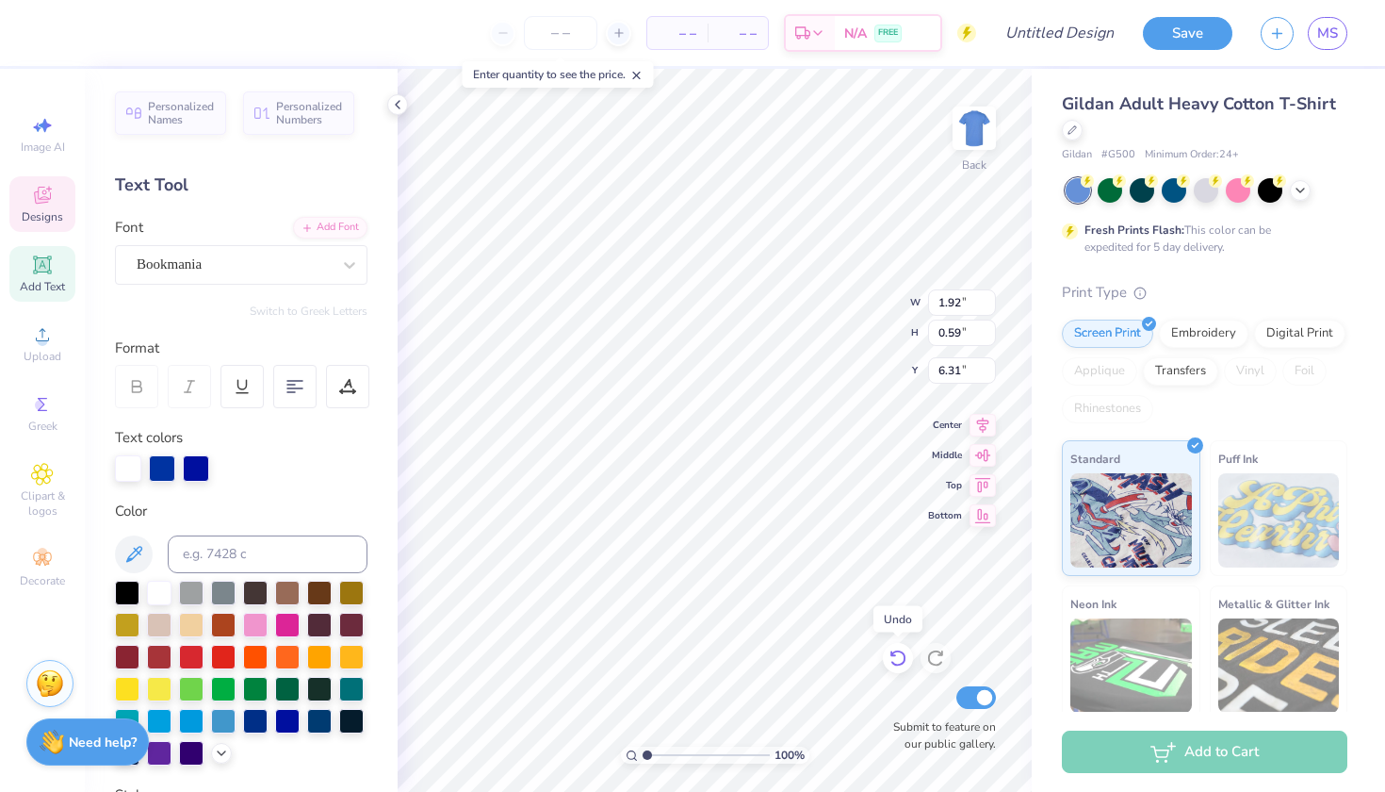
click at [894, 646] on div at bounding box center [898, 658] width 30 height 30
type input "7.51"
type input "2.45"
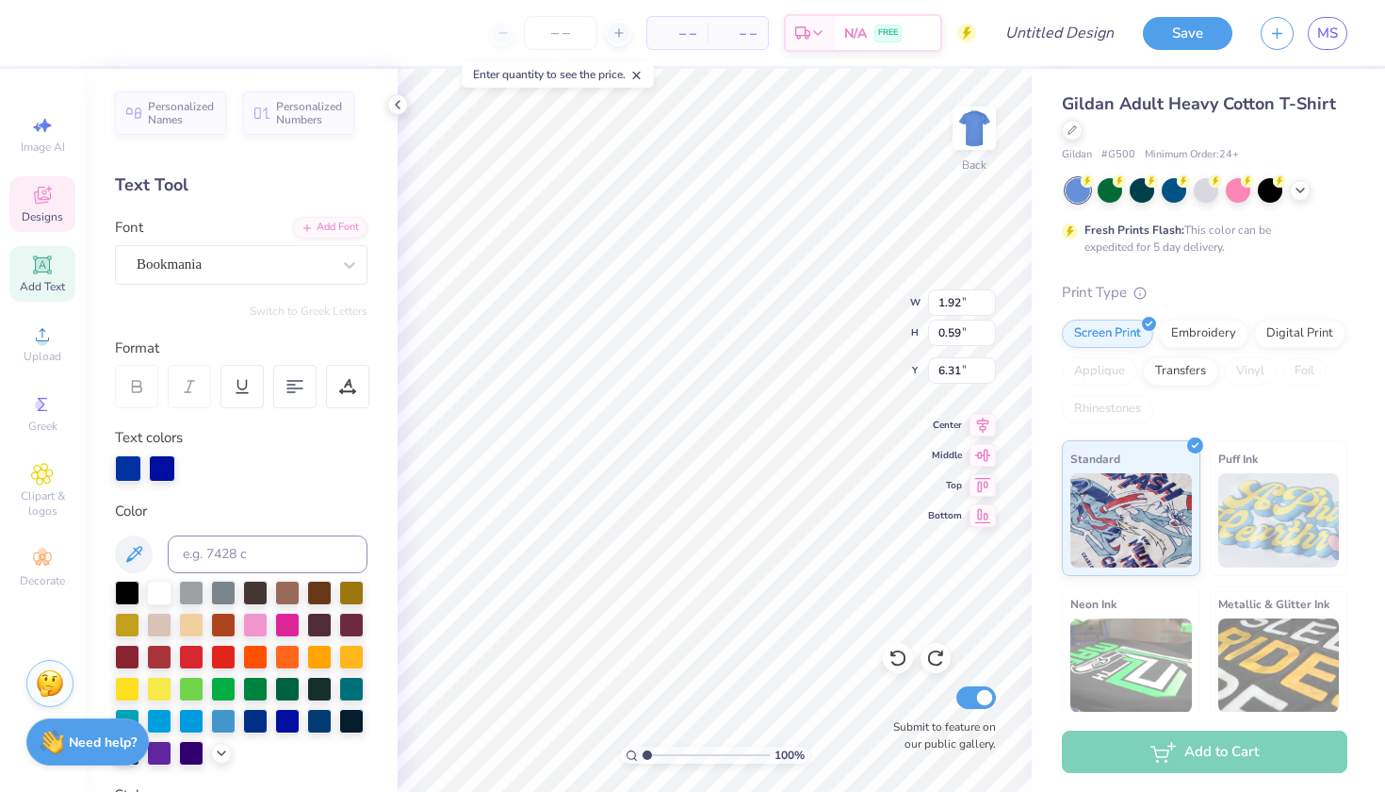
type input "3.51"
click at [159, 596] on div at bounding box center [159, 591] width 24 height 24
click at [898, 660] on icon at bounding box center [898, 657] width 19 height 19
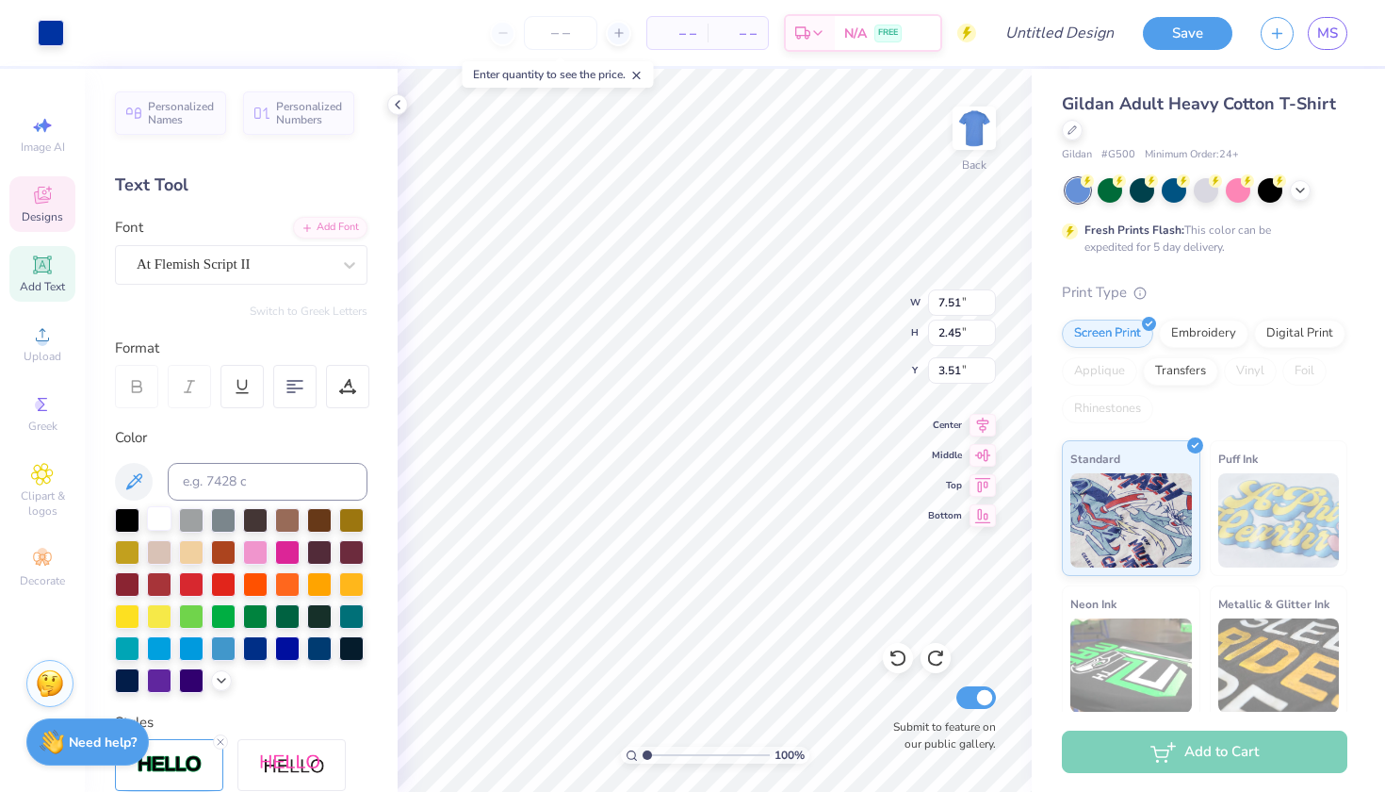
click at [161, 525] on div at bounding box center [159, 518] width 24 height 24
click at [892, 661] on icon at bounding box center [898, 658] width 16 height 17
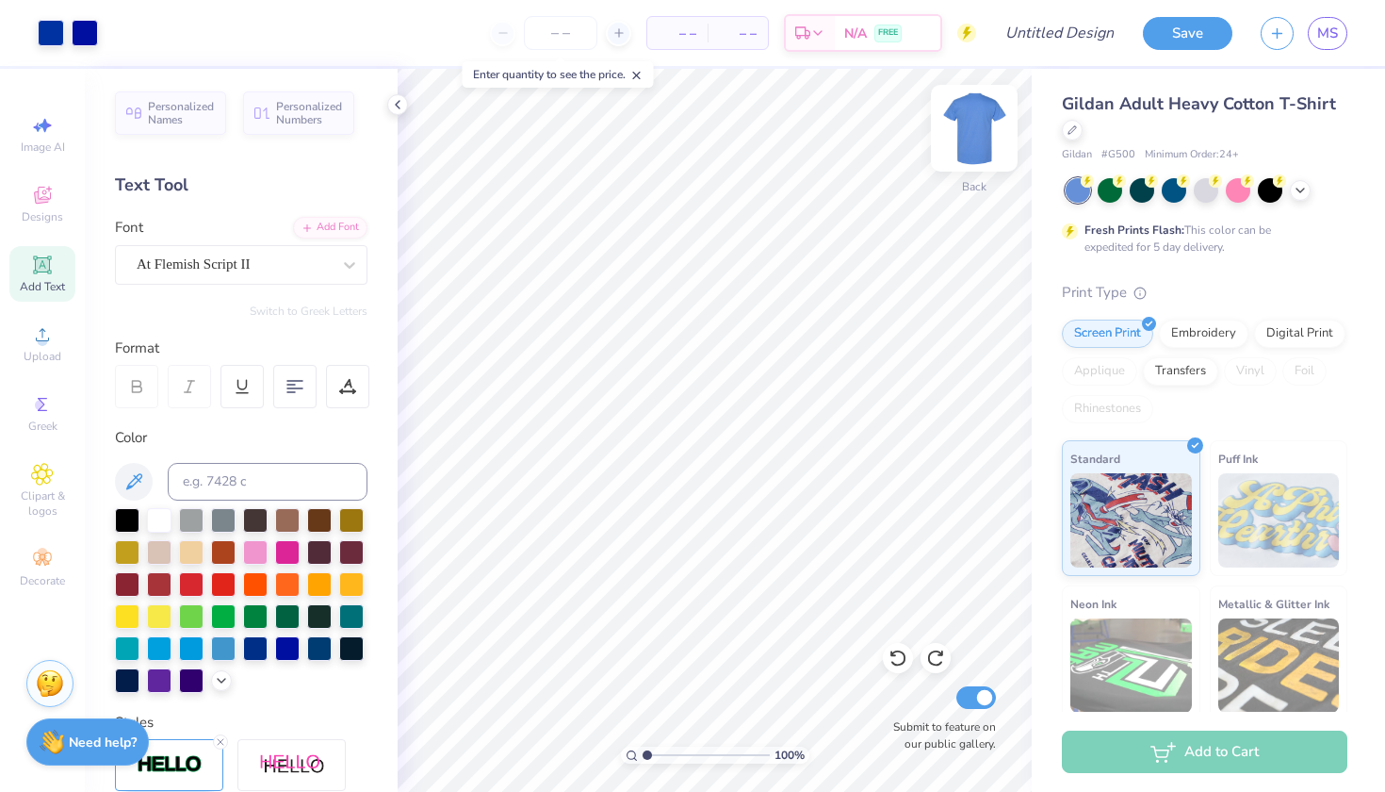
click at [989, 122] on img at bounding box center [974, 127] width 75 height 75
click at [52, 474] on icon at bounding box center [42, 474] width 21 height 21
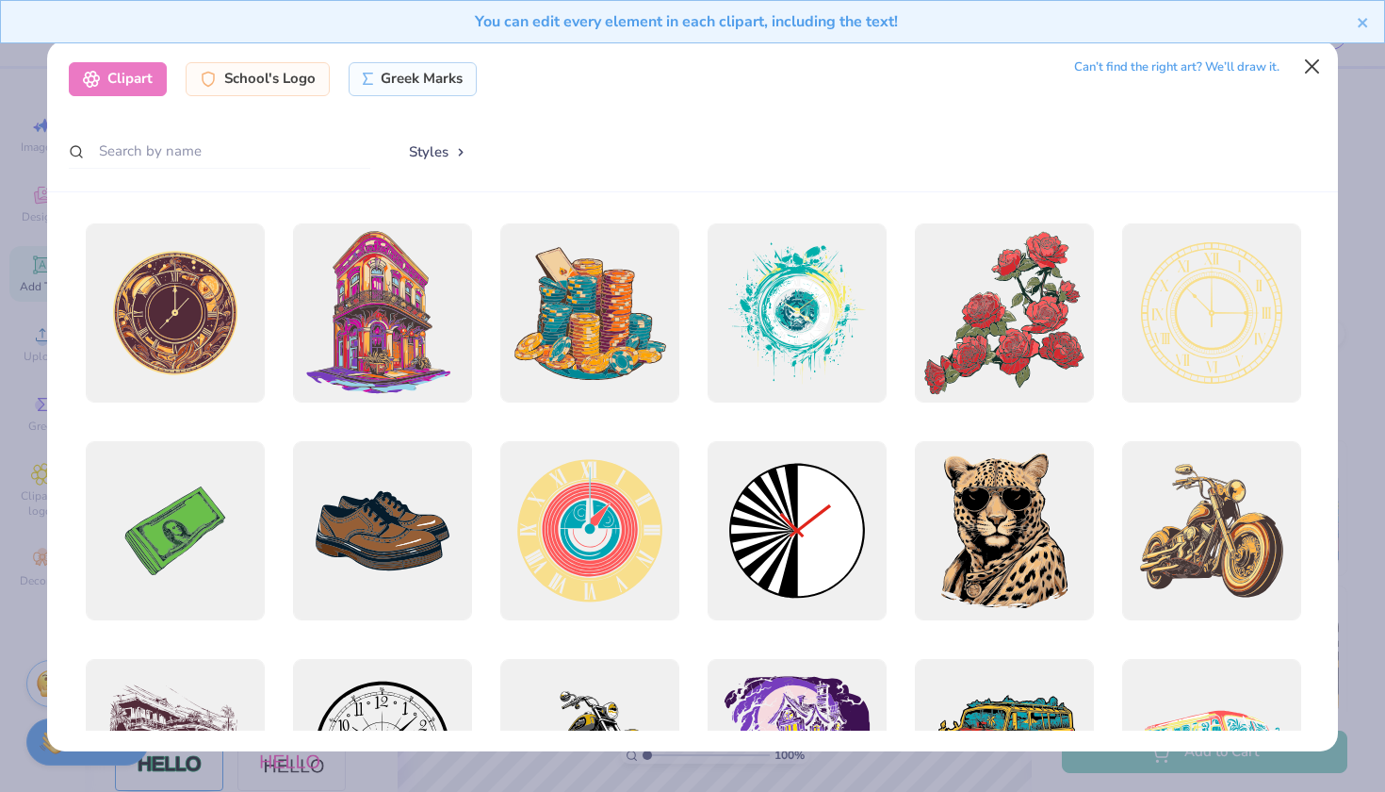
click at [1317, 67] on button "Close" at bounding box center [1313, 67] width 36 height 36
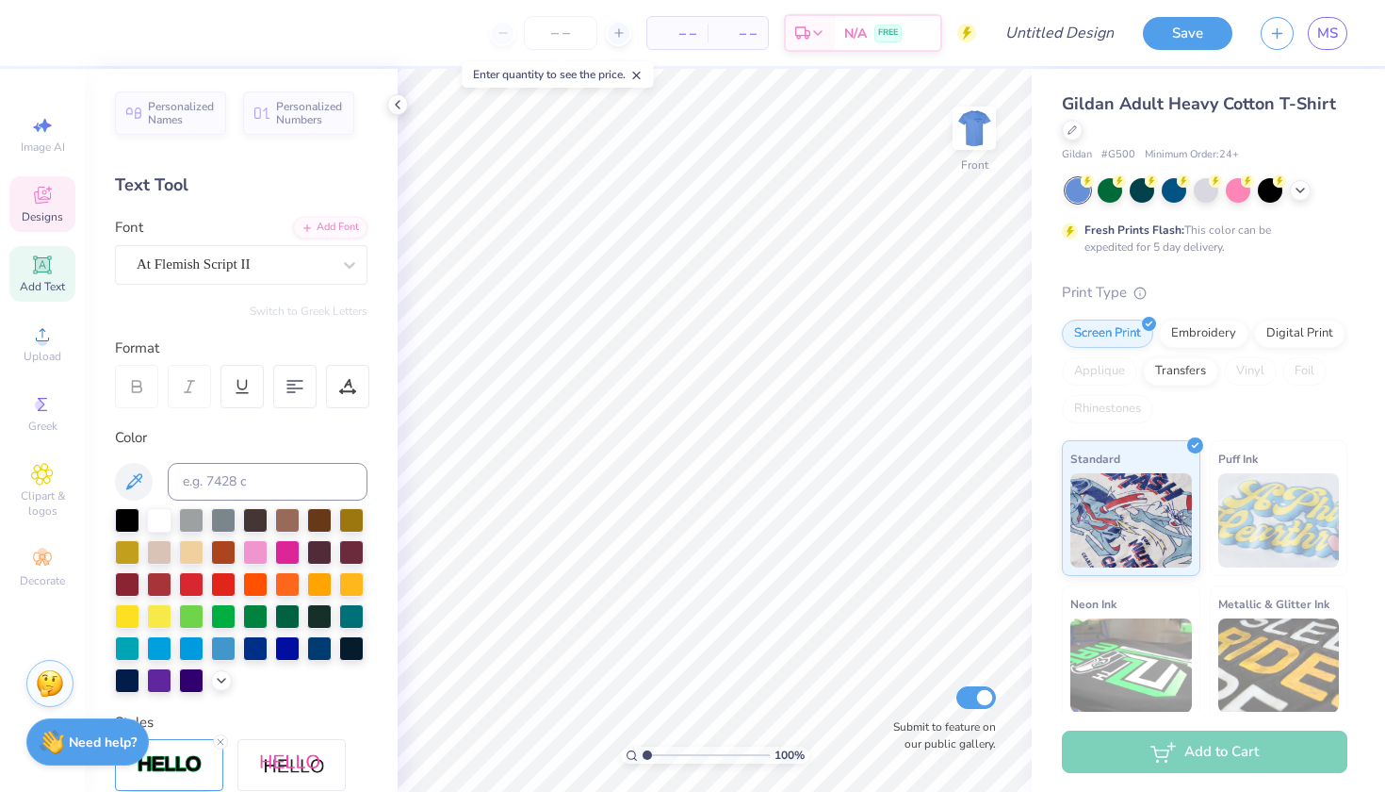
click at [58, 210] on span "Designs" at bounding box center [42, 216] width 41 height 15
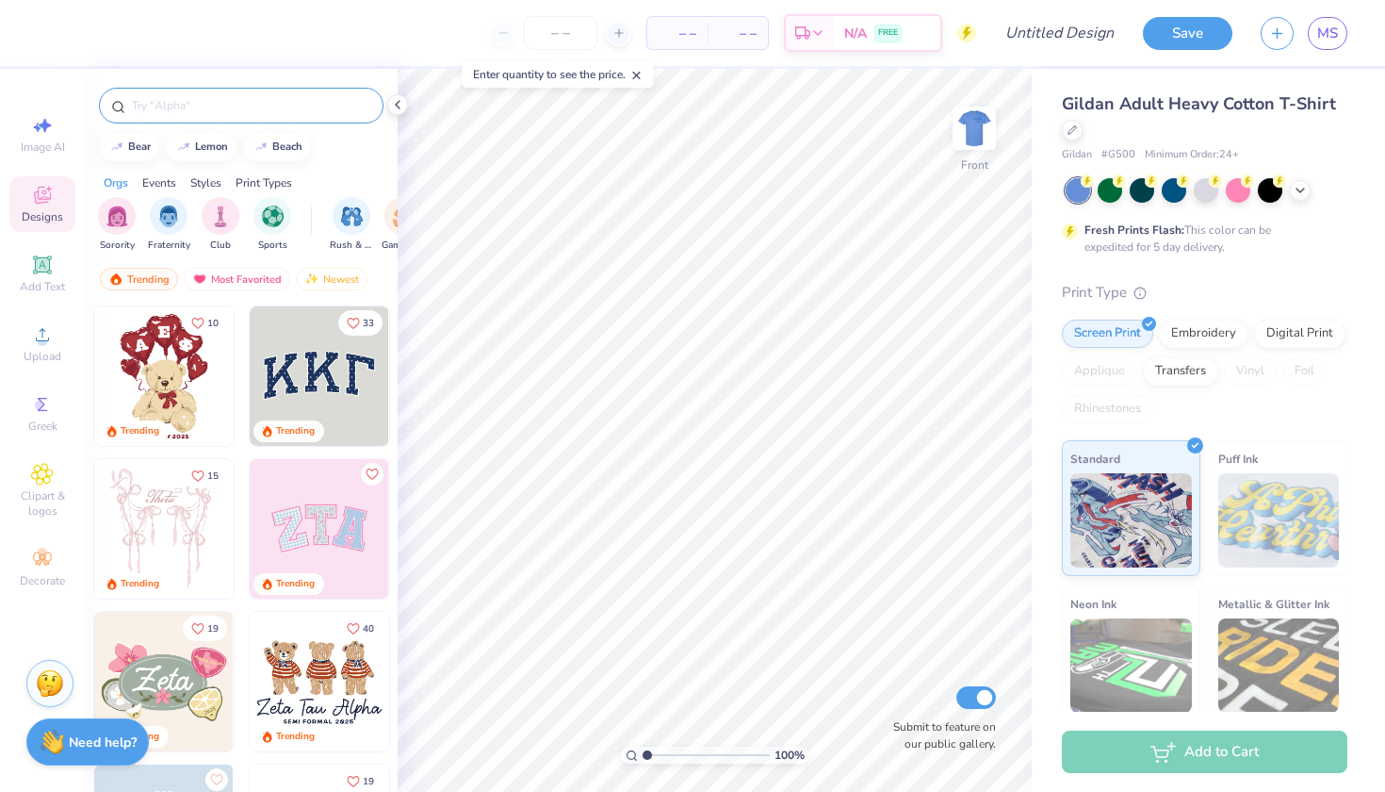
click at [188, 118] on div at bounding box center [241, 106] width 285 height 36
click at [188, 111] on input "text" at bounding box center [250, 105] width 241 height 19
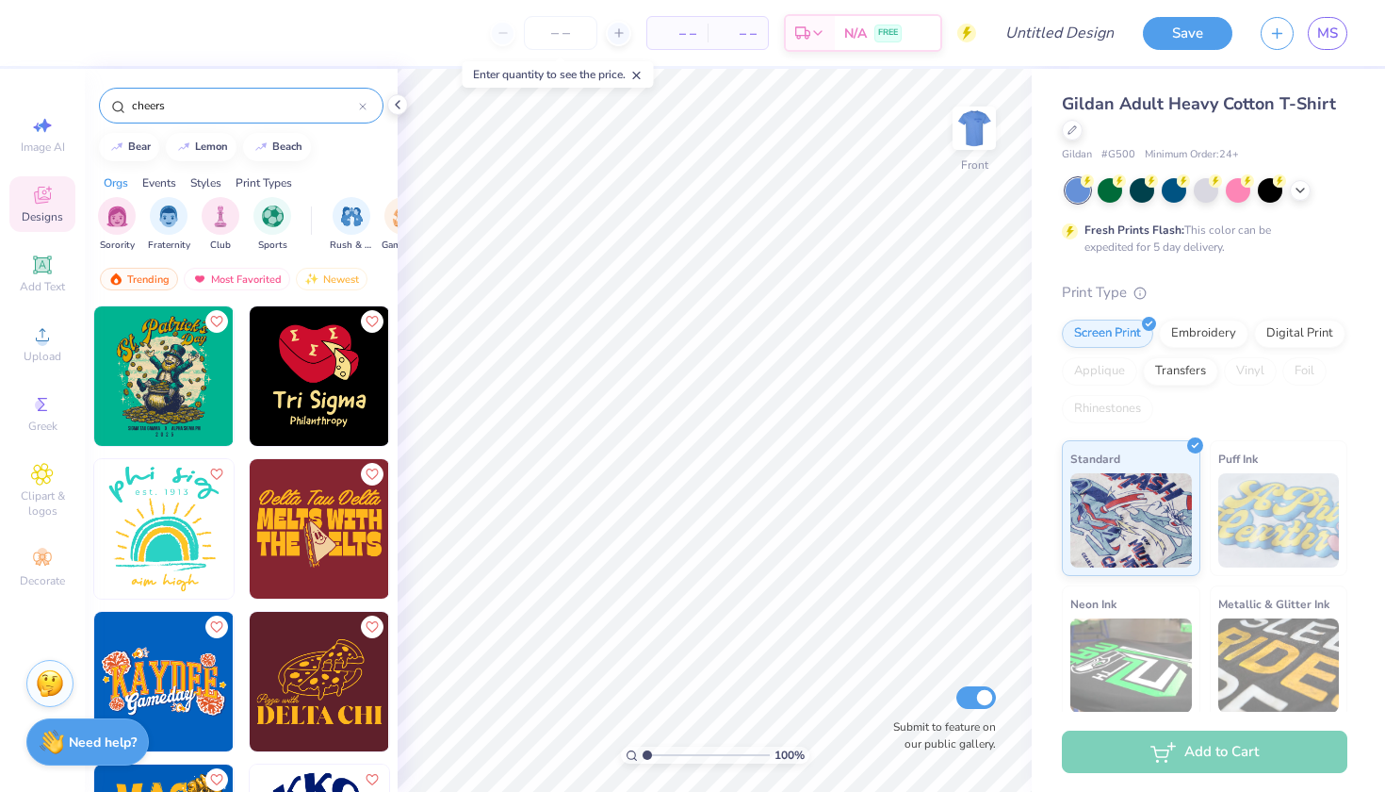
scroll to position [0, 0]
click at [156, 271] on div "Trending" at bounding box center [139, 279] width 78 height 23
drag, startPoint x: 219, startPoint y: 108, endPoint x: 124, endPoint y: 101, distance: 94.5
click at [124, 101] on div "cheers" at bounding box center [241, 106] width 285 height 36
type input "beer"
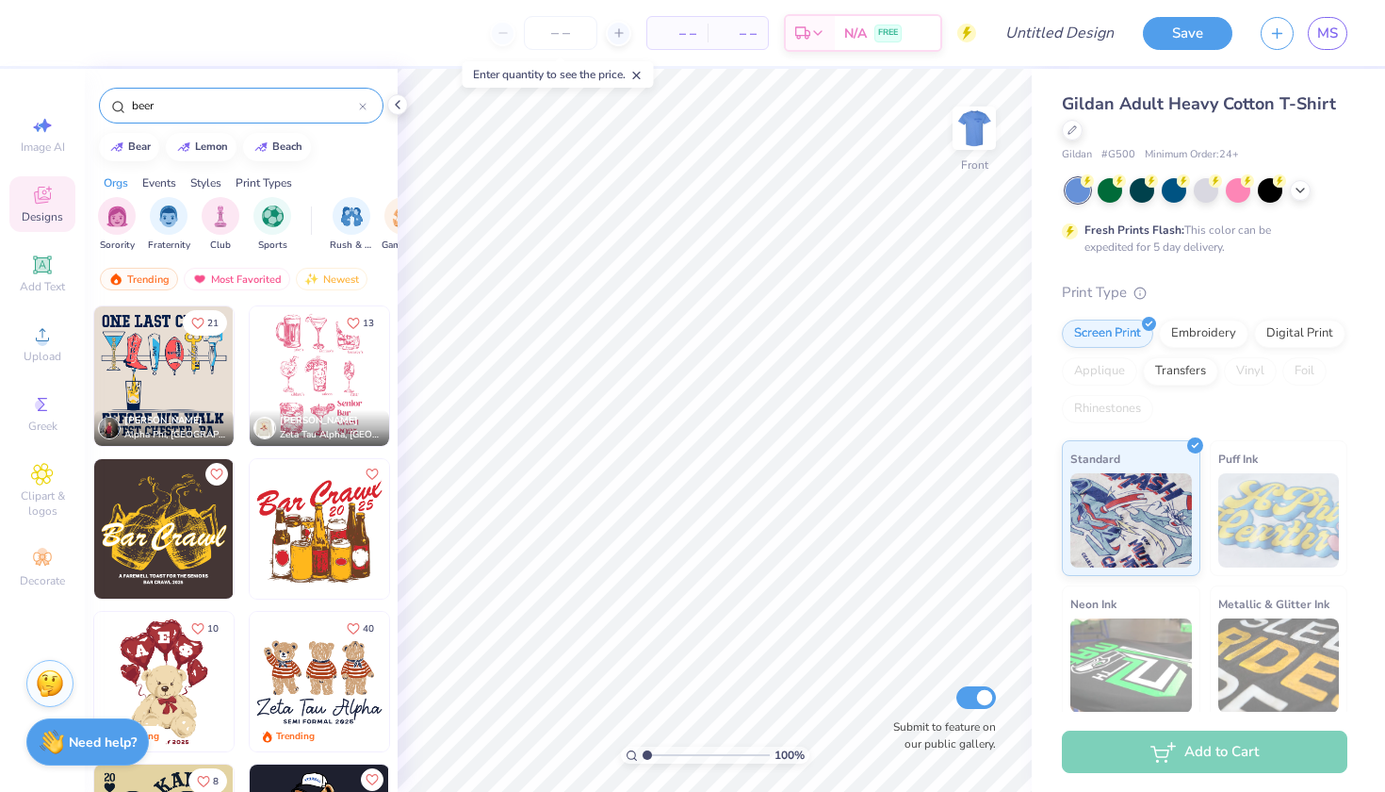
click at [175, 527] on img at bounding box center [163, 528] width 139 height 139
type input "5.26"
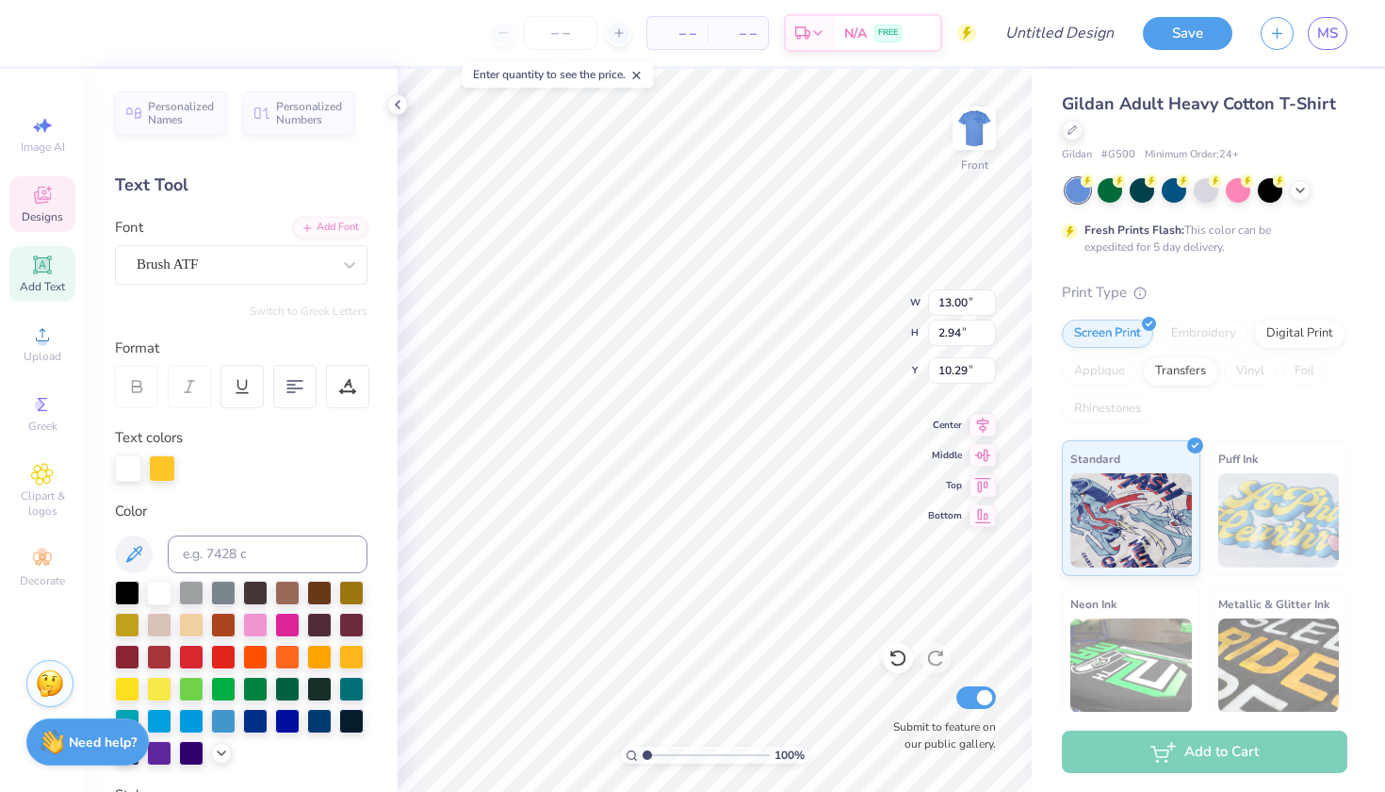
type textarea "B"
type textarea "Seniors"
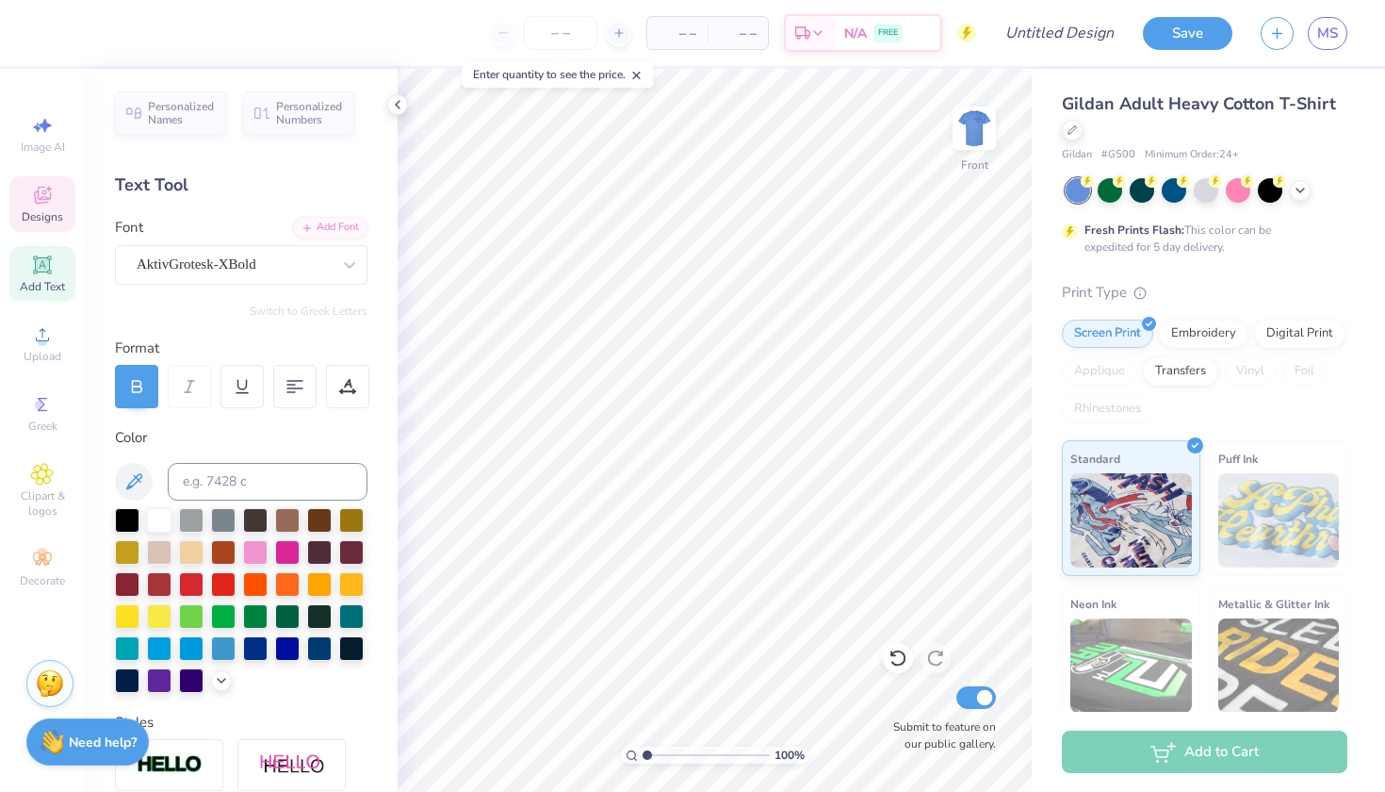
click at [45, 201] on icon at bounding box center [42, 197] width 15 height 12
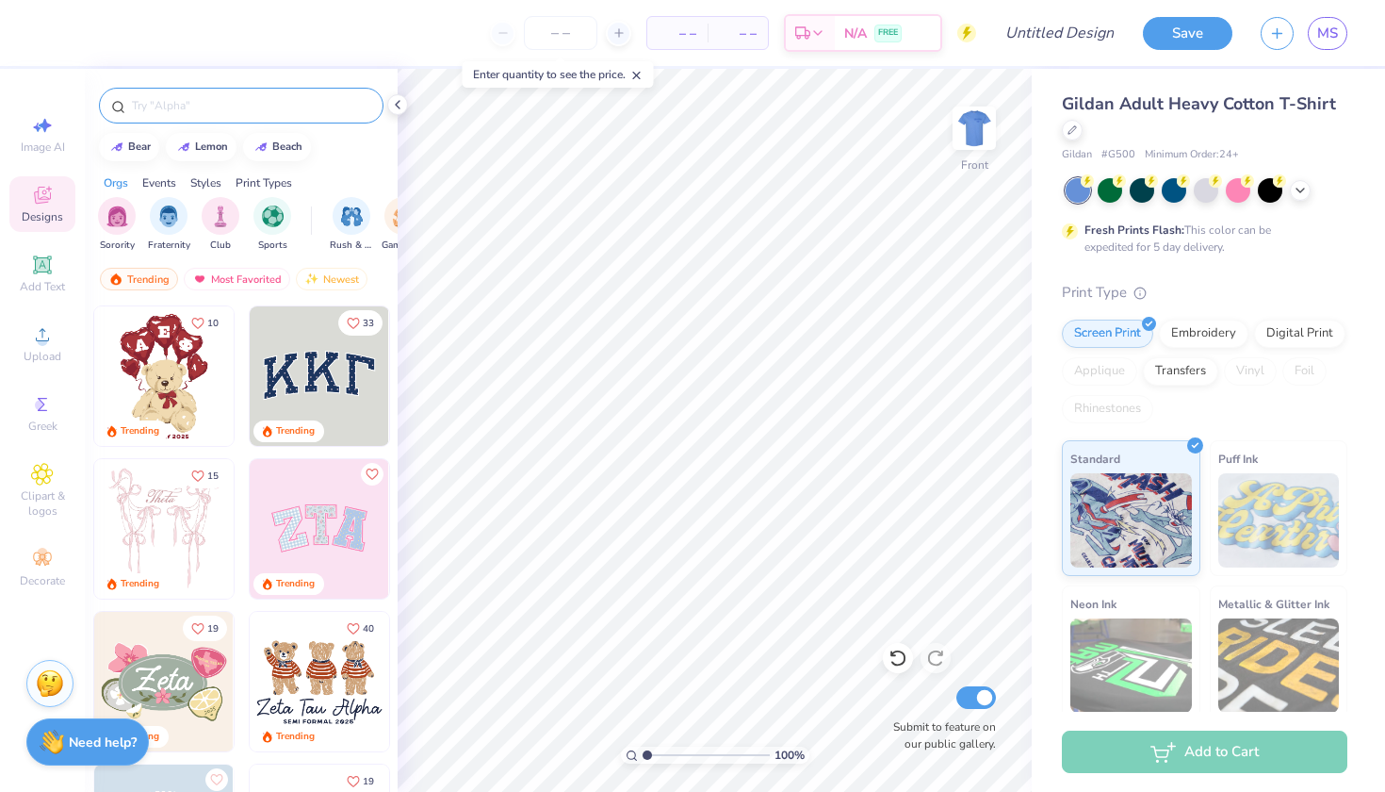
click at [224, 109] on input "text" at bounding box center [250, 105] width 241 height 19
type input "beer"
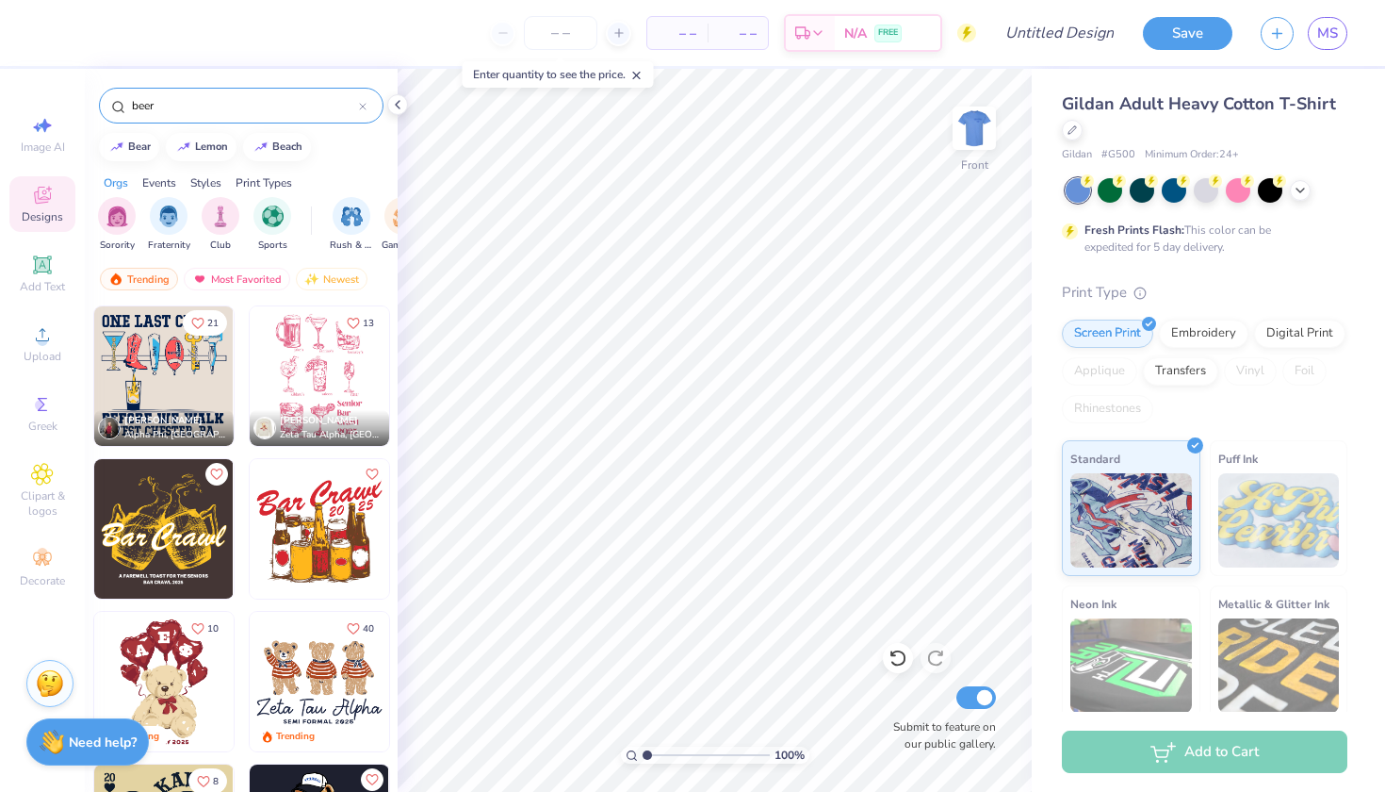
scroll to position [0, 0]
click at [330, 547] on img at bounding box center [319, 528] width 139 height 139
click at [54, 36] on div at bounding box center [51, 31] width 26 height 26
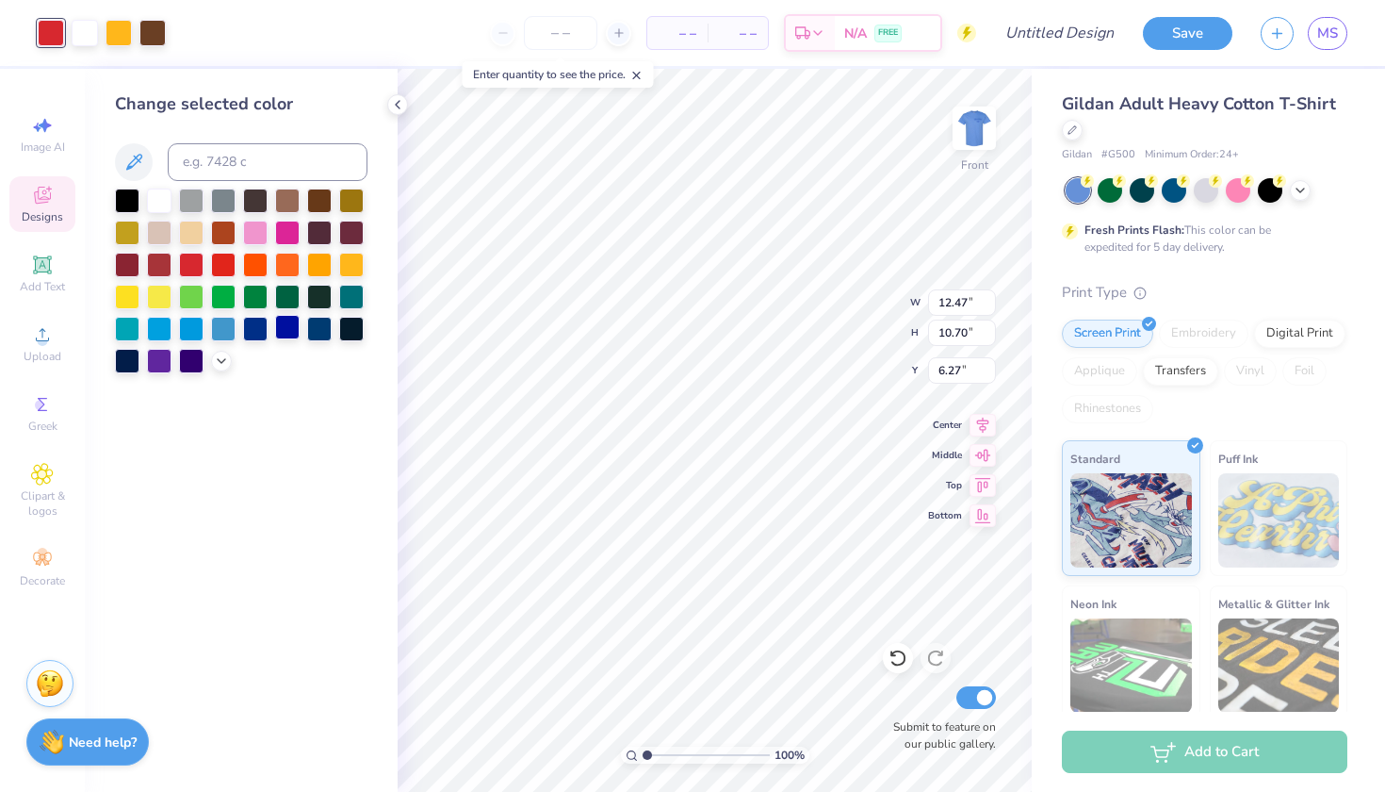
click at [285, 334] on div at bounding box center [287, 327] width 24 height 24
click at [324, 334] on div at bounding box center [319, 327] width 24 height 24
click at [213, 331] on div at bounding box center [223, 327] width 24 height 24
click at [196, 329] on div at bounding box center [191, 327] width 24 height 24
click at [166, 329] on div at bounding box center [159, 327] width 24 height 24
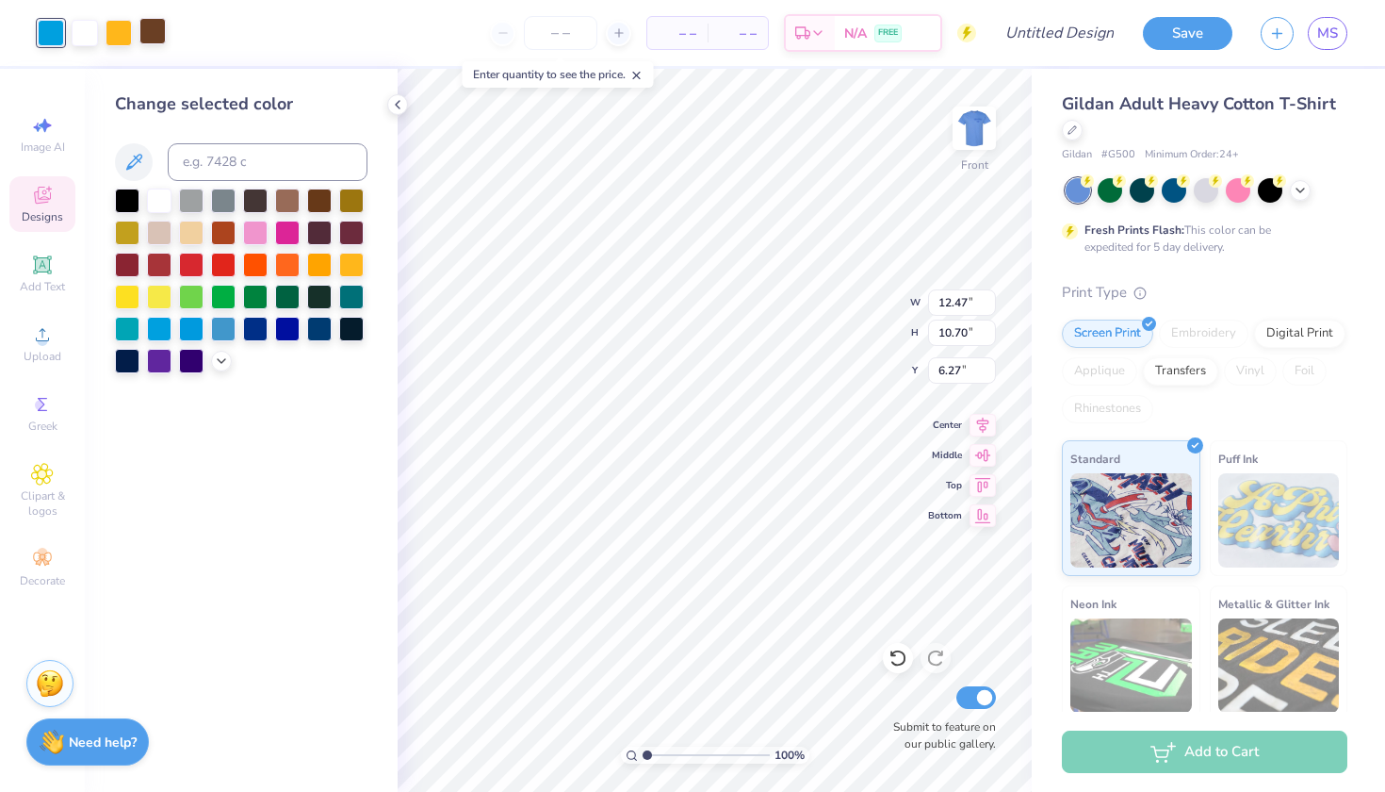
click at [155, 38] on div at bounding box center [152, 31] width 26 height 26
click at [125, 202] on div at bounding box center [127, 199] width 24 height 24
click at [349, 335] on div at bounding box center [351, 327] width 24 height 24
click at [113, 28] on div at bounding box center [119, 31] width 26 height 26
click at [129, 302] on div at bounding box center [127, 295] width 24 height 24
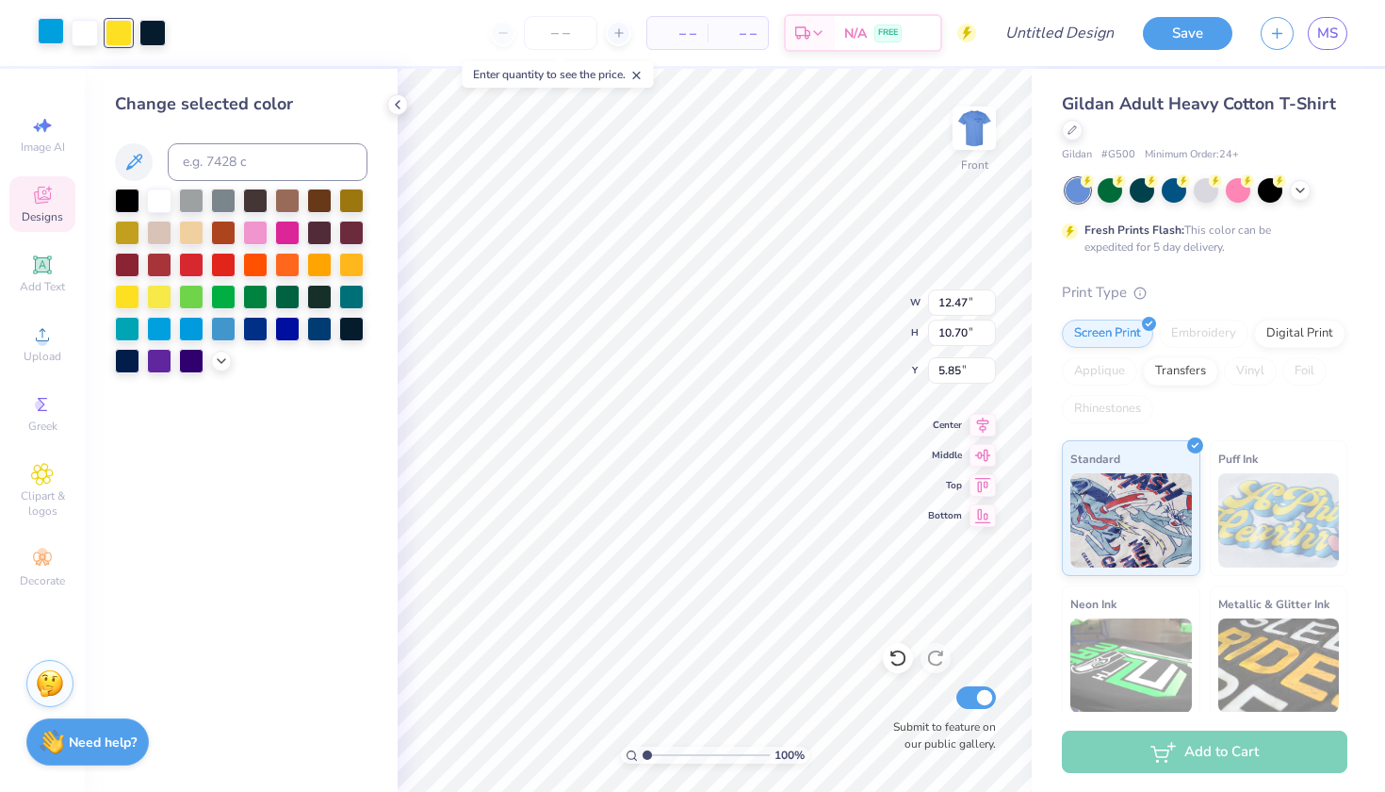
click at [49, 37] on div at bounding box center [51, 31] width 26 height 26
click at [292, 328] on div at bounding box center [287, 327] width 24 height 24
type input "6.27"
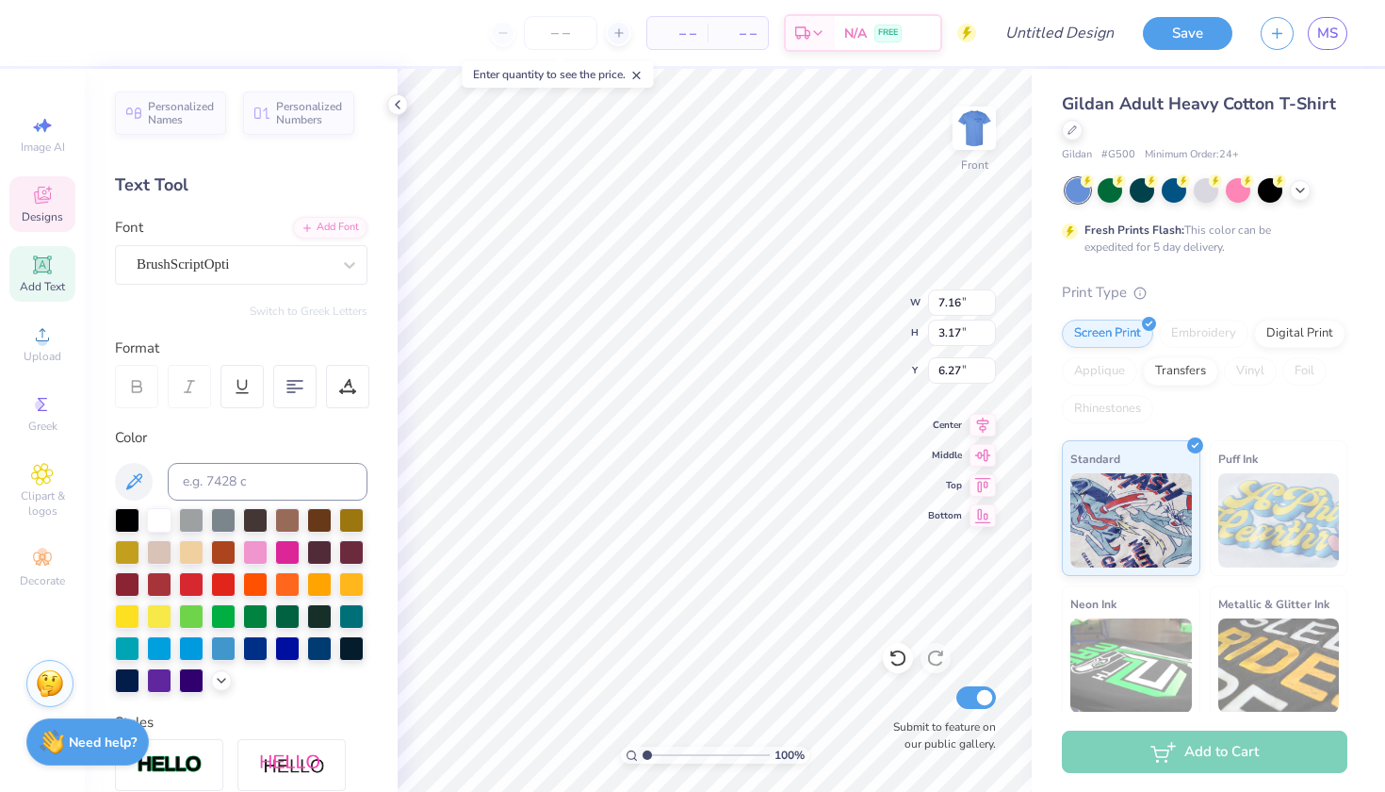
type input "4.81"
type input "2.53"
type input "7.75"
type input "5.48"
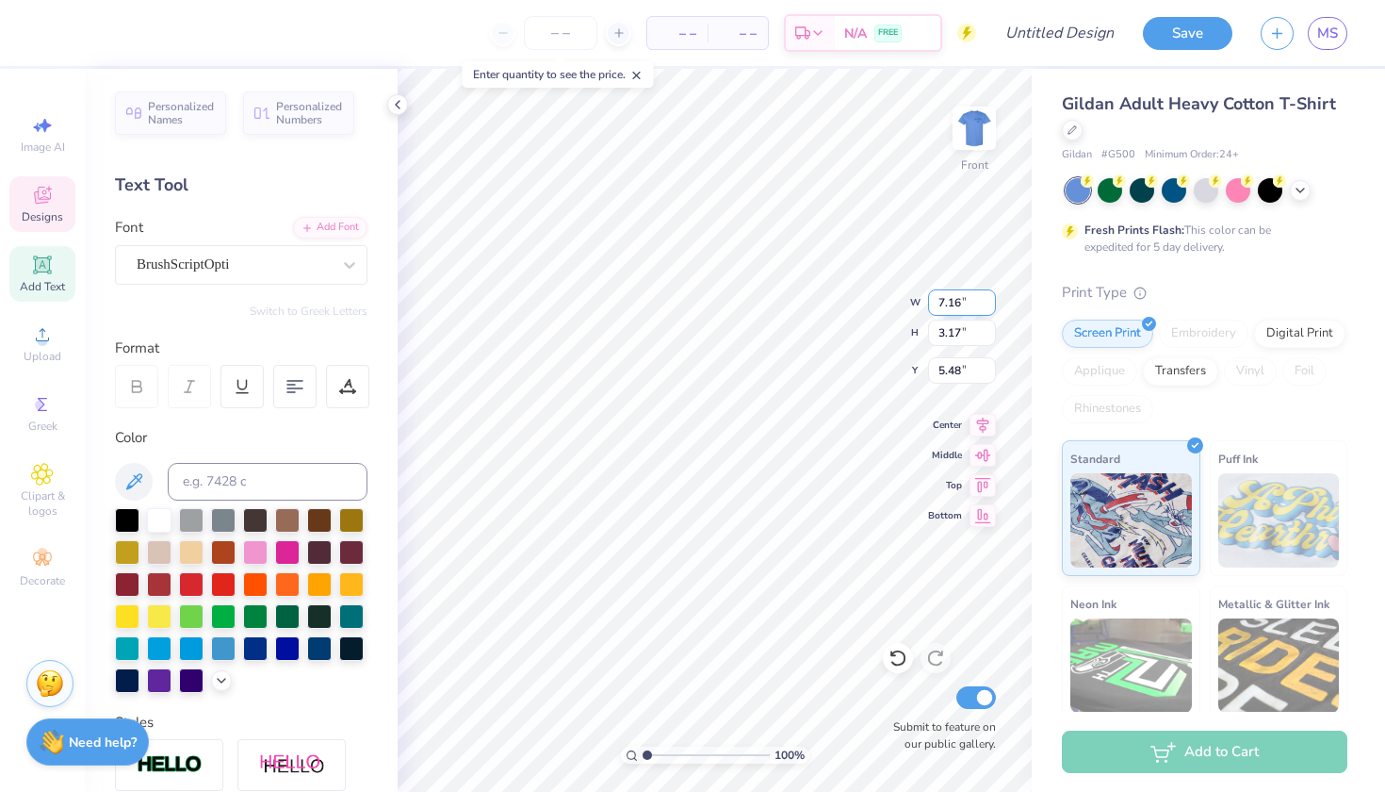
type textarea "Cheers to Senior Year!"
type input "7.15"
type input "3.33"
type input "5.01"
click at [988, 305] on input "7.15" at bounding box center [962, 302] width 68 height 26
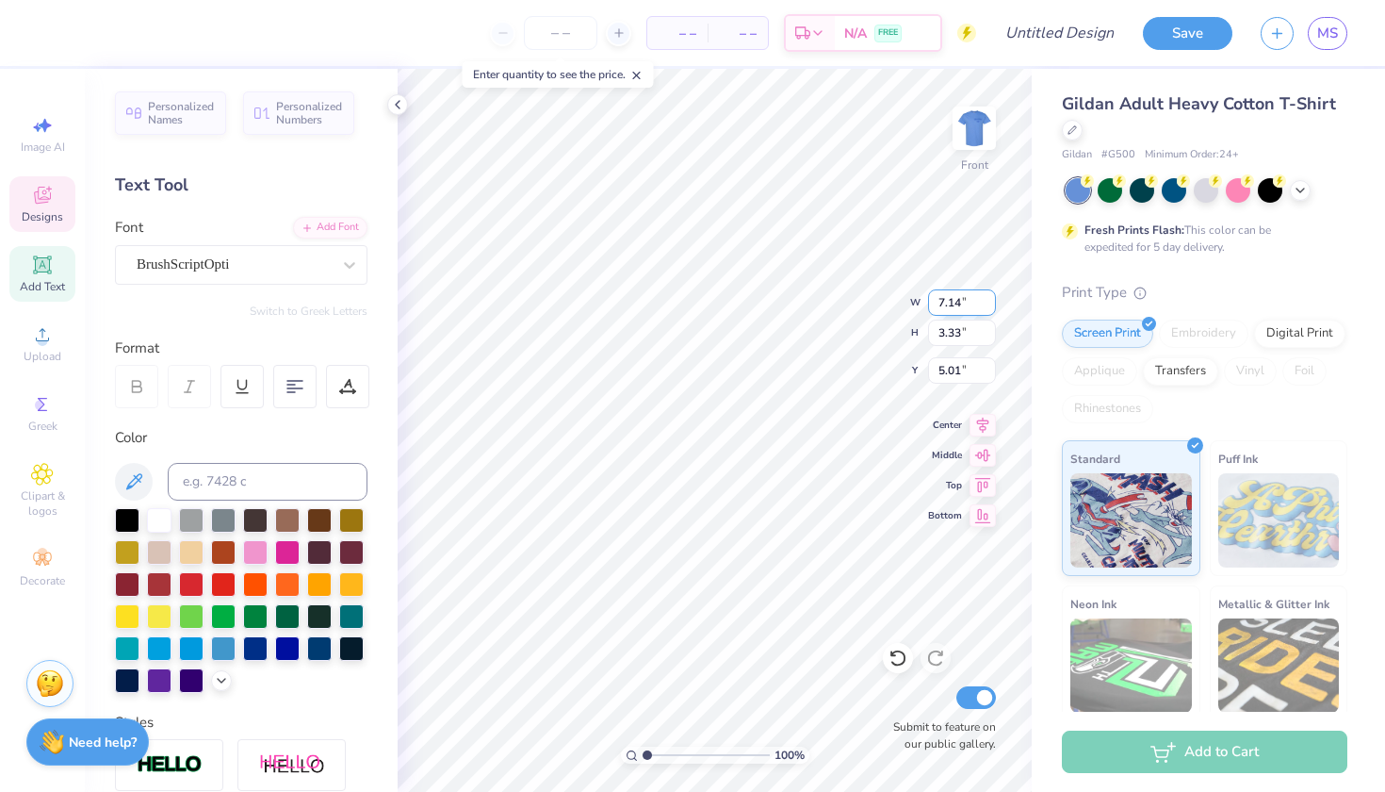
click at [988, 305] on input "7.14" at bounding box center [962, 302] width 68 height 26
click at [988, 305] on input "7.13" at bounding box center [962, 302] width 68 height 26
click at [988, 305] on input "7.12" at bounding box center [962, 302] width 68 height 26
click at [988, 305] on input "7.11" at bounding box center [962, 302] width 68 height 26
click at [988, 305] on input "7.1" at bounding box center [962, 302] width 68 height 26
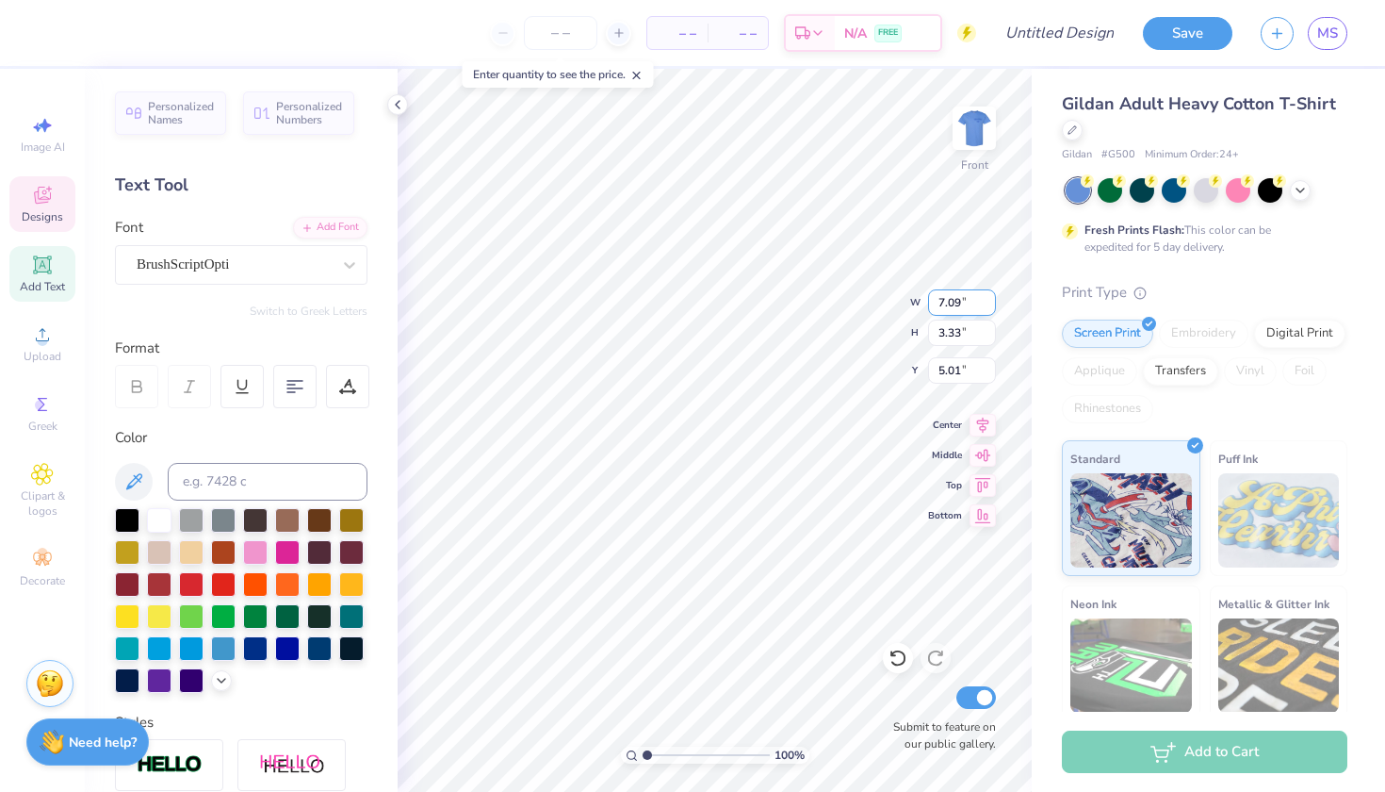
click at [988, 305] on input "7.09" at bounding box center [962, 302] width 68 height 26
click at [988, 305] on input "7.08" at bounding box center [962, 302] width 68 height 26
click at [988, 305] on input "7.07" at bounding box center [962, 302] width 68 height 26
click at [988, 305] on input "7.06" at bounding box center [962, 302] width 68 height 26
click at [988, 305] on input "7.05" at bounding box center [962, 302] width 68 height 26
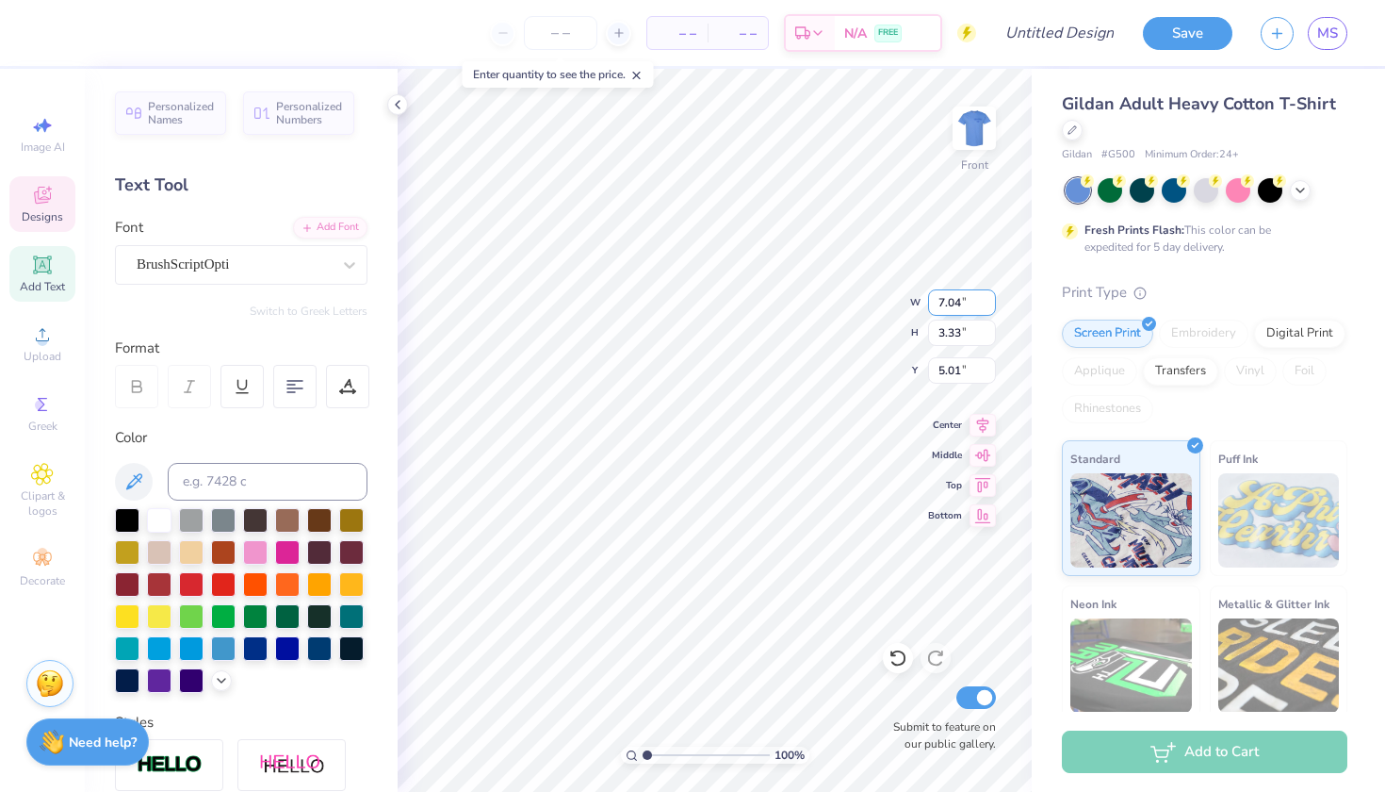
click at [988, 305] on input "7.04" at bounding box center [962, 302] width 68 height 26
click at [988, 305] on input "7.03" at bounding box center [962, 302] width 68 height 26
click at [988, 305] on input "7.02" at bounding box center [962, 302] width 68 height 26
click at [988, 305] on input "7.01" at bounding box center [962, 302] width 68 height 26
click at [988, 305] on input "7" at bounding box center [962, 302] width 68 height 26
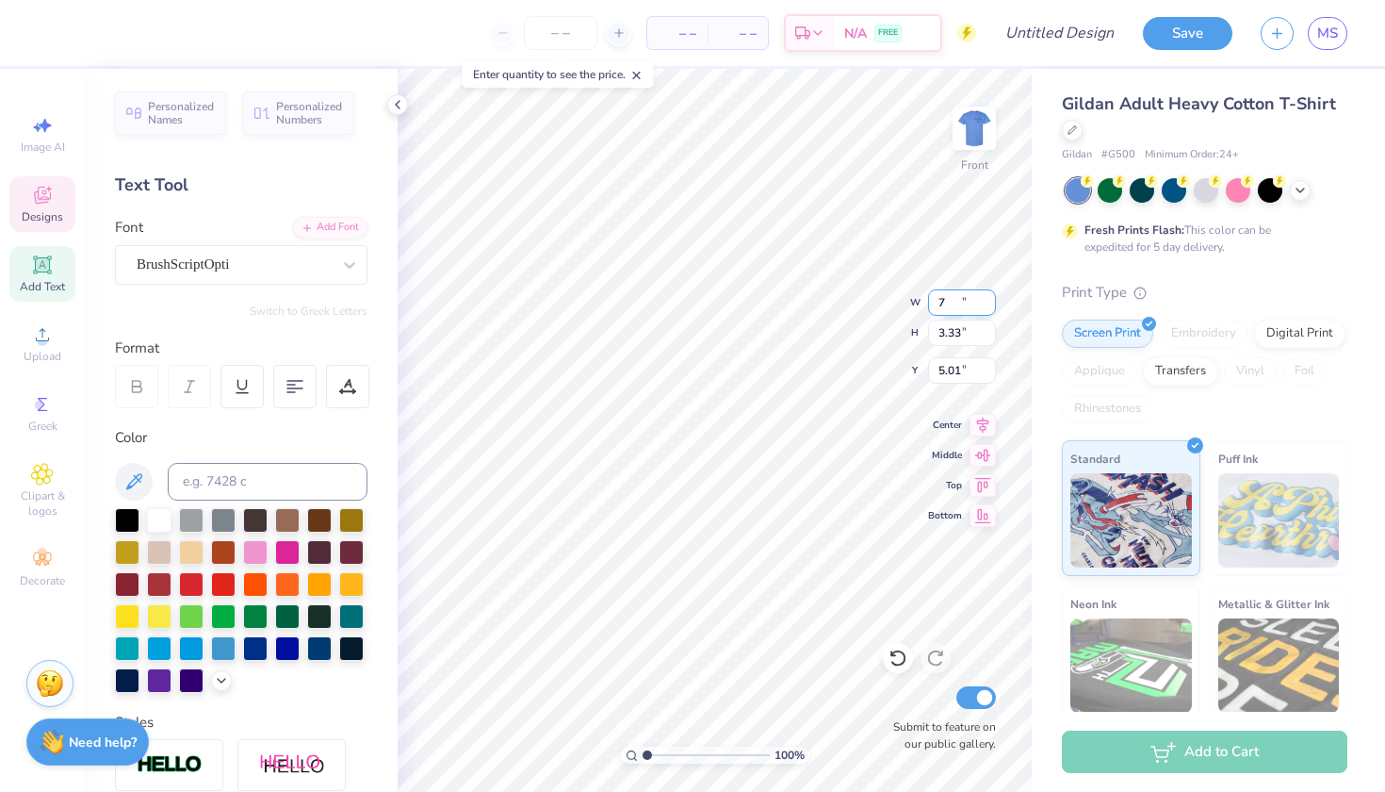
type input "6.99"
click at [988, 305] on input "6.99" at bounding box center [962, 302] width 68 height 26
type input "1.59"
type input "5.88"
click at [922, 300] on div "100 % Front W 6.99 6.99 " H 1.59 1.59 " Y 5.88 5.88 " Center Middle Top Bottom …" at bounding box center [715, 430] width 634 height 723
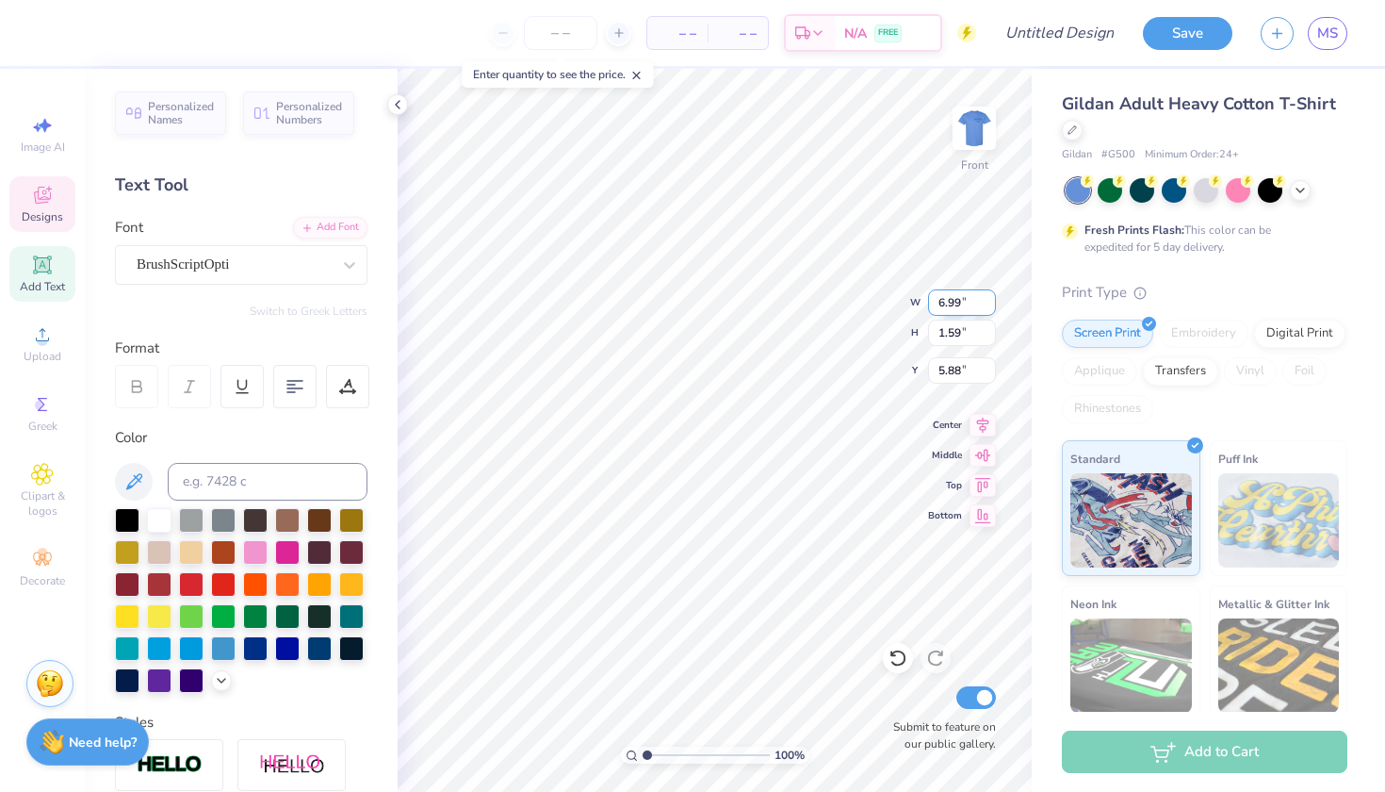
drag, startPoint x: 958, startPoint y: 307, endPoint x: 930, endPoint y: 305, distance: 28.3
click at [930, 305] on input "6.99" at bounding box center [962, 302] width 68 height 26
type input "7.50"
type input "1.70"
type input "5.82"
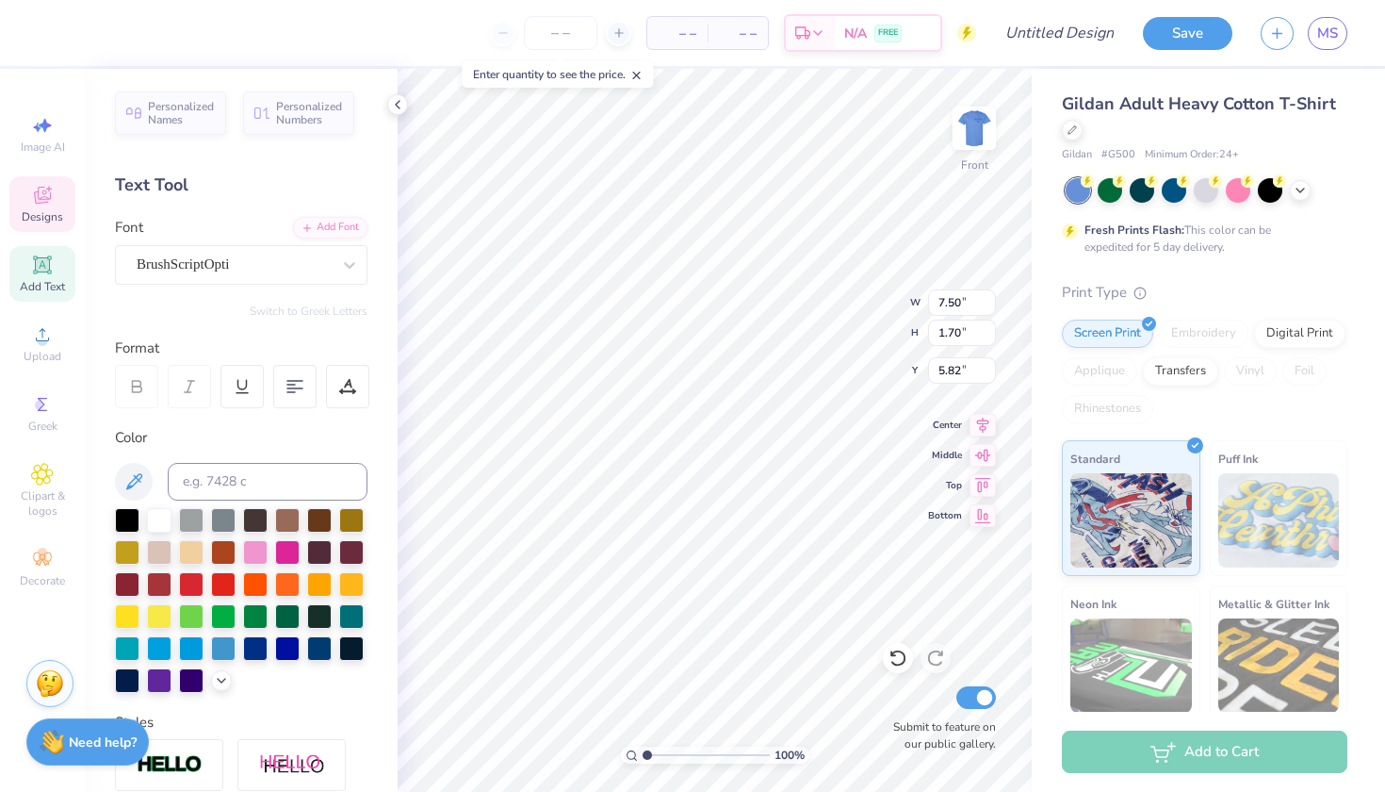
type input "7.55"
type input "6.25"
type input "10.25"
type input "7.99"
click at [896, 656] on icon at bounding box center [898, 657] width 19 height 19
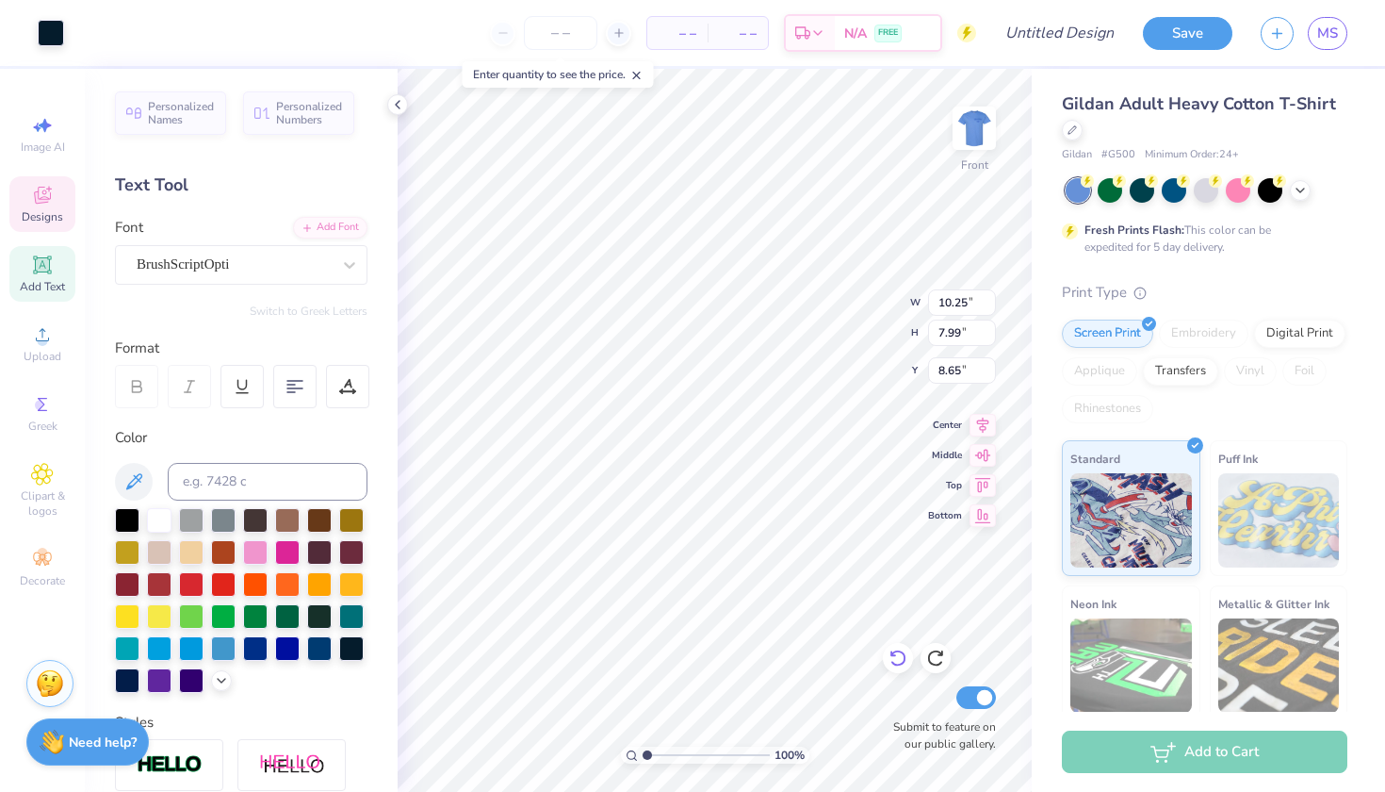
type input "8.98"
type input "9.85"
type input "1.97"
type input "3.52"
type input "13.08"
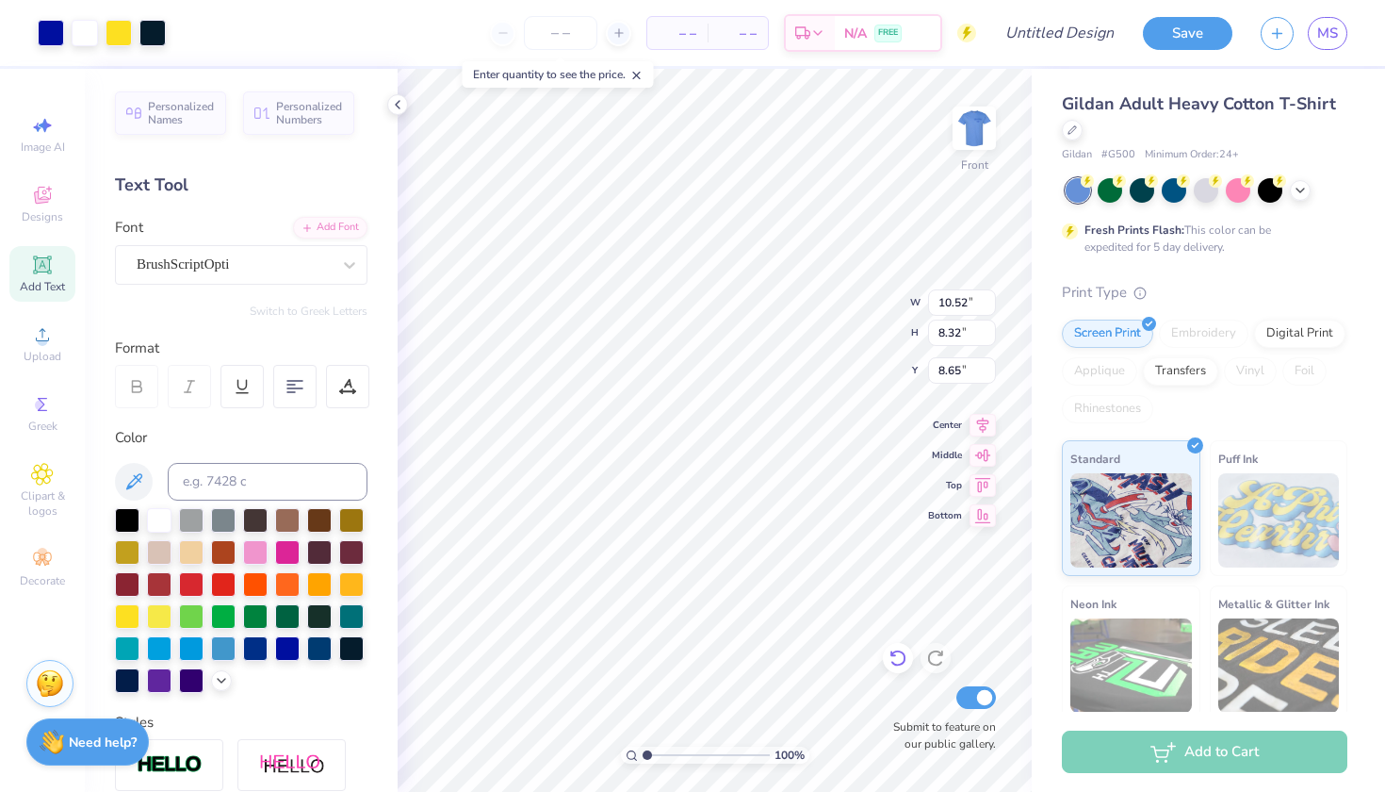
type input "7.48"
click at [975, 125] on img at bounding box center [974, 127] width 75 height 75
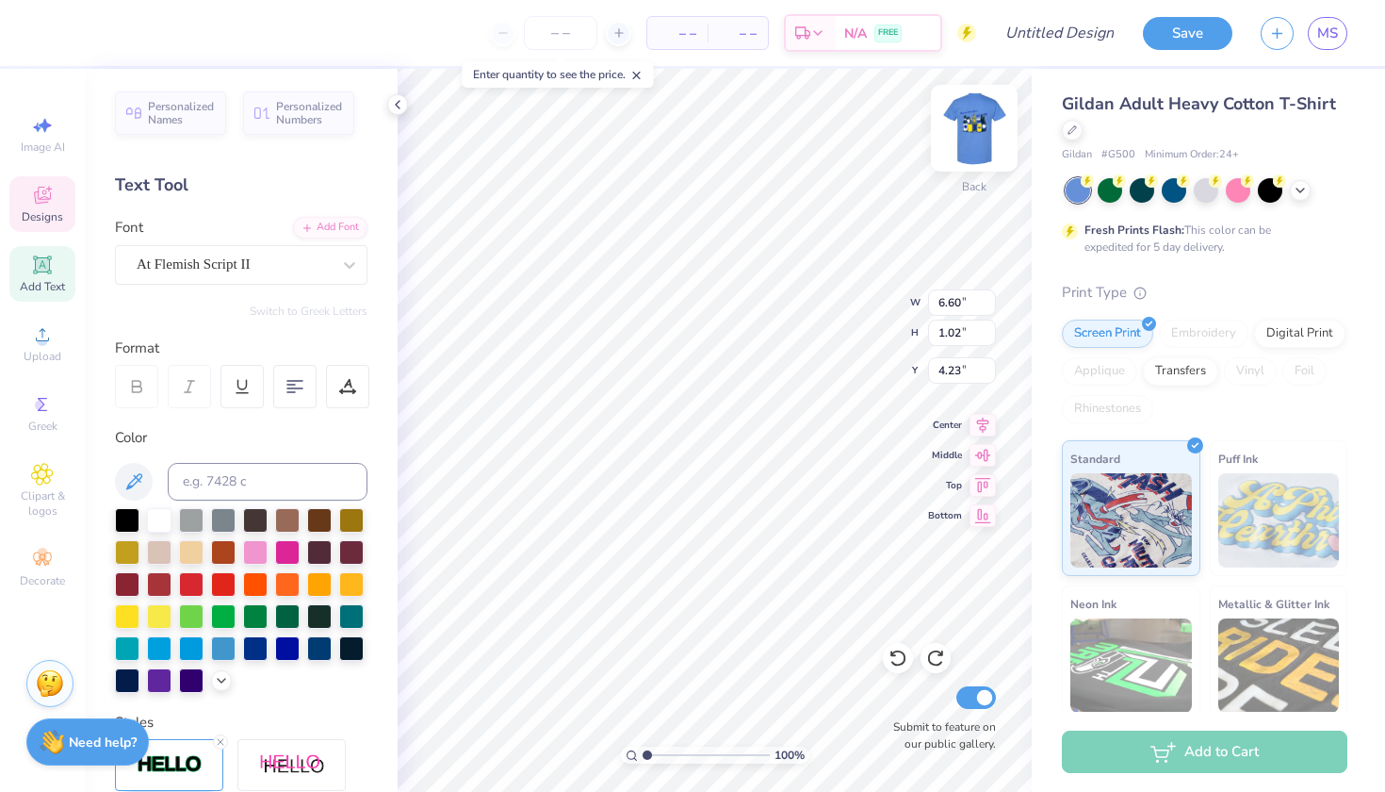
click at [989, 121] on img at bounding box center [974, 127] width 75 height 75
click at [971, 145] on img at bounding box center [974, 127] width 75 height 75
click at [322, 266] on div "At Flemish Script II" at bounding box center [234, 264] width 198 height 29
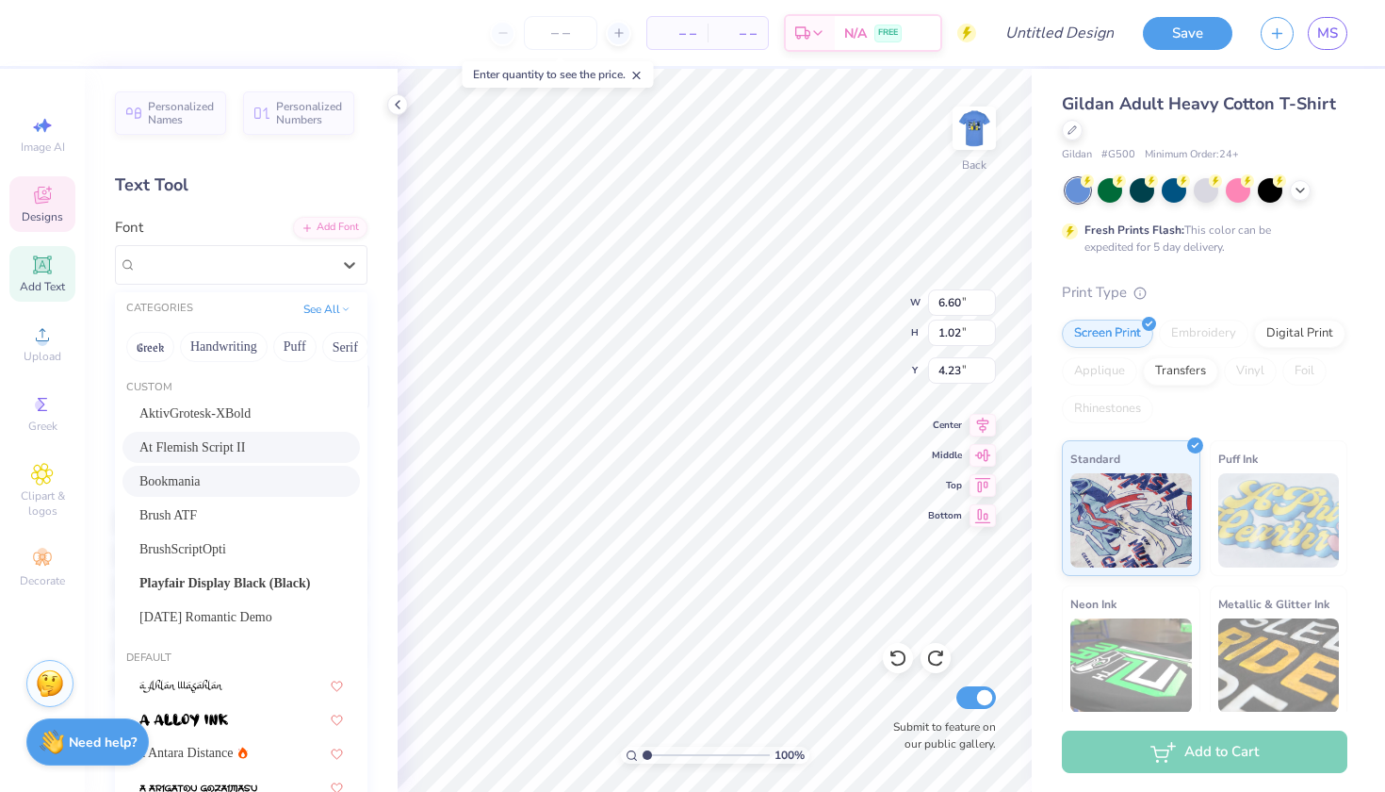
click at [271, 482] on div "Bookmania" at bounding box center [241, 481] width 204 height 20
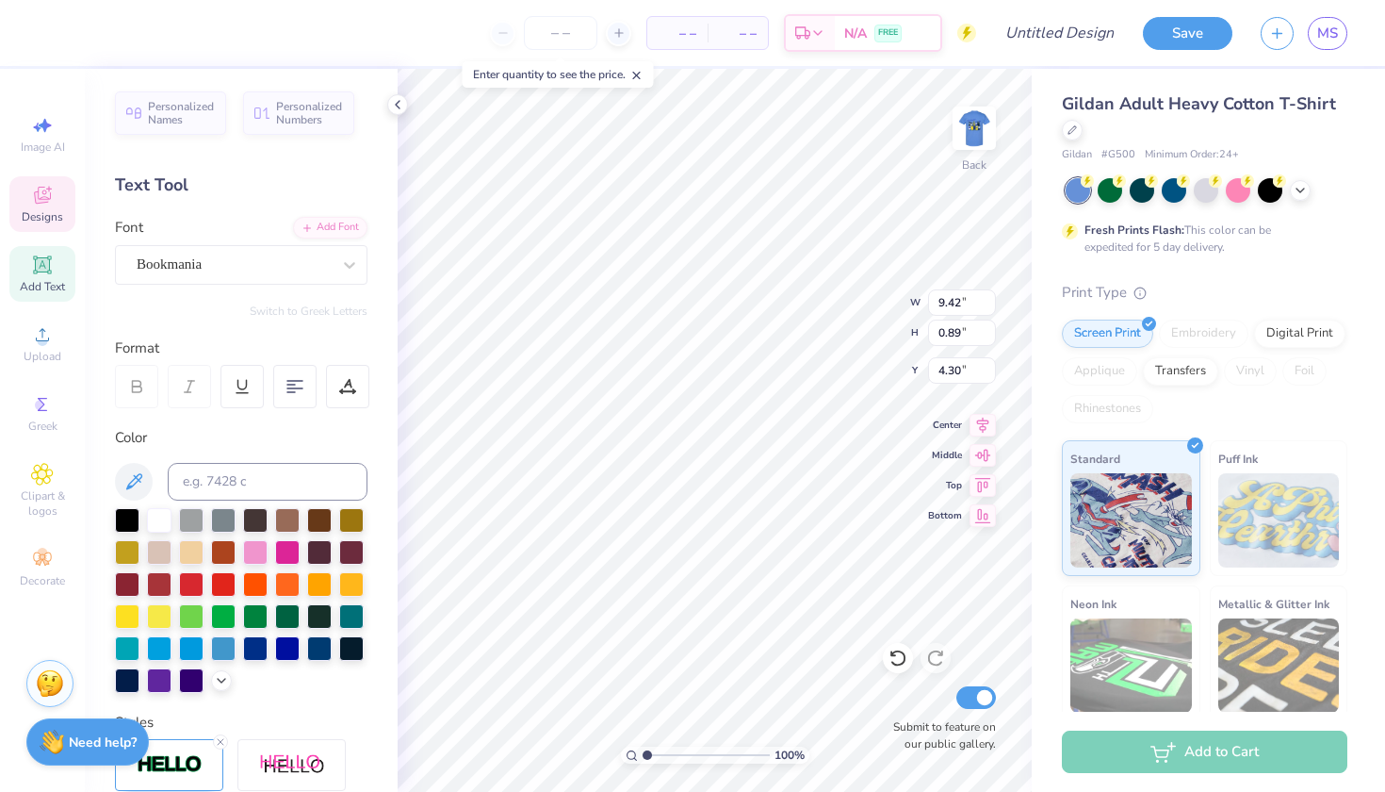
type input "9.42"
type input "0.89"
type input "4.30"
click at [951, 302] on input "9.42" at bounding box center [962, 302] width 68 height 26
type input "9.00"
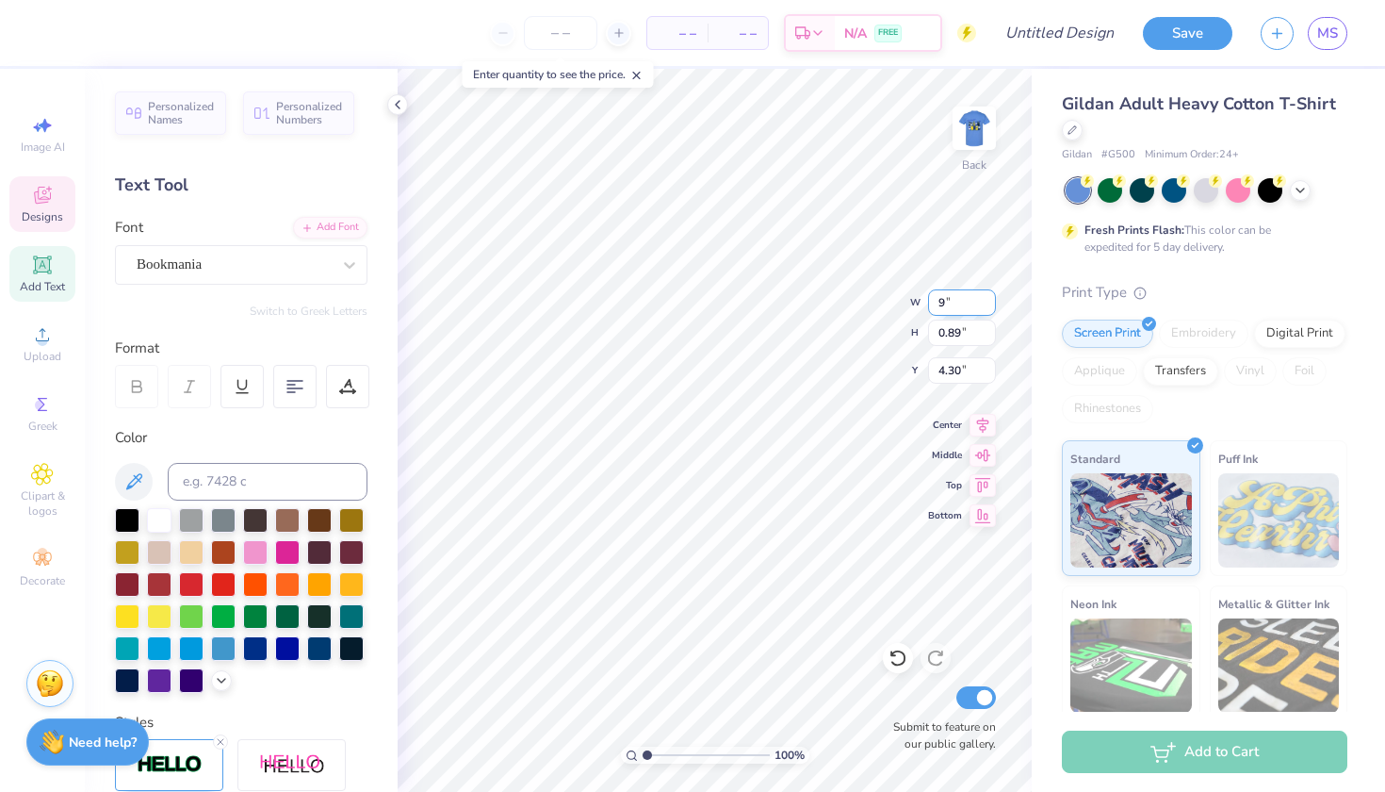
type input "0.85"
type input "4.32"
click at [927, 304] on div "100 % Back W 9.00 9.00 " H 0.85 0.85 " Y 4.32 4.32 " Center Middle Top Bottom S…" at bounding box center [715, 430] width 634 height 723
drag, startPoint x: 960, startPoint y: 307, endPoint x: 938, endPoint y: 306, distance: 22.6
click at [938, 306] on input "9.00" at bounding box center [962, 302] width 68 height 26
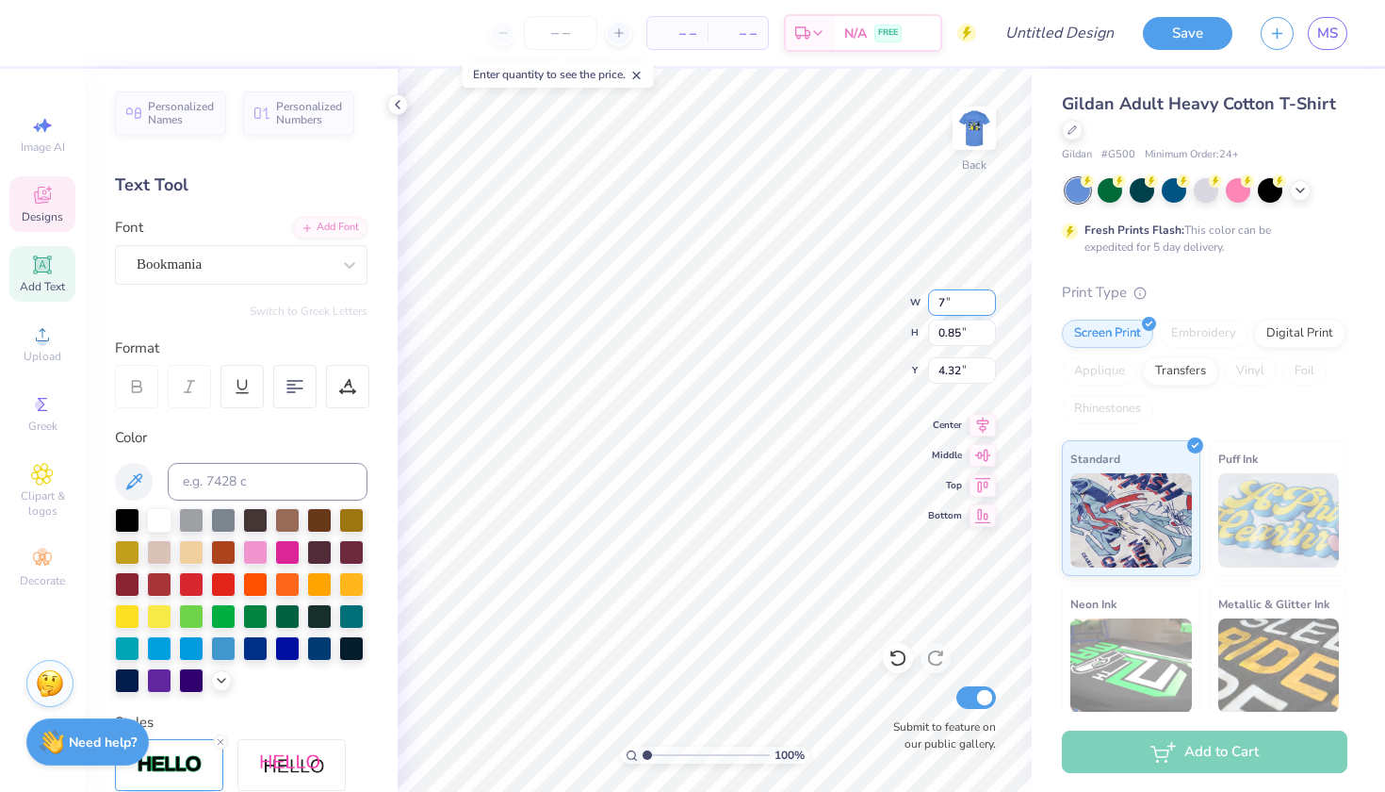
type input "7.00"
type input "0.66"
type input "4.41"
click at [834, 316] on div "100 % Back W 7.00 H 0.66 Y 4.41 Center Middle Top Bottom Submit to feature on o…" at bounding box center [715, 430] width 634 height 723
type input "7.98"
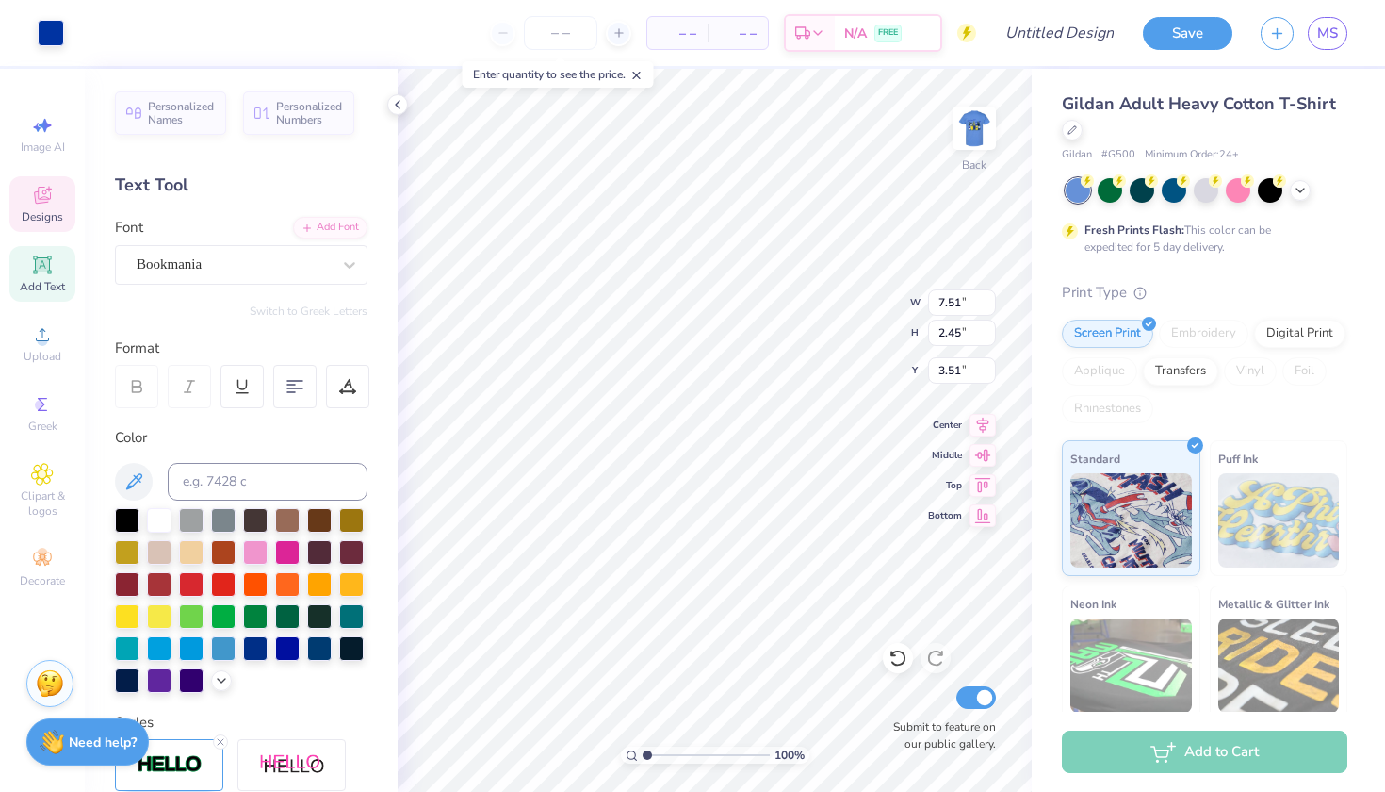
type input "2.61"
type input "3.43"
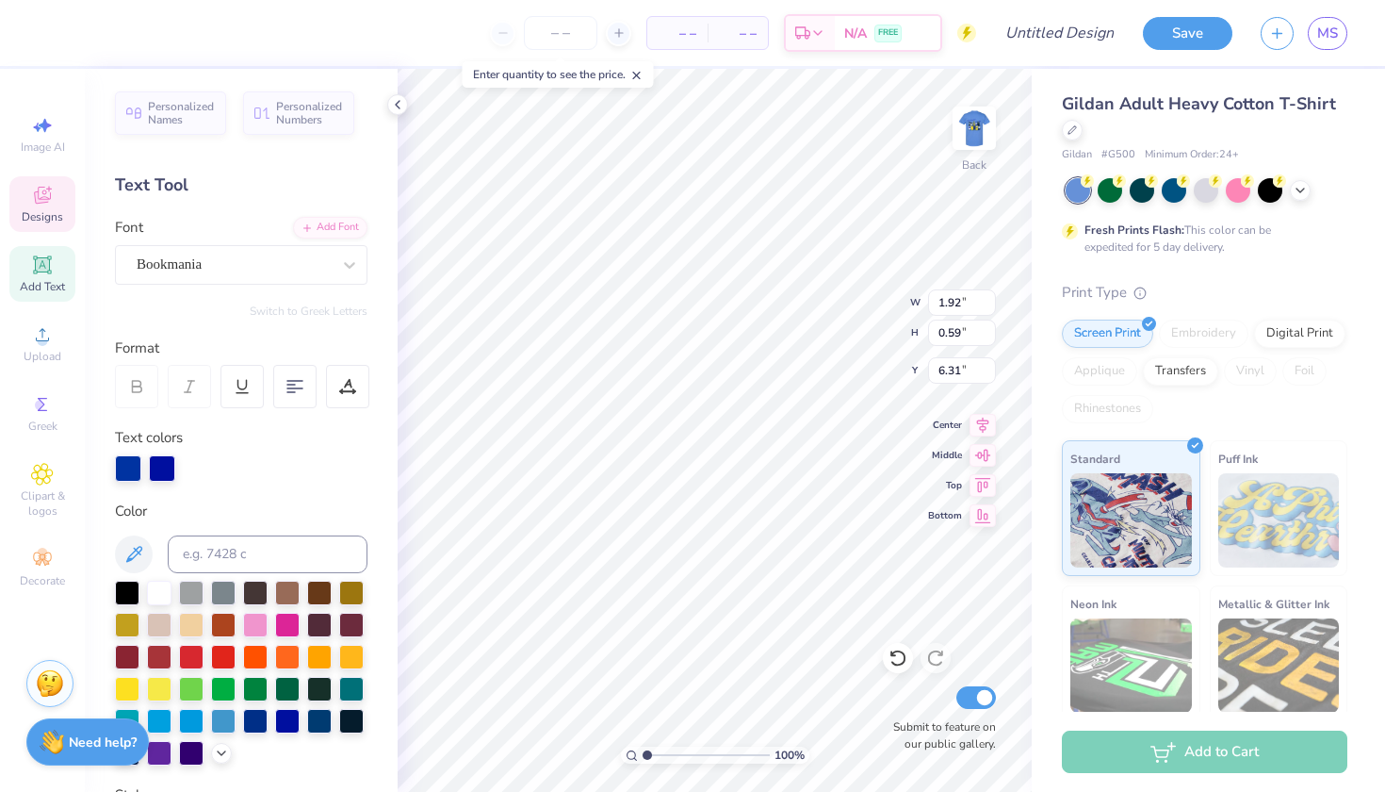
type input "6.44"
type input "7.84"
type input "2.56"
type input "3.48"
click at [900, 660] on icon at bounding box center [898, 657] width 19 height 19
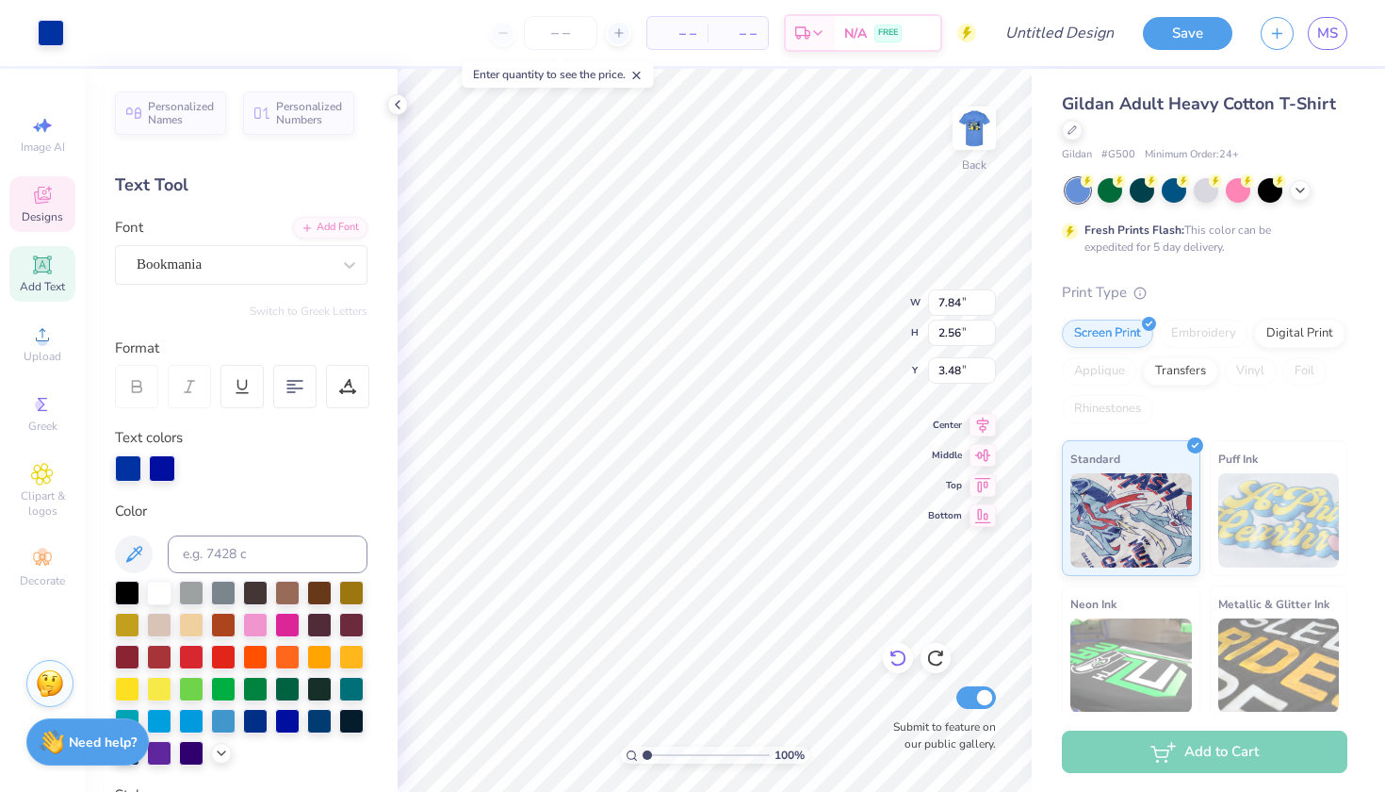
type input "7.98"
type input "2.61"
type input "3.43"
type input "6.15"
type input "2.77"
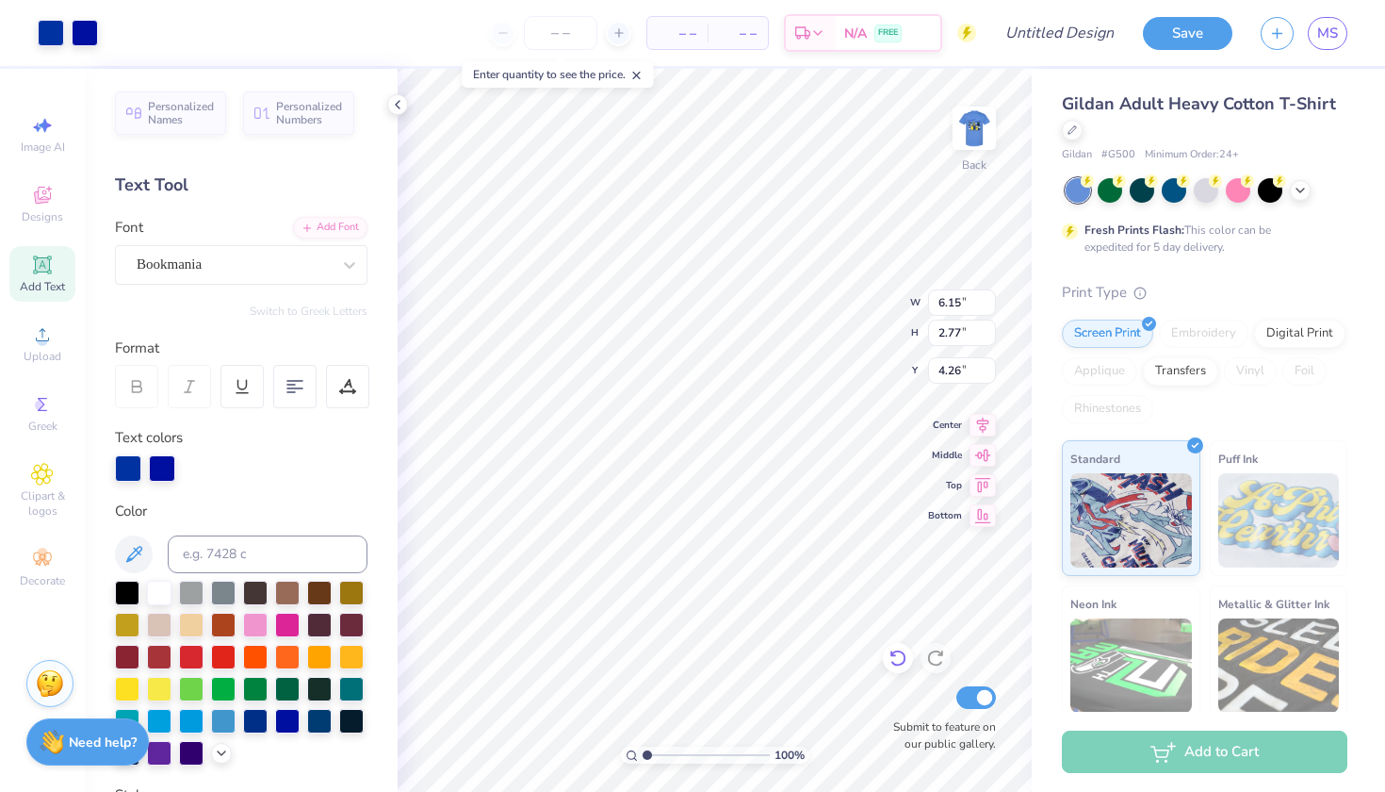
type input "3.00"
click at [977, 135] on img at bounding box center [974, 127] width 75 height 75
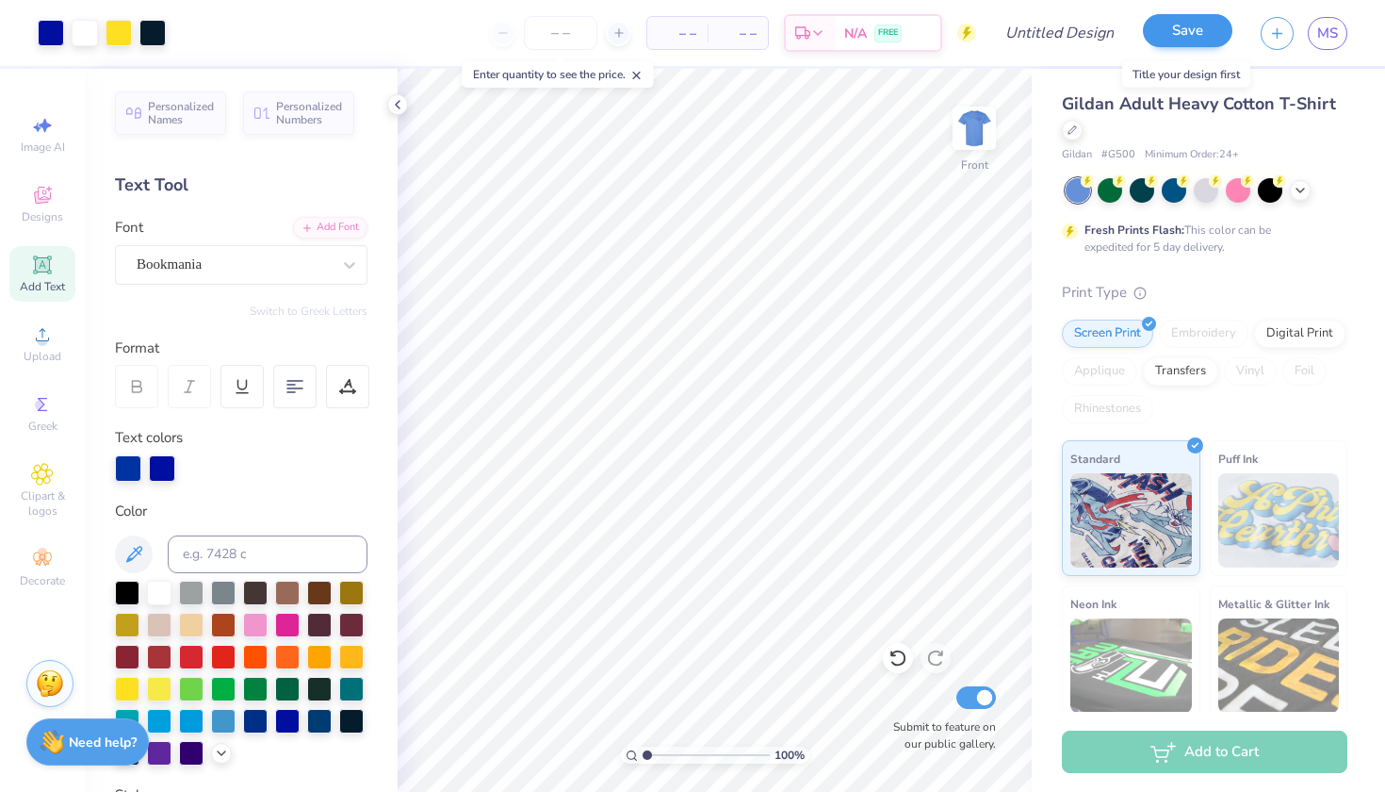
click at [1198, 34] on button "Save" at bounding box center [1188, 30] width 90 height 33
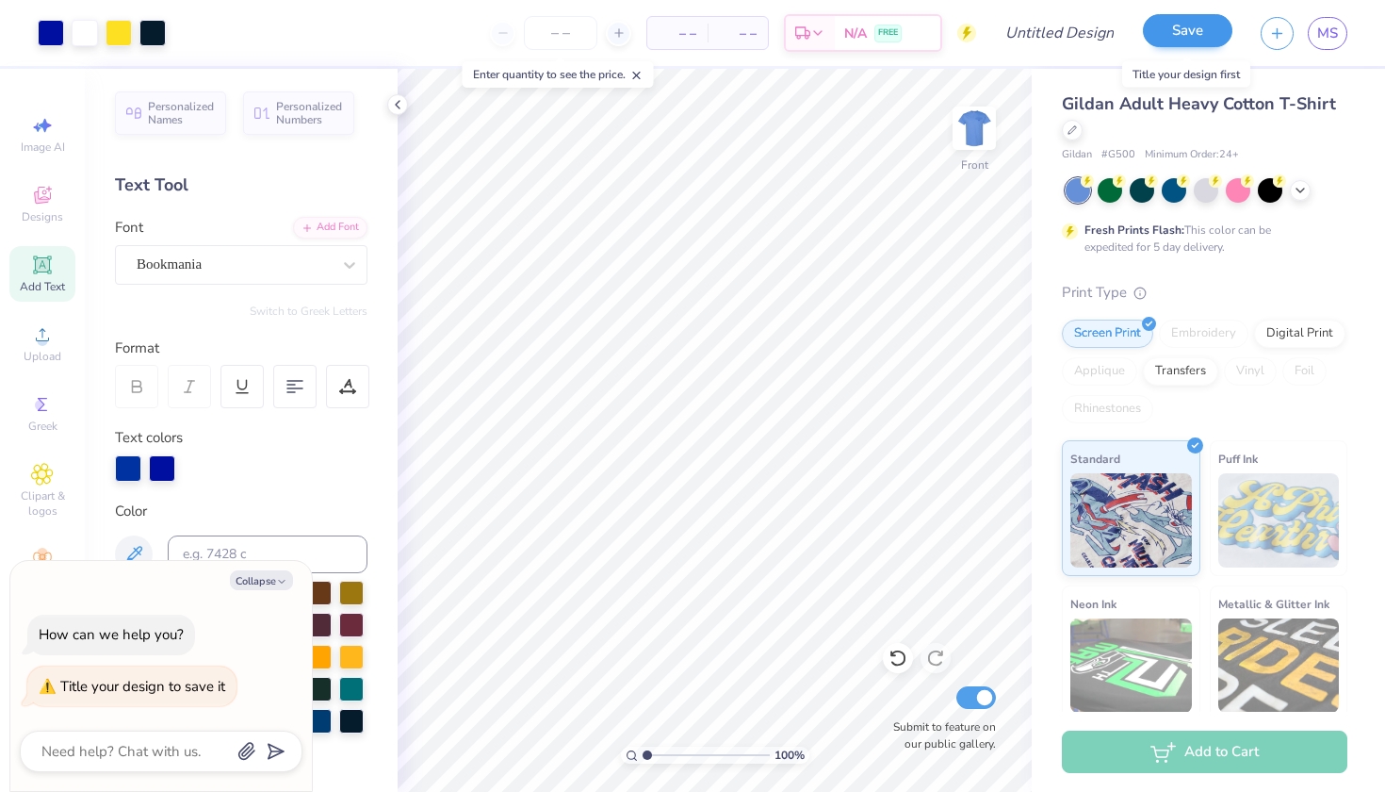
click at [1198, 34] on button "Save" at bounding box center [1188, 30] width 90 height 33
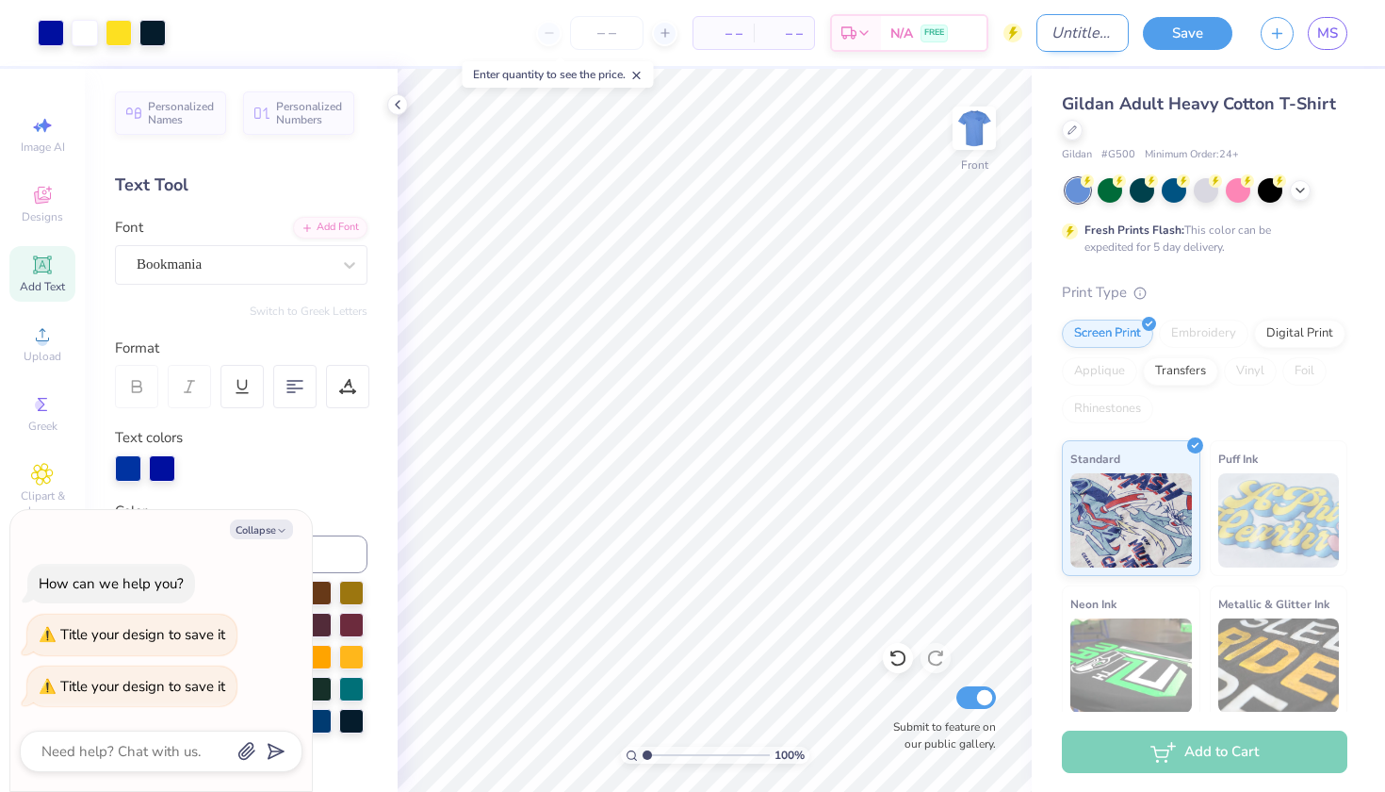
type textarea "x"
click at [1075, 39] on input "Design Title" at bounding box center [1083, 33] width 92 height 38
type input "b"
type textarea "x"
type input "be"
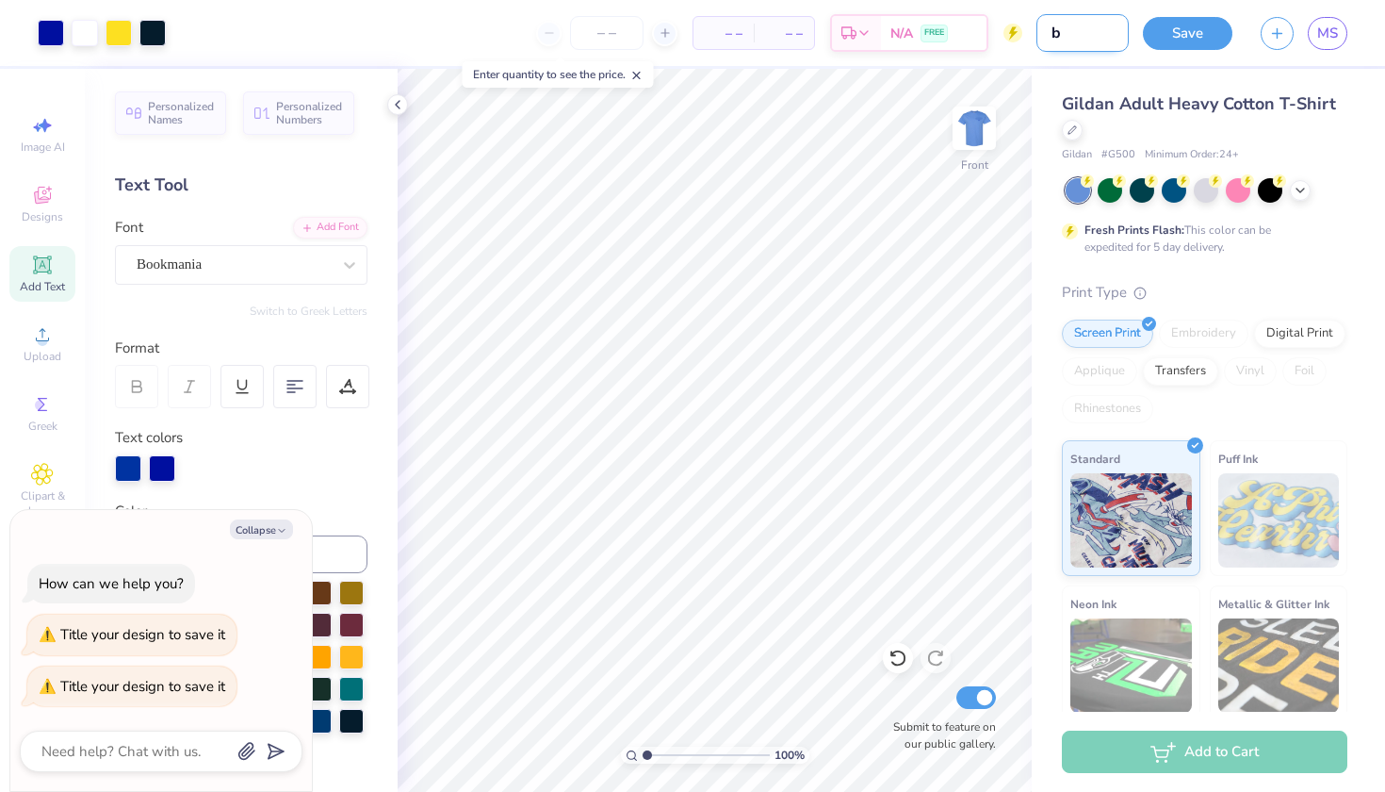
type textarea "x"
type input "bee"
type textarea "x"
type input "beer"
type textarea "x"
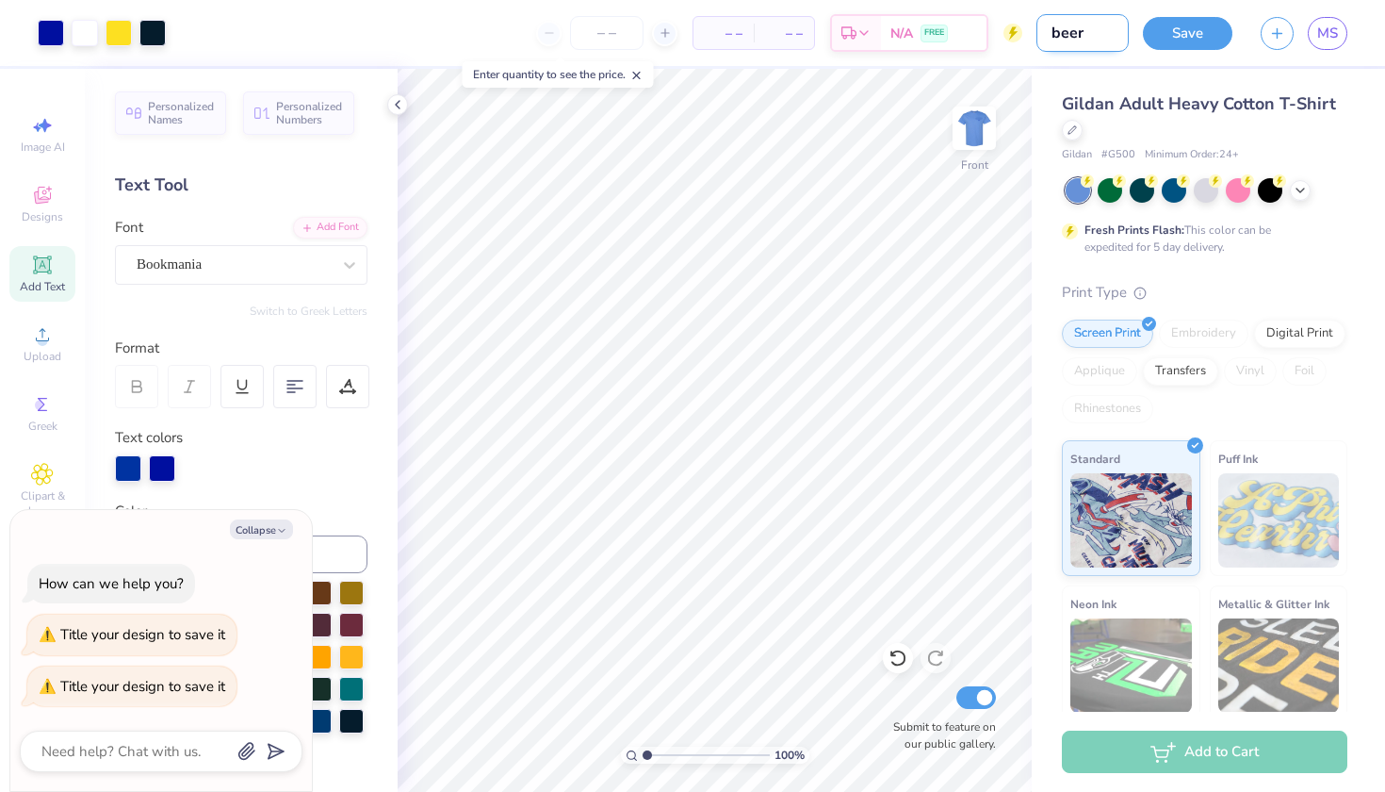
type input "beer"
type textarea "x"
type input "beer s"
type textarea "x"
type input "beer se"
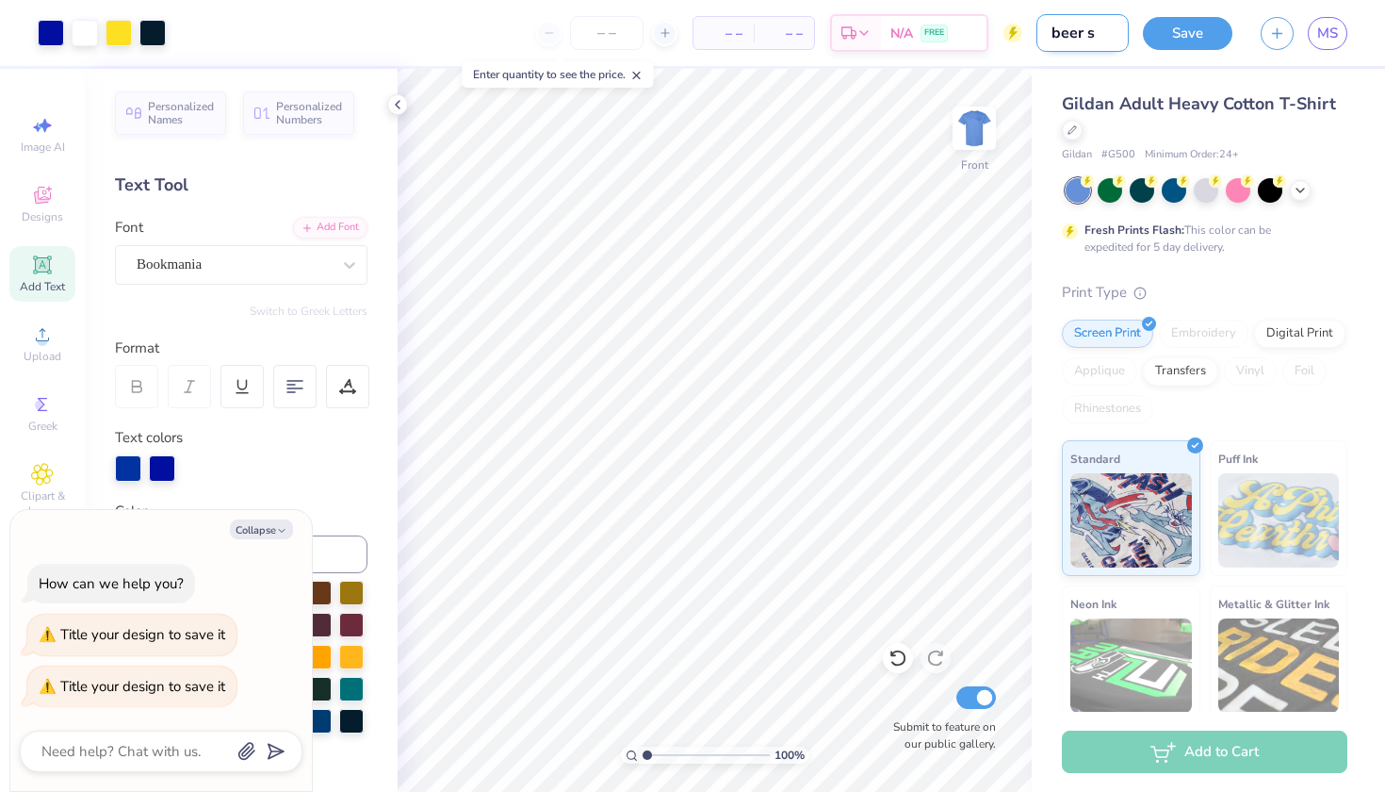
type textarea "x"
type input "beer sen"
type textarea "x"
type input "beer seni"
type textarea "x"
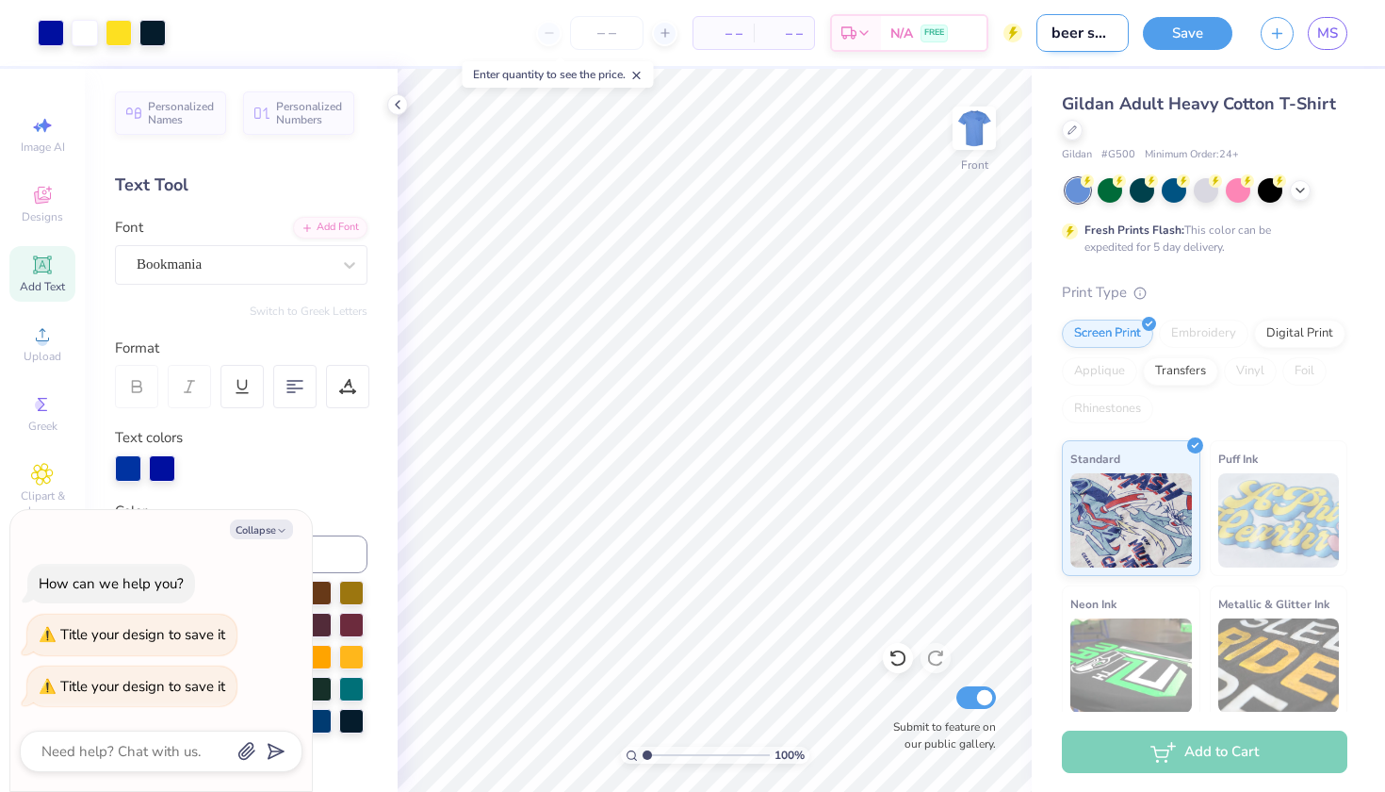
type input "beer senio"
type textarea "x"
type input "beer senior"
type textarea "x"
type input "beer senior"
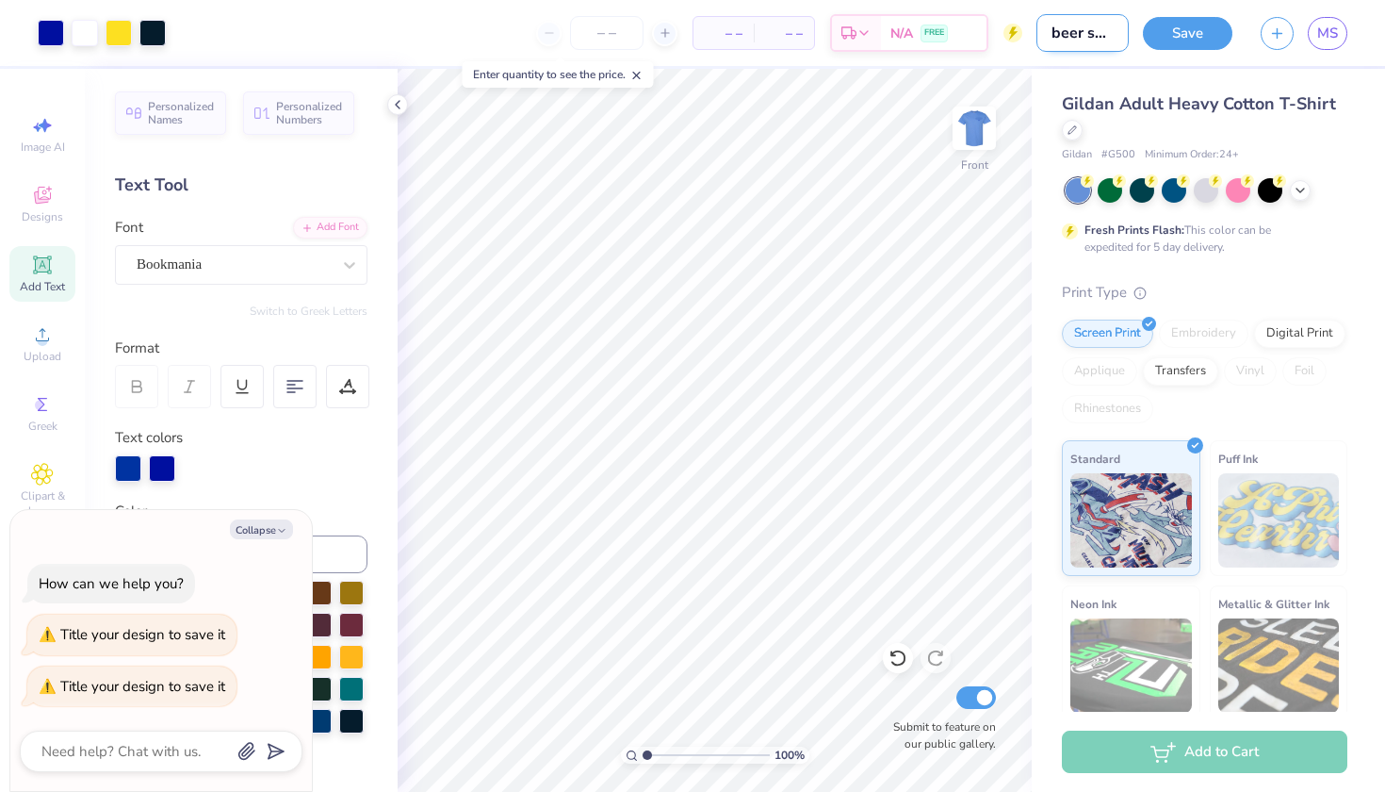
type textarea "x"
type input "beer senior y"
type textarea "x"
type input "beer senior yr"
type textarea "x"
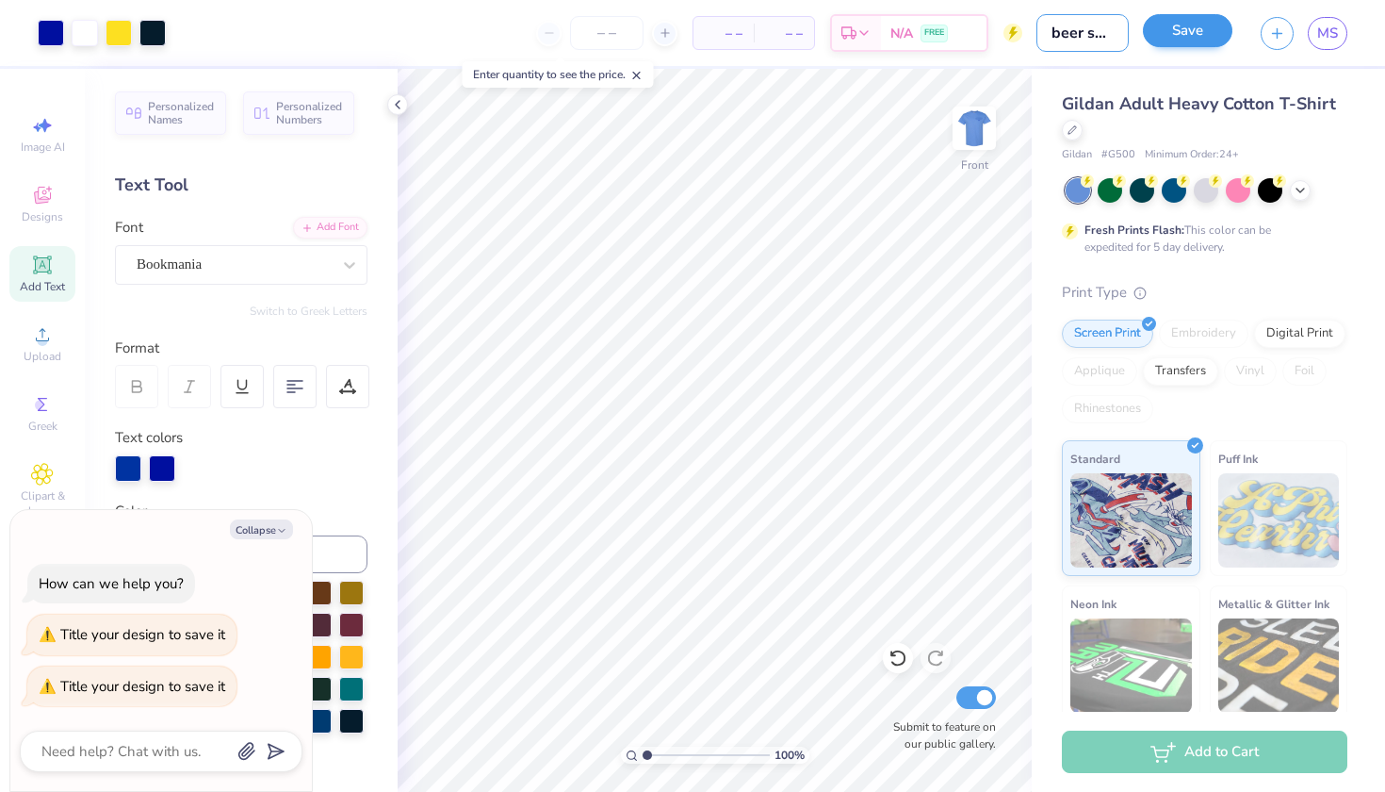
type input "beer senior yr"
click at [1200, 34] on button "Save" at bounding box center [1188, 30] width 90 height 33
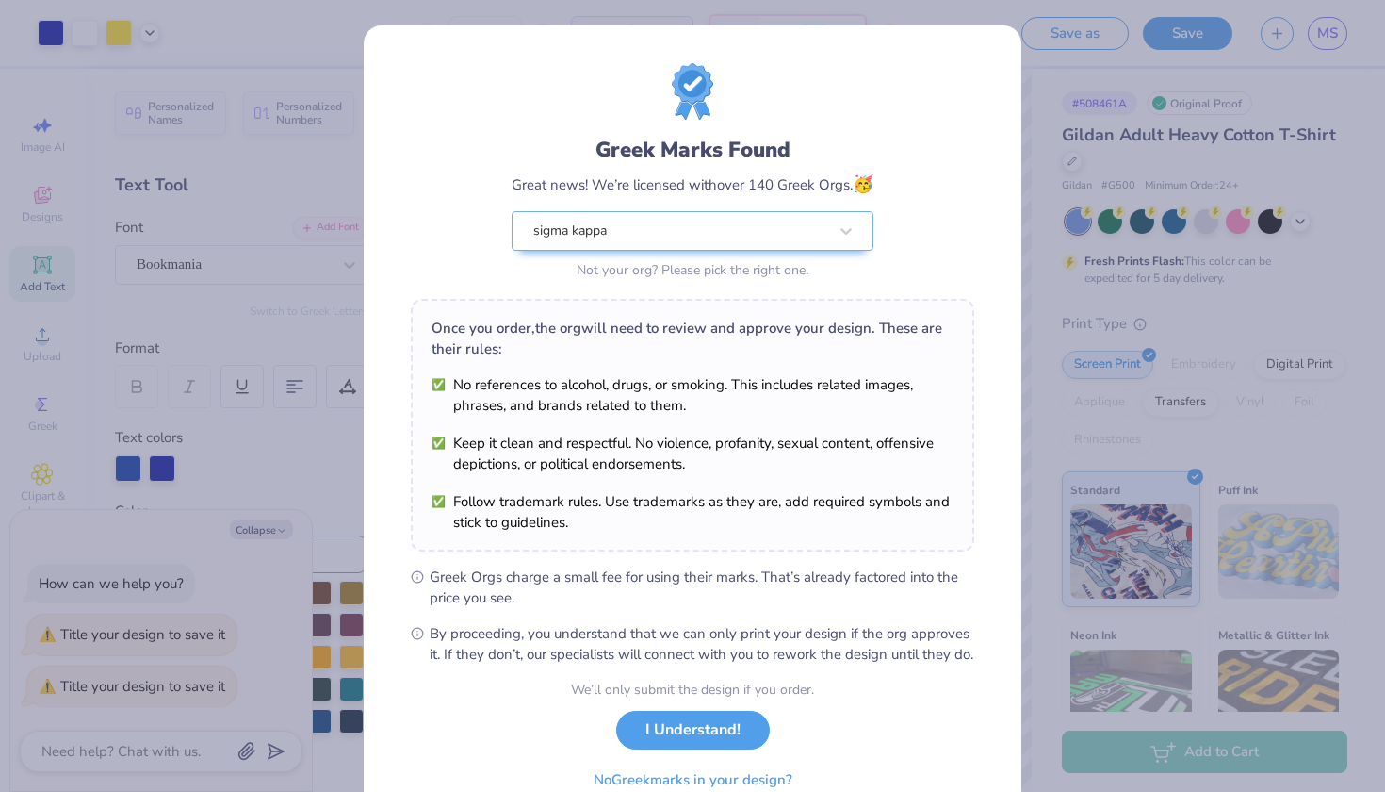
click at [712, 766] on div "We’ll only submit the design if you order. I Understand! No Greek marks in your…" at bounding box center [692, 738] width 243 height 119
click at [707, 744] on button "I Understand!" at bounding box center [693, 725] width 154 height 39
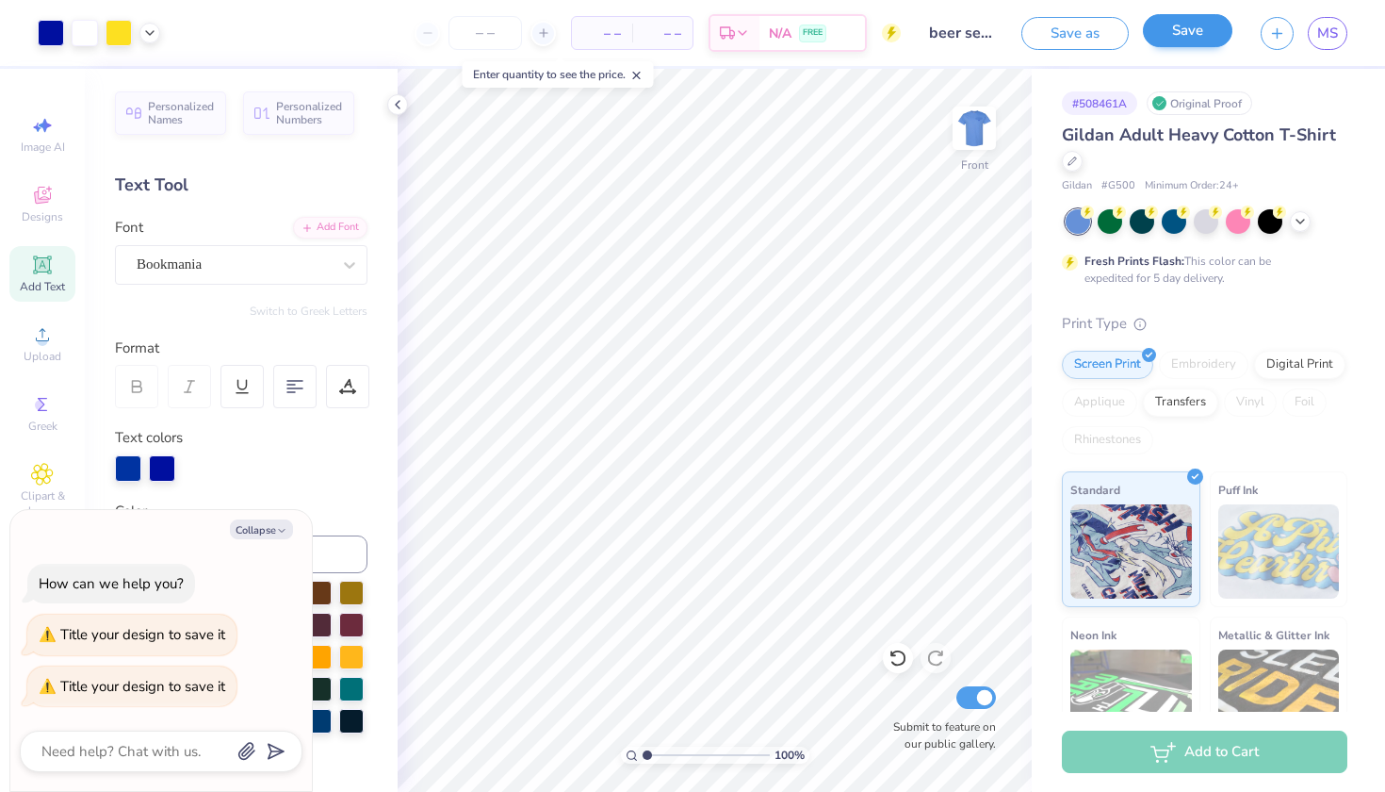
click at [1183, 37] on button "Save" at bounding box center [1188, 30] width 90 height 33
click at [1186, 25] on div "Saving..." at bounding box center [1168, 33] width 128 height 33
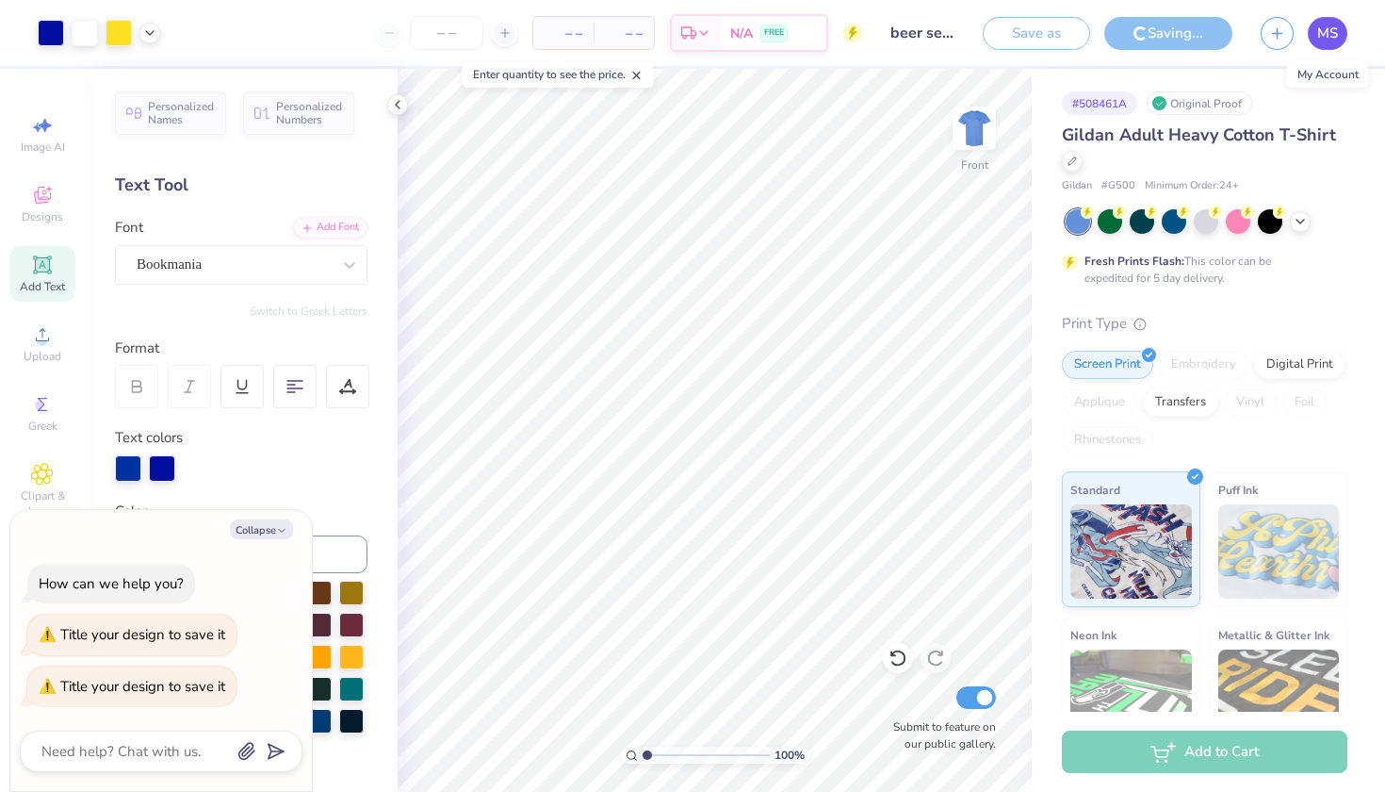
click at [1327, 38] on span "MS" at bounding box center [1327, 34] width 21 height 22
type textarea "x"
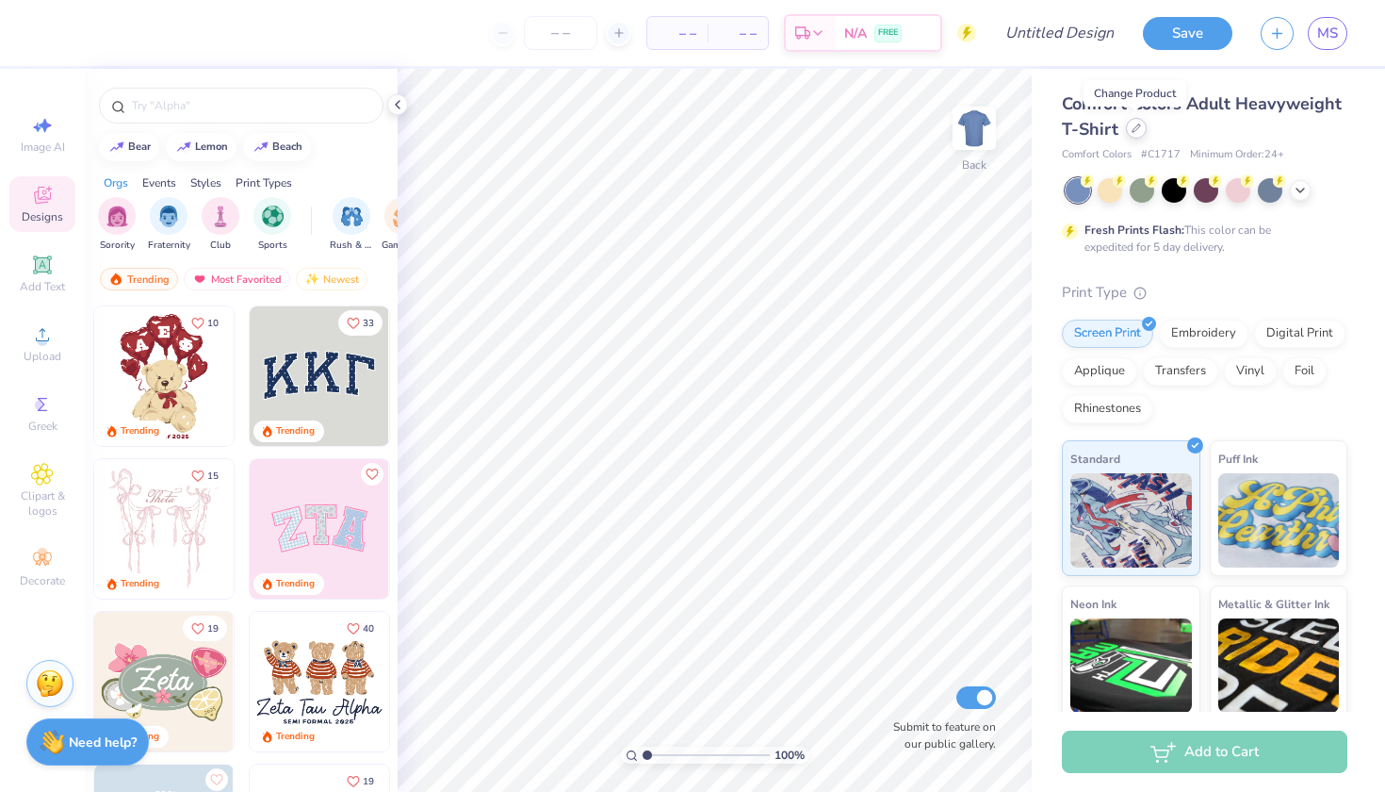
click at [1134, 132] on icon at bounding box center [1136, 127] width 9 height 9
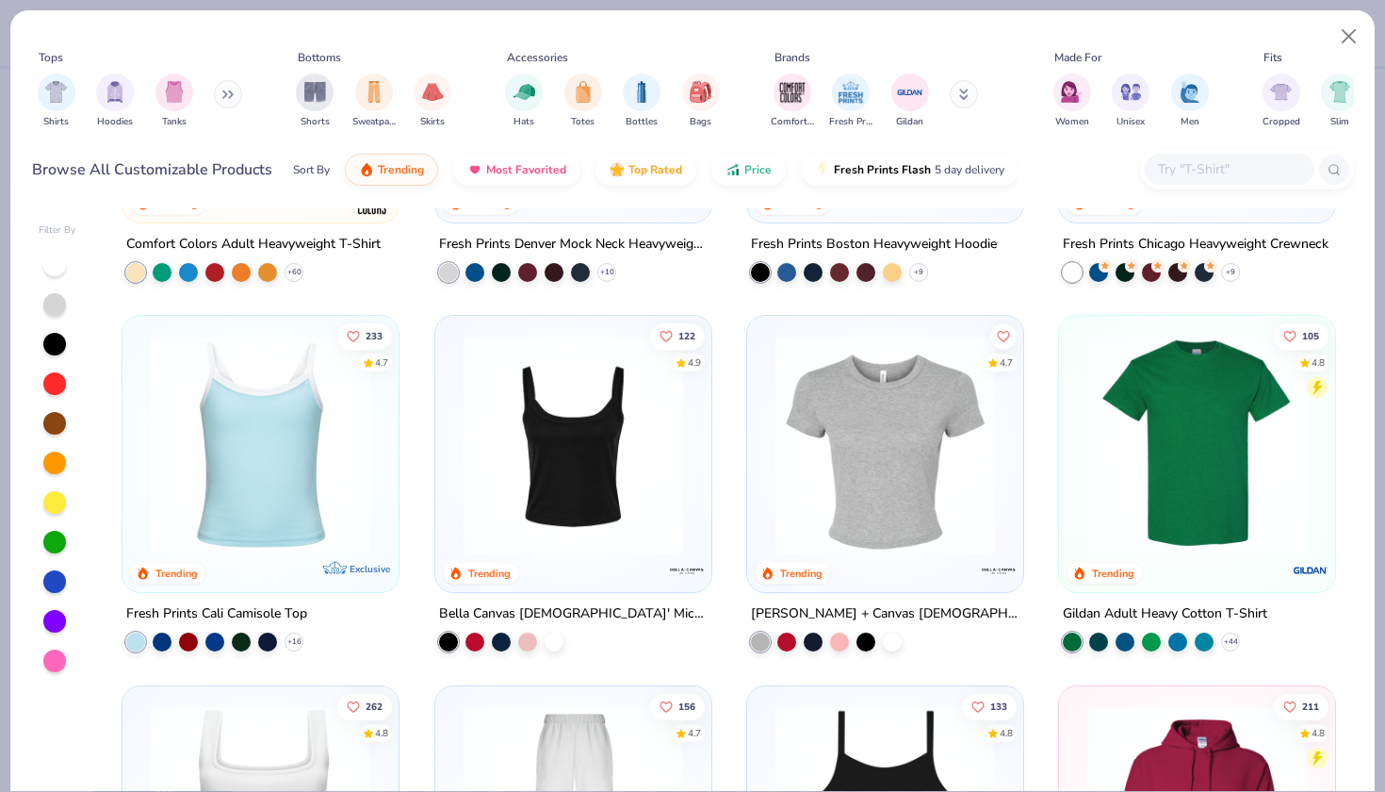
scroll to position [273, 0]
click at [1141, 521] on img at bounding box center [1197, 444] width 238 height 220
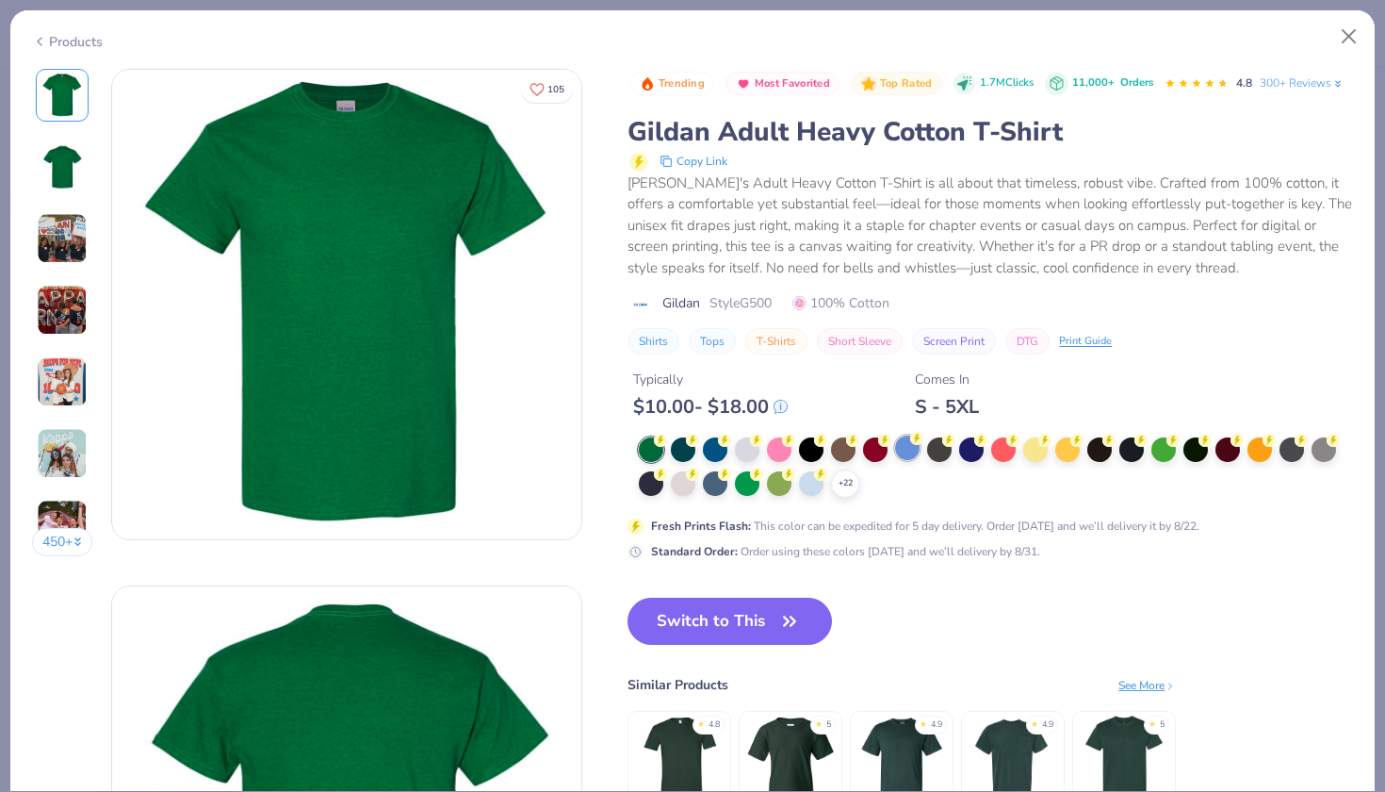
click at [919, 449] on div at bounding box center [907, 447] width 24 height 24
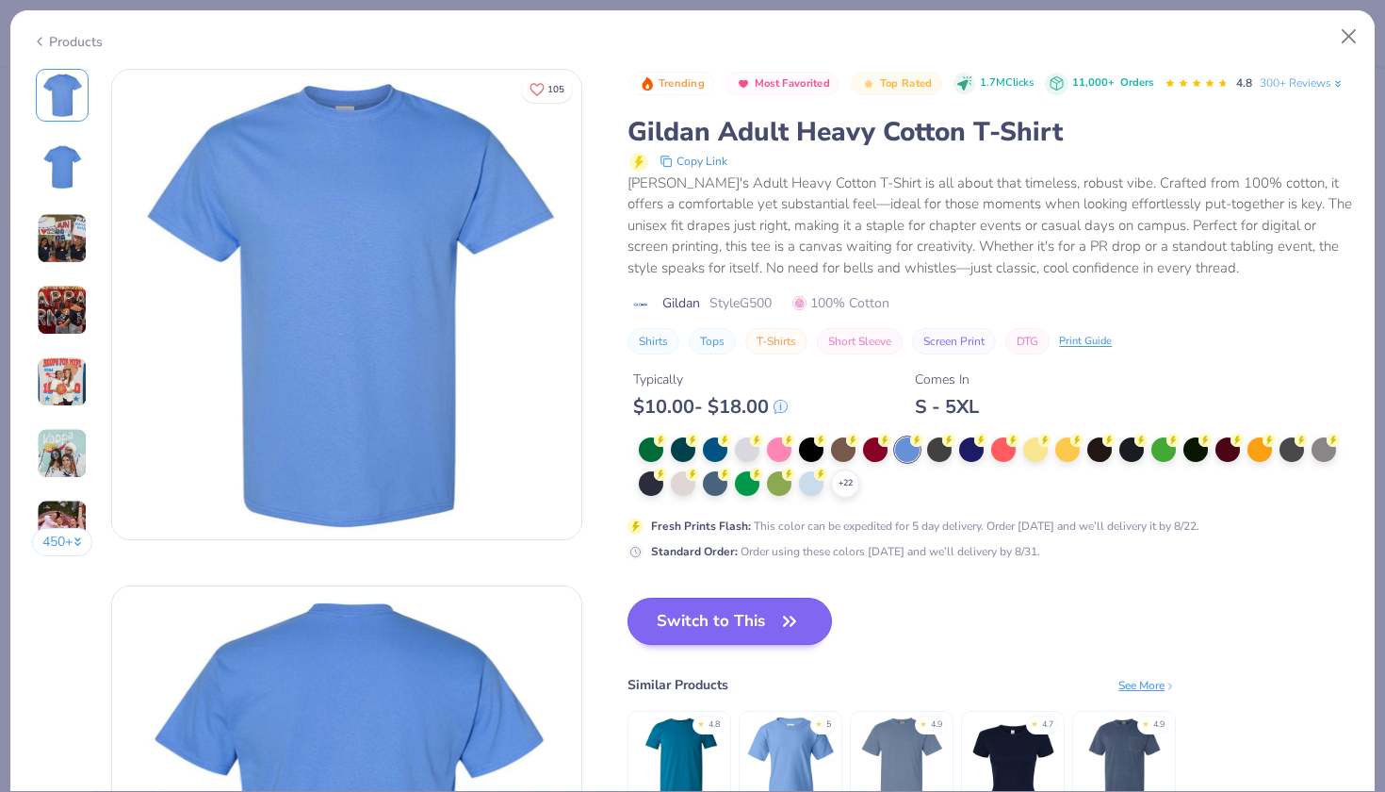
click at [762, 623] on button "Switch to This" at bounding box center [730, 620] width 204 height 47
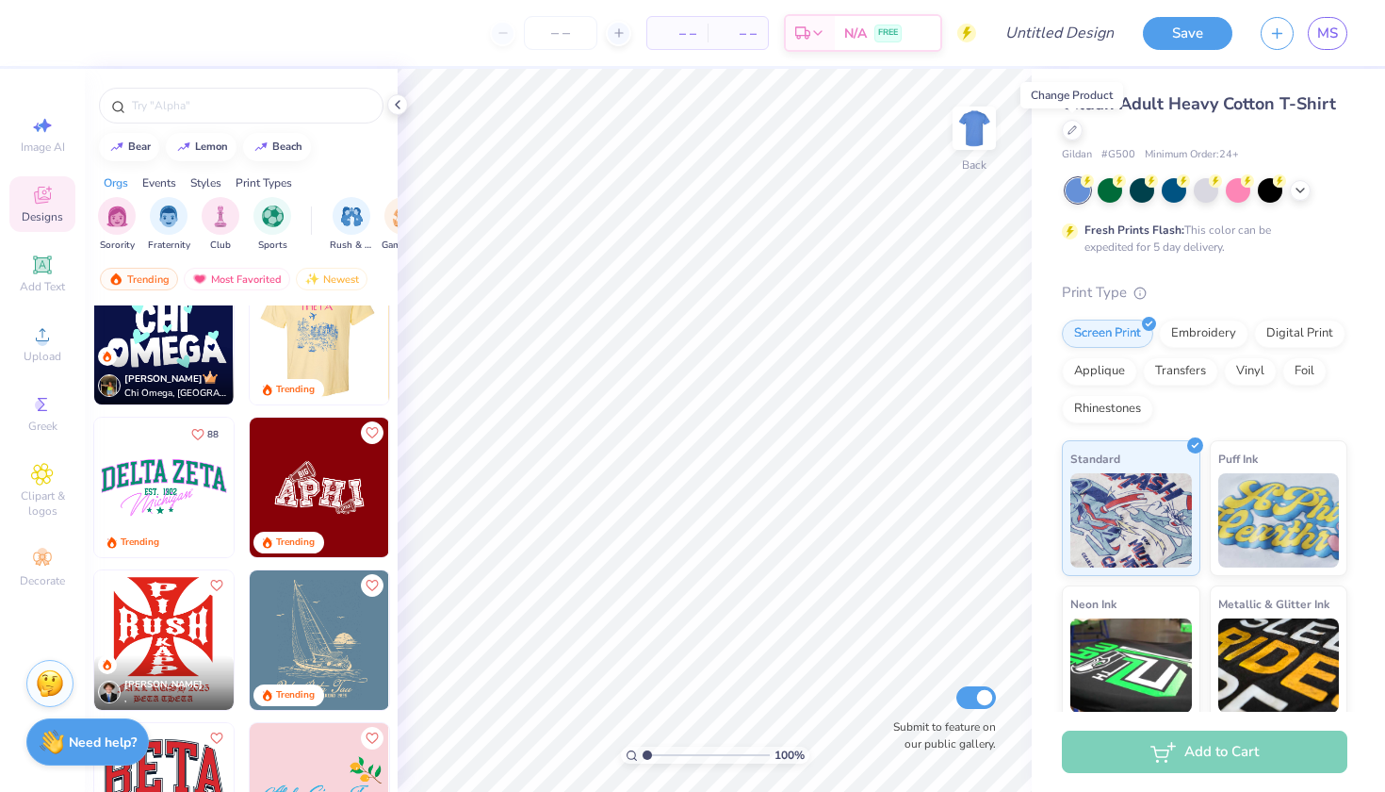
scroll to position [3255, 0]
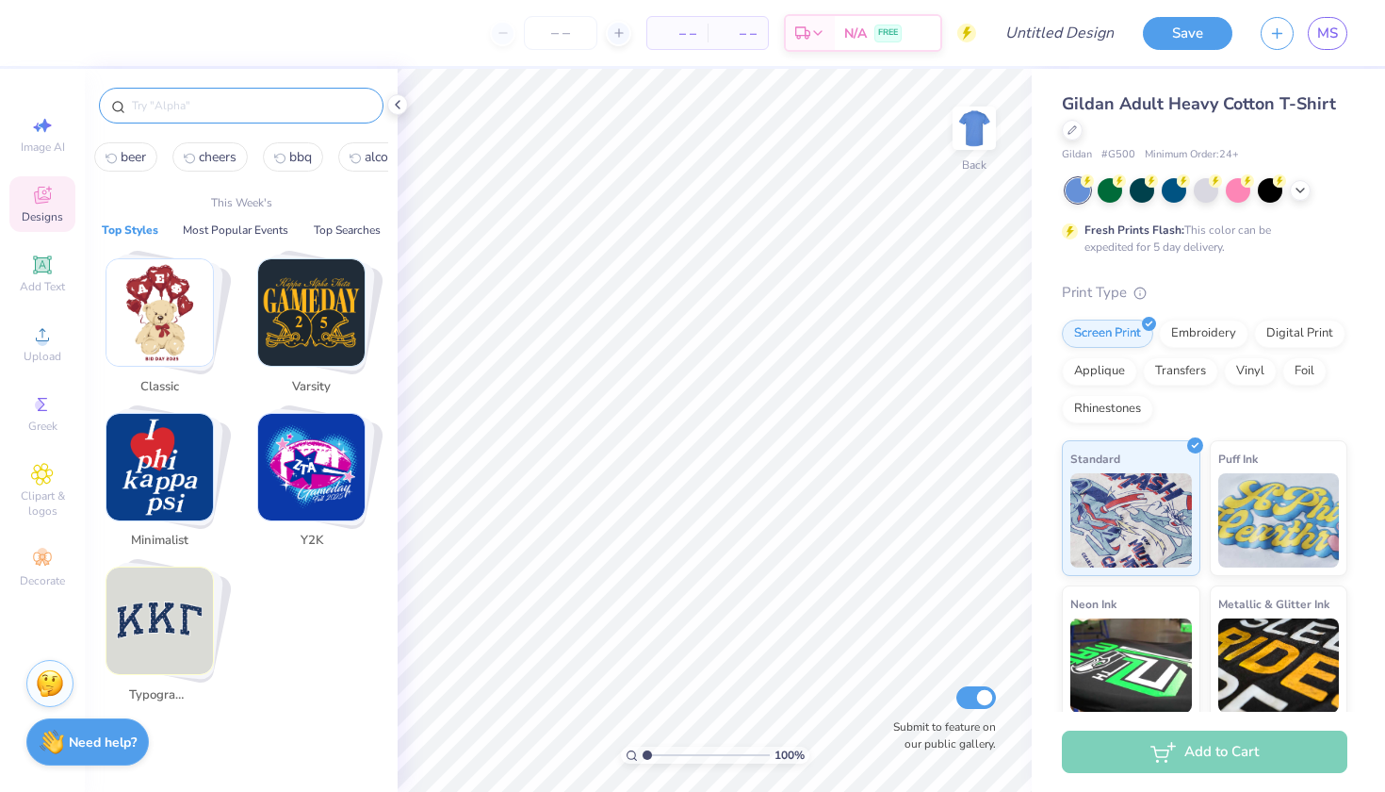
click at [222, 96] on input "text" at bounding box center [250, 105] width 241 height 19
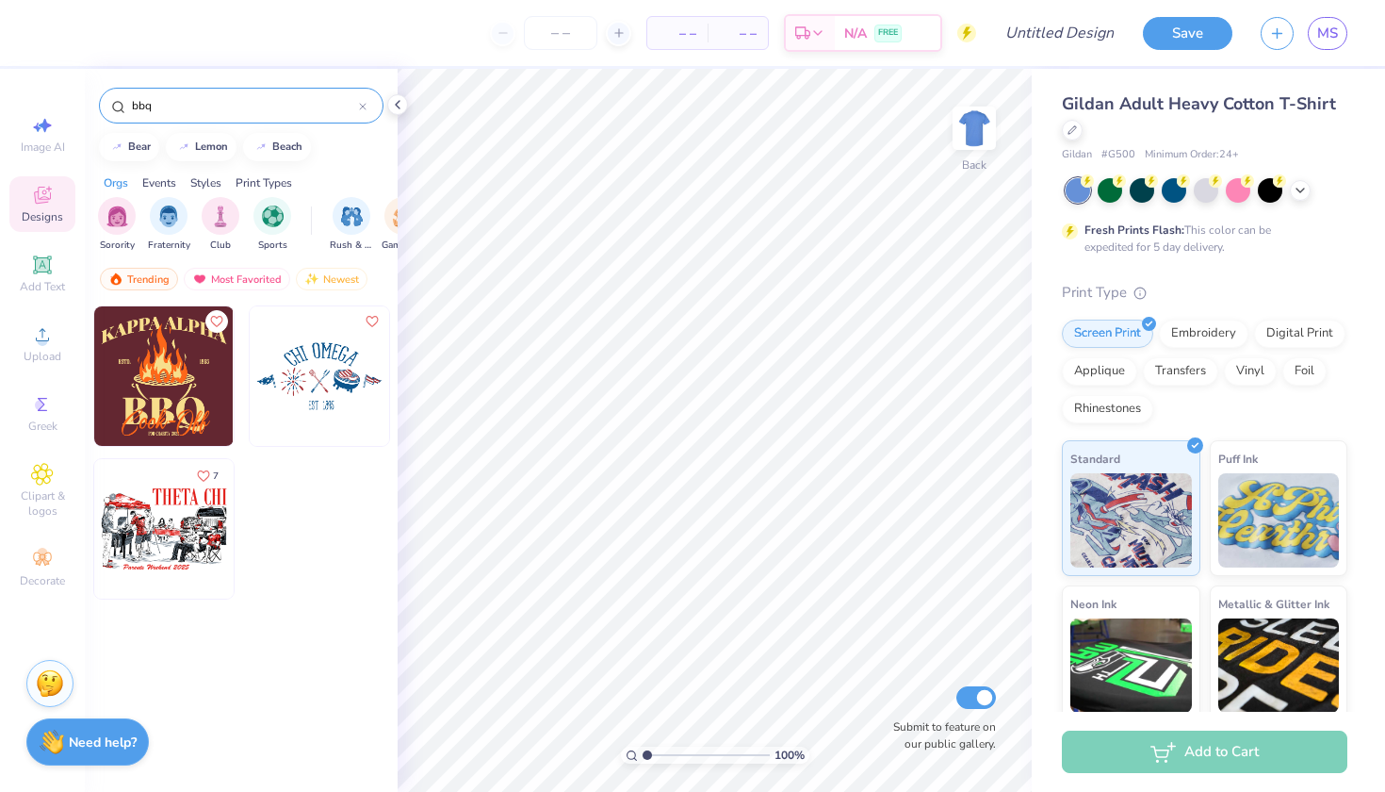
drag, startPoint x: 196, startPoint y: 105, endPoint x: 104, endPoint y: 103, distance: 92.4
click at [104, 103] on div "bbq" at bounding box center [241, 106] width 285 height 36
type input "grill"
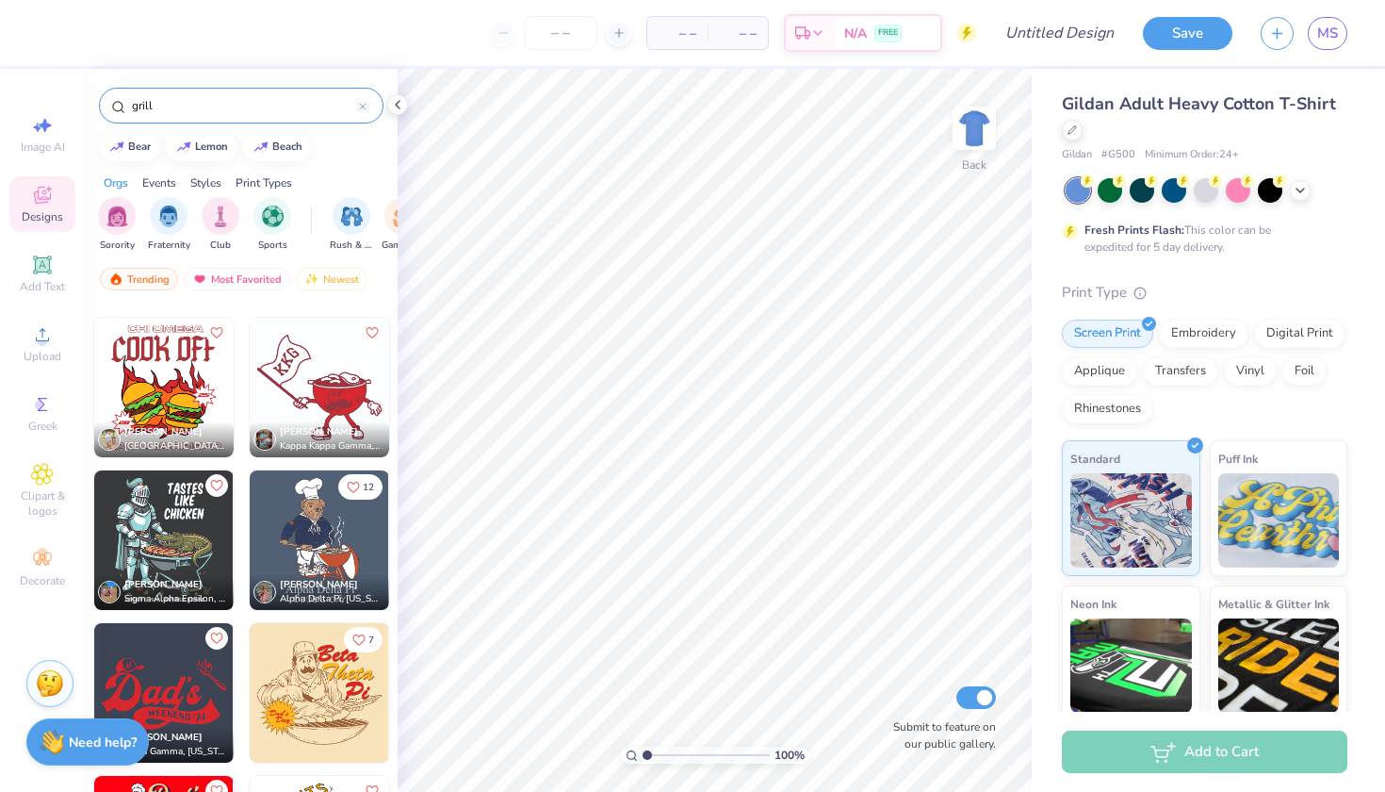
scroll to position [223, 0]
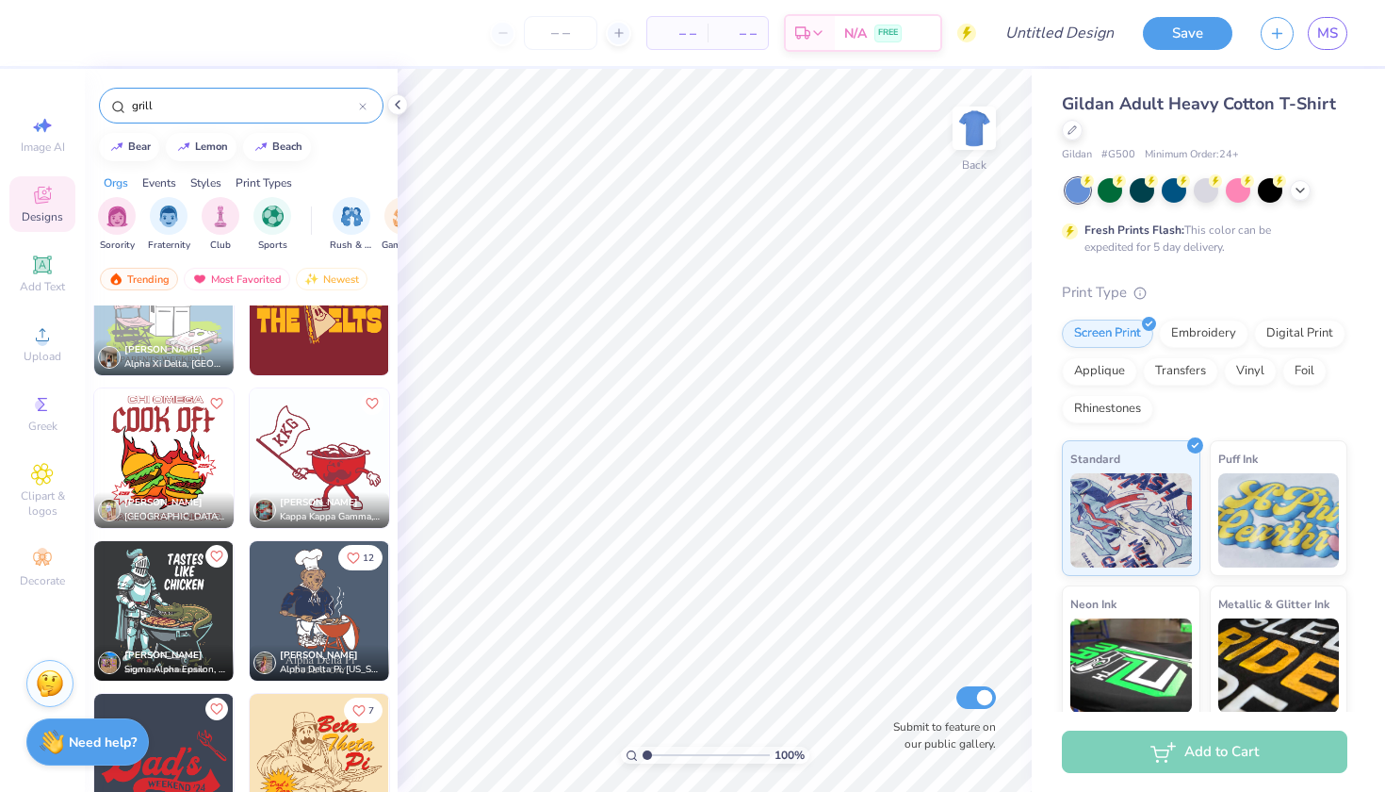
click at [335, 459] on img at bounding box center [318, 457] width 139 height 139
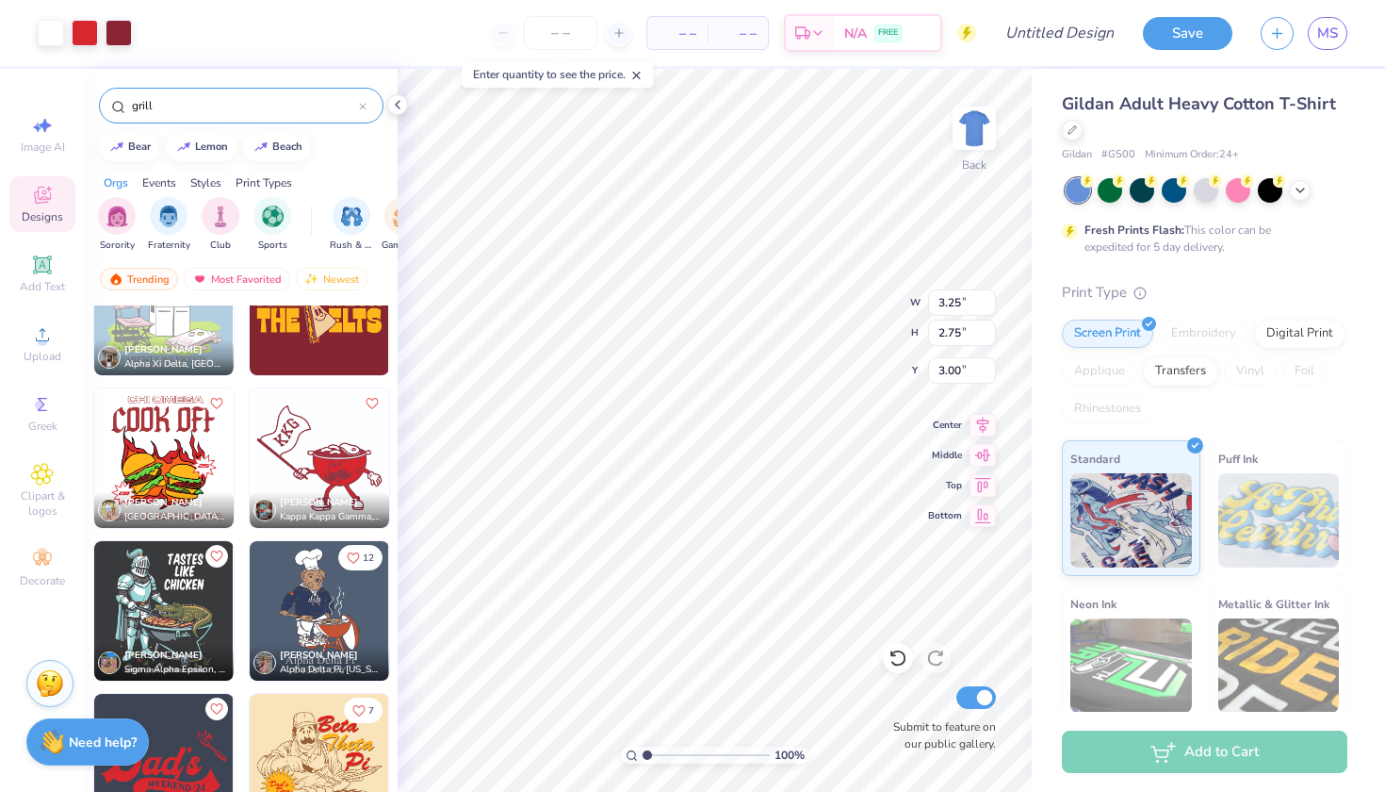
type input "4.78"
type input "4.04"
type input "2.66"
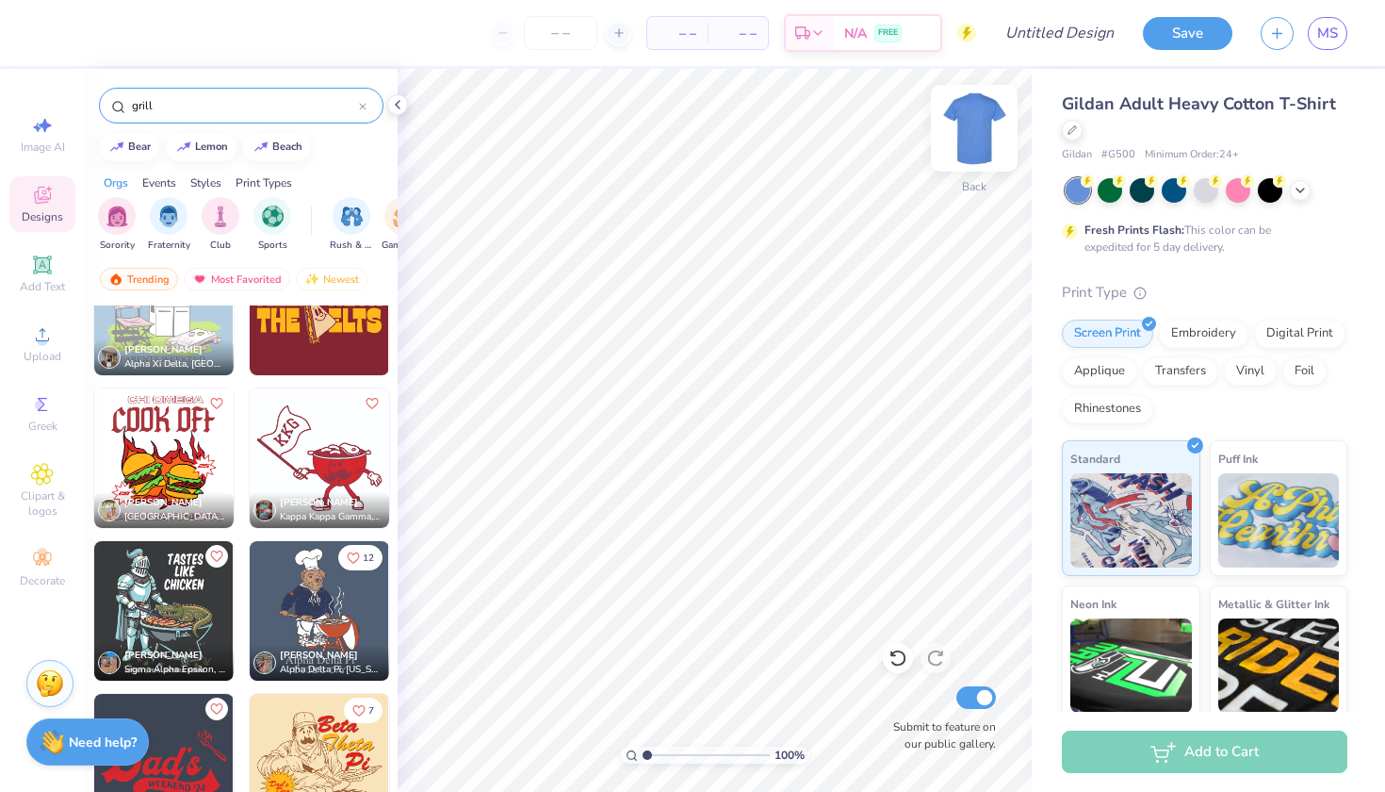
click at [984, 131] on img at bounding box center [974, 127] width 75 height 75
click at [339, 467] on img at bounding box center [319, 457] width 139 height 139
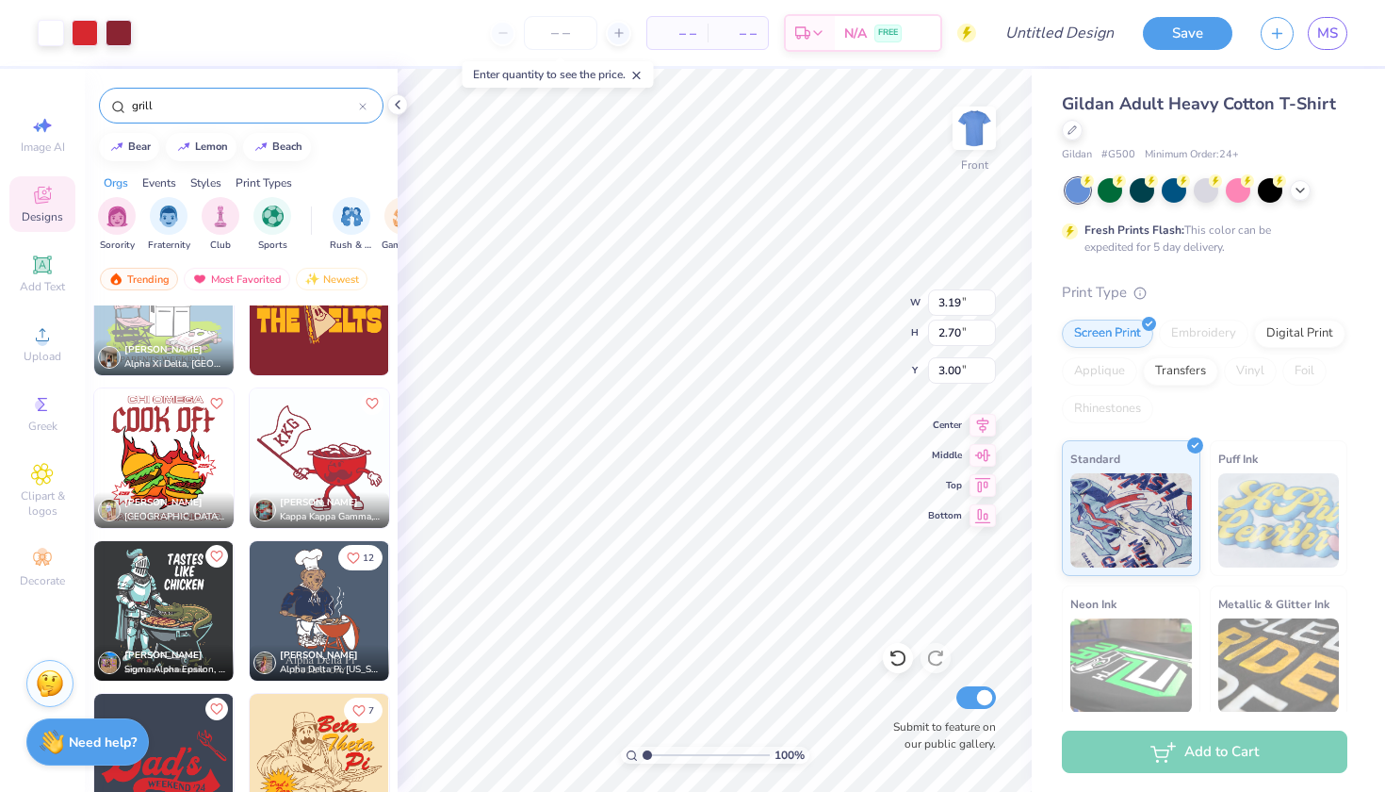
type input "5.20"
type input "4.40"
type input "12.05"
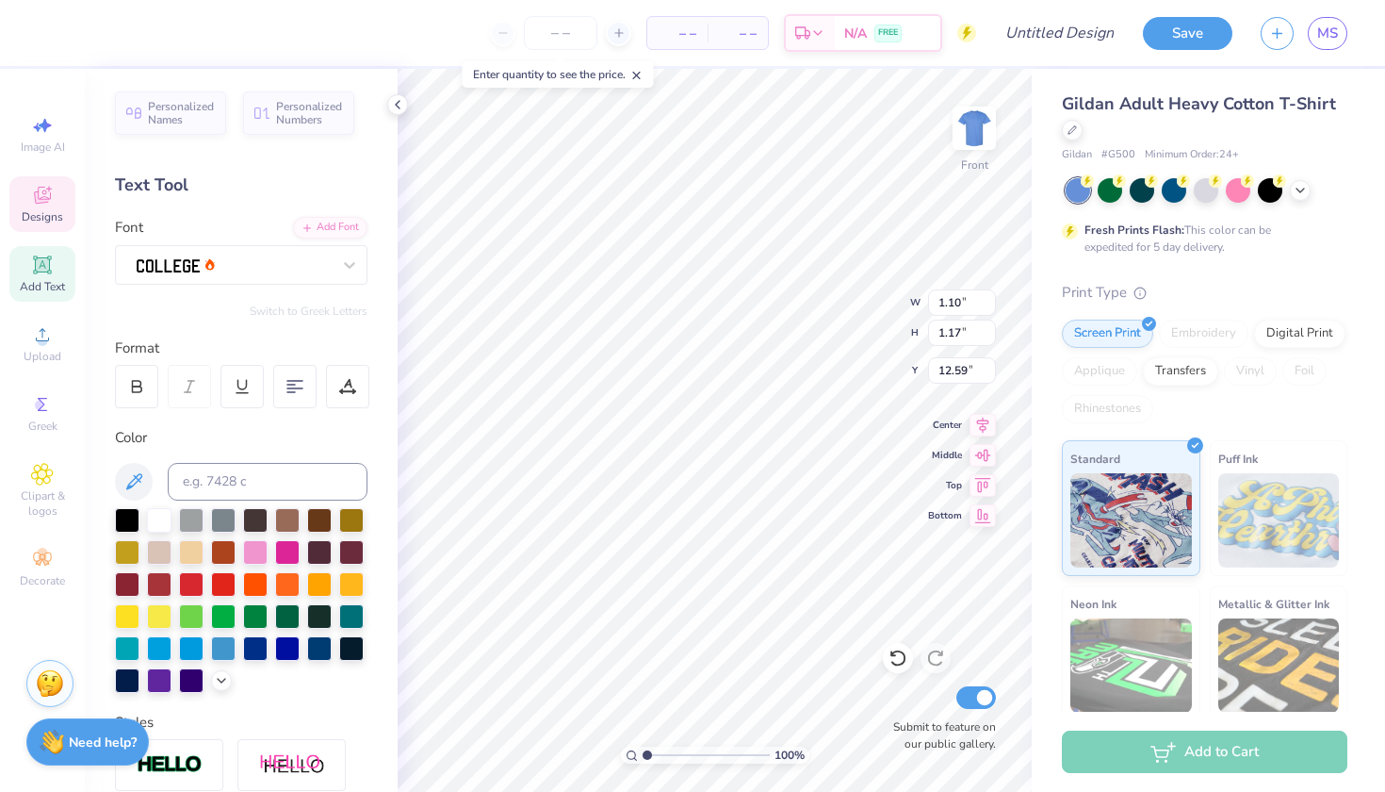
type textarea "K"
type textarea "2025"
type input "1.09"
click at [990, 306] on input "1.09" at bounding box center [962, 302] width 68 height 26
type input "1.32"
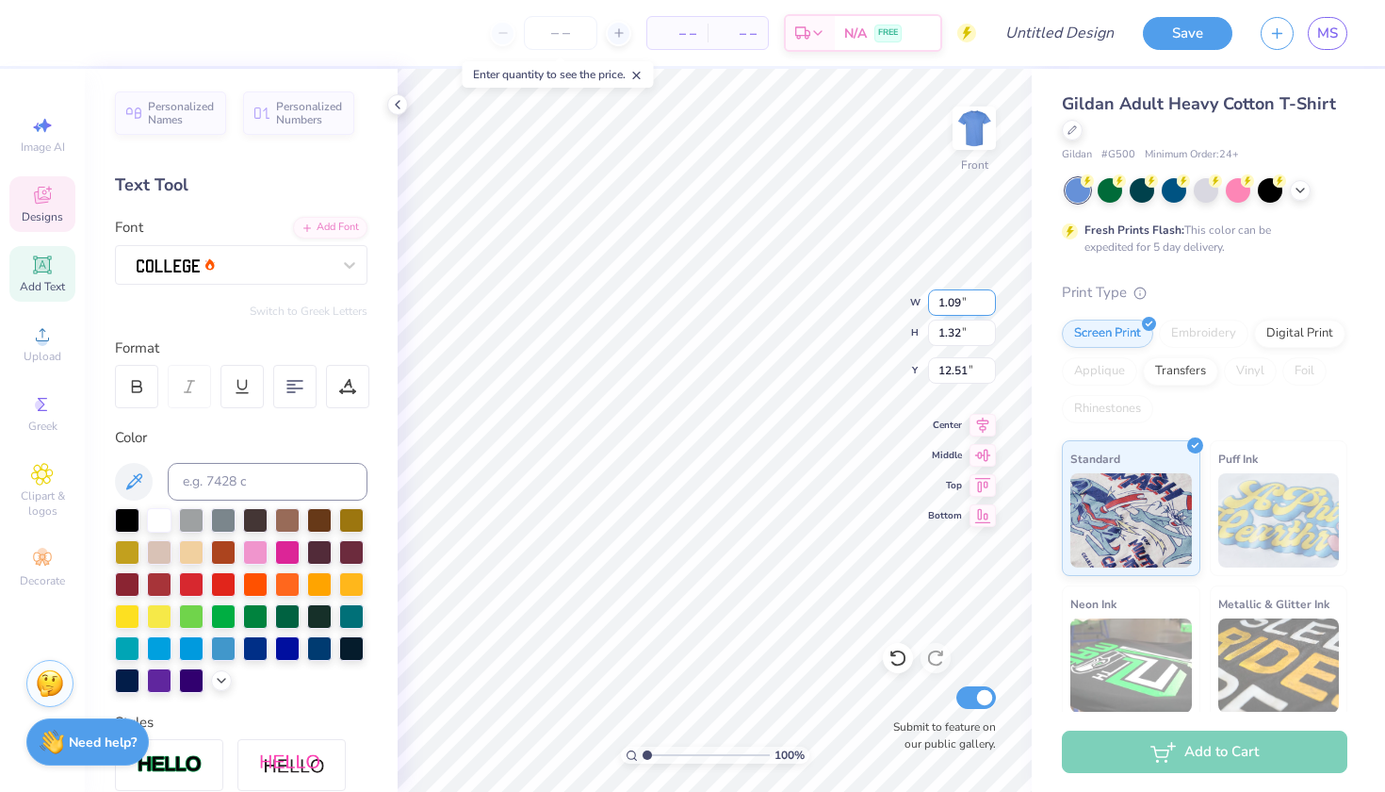
type input "12.51"
type input "1.08"
click at [989, 306] on input "1.08" at bounding box center [962, 302] width 68 height 26
type input "1.22"
type input "12.56"
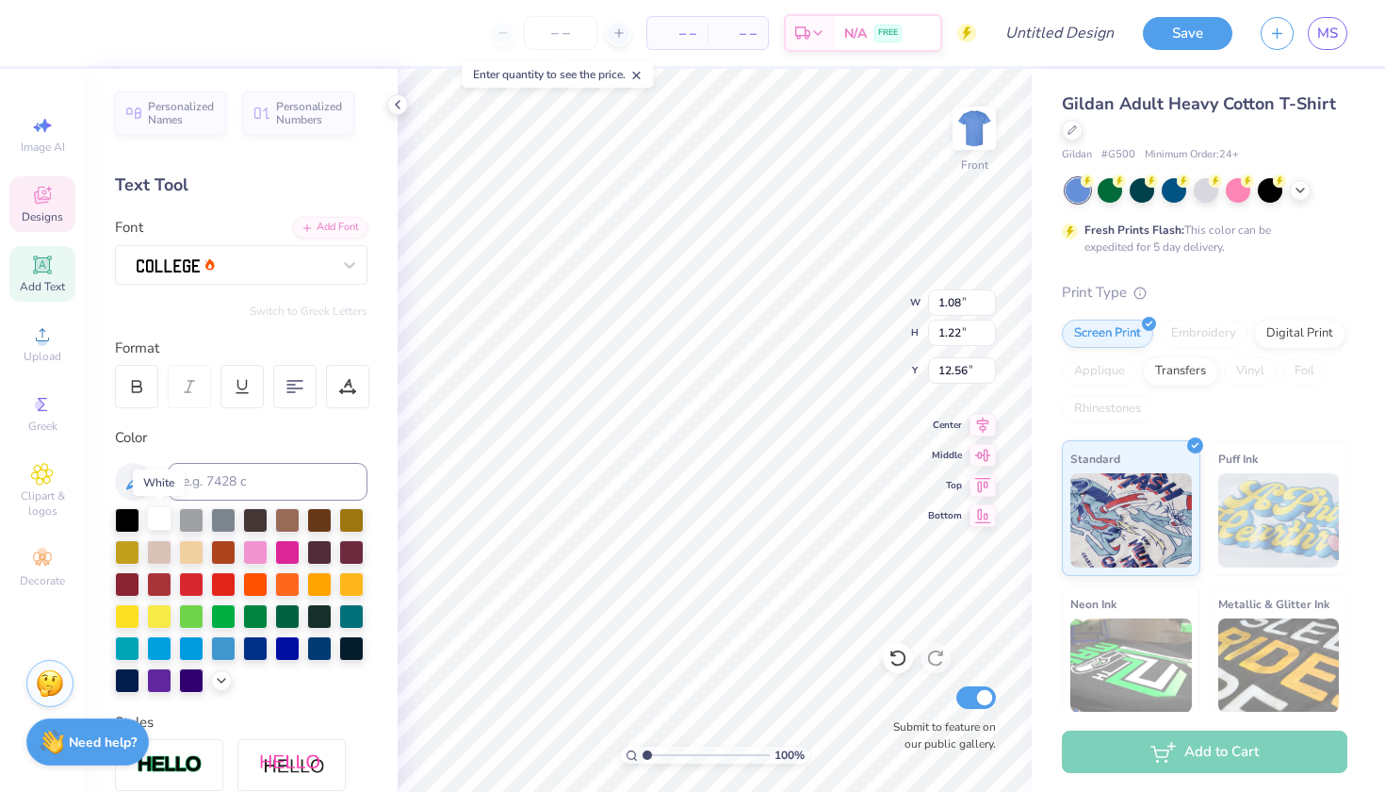
click at [150, 520] on div at bounding box center [159, 518] width 24 height 24
click at [127, 516] on div at bounding box center [127, 518] width 24 height 24
click at [288, 648] on div at bounding box center [287, 646] width 24 height 24
click at [54, 34] on div at bounding box center [51, 31] width 26 height 26
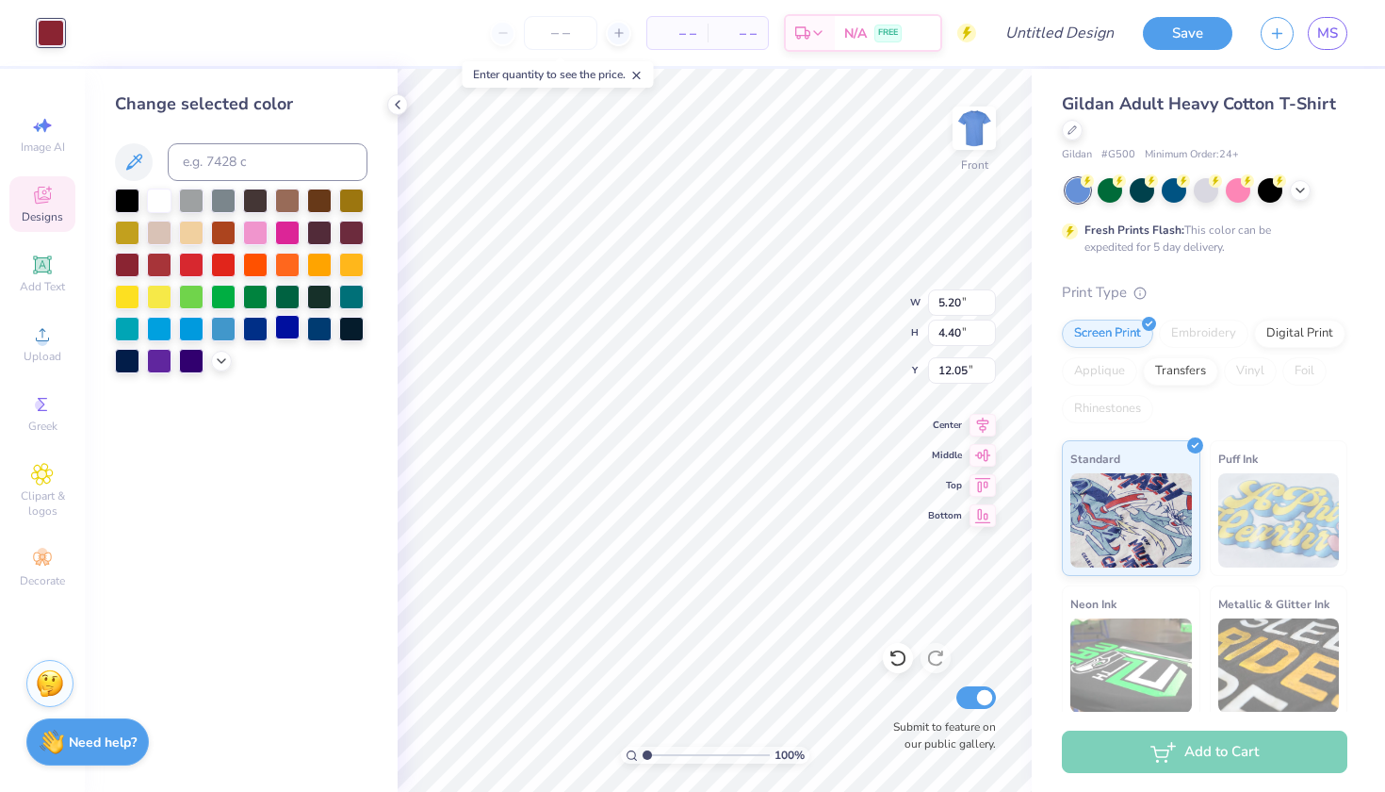
click at [293, 326] on div at bounding box center [287, 327] width 24 height 24
type input "2.52"
type input "1.74"
type input "14.15"
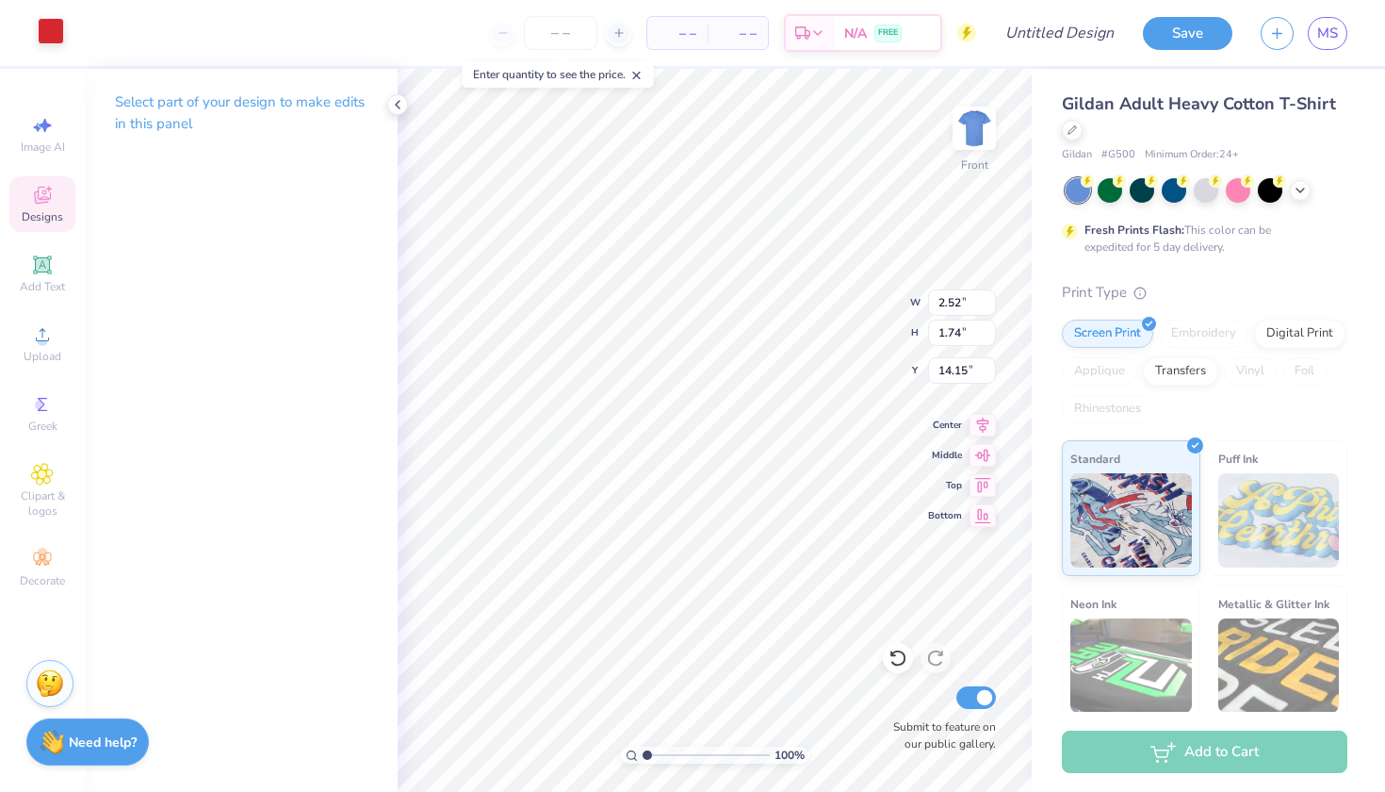
click at [58, 37] on div at bounding box center [51, 31] width 26 height 26
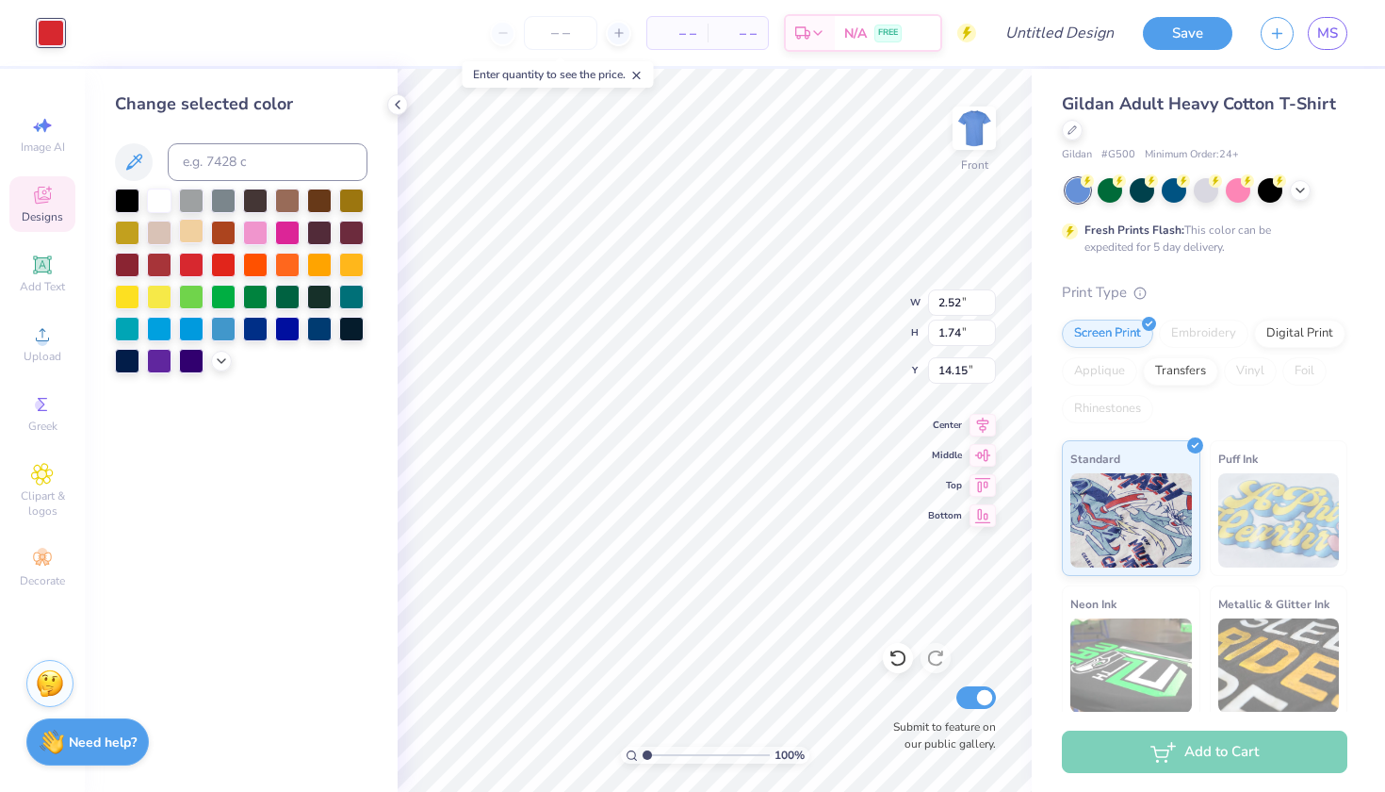
click at [196, 236] on div at bounding box center [191, 231] width 24 height 24
click at [157, 300] on div at bounding box center [159, 295] width 24 height 24
click at [131, 299] on div at bounding box center [127, 295] width 24 height 24
click at [353, 266] on div at bounding box center [351, 263] width 24 height 24
click at [323, 269] on div at bounding box center [319, 263] width 24 height 24
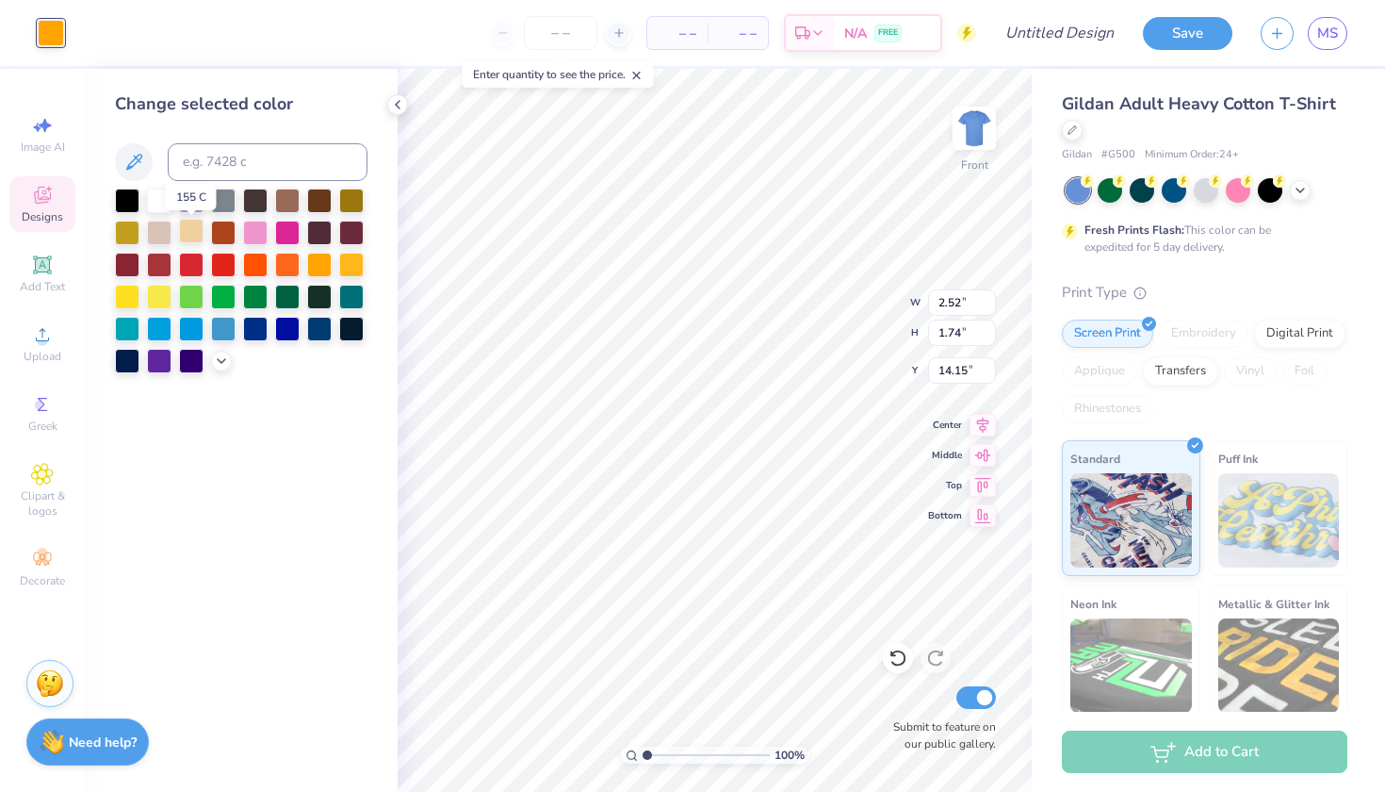
click at [191, 236] on div at bounding box center [191, 231] width 24 height 24
click at [162, 237] on div at bounding box center [159, 231] width 24 height 24
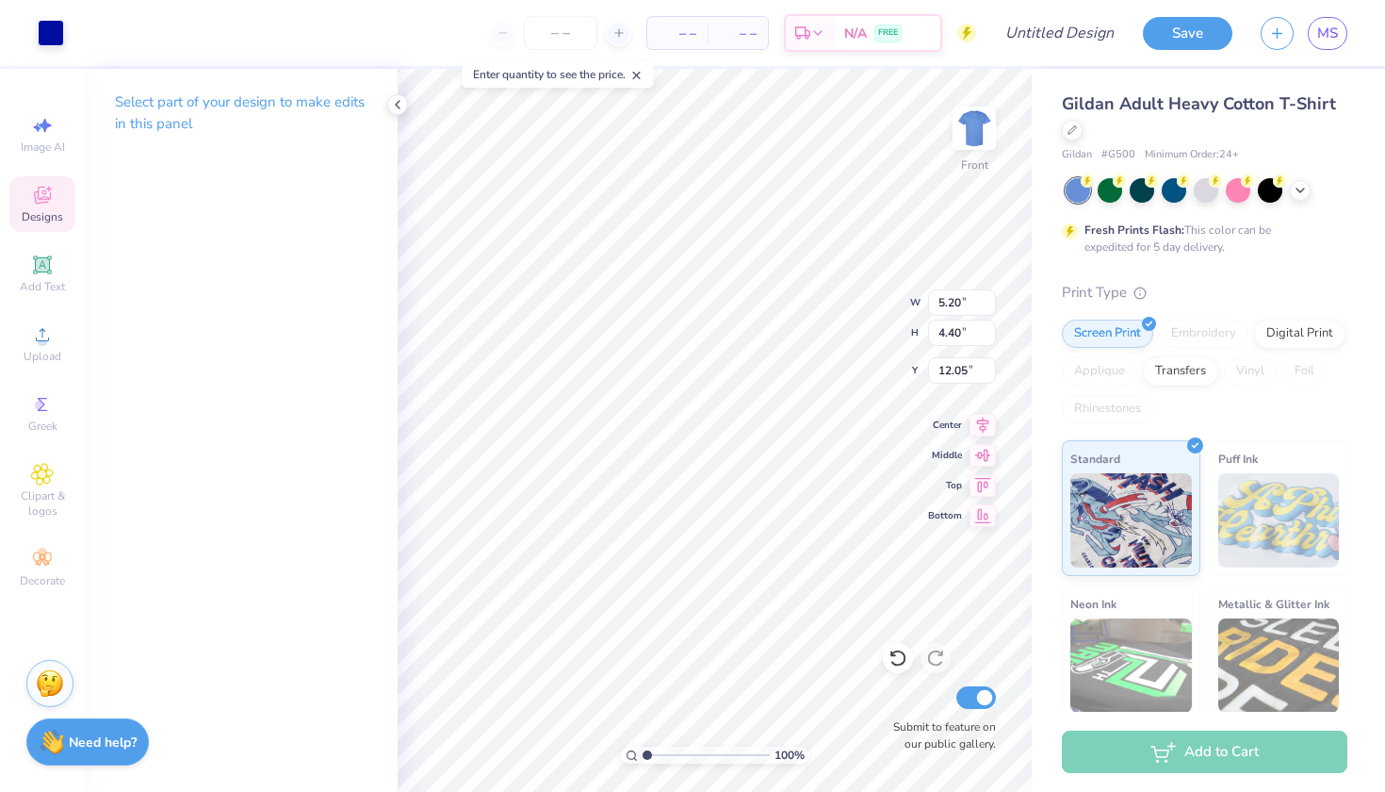
type input "0.44"
type input "0.15"
type input "13.92"
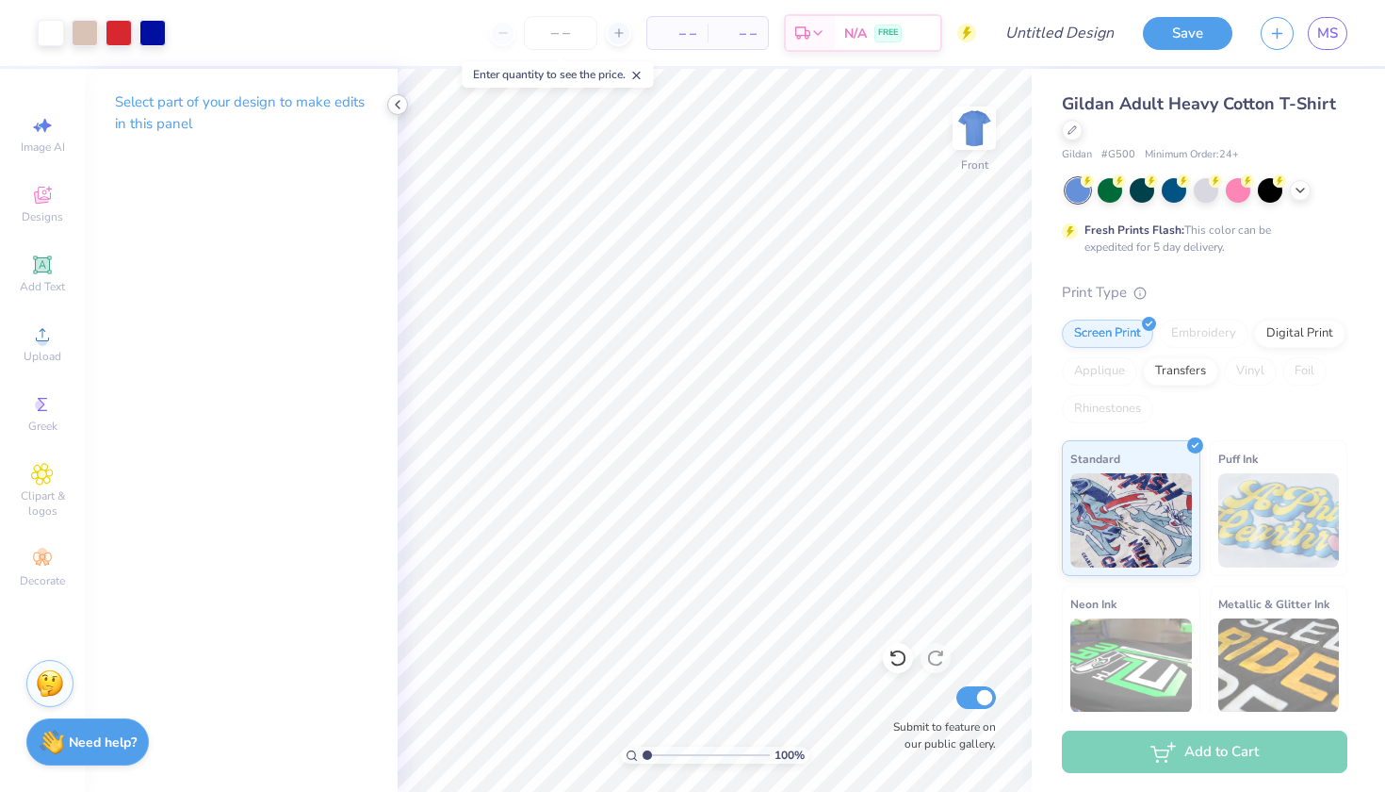
click at [392, 101] on icon at bounding box center [397, 104] width 15 height 15
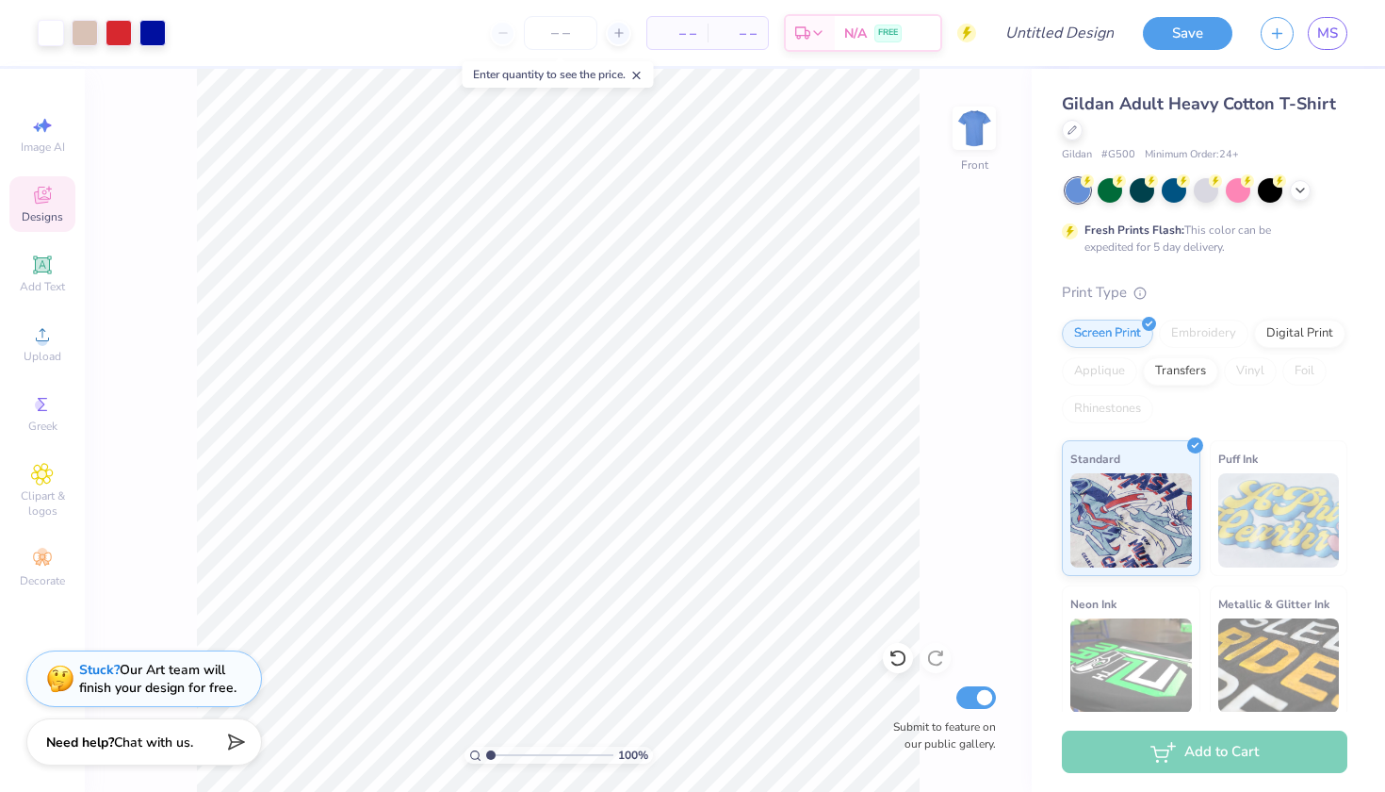
click at [43, 216] on span "Designs" at bounding box center [42, 216] width 41 height 15
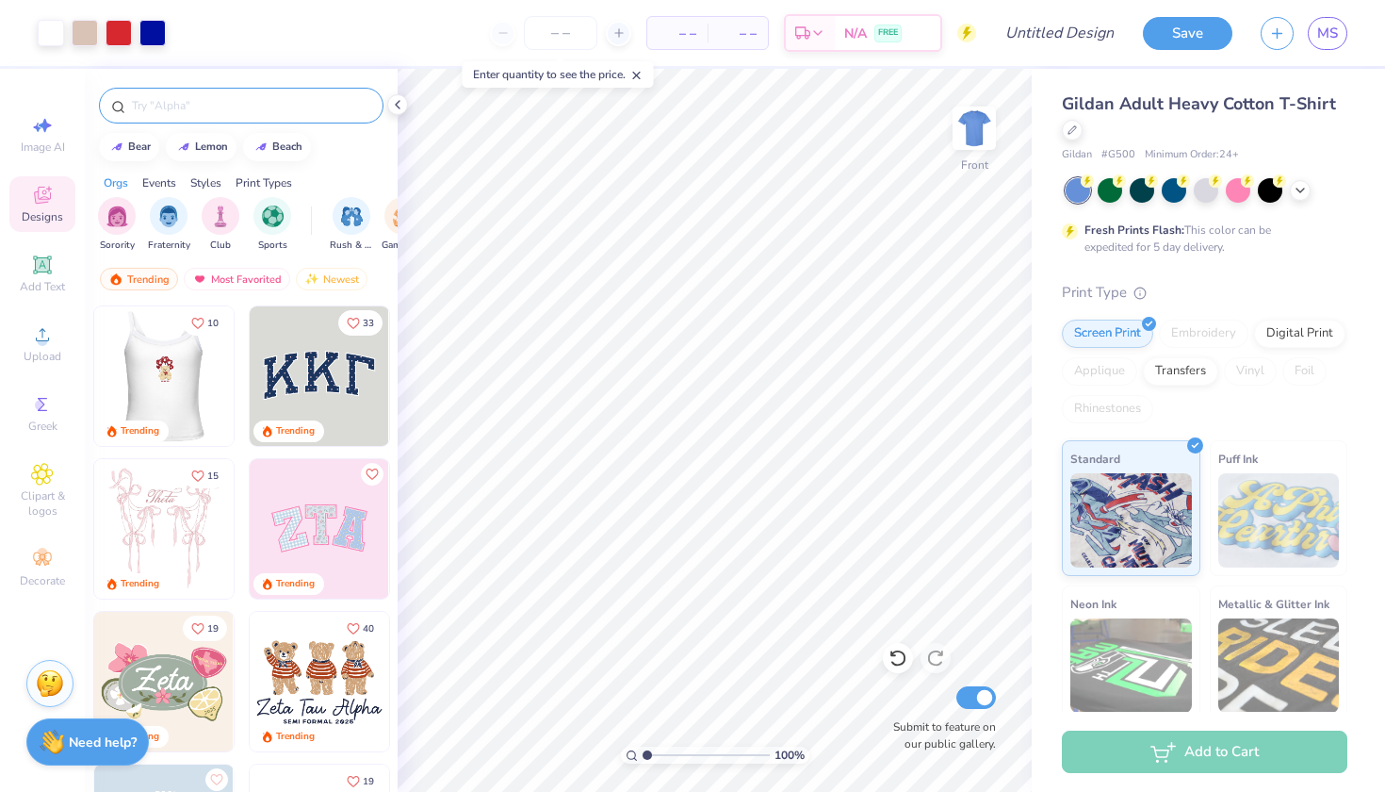
click at [170, 106] on input "text" at bounding box center [250, 105] width 241 height 19
type input "hot dog"
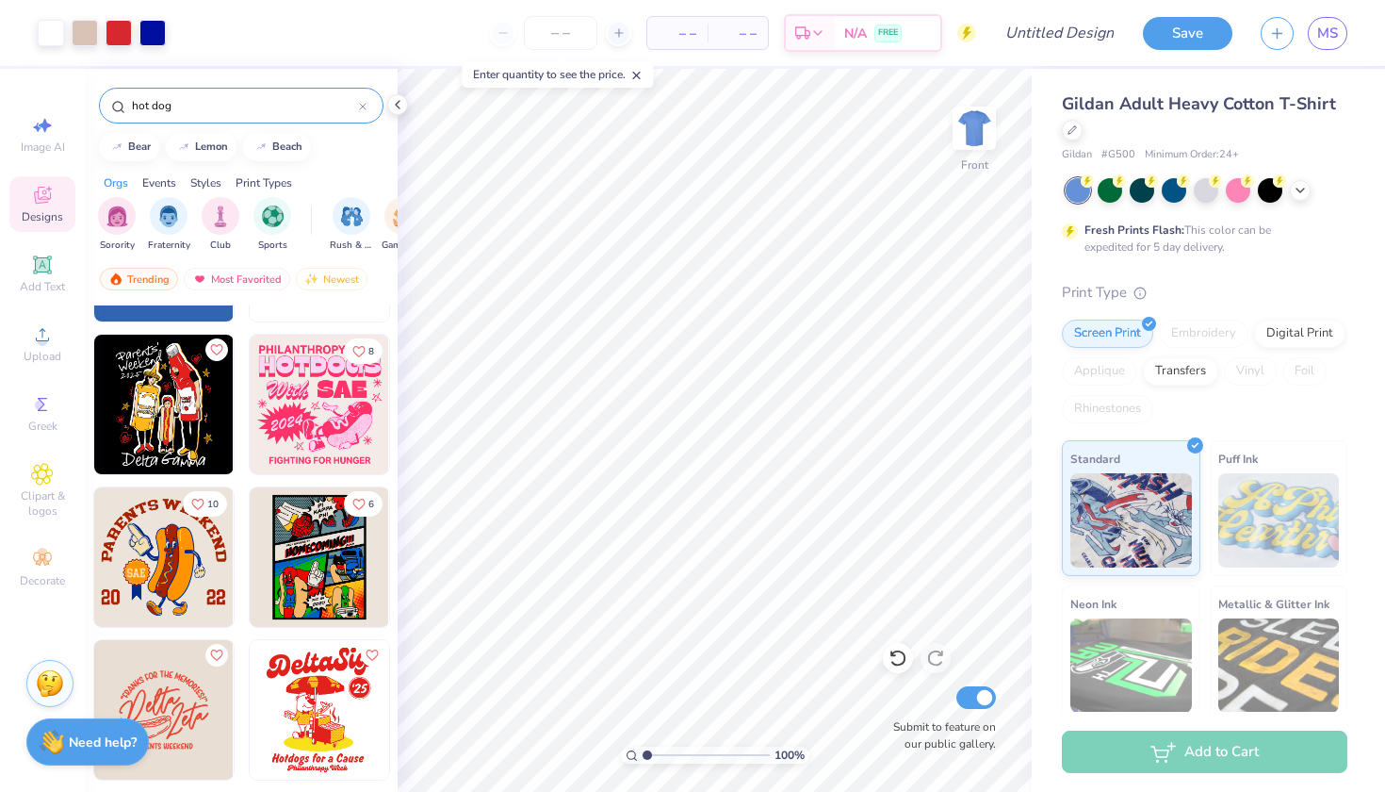
scroll to position [426, 0]
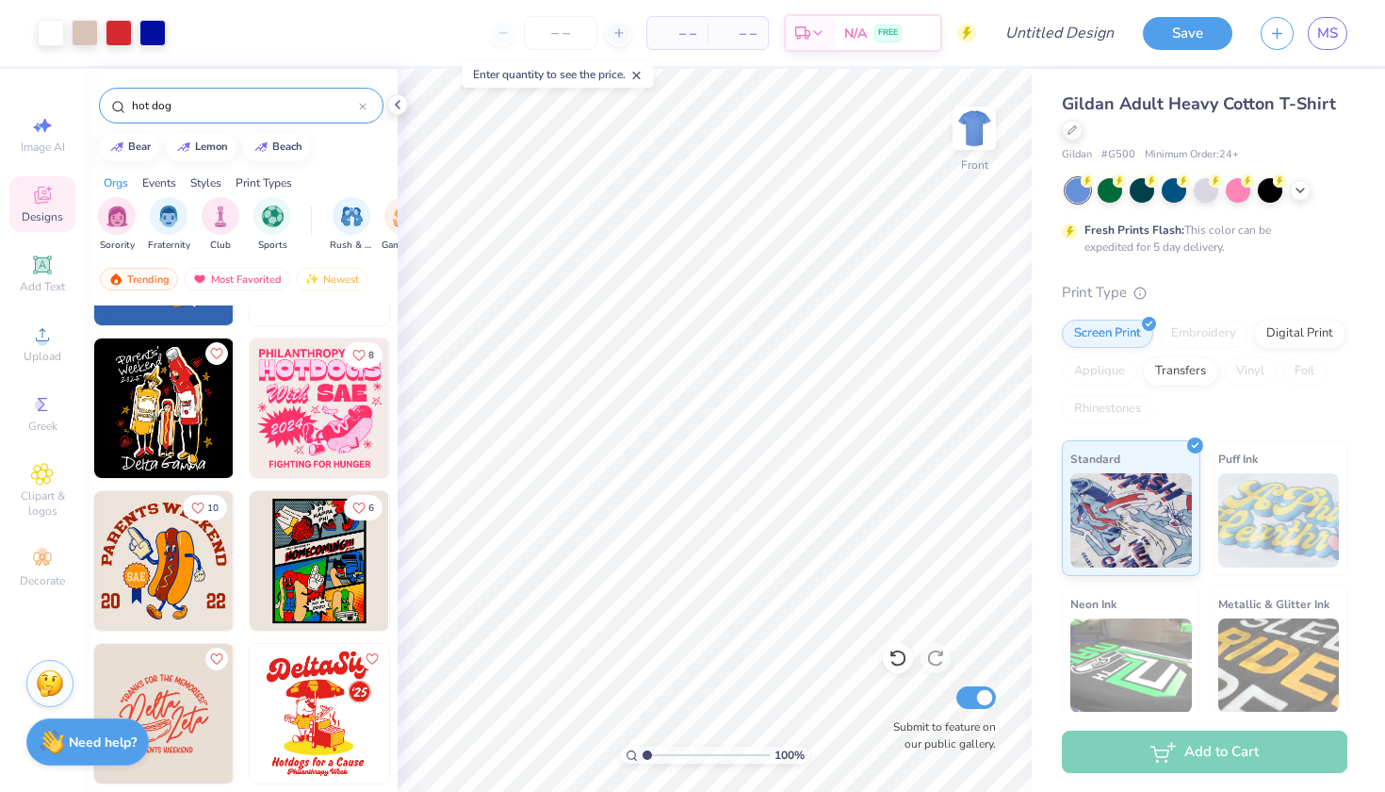
click at [184, 580] on img at bounding box center [163, 560] width 139 height 139
type input "2.01"
type input "2.02"
type input "12.23"
click at [894, 655] on icon at bounding box center [893, 654] width 4 height 4
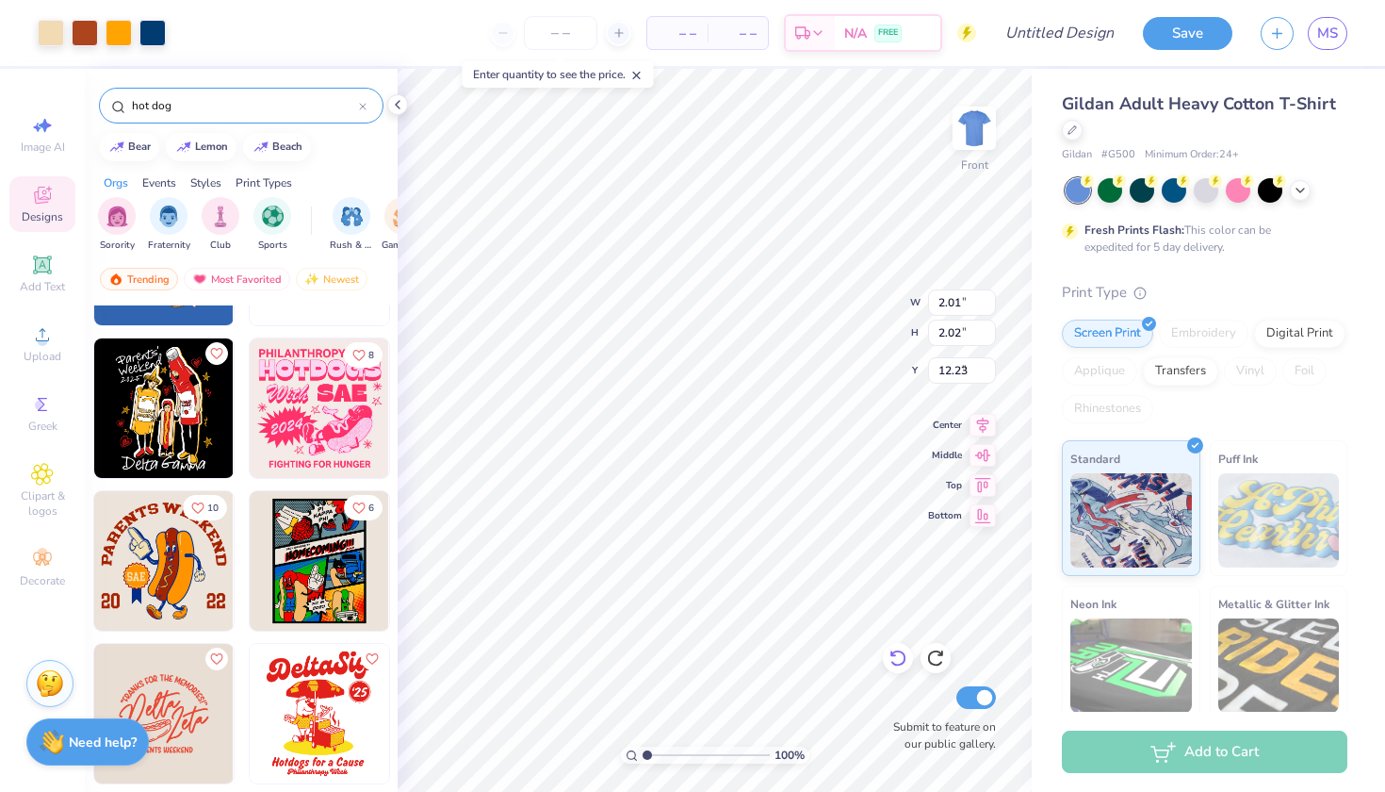
type input "9.46"
type input "8.84"
type input "3.00"
type input "7.69"
type input "9.46"
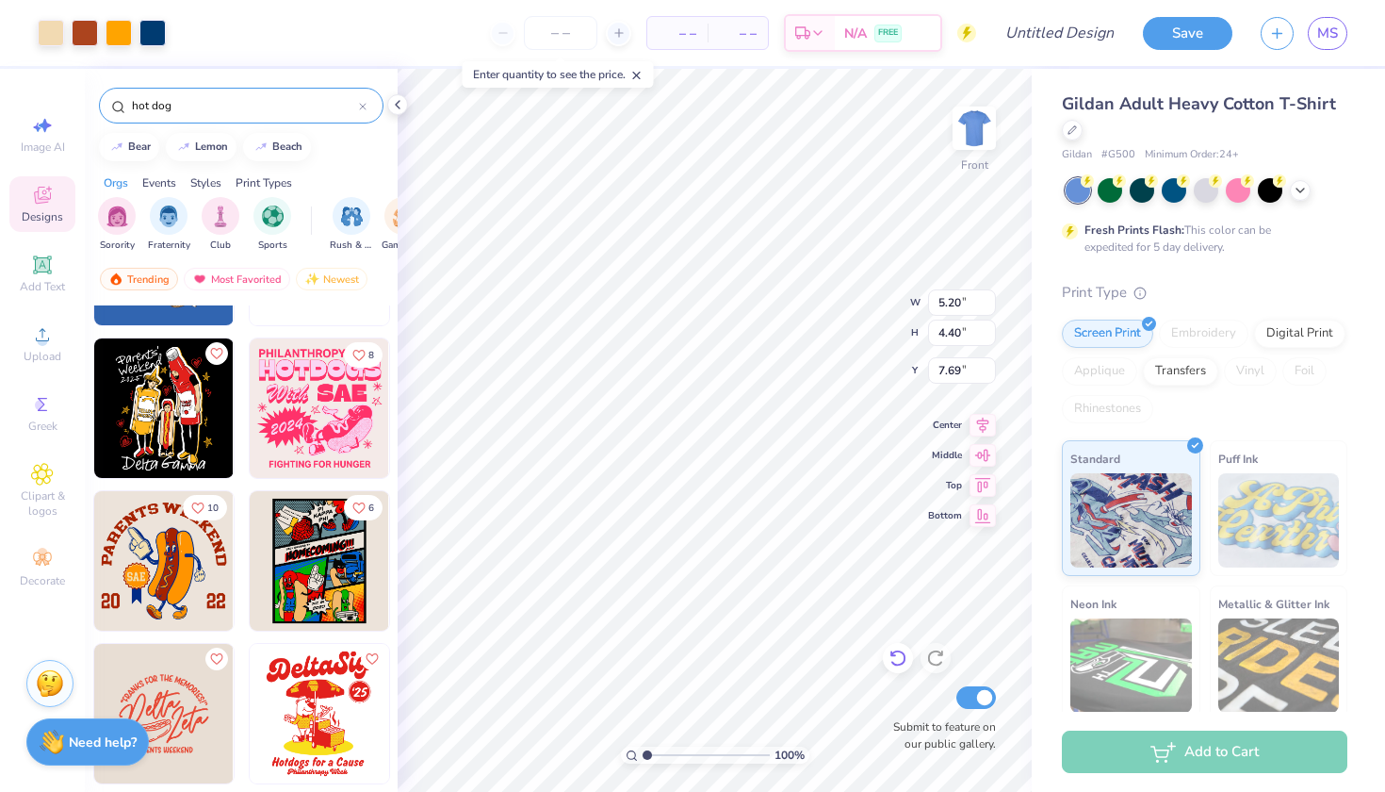
type input "8.84"
type input "13.26"
type input "7.73"
type input "7.22"
type input "14.89"
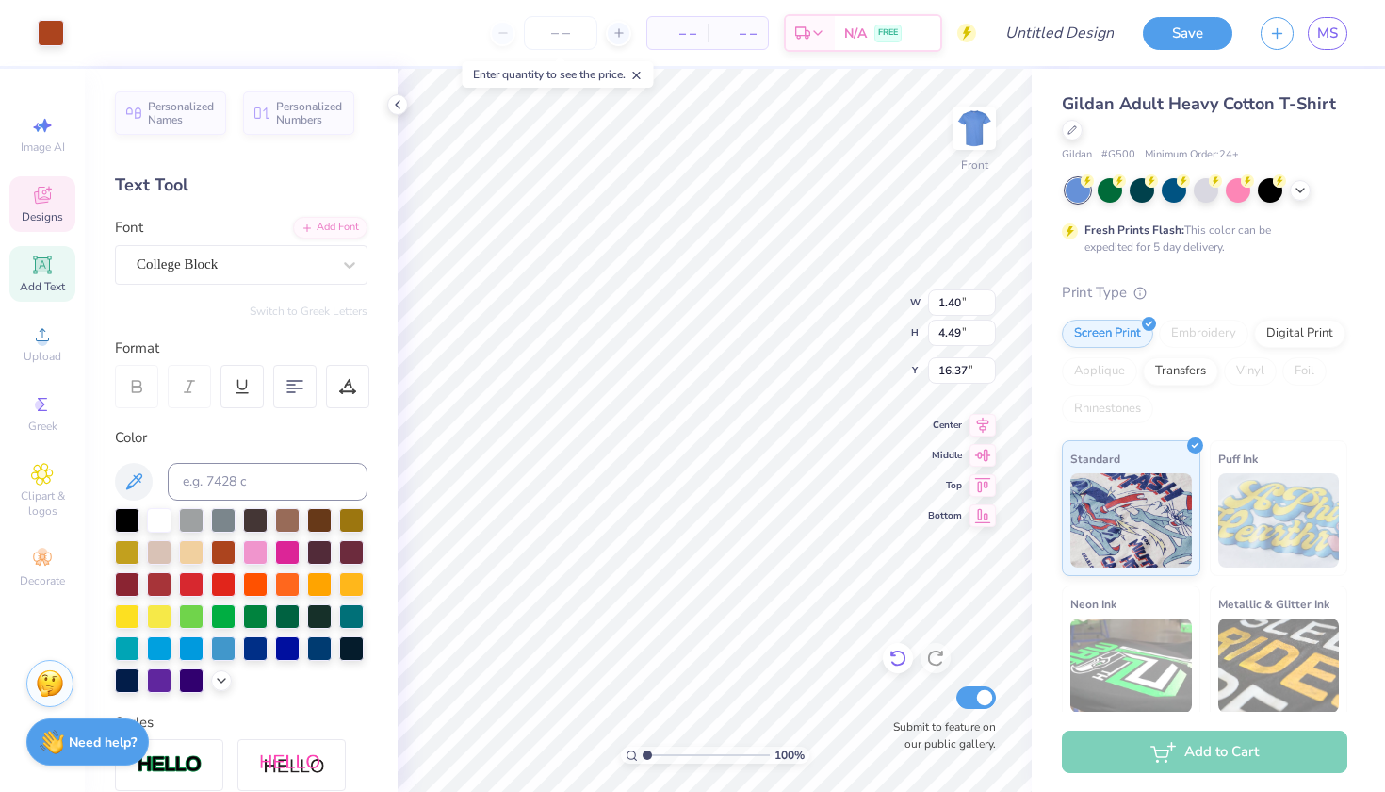
click at [891, 656] on icon at bounding box center [893, 654] width 4 height 4
type input "16.45"
type input "4.80"
type input "5.73"
type input "16.37"
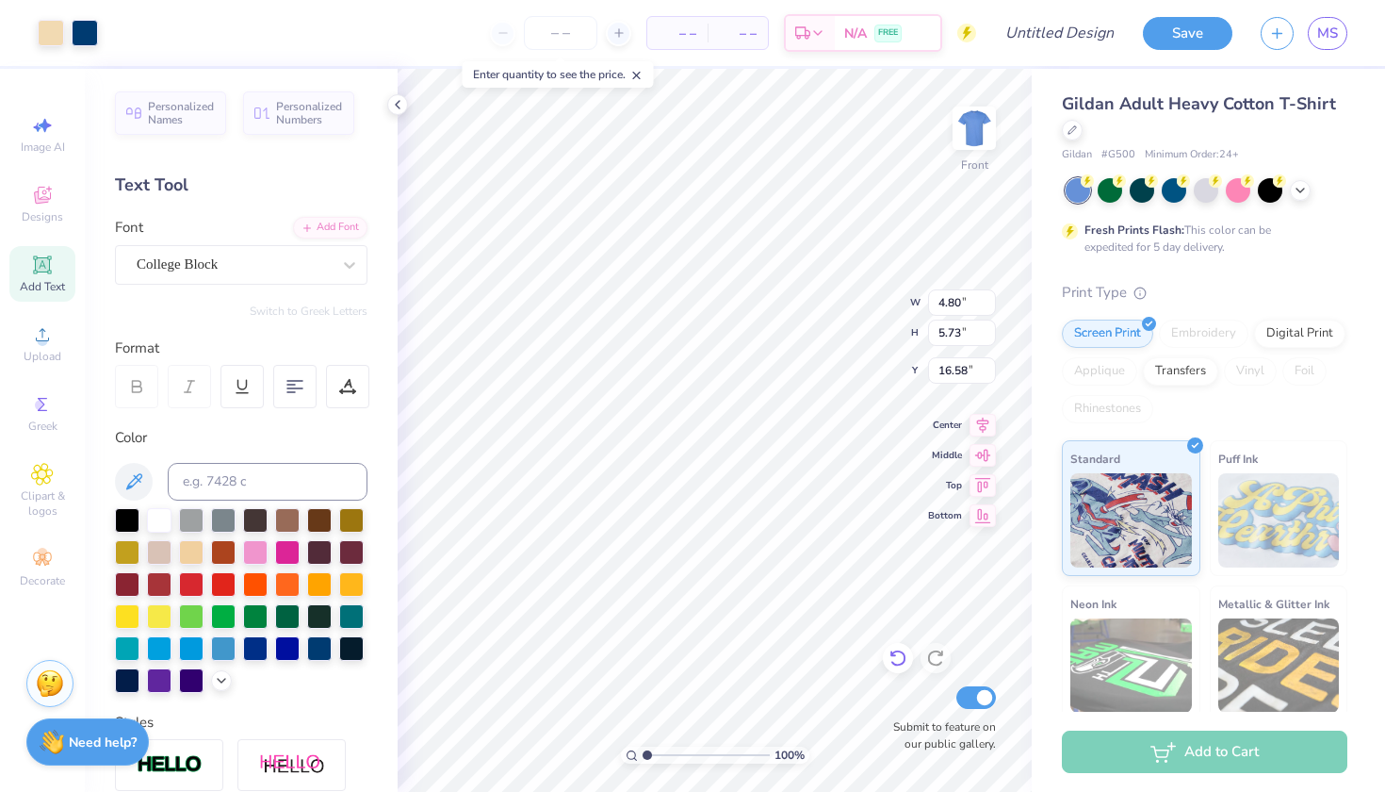
click at [890, 650] on icon at bounding box center [898, 657] width 19 height 19
type input "16.37"
type input "14.65"
type input "2.52"
type input "1.74"
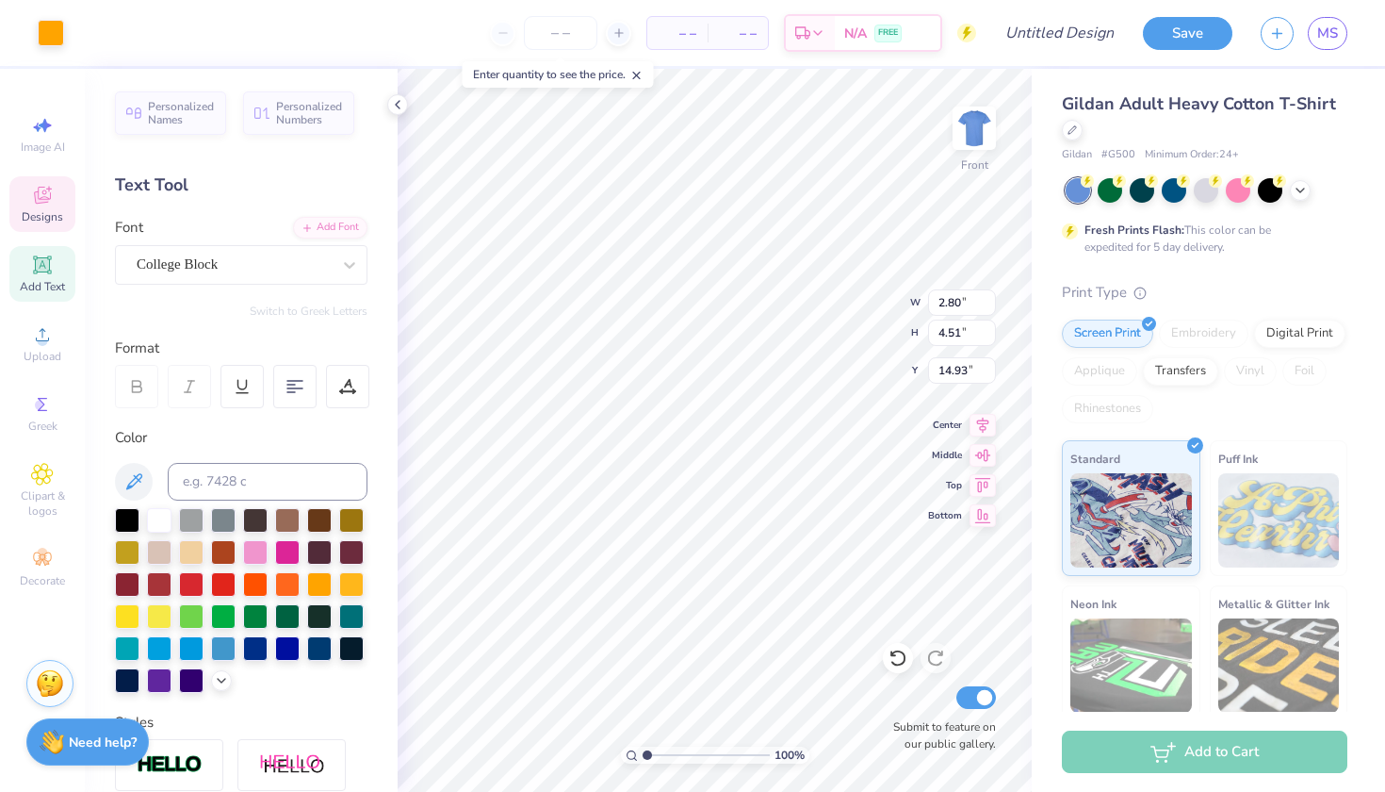
type input "9.80"
click at [41, 32] on div at bounding box center [51, 31] width 26 height 26
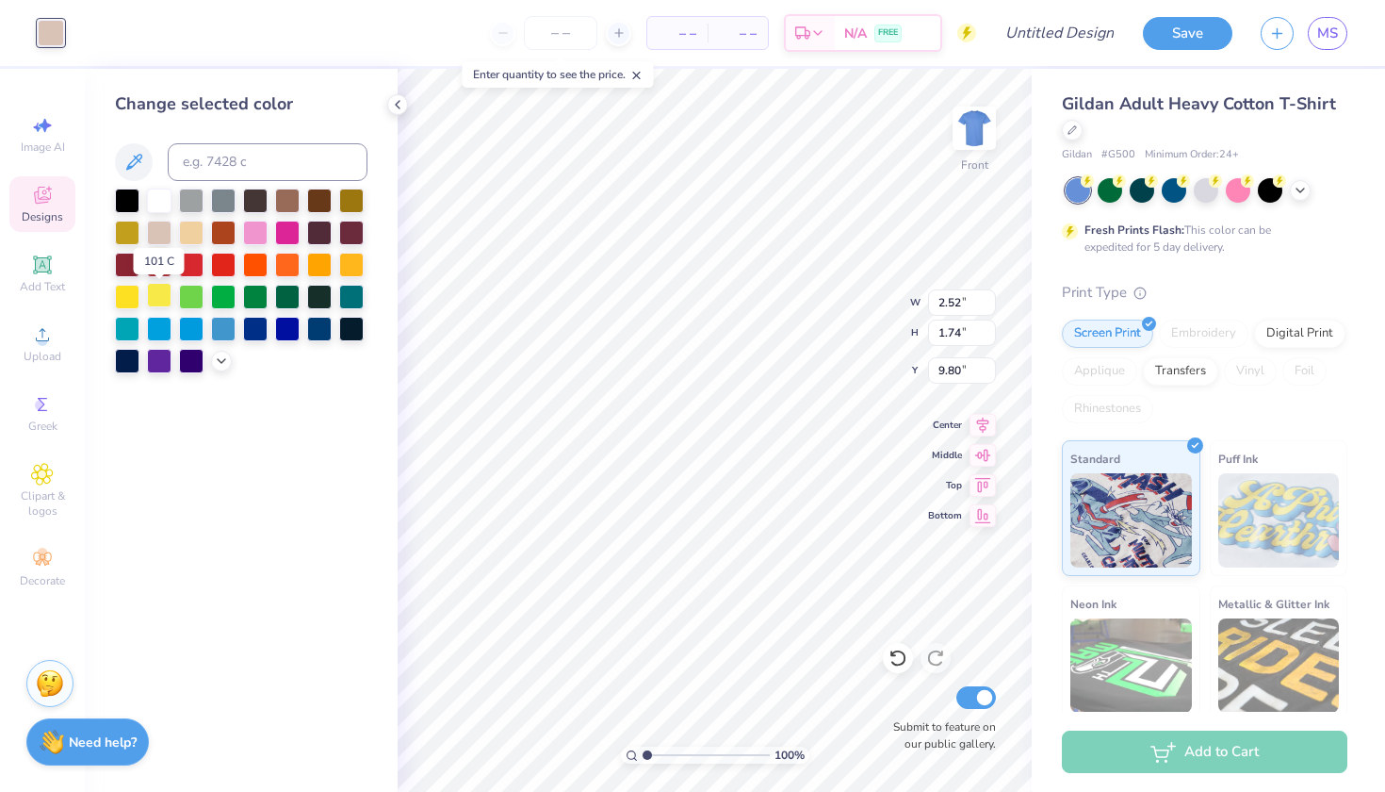
click at [160, 301] on div at bounding box center [159, 295] width 24 height 24
click at [346, 262] on div at bounding box center [351, 263] width 24 height 24
click at [127, 297] on div at bounding box center [127, 295] width 24 height 24
click at [322, 267] on div at bounding box center [319, 263] width 24 height 24
click at [353, 265] on div at bounding box center [351, 263] width 24 height 24
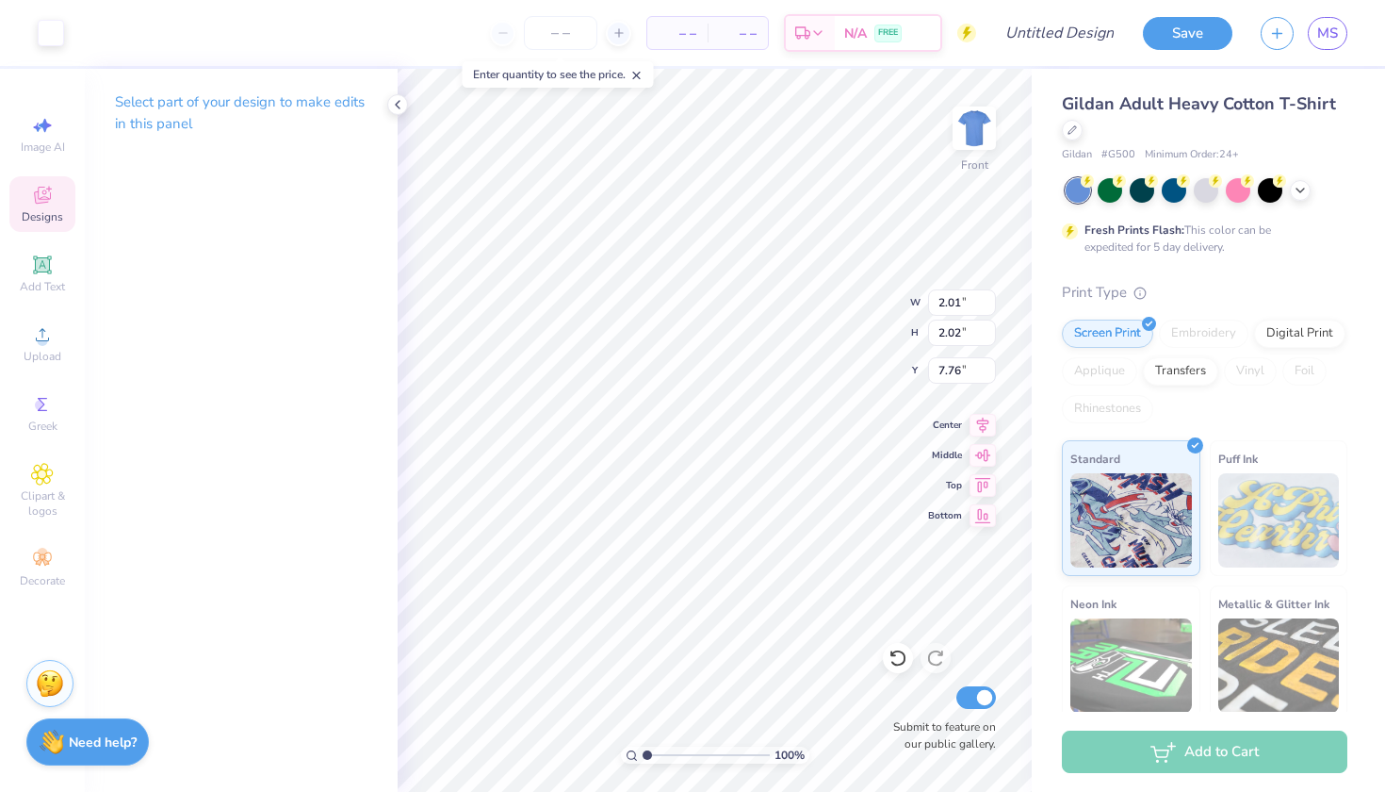
type input "5.20"
type input "4.40"
type input "7.69"
type input "5.31"
type input "4.49"
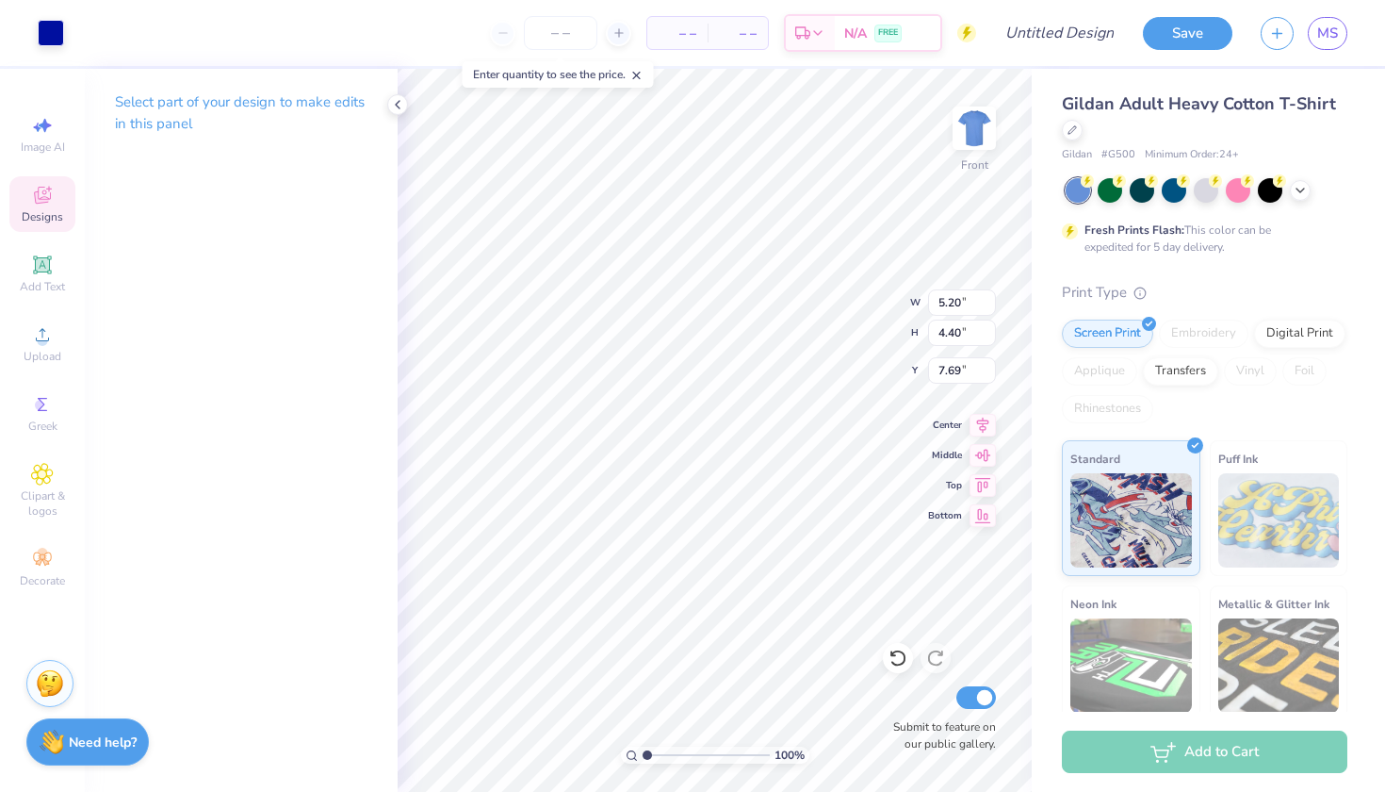
type input "7.60"
click at [902, 656] on icon at bounding box center [898, 657] width 19 height 19
type input "5.20"
type input "4.40"
type input "7.69"
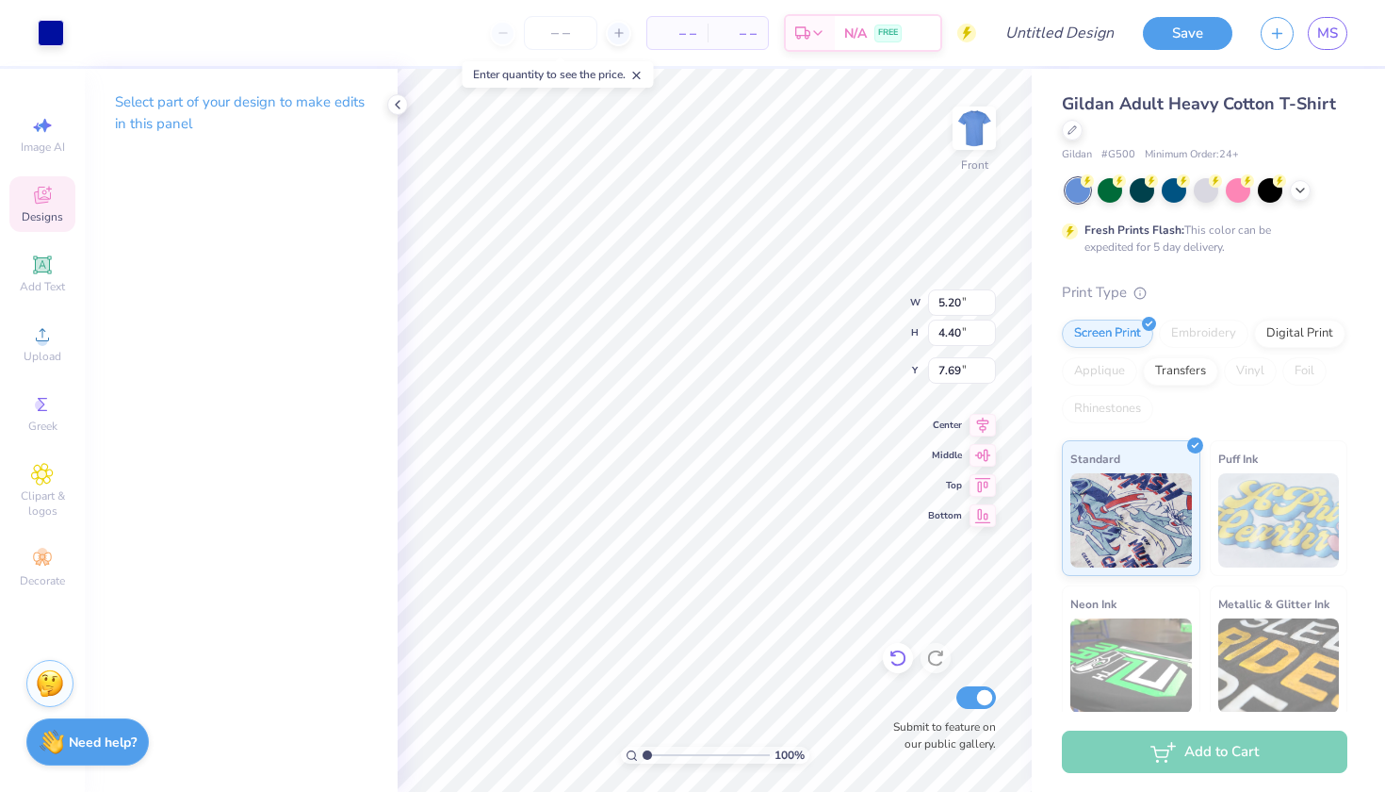
type input "5.24"
type input "4.43"
type input "7.66"
click at [894, 661] on icon at bounding box center [898, 657] width 19 height 19
type input "5.20"
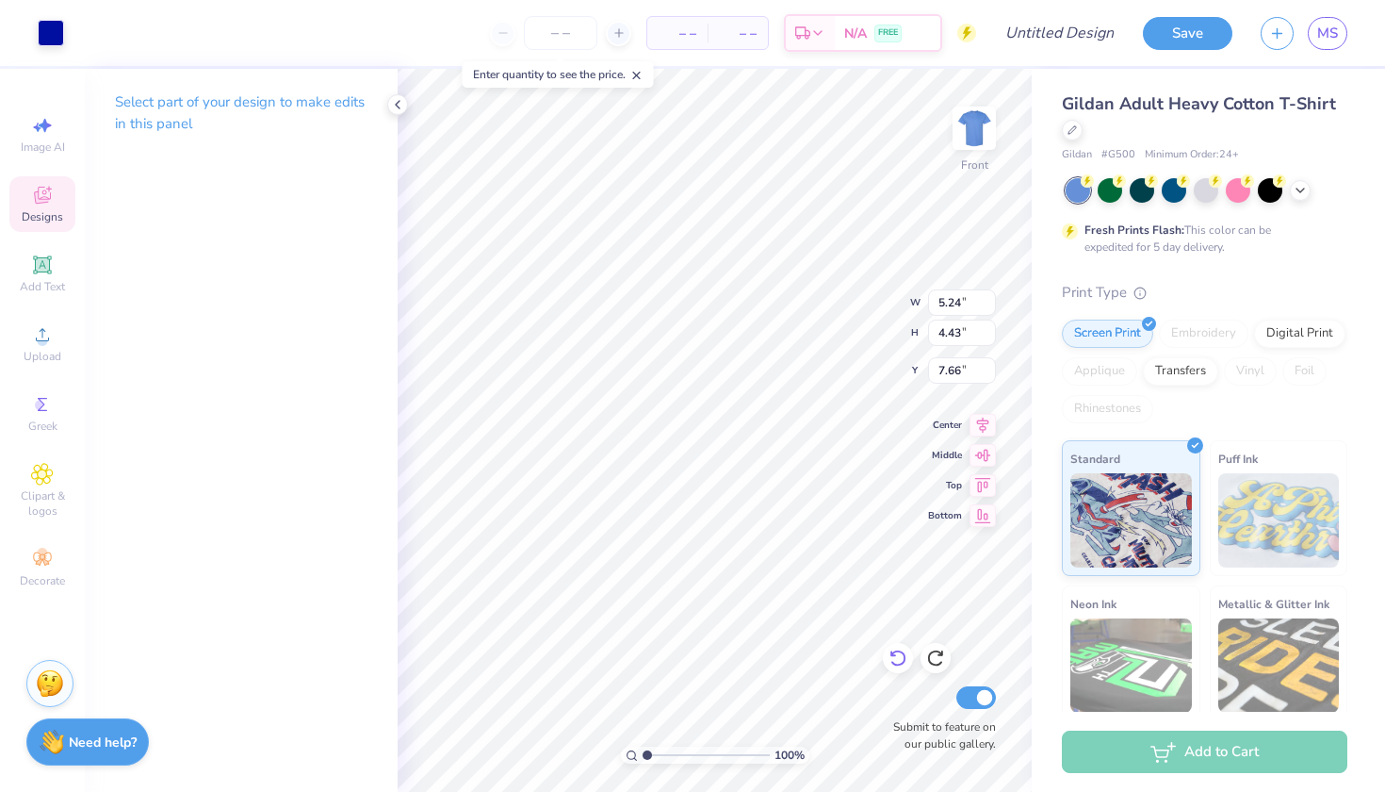
type input "4.40"
type input "7.69"
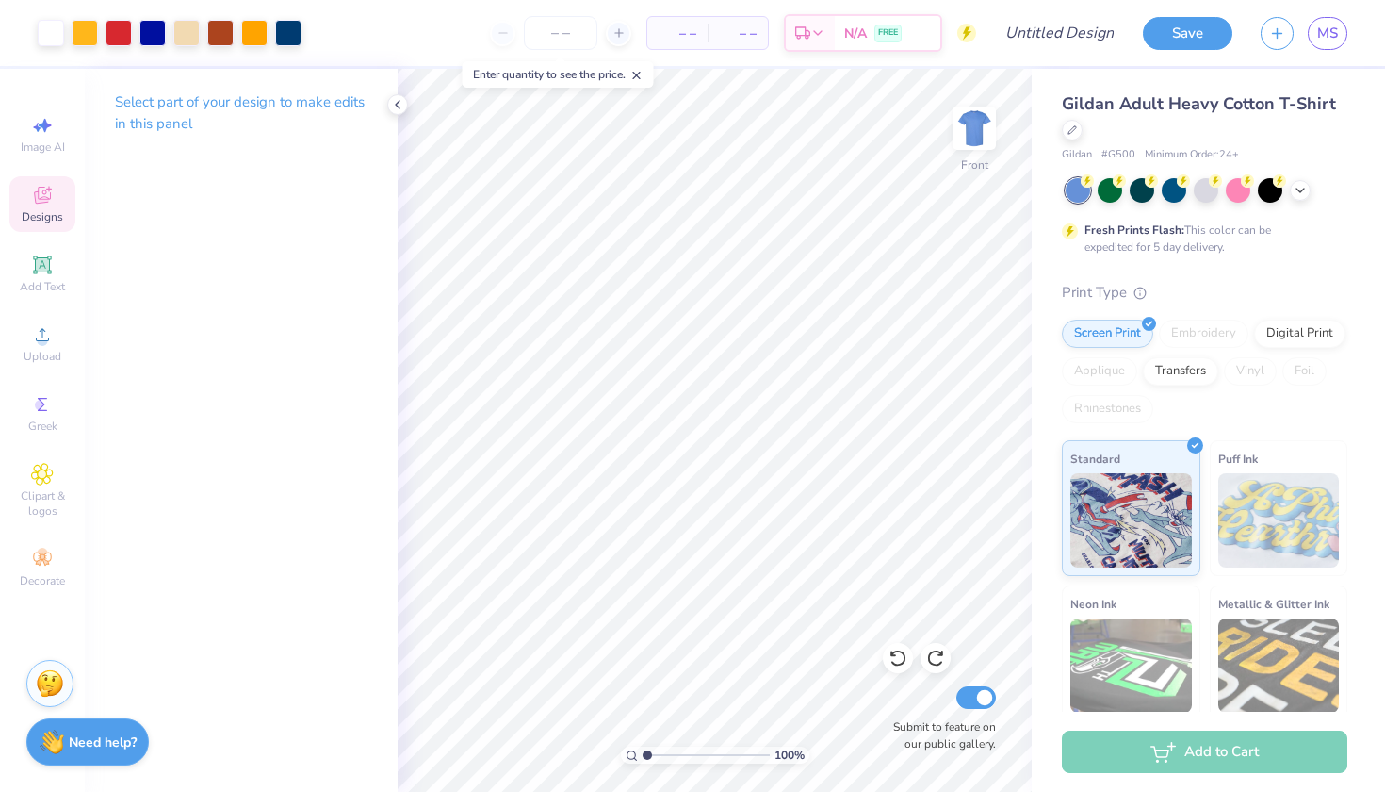
click at [30, 209] on span "Designs" at bounding box center [42, 216] width 41 height 15
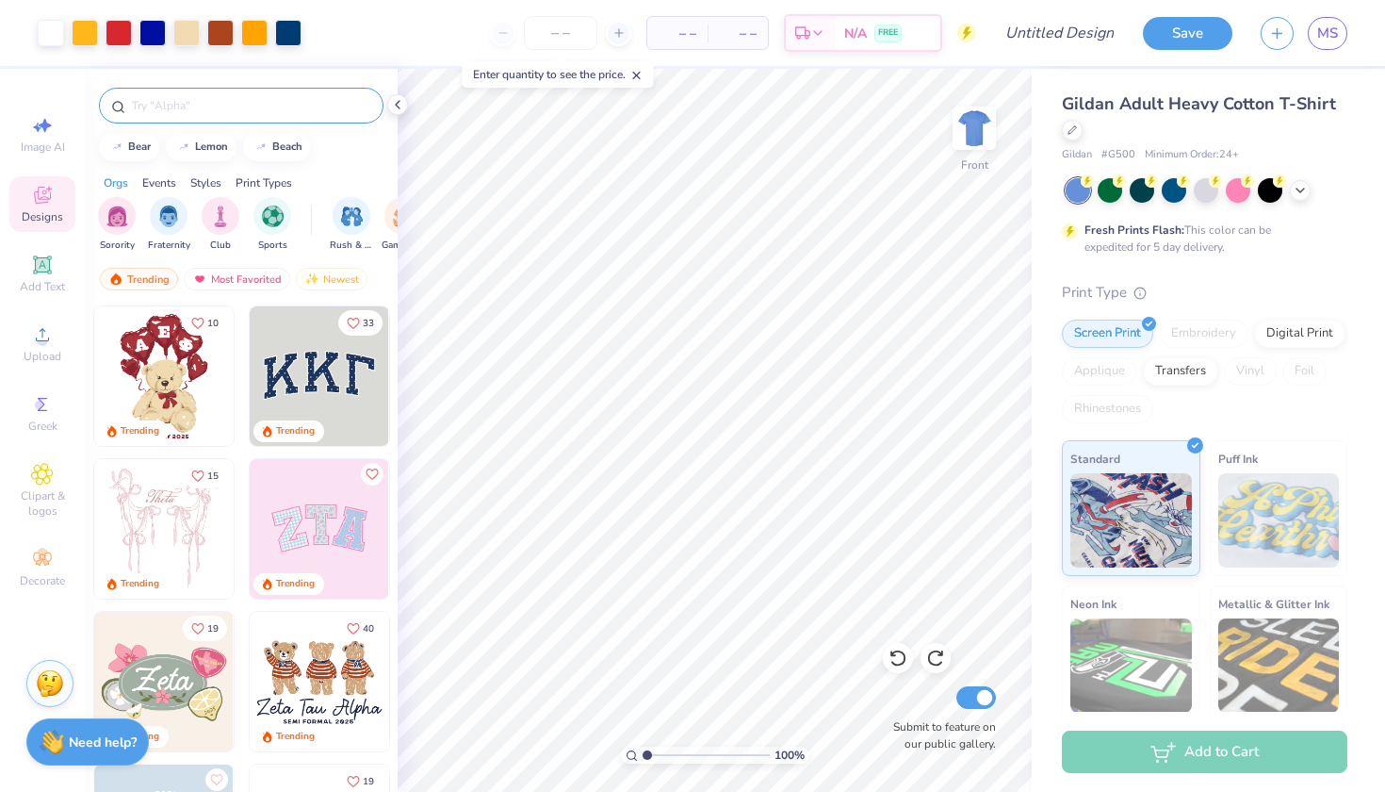
click at [139, 106] on input "text" at bounding box center [250, 105] width 241 height 19
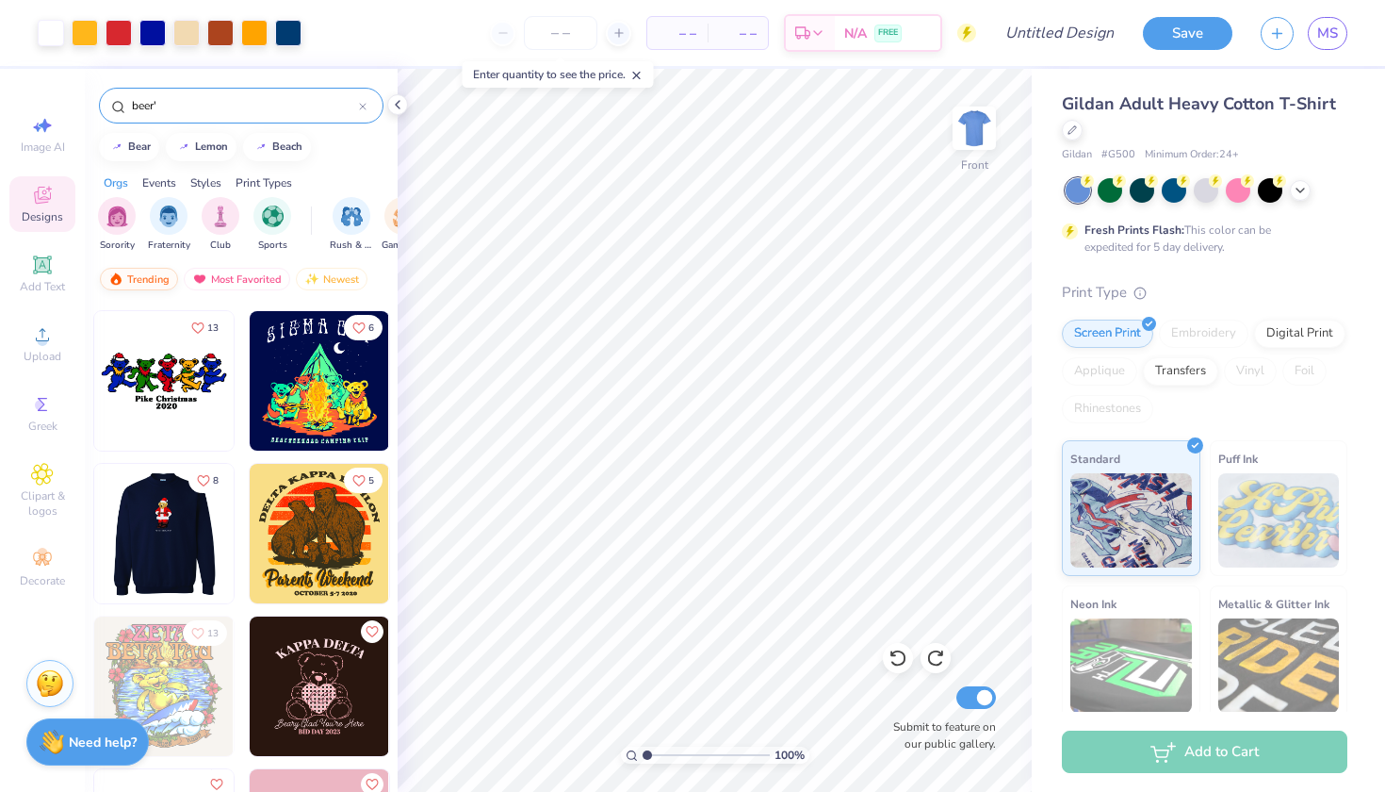
scroll to position [15719, 0]
type input "beer'"
click at [152, 274] on div "Trending" at bounding box center [139, 279] width 78 height 23
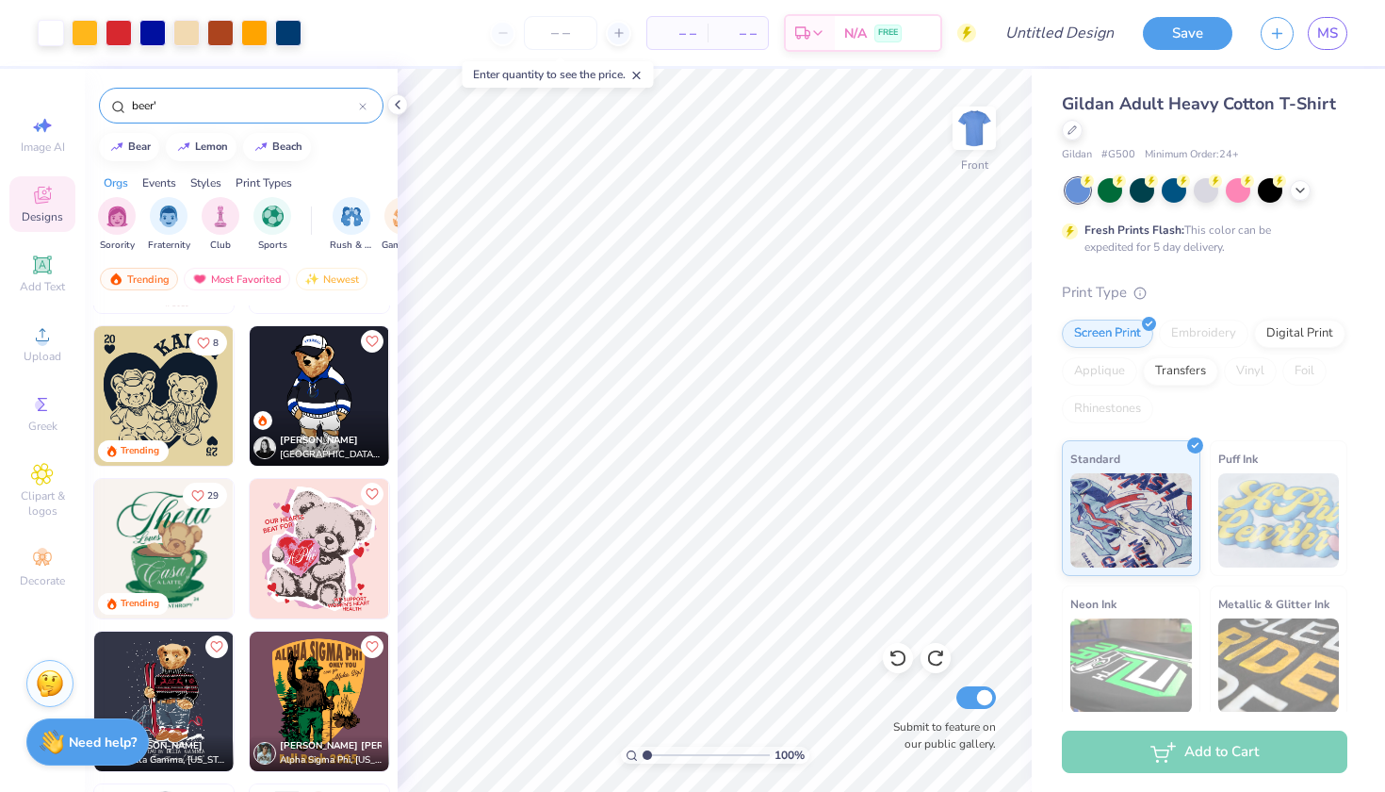
scroll to position [0, 0]
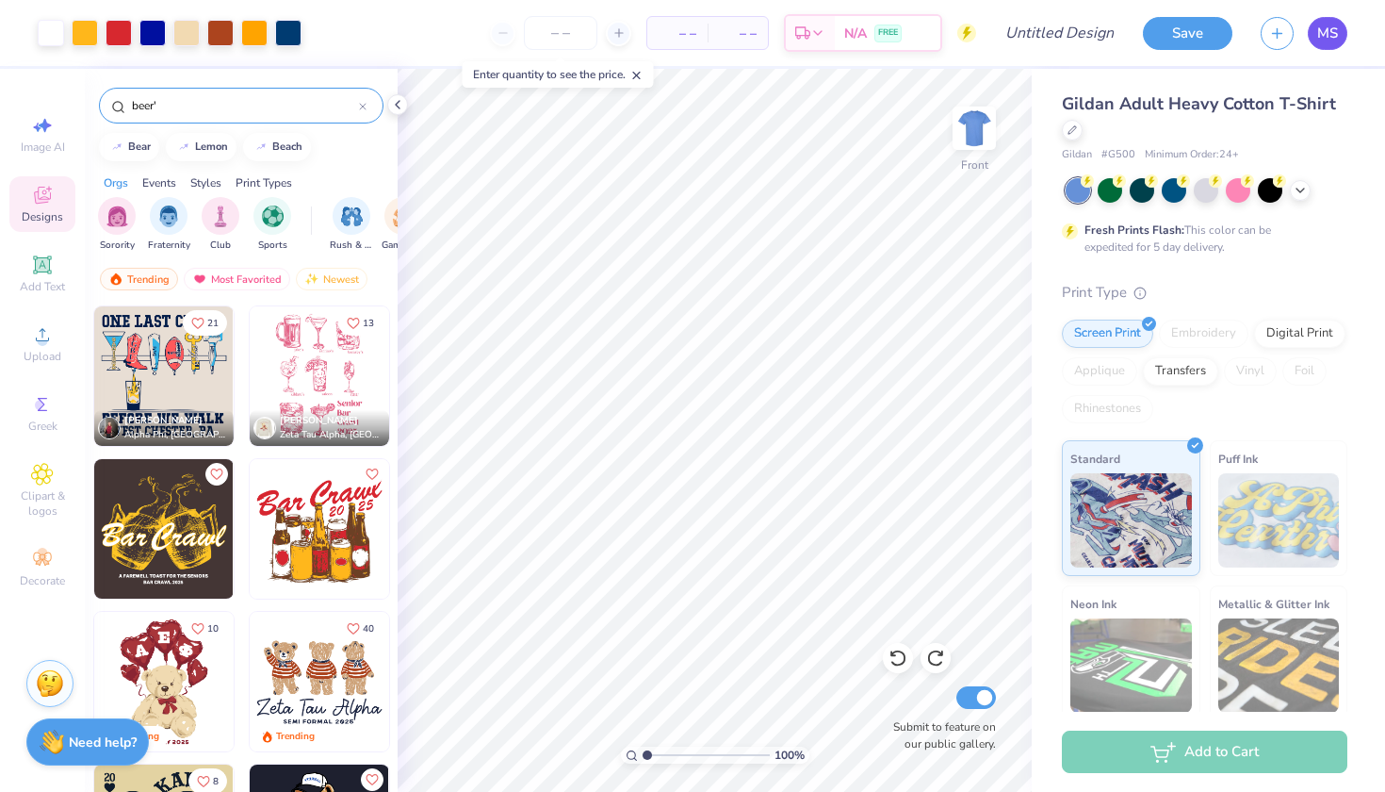
click at [1340, 38] on link "MS" at bounding box center [1328, 33] width 40 height 33
